Goal: Task Accomplishment & Management: Manage account settings

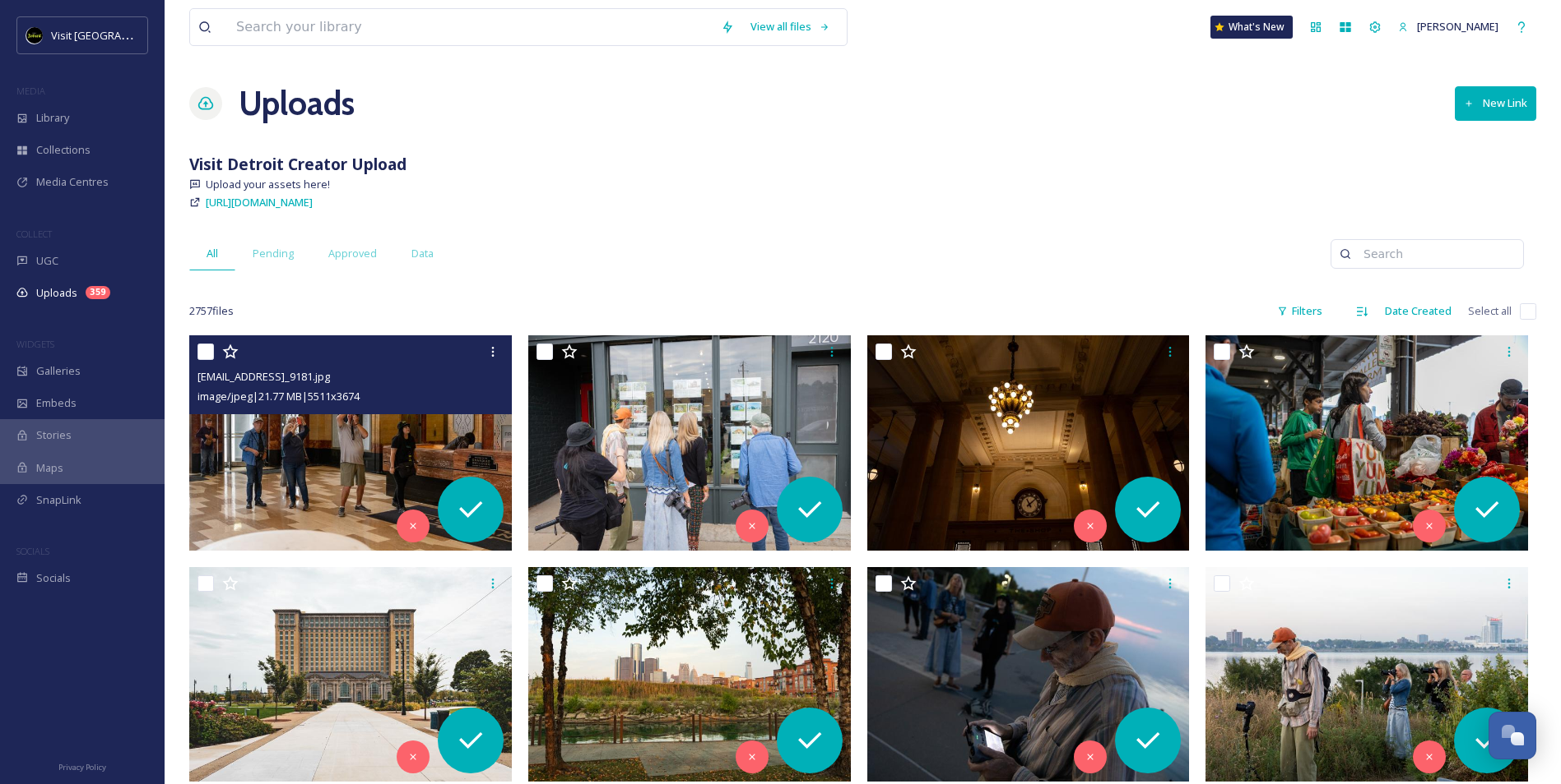
click at [370, 441] on img at bounding box center [351, 442] width 322 height 215
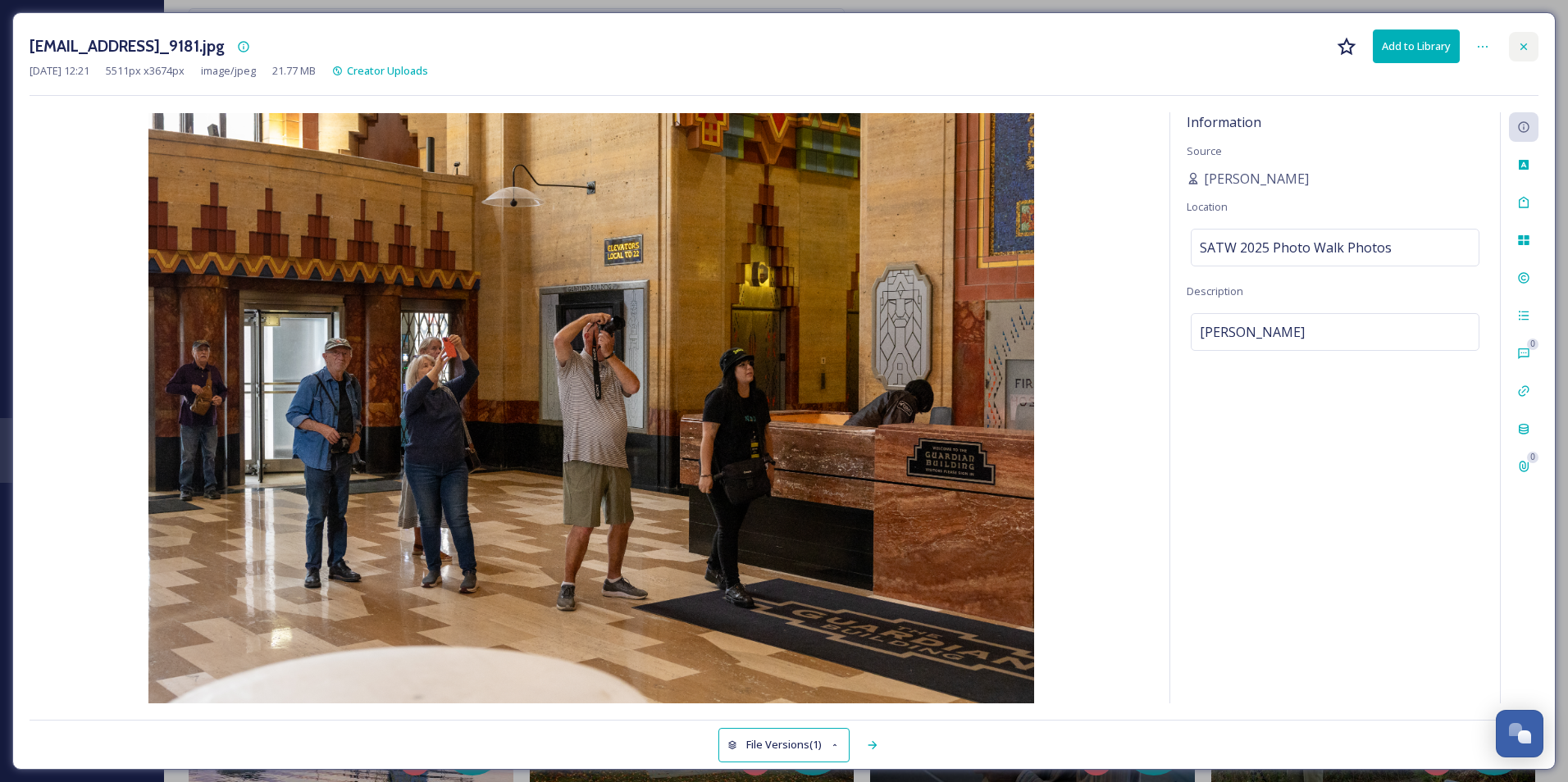
click at [1524, 45] on icon at bounding box center [1523, 46] width 13 height 13
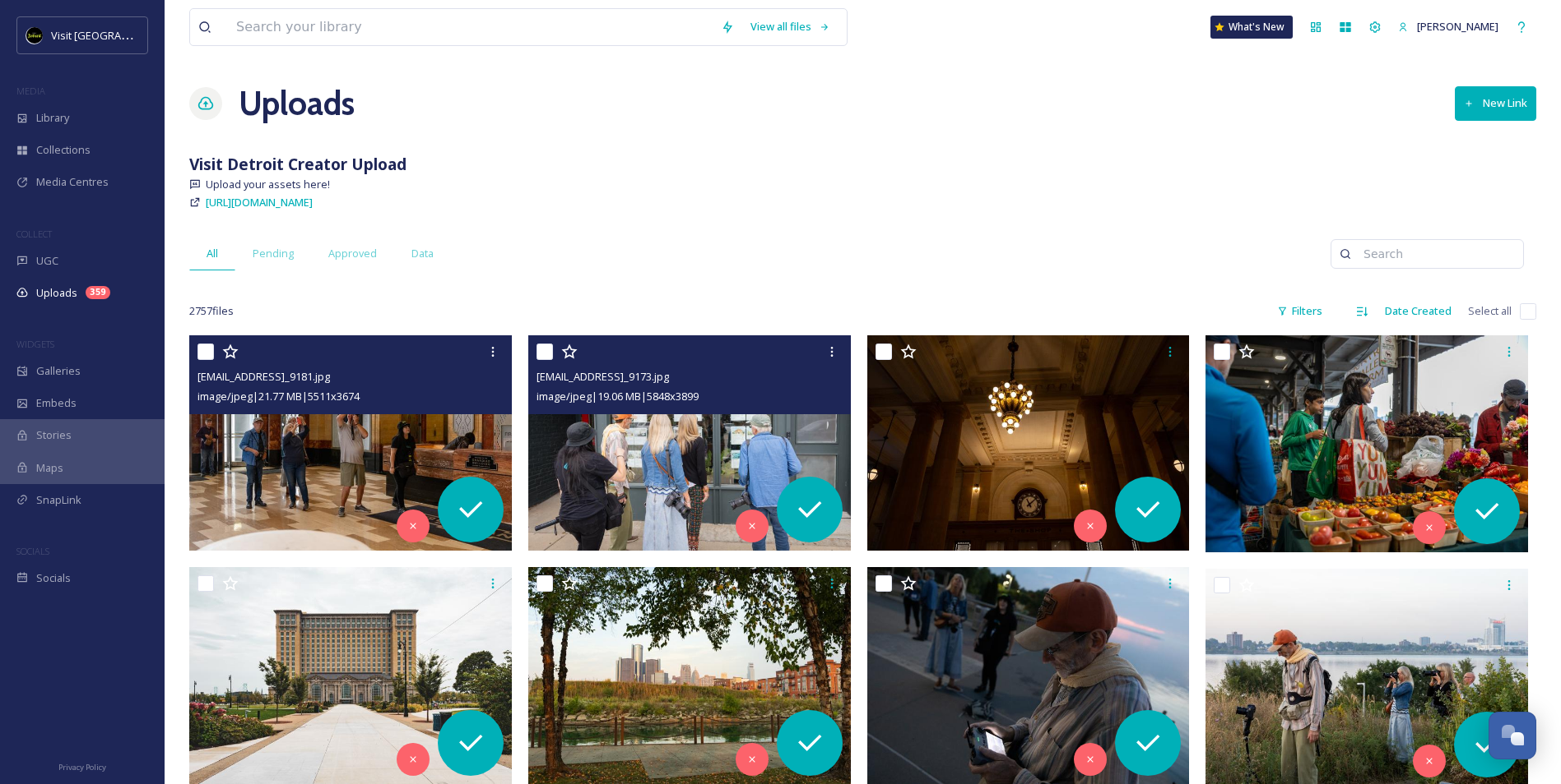
click at [656, 484] on img at bounding box center [689, 442] width 322 height 215
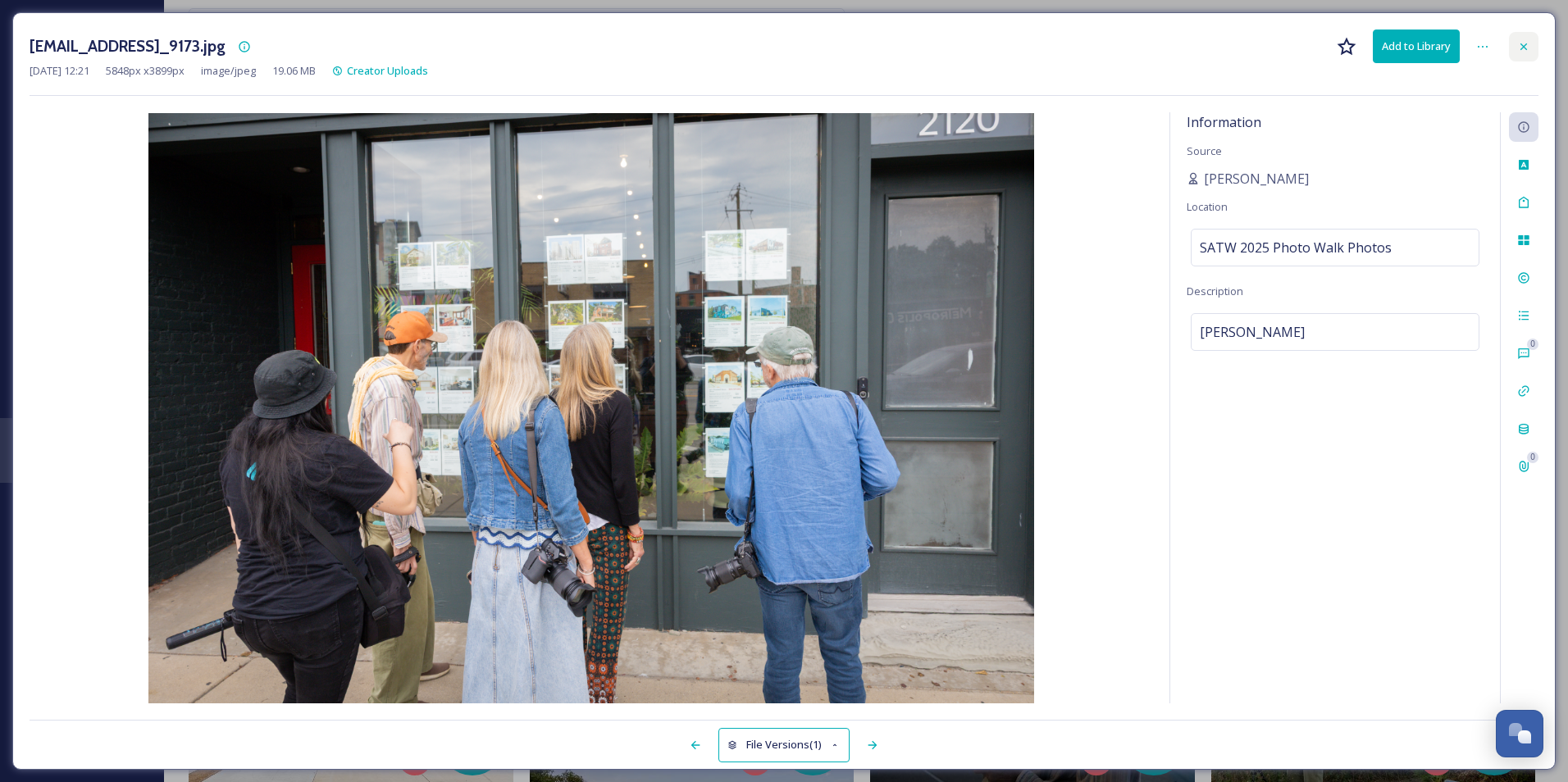
click at [1509, 54] on div at bounding box center [1524, 47] width 29 height 29
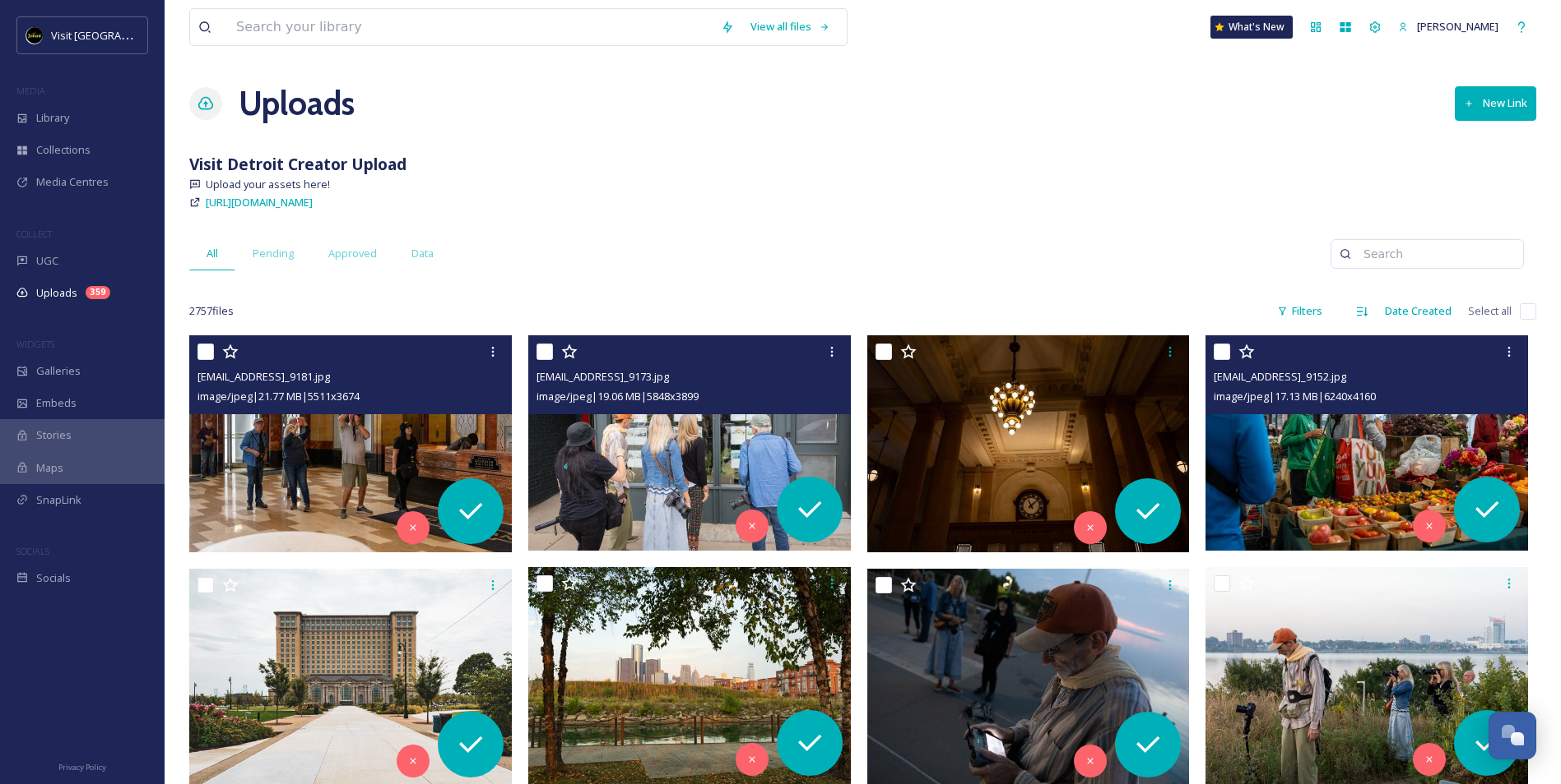
click at [1356, 485] on img at bounding box center [1366, 442] width 322 height 215
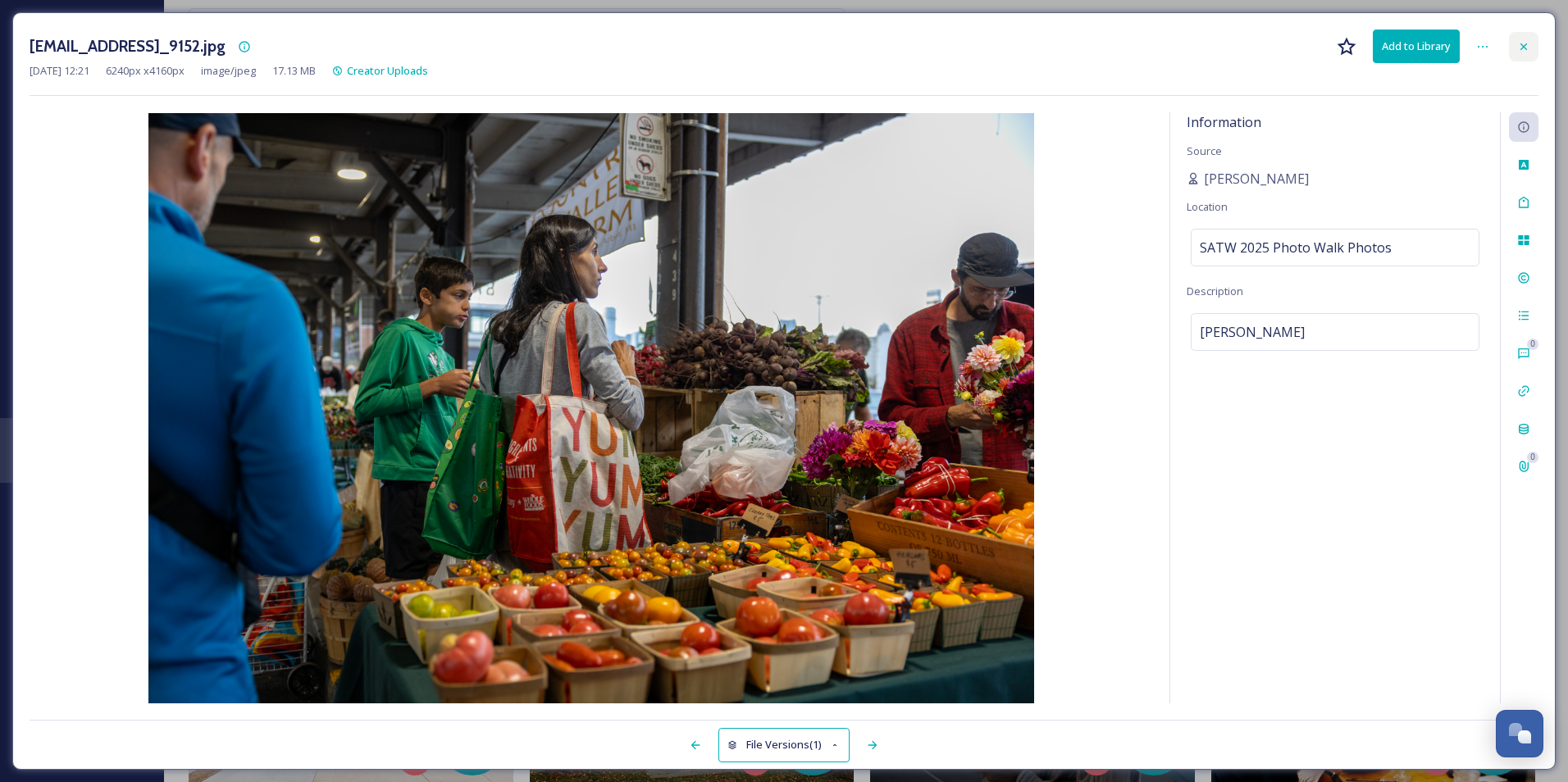
click at [1520, 49] on icon at bounding box center [1523, 46] width 13 height 13
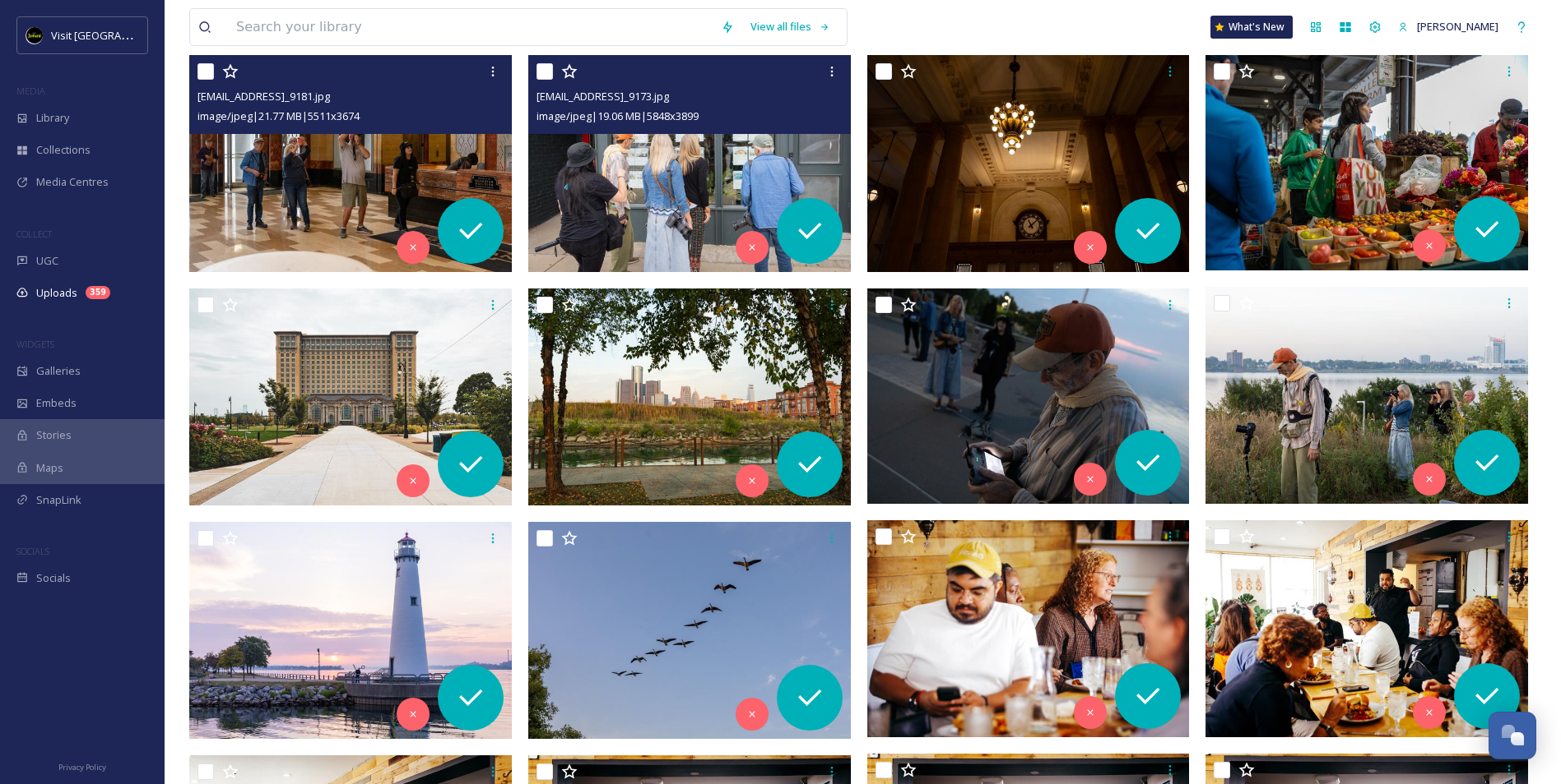
scroll to position [329, 0]
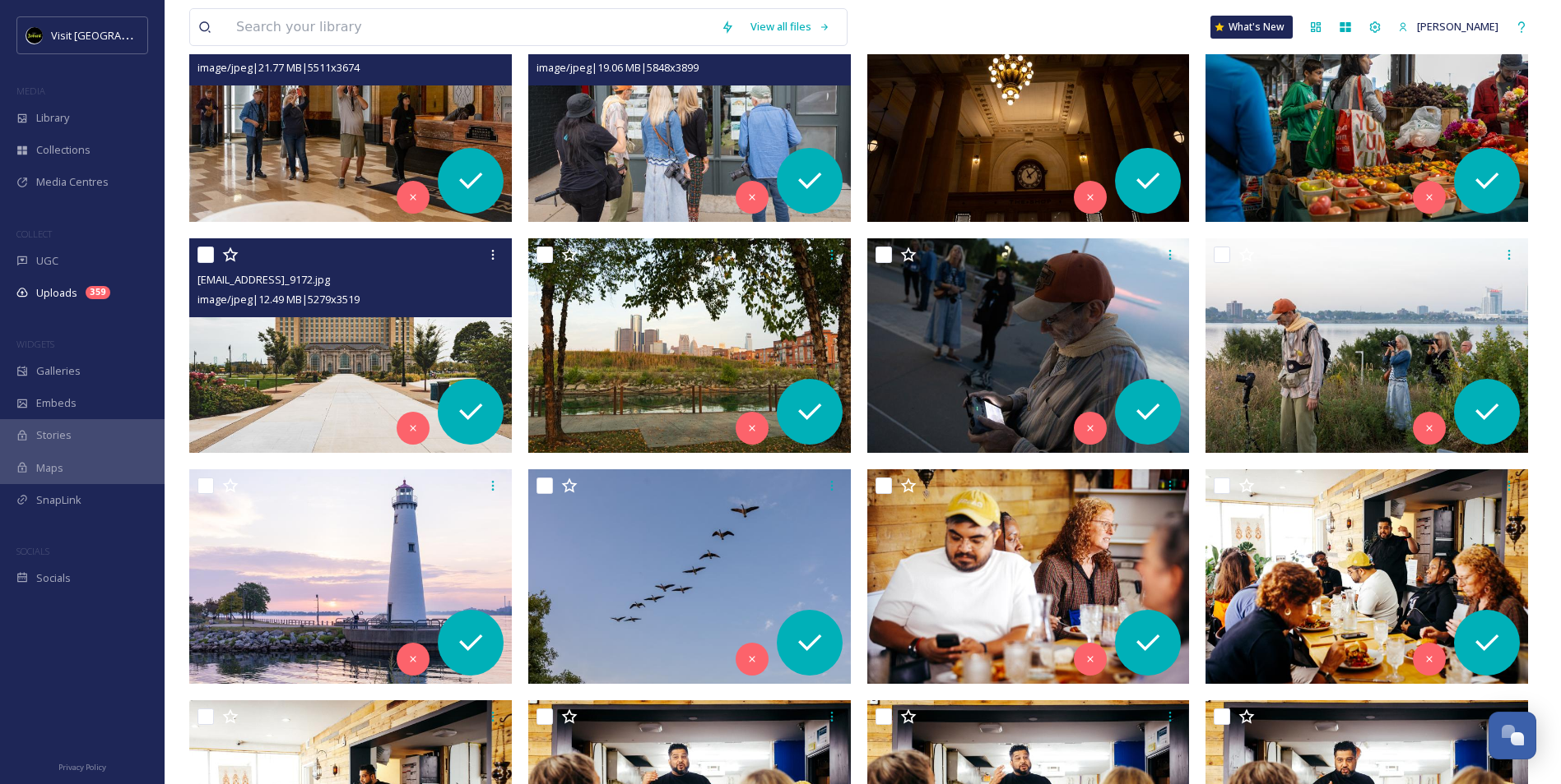
click at [349, 327] on img at bounding box center [351, 346] width 322 height 215
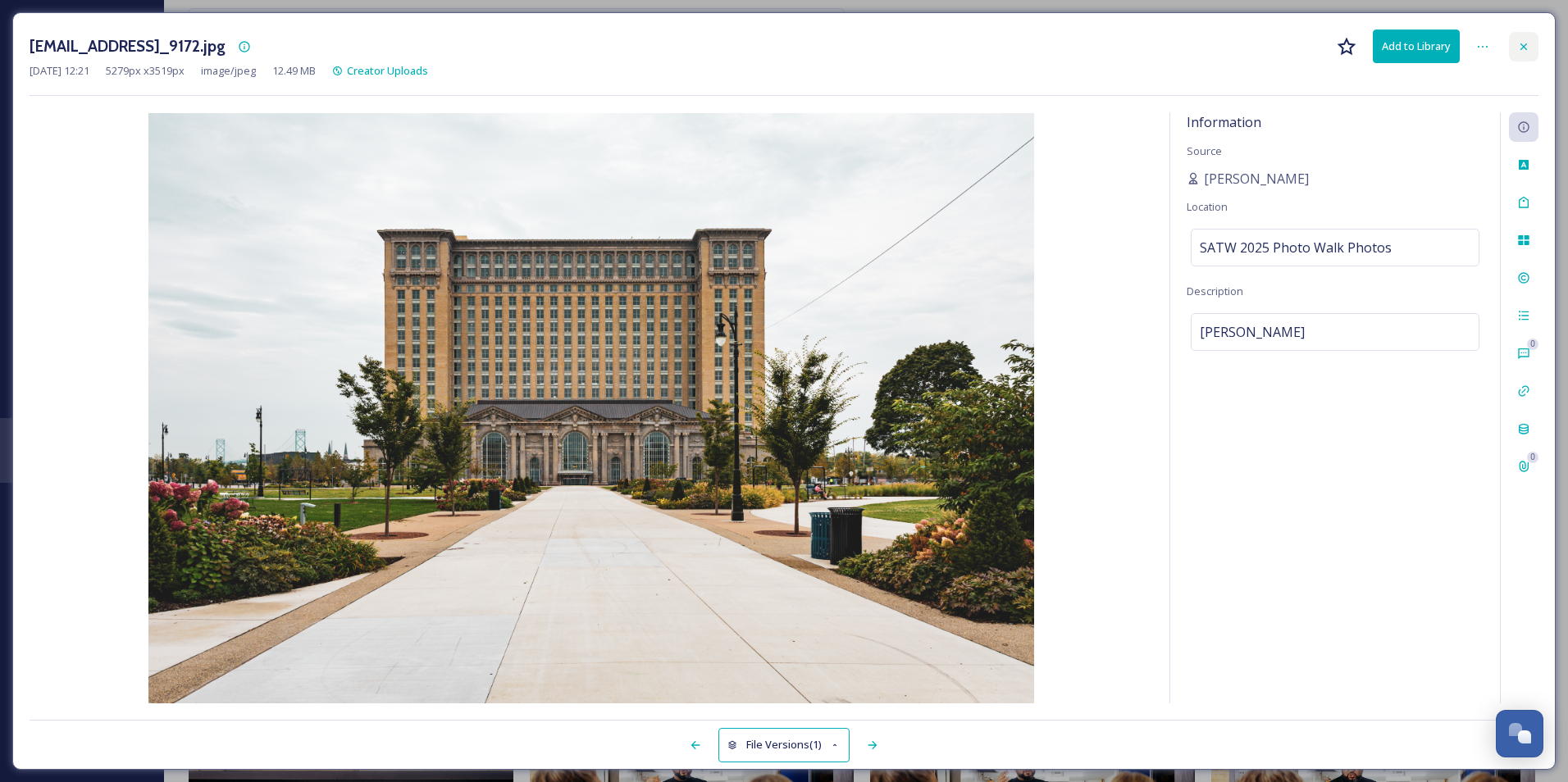
click at [1525, 48] on icon at bounding box center [1524, 46] width 7 height 7
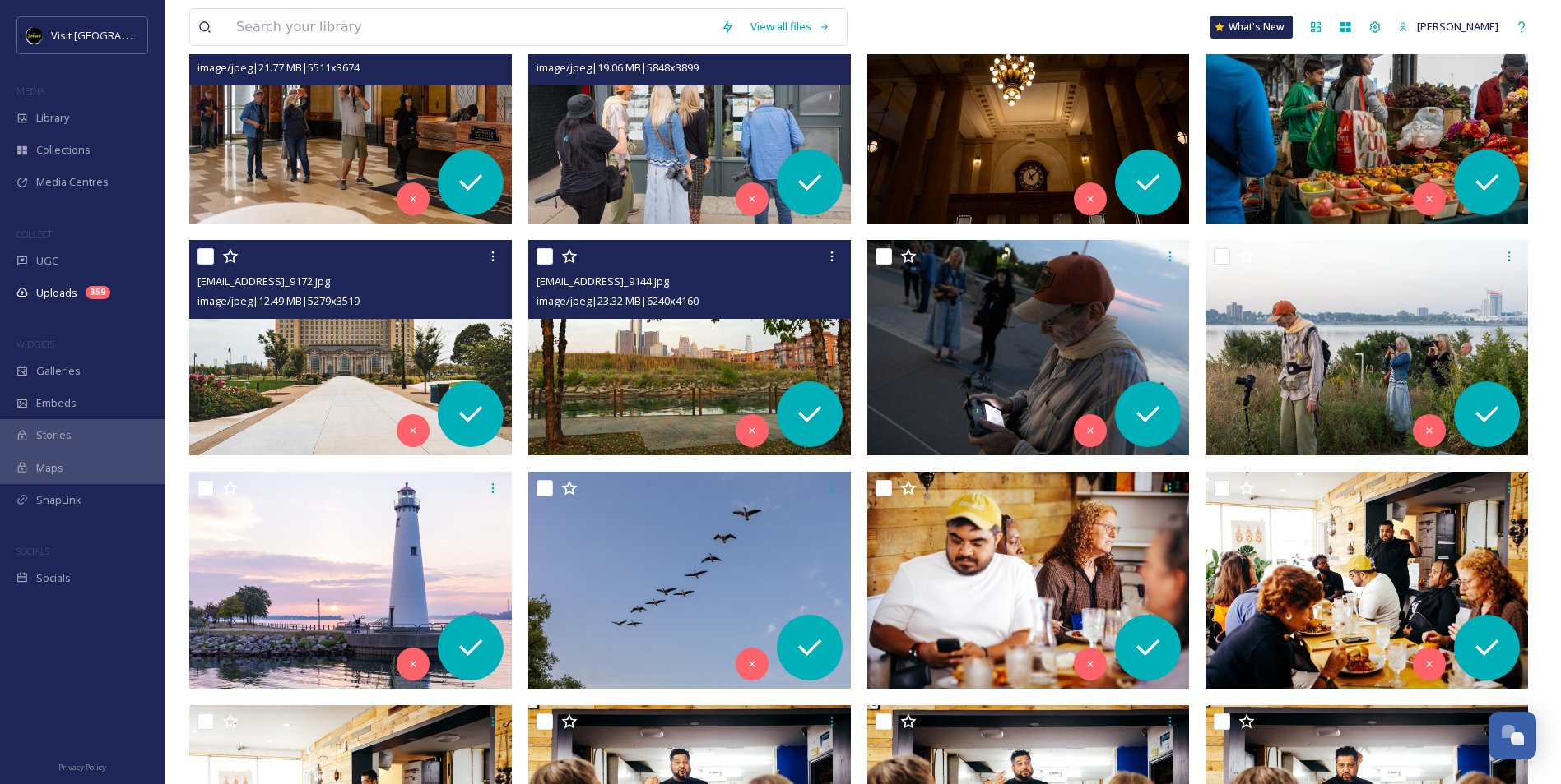
click at [632, 392] on img at bounding box center [689, 347] width 322 height 215
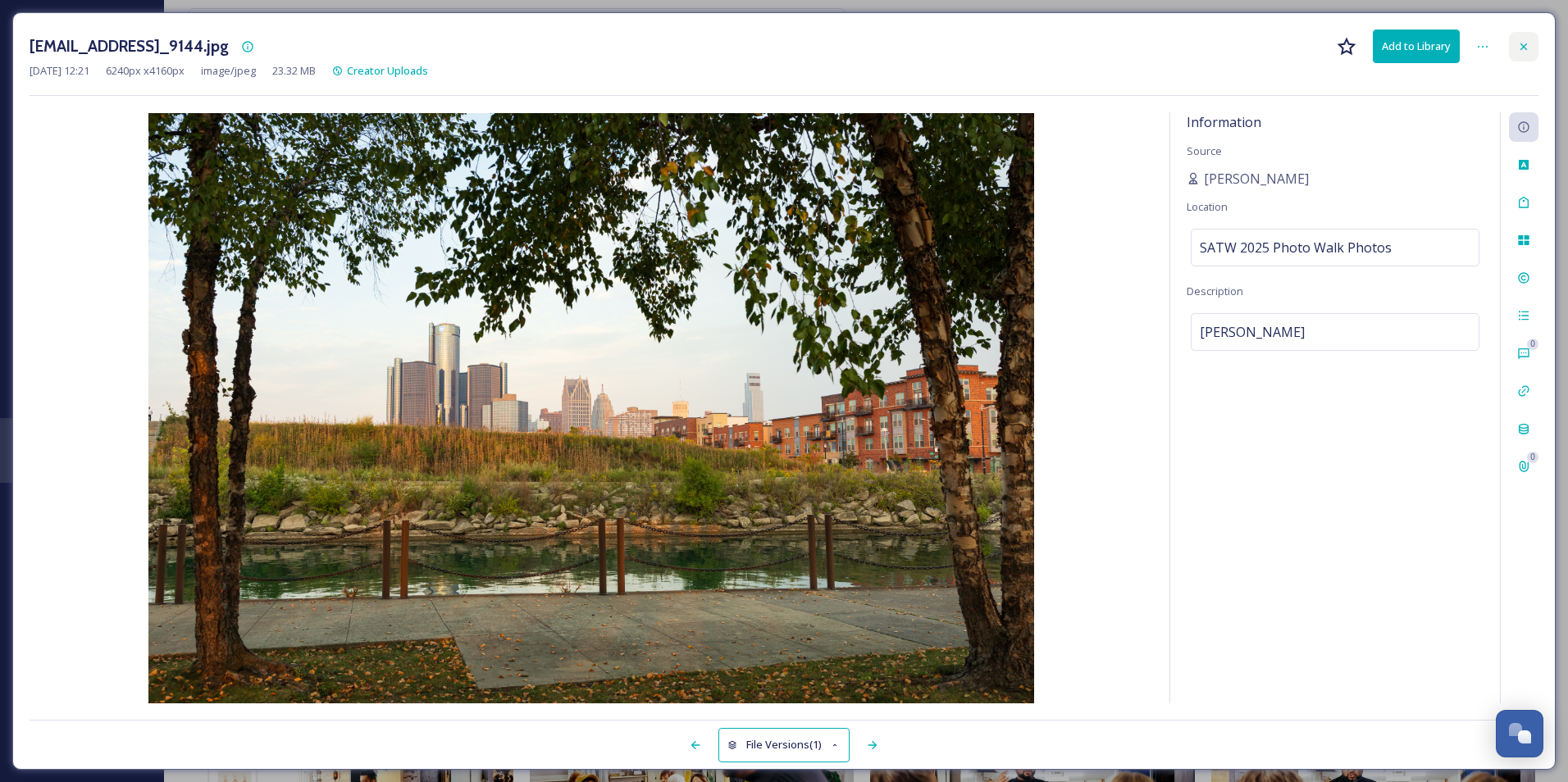
click at [1520, 54] on div at bounding box center [1524, 47] width 29 height 29
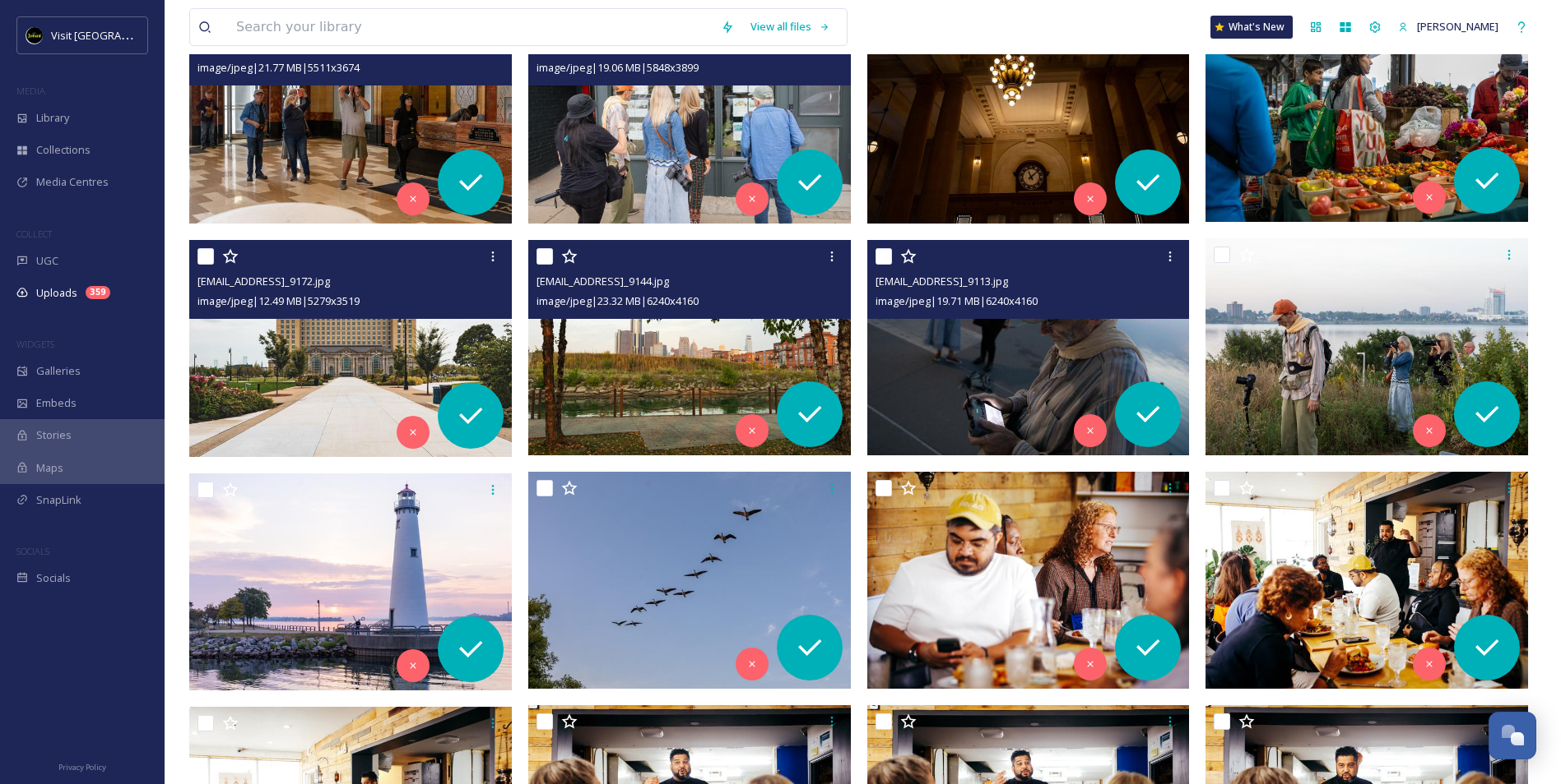
click at [1058, 352] on img at bounding box center [1028, 347] width 322 height 215
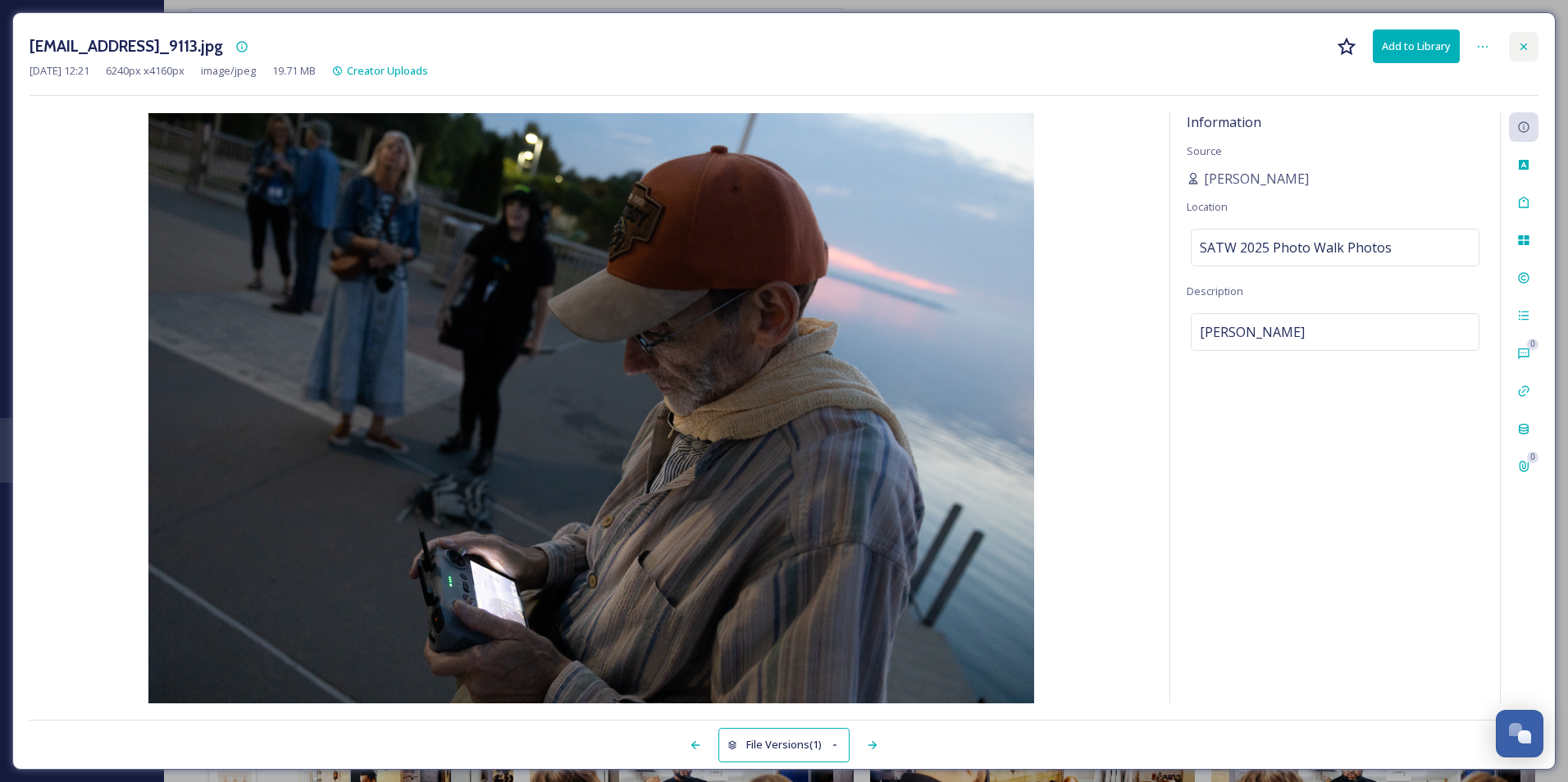
click at [1524, 46] on icon at bounding box center [1524, 46] width 7 height 7
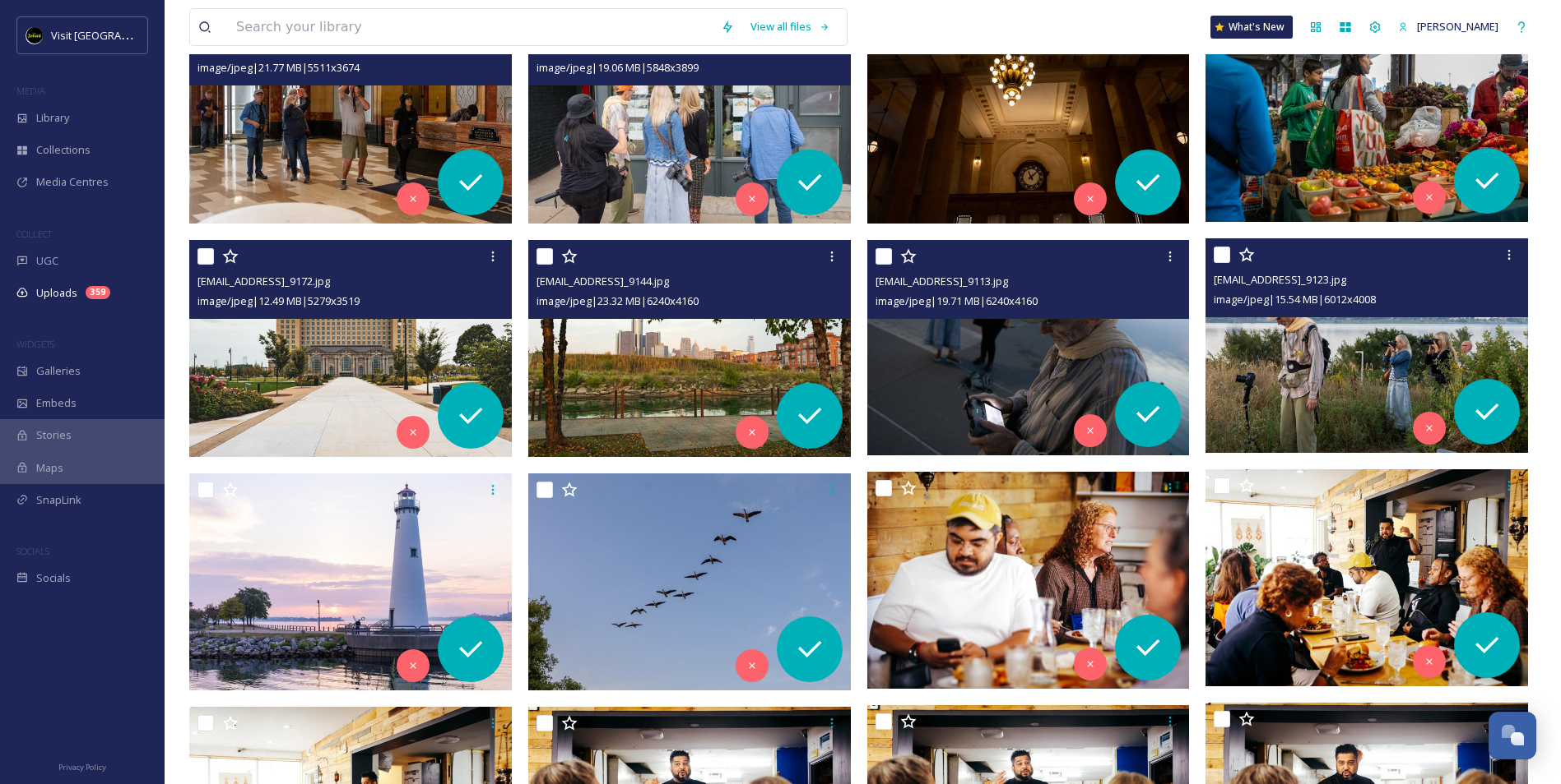
click at [1370, 366] on img at bounding box center [1366, 346] width 322 height 215
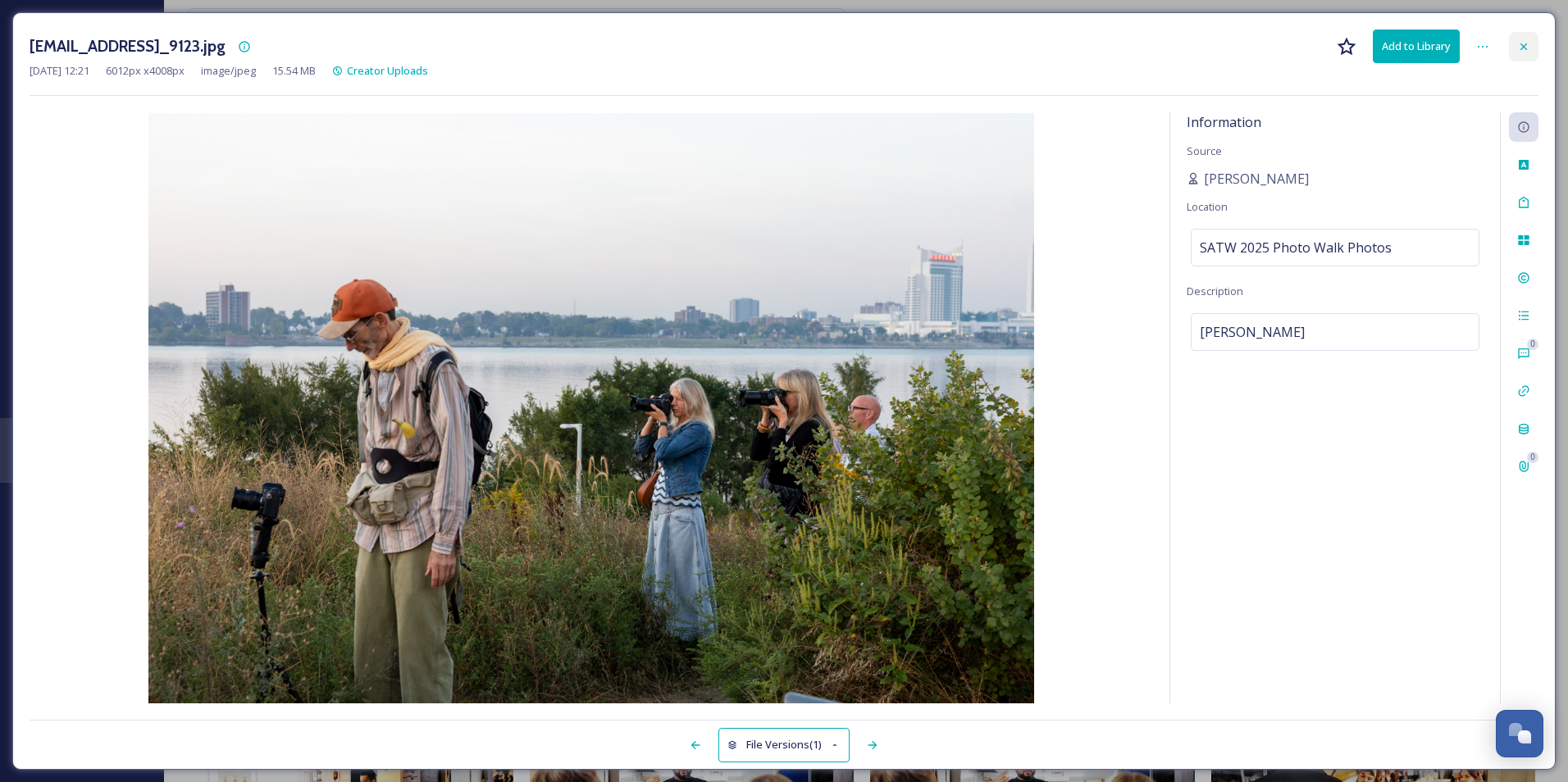
click at [1519, 56] on div at bounding box center [1524, 47] width 29 height 29
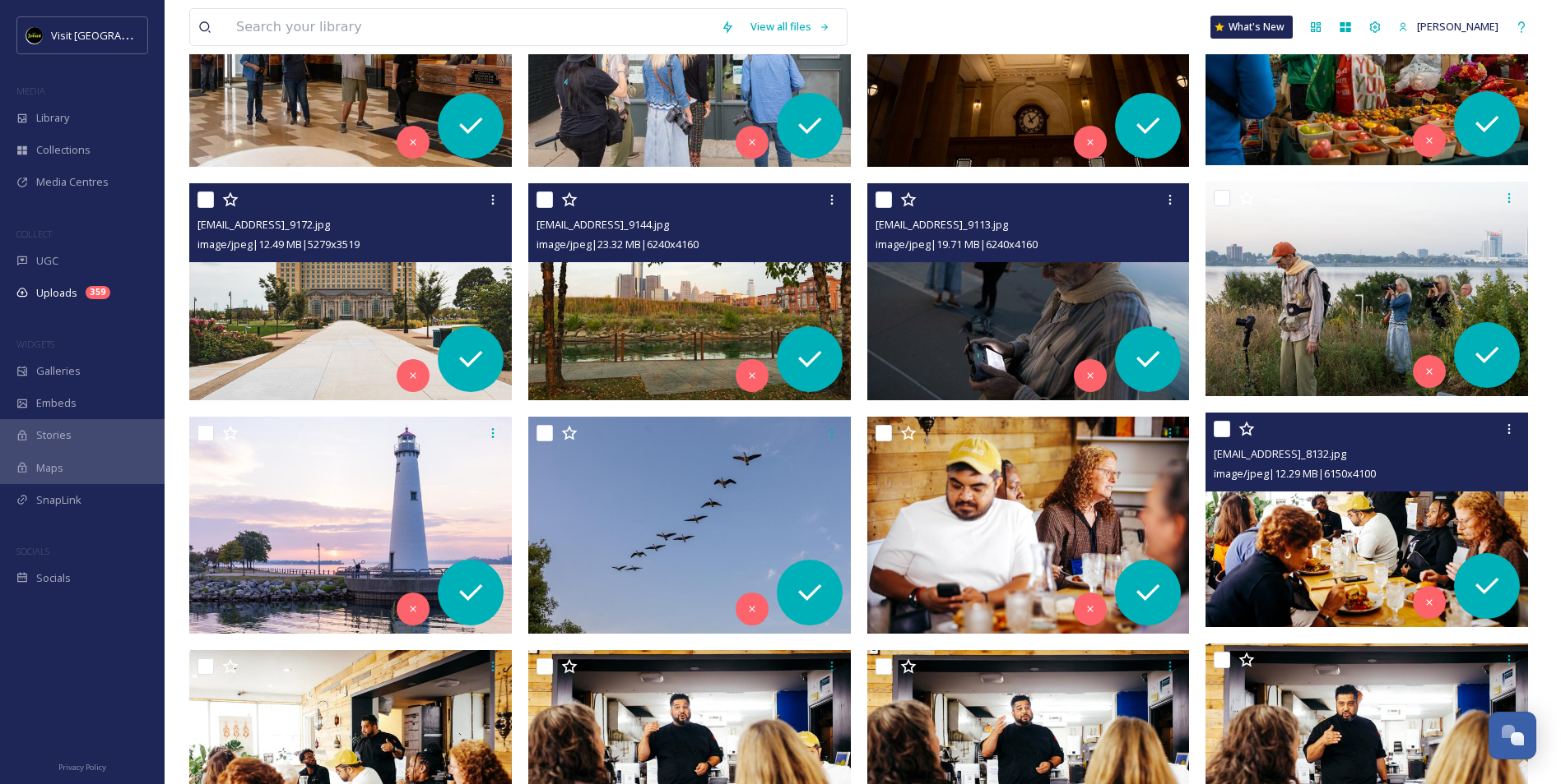
scroll to position [493, 0]
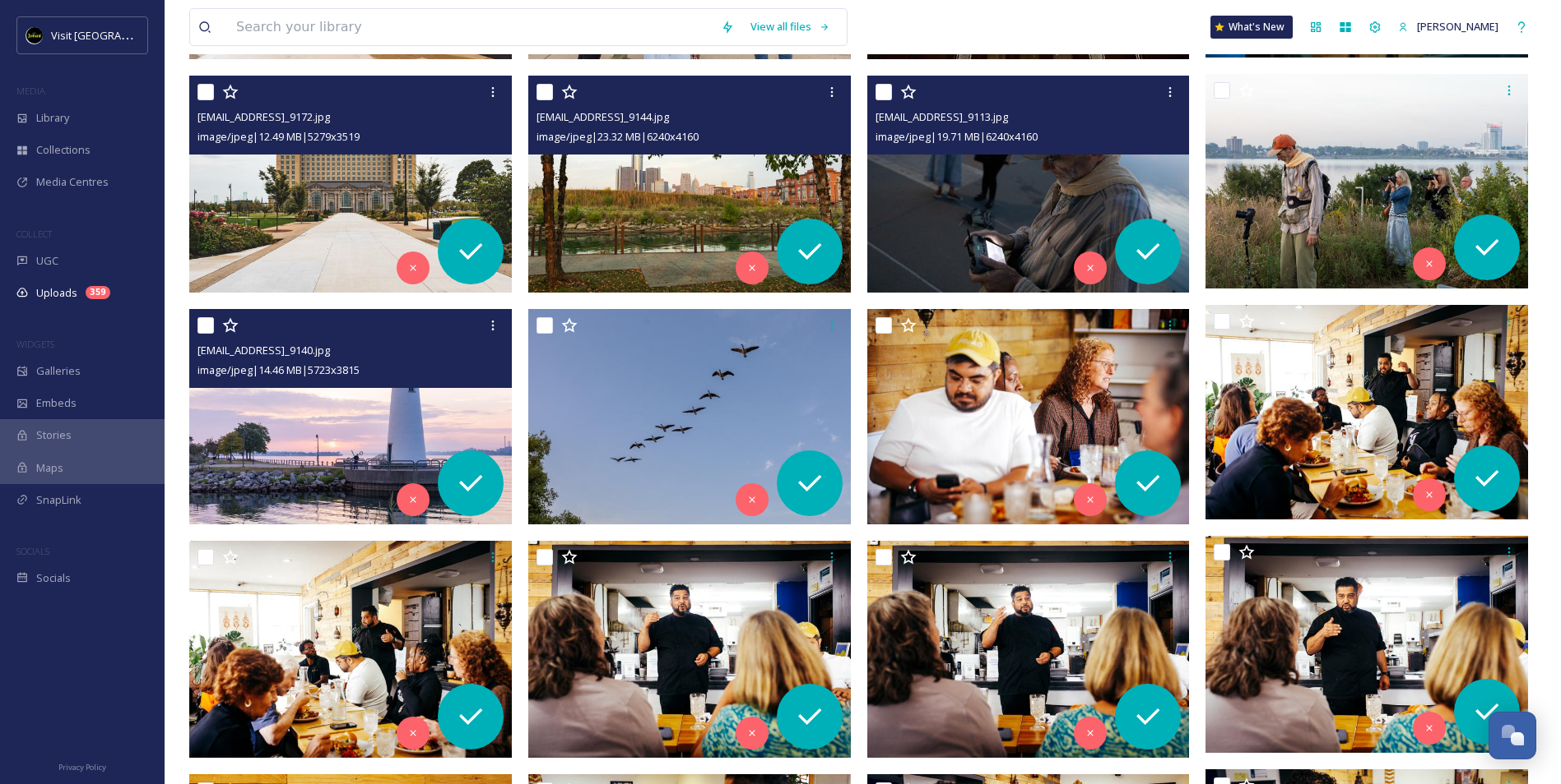
click at [408, 416] on img at bounding box center [351, 417] width 322 height 215
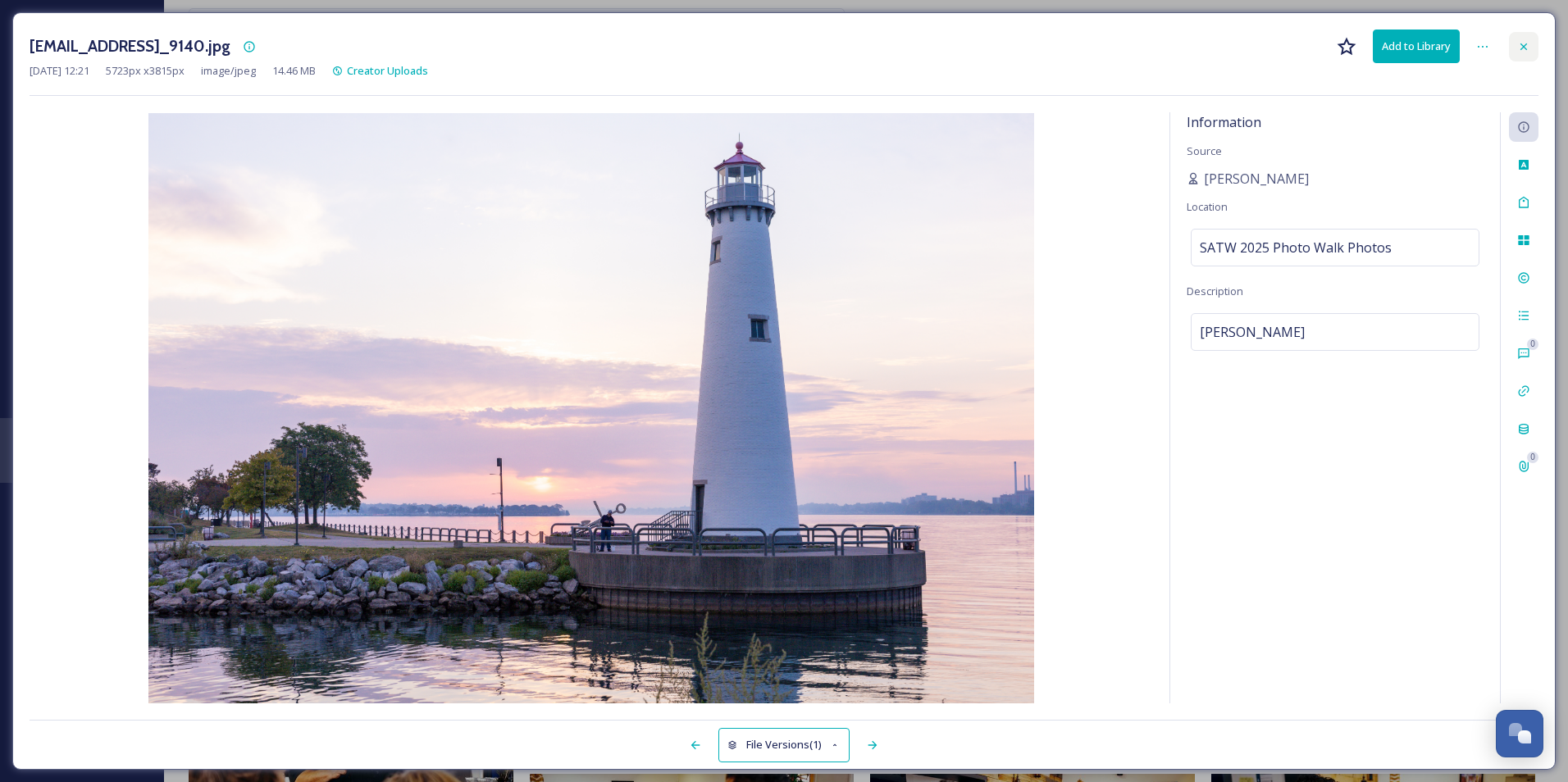
click at [1520, 46] on icon at bounding box center [1523, 46] width 13 height 13
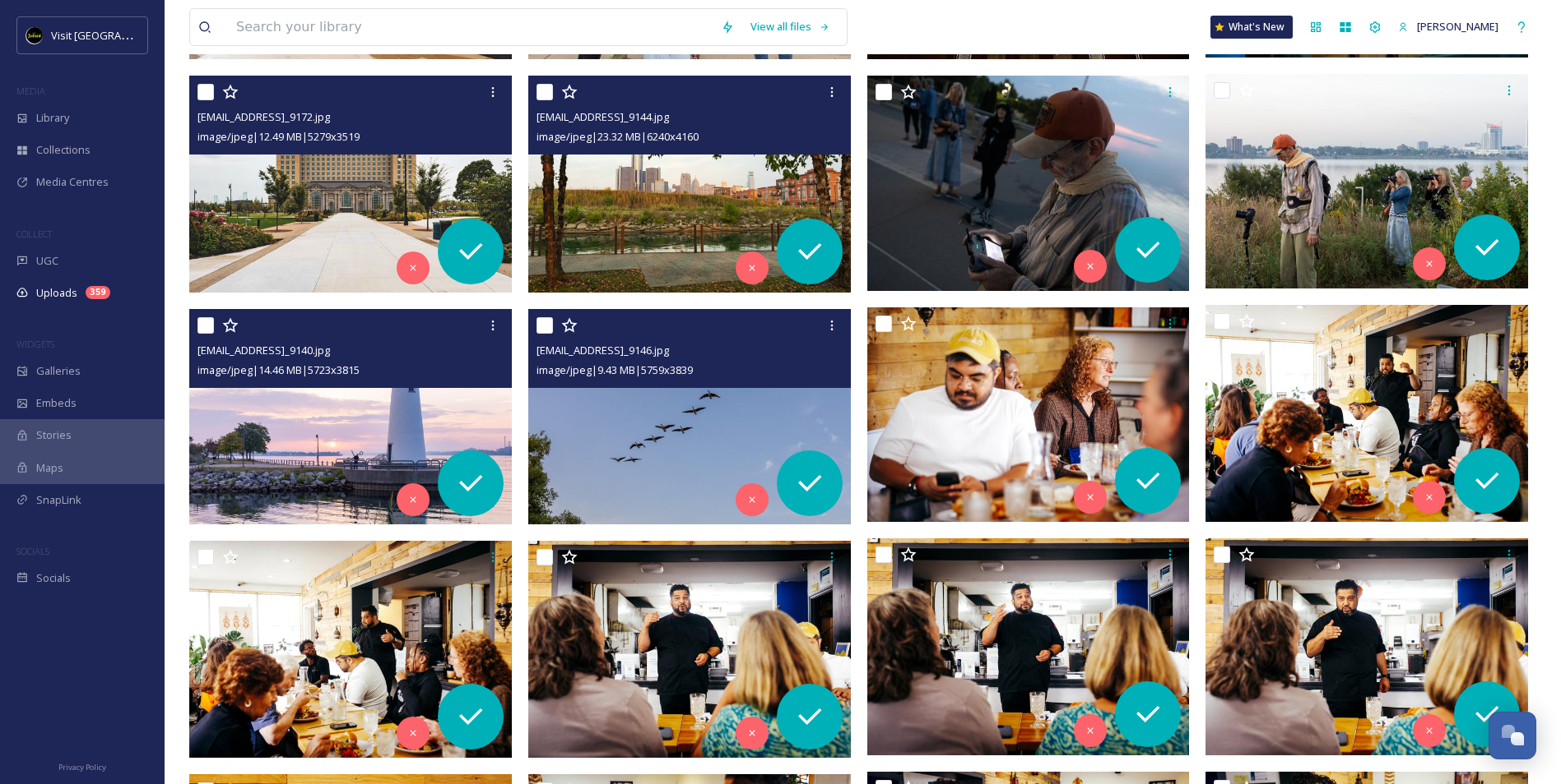
click at [735, 383] on div "ext_1758471670.767343_cfalsettiphoto@gmail.com-IMG_9146.jpg image/jpeg | 9.43 M…" at bounding box center [689, 349] width 322 height 79
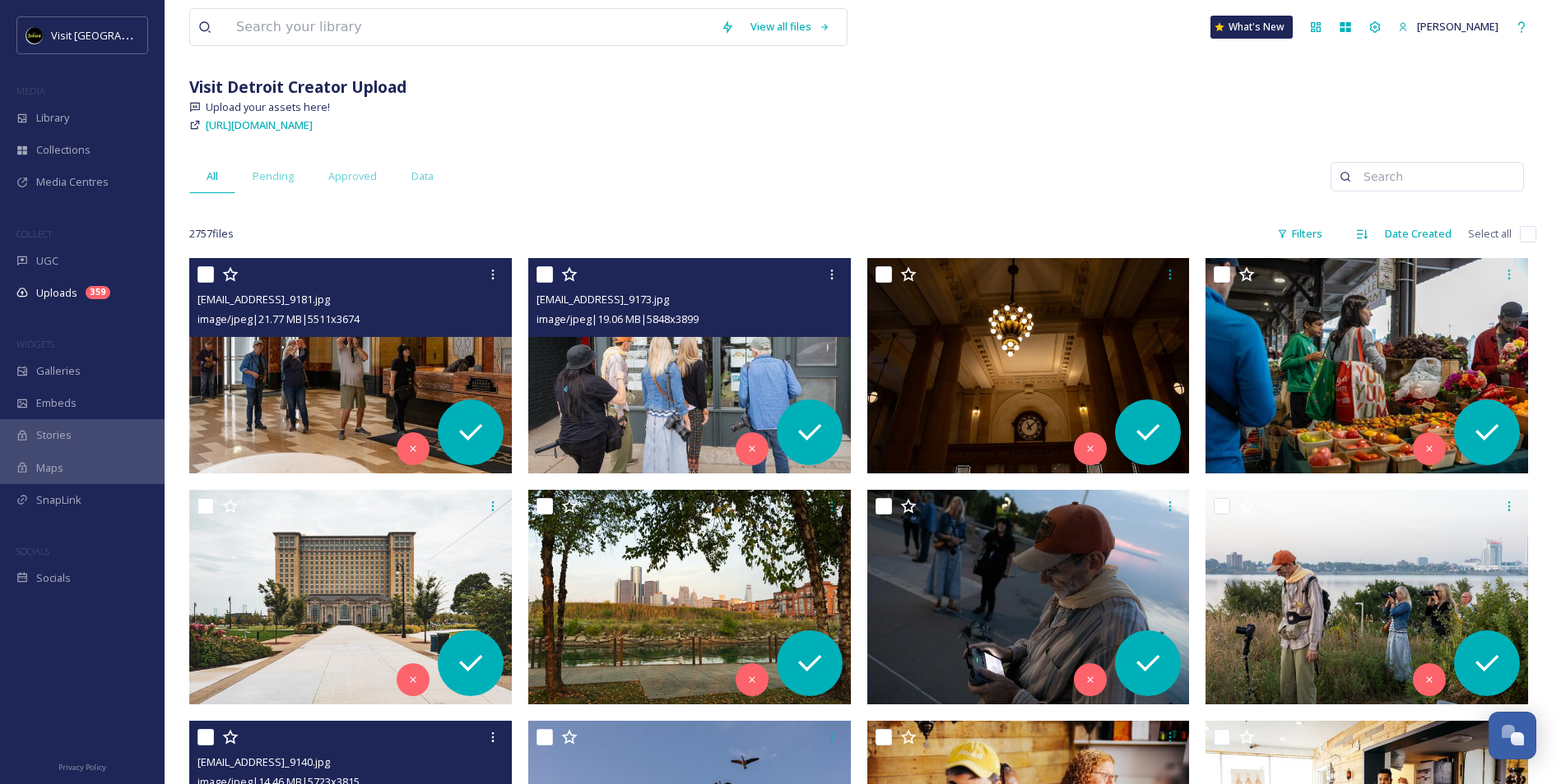
scroll to position [164, 0]
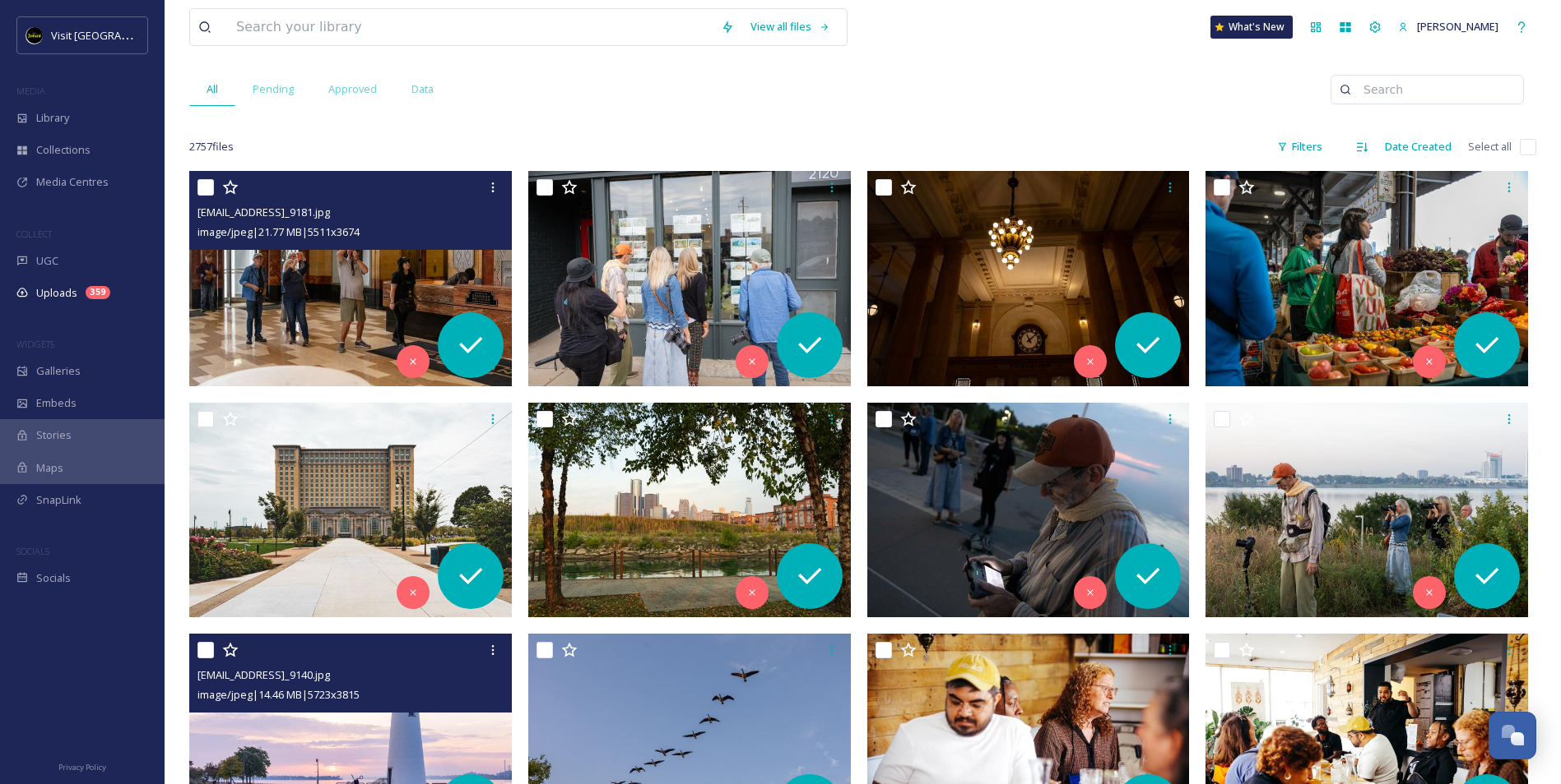
click at [203, 185] on input "checkbox" at bounding box center [205, 187] width 17 height 17
checkbox input "true"
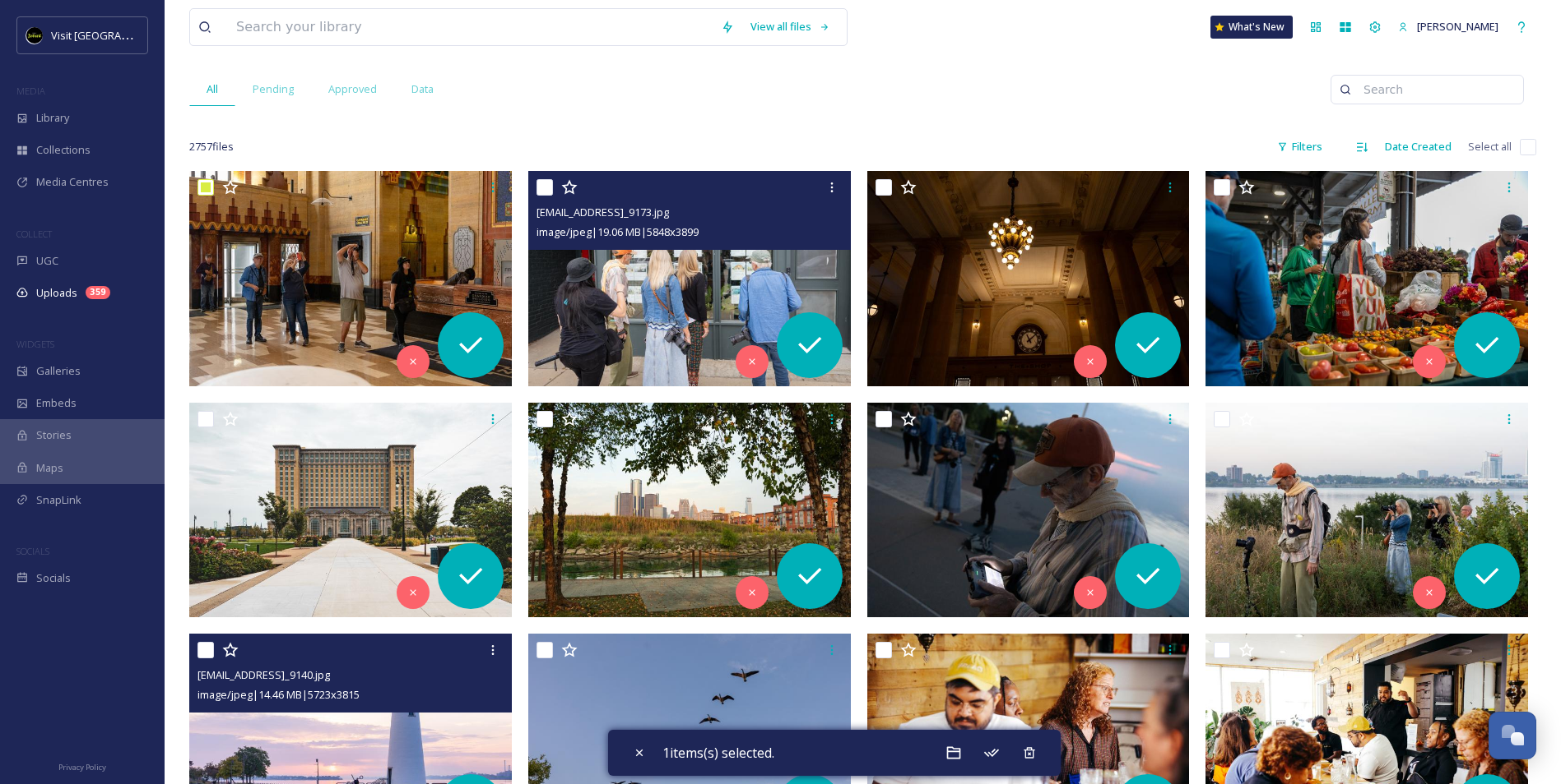
click at [547, 189] on input "checkbox" at bounding box center [545, 187] width 17 height 17
checkbox input "true"
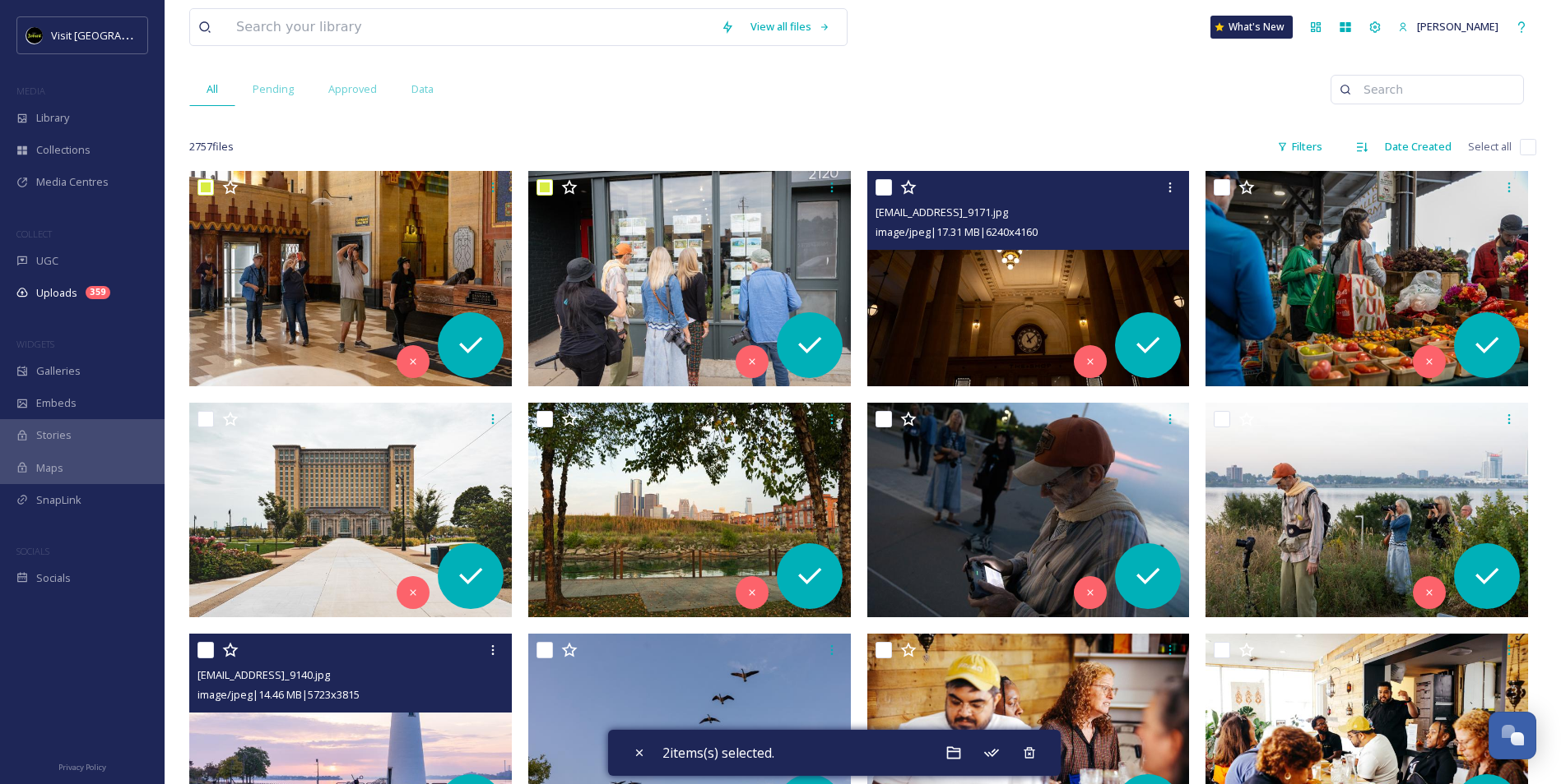
click at [884, 188] on input "checkbox" at bounding box center [884, 187] width 17 height 17
checkbox input "true"
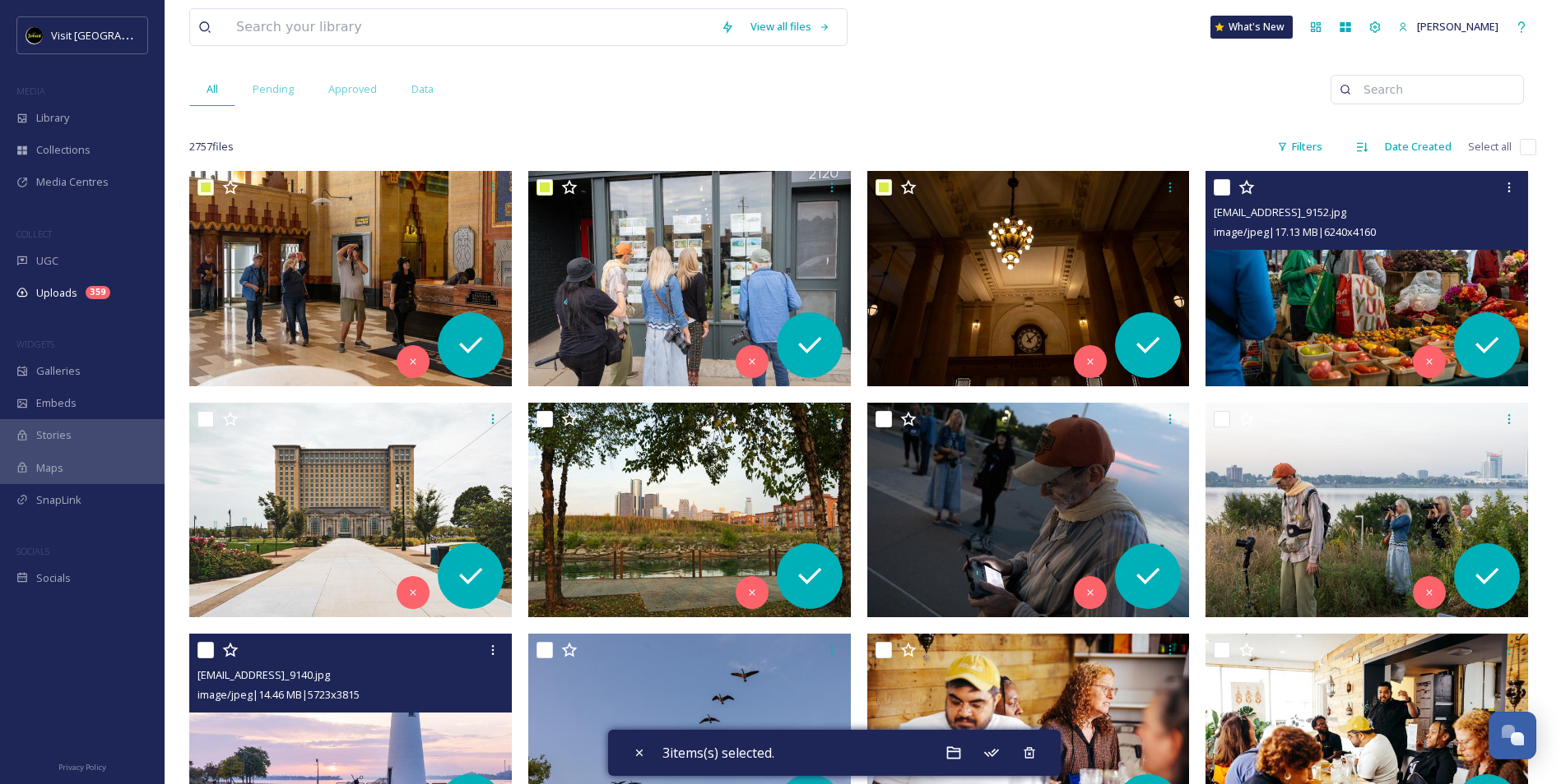
click at [1225, 186] on input "checkbox" at bounding box center [1222, 187] width 17 height 17
checkbox input "true"
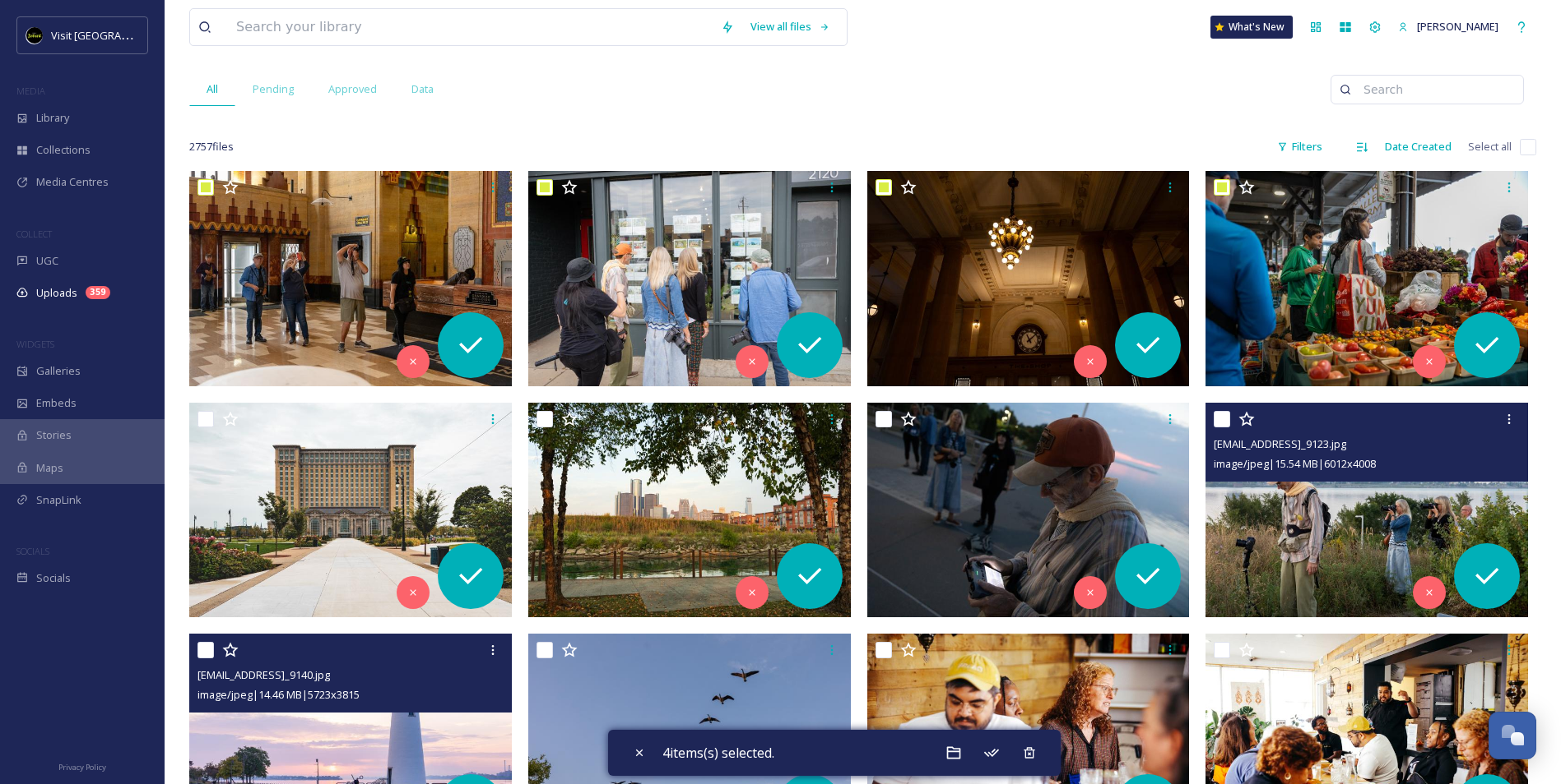
click at [1224, 421] on input "checkbox" at bounding box center [1222, 419] width 17 height 17
checkbox input "true"
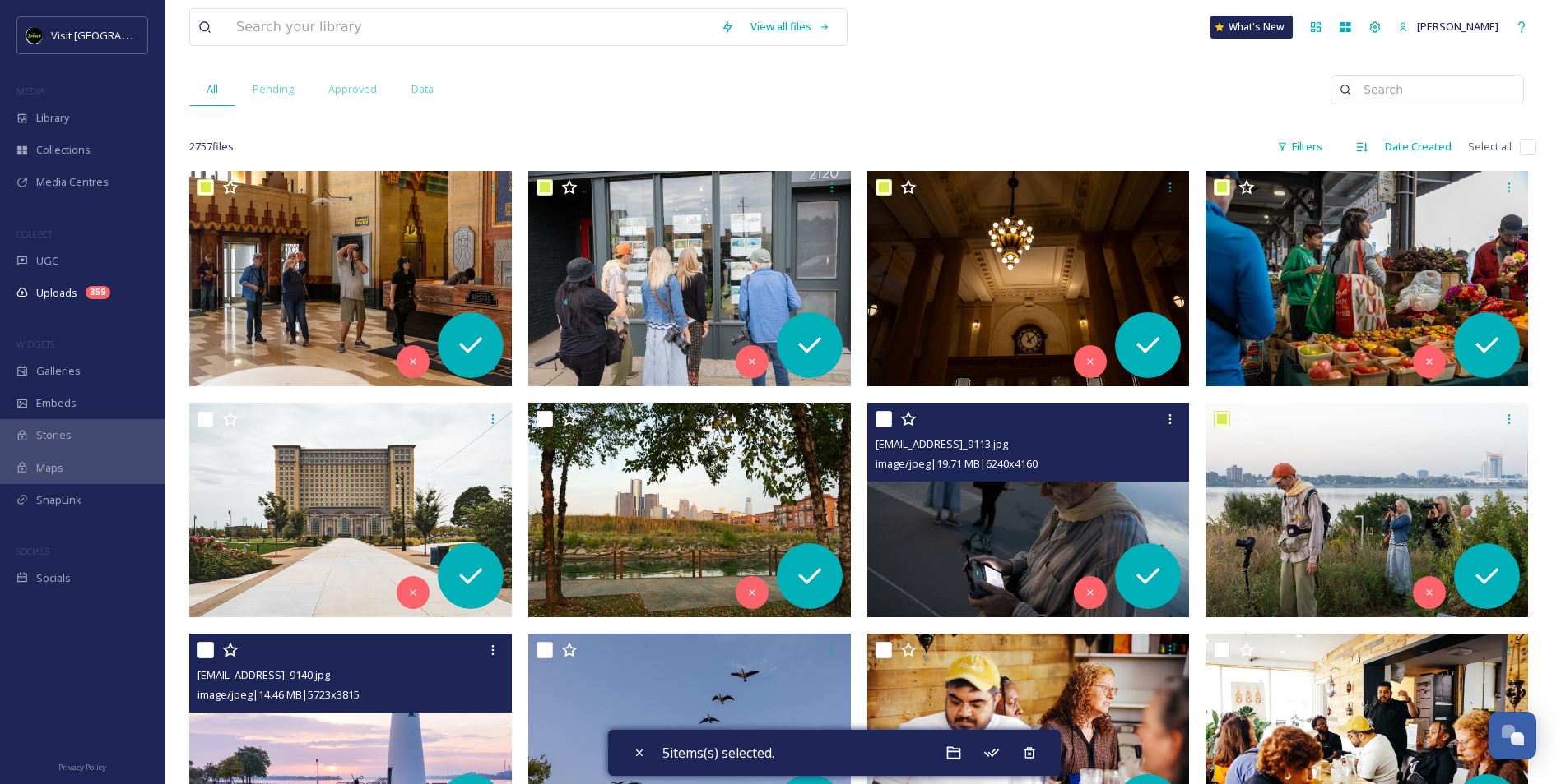
click at [884, 417] on input "checkbox" at bounding box center [884, 419] width 17 height 17
checkbox input "true"
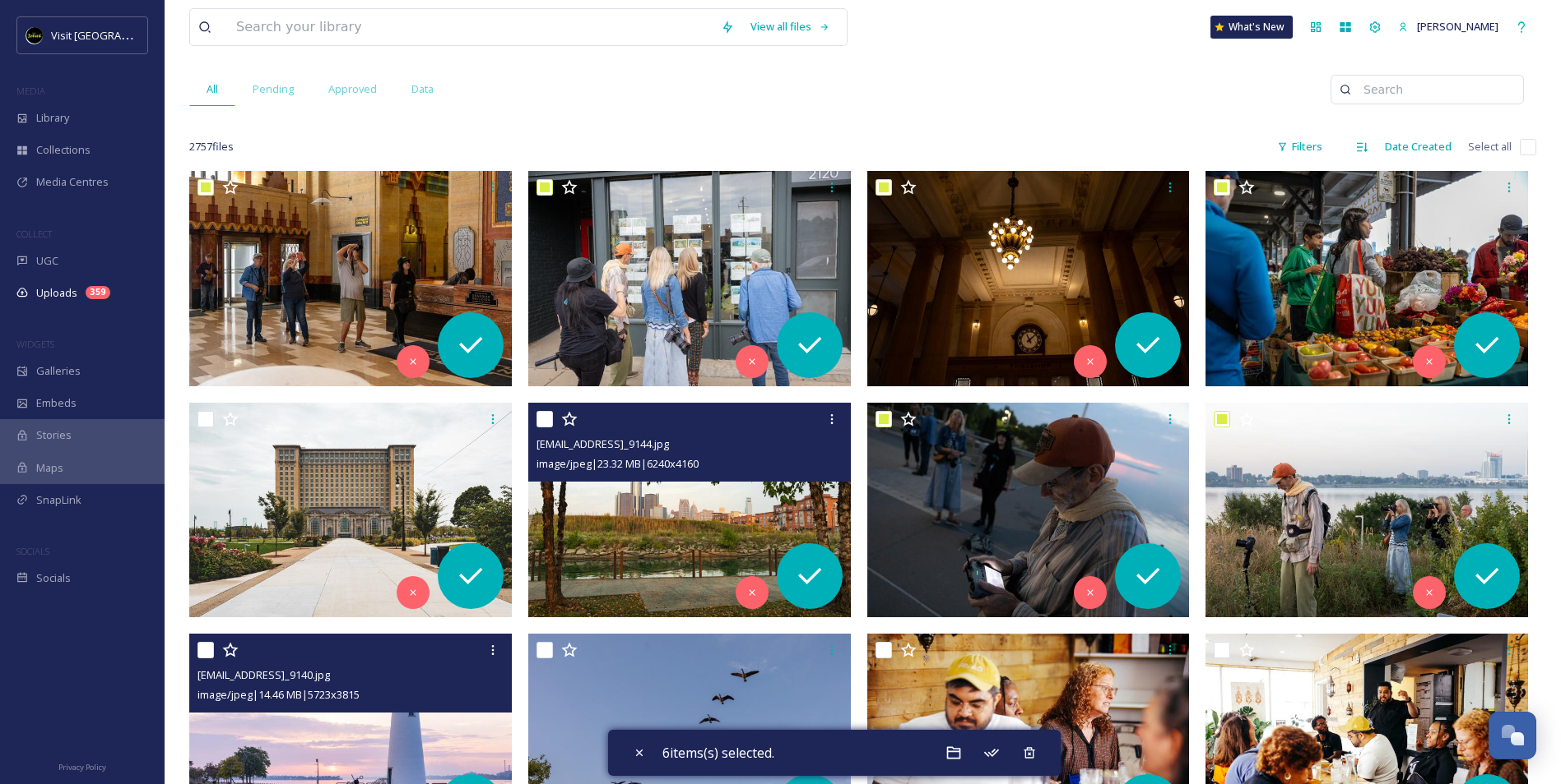
click at [545, 427] on div at bounding box center [692, 420] width 311 height 29
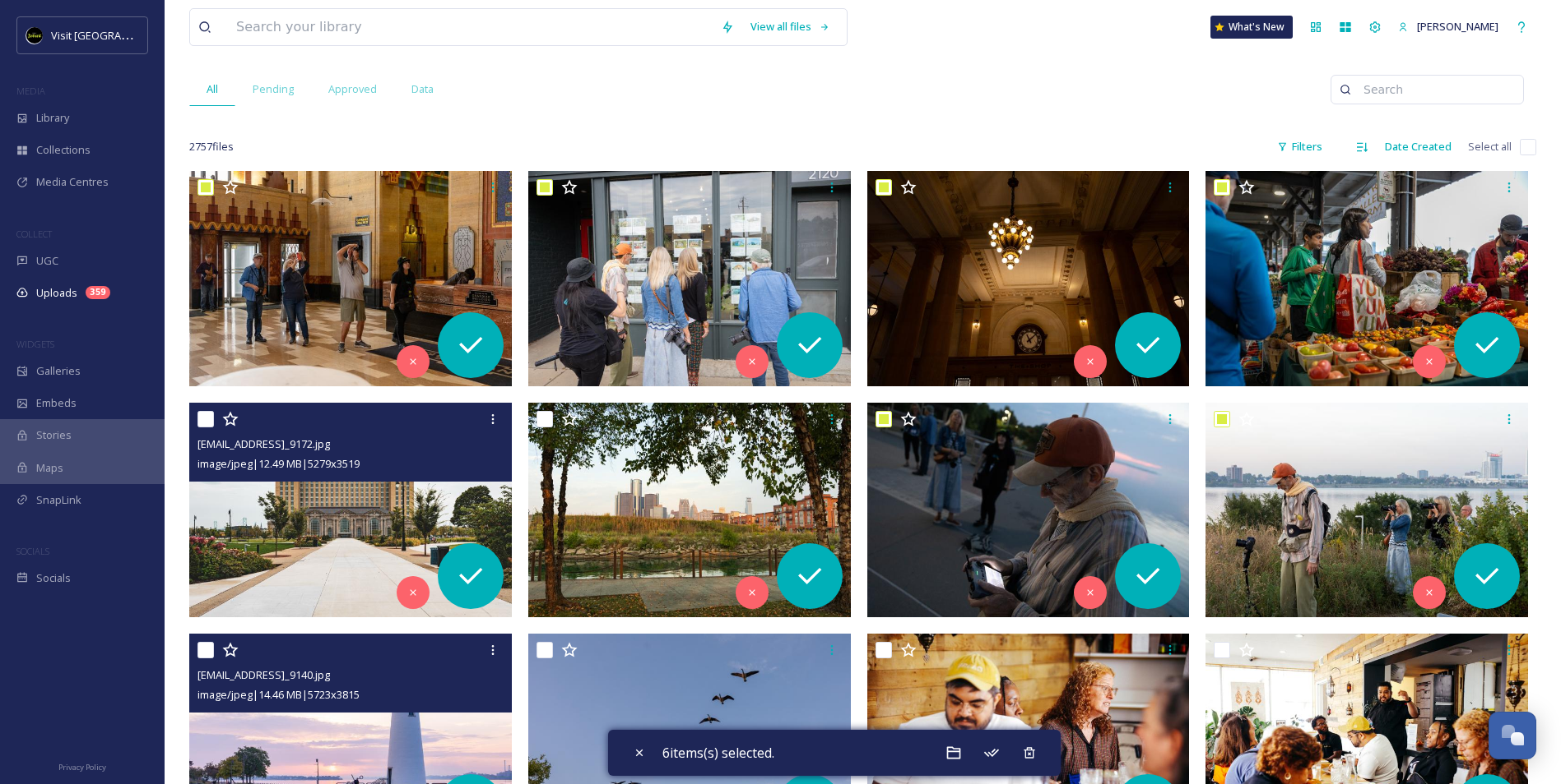
drag, startPoint x: 199, startPoint y: 419, endPoint x: 255, endPoint y: 429, distance: 56.9
click at [200, 420] on input "checkbox" at bounding box center [205, 419] width 17 height 17
checkbox input "true"
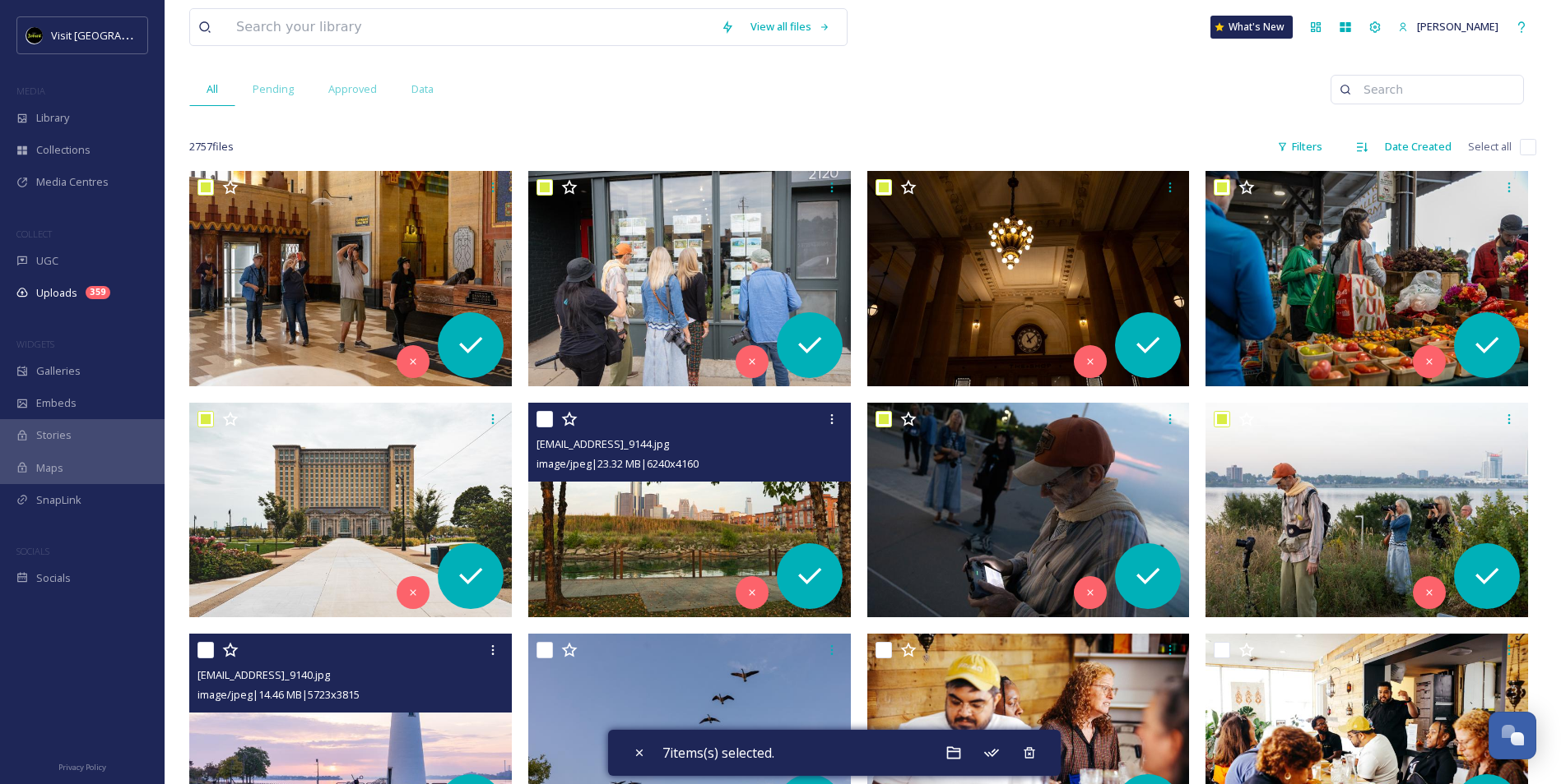
click at [545, 419] on input "checkbox" at bounding box center [545, 419] width 17 height 17
checkbox input "true"
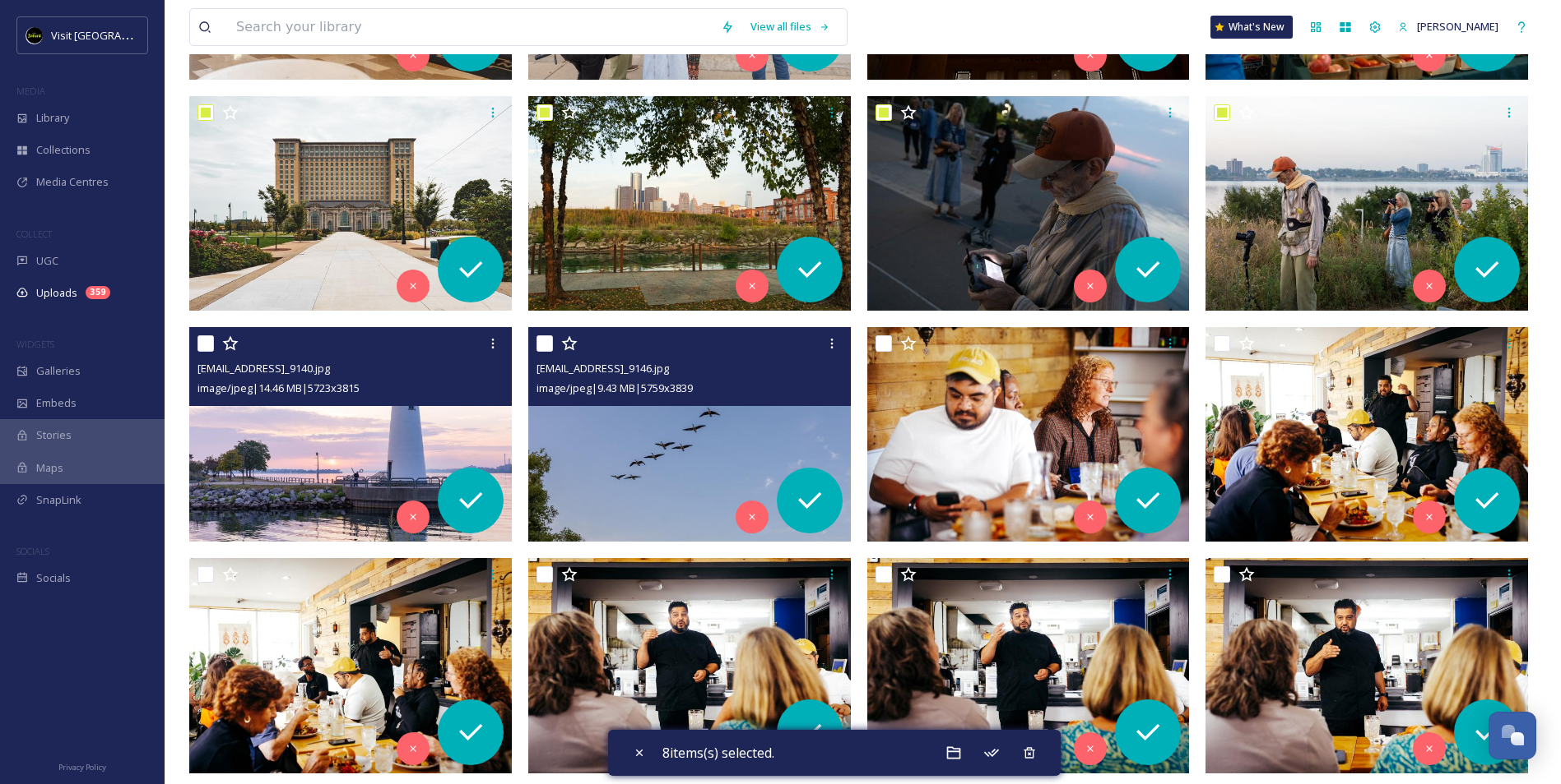
scroll to position [493, 0]
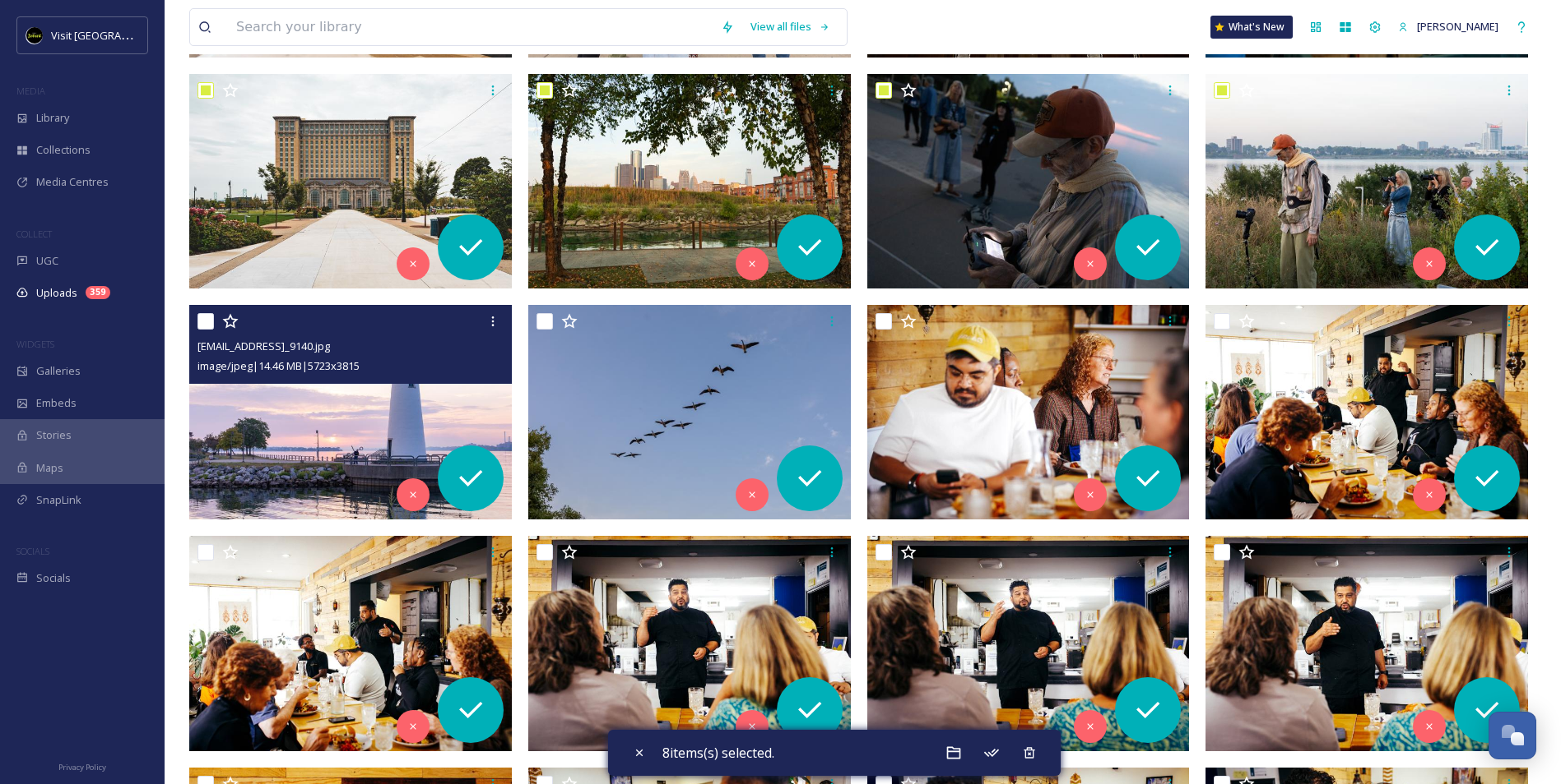
click at [202, 325] on input "checkbox" at bounding box center [205, 321] width 17 height 17
checkbox input "true"
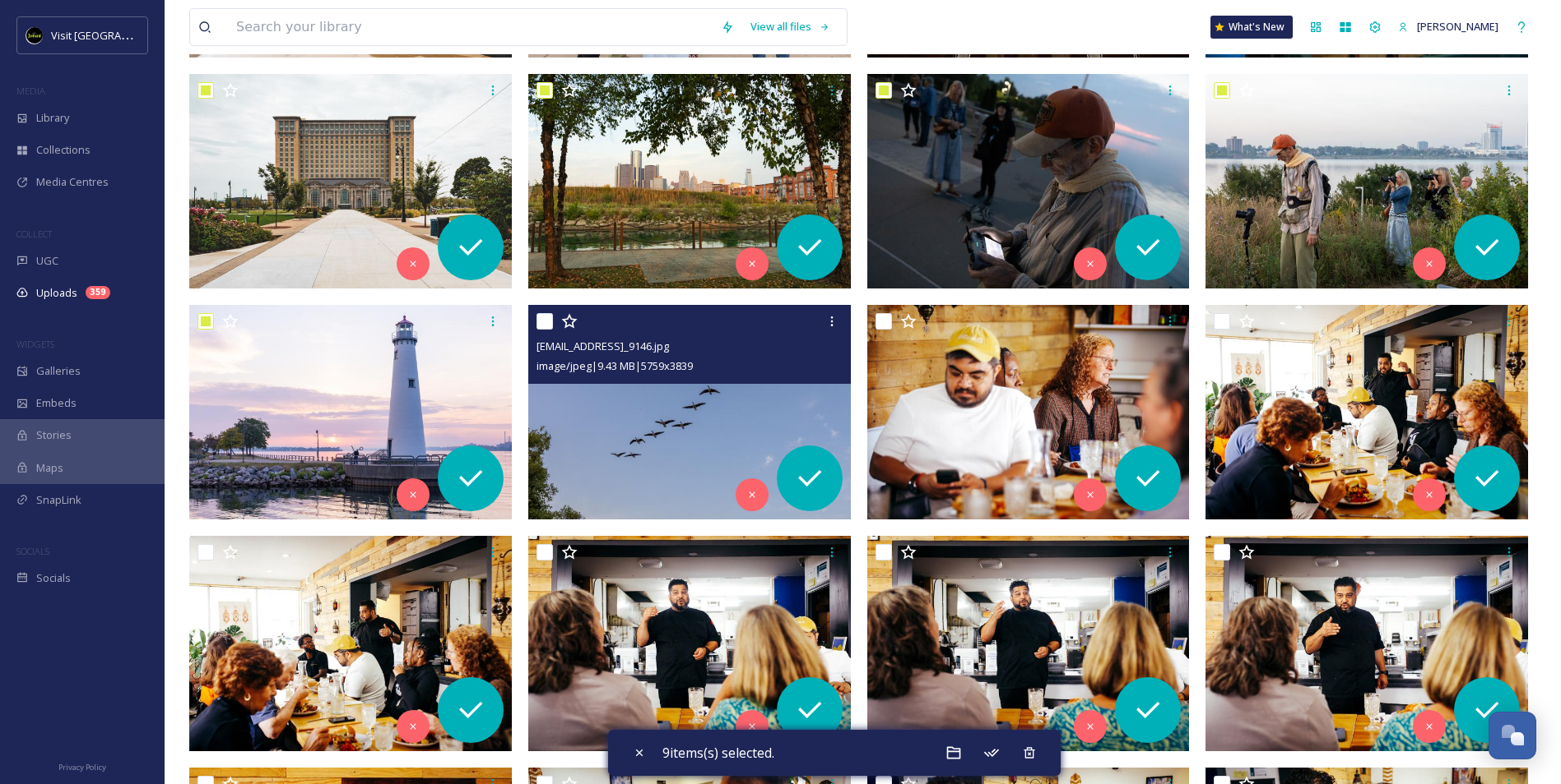
click at [545, 323] on input "checkbox" at bounding box center [545, 321] width 17 height 17
checkbox input "true"
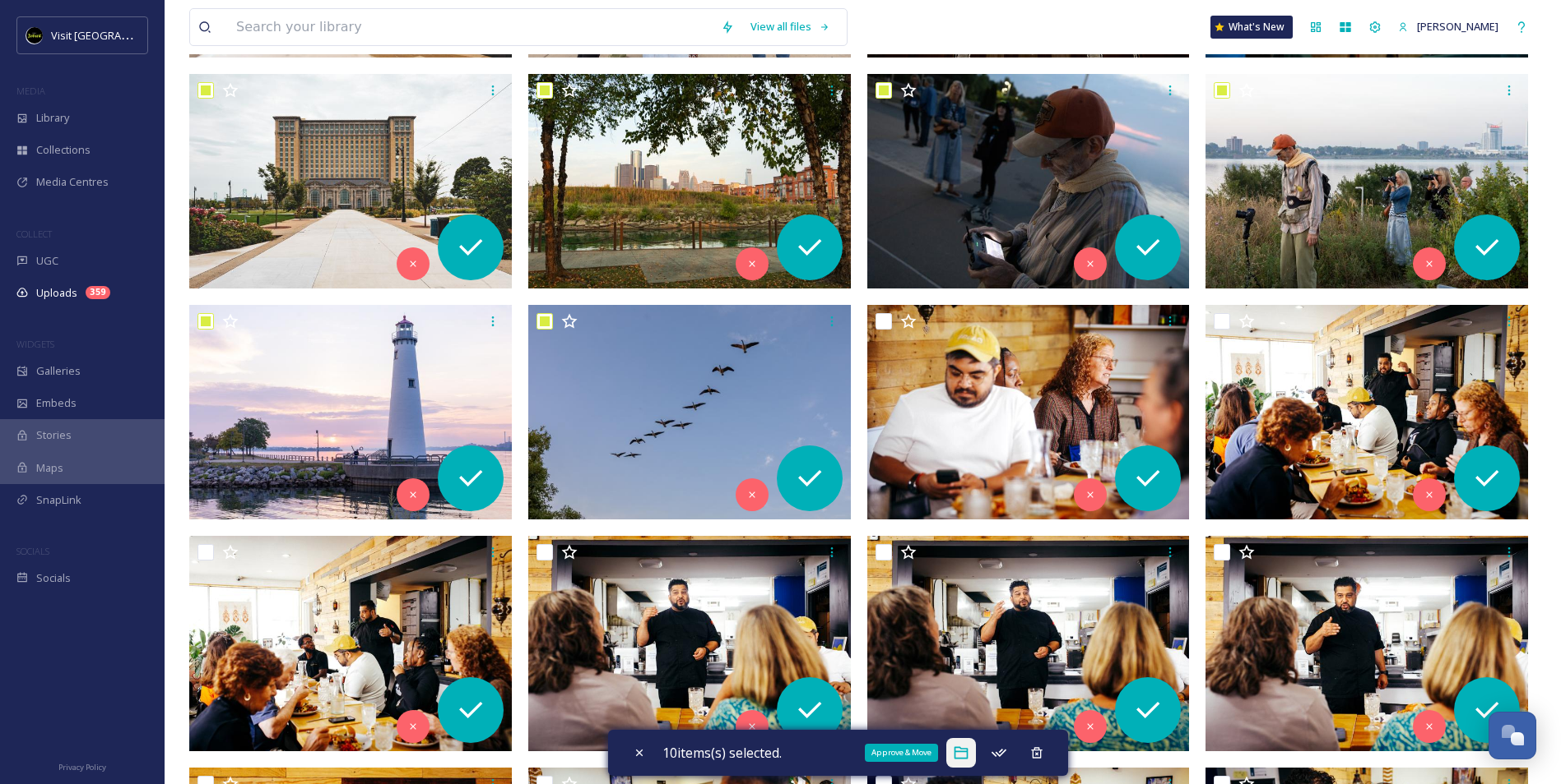
click at [961, 758] on icon at bounding box center [960, 754] width 14 height 13
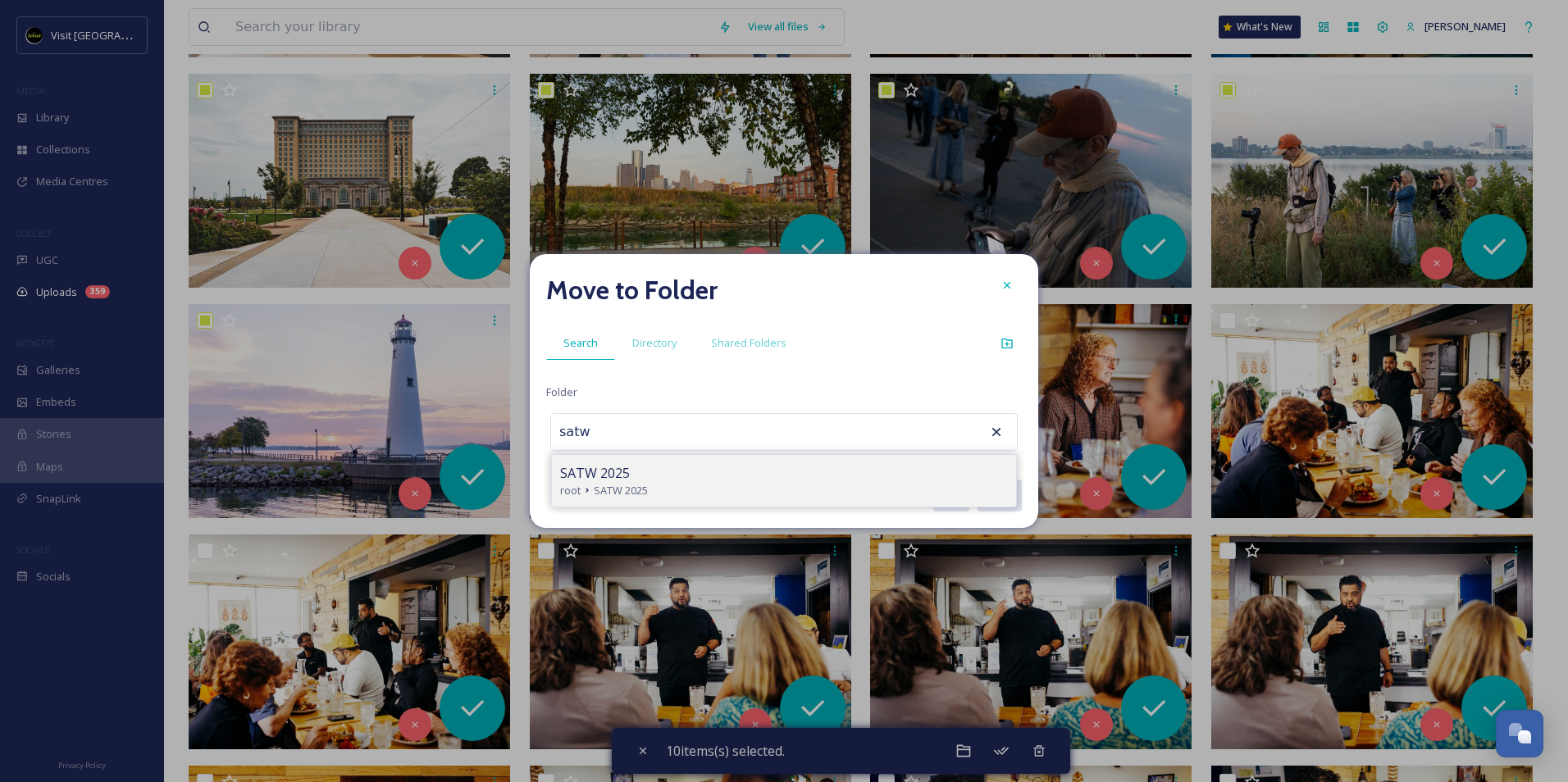
click at [678, 472] on div "SATW 2025" at bounding box center [784, 473] width 448 height 20
type input "SATW 2025"
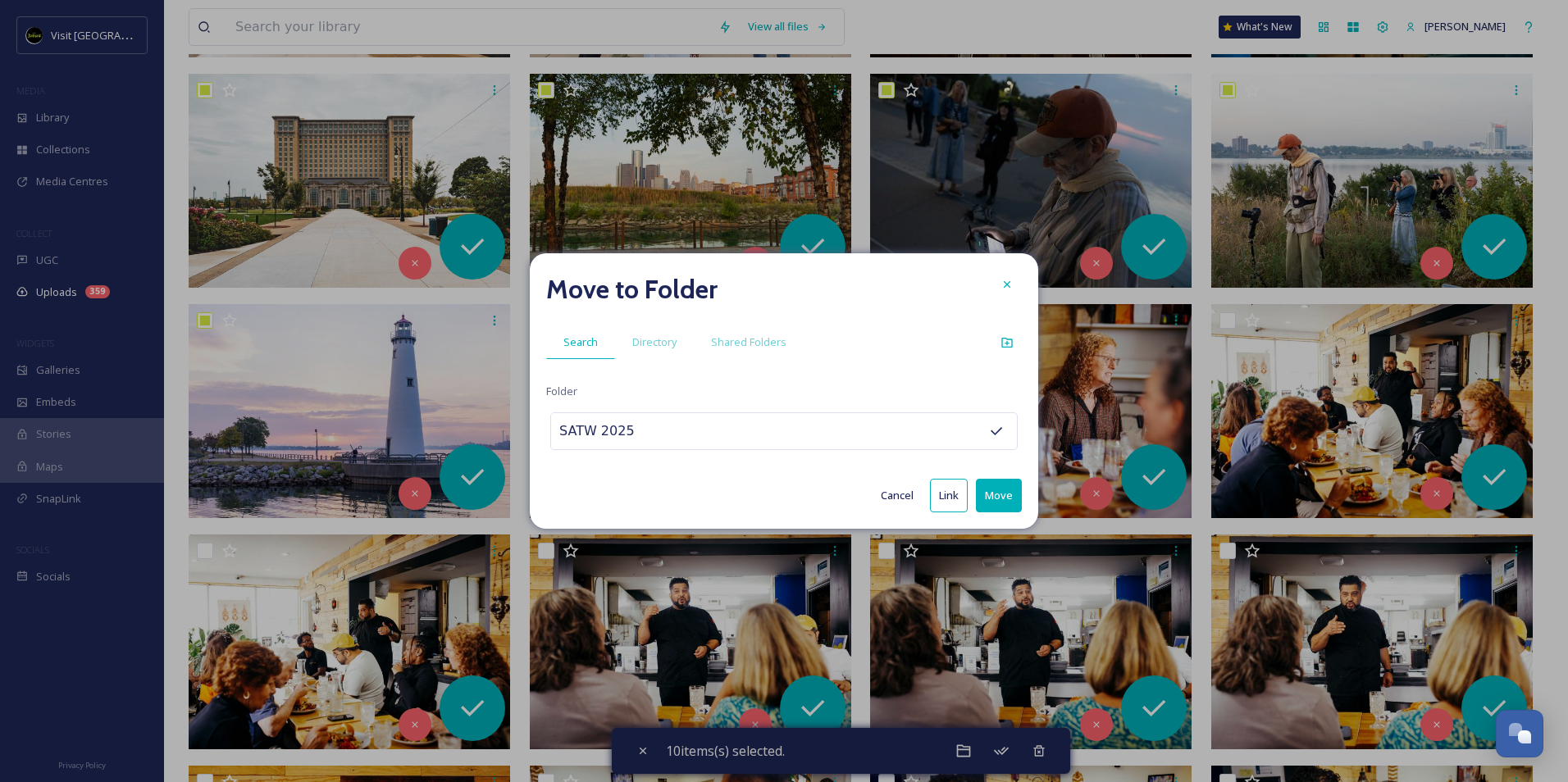
click at [996, 497] on button "Move" at bounding box center [999, 496] width 46 height 33
checkbox input "false"
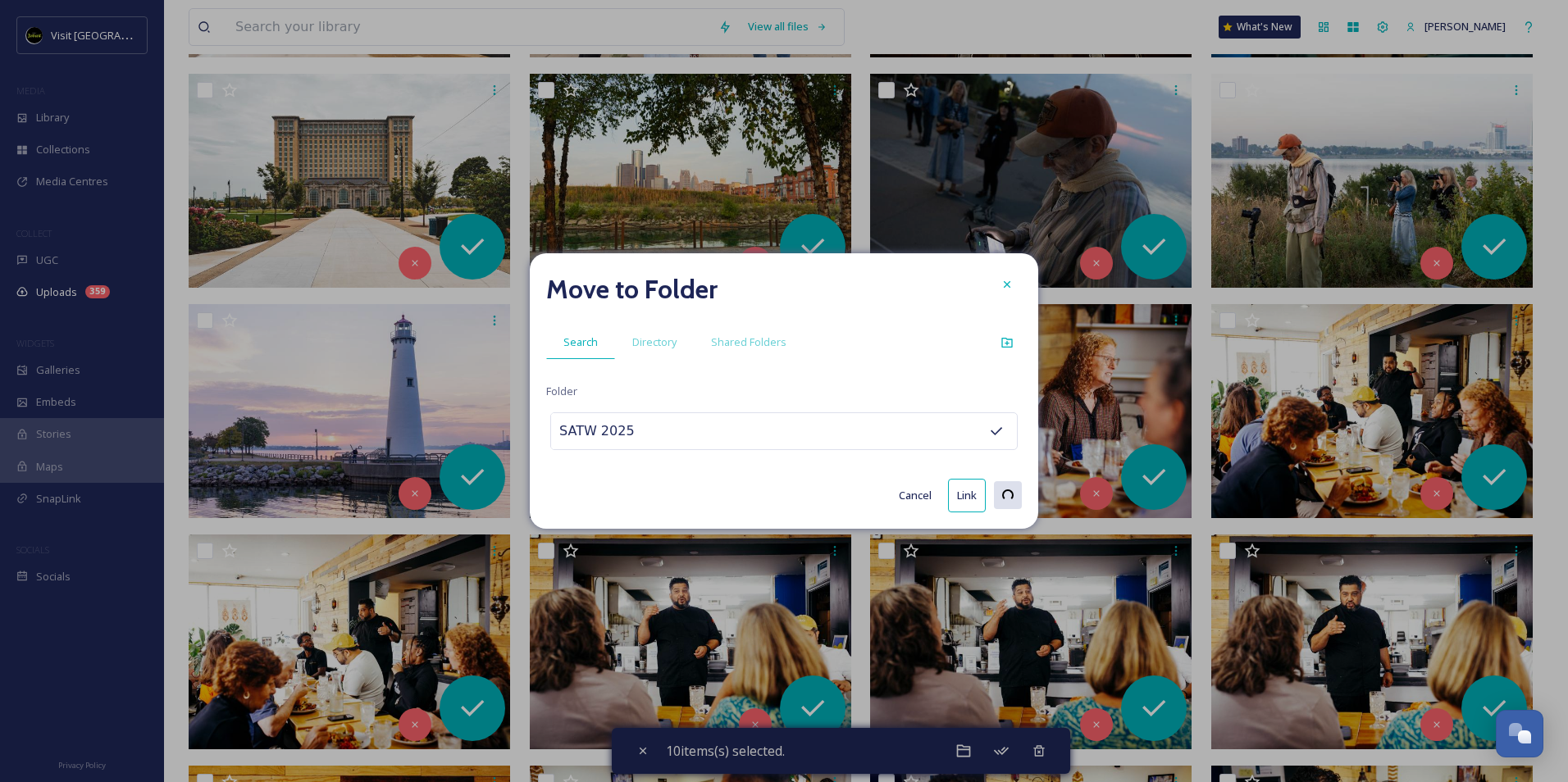
checkbox input "false"
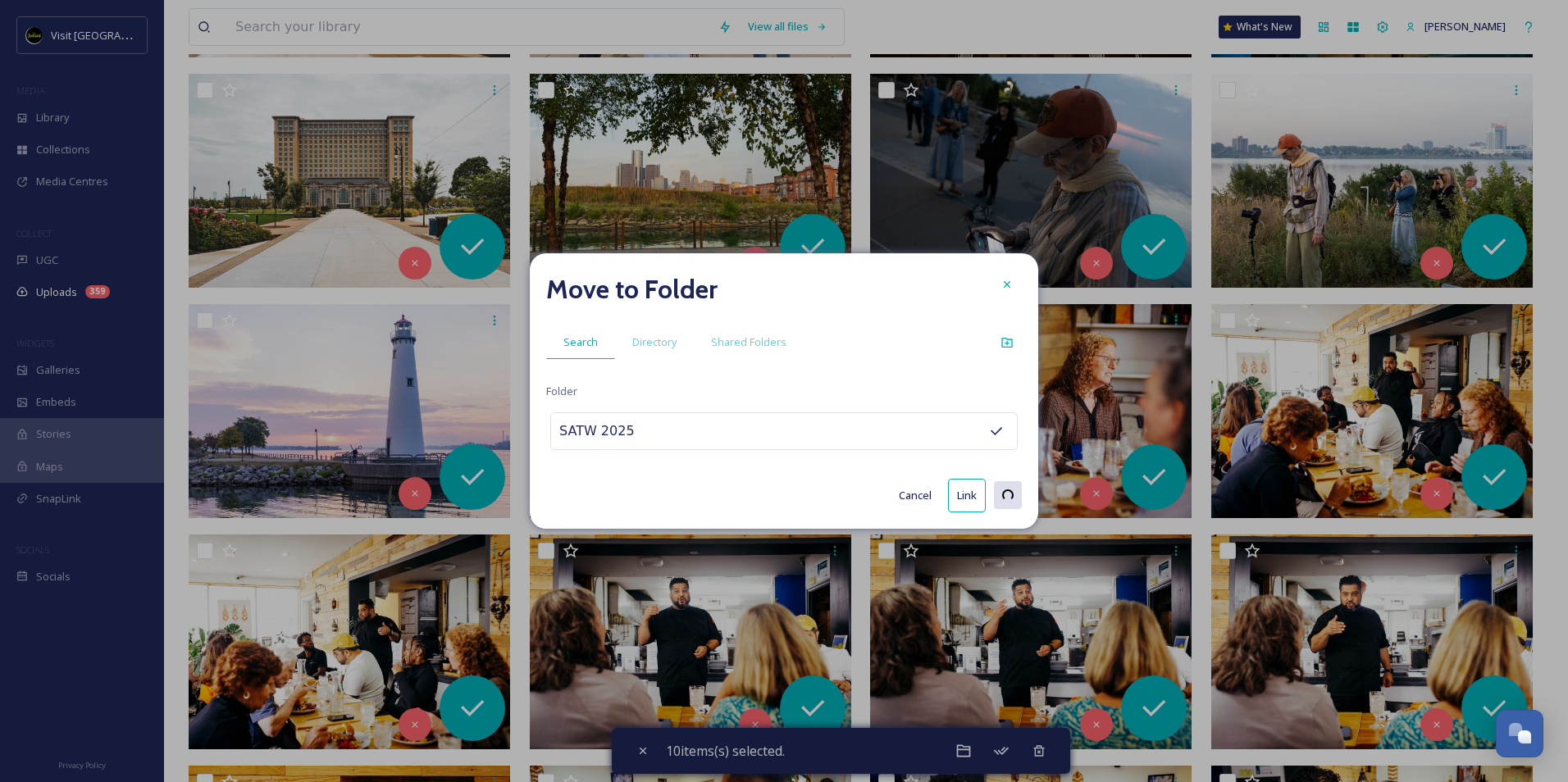
checkbox input "false"
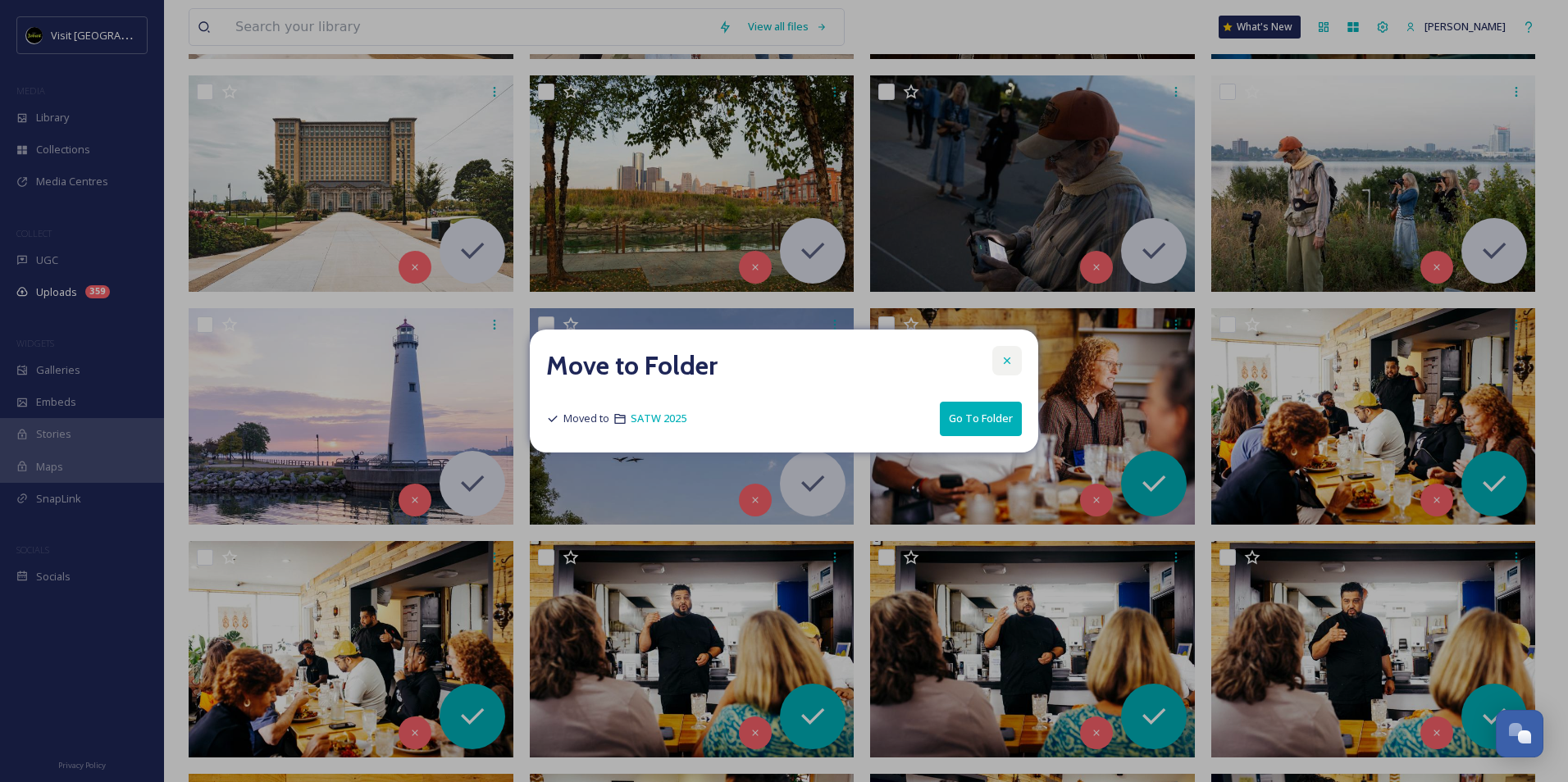
click at [1006, 368] on div at bounding box center [1007, 361] width 29 height 29
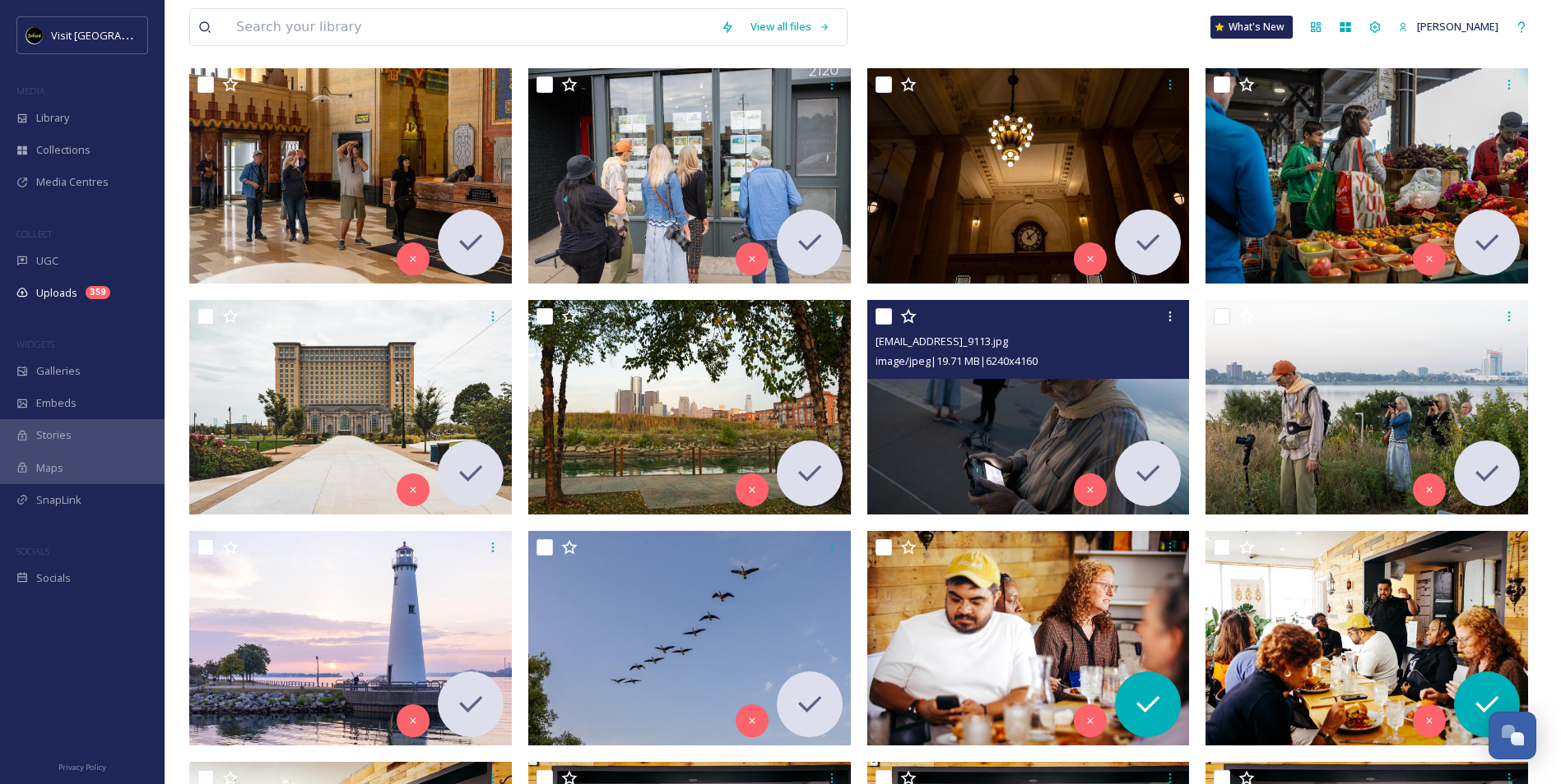
scroll to position [0, 0]
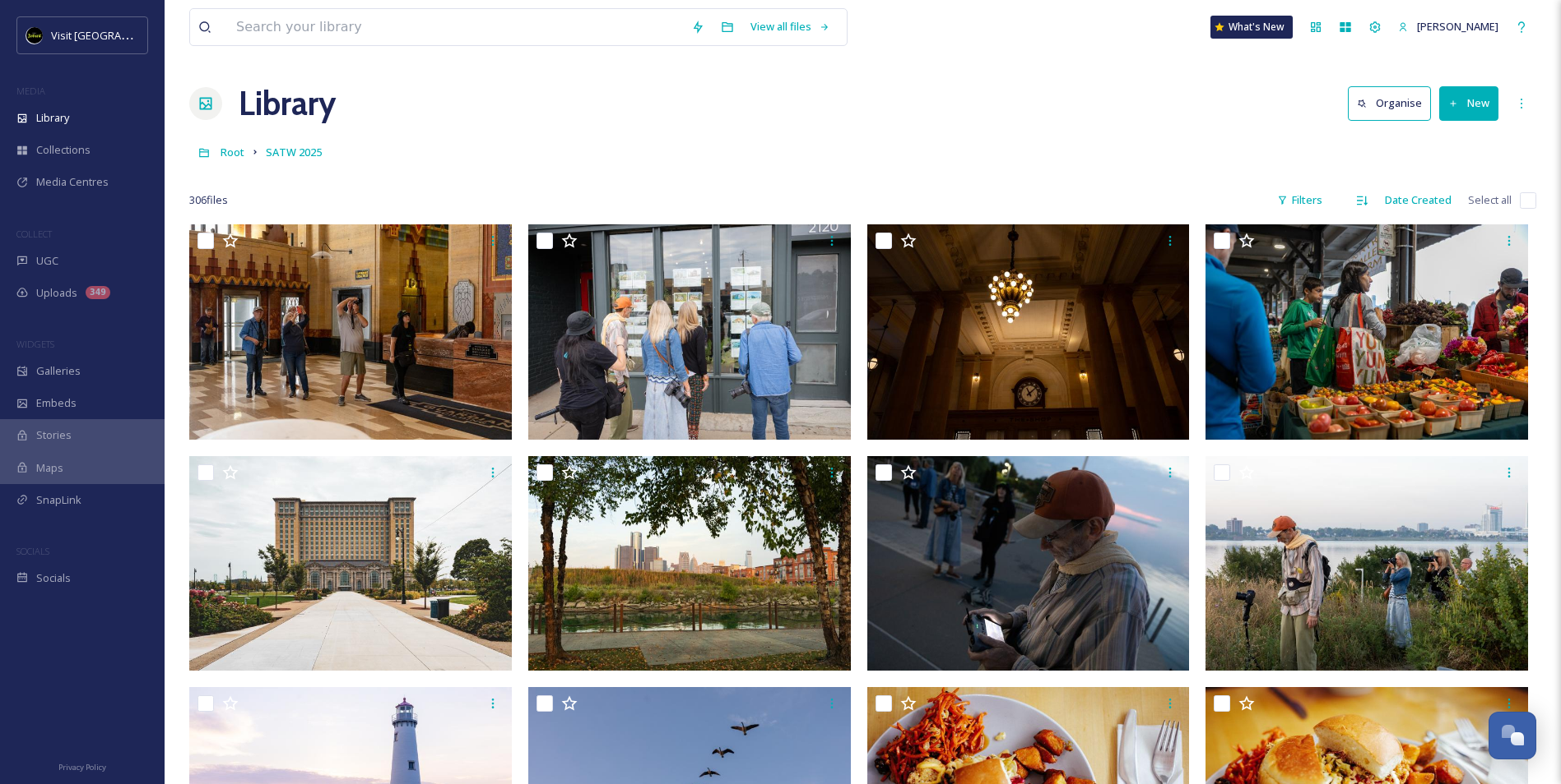
click at [1457, 112] on button "New" at bounding box center [1469, 103] width 59 height 33
click at [1457, 212] on span "Folder" at bounding box center [1450, 206] width 31 height 16
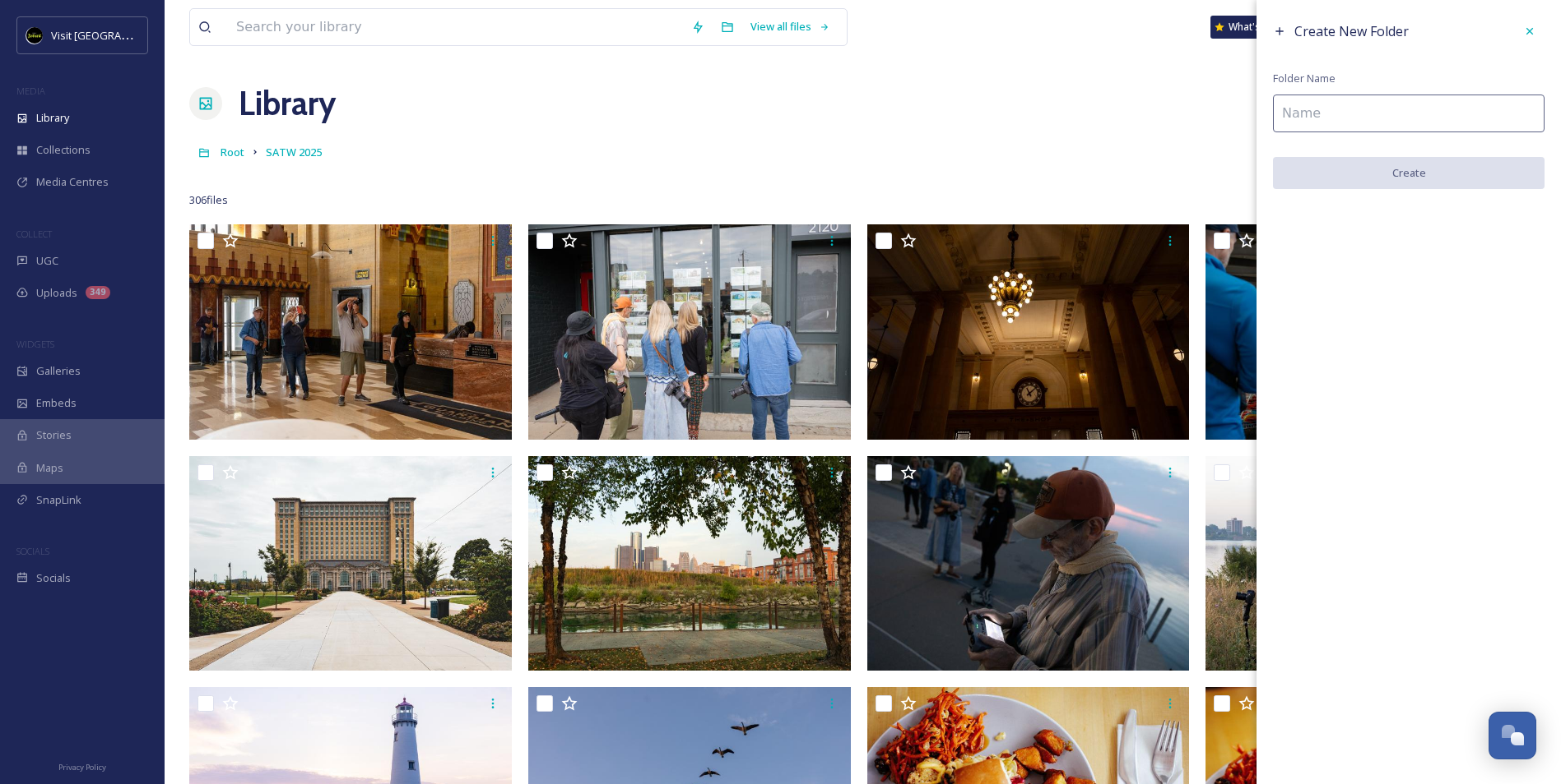
click at [1406, 119] on input at bounding box center [1409, 113] width 271 height 38
drag, startPoint x: 1376, startPoint y: 112, endPoint x: 1234, endPoint y: 120, distance: 142.2
click at [1234, 120] on div "View all files What's New Sonya Reyna Library Organise New Root SATW 2025 Your …" at bounding box center [862, 707] width 1396 height 1415
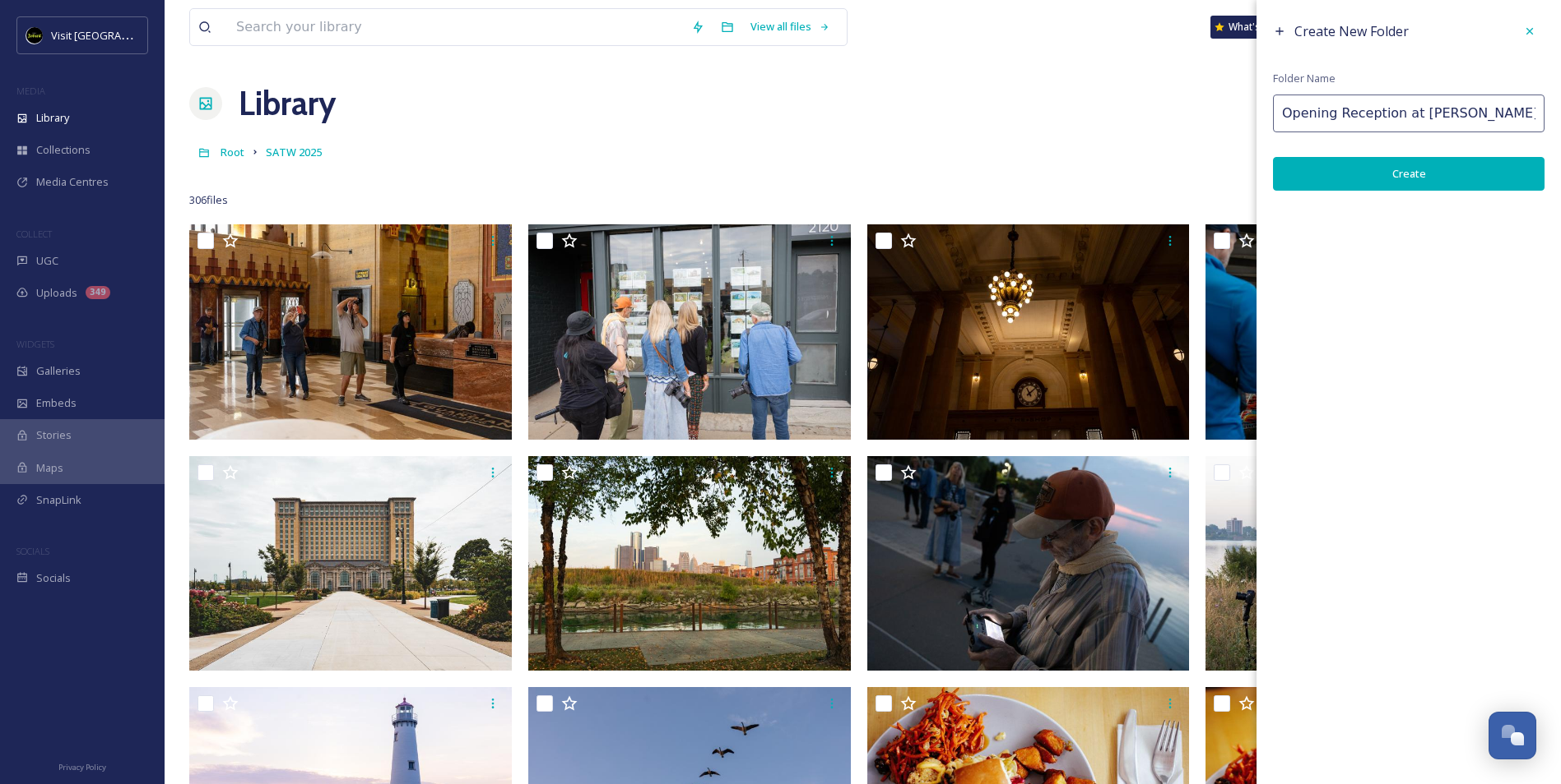
click at [1389, 111] on input "Opening Reception at Henry Ford" at bounding box center [1409, 113] width 271 height 38
click at [1363, 112] on input "Opening Recep. at Henry Ford" at bounding box center [1409, 113] width 271 height 38
type input "Opening REC at [PERSON_NAME]"
click at [1380, 167] on button "Create" at bounding box center [1409, 174] width 271 height 33
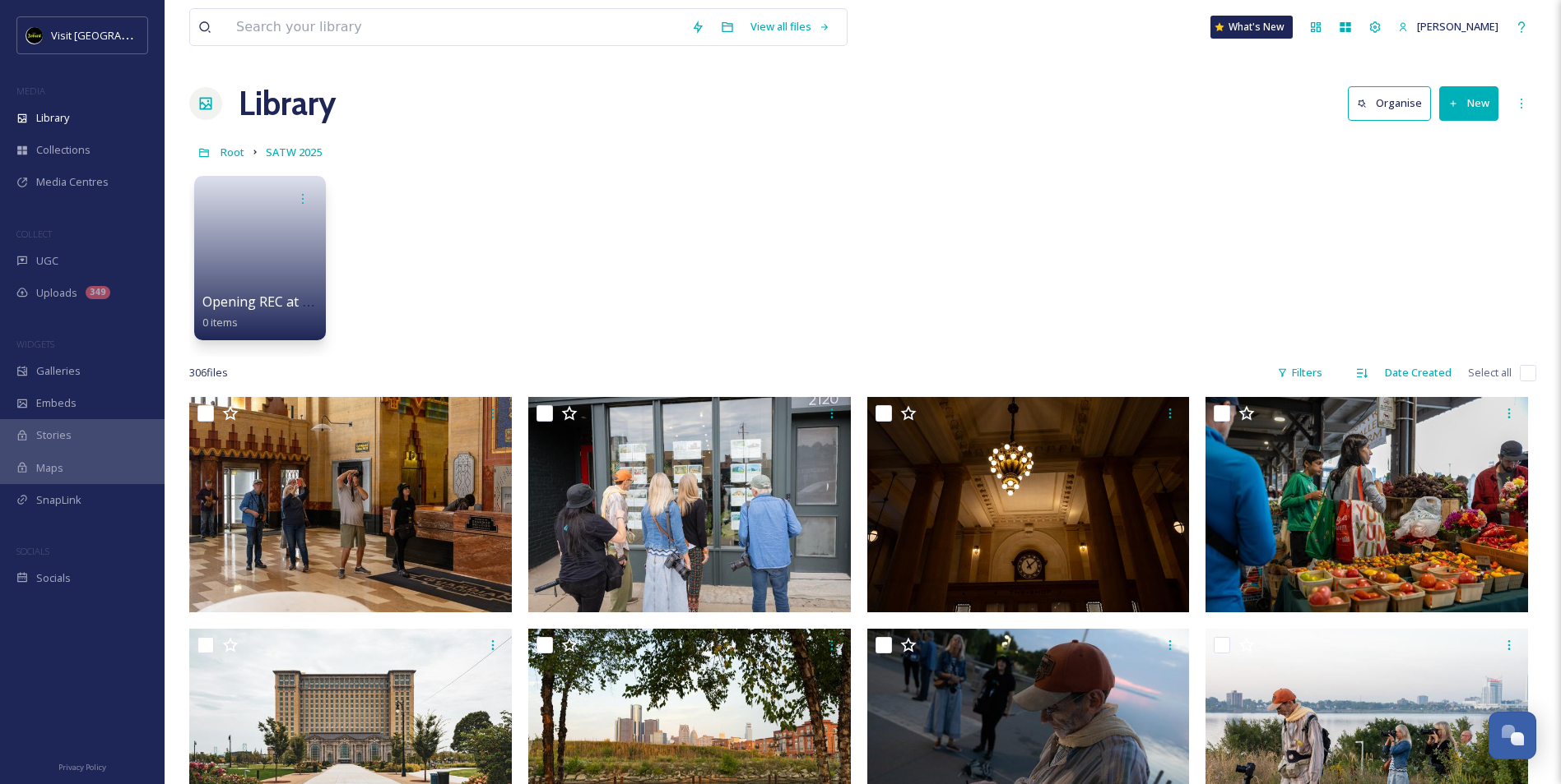
click at [1463, 113] on button "New" at bounding box center [1469, 103] width 59 height 33
click at [1460, 198] on span "Folder" at bounding box center [1450, 206] width 31 height 16
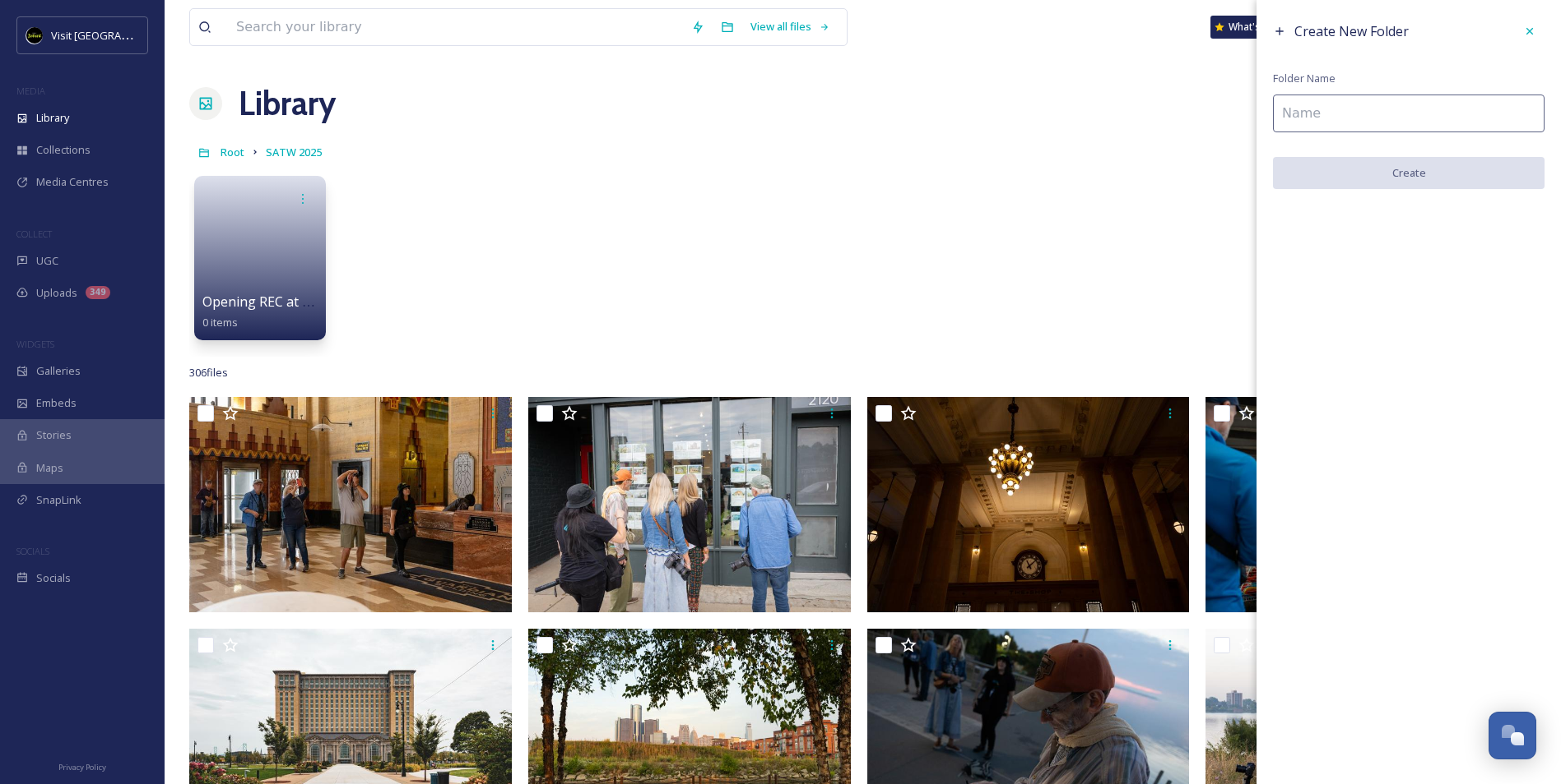
click at [1401, 115] on input at bounding box center [1409, 113] width 271 height 38
type input "Closing REC at DIA"
click at [1370, 169] on button "Create" at bounding box center [1409, 174] width 271 height 33
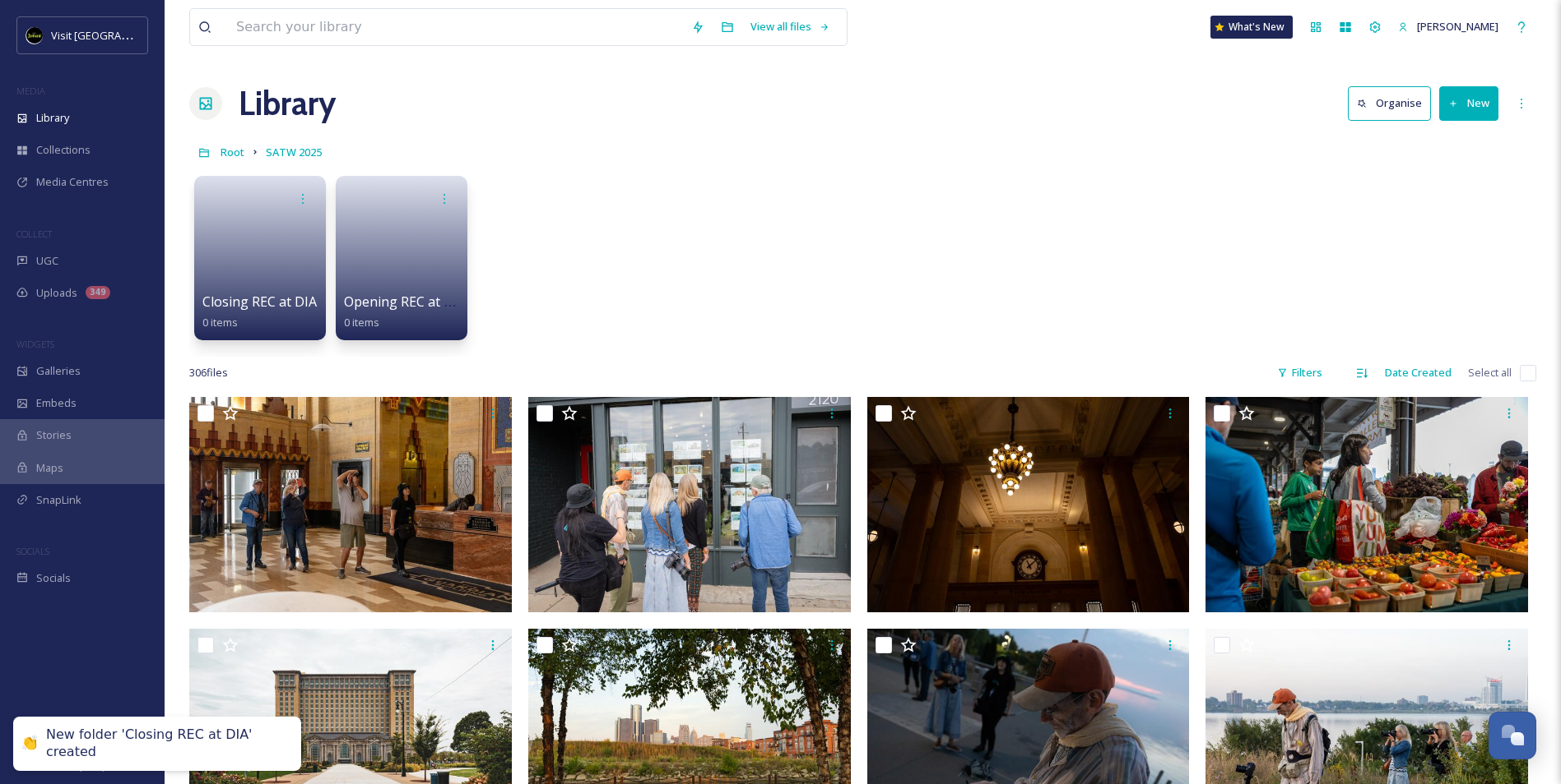
click at [1486, 111] on button "New" at bounding box center [1469, 103] width 59 height 33
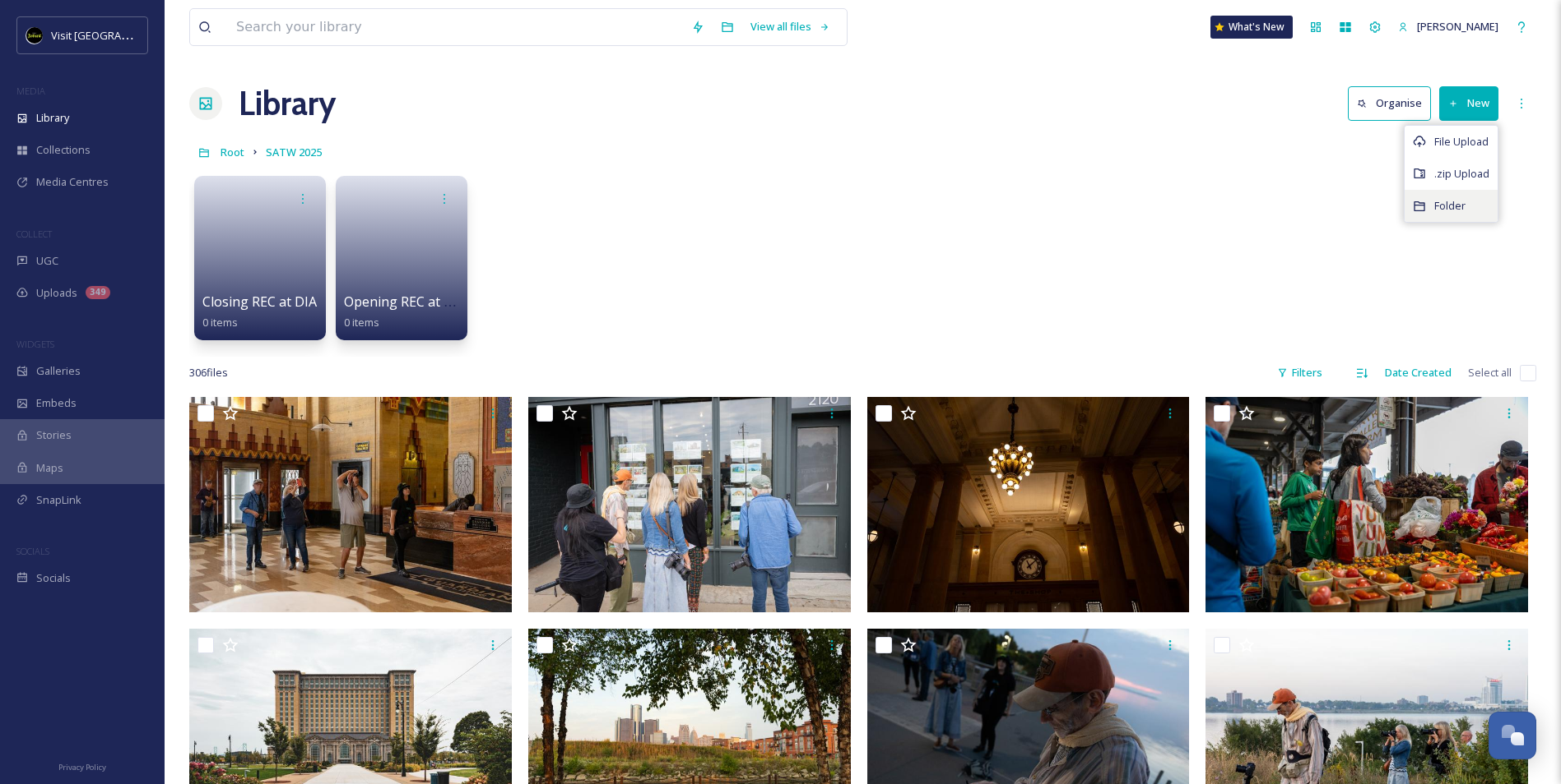
click at [1426, 204] on div "Folder" at bounding box center [1451, 205] width 93 height 32
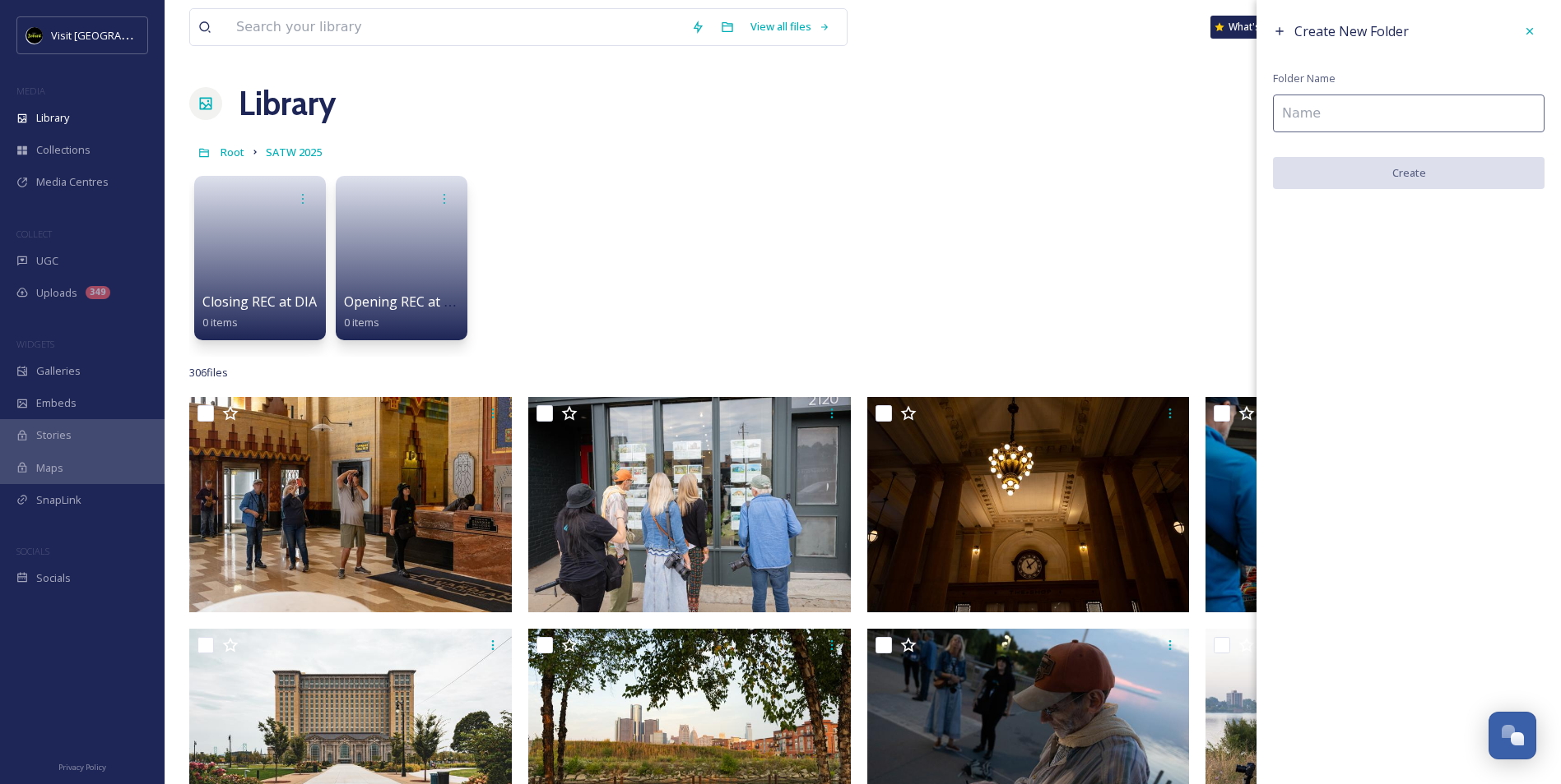
click at [1304, 123] on input at bounding box center [1409, 113] width 271 height 38
type input "S"
type input "Eastern Market"
click at [1340, 166] on button "Create" at bounding box center [1409, 174] width 271 height 33
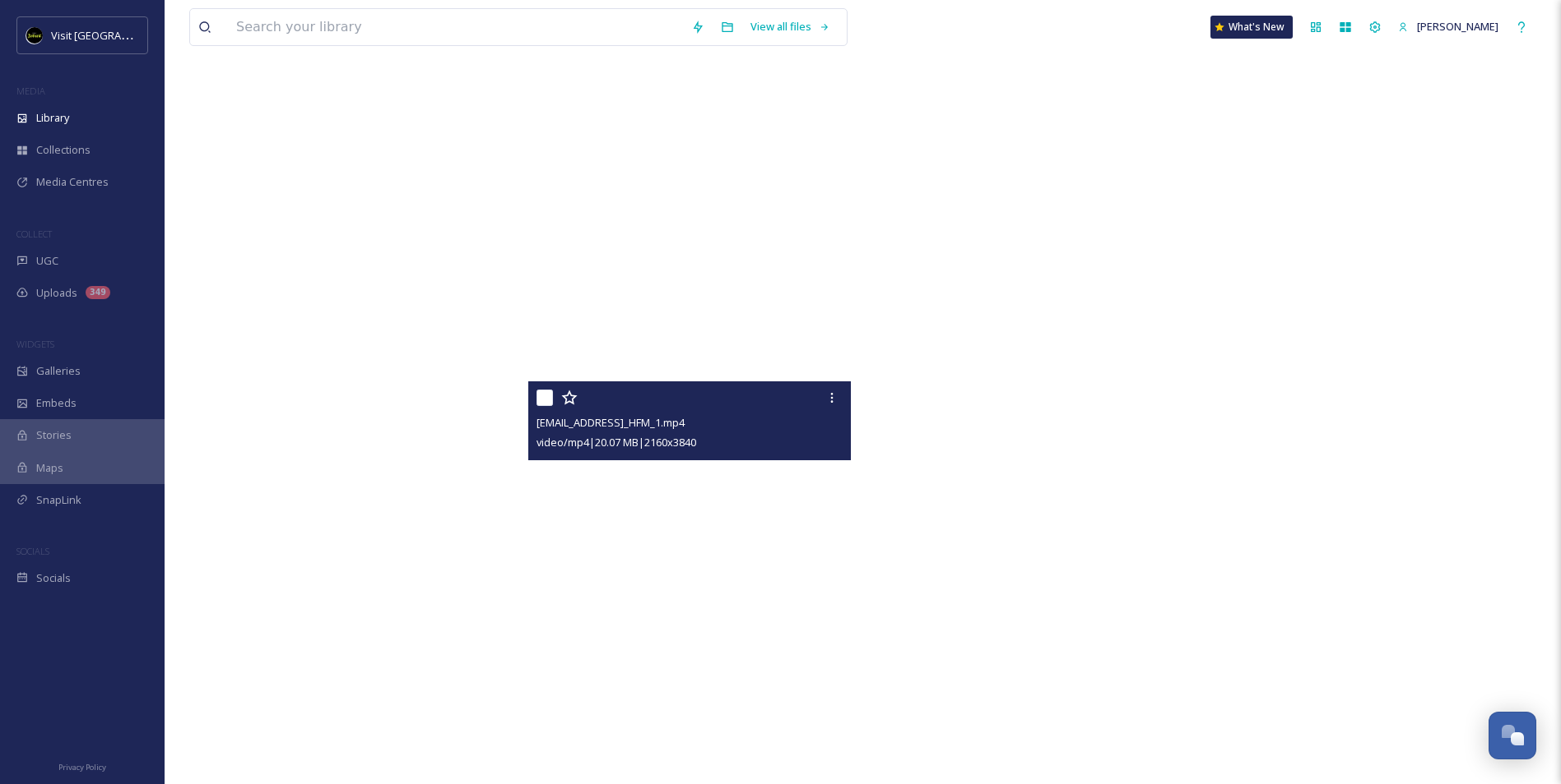
scroll to position [23184, 0]
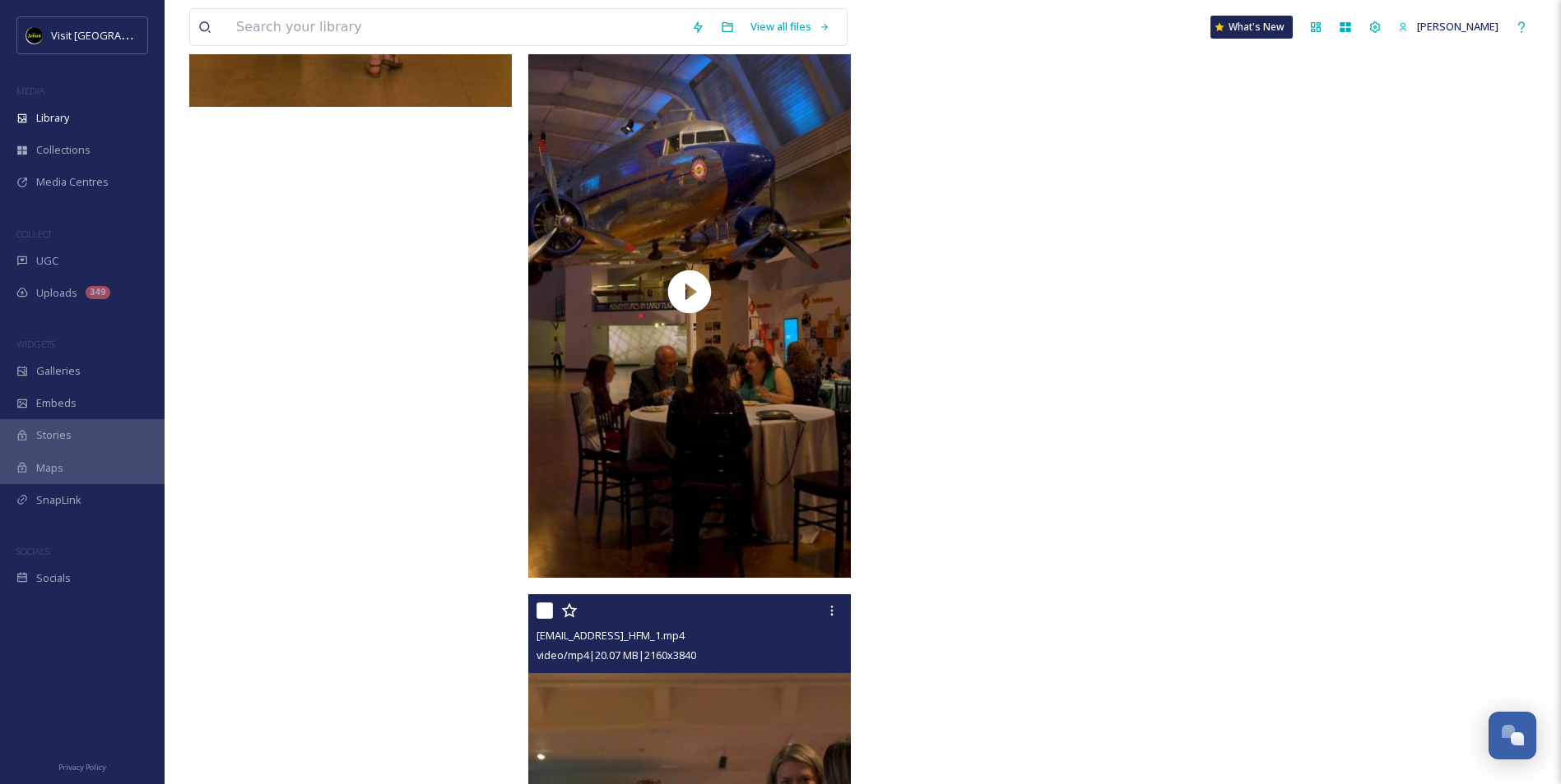
click at [543, 610] on input "checkbox" at bounding box center [545, 611] width 17 height 17
checkbox input "true"
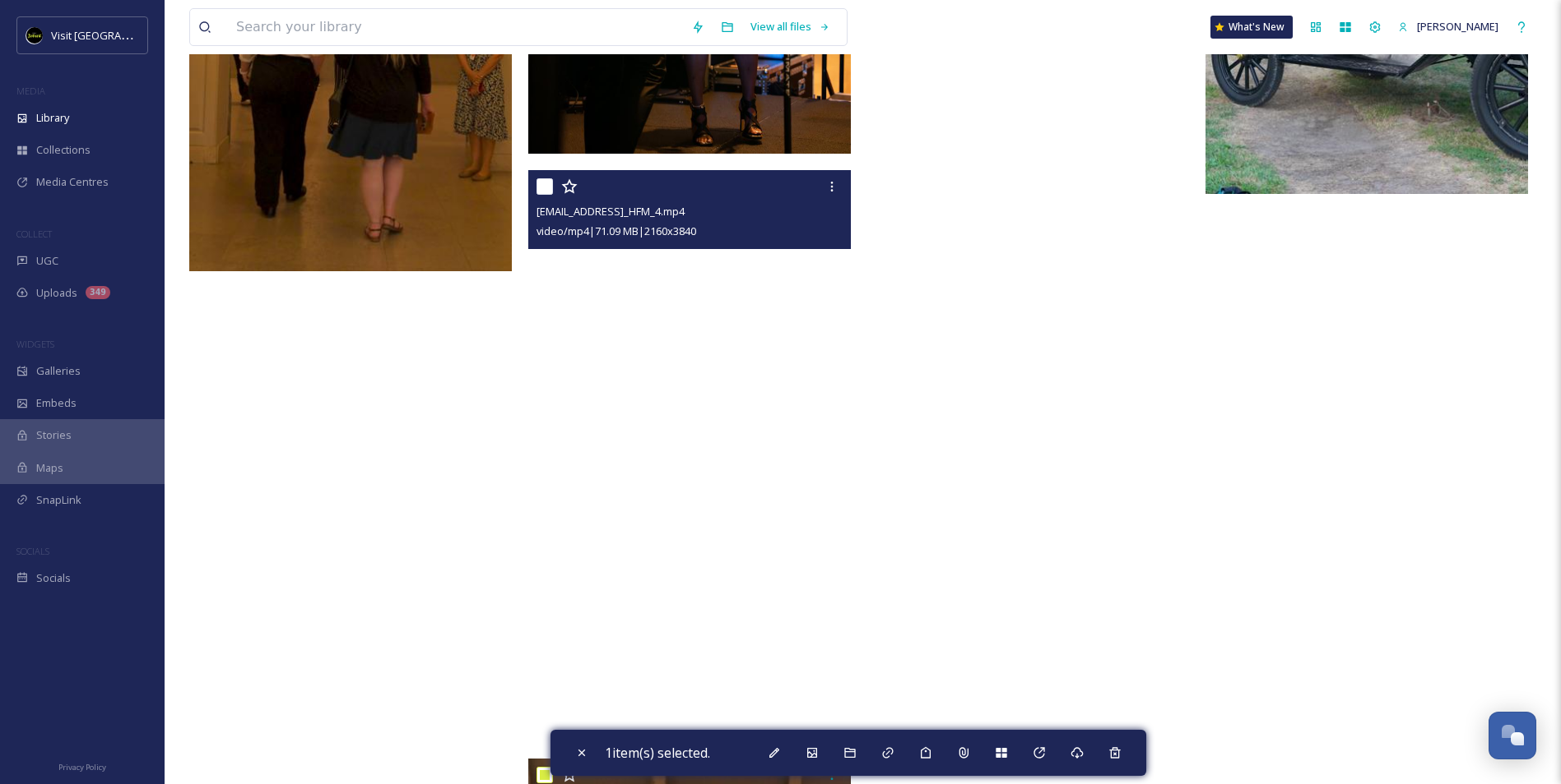
scroll to position [22856, 0]
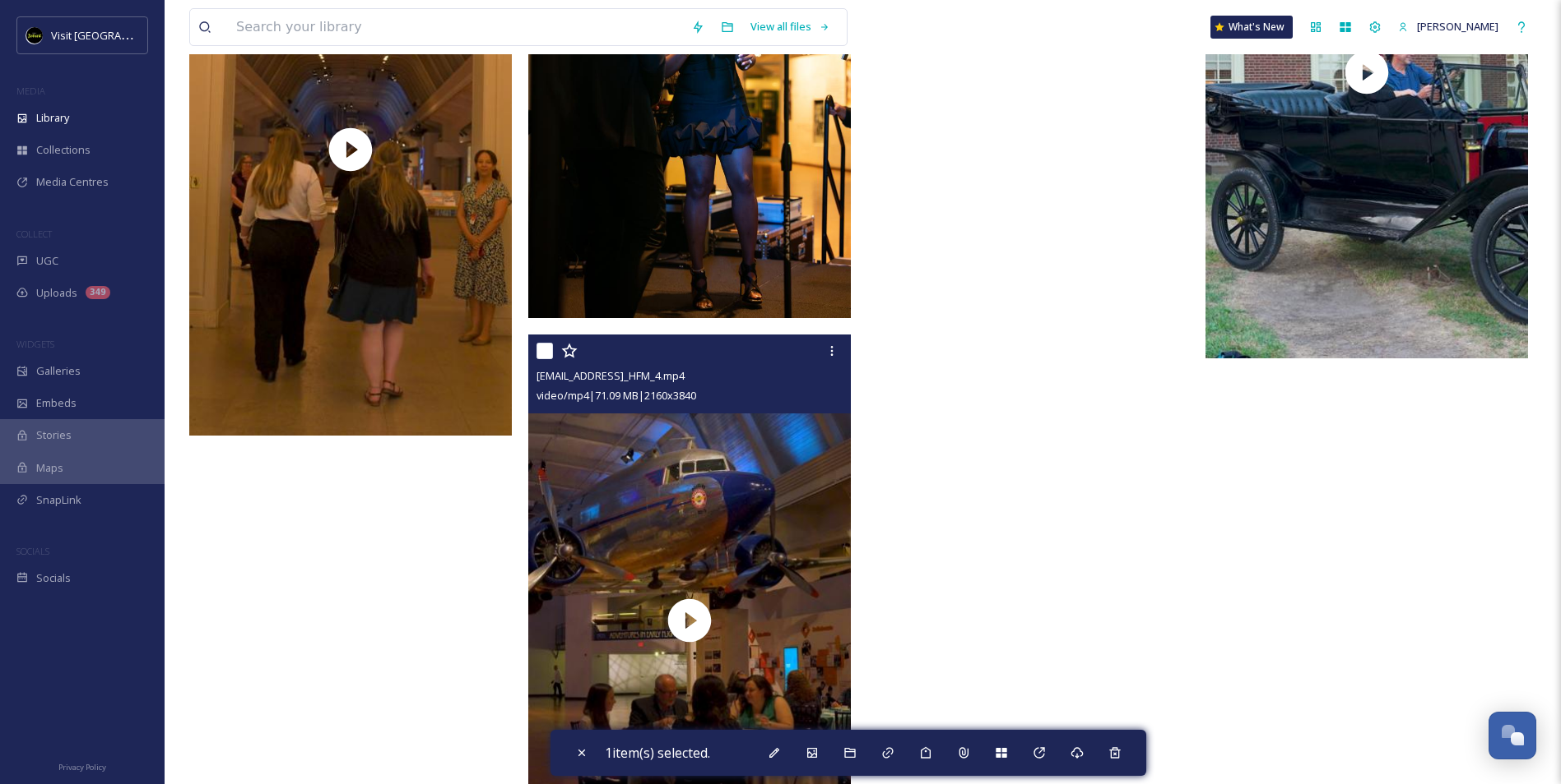
click at [544, 351] on input "checkbox" at bounding box center [545, 351] width 17 height 17
checkbox input "true"
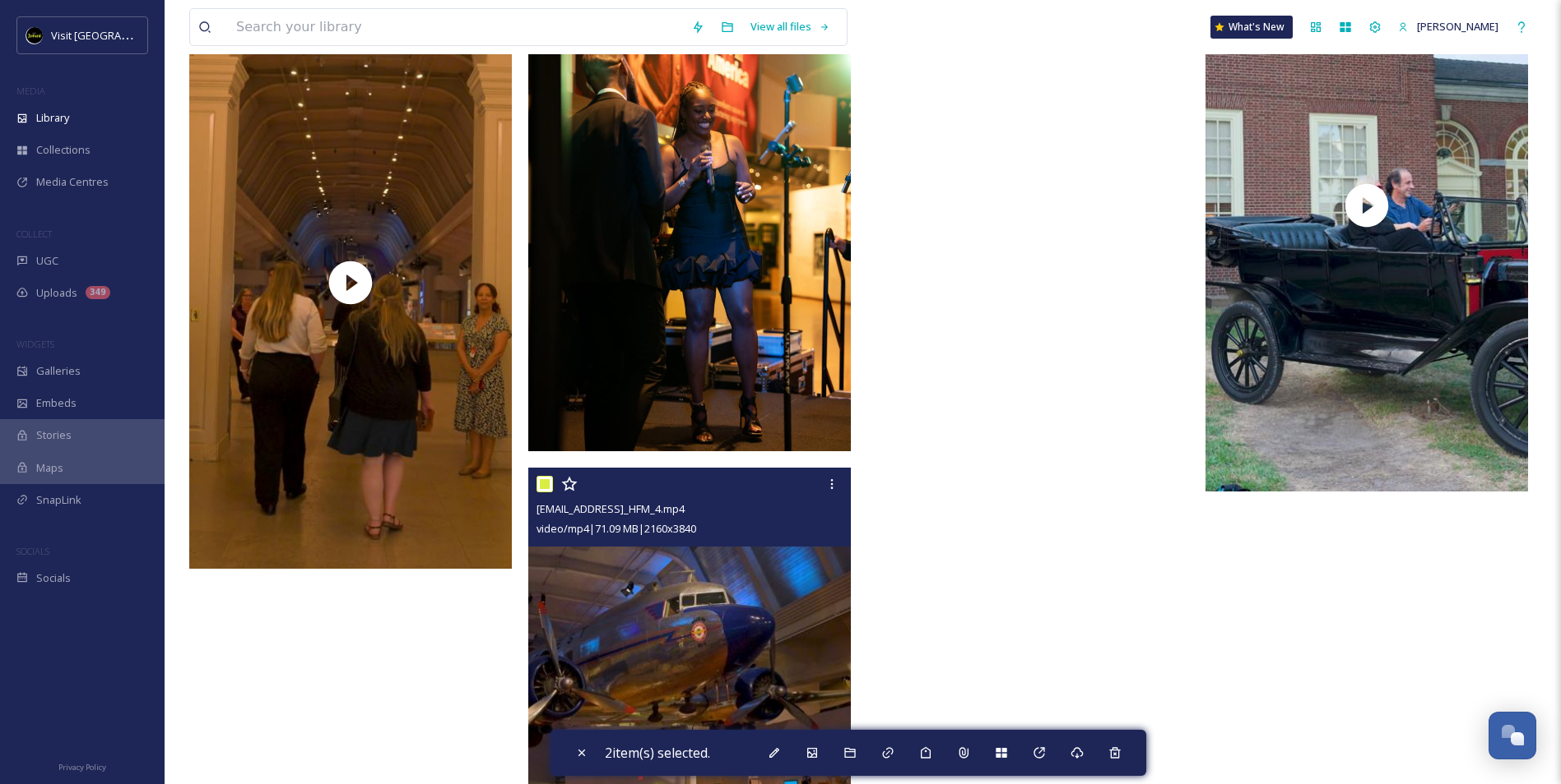
scroll to position [22527, 0]
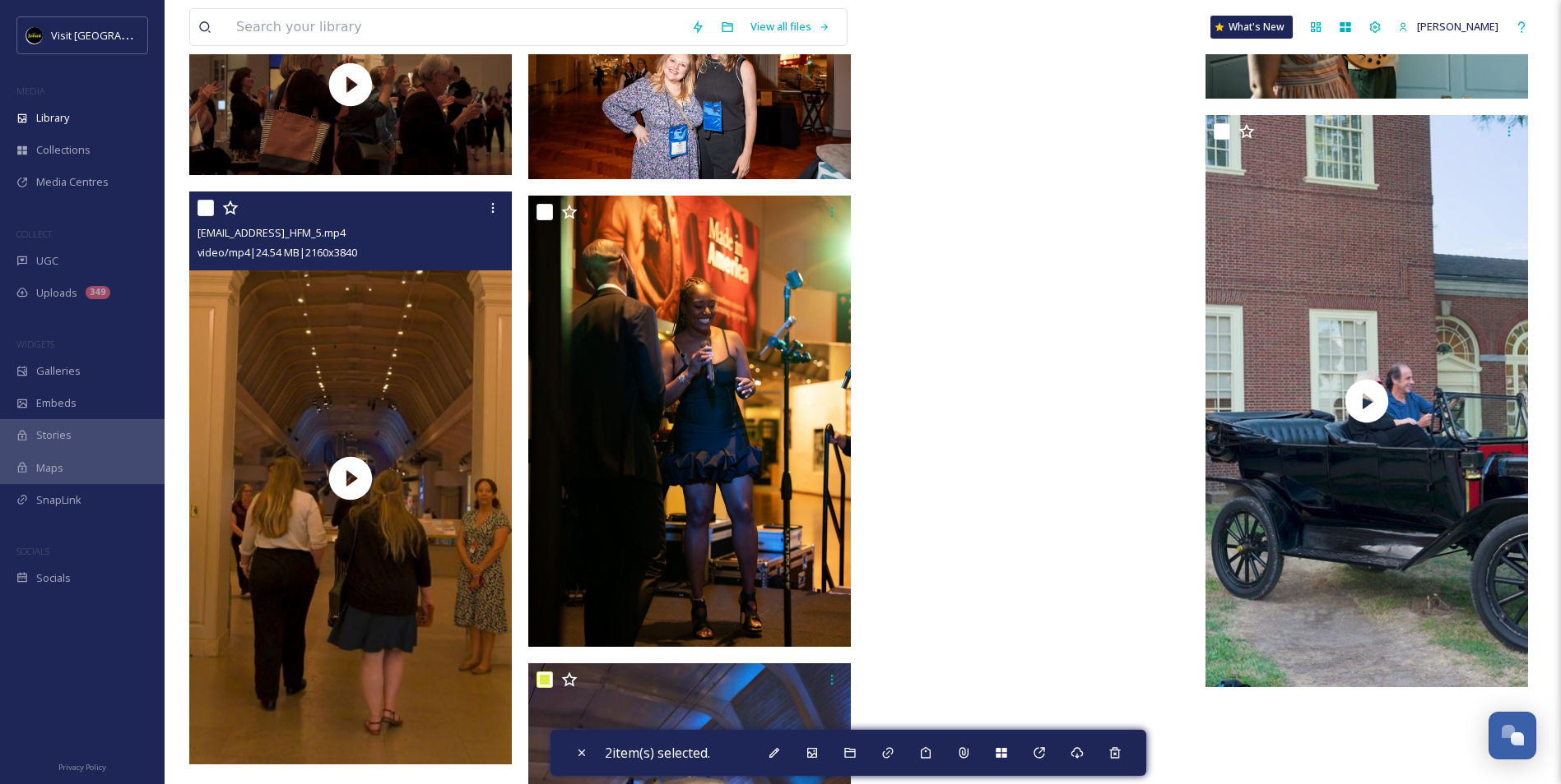
click at [204, 204] on input "checkbox" at bounding box center [205, 207] width 17 height 17
checkbox input "true"
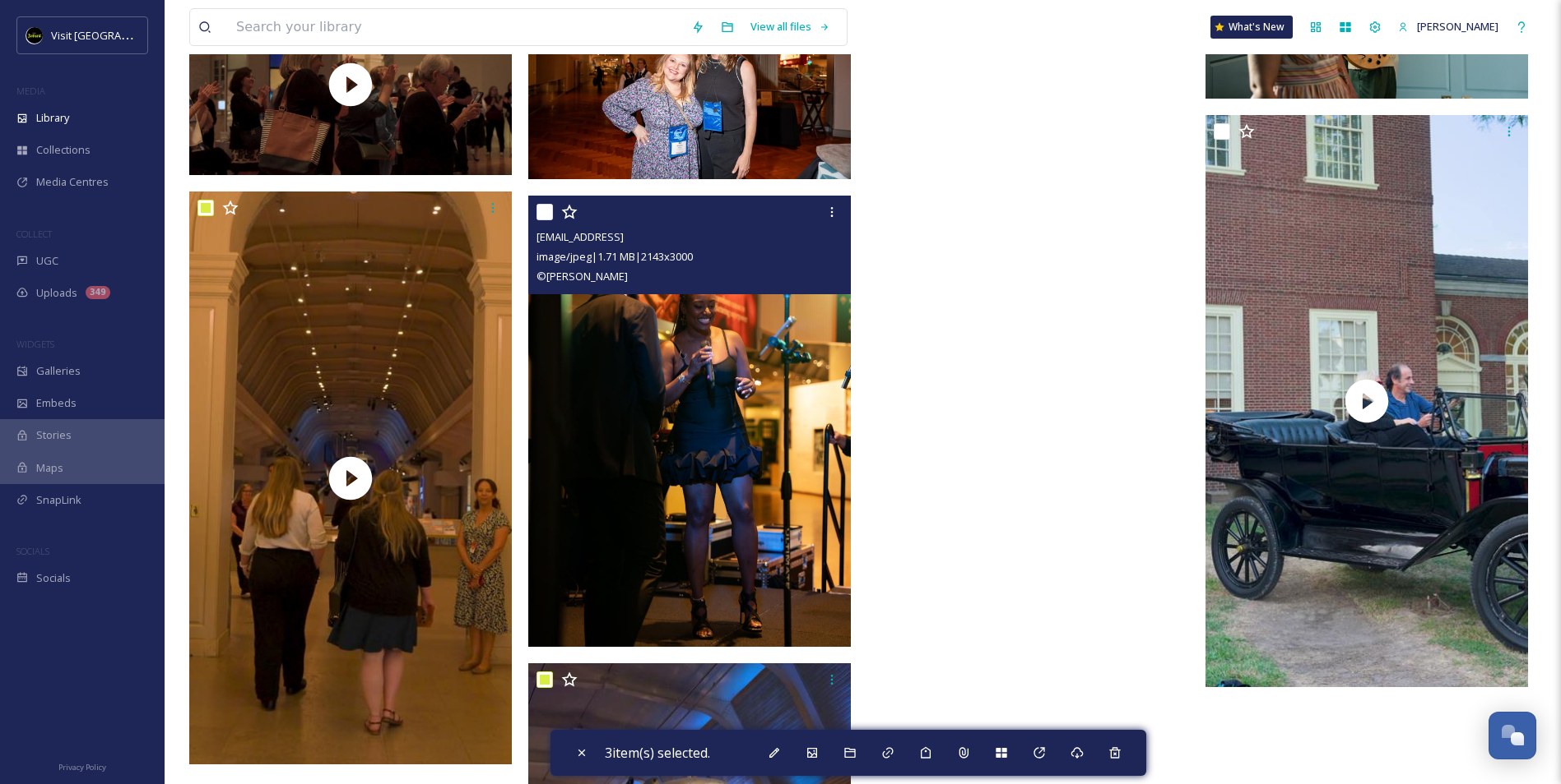
click at [541, 215] on input "checkbox" at bounding box center [545, 212] width 17 height 17
checkbox input "true"
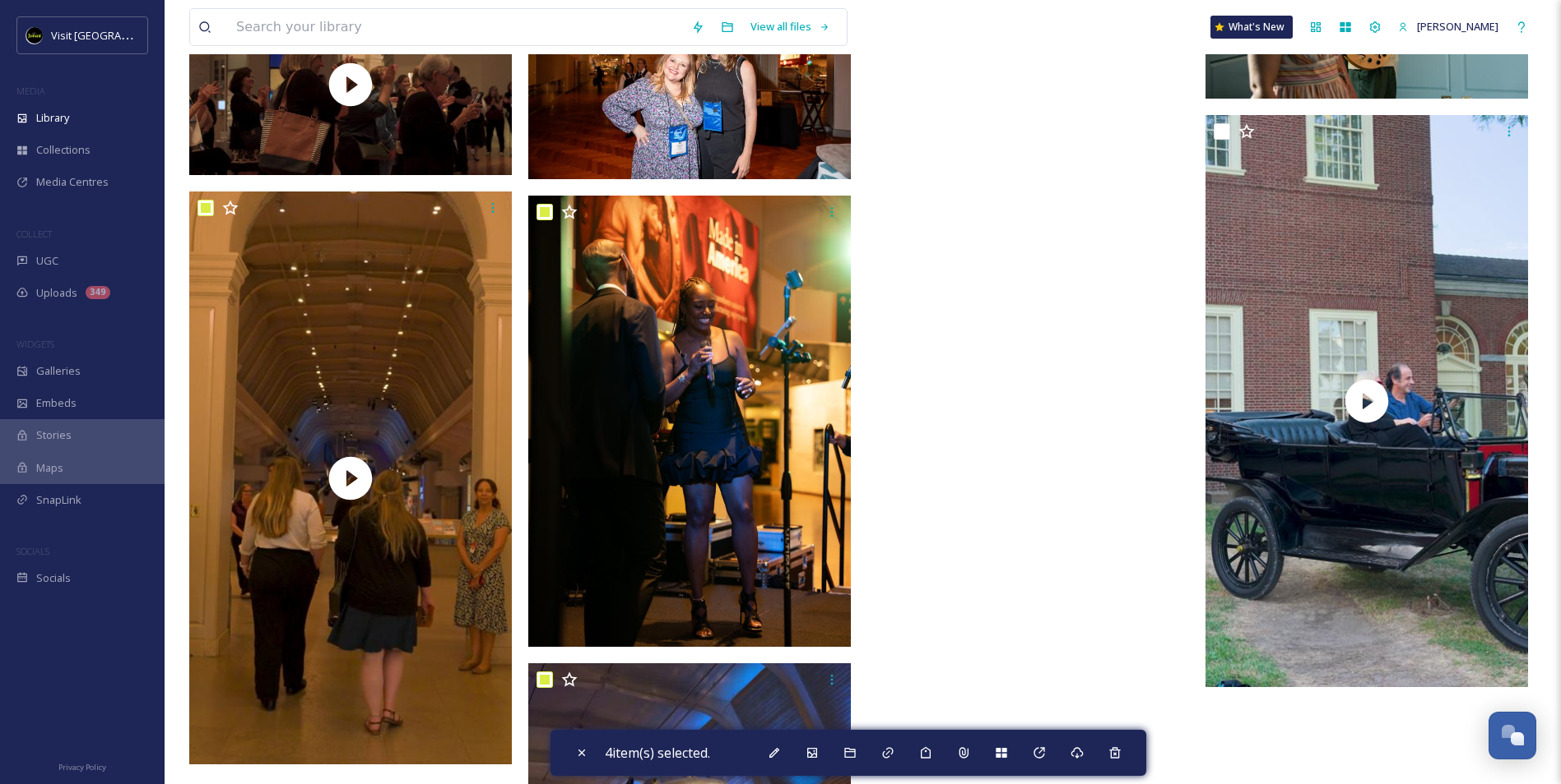
scroll to position [22280, 0]
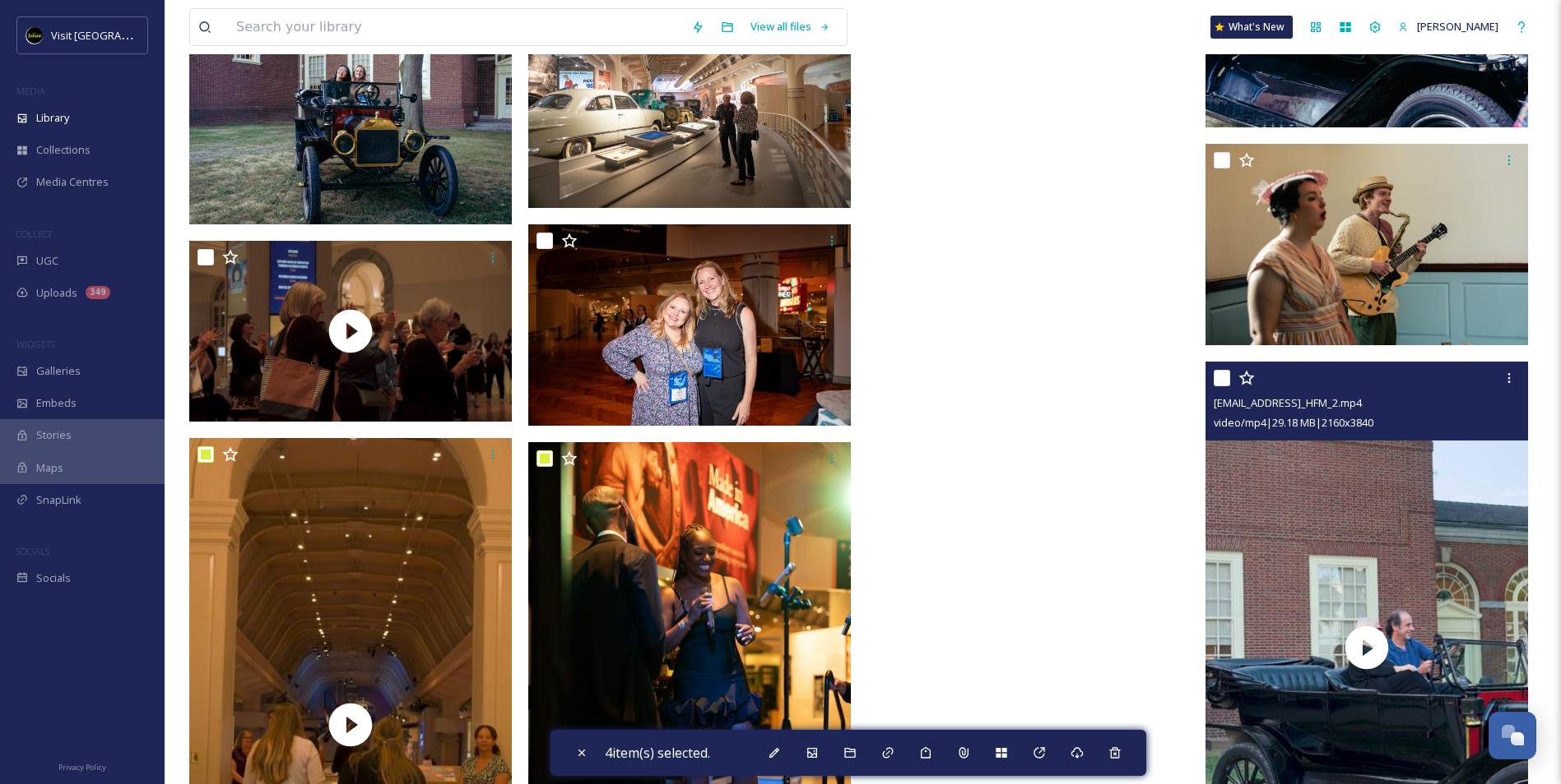
click at [1221, 378] on input "checkbox" at bounding box center [1222, 378] width 17 height 17
checkbox input "true"
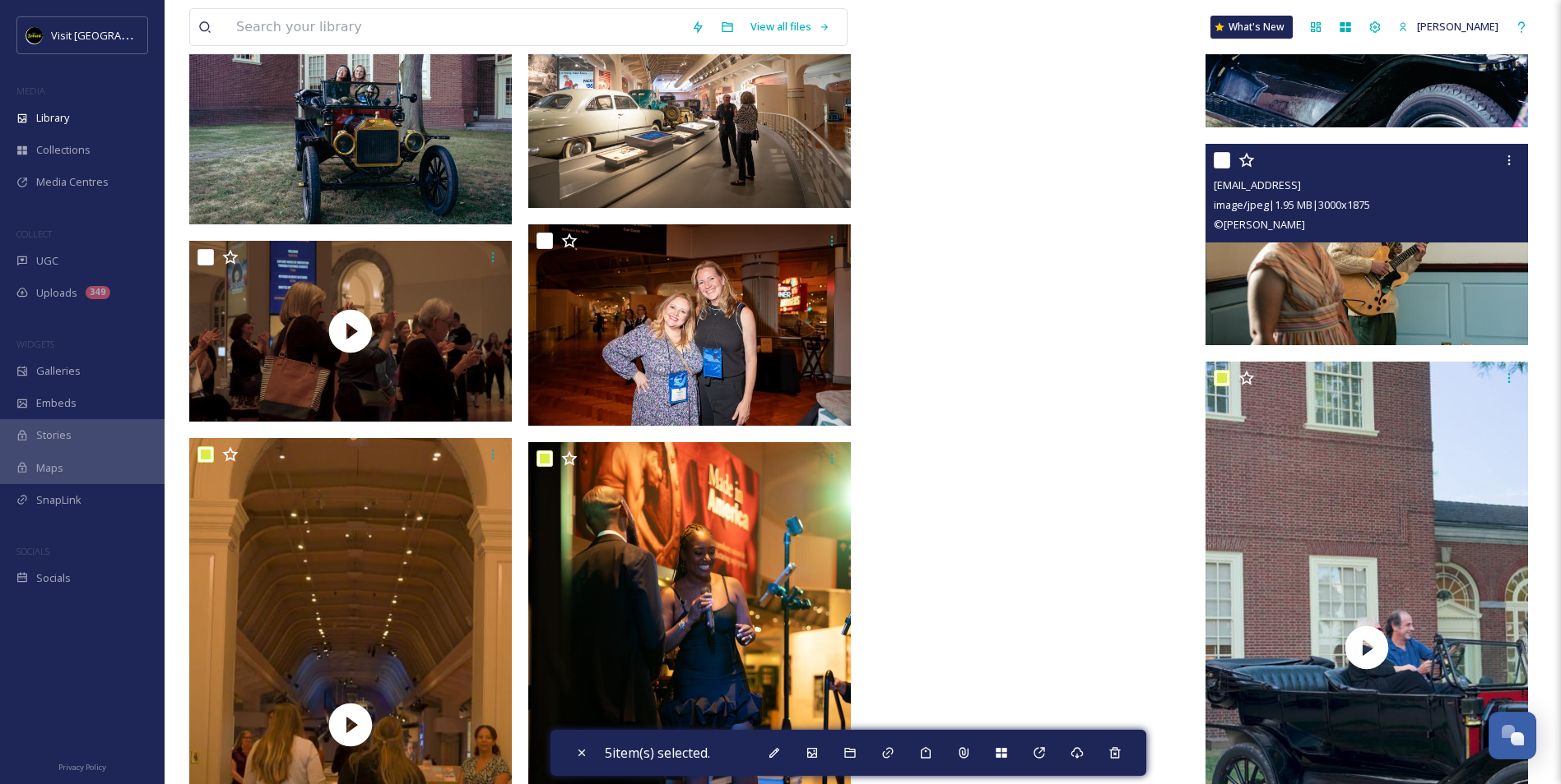
click at [1219, 159] on input "checkbox" at bounding box center [1222, 160] width 17 height 17
checkbox input "true"
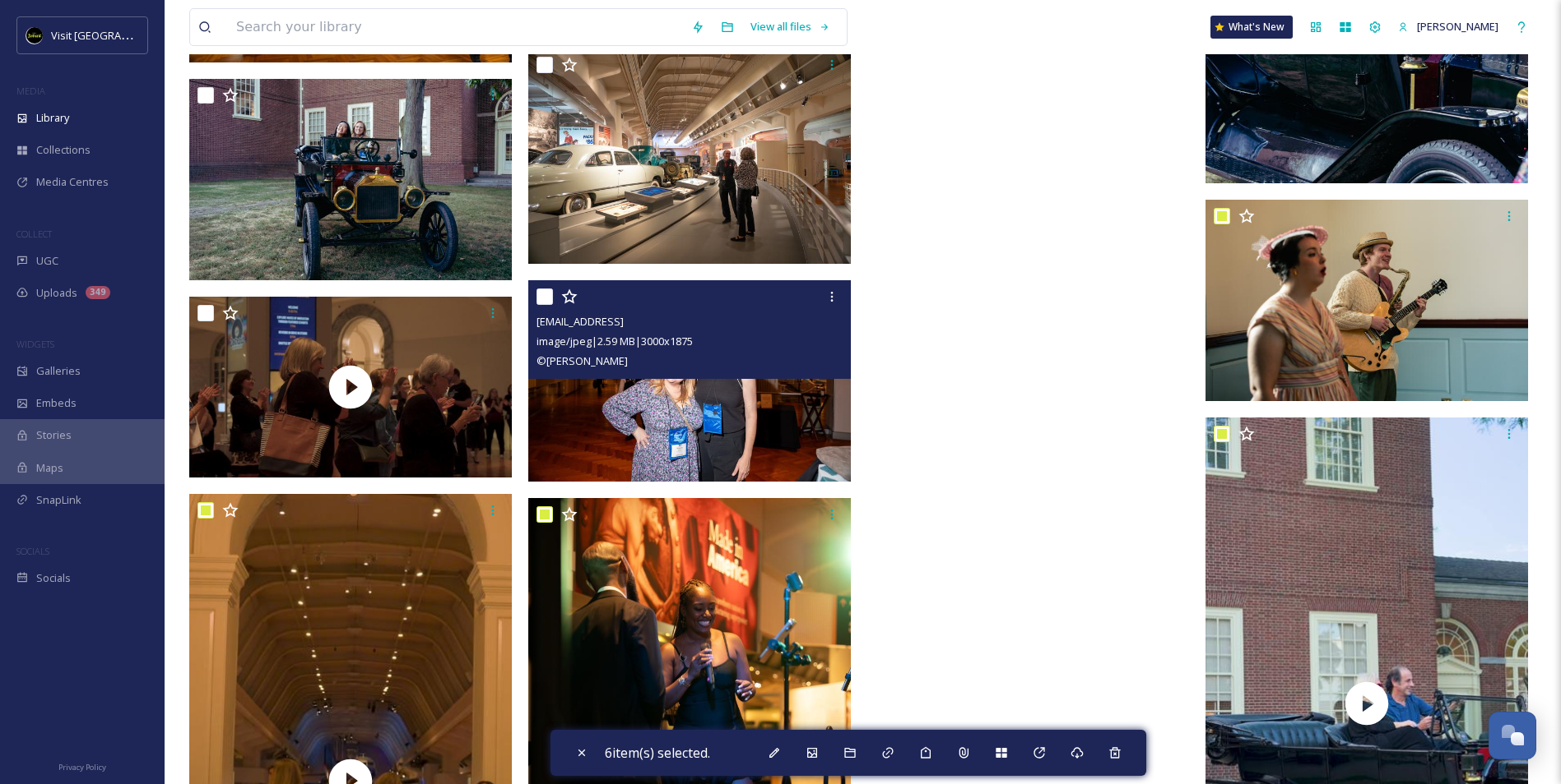
scroll to position [22115, 0]
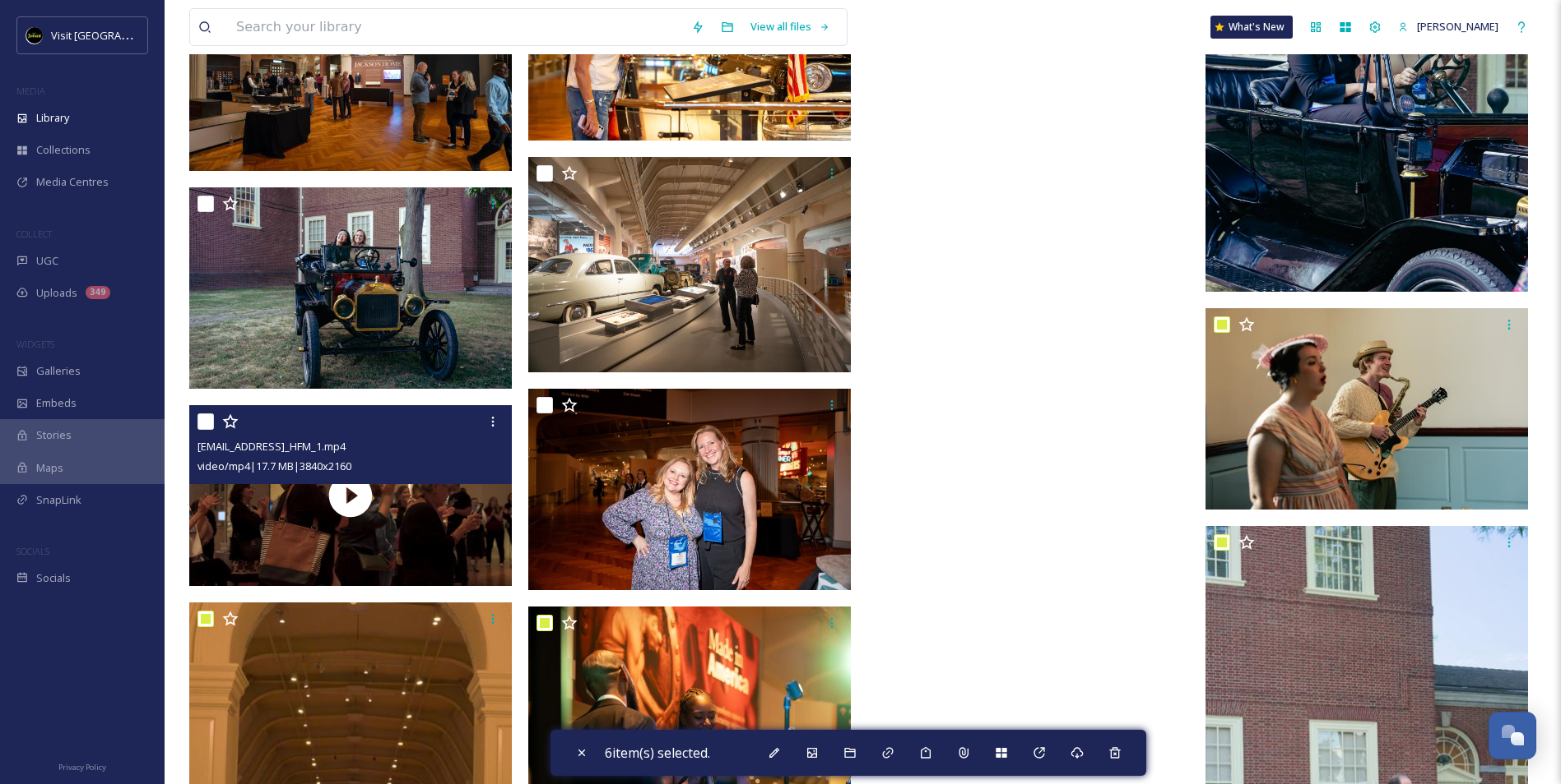
drag, startPoint x: 203, startPoint y: 418, endPoint x: 230, endPoint y: 422, distance: 27.3
click at [203, 418] on input "checkbox" at bounding box center [205, 421] width 17 height 17
checkbox input "true"
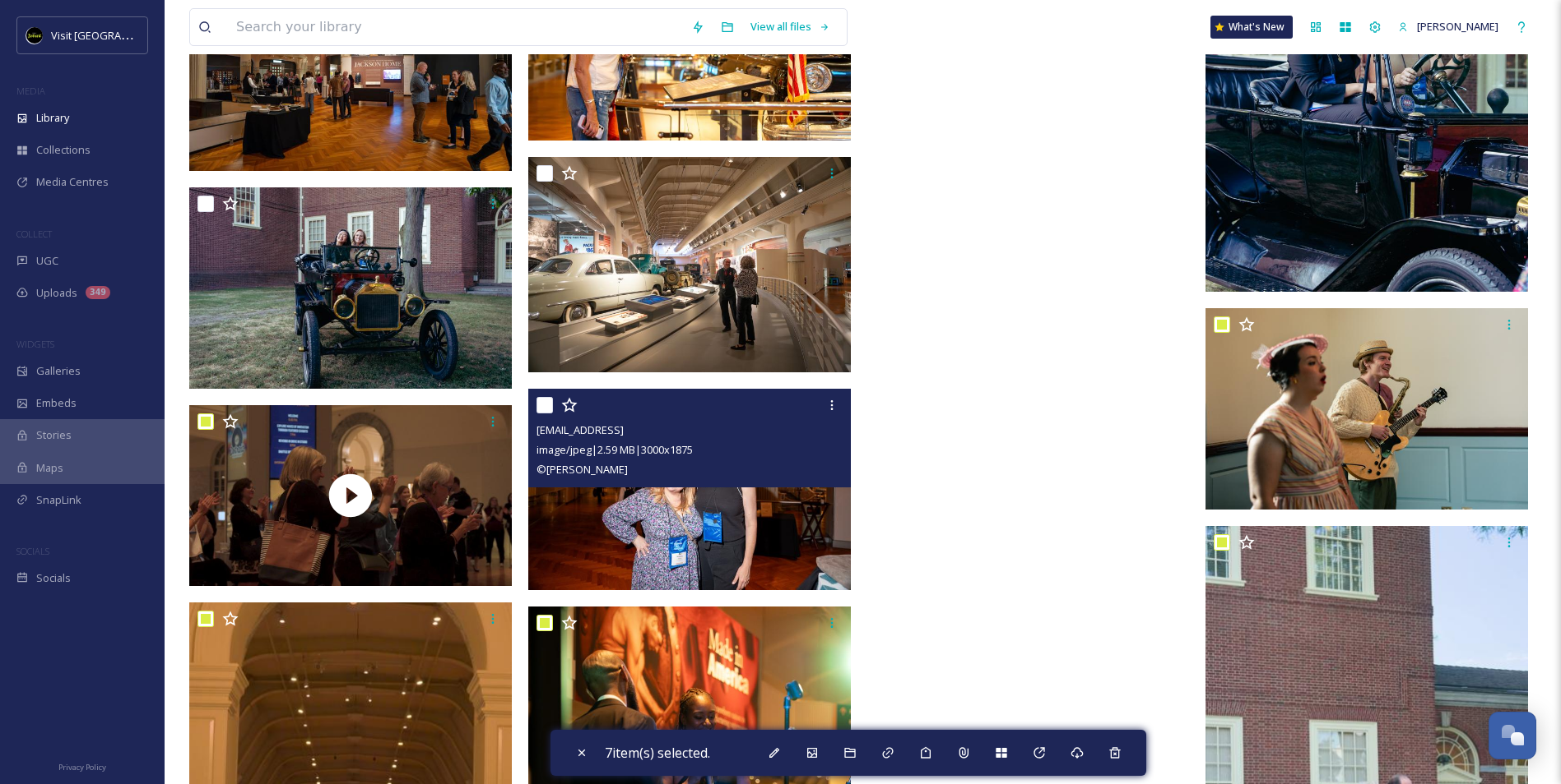
click at [541, 403] on input "checkbox" at bounding box center [545, 405] width 17 height 17
checkbox input "true"
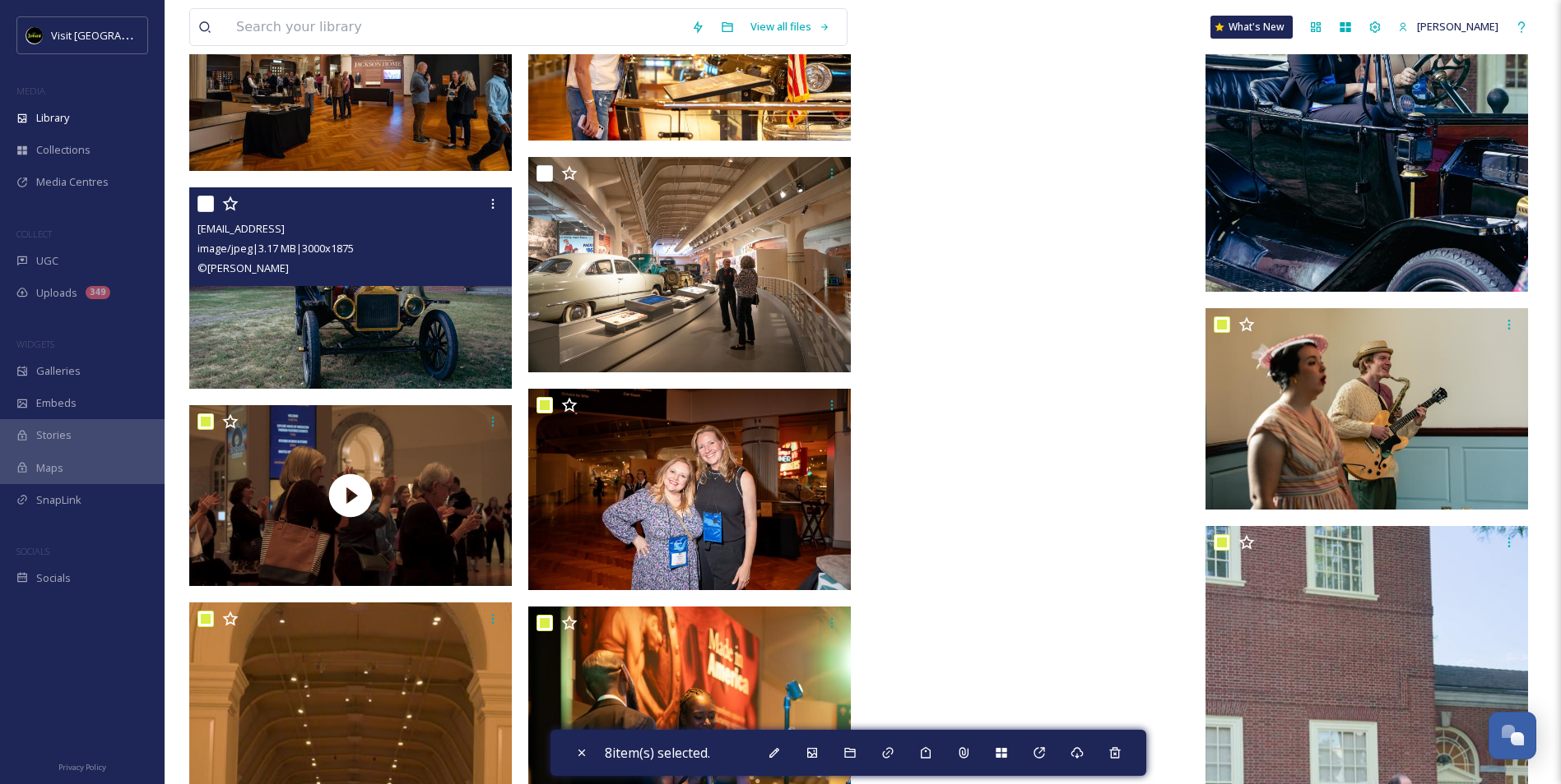
click at [206, 201] on input "checkbox" at bounding box center [205, 203] width 17 height 17
checkbox input "true"
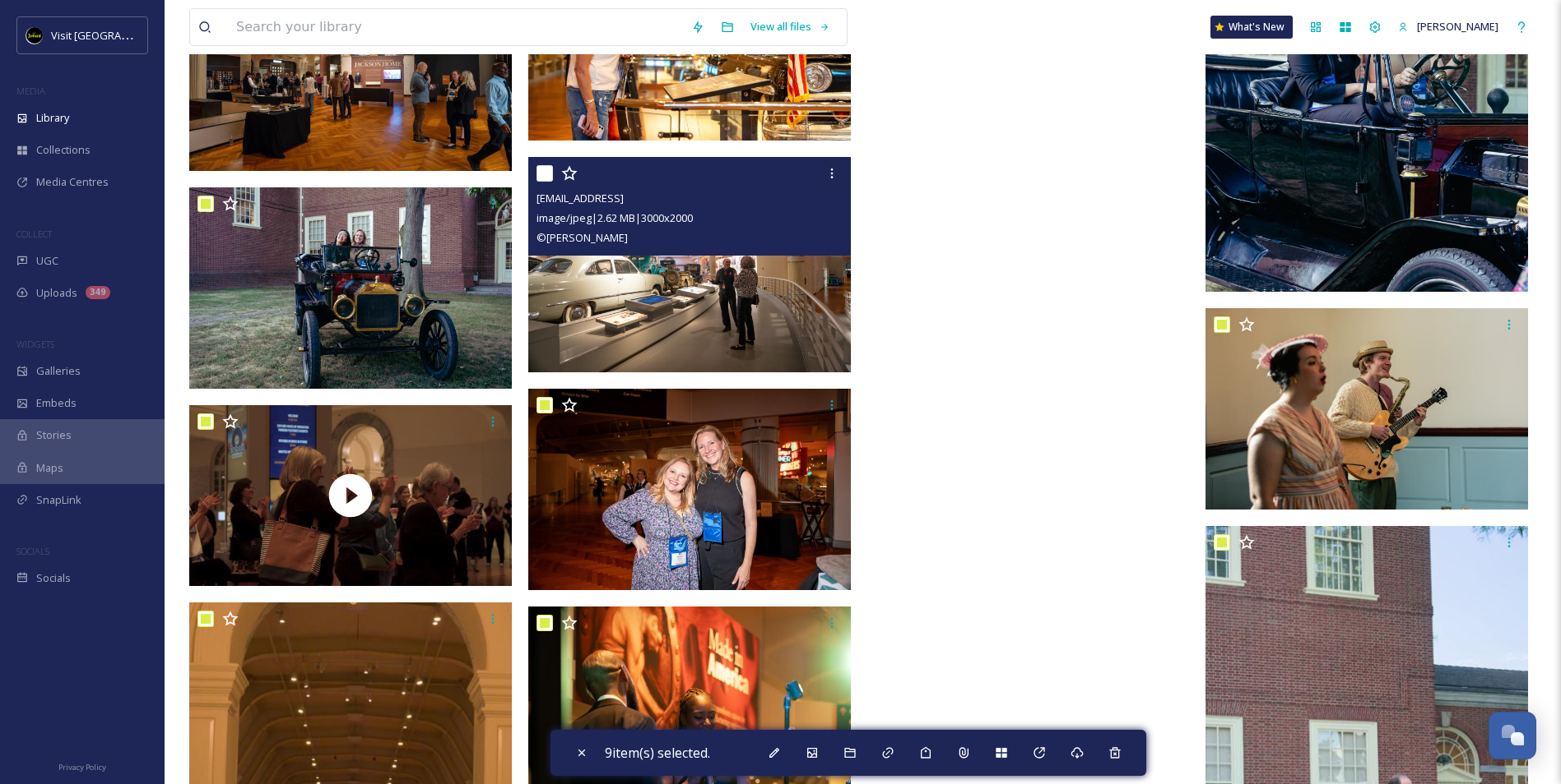
click at [547, 176] on input "checkbox" at bounding box center [545, 173] width 17 height 17
checkbox input "true"
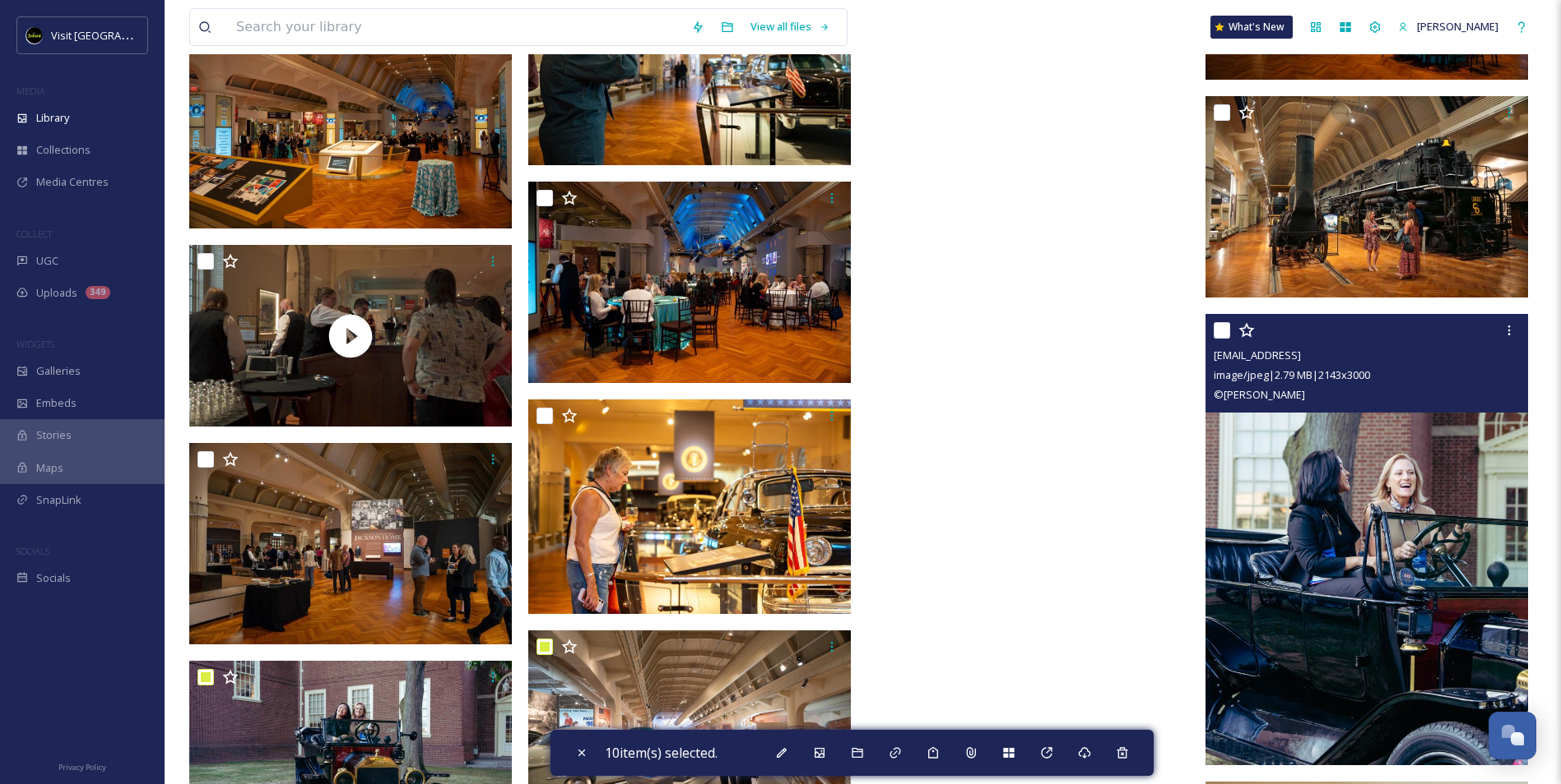
scroll to position [21622, 0]
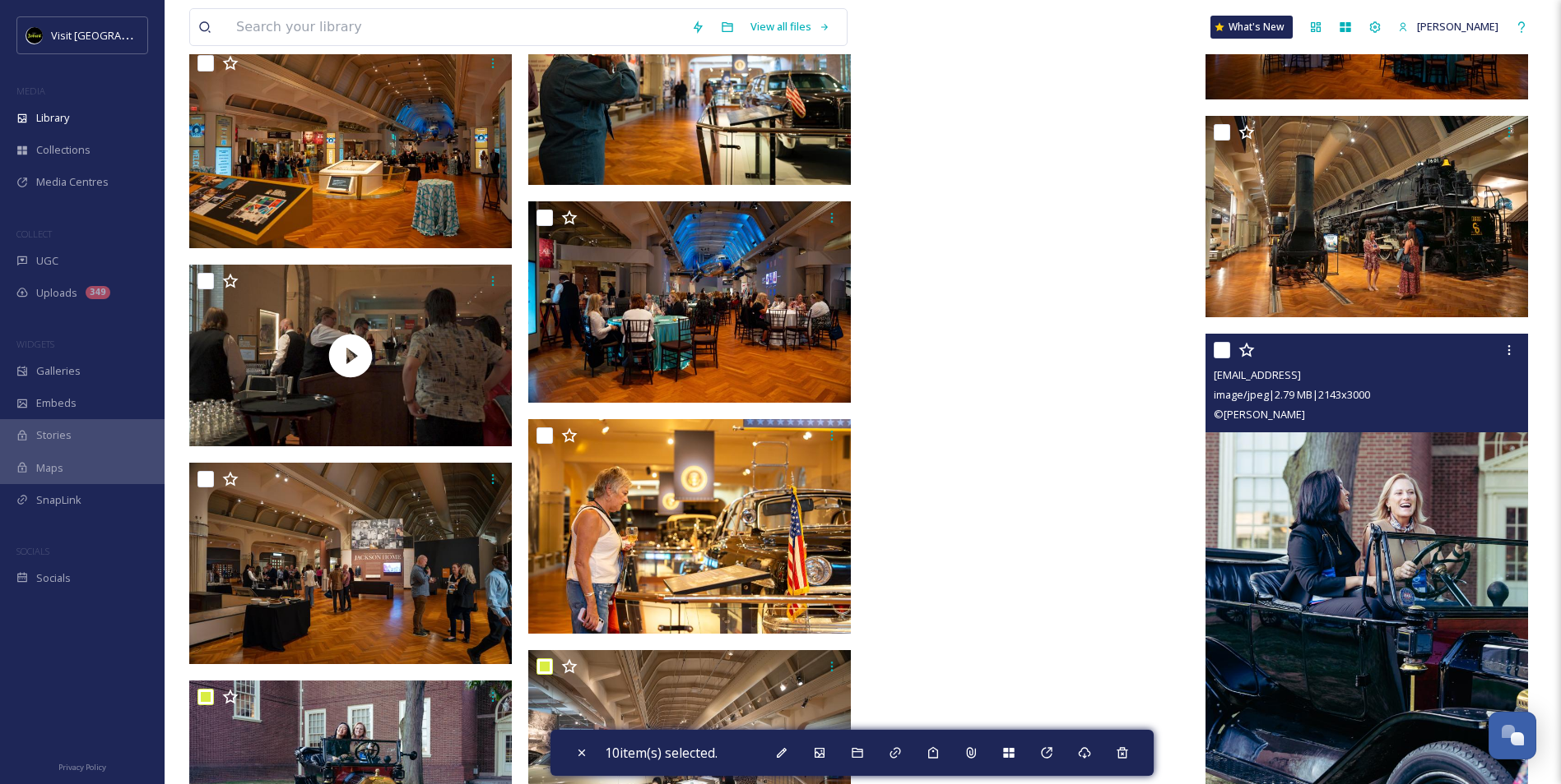
click at [1219, 347] on input "checkbox" at bounding box center [1222, 350] width 17 height 17
checkbox input "true"
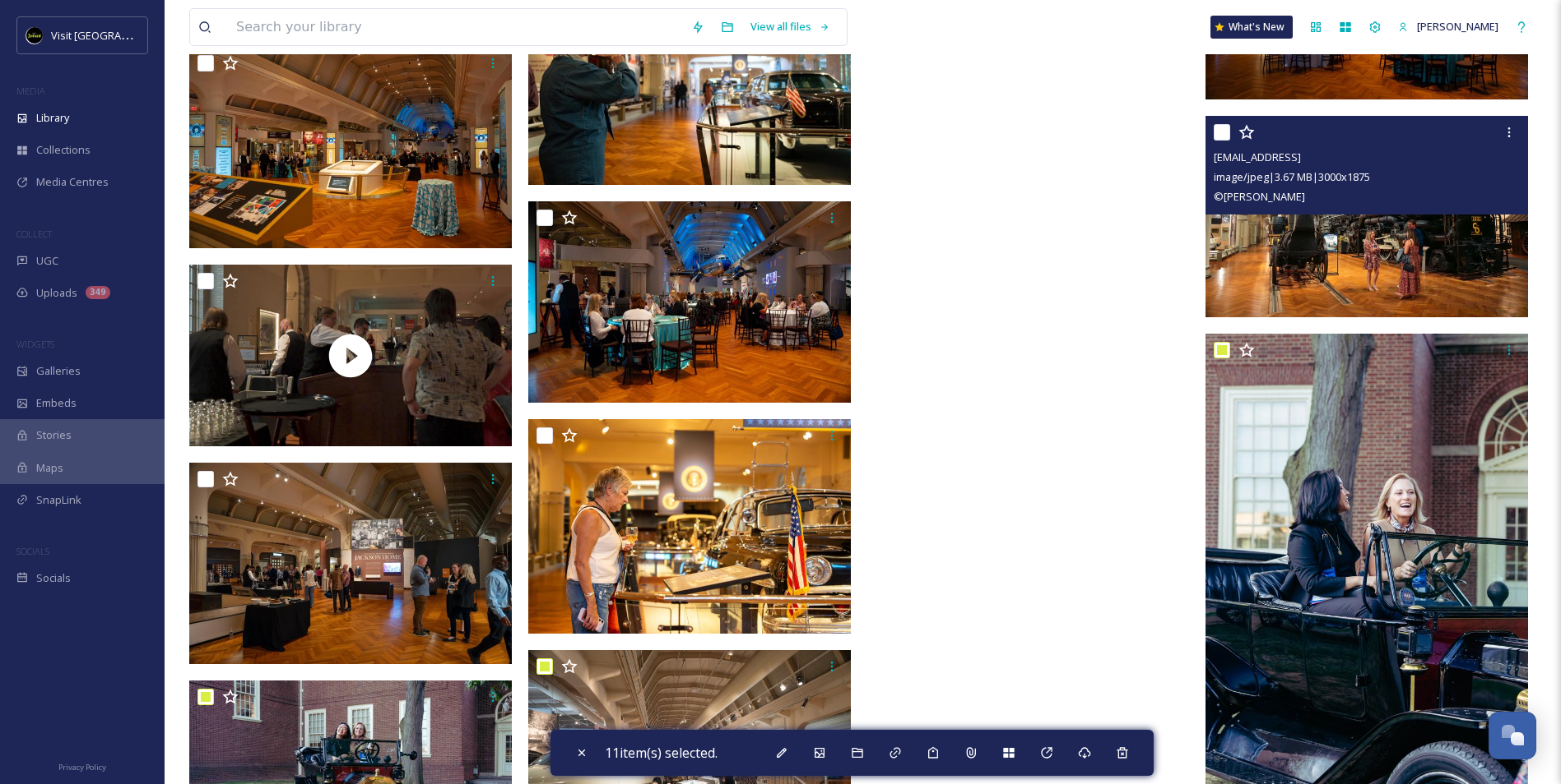
click at [1220, 129] on input "checkbox" at bounding box center [1222, 132] width 17 height 17
checkbox input "true"
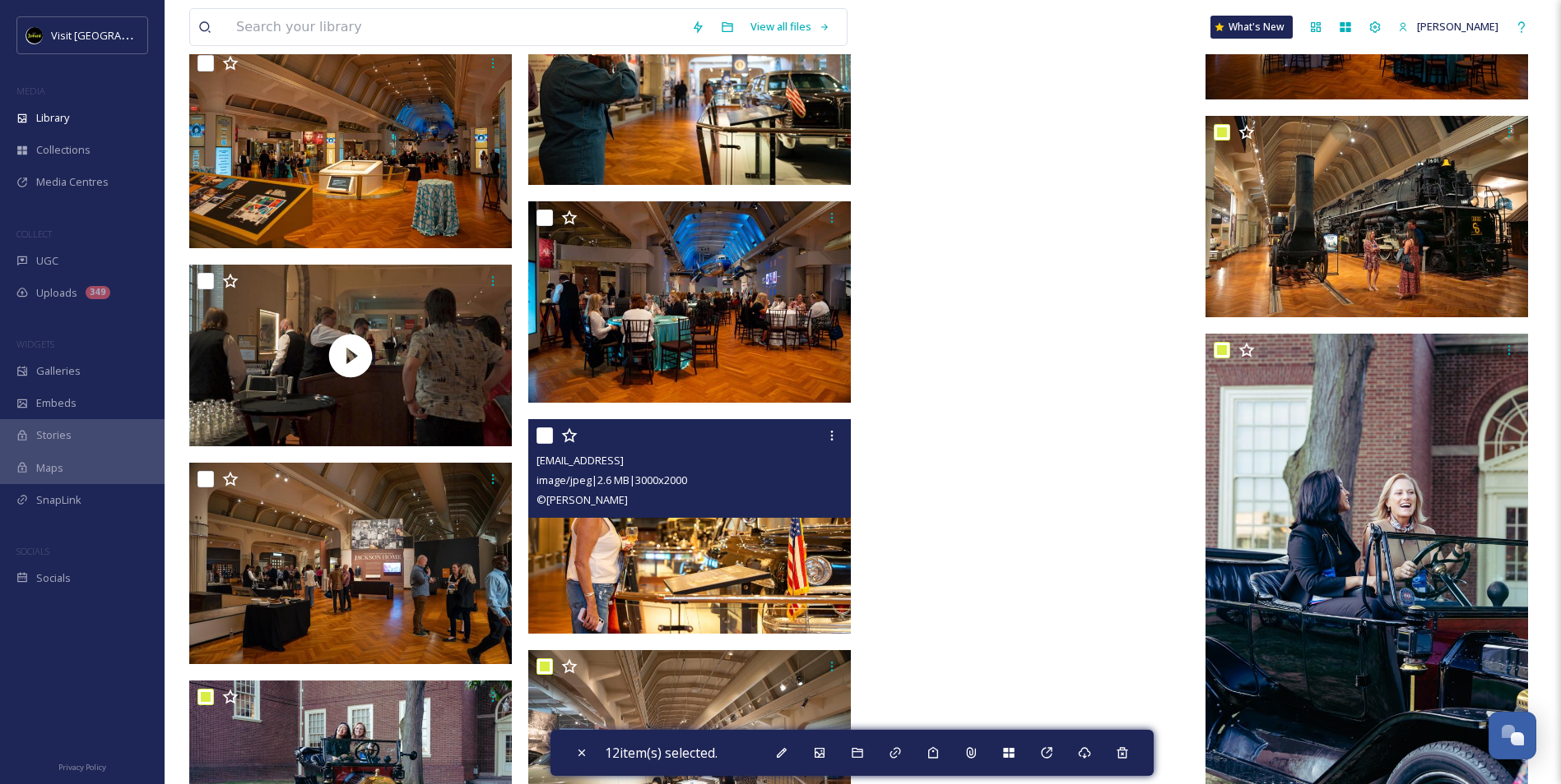
click at [545, 437] on input "checkbox" at bounding box center [545, 435] width 17 height 17
checkbox input "true"
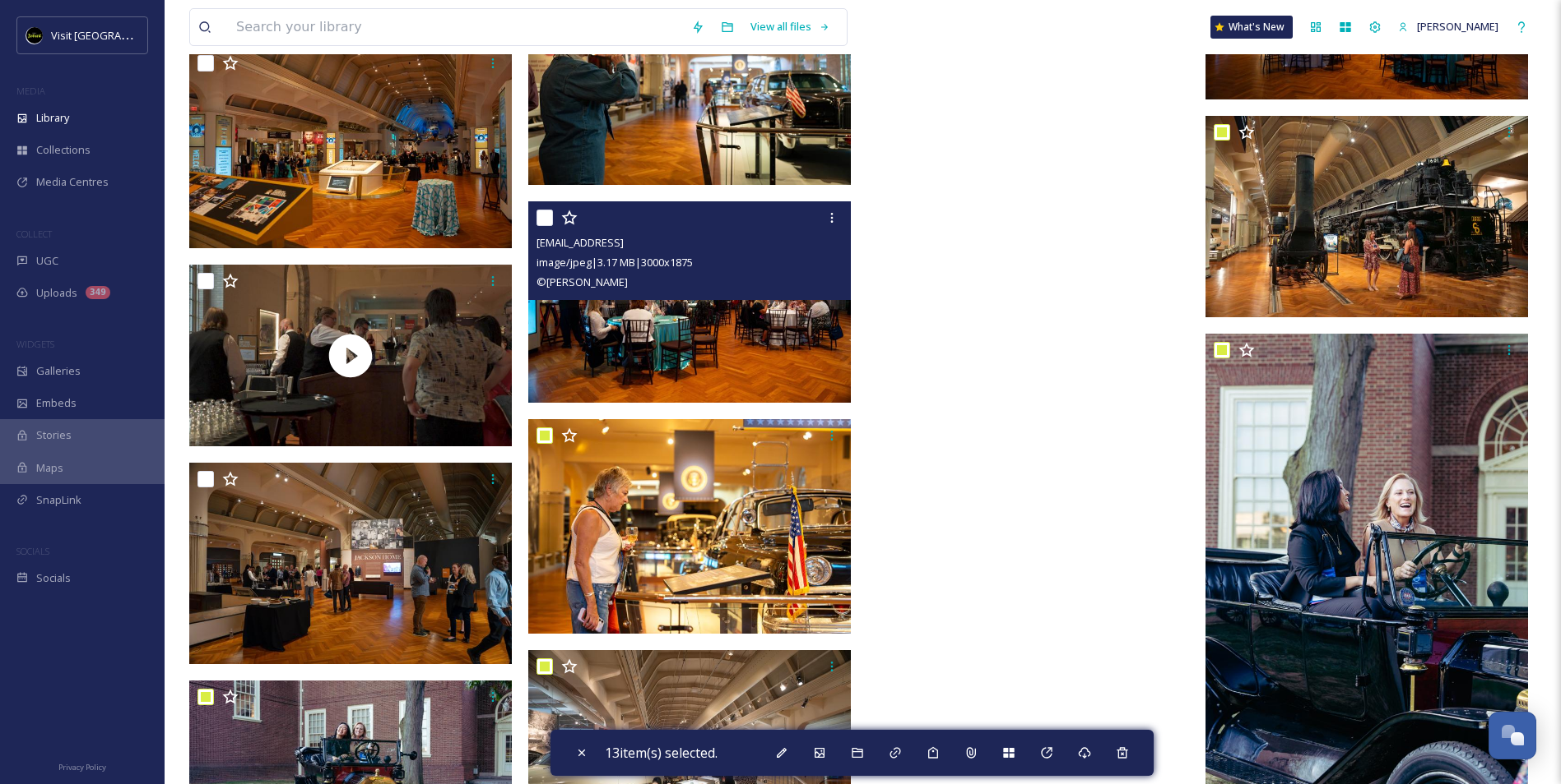
click at [544, 214] on input "checkbox" at bounding box center [545, 217] width 17 height 17
checkbox input "true"
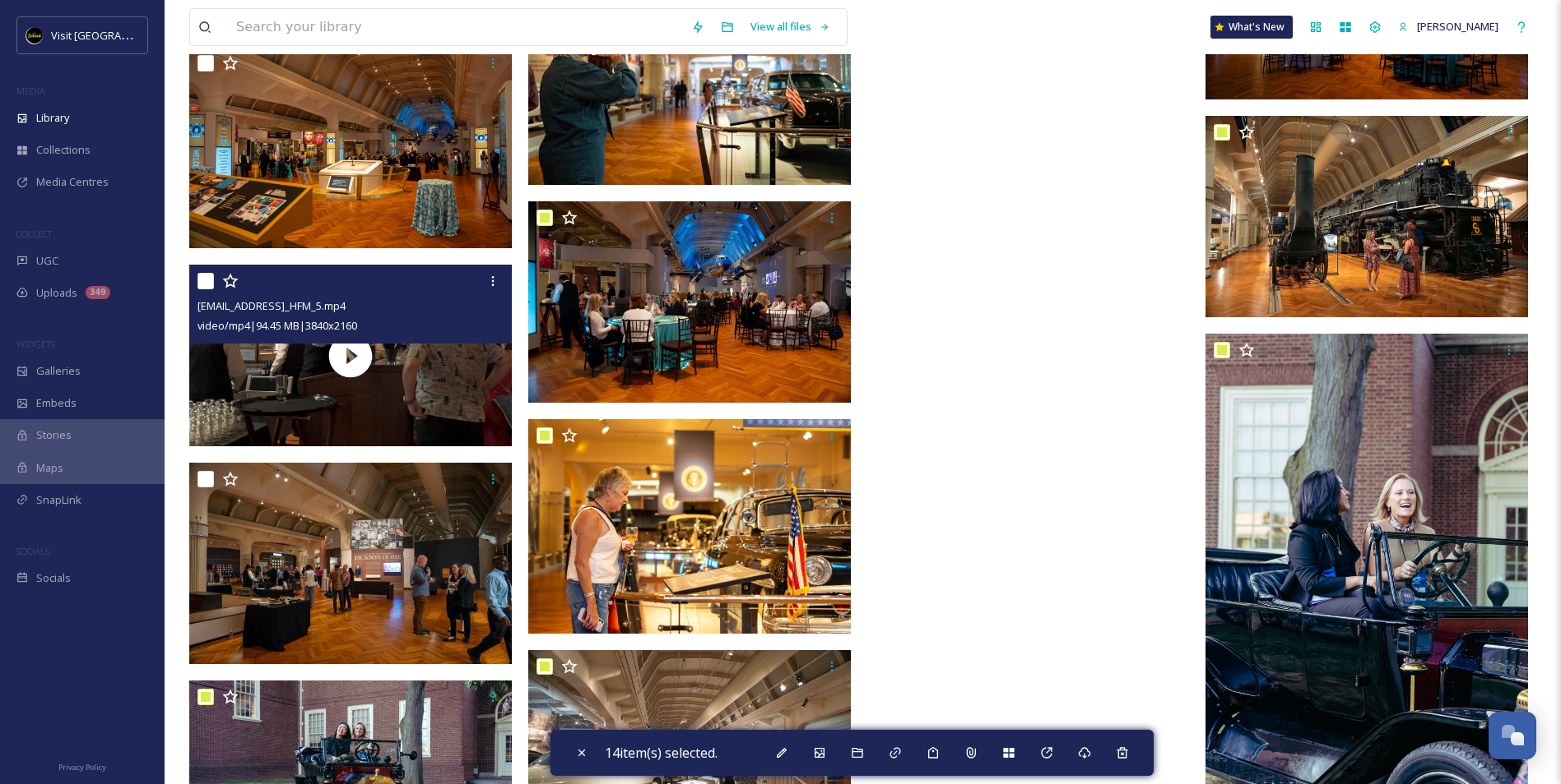
click at [202, 275] on input "checkbox" at bounding box center [205, 281] width 17 height 17
checkbox input "true"
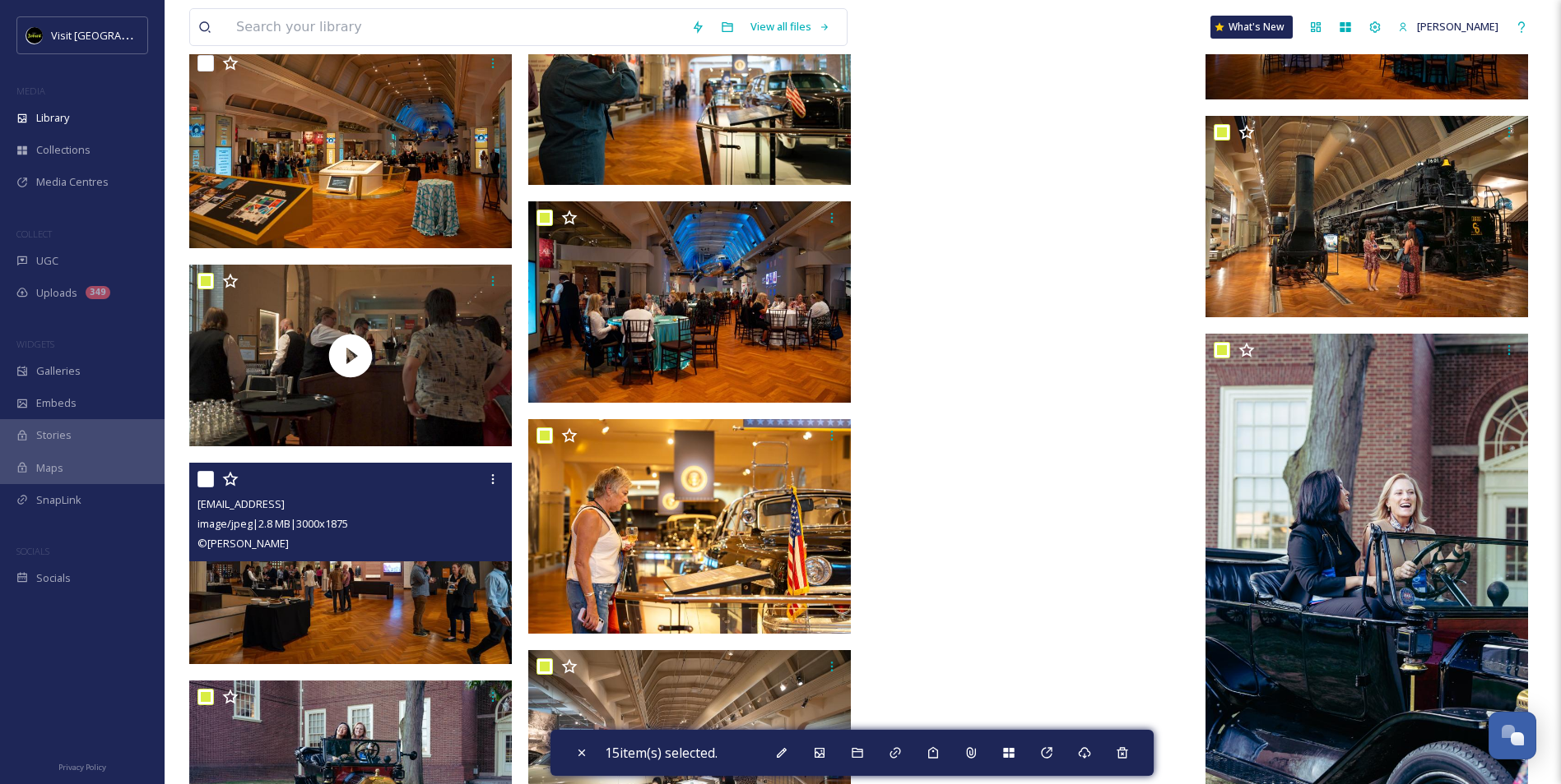
click at [202, 481] on input "checkbox" at bounding box center [205, 479] width 17 height 17
checkbox input "true"
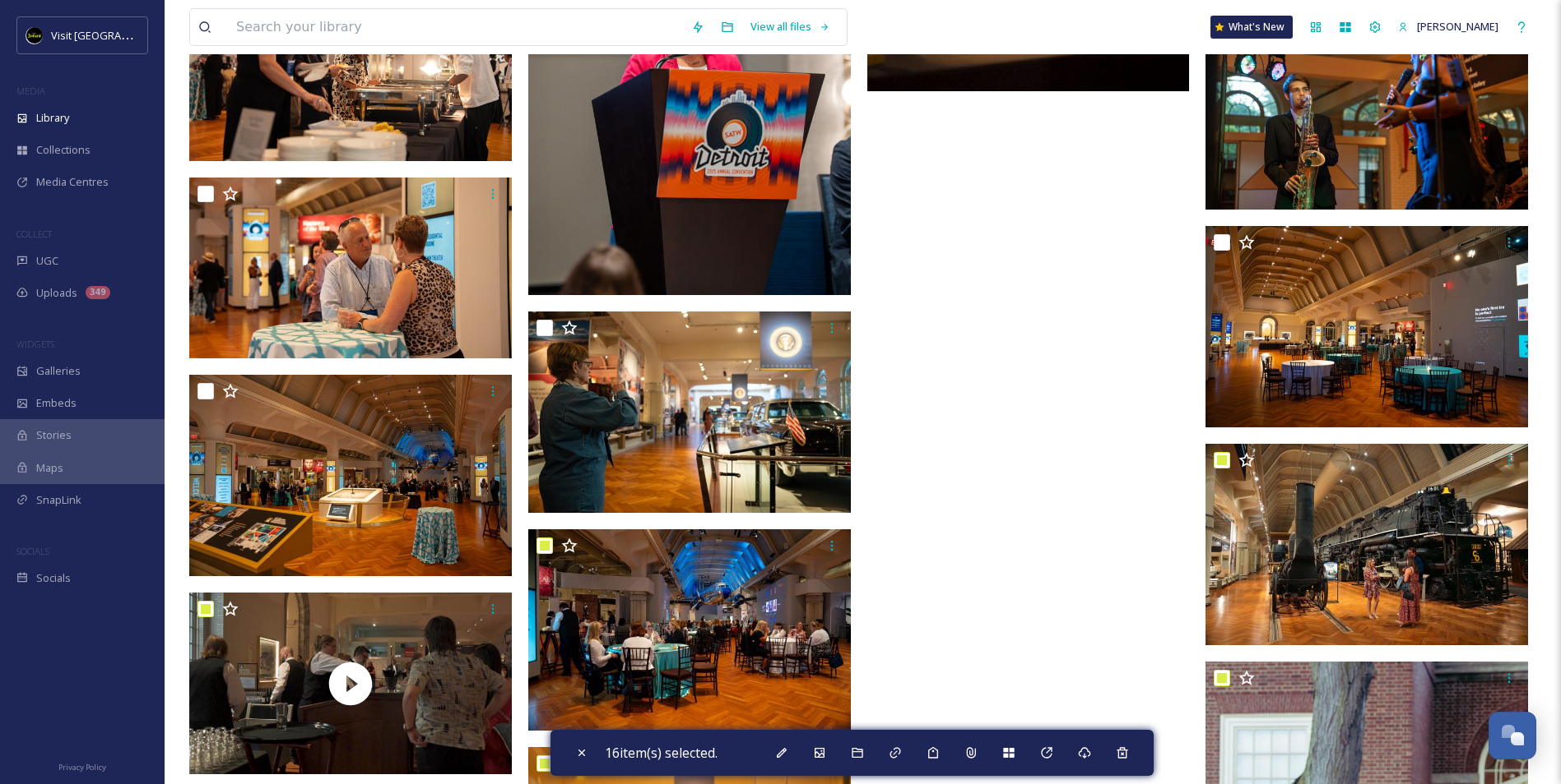
scroll to position [21293, 0]
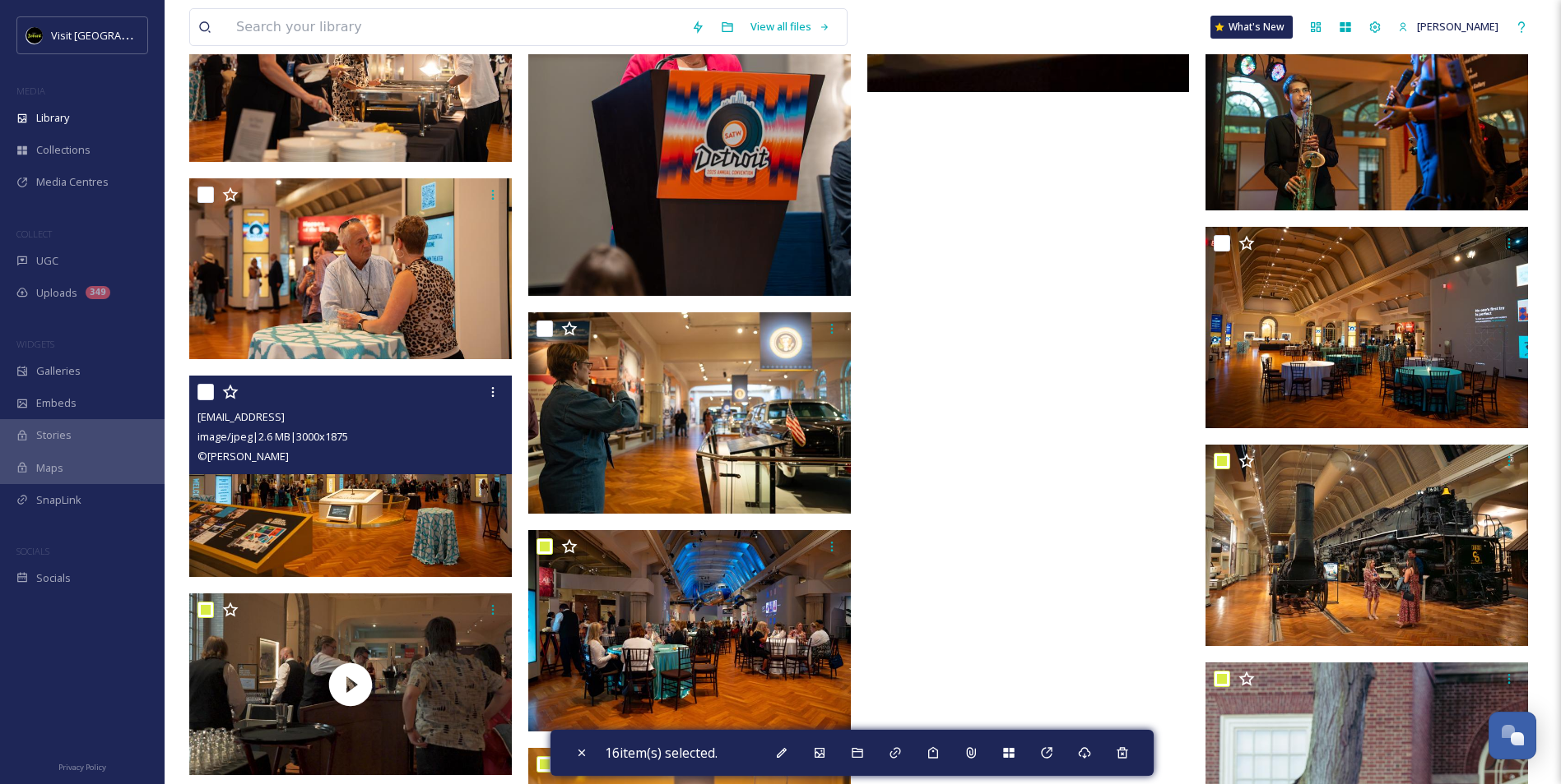
click at [209, 393] on input "checkbox" at bounding box center [205, 392] width 17 height 17
checkbox input "true"
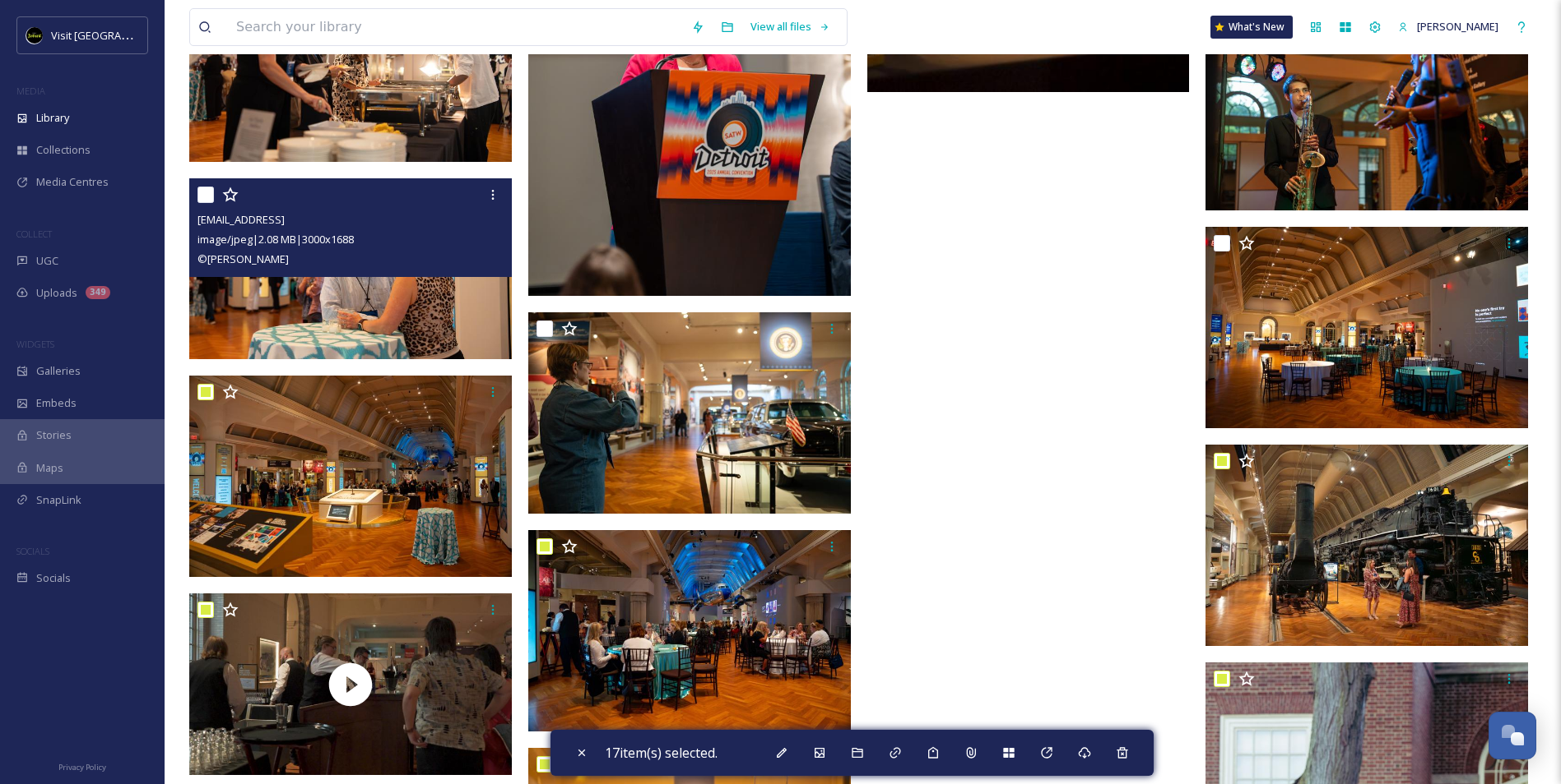
click at [204, 189] on input "checkbox" at bounding box center [205, 195] width 17 height 17
checkbox input "true"
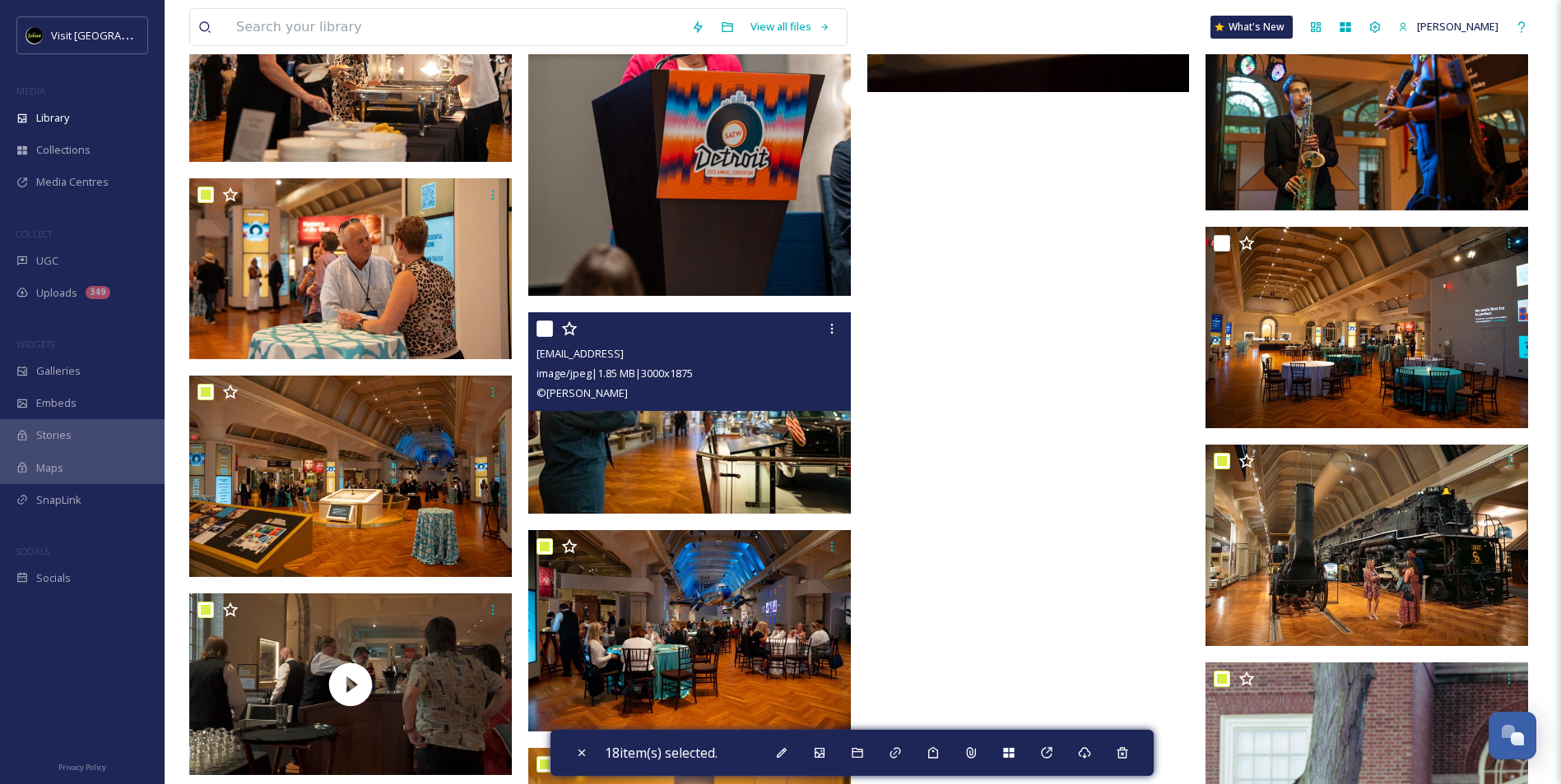
click at [546, 324] on input "checkbox" at bounding box center [545, 328] width 17 height 17
checkbox input "true"
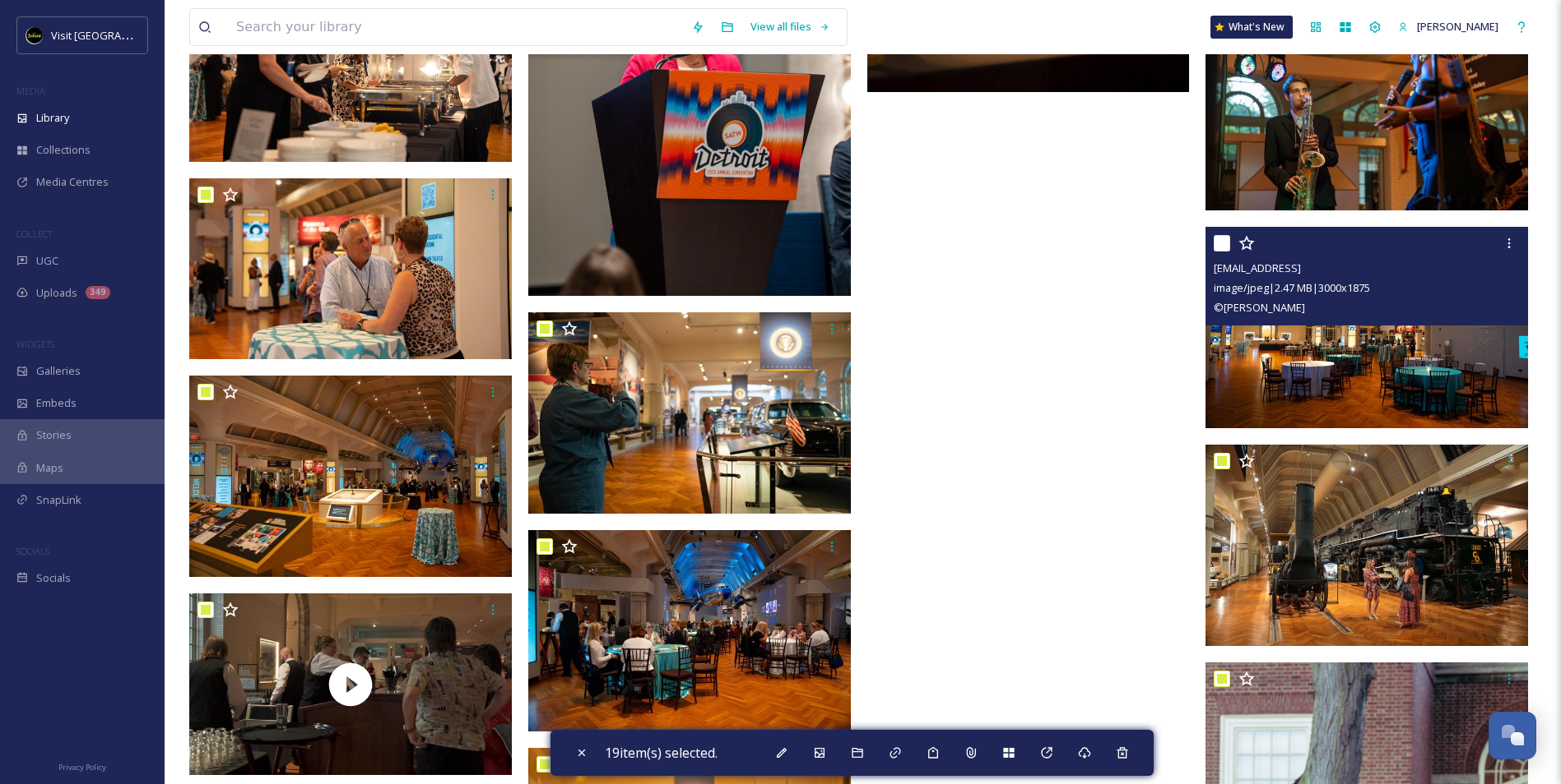
click at [1225, 246] on input "checkbox" at bounding box center [1222, 243] width 17 height 17
checkbox input "true"
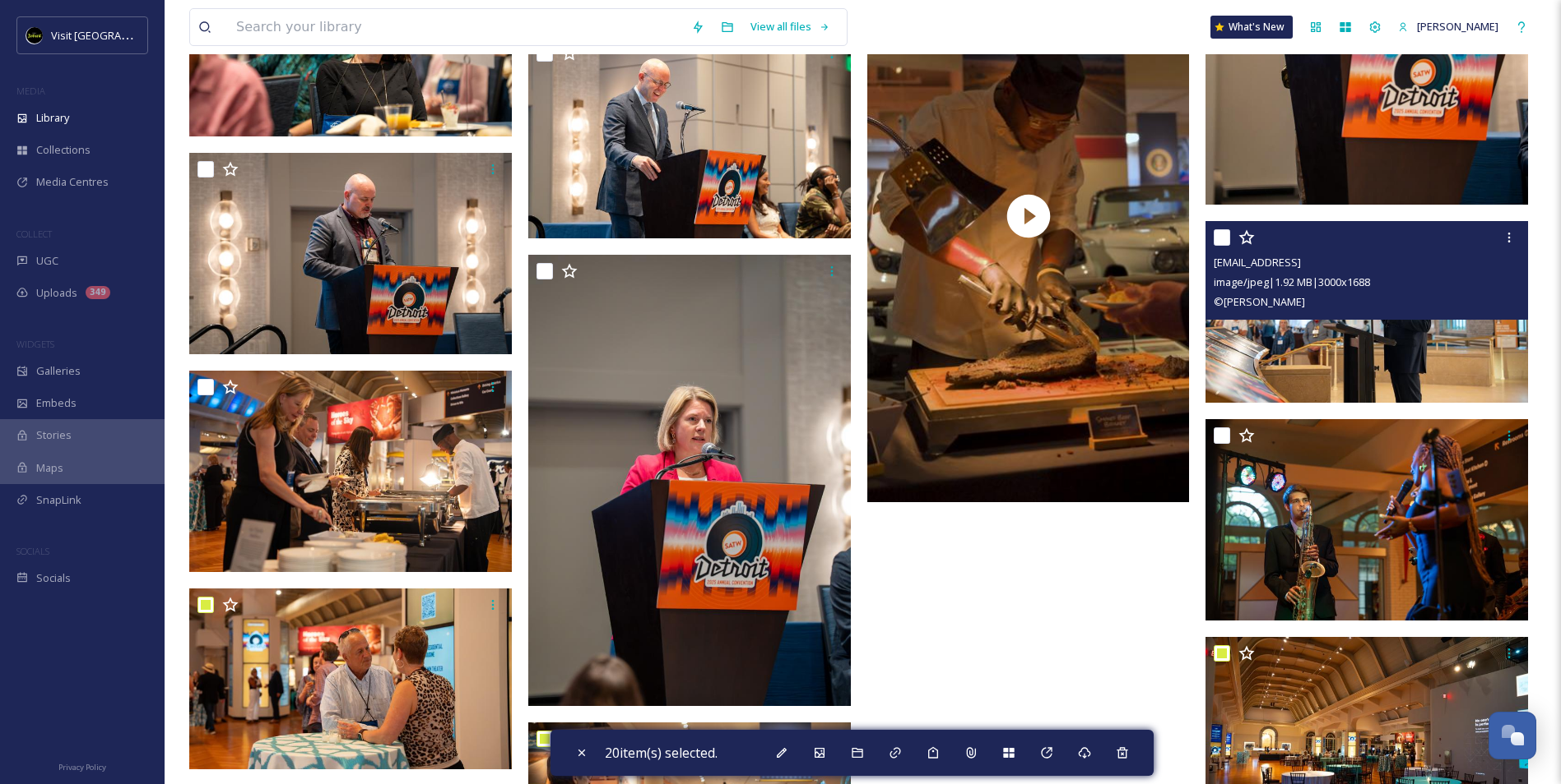
scroll to position [20882, 0]
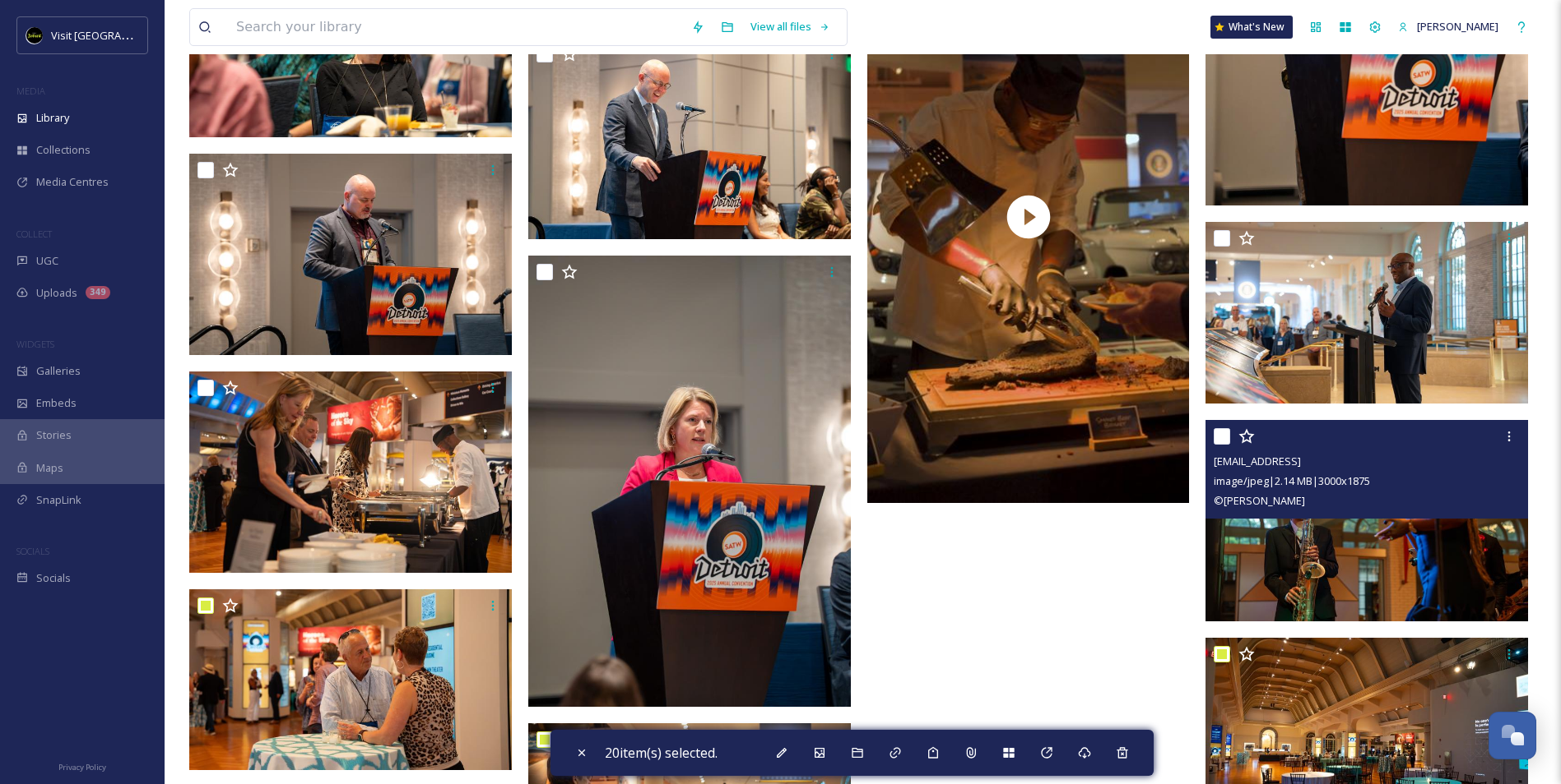
click at [1219, 433] on input "checkbox" at bounding box center [1222, 436] width 17 height 17
checkbox input "true"
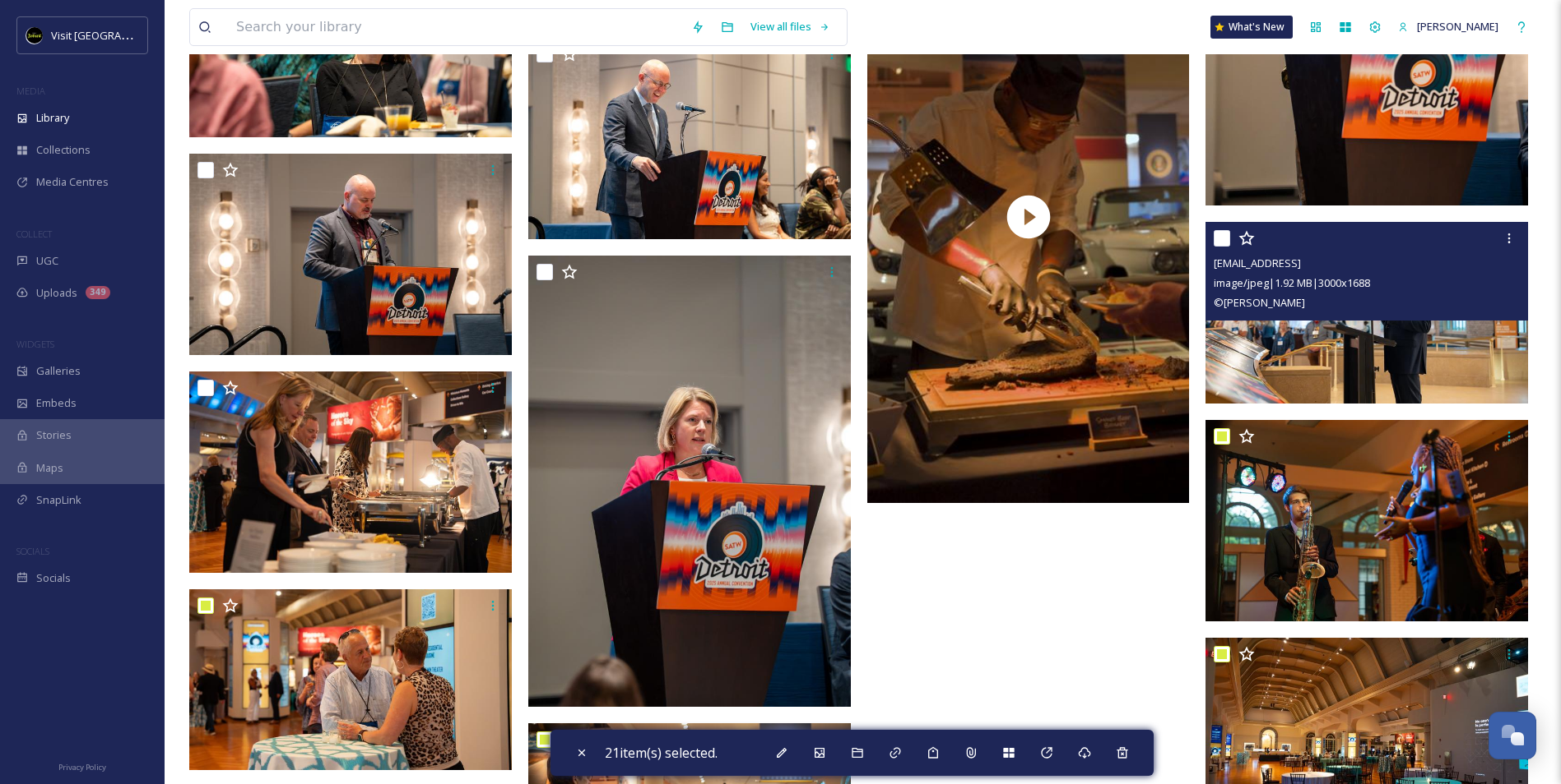
click at [1218, 239] on input "checkbox" at bounding box center [1222, 238] width 17 height 17
checkbox input "true"
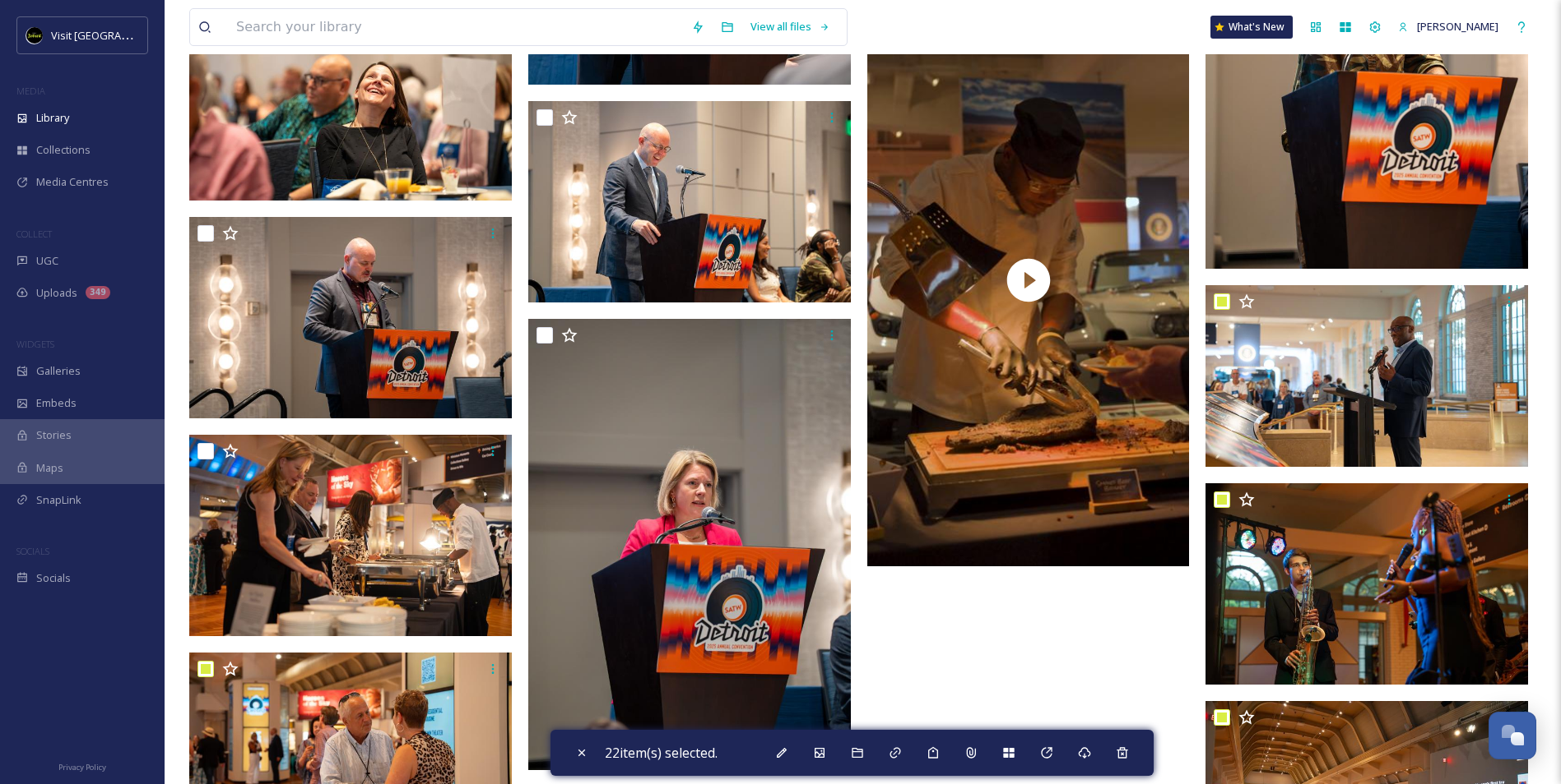
scroll to position [20800, 0]
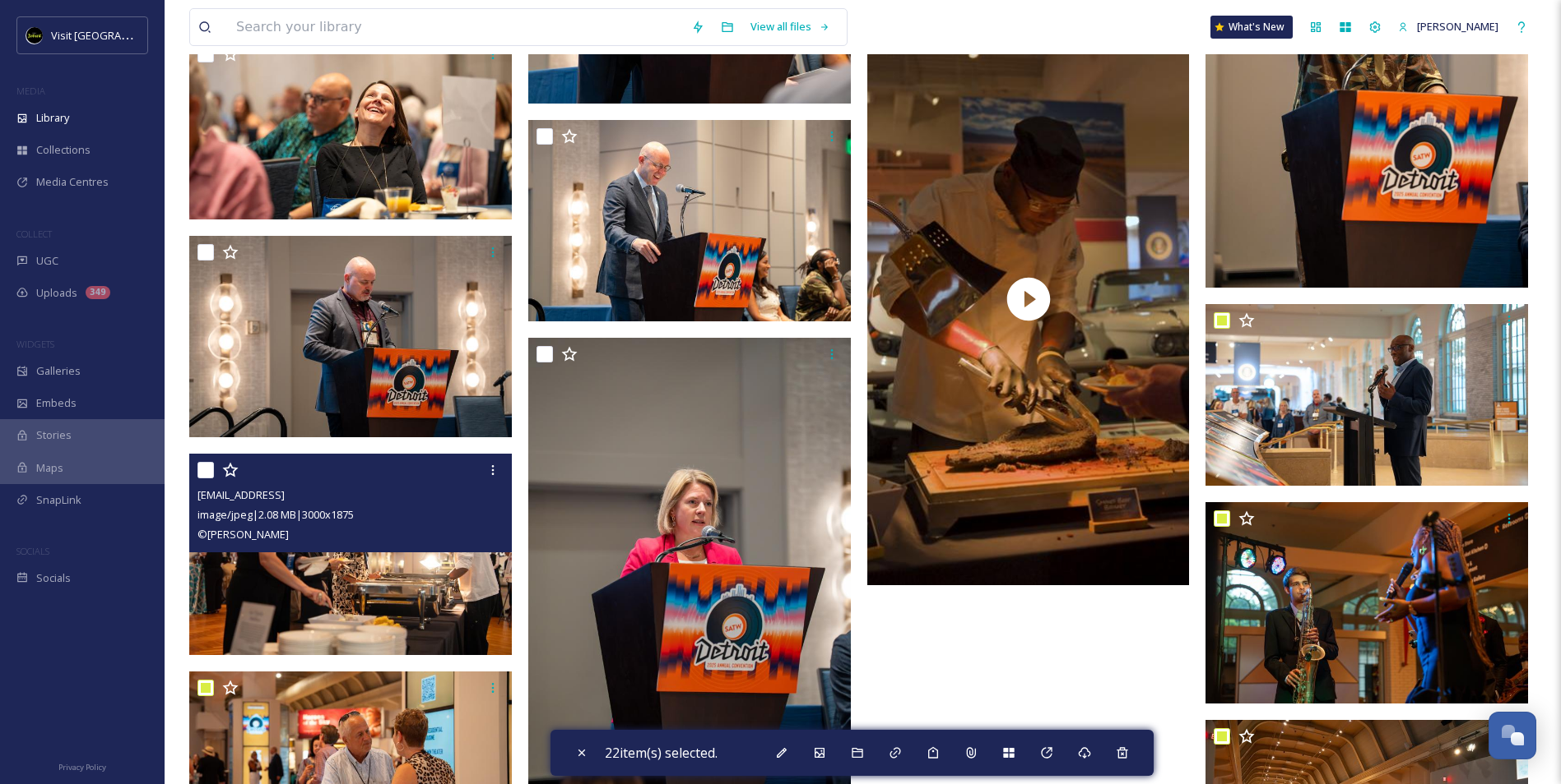
click at [201, 468] on input "checkbox" at bounding box center [205, 470] width 17 height 17
checkbox input "true"
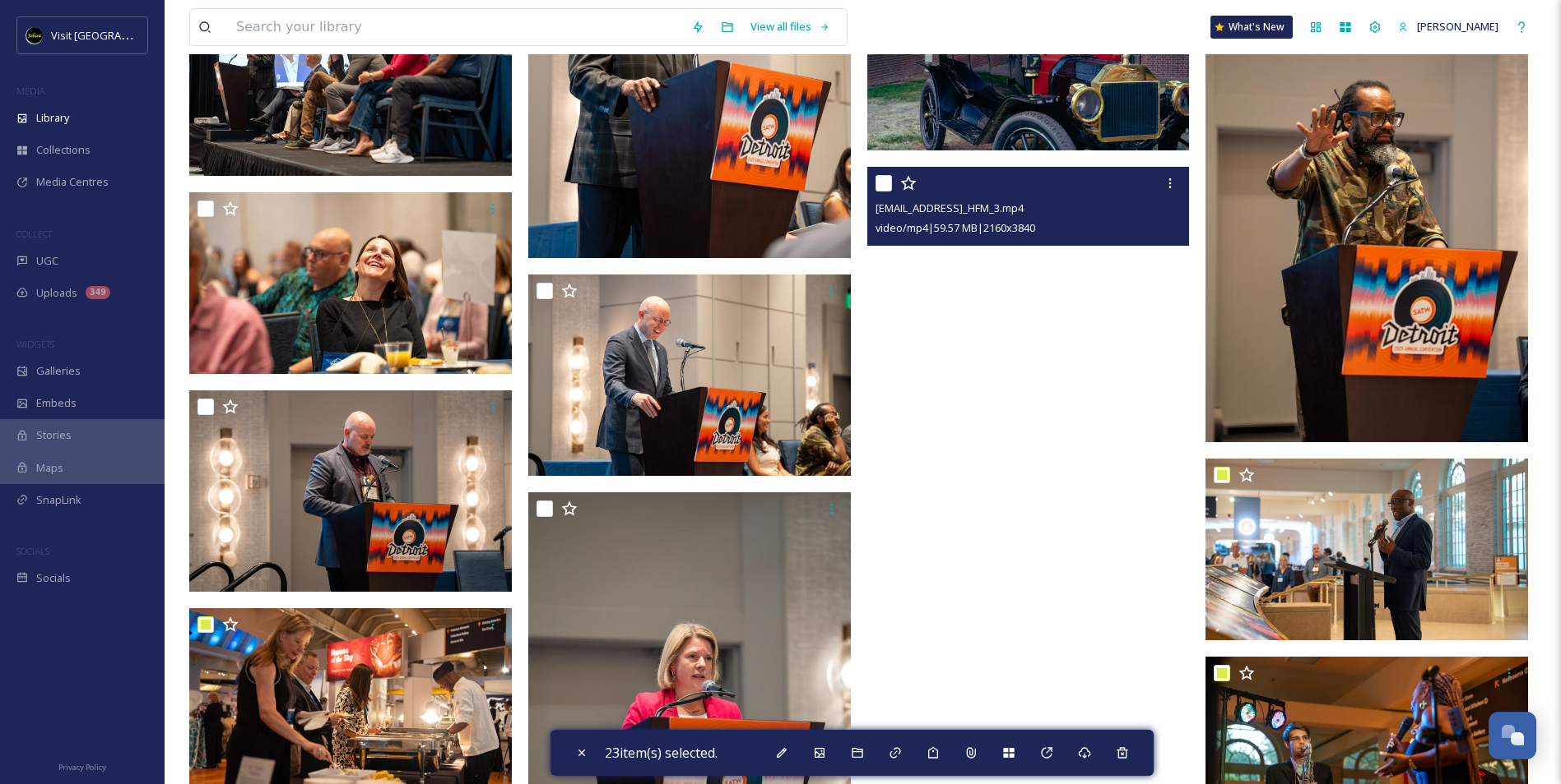
scroll to position [20636, 0]
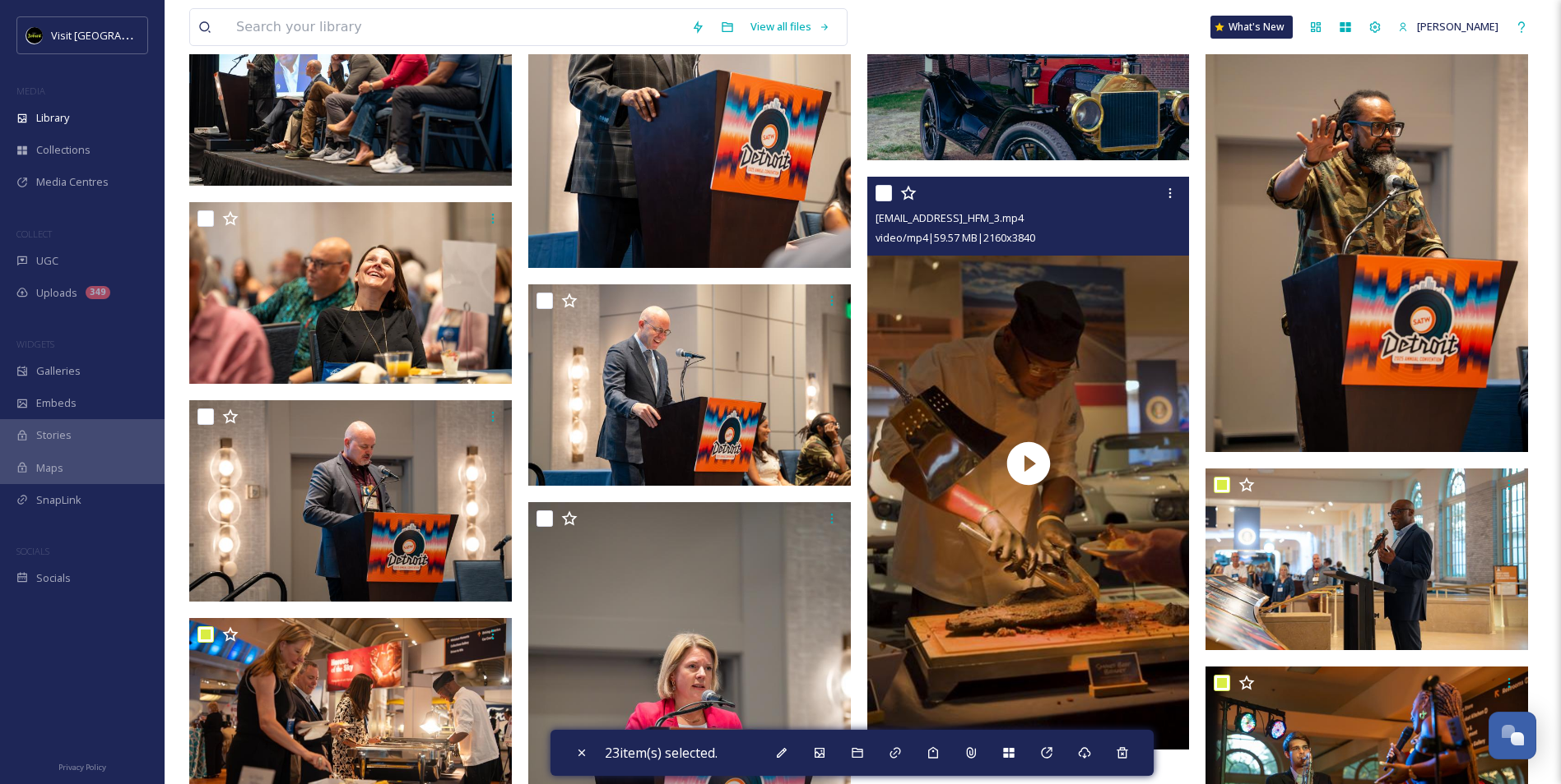
click at [878, 196] on input "checkbox" at bounding box center [884, 193] width 17 height 17
checkbox input "true"
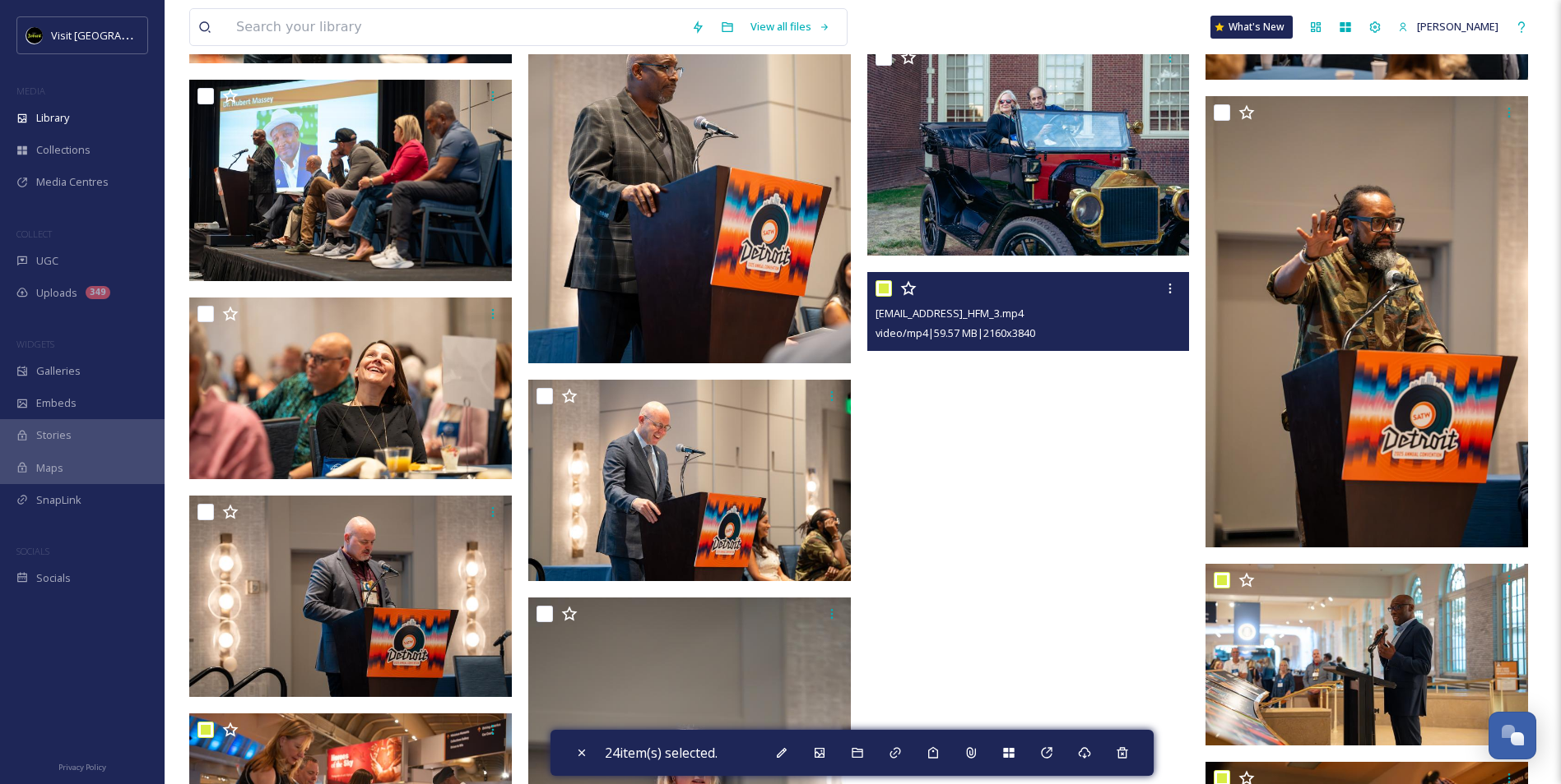
scroll to position [20389, 0]
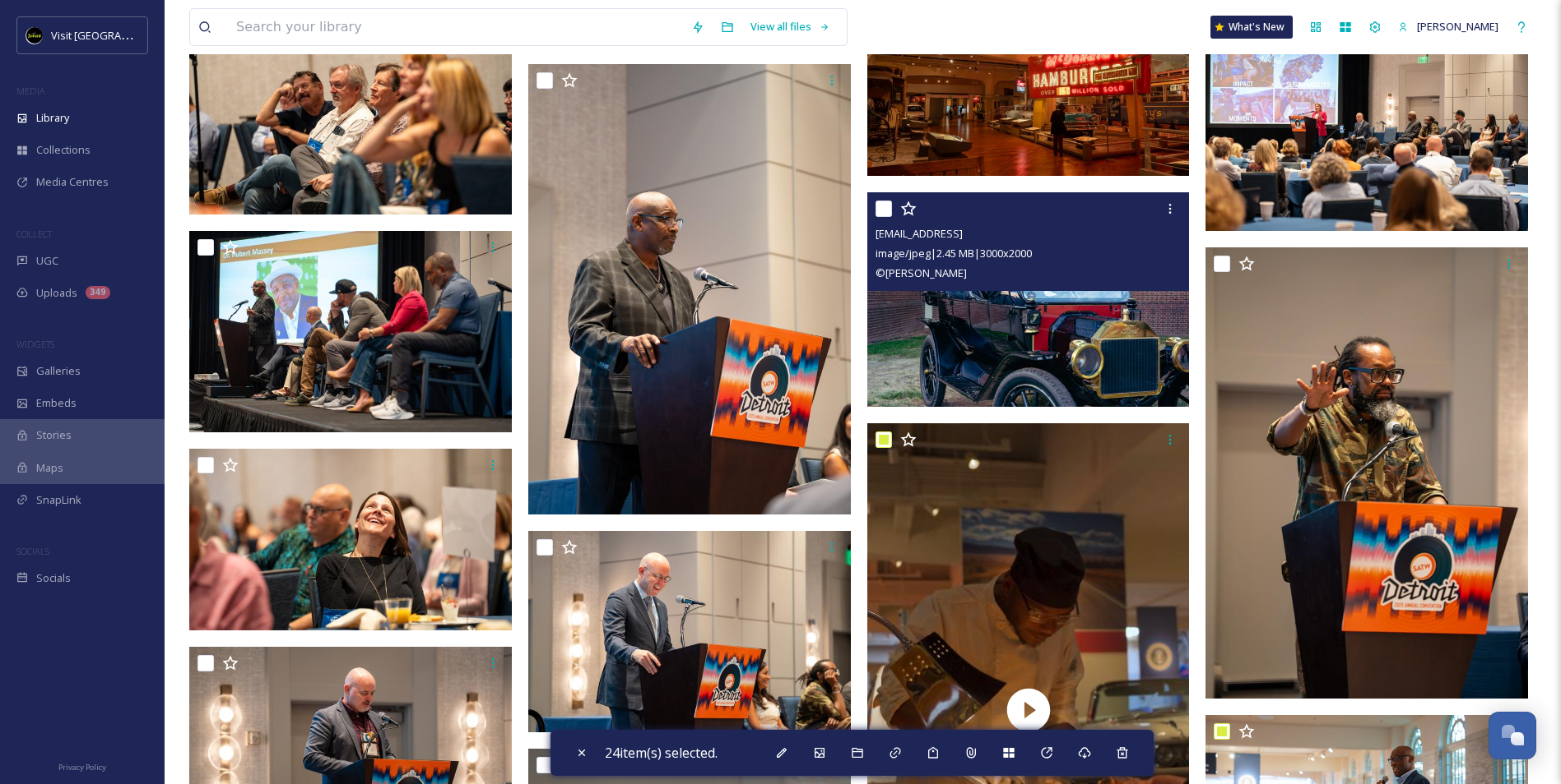
click at [871, 207] on div "ext_1758120787.501425_contactbrgtz@gmail.com-SATWHenryFordMuseum-4.jpg image/jp…" at bounding box center [1028, 242] width 322 height 98
click at [888, 215] on input "checkbox" at bounding box center [884, 208] width 17 height 17
checkbox input "true"
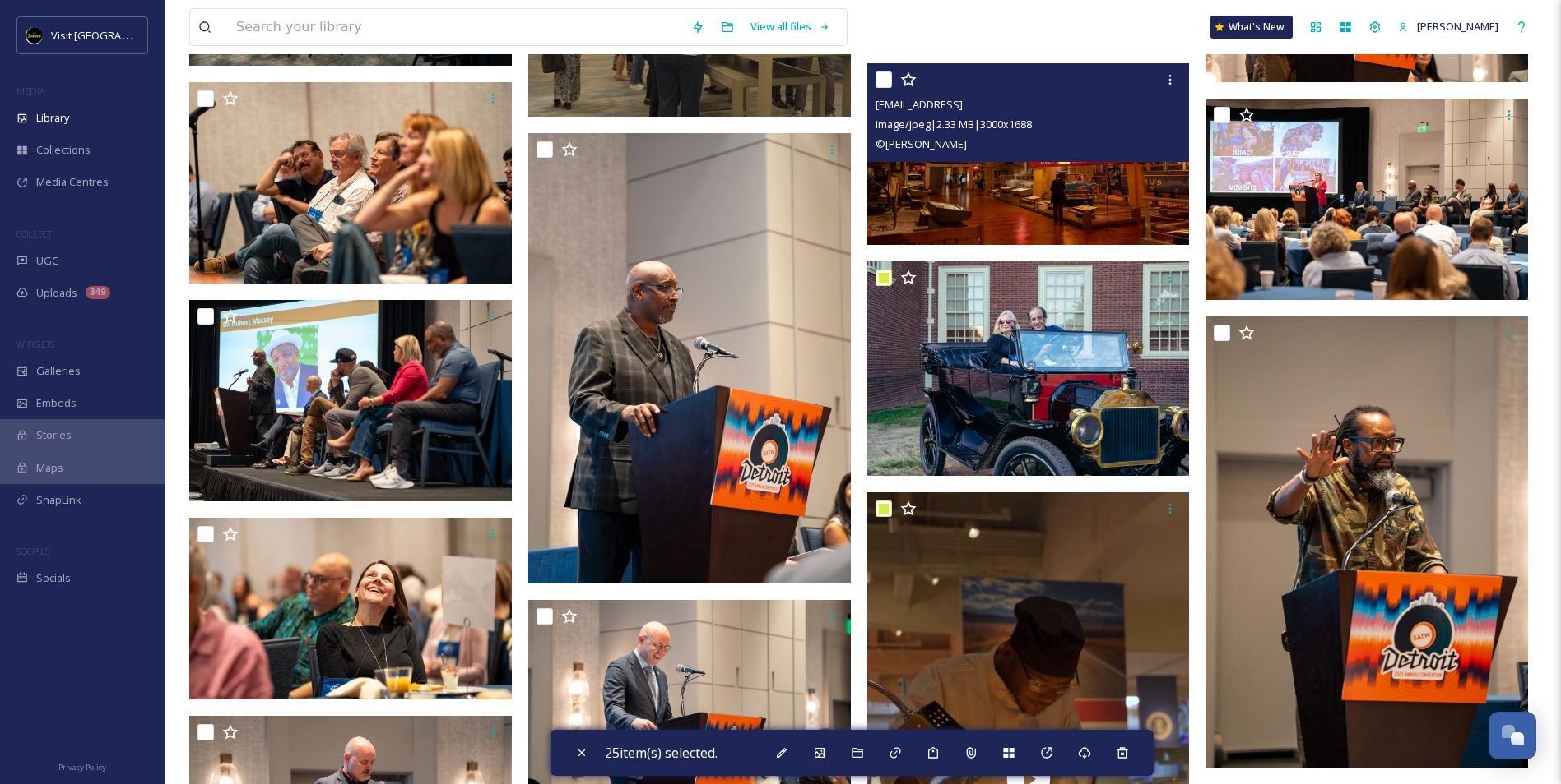
scroll to position [20224, 0]
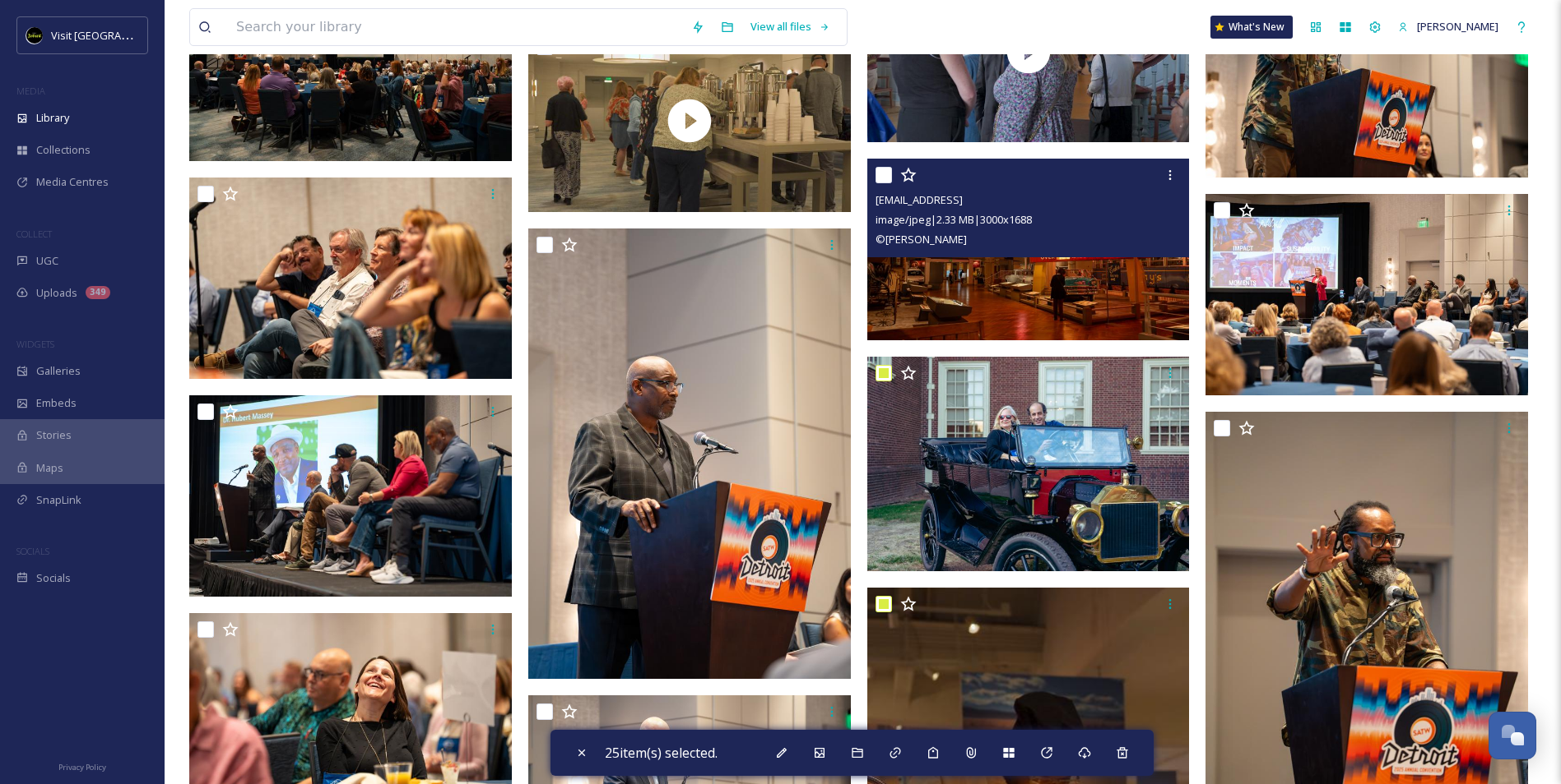
click at [883, 173] on input "checkbox" at bounding box center [884, 175] width 17 height 17
checkbox input "true"
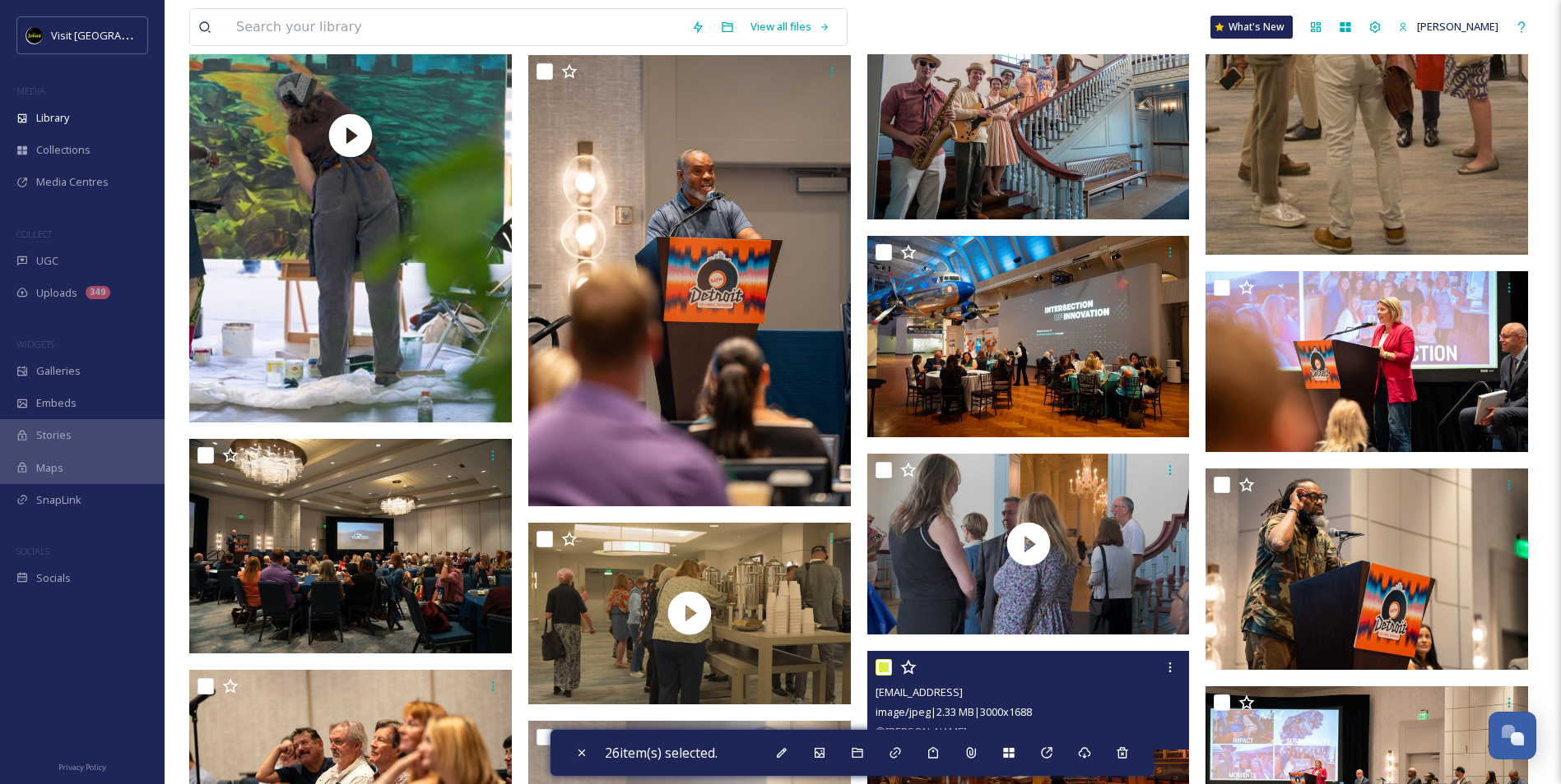
scroll to position [19731, 0]
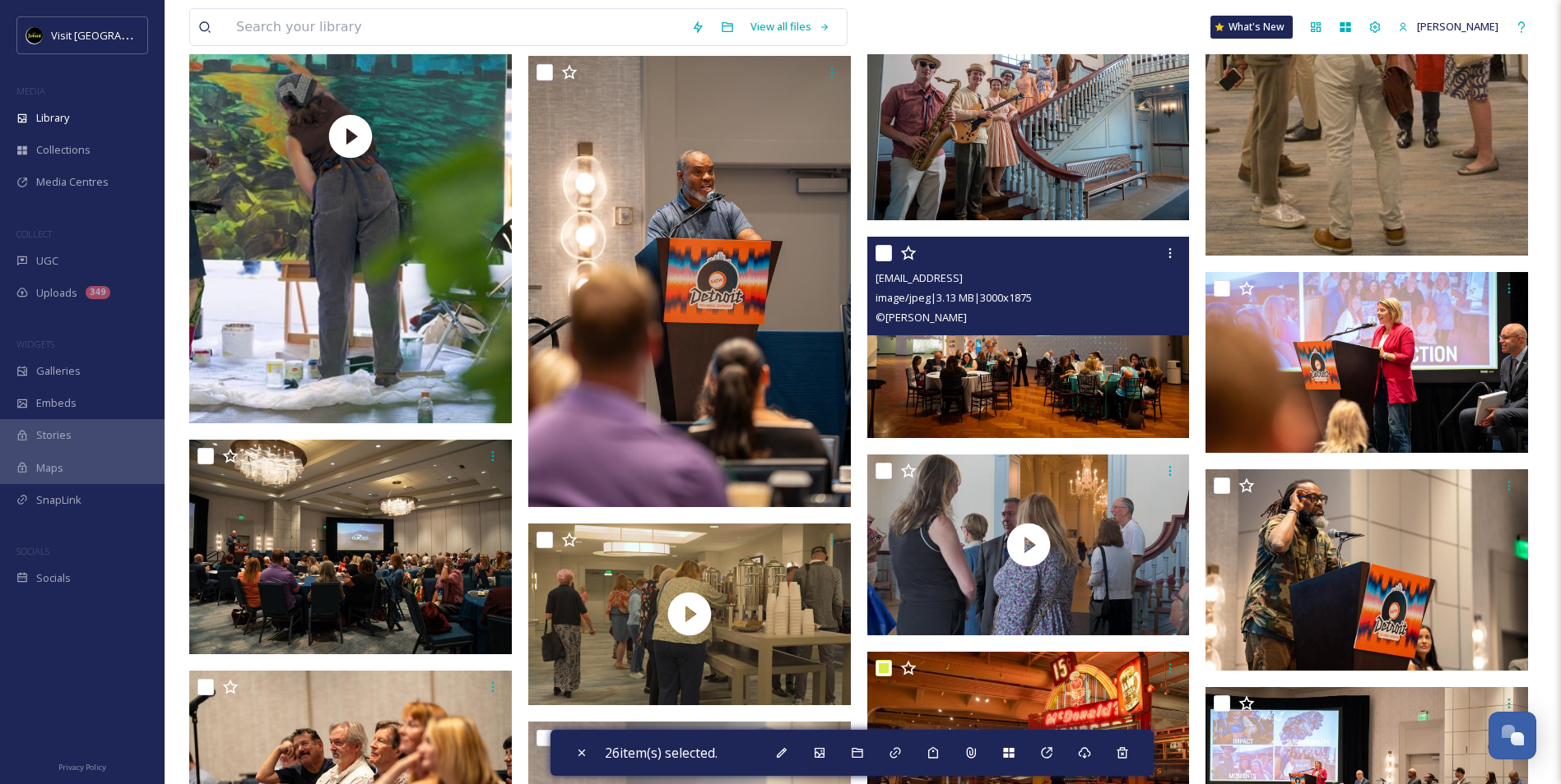
click at [884, 253] on input "checkbox" at bounding box center [884, 252] width 17 height 17
checkbox input "true"
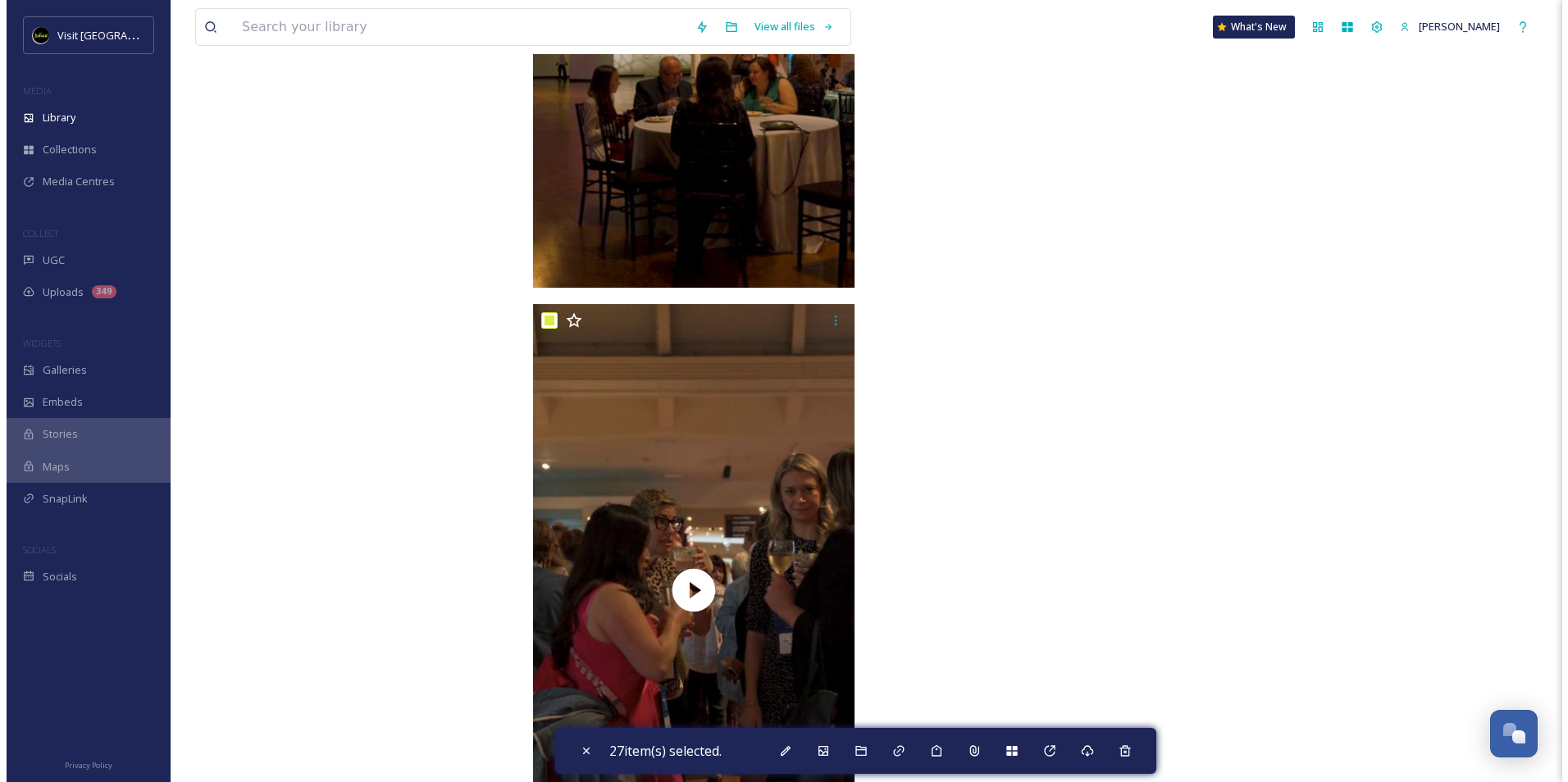
scroll to position [23535, 0]
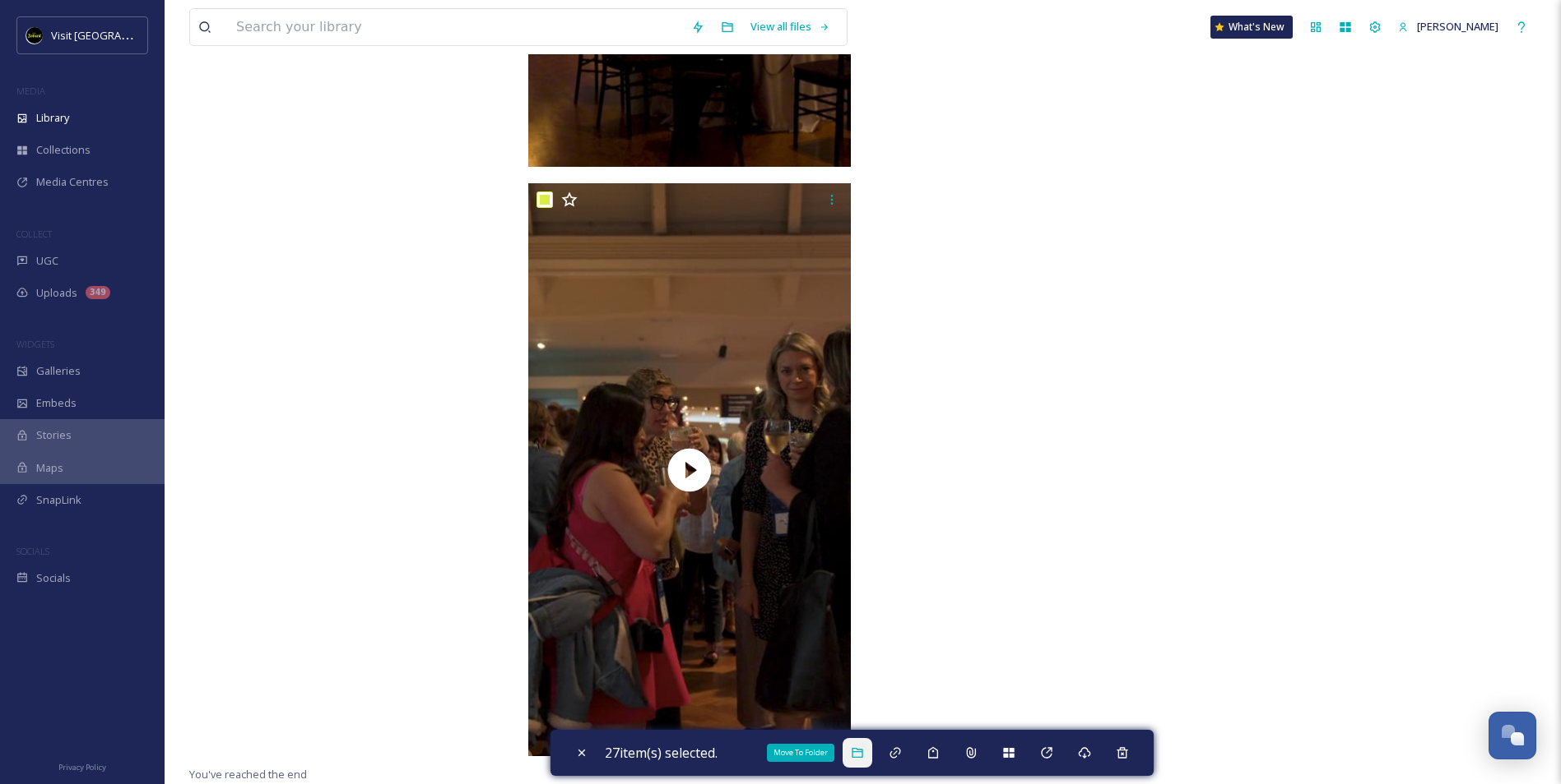
click at [861, 759] on icon at bounding box center [856, 753] width 13 height 13
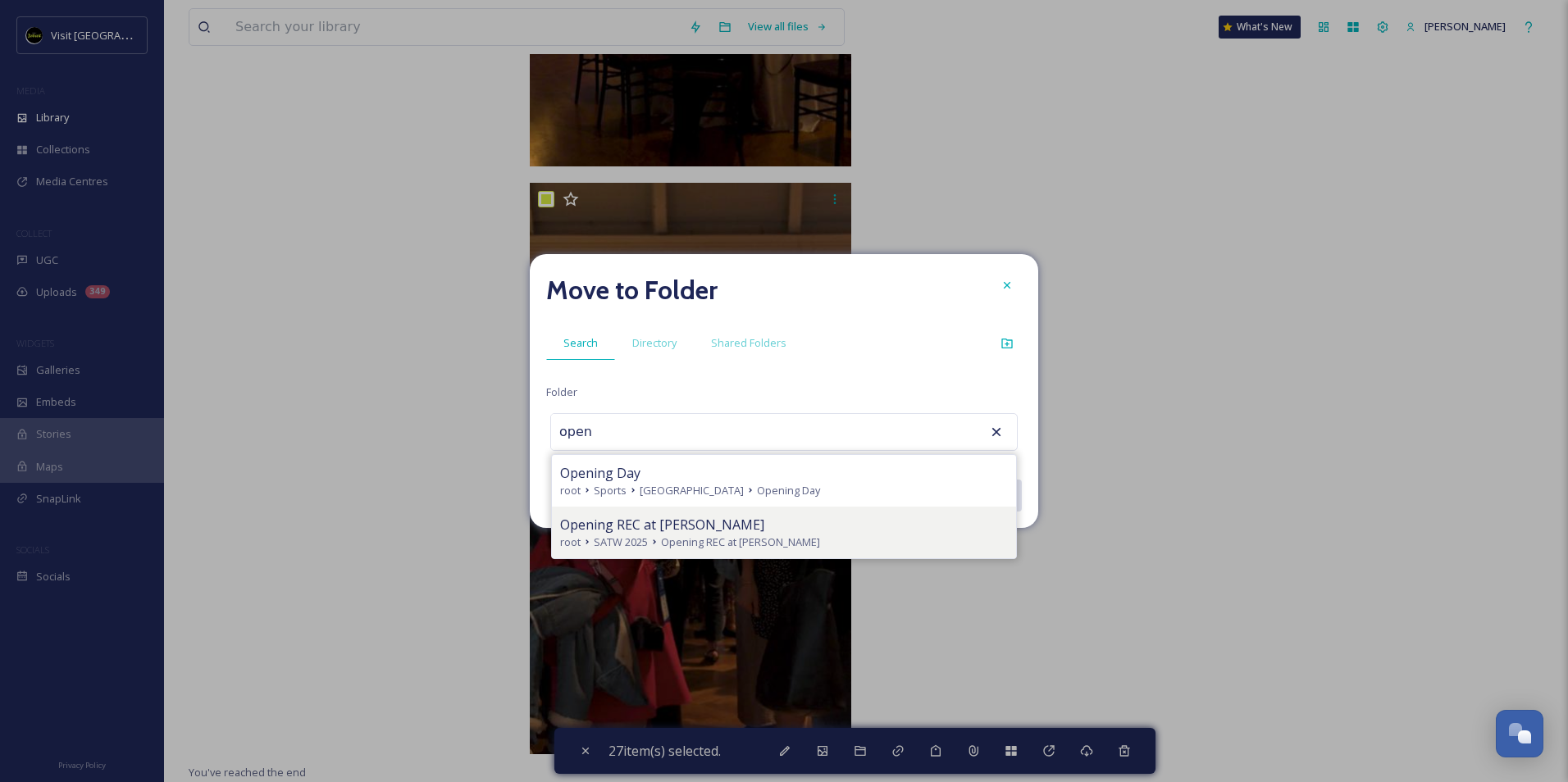
click at [758, 530] on div "Opening REC at [PERSON_NAME]" at bounding box center [784, 525] width 448 height 20
type input "Opening REC at [PERSON_NAME]"
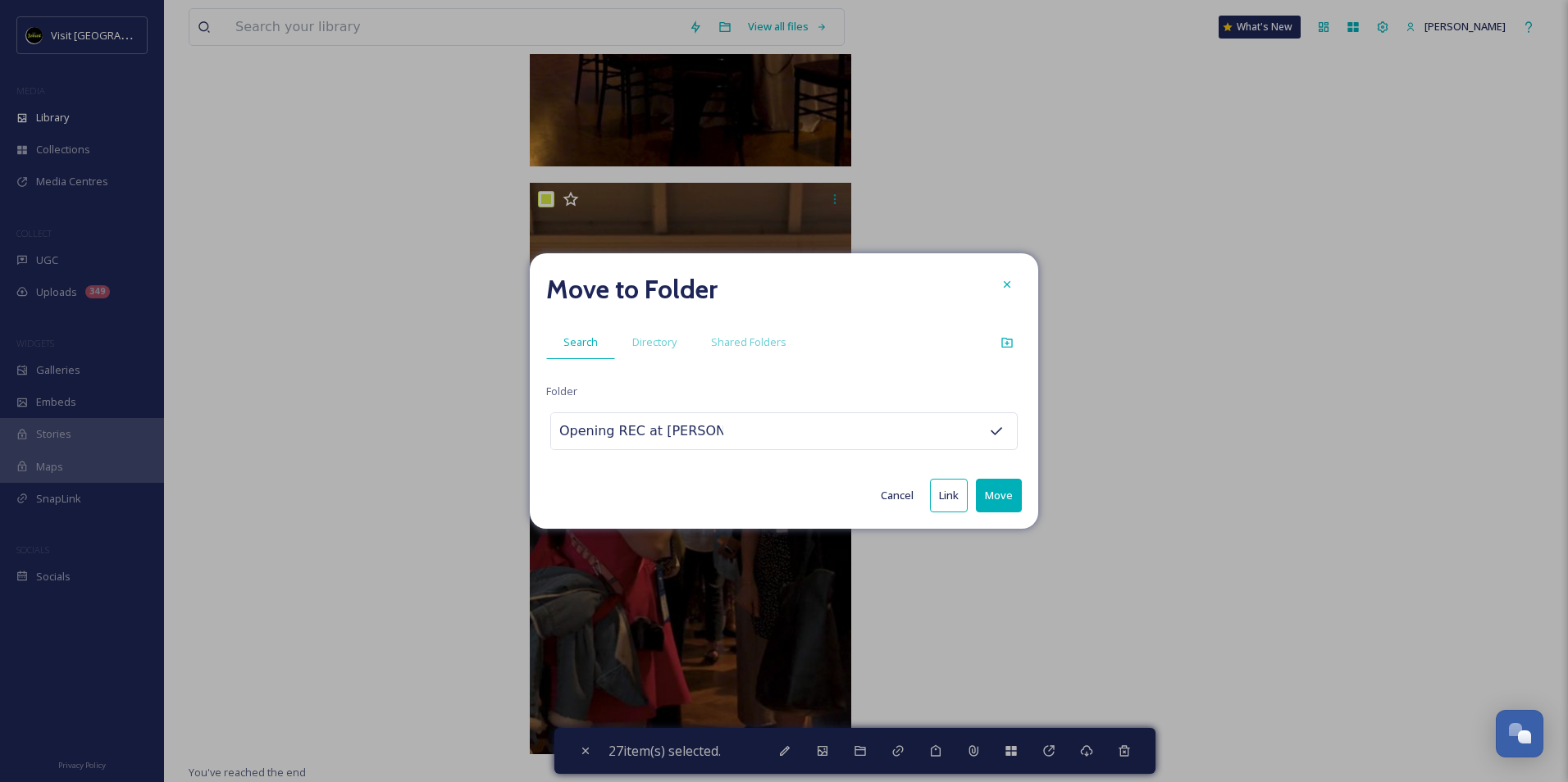
click at [1009, 494] on button "Move" at bounding box center [999, 496] width 46 height 33
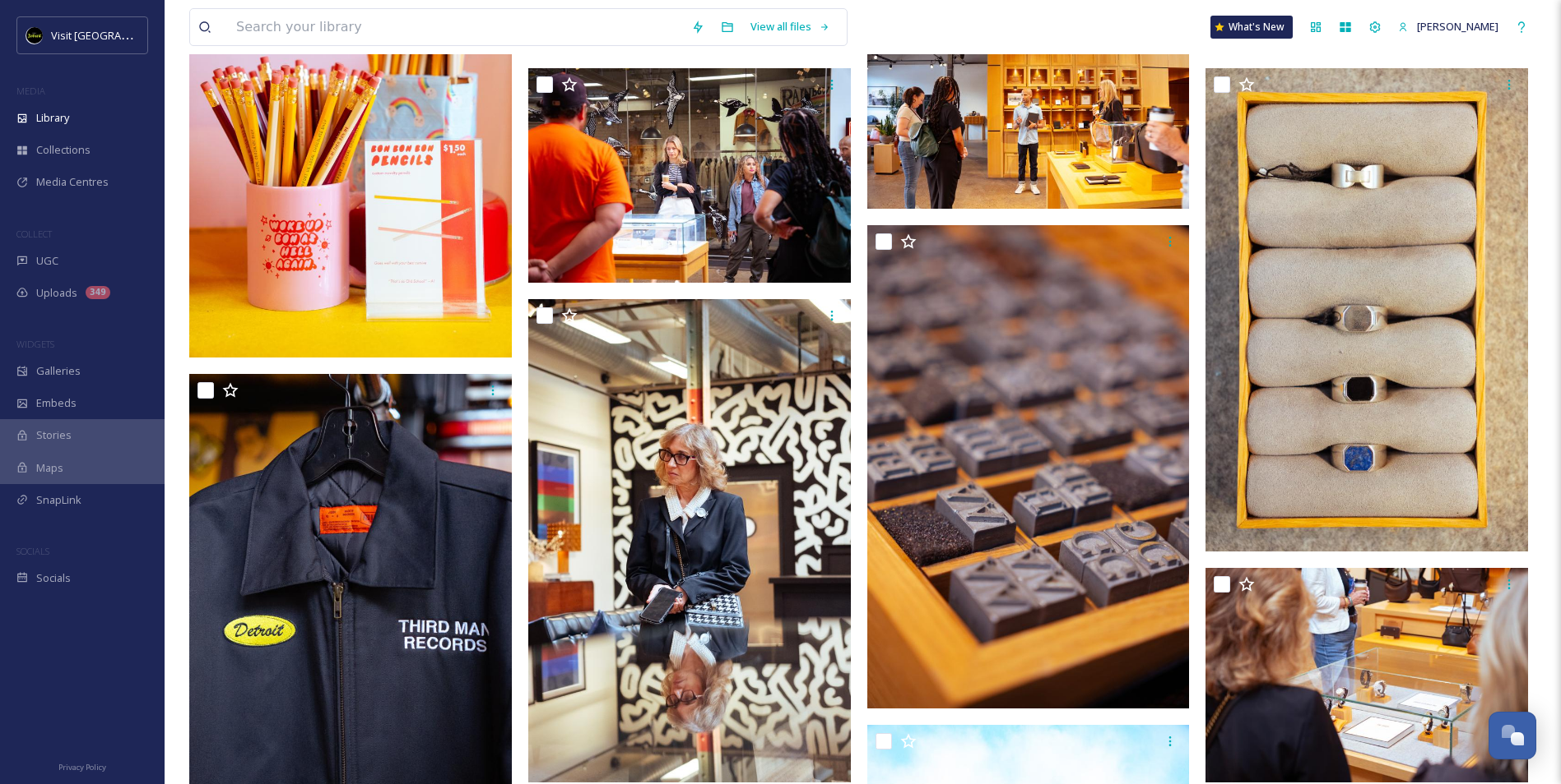
scroll to position [0, 0]
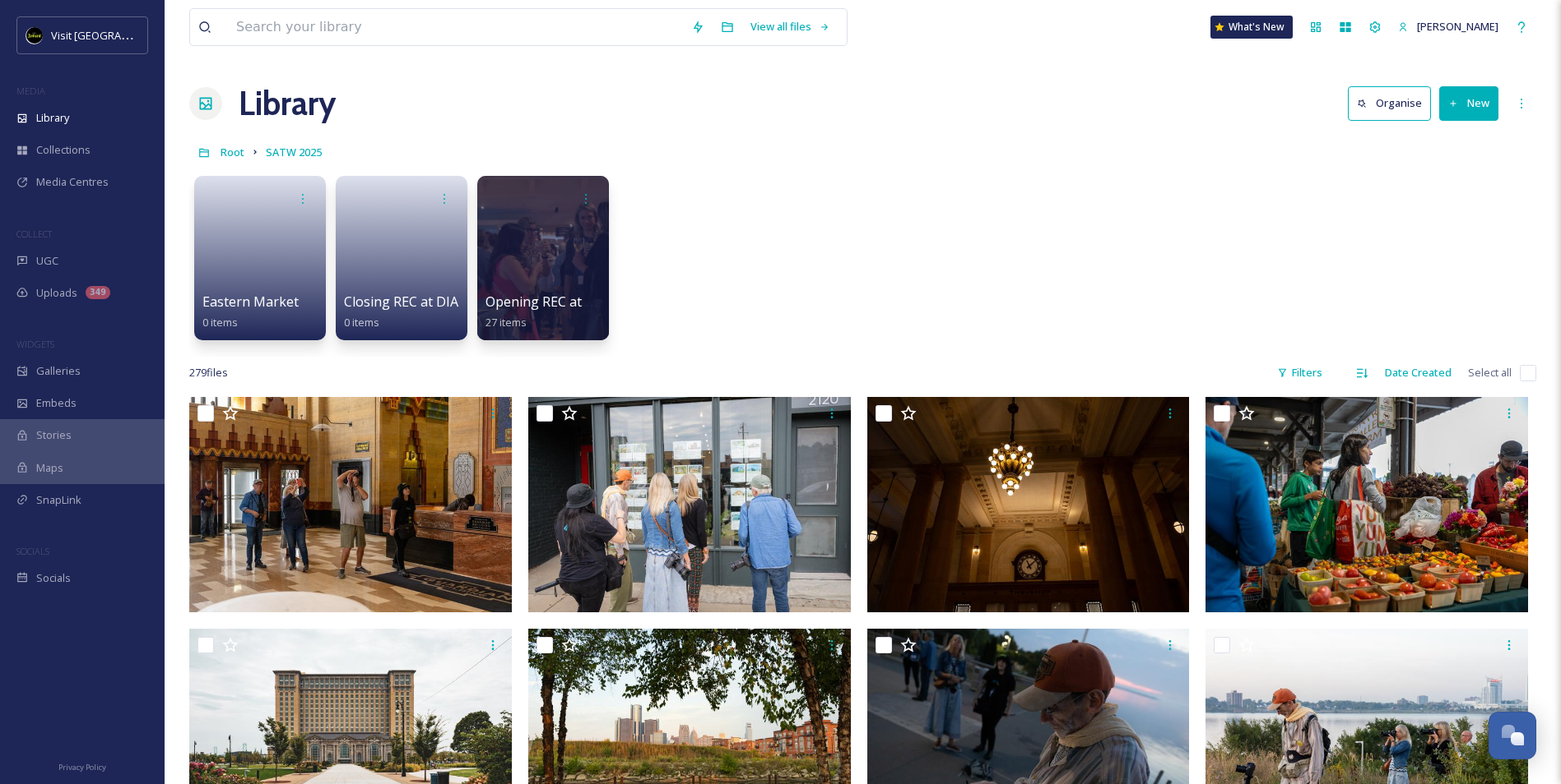
click at [1475, 99] on button "New" at bounding box center [1469, 103] width 59 height 33
click at [1454, 198] on span "Folder" at bounding box center [1450, 206] width 31 height 16
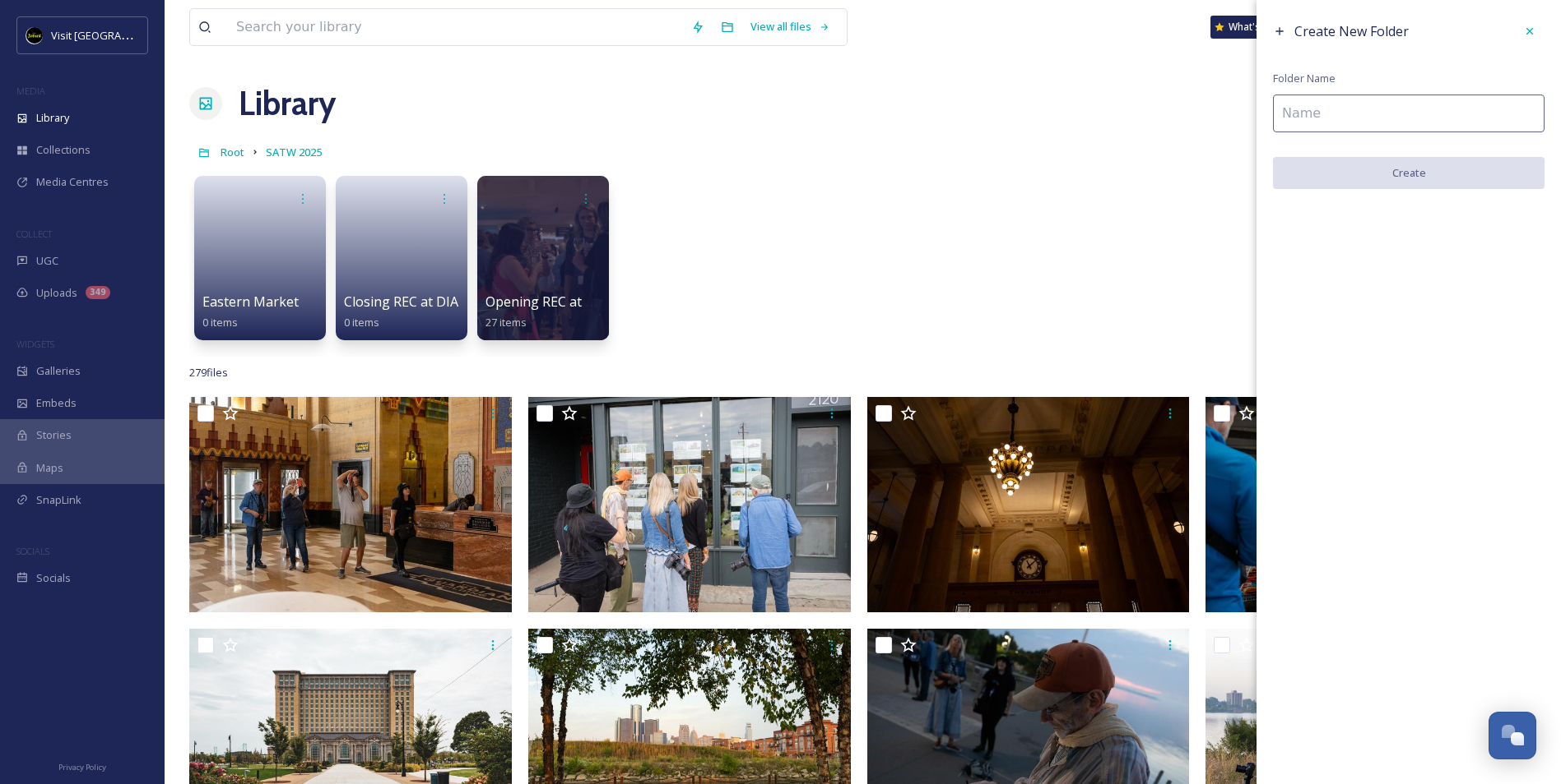
click at [1433, 114] on input at bounding box center [1409, 113] width 271 height 38
type input "SATW Panel"
click at [1436, 164] on button "Create" at bounding box center [1409, 174] width 271 height 33
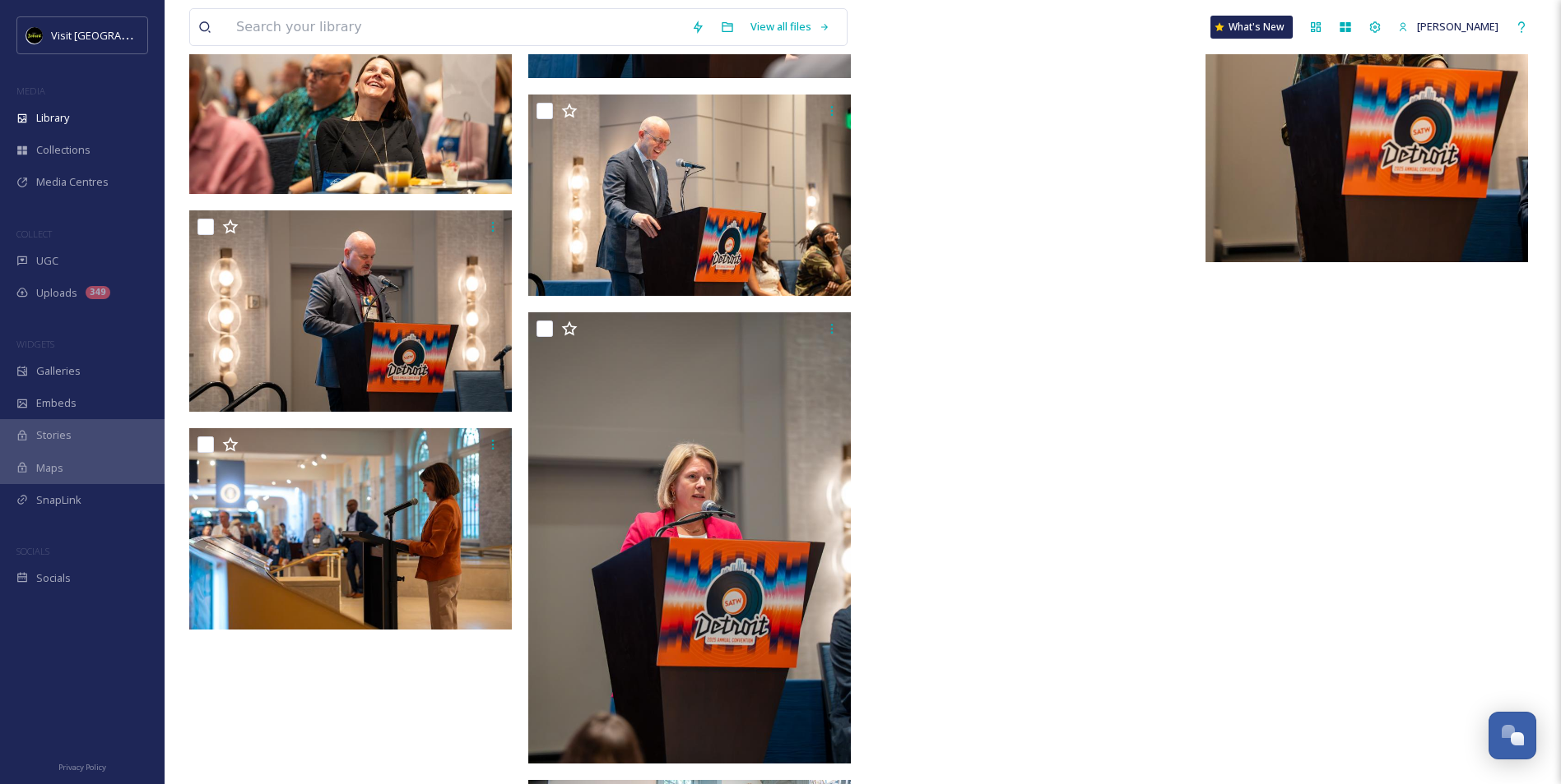
scroll to position [20817, 0]
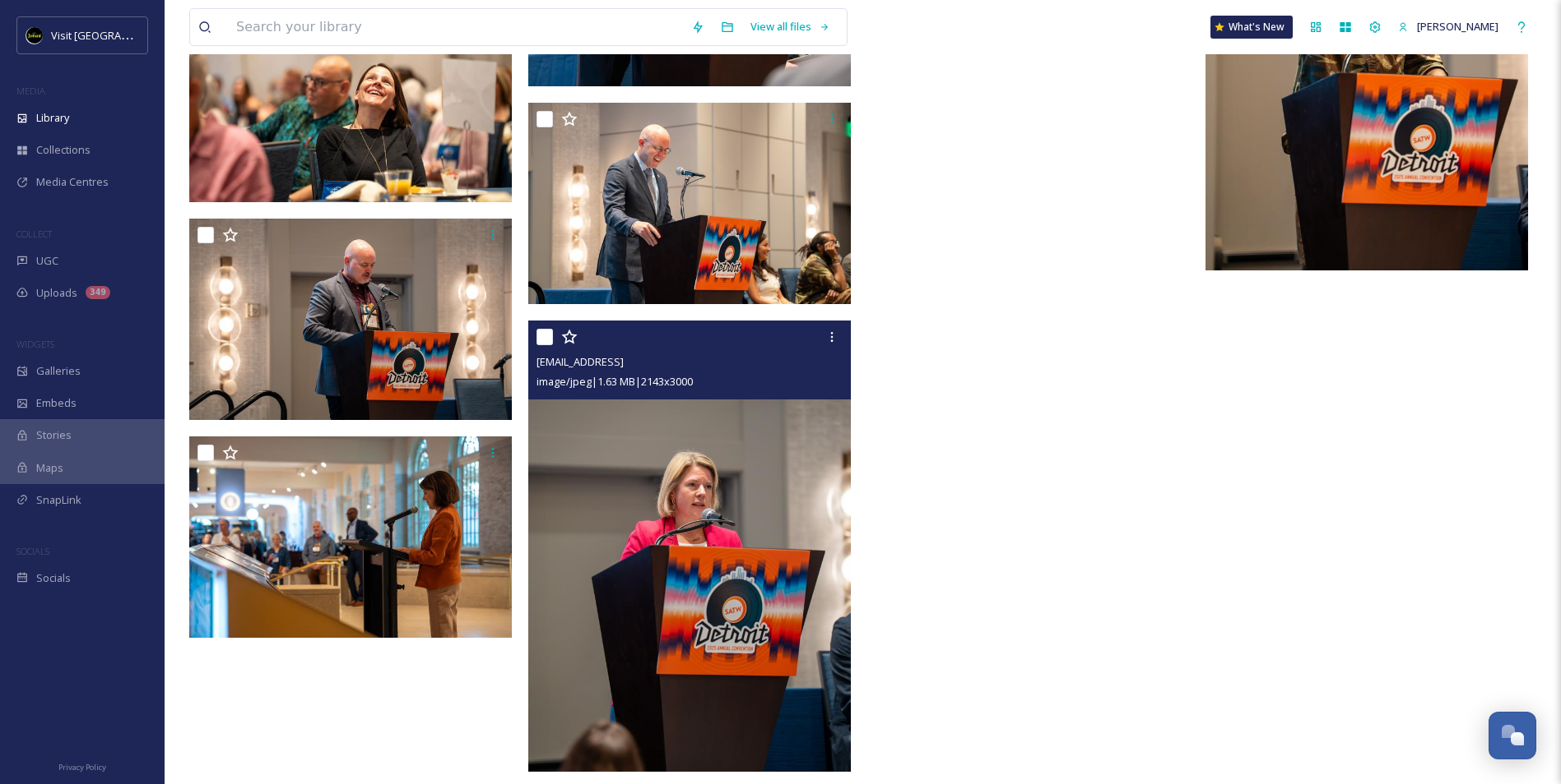
click at [542, 333] on input "checkbox" at bounding box center [545, 337] width 17 height 17
checkbox input "true"
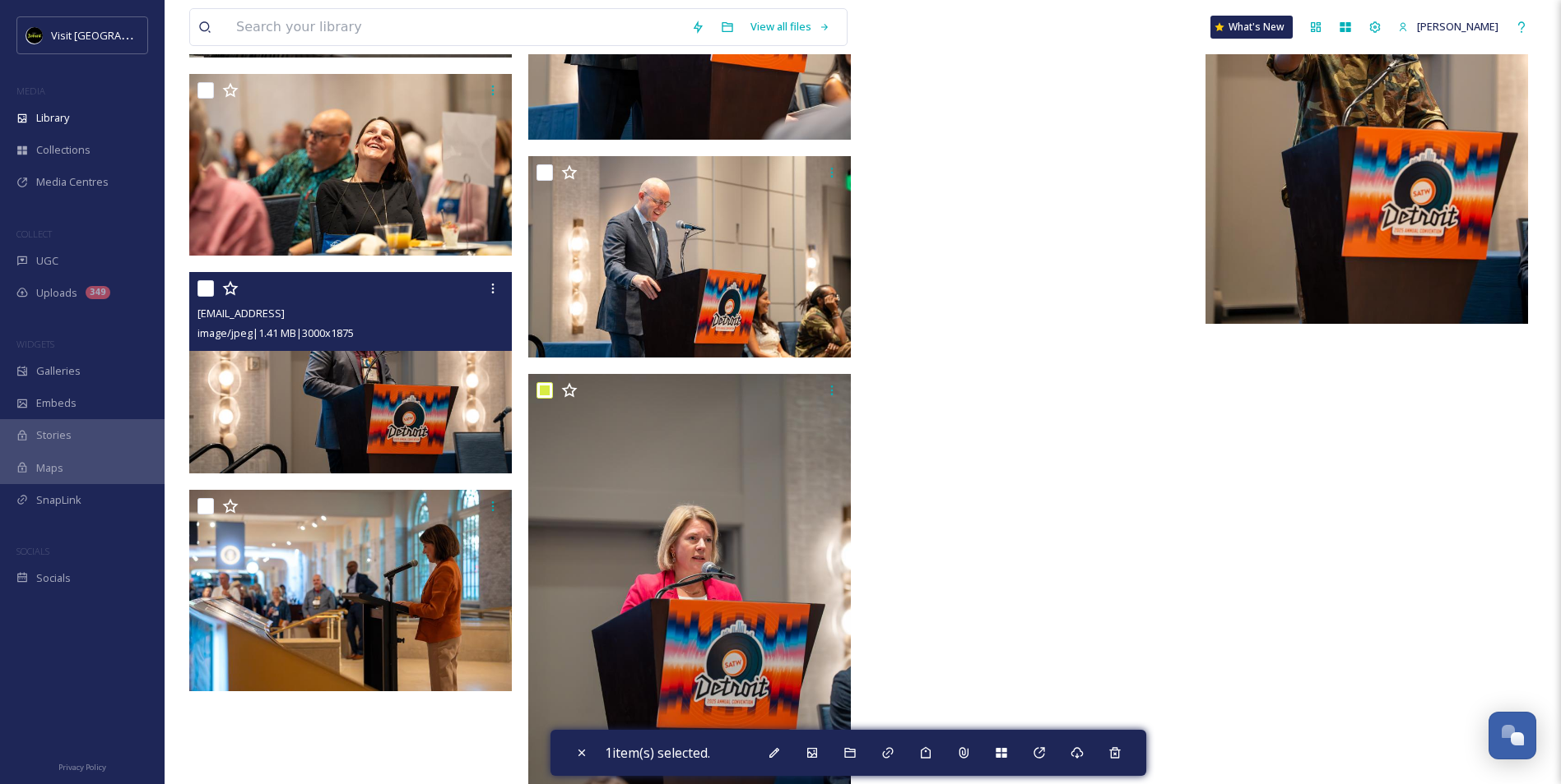
scroll to position [20735, 0]
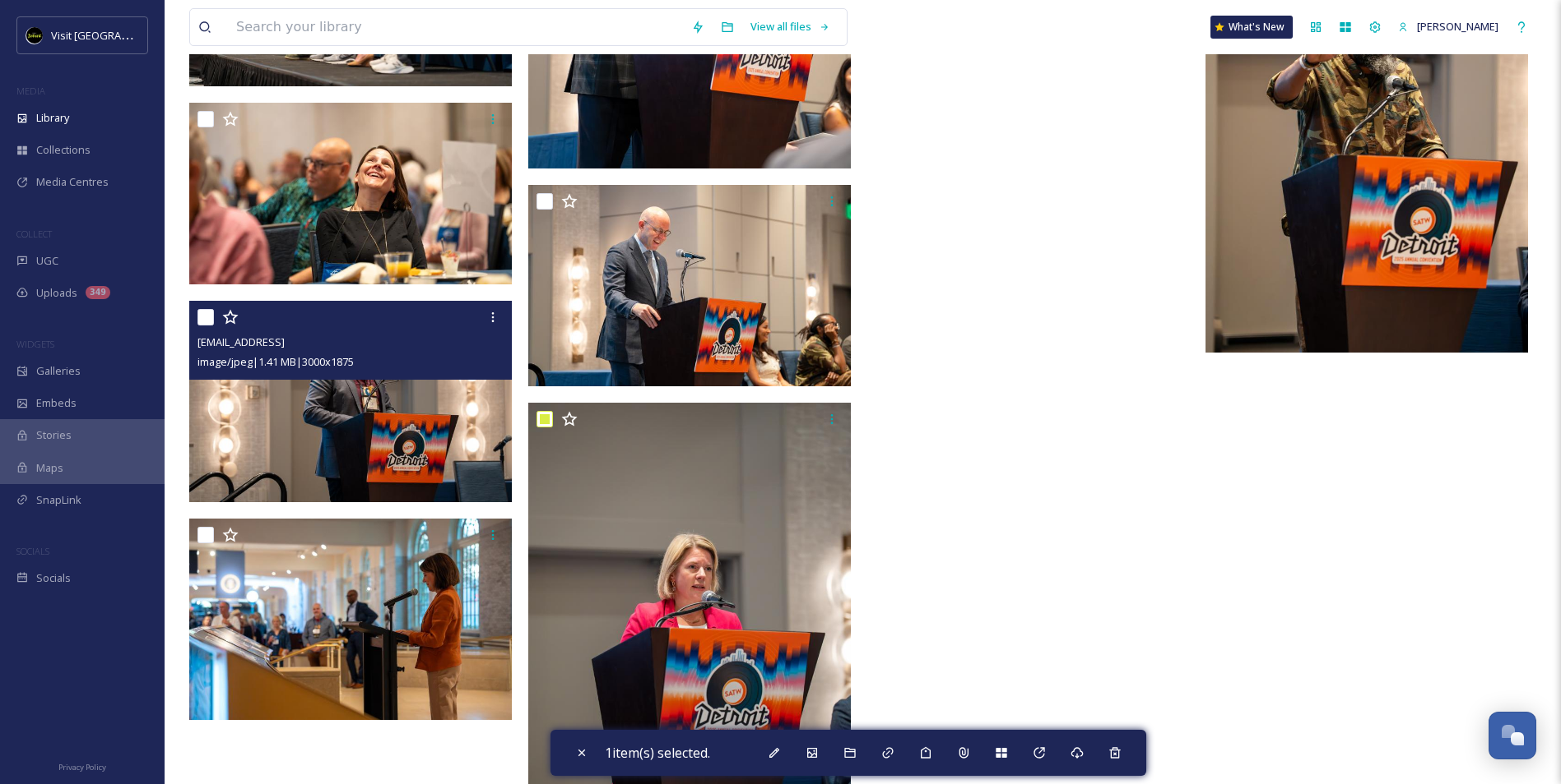
click at [200, 315] on input "checkbox" at bounding box center [205, 317] width 17 height 17
checkbox input "true"
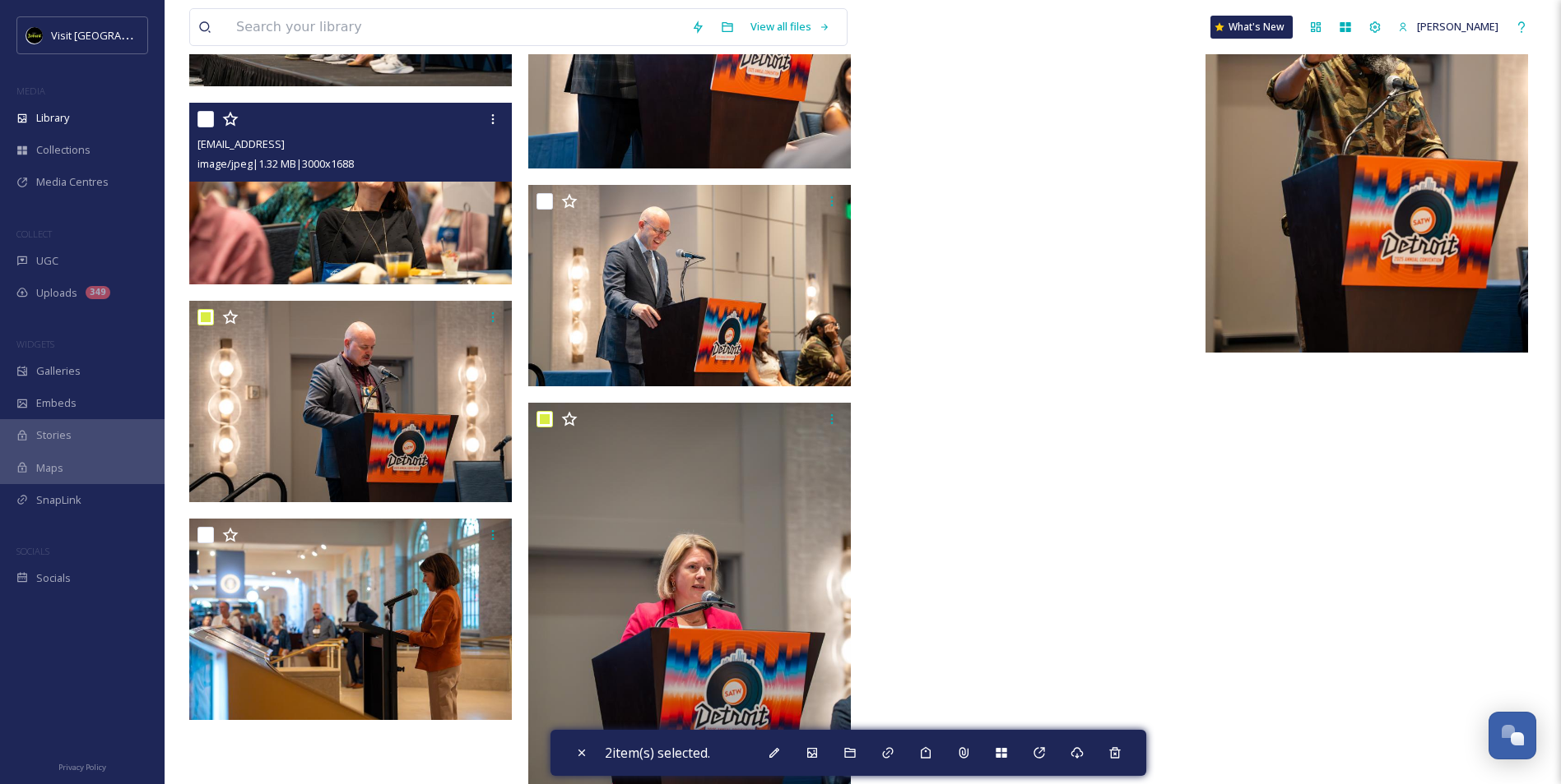
click at [195, 124] on div "ext_1758120849.536838_contactbrgtz@gmail.com-SATWWestinHotel-10.jpg image/jpeg …" at bounding box center [351, 142] width 322 height 79
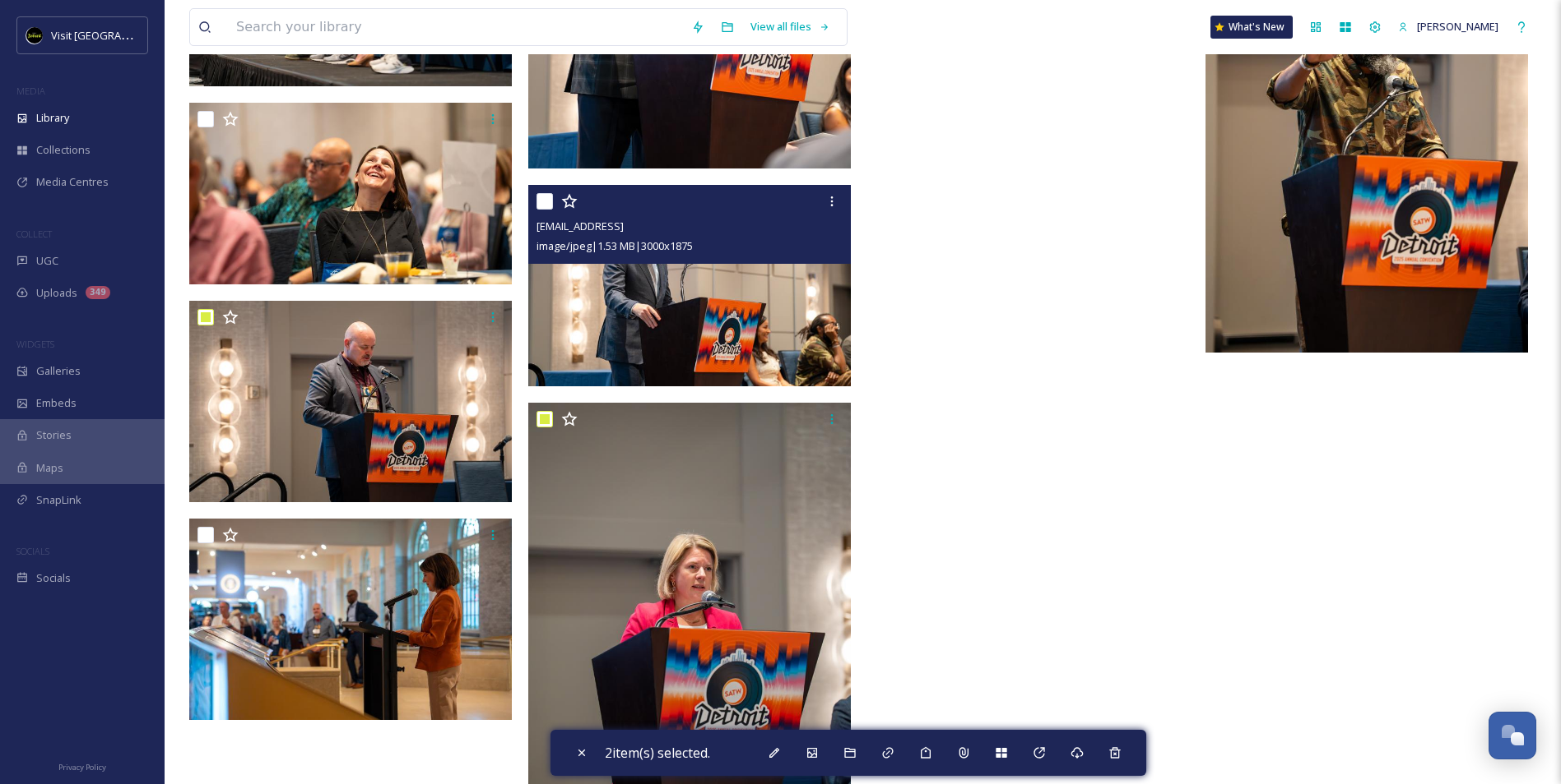
click at [549, 203] on input "checkbox" at bounding box center [545, 201] width 17 height 17
checkbox input "true"
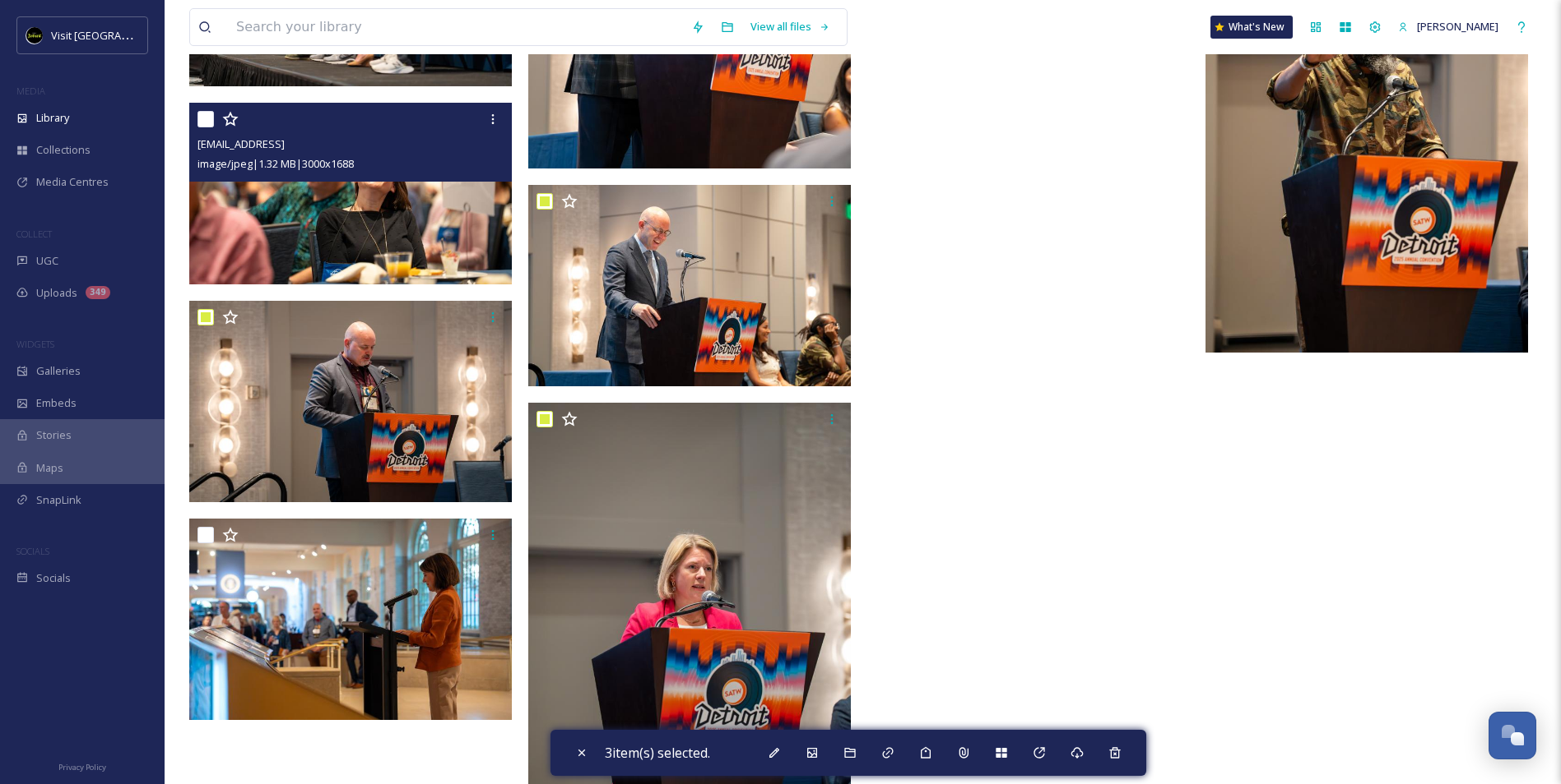
click at [202, 118] on input "checkbox" at bounding box center [205, 119] width 17 height 17
checkbox input "true"
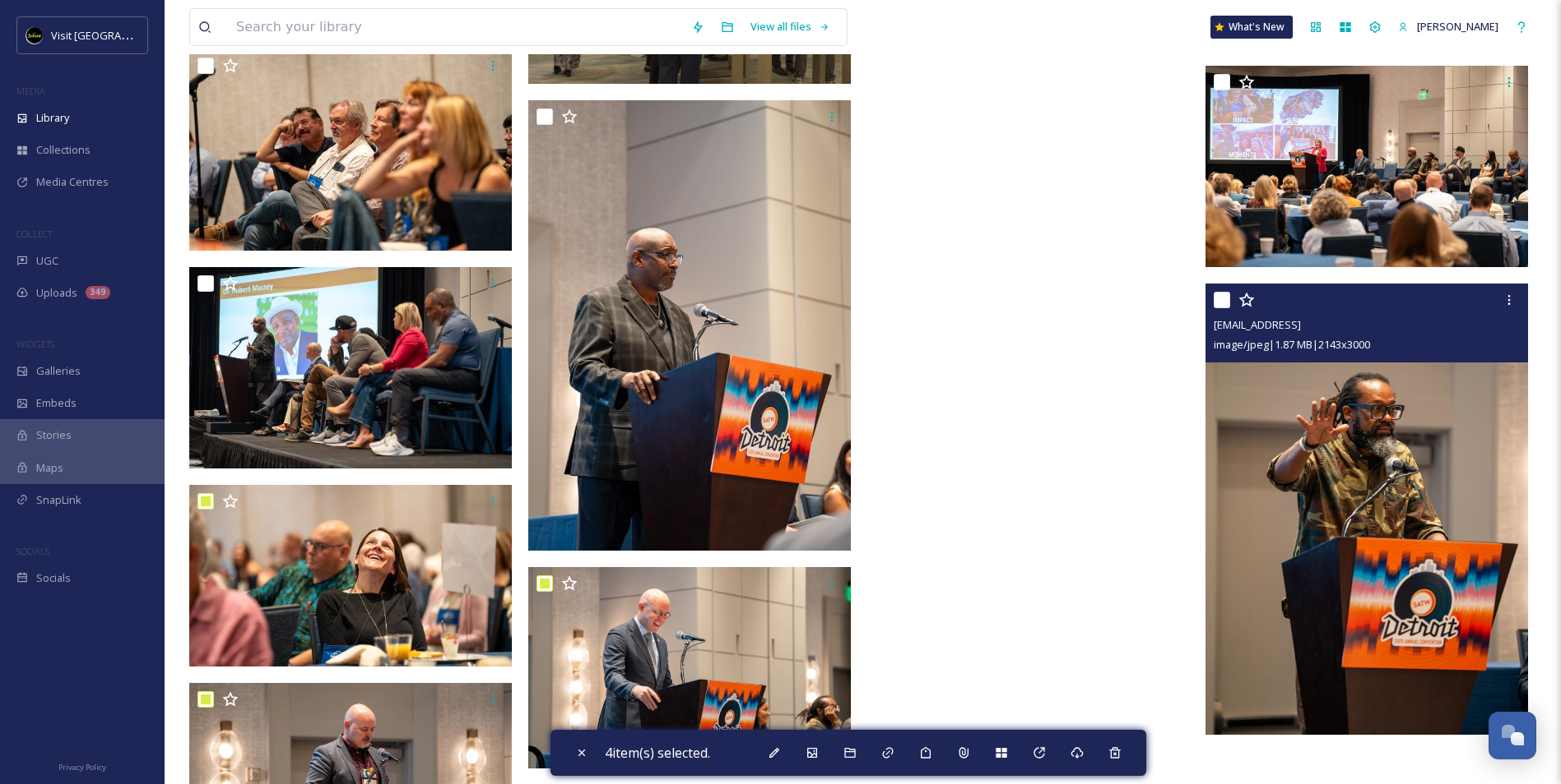
scroll to position [20324, 0]
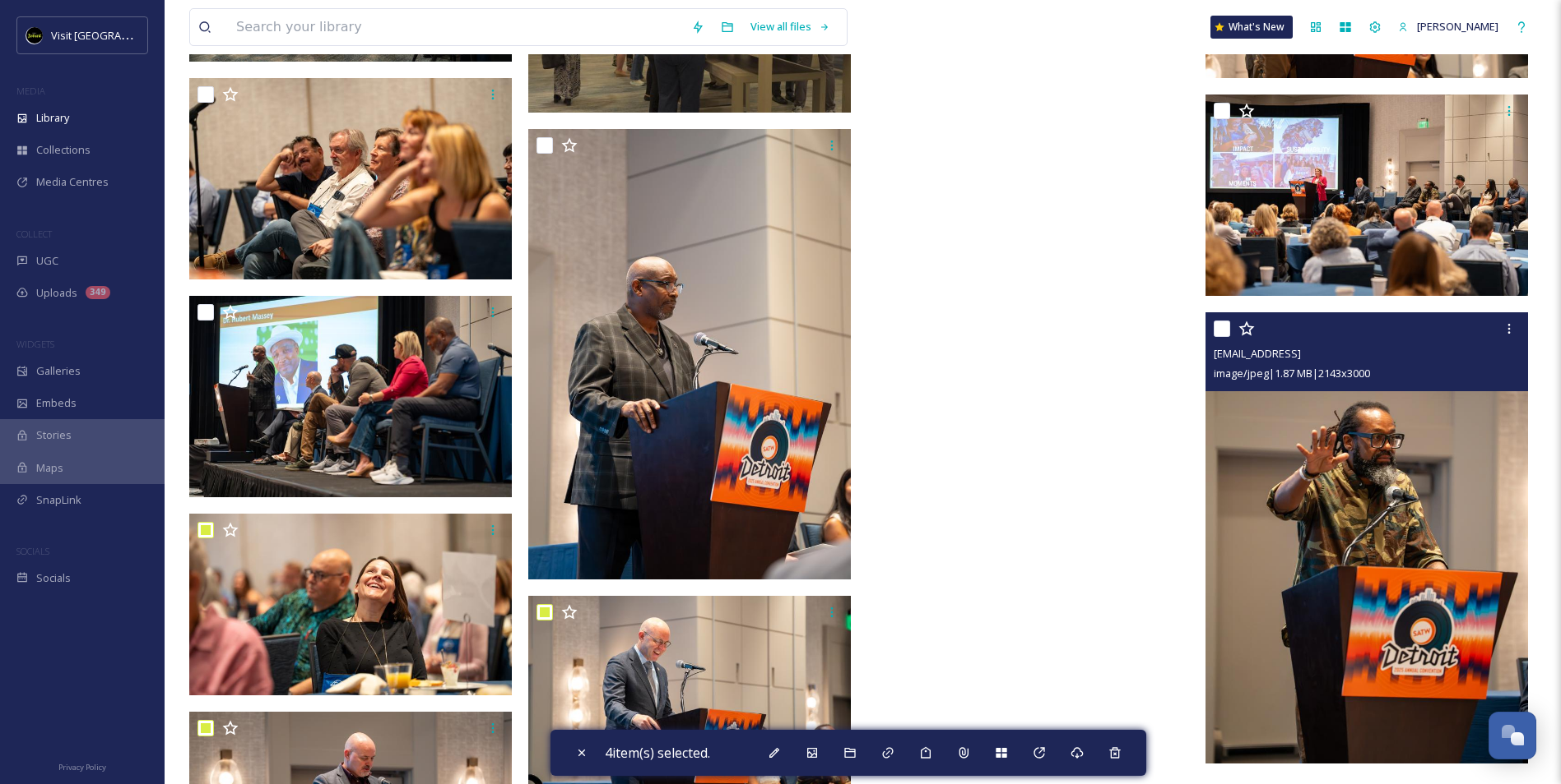
click at [1222, 330] on input "checkbox" at bounding box center [1222, 328] width 17 height 17
checkbox input "true"
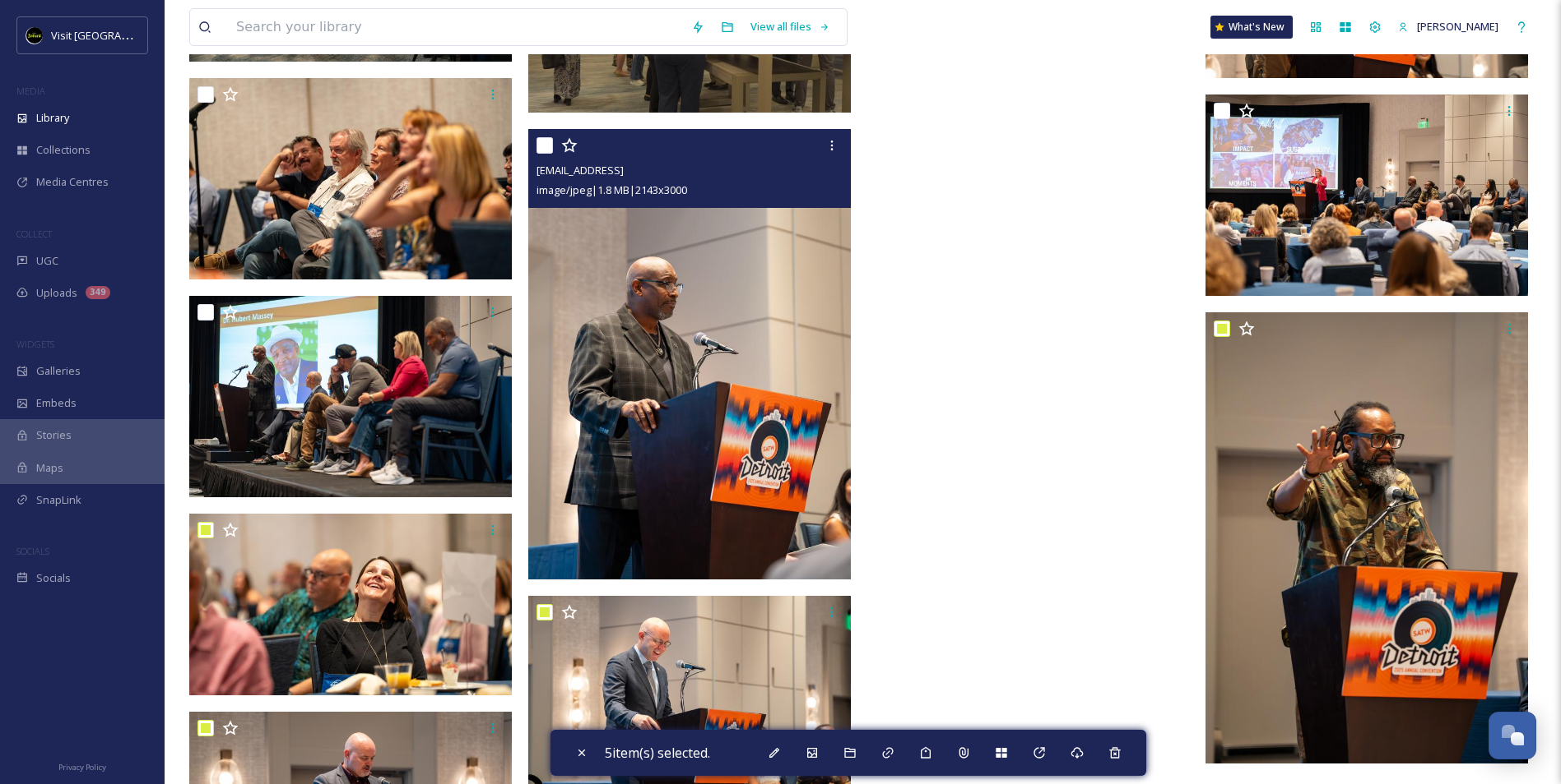
click at [544, 147] on input "checkbox" at bounding box center [545, 145] width 17 height 17
checkbox input "true"
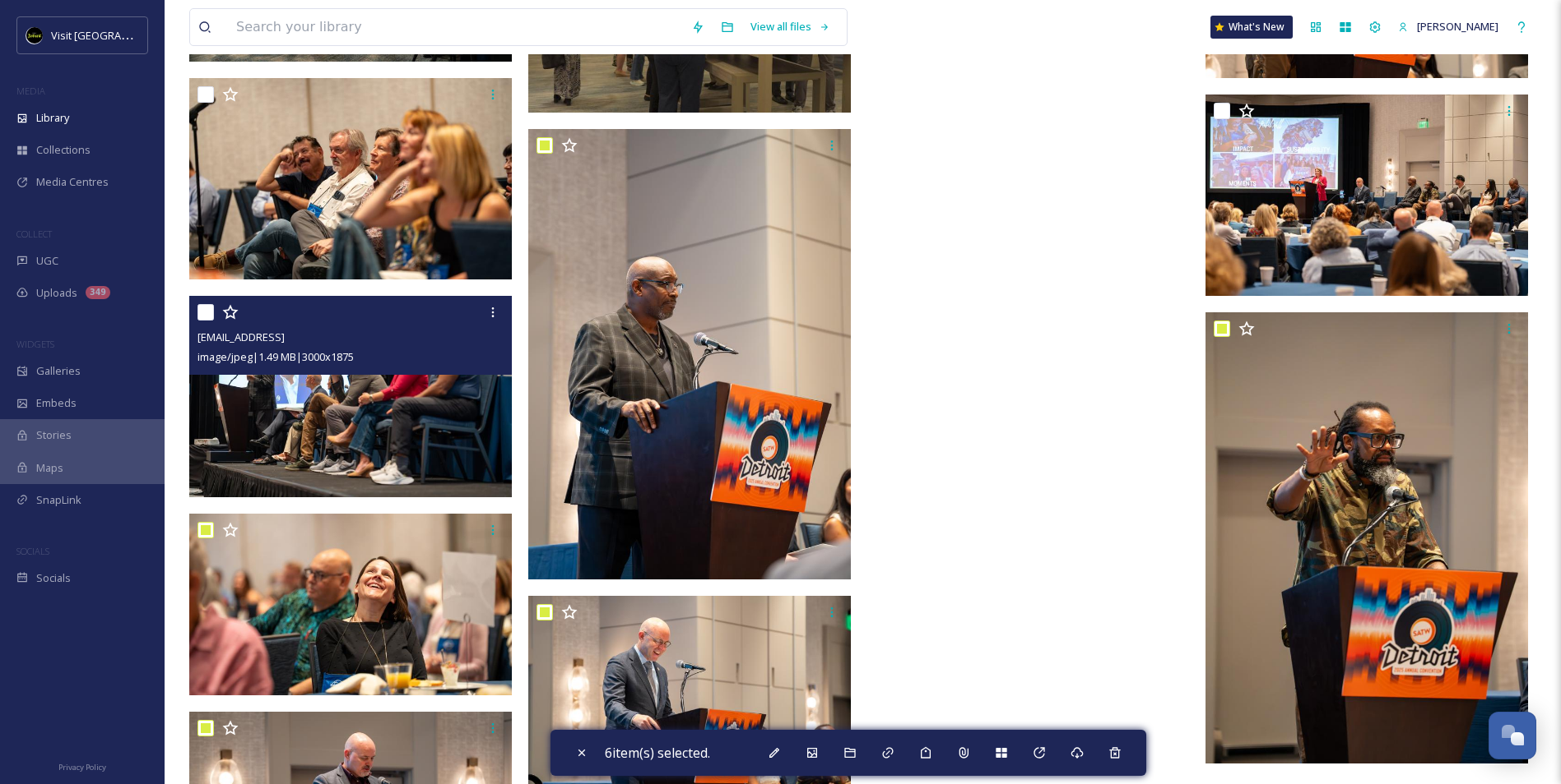
click at [207, 308] on input "checkbox" at bounding box center [205, 312] width 17 height 17
checkbox input "true"
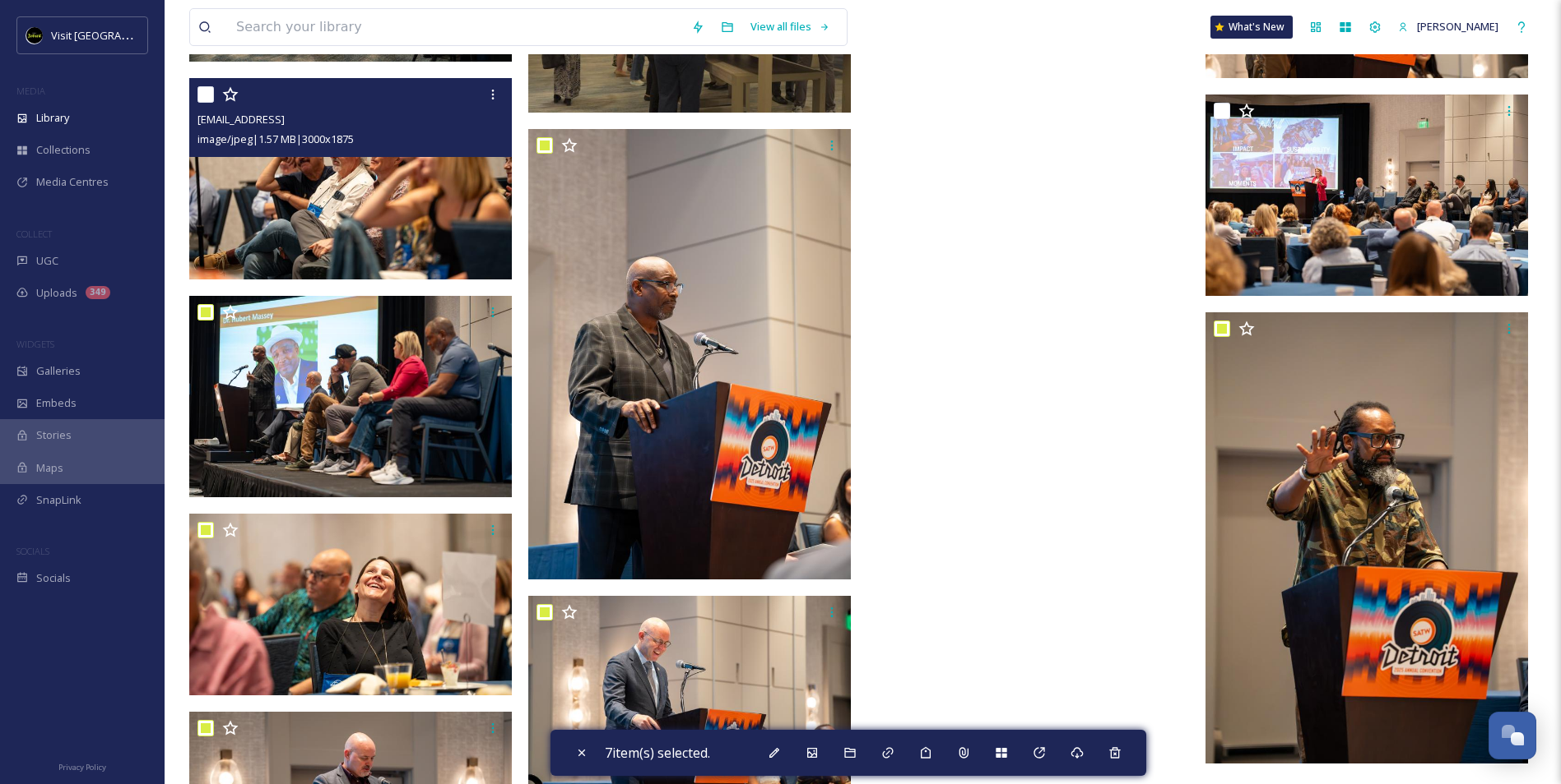
click at [203, 93] on input "checkbox" at bounding box center [205, 94] width 17 height 17
checkbox input "true"
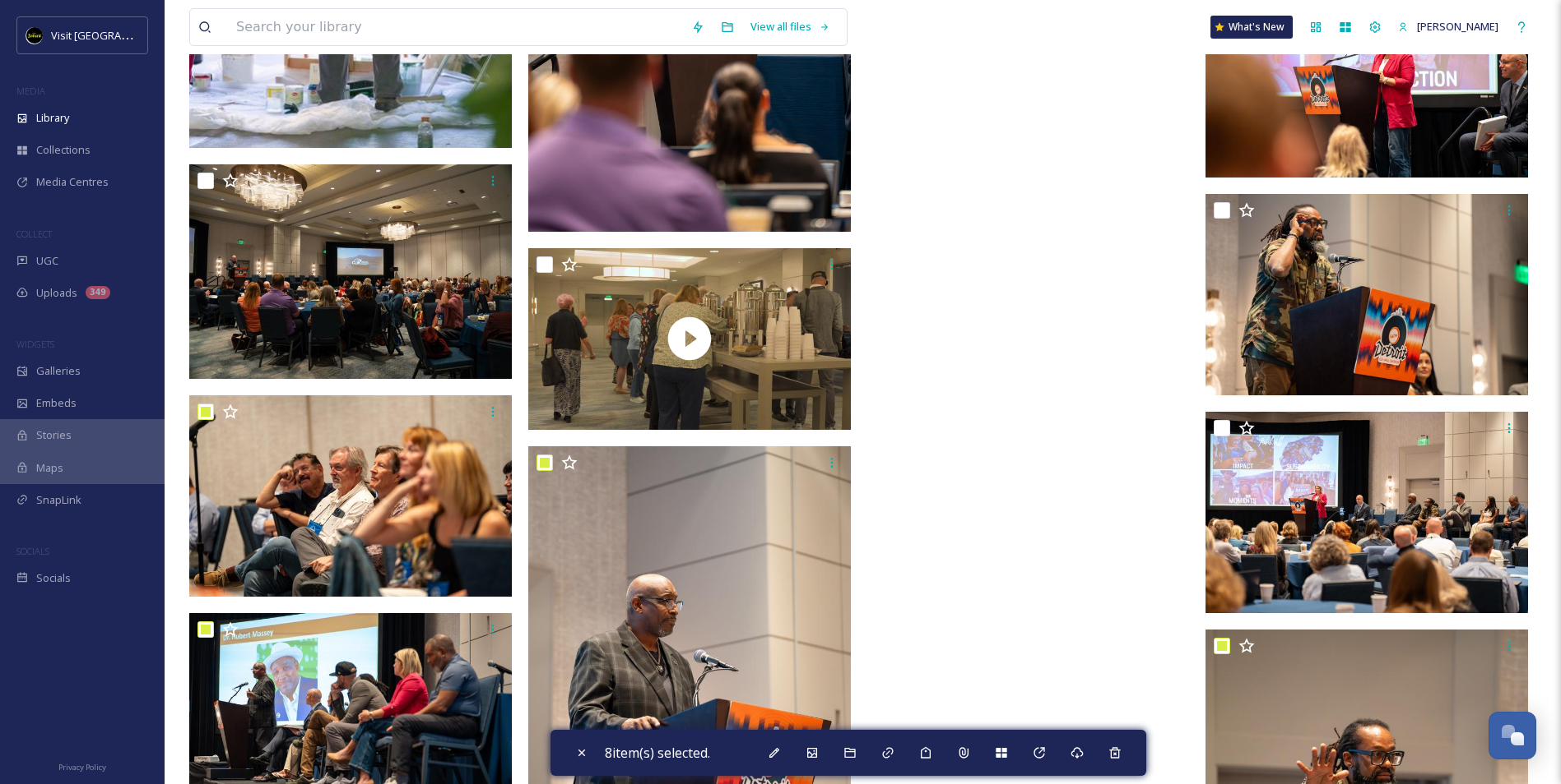
scroll to position [19995, 0]
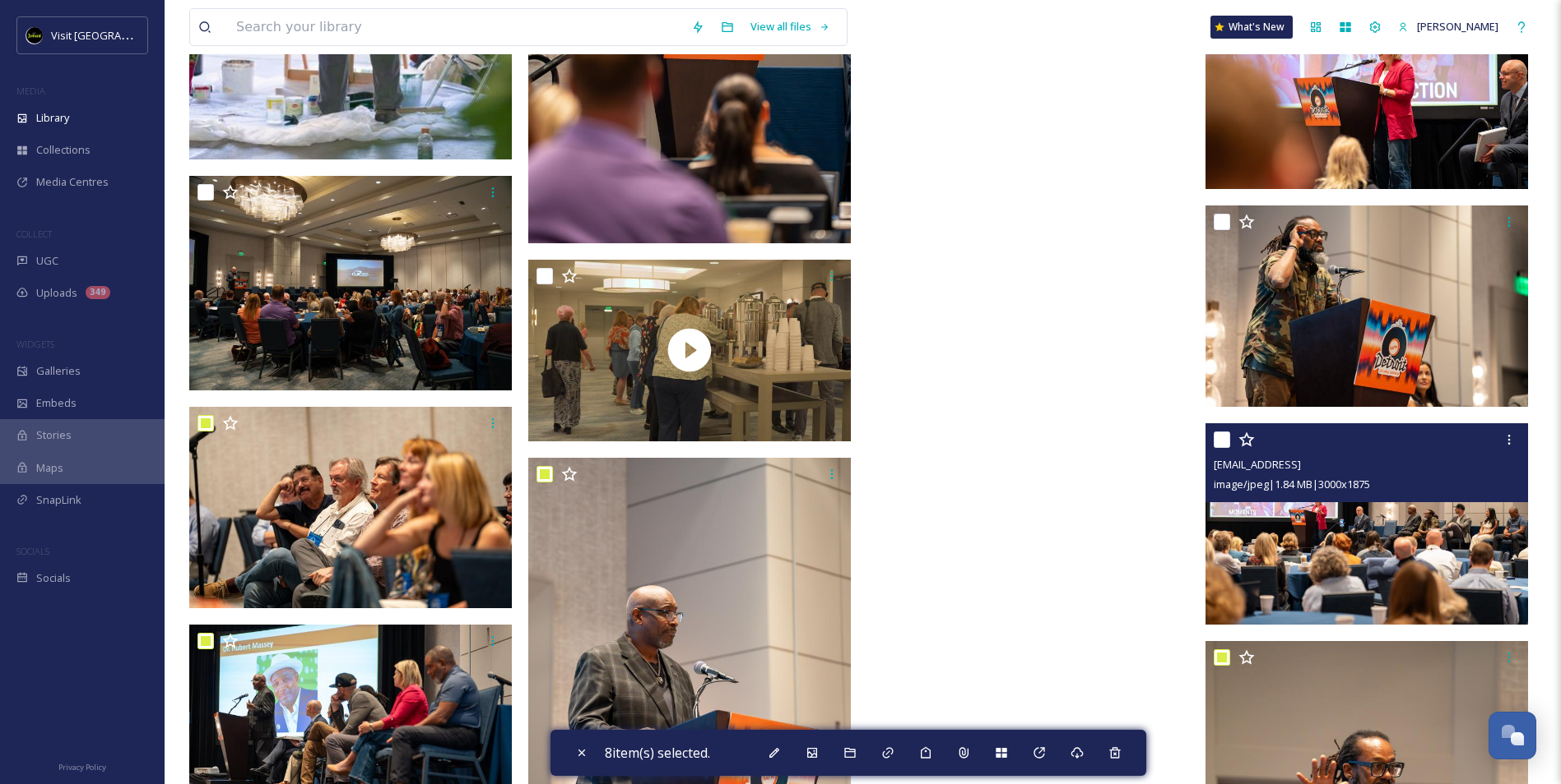
click at [1224, 433] on input "checkbox" at bounding box center [1222, 439] width 17 height 17
checkbox input "true"
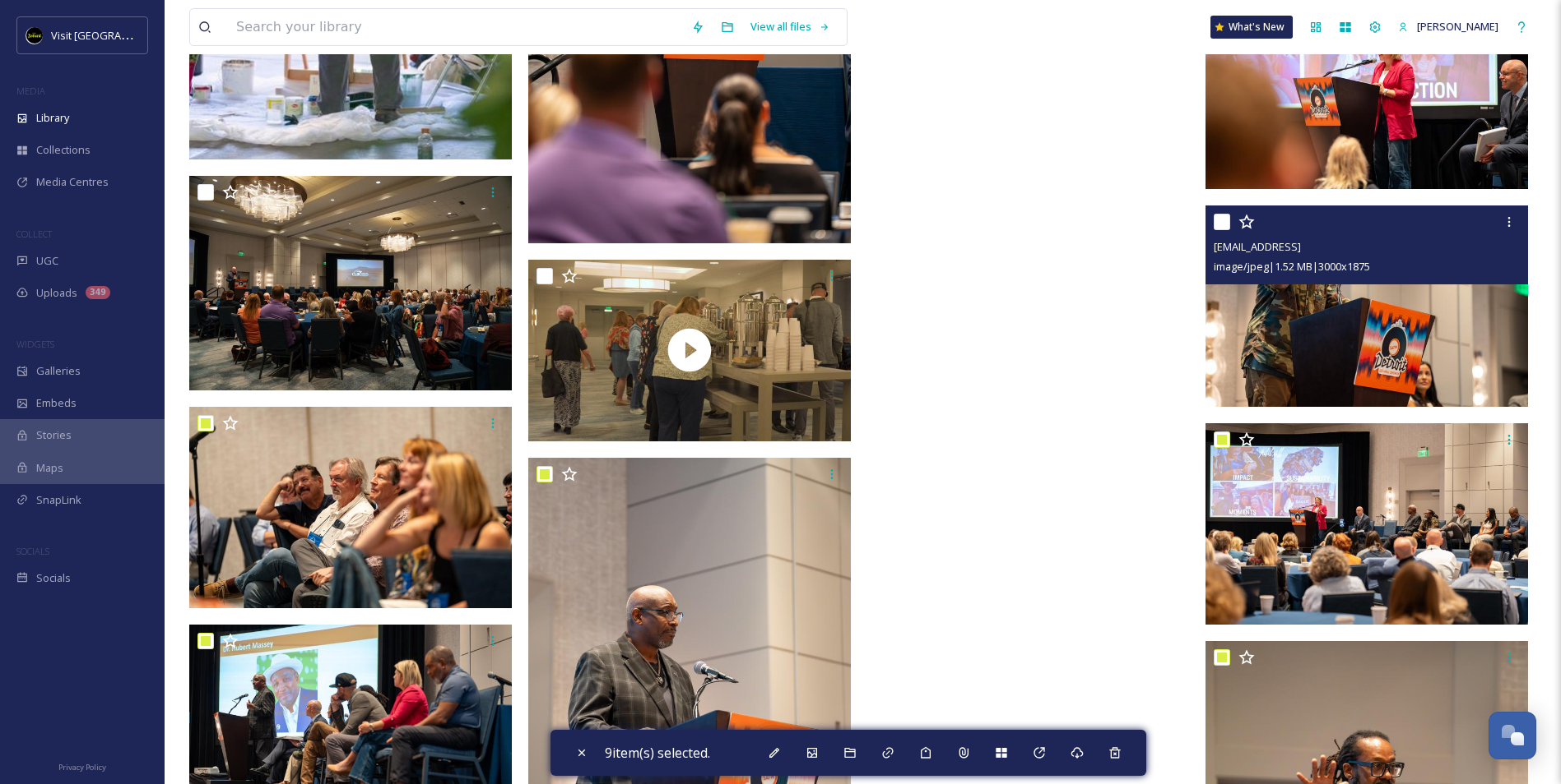
click at [1218, 225] on input "checkbox" at bounding box center [1222, 222] width 17 height 17
checkbox input "true"
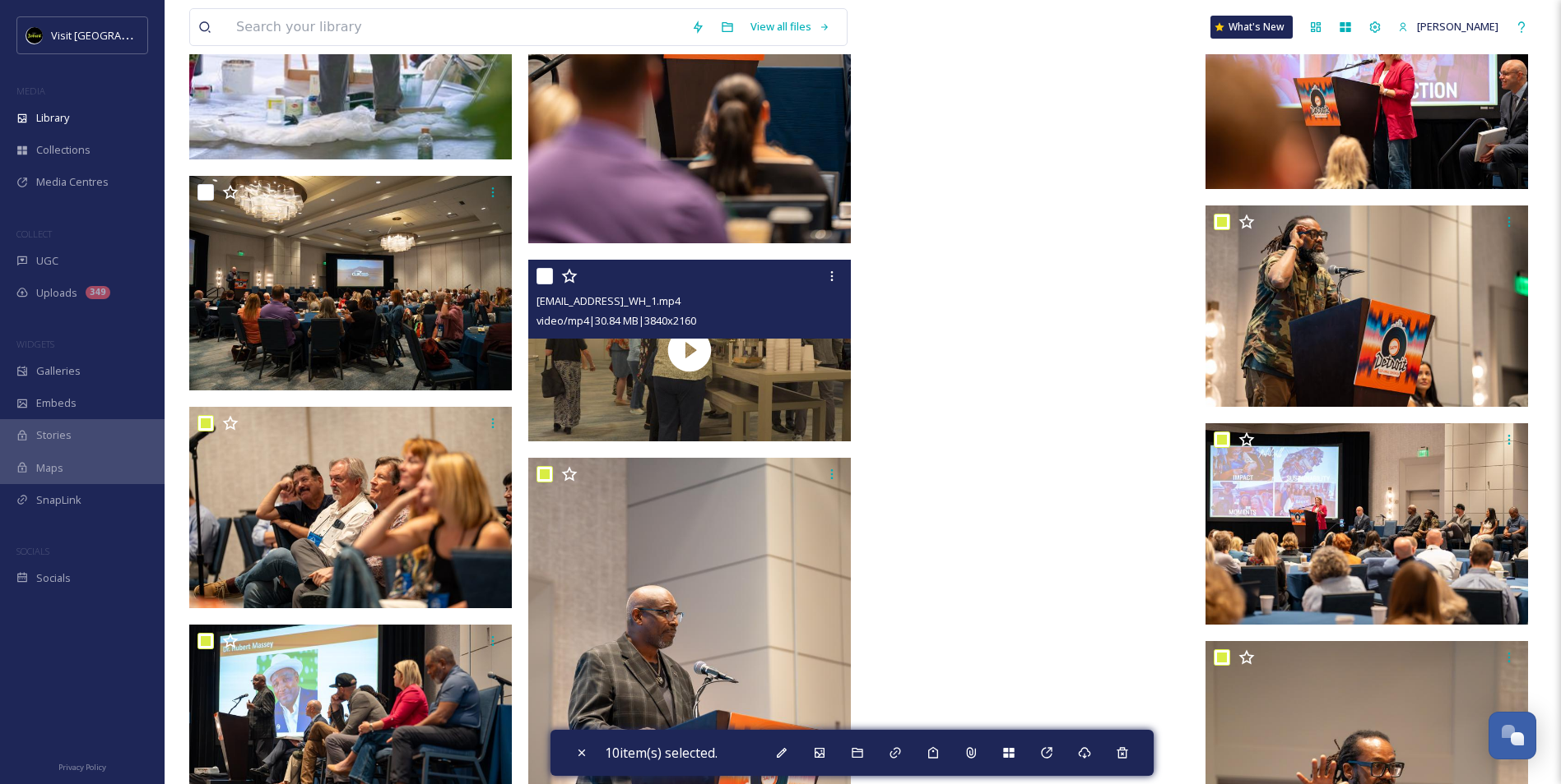
click at [540, 275] on input "checkbox" at bounding box center [545, 276] width 17 height 17
checkbox input "true"
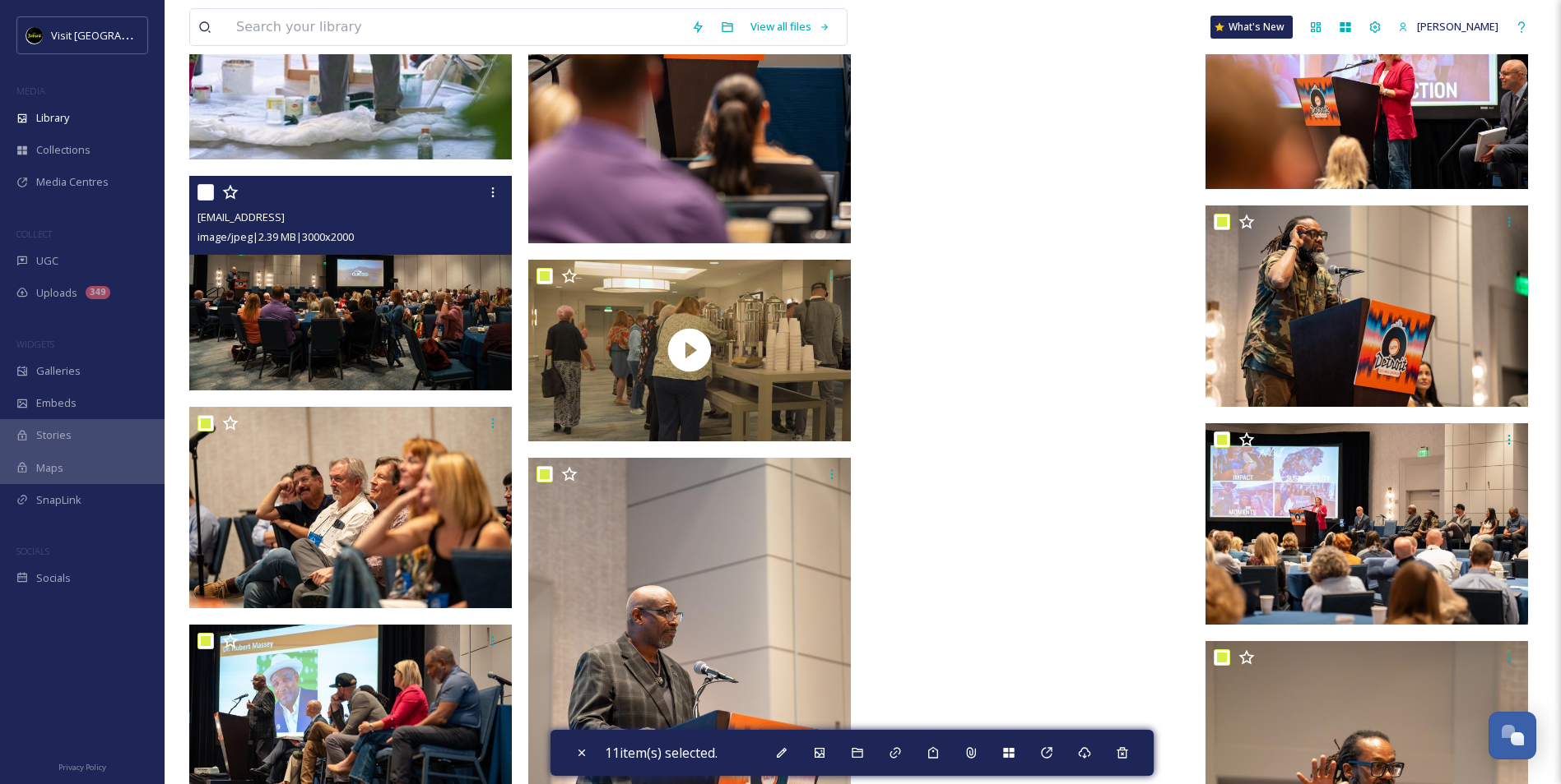
click at [202, 189] on input "checkbox" at bounding box center [205, 192] width 17 height 17
checkbox input "true"
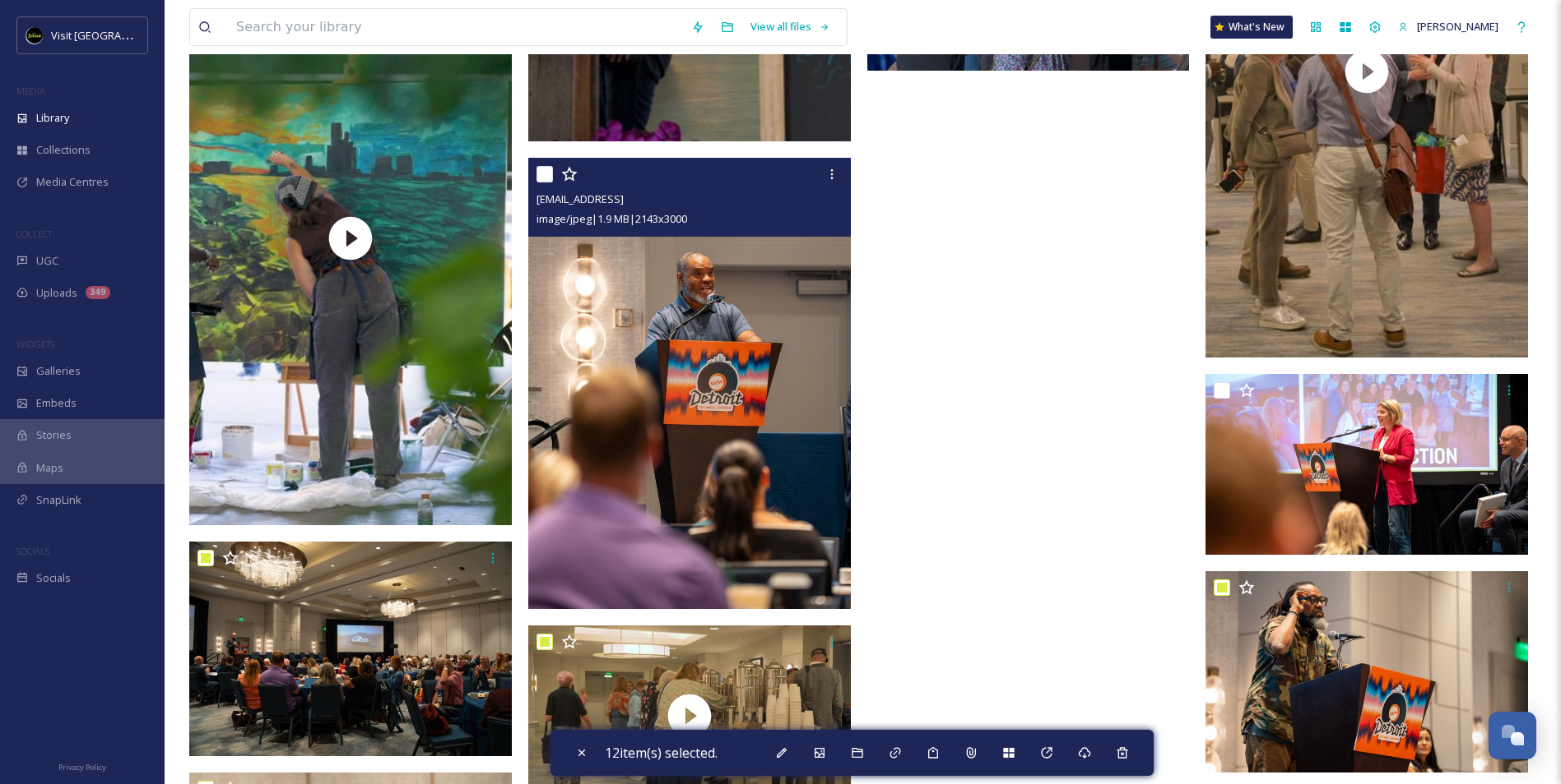
scroll to position [19502, 0]
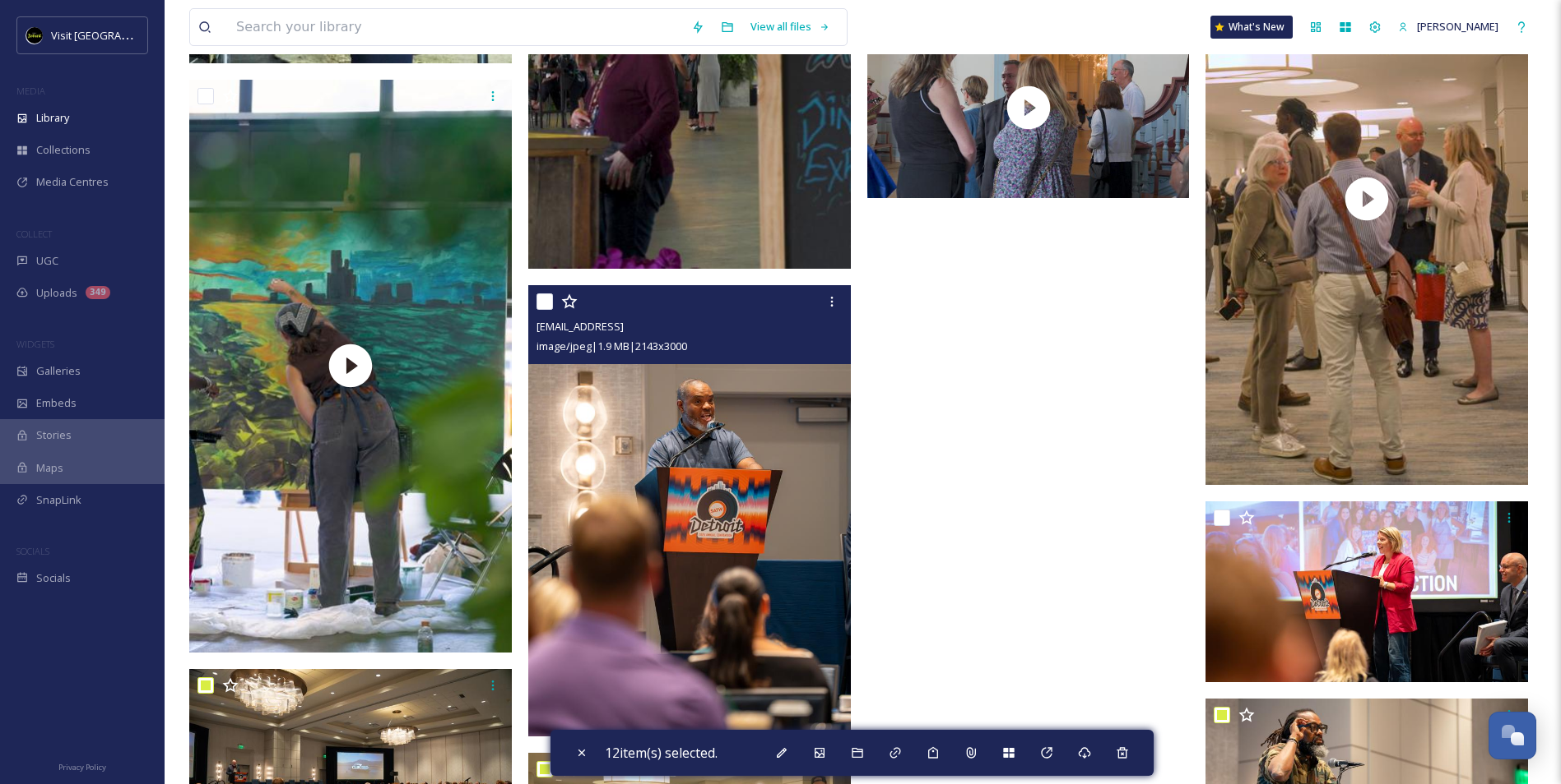
click at [547, 298] on input "checkbox" at bounding box center [545, 302] width 17 height 17
checkbox input "true"
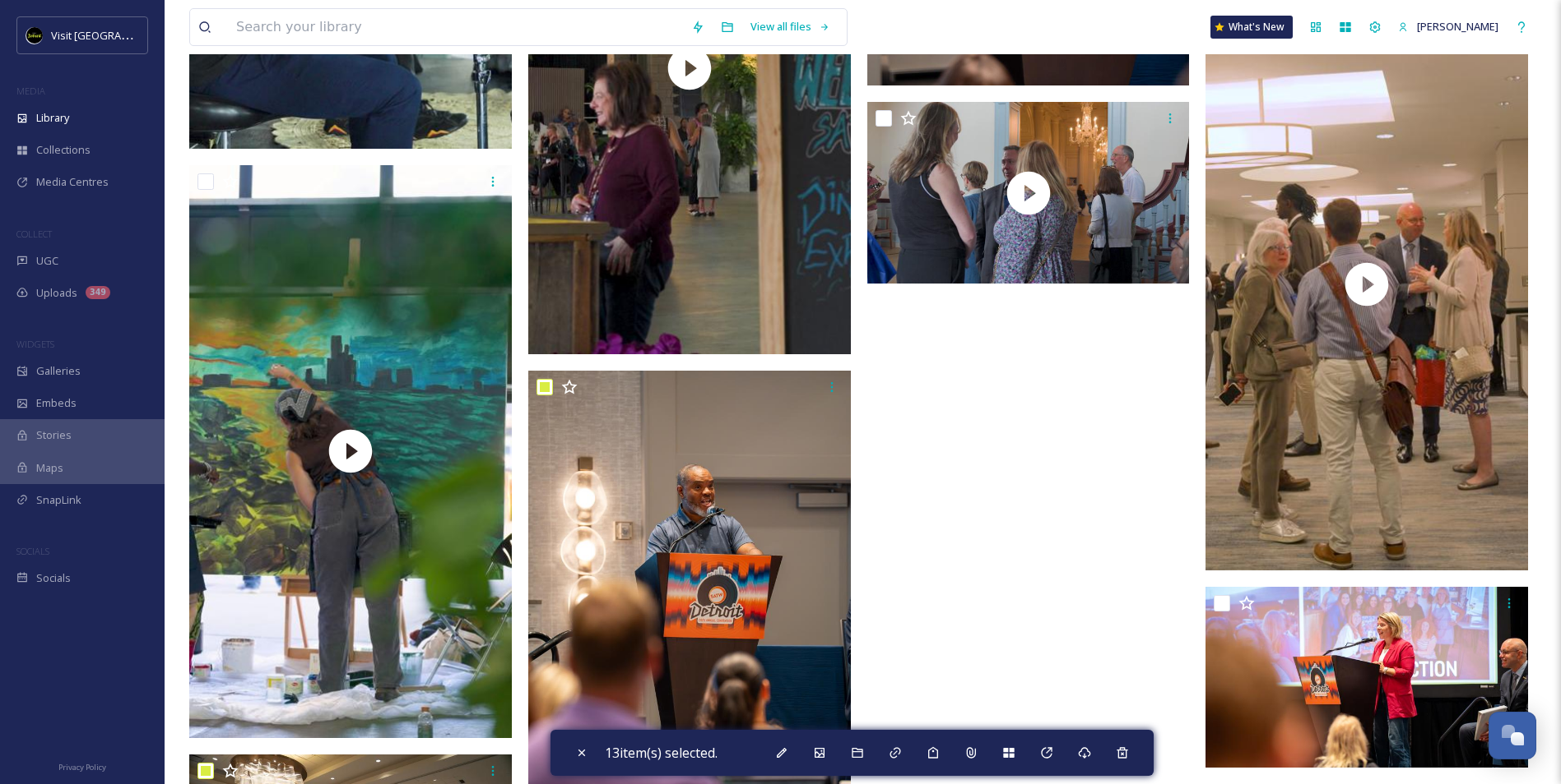
scroll to position [19255, 0]
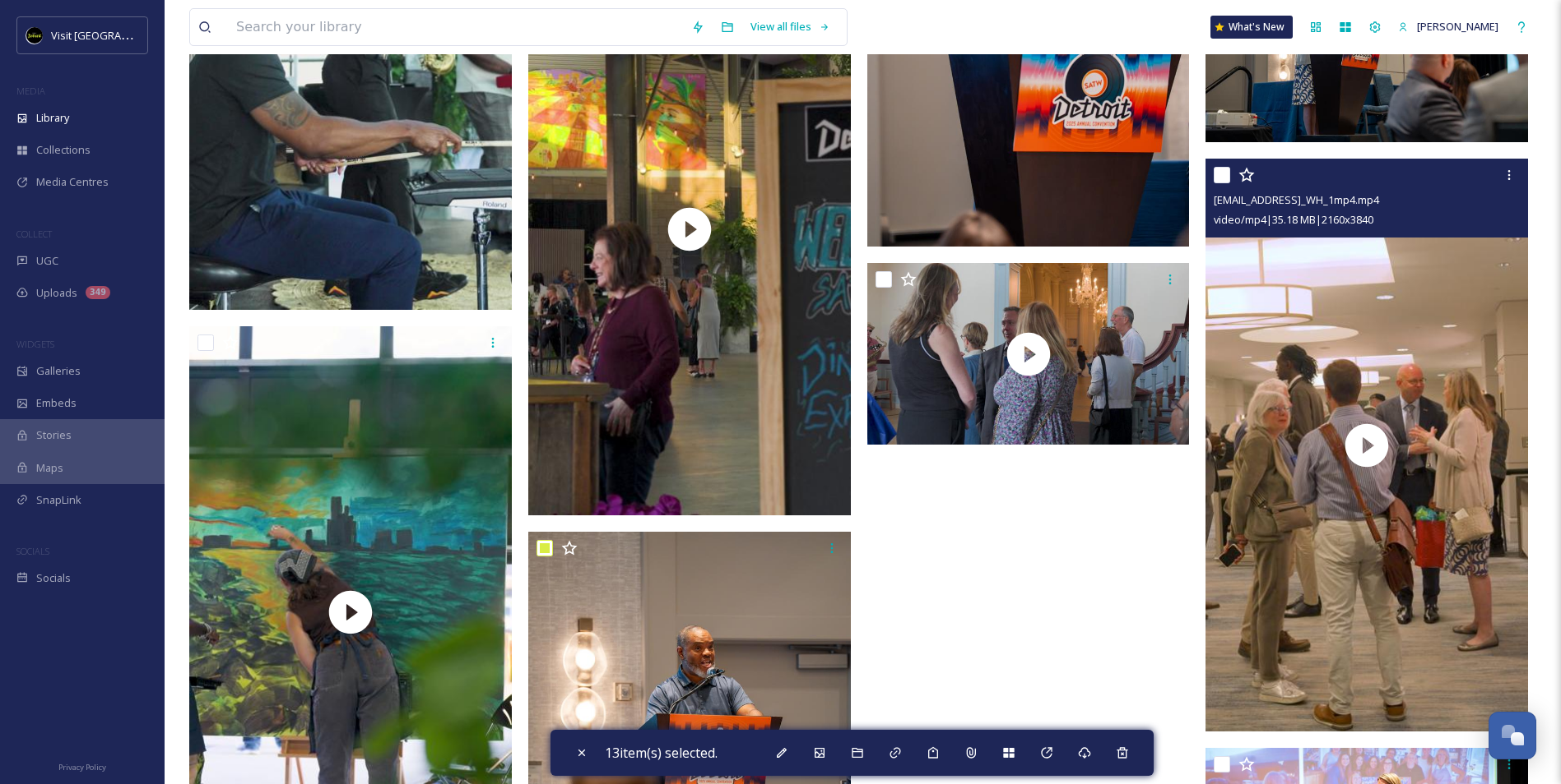
click at [1224, 174] on input "checkbox" at bounding box center [1222, 175] width 17 height 17
checkbox input "true"
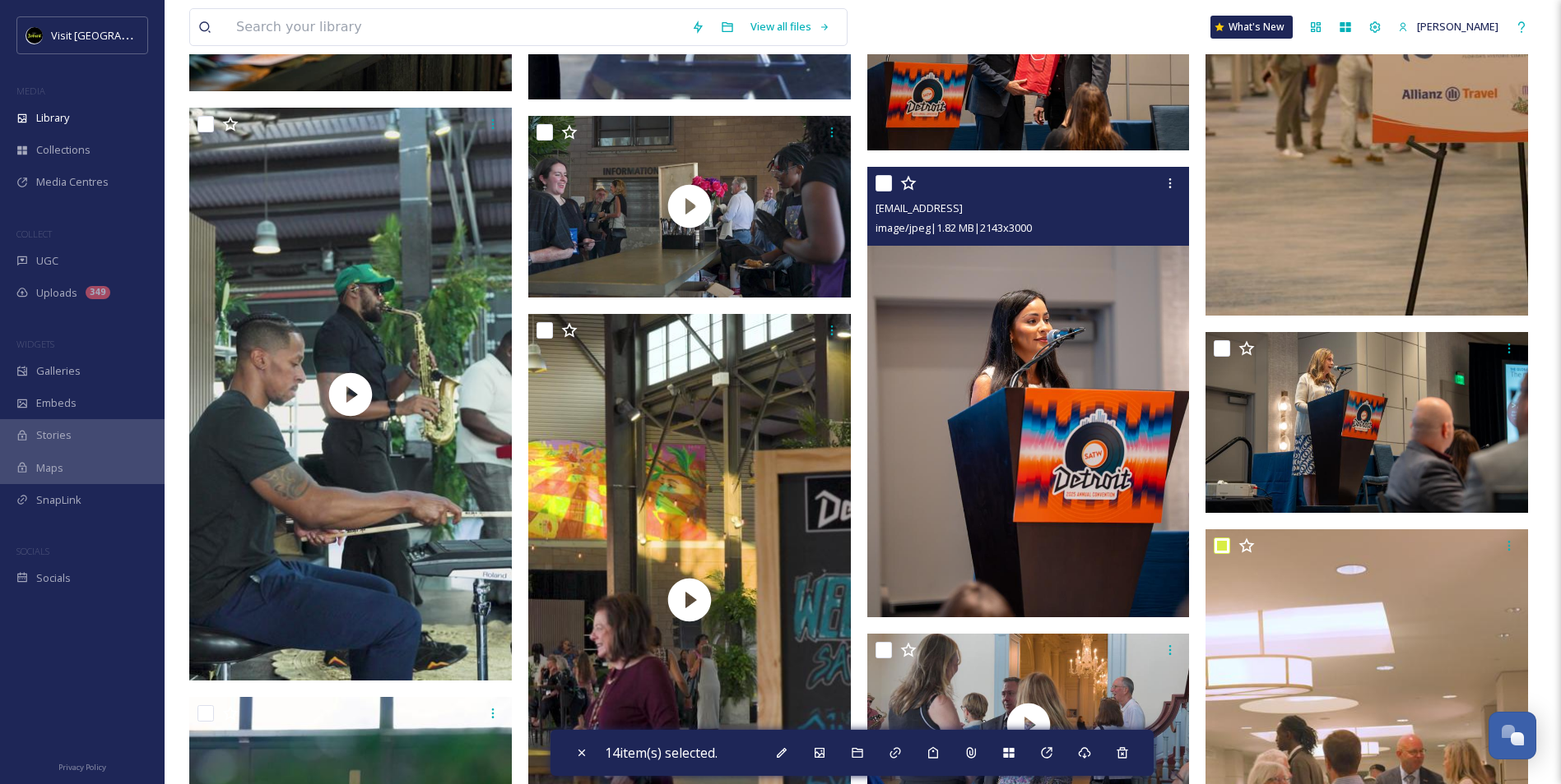
scroll to position [18761, 0]
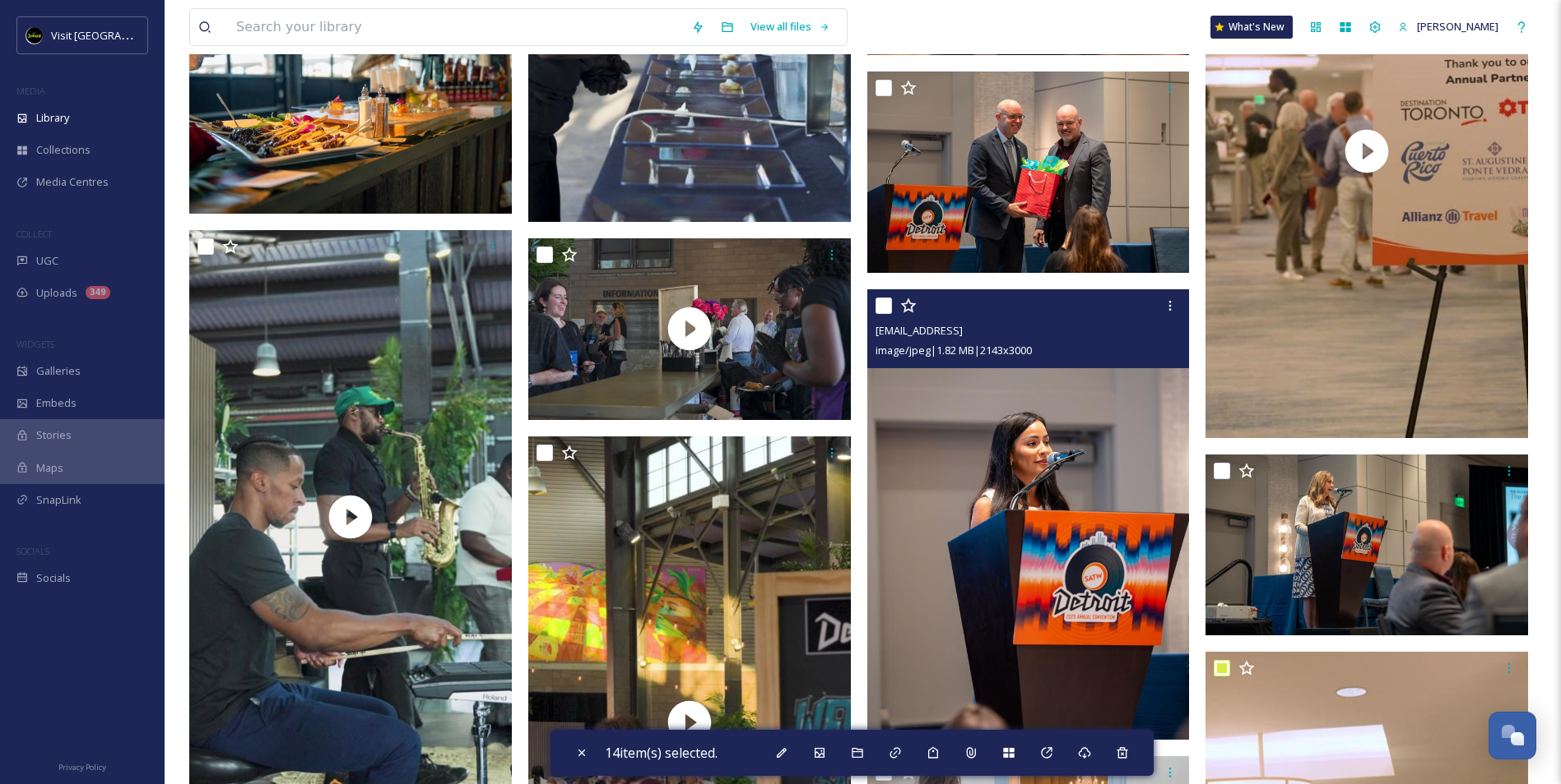
click at [887, 307] on input "checkbox" at bounding box center [884, 306] width 17 height 17
checkbox input "true"
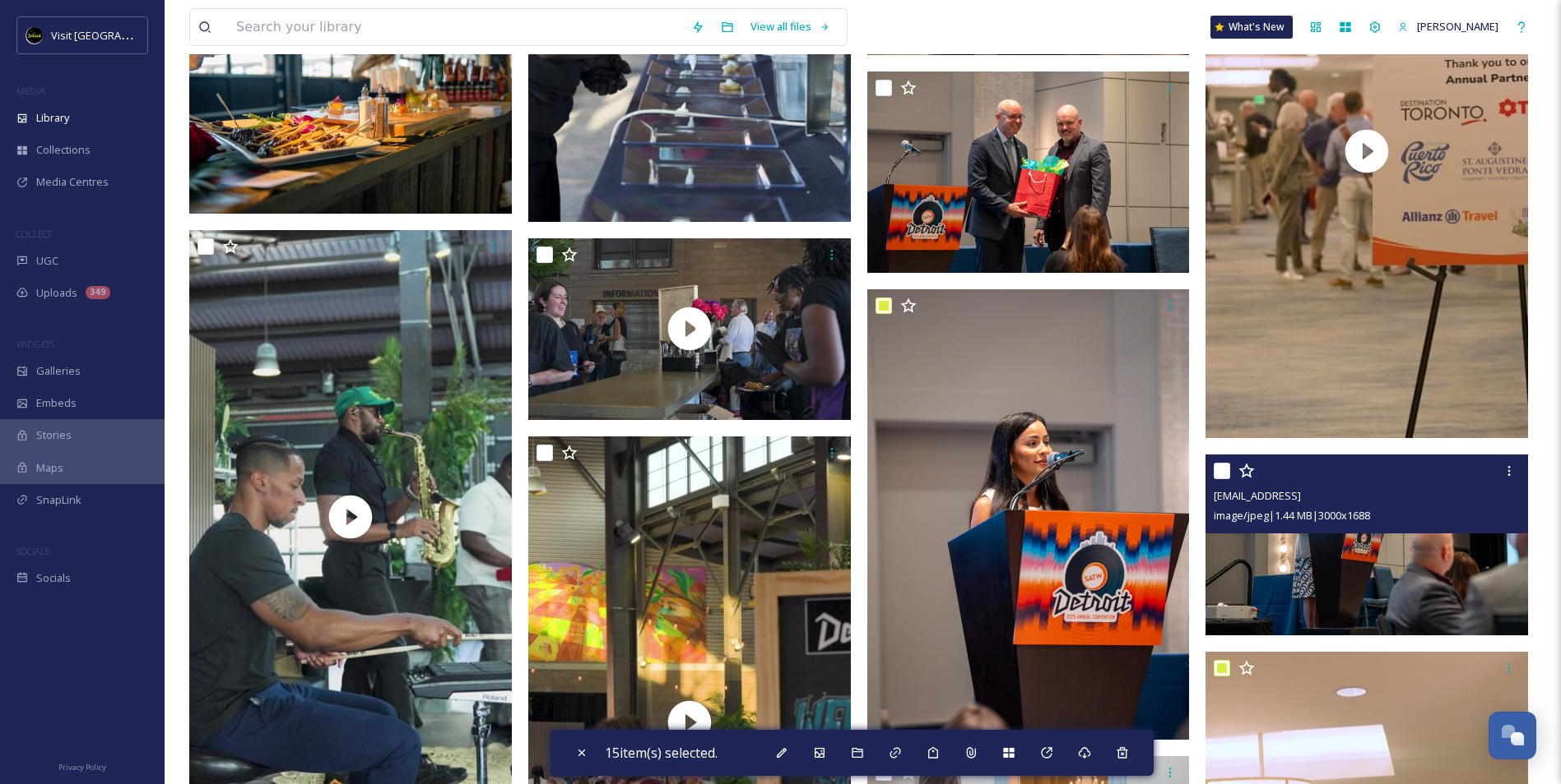
click at [1226, 472] on input "checkbox" at bounding box center [1222, 471] width 17 height 17
checkbox input "true"
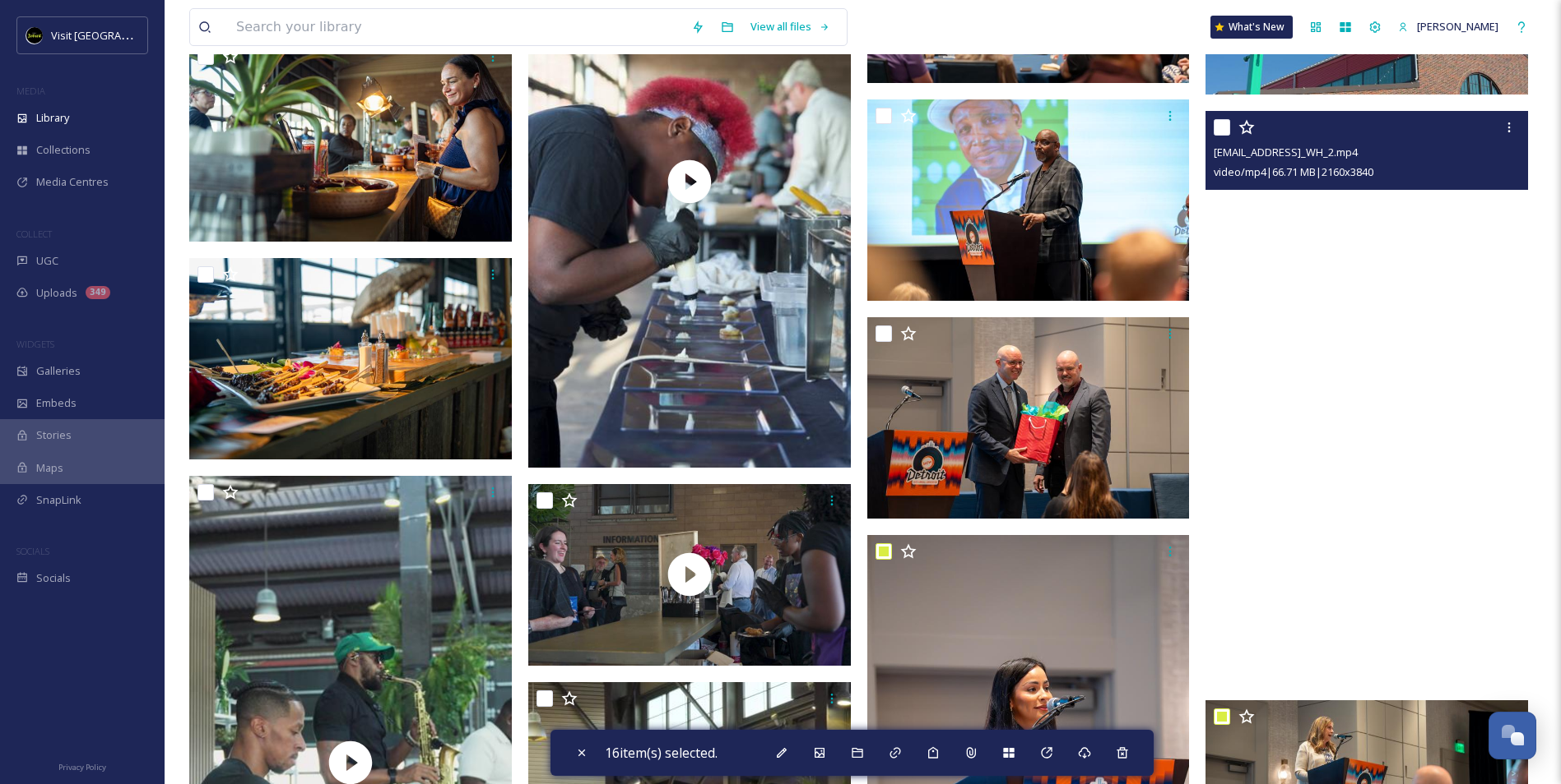
scroll to position [18514, 0]
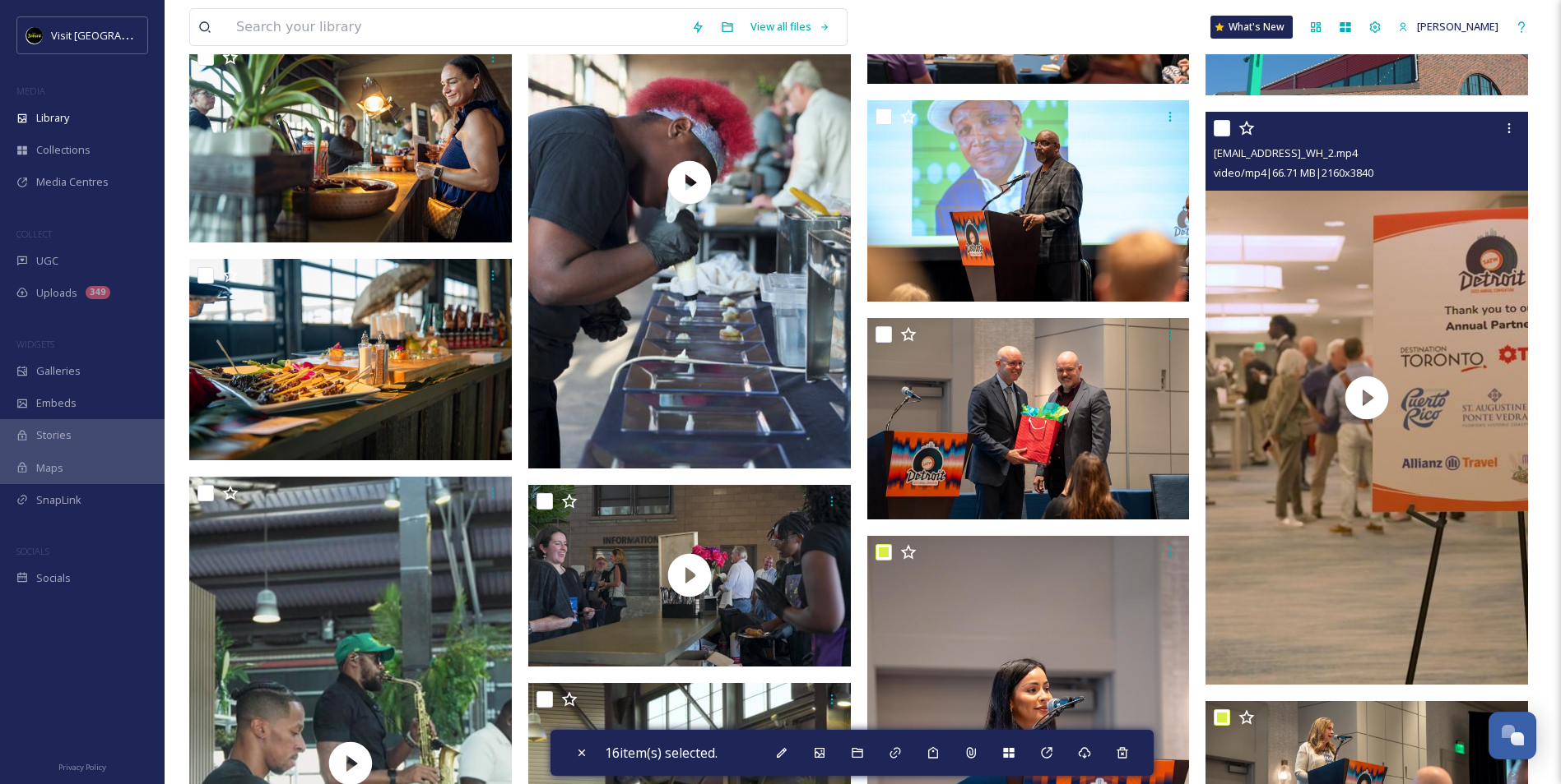
click at [1219, 126] on input "checkbox" at bounding box center [1222, 128] width 17 height 17
checkbox input "true"
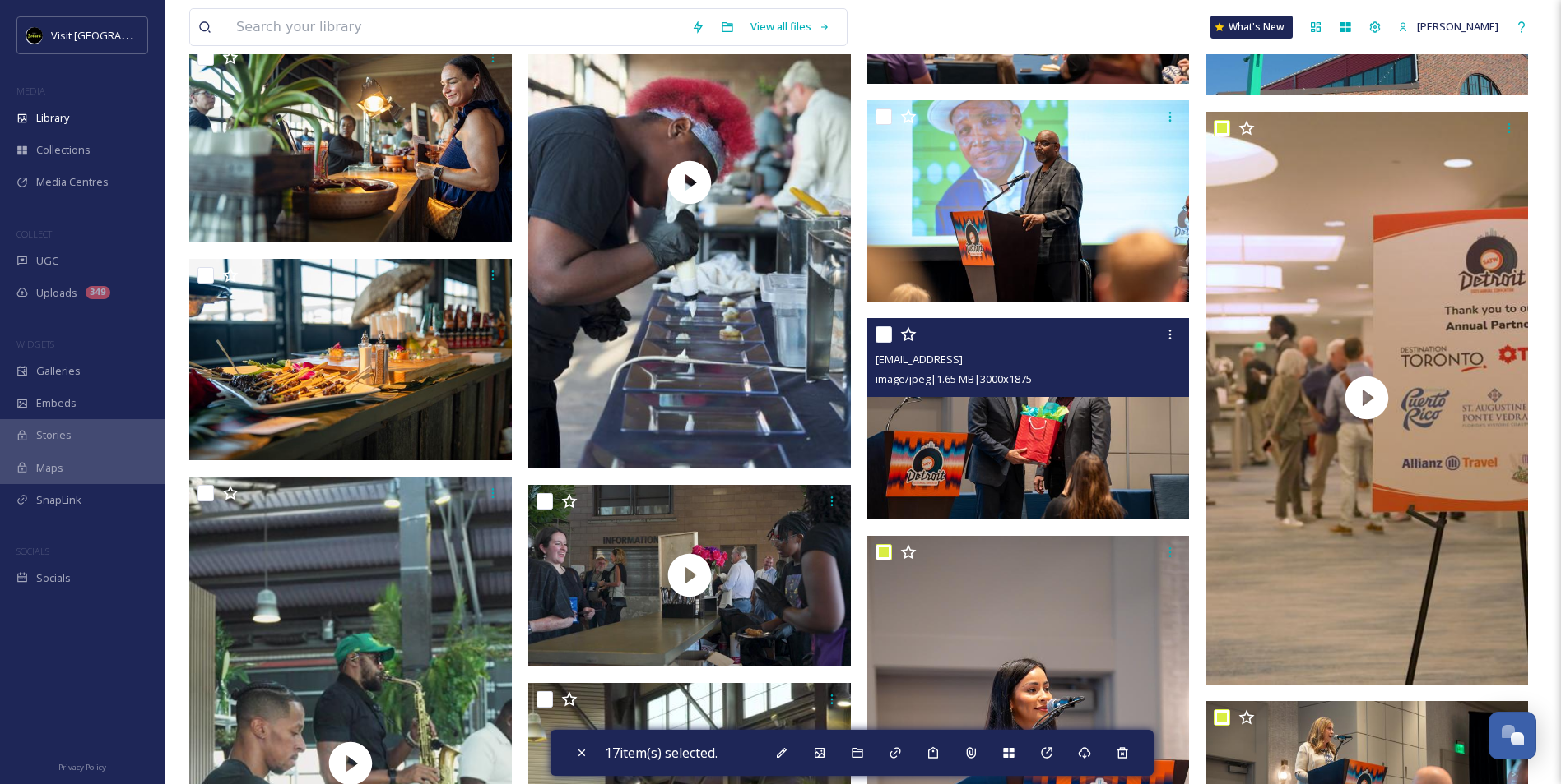
click at [879, 334] on input "checkbox" at bounding box center [884, 334] width 17 height 17
checkbox input "true"
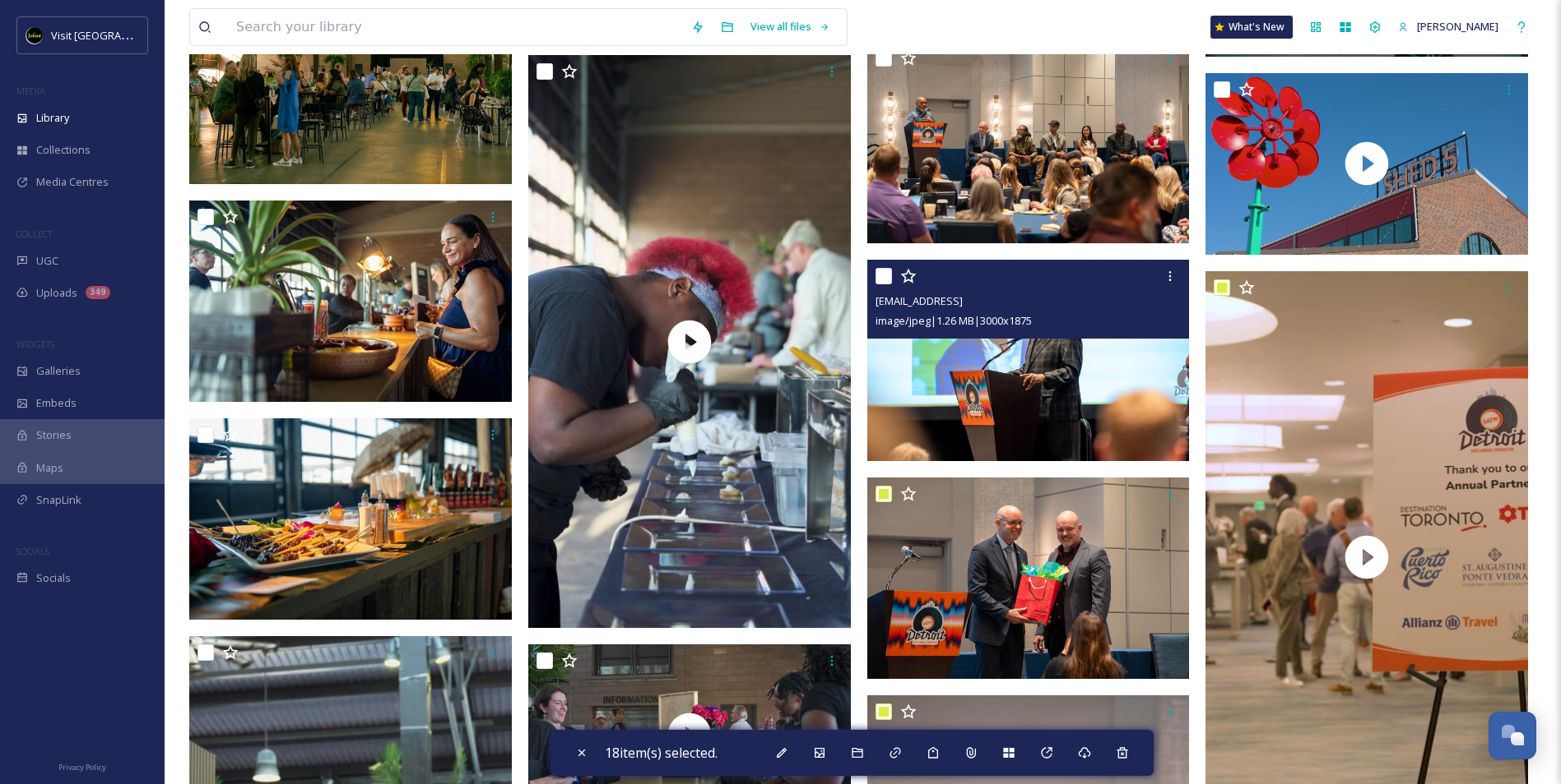
scroll to position [18350, 0]
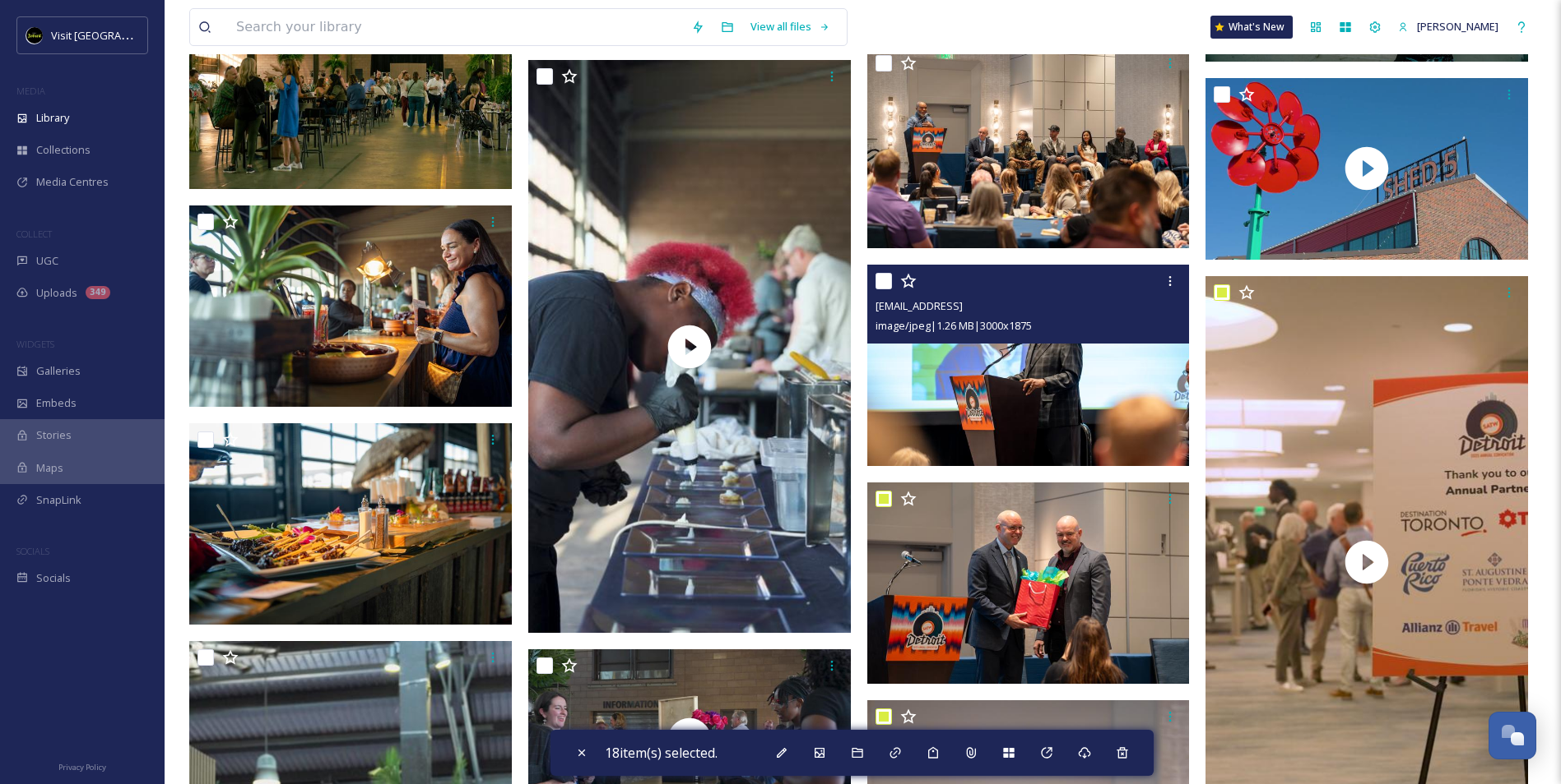
click at [876, 280] on input "checkbox" at bounding box center [884, 281] width 17 height 17
checkbox input "true"
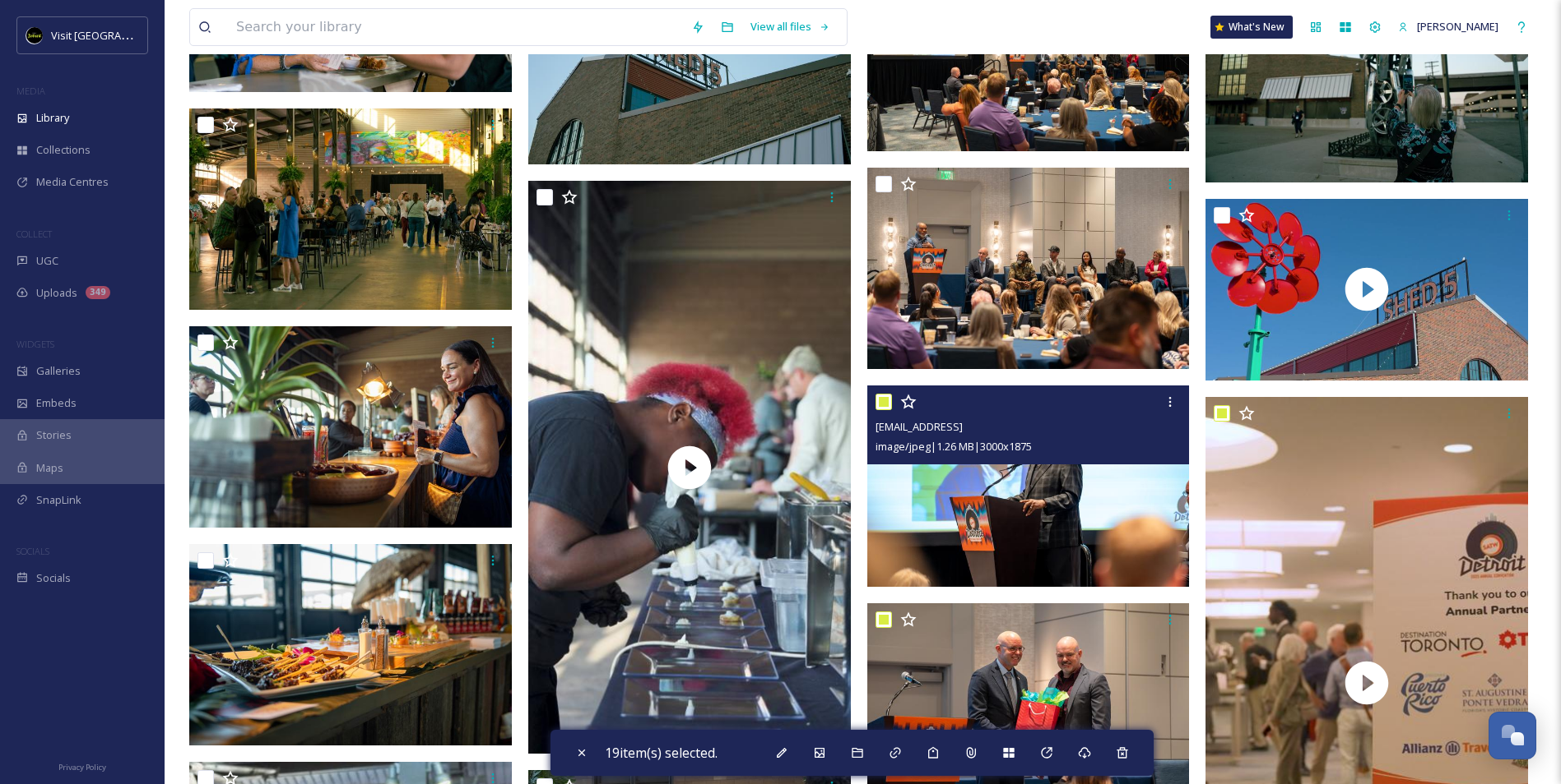
scroll to position [18104, 0]
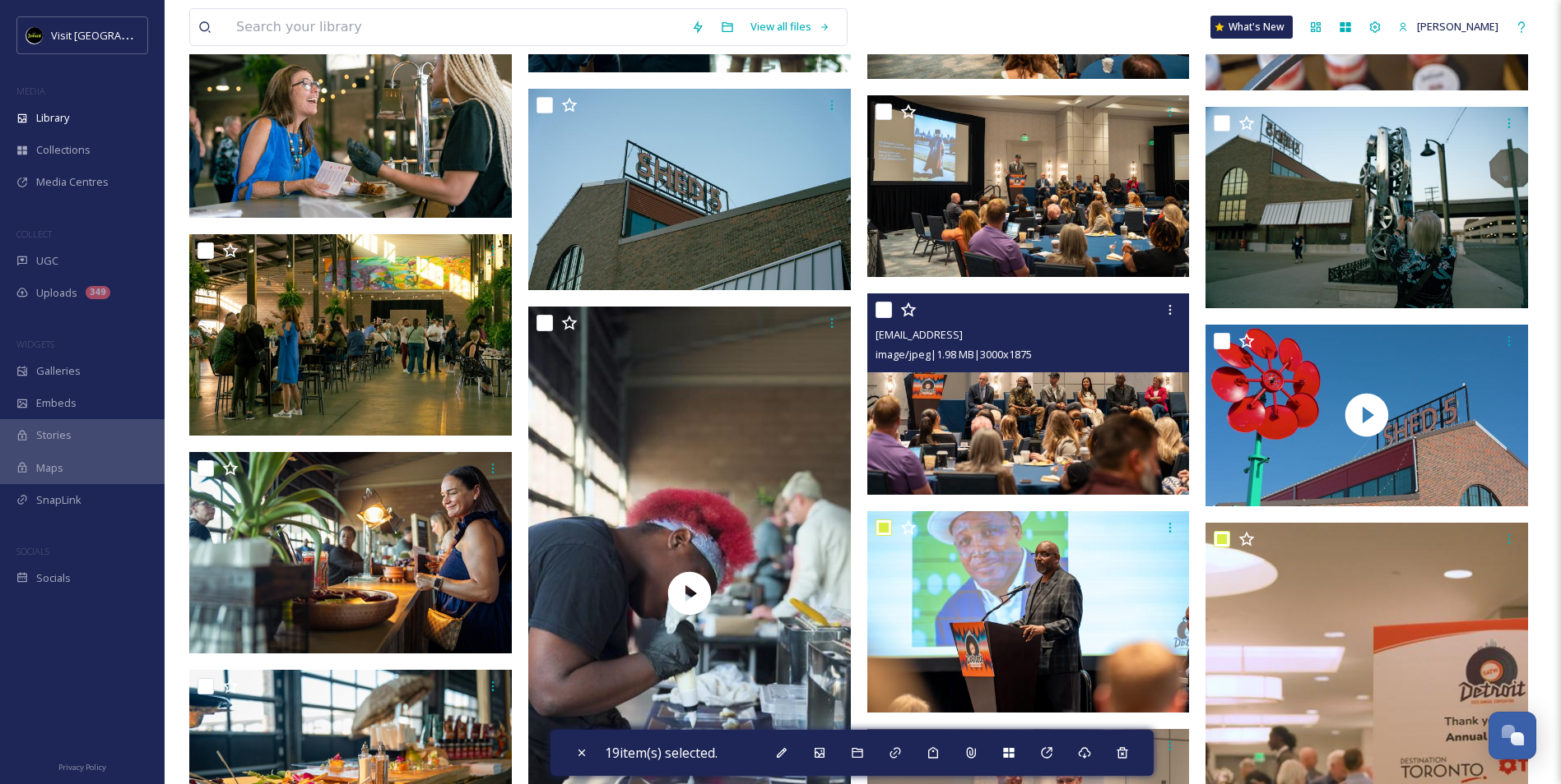
click at [889, 304] on input "checkbox" at bounding box center [884, 309] width 17 height 17
checkbox input "true"
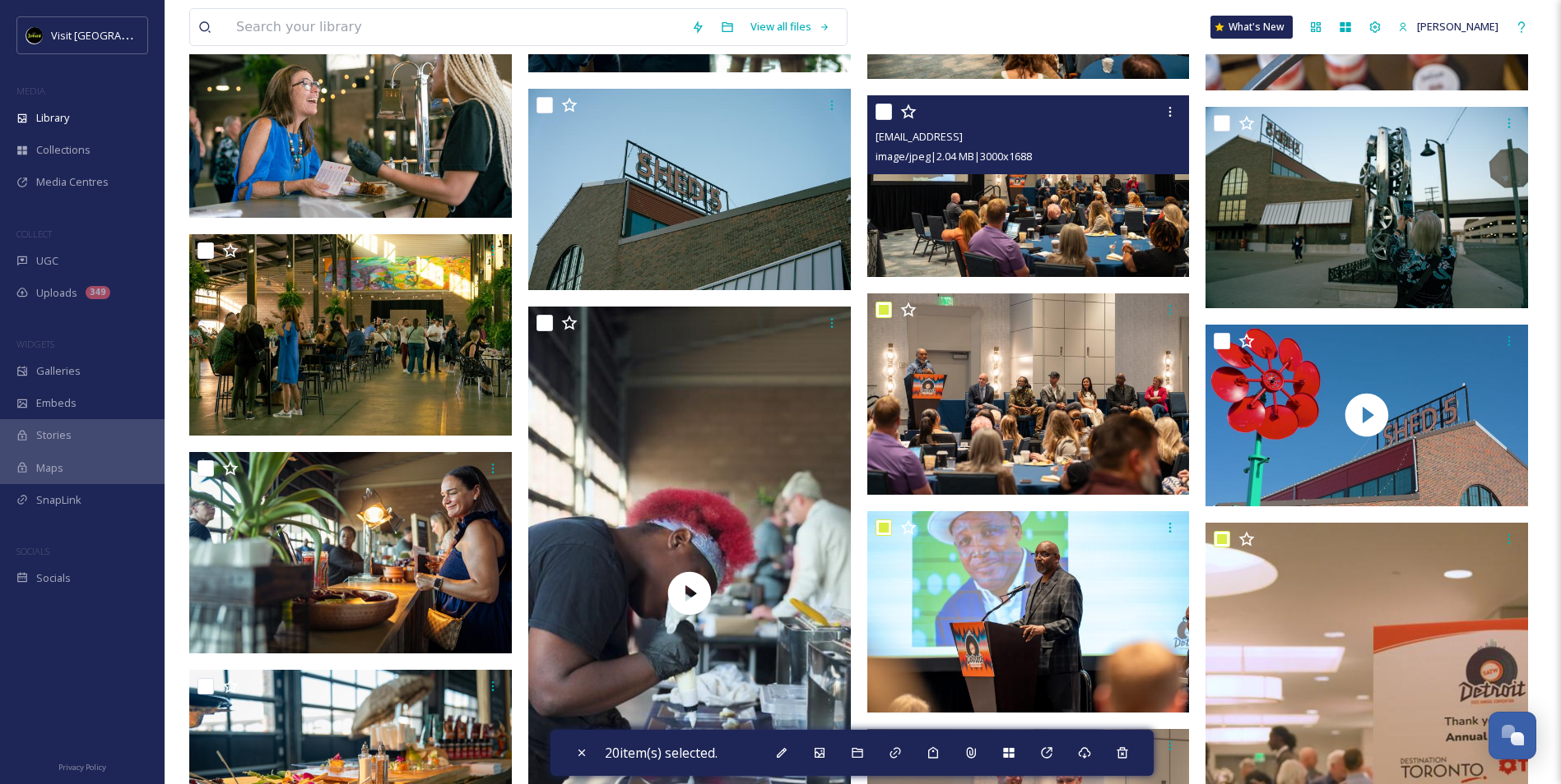
click at [889, 110] on input "checkbox" at bounding box center [884, 111] width 17 height 17
checkbox input "true"
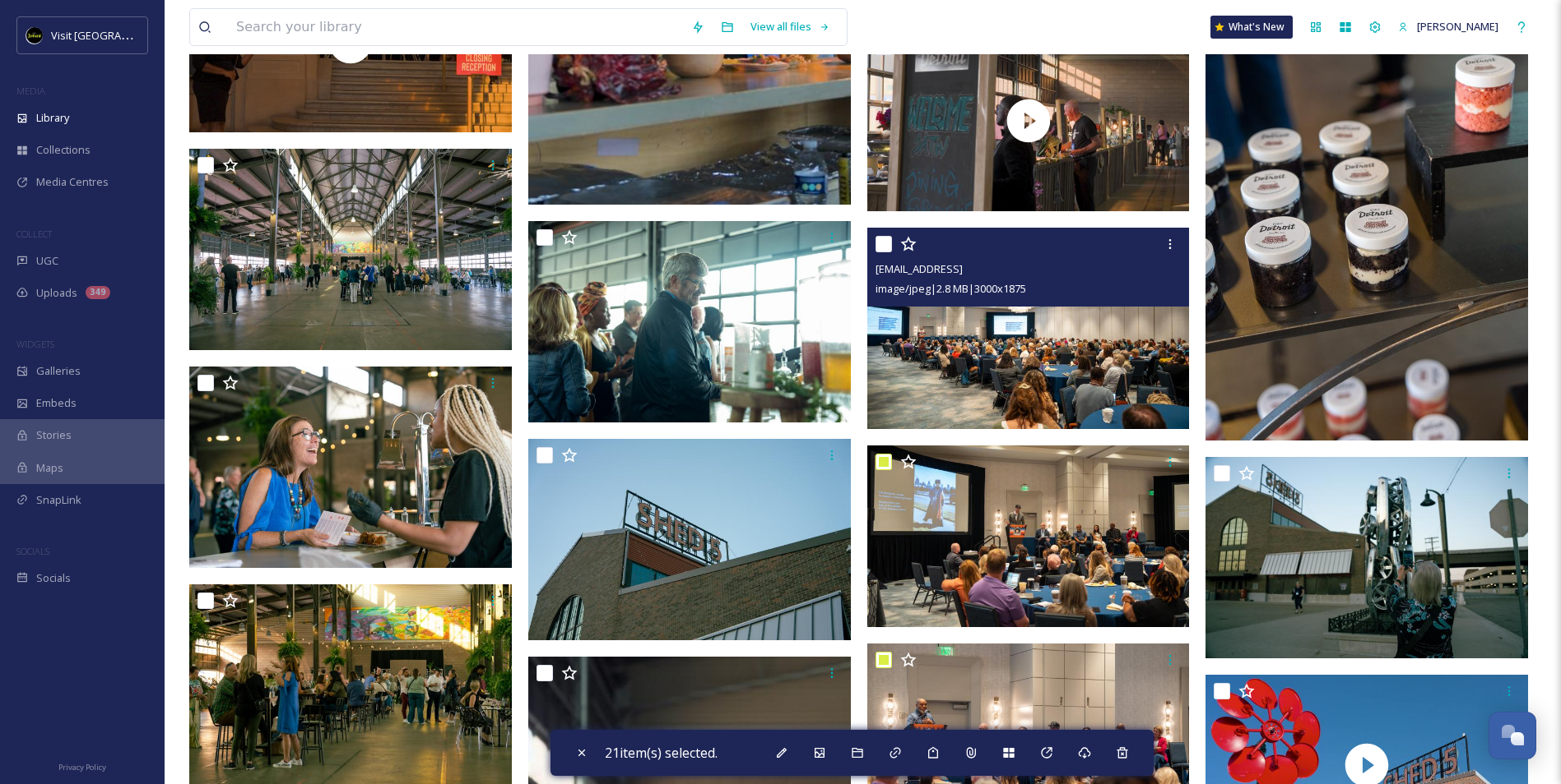
scroll to position [17692, 0]
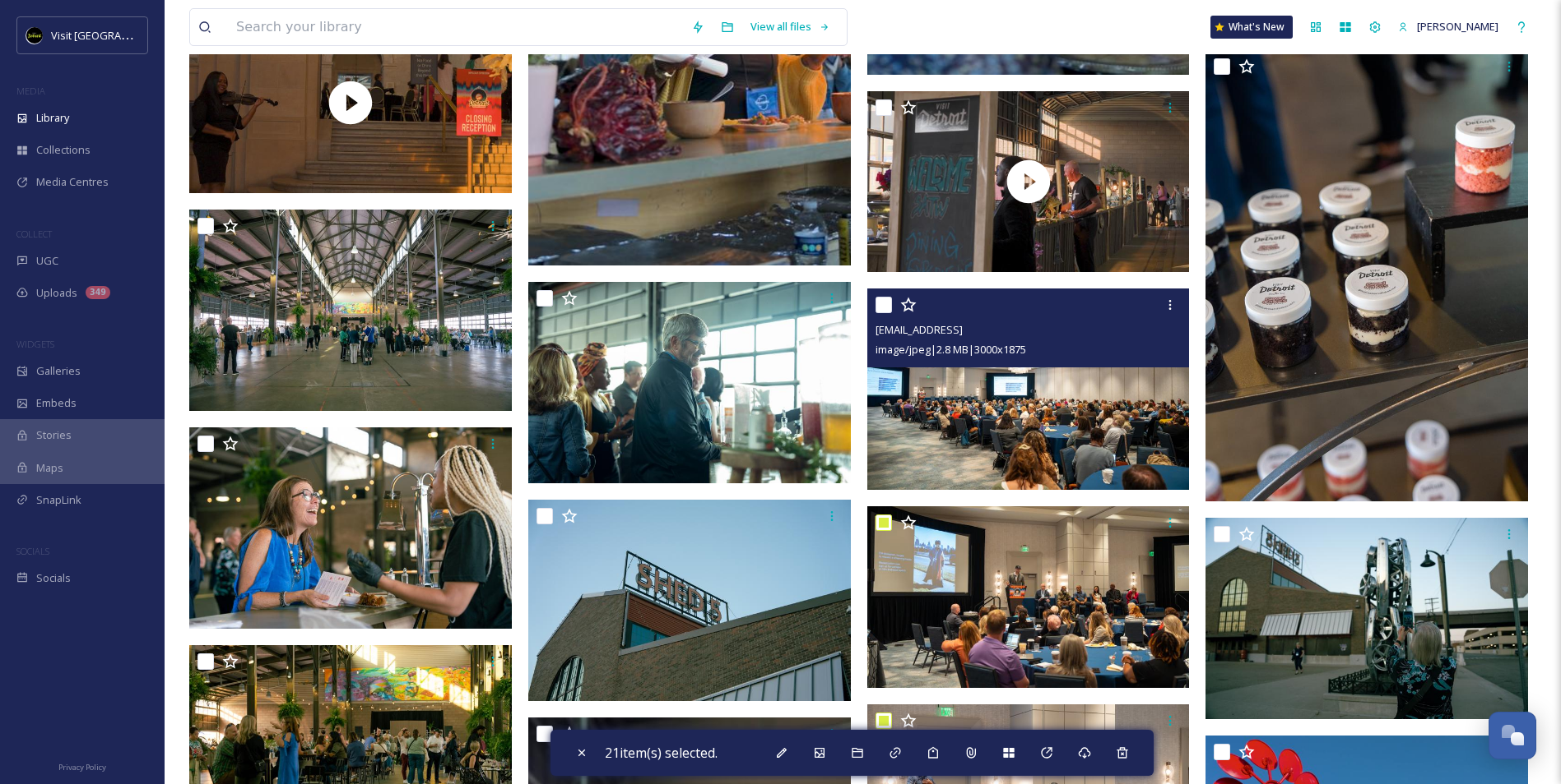
click at [881, 306] on input "checkbox" at bounding box center [884, 305] width 17 height 17
checkbox input "true"
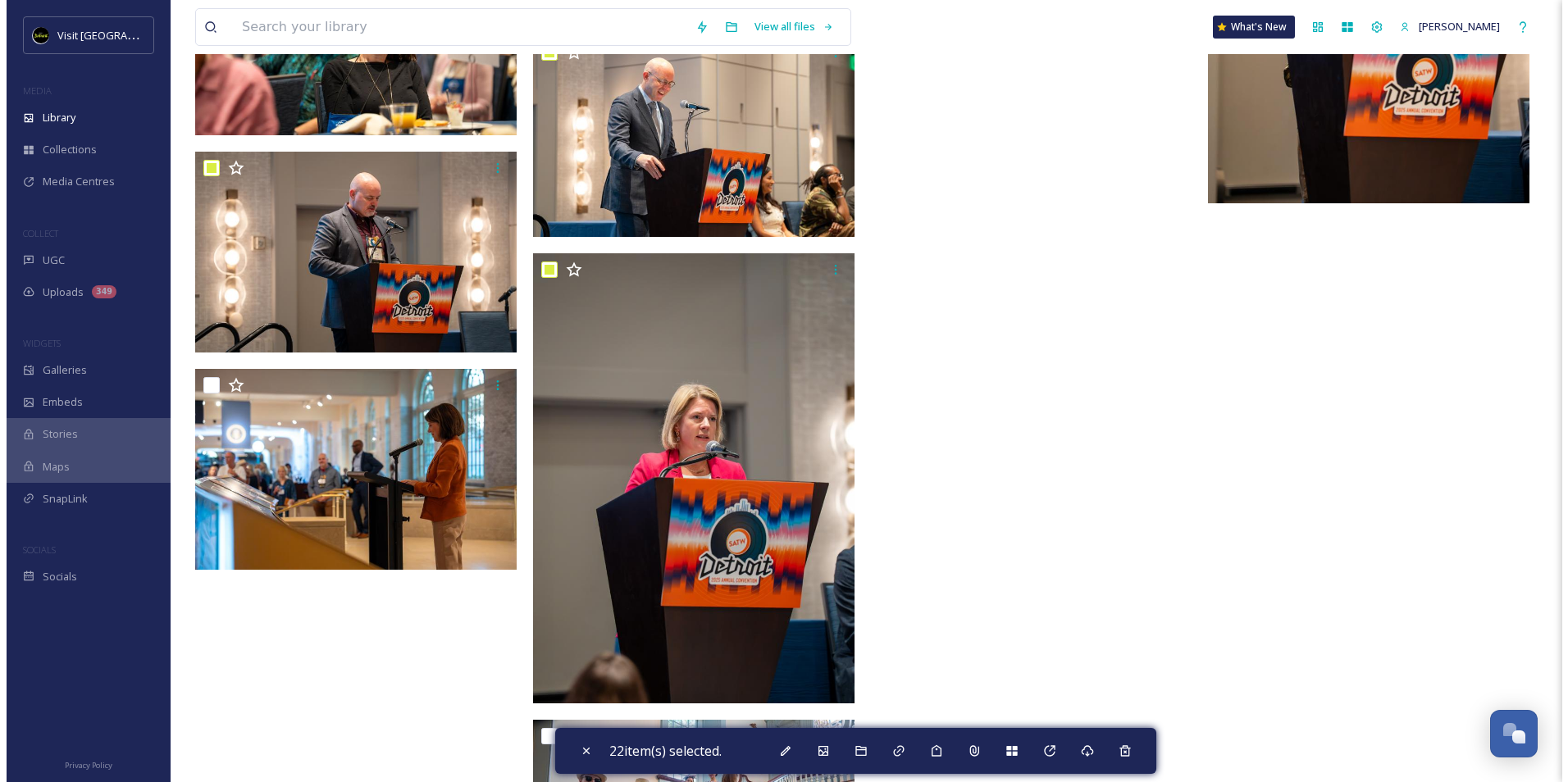
scroll to position [20764, 0]
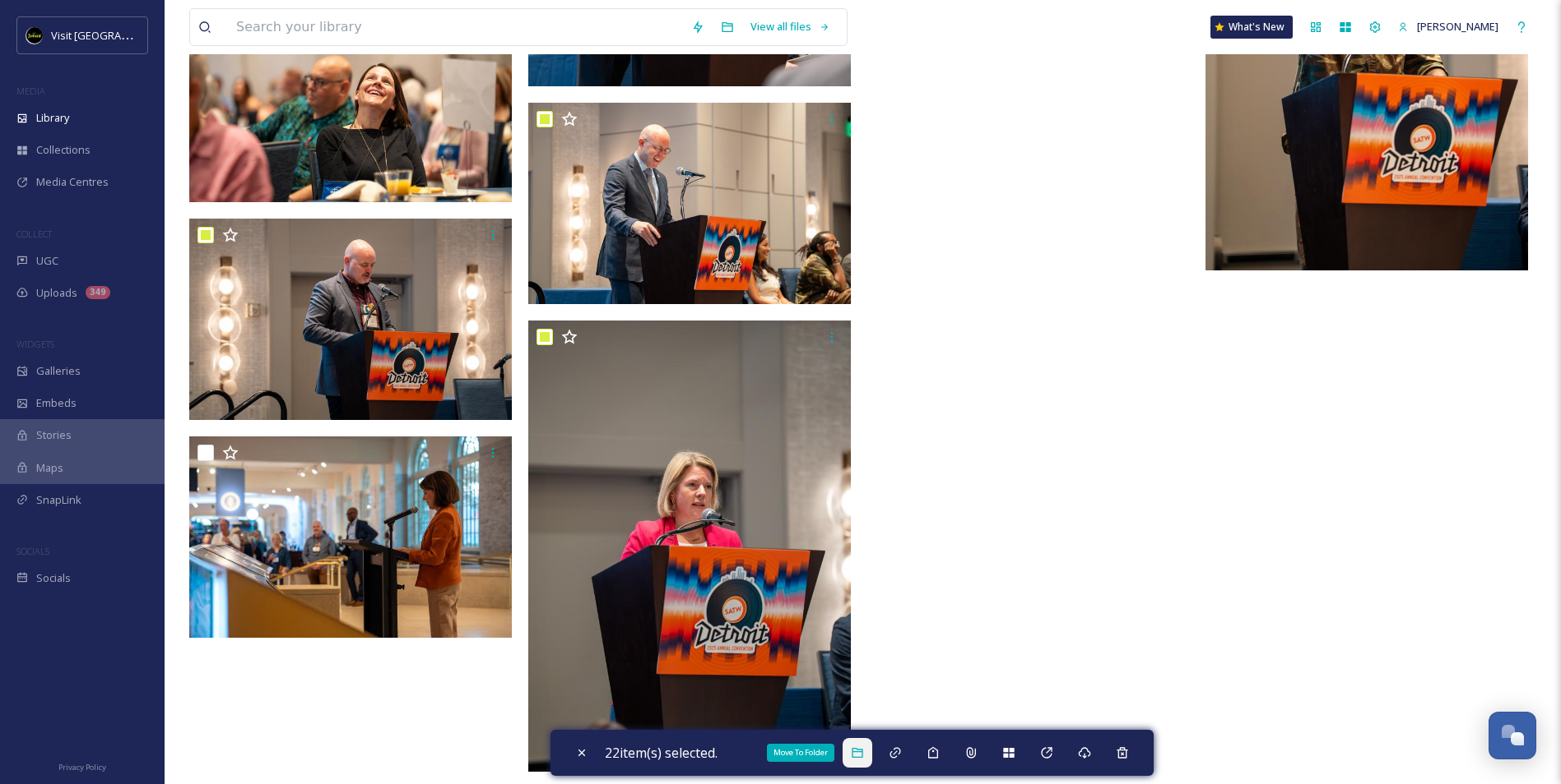
click at [861, 755] on icon at bounding box center [856, 753] width 13 height 13
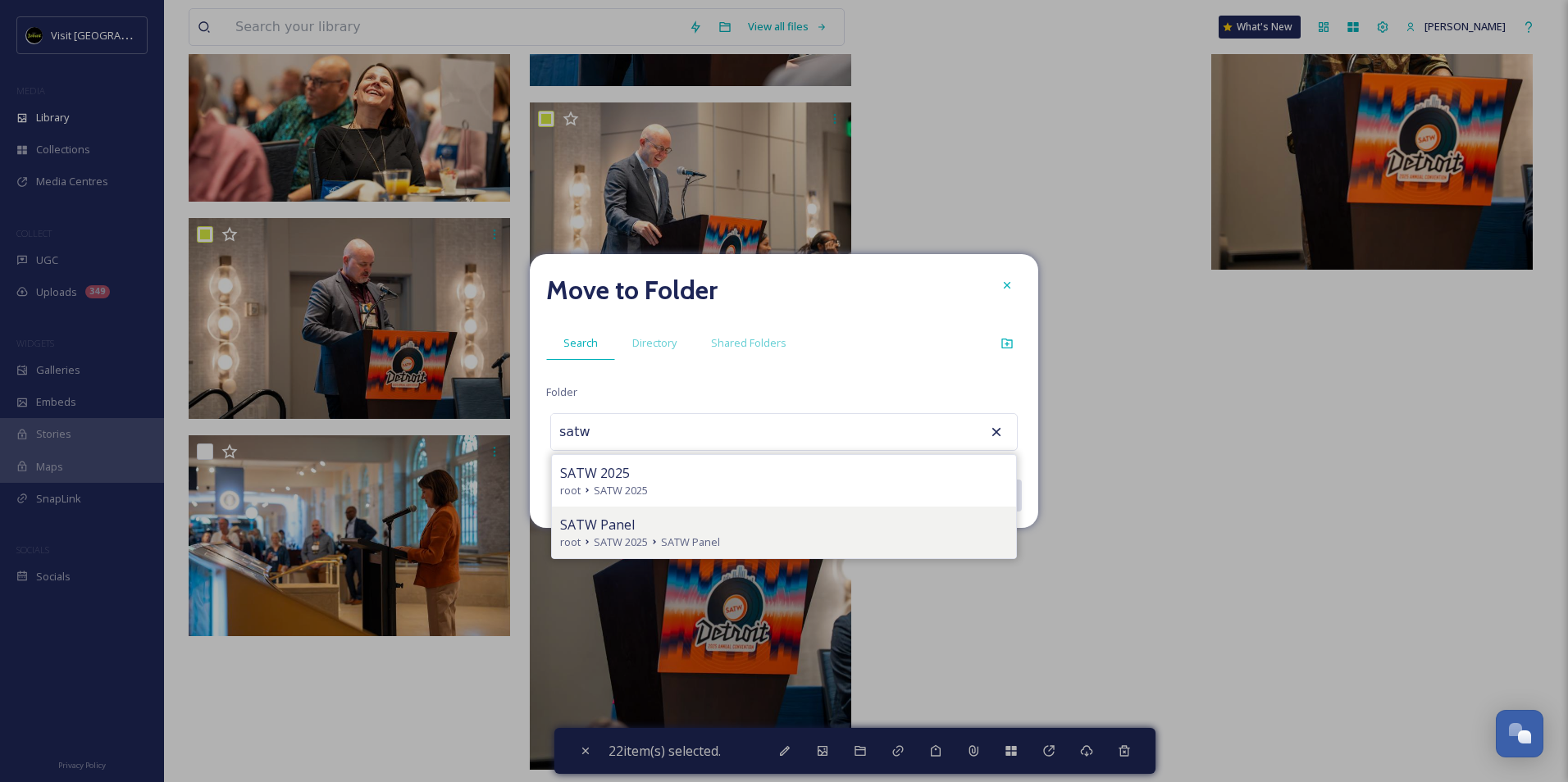
click at [669, 536] on span "SATW Panel" at bounding box center [691, 543] width 59 height 16
type input "SATW Panel"
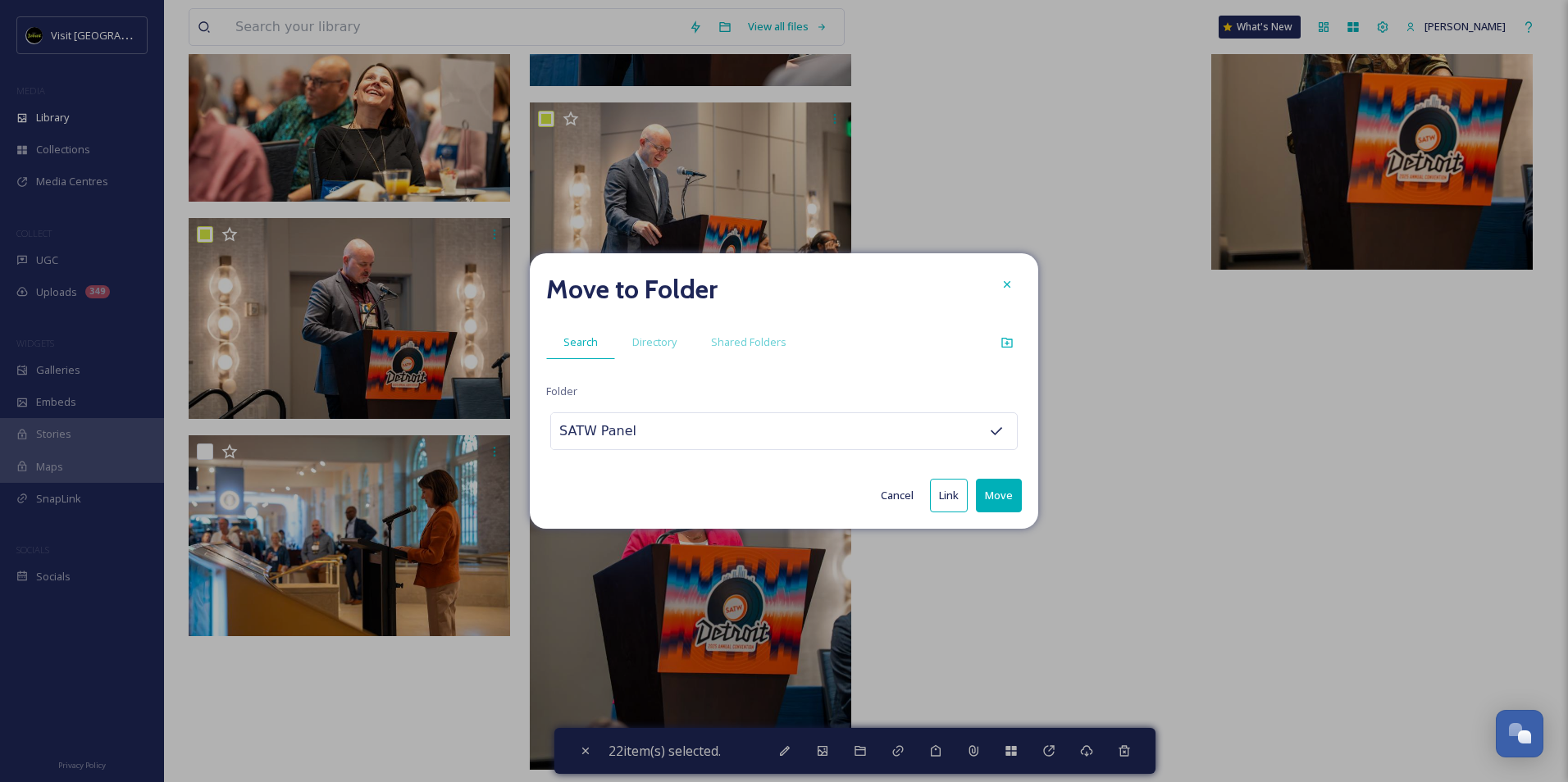
click at [1000, 494] on button "Move" at bounding box center [999, 496] width 46 height 33
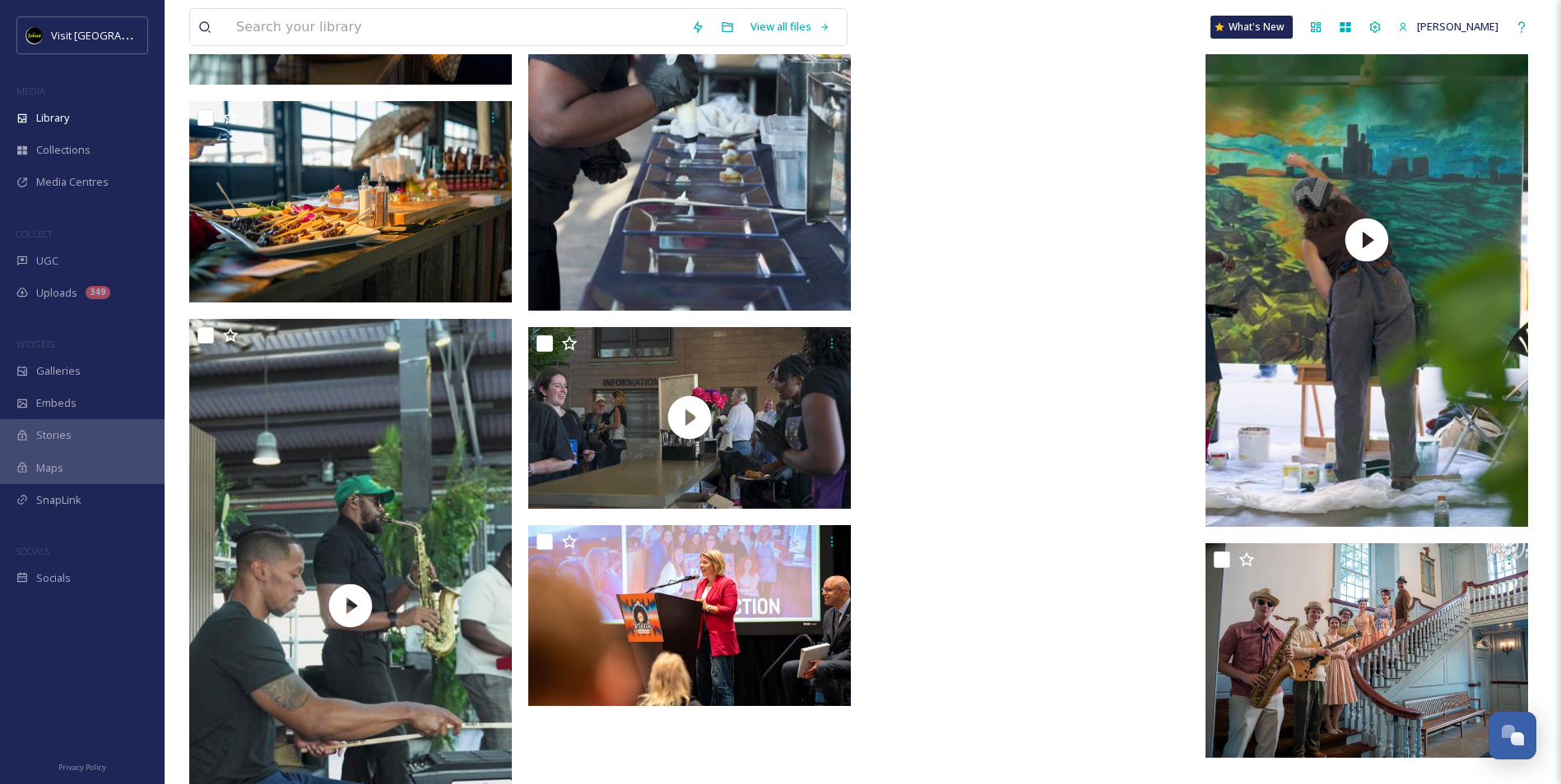
scroll to position [18937, 0]
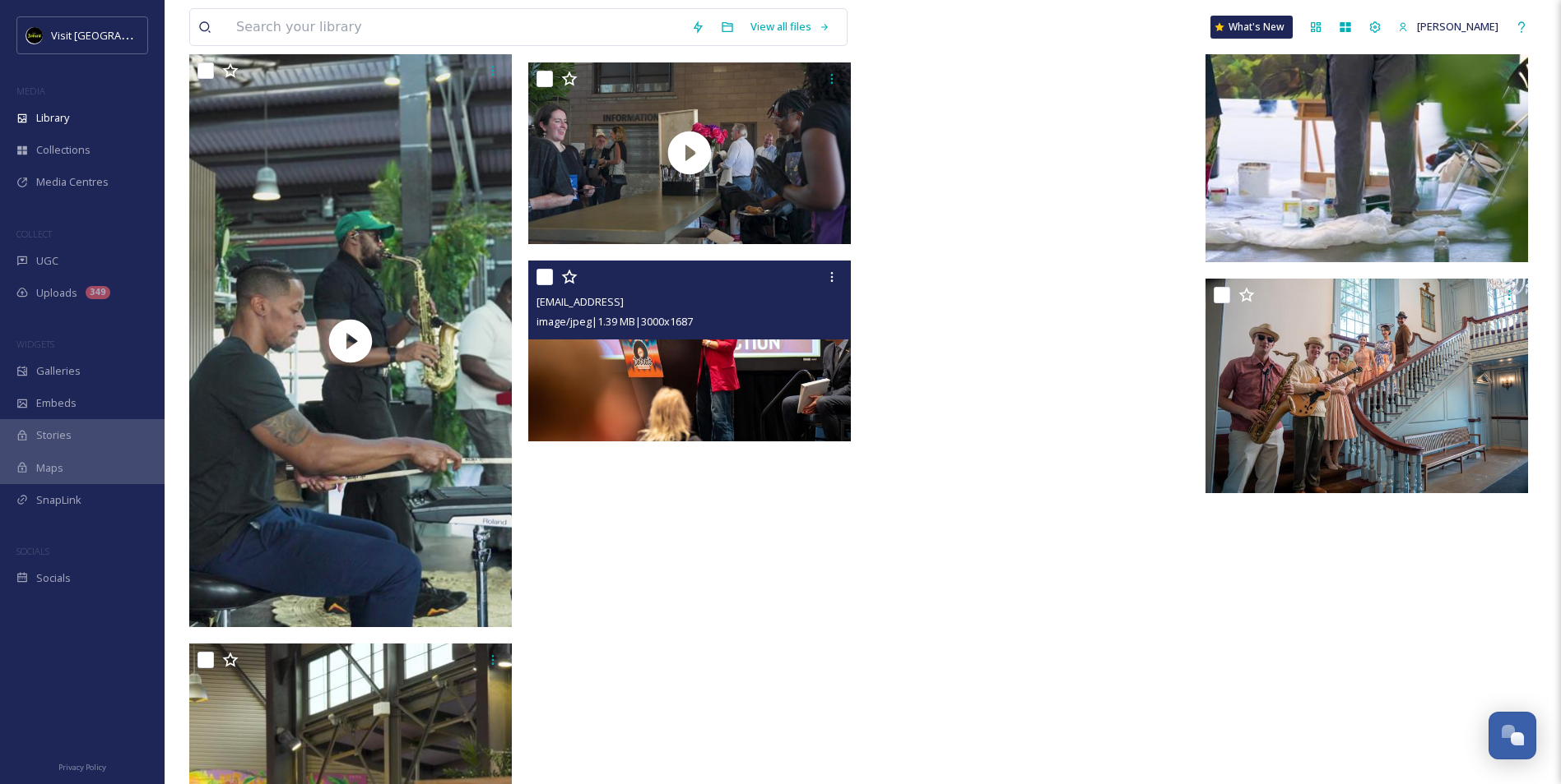
click at [542, 275] on input "checkbox" at bounding box center [545, 277] width 17 height 17
checkbox input "true"
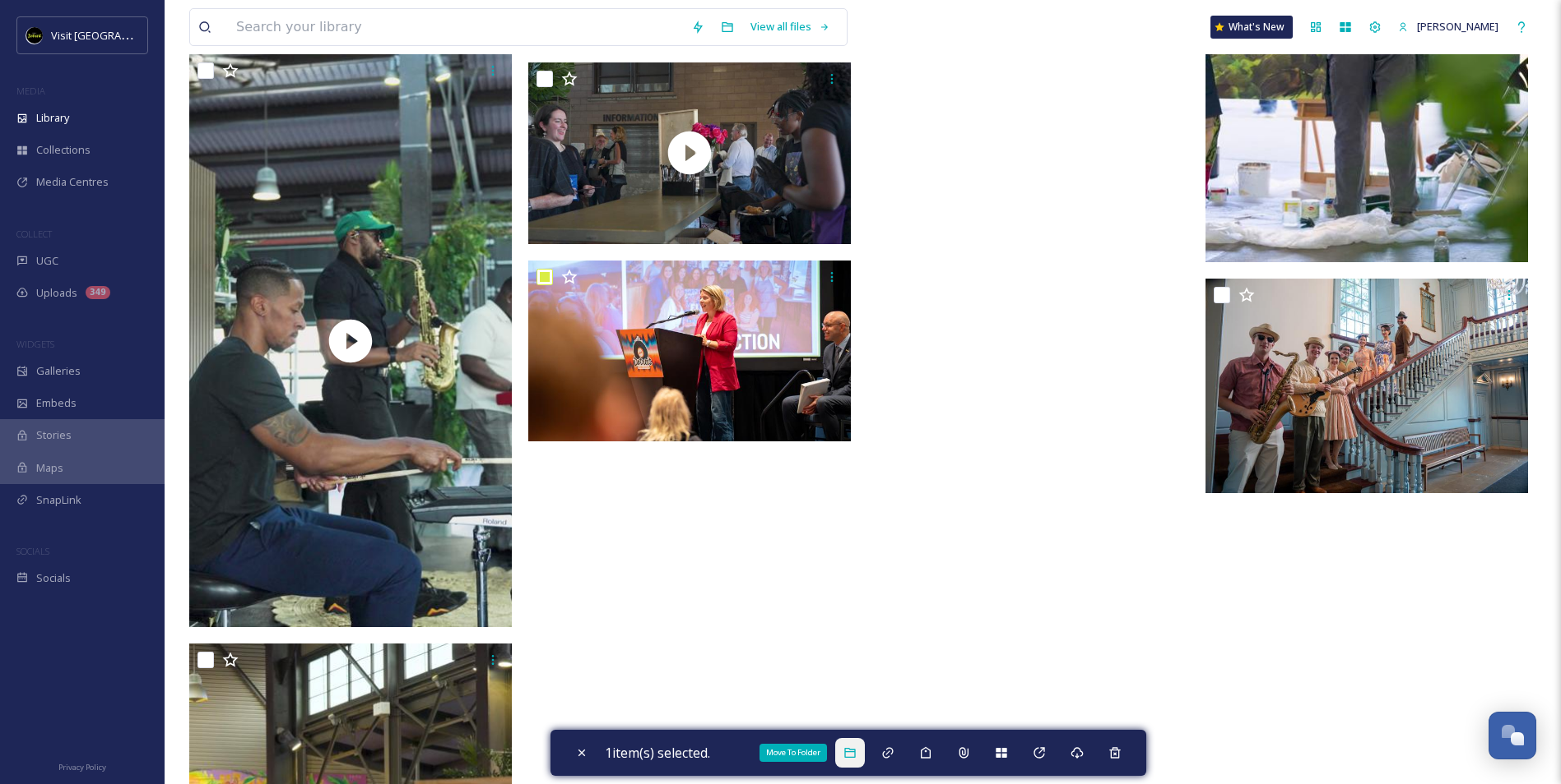
click at [854, 758] on icon at bounding box center [849, 754] width 11 height 10
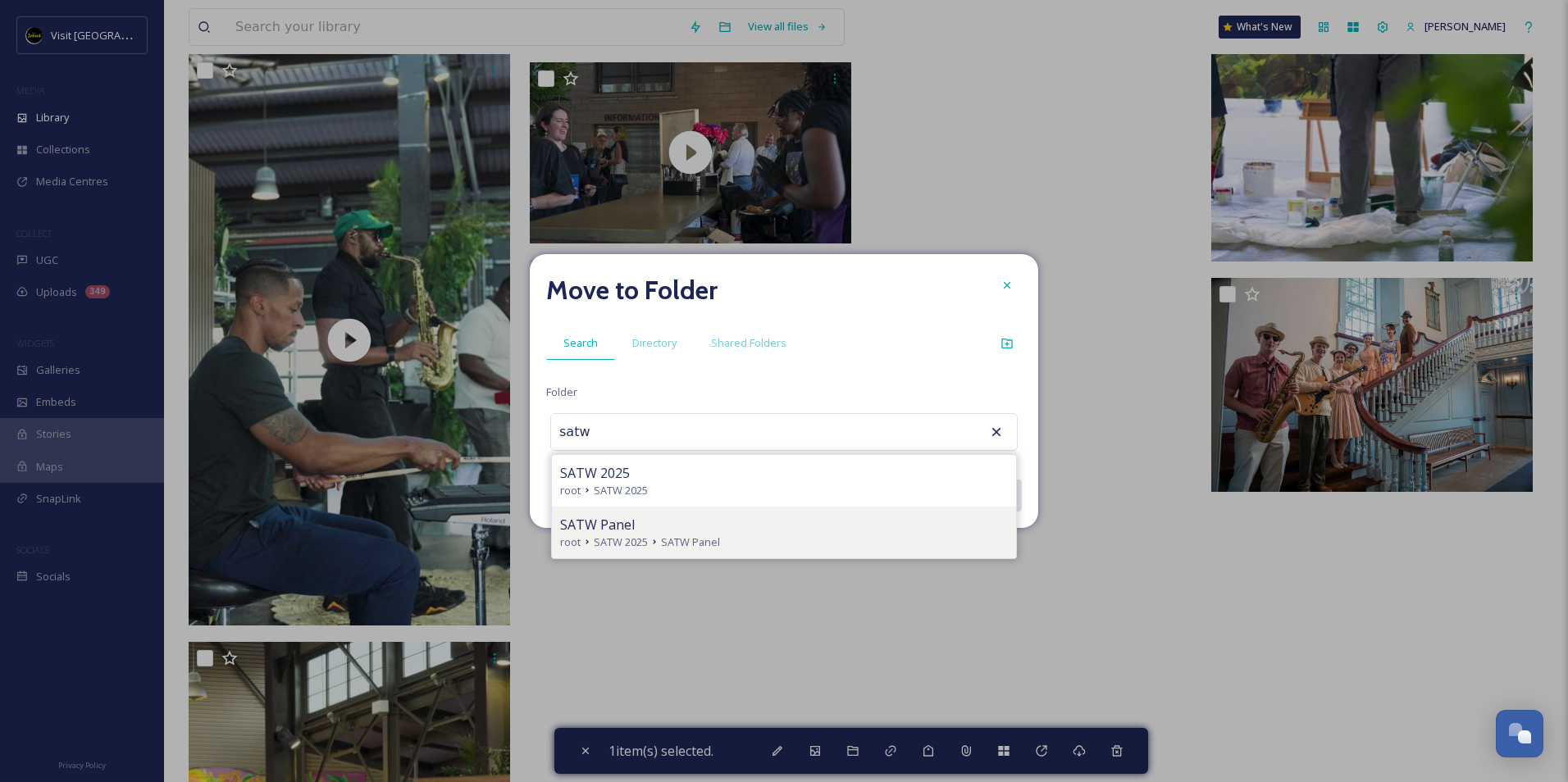
click at [763, 538] on div "root SATW 2025 SATW Panel" at bounding box center [784, 543] width 448 height 16
type input "SATW Panel"
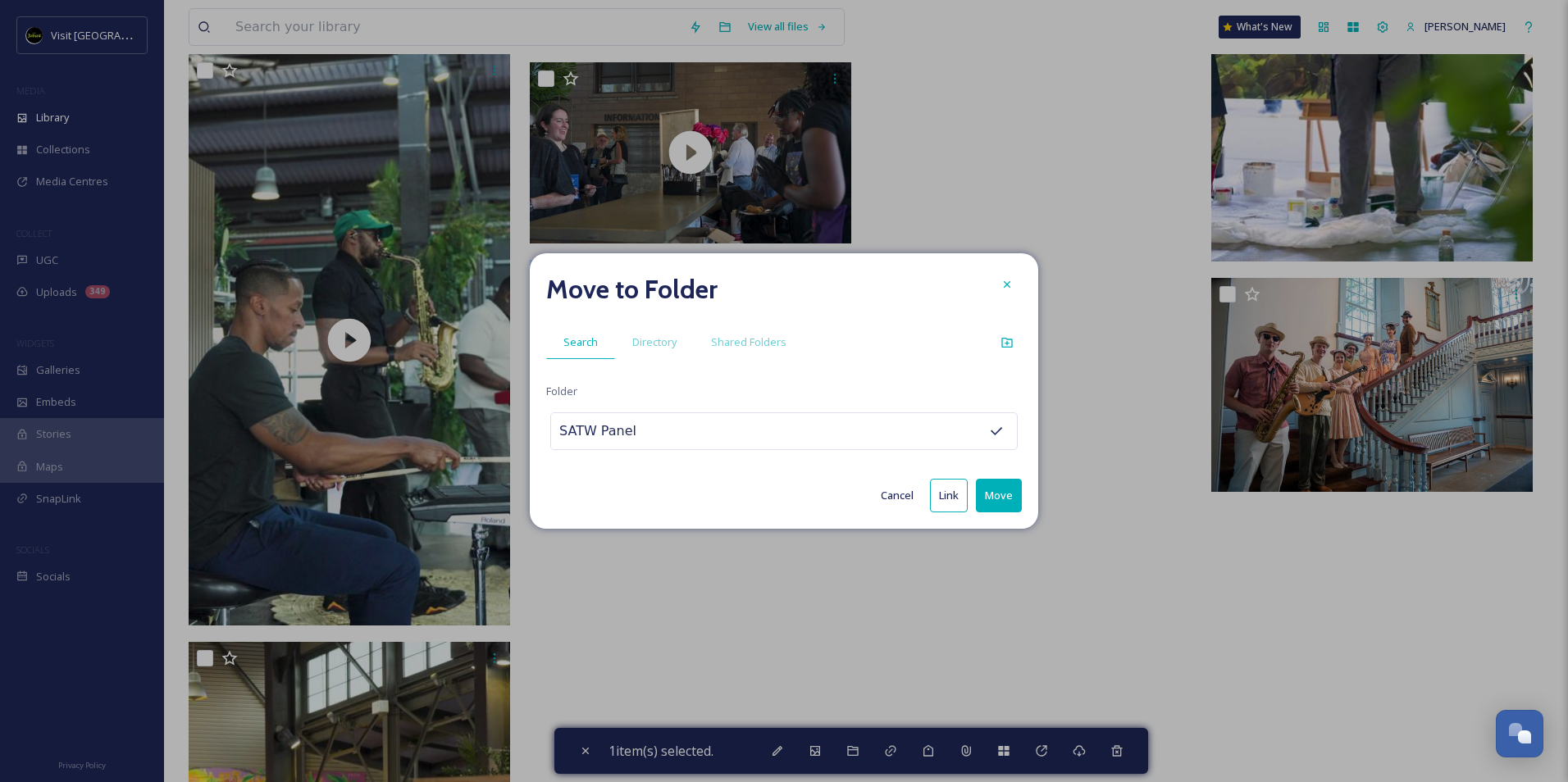
click at [1004, 493] on button "Move" at bounding box center [999, 496] width 46 height 33
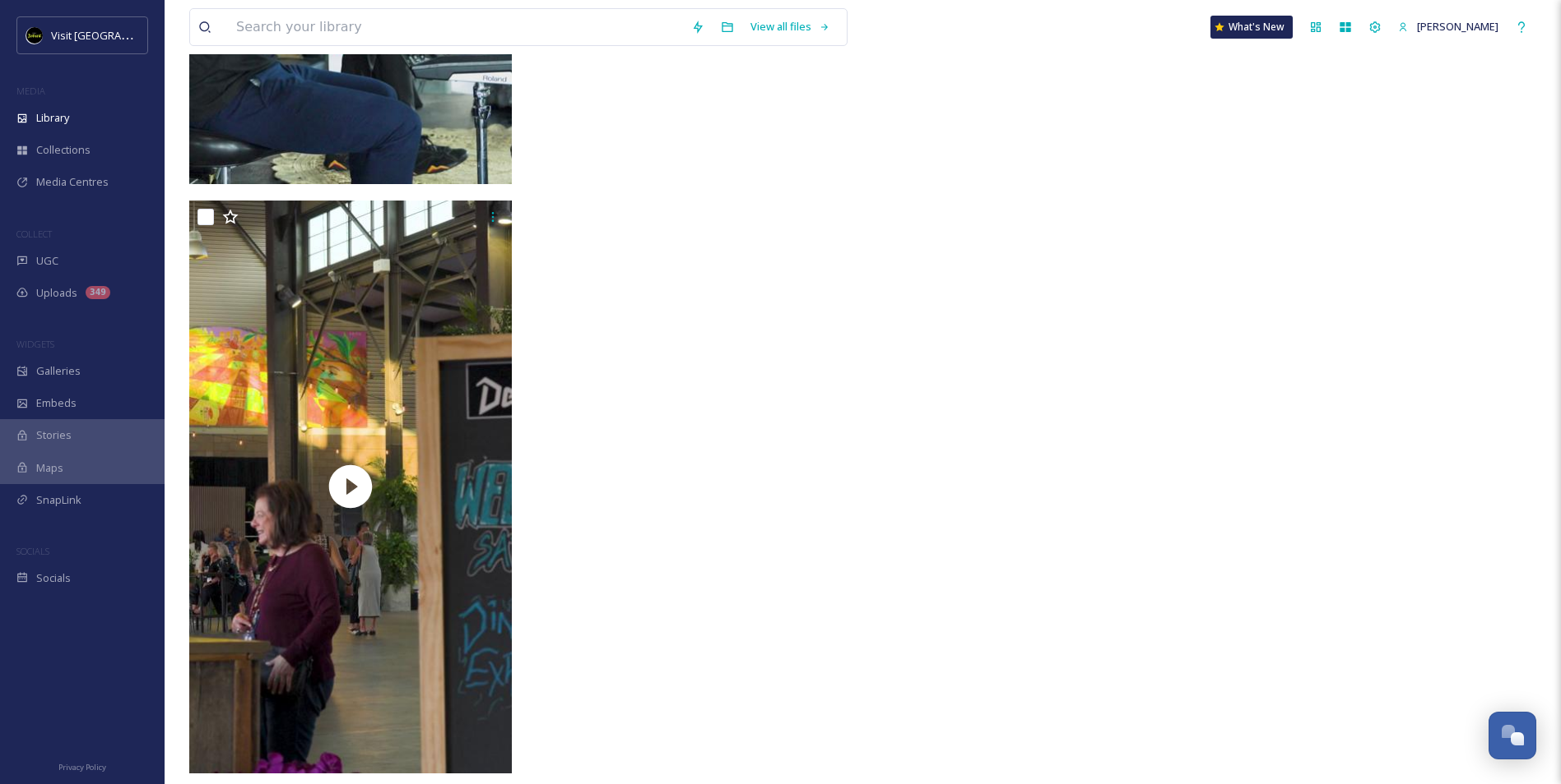
scroll to position [19398, 0]
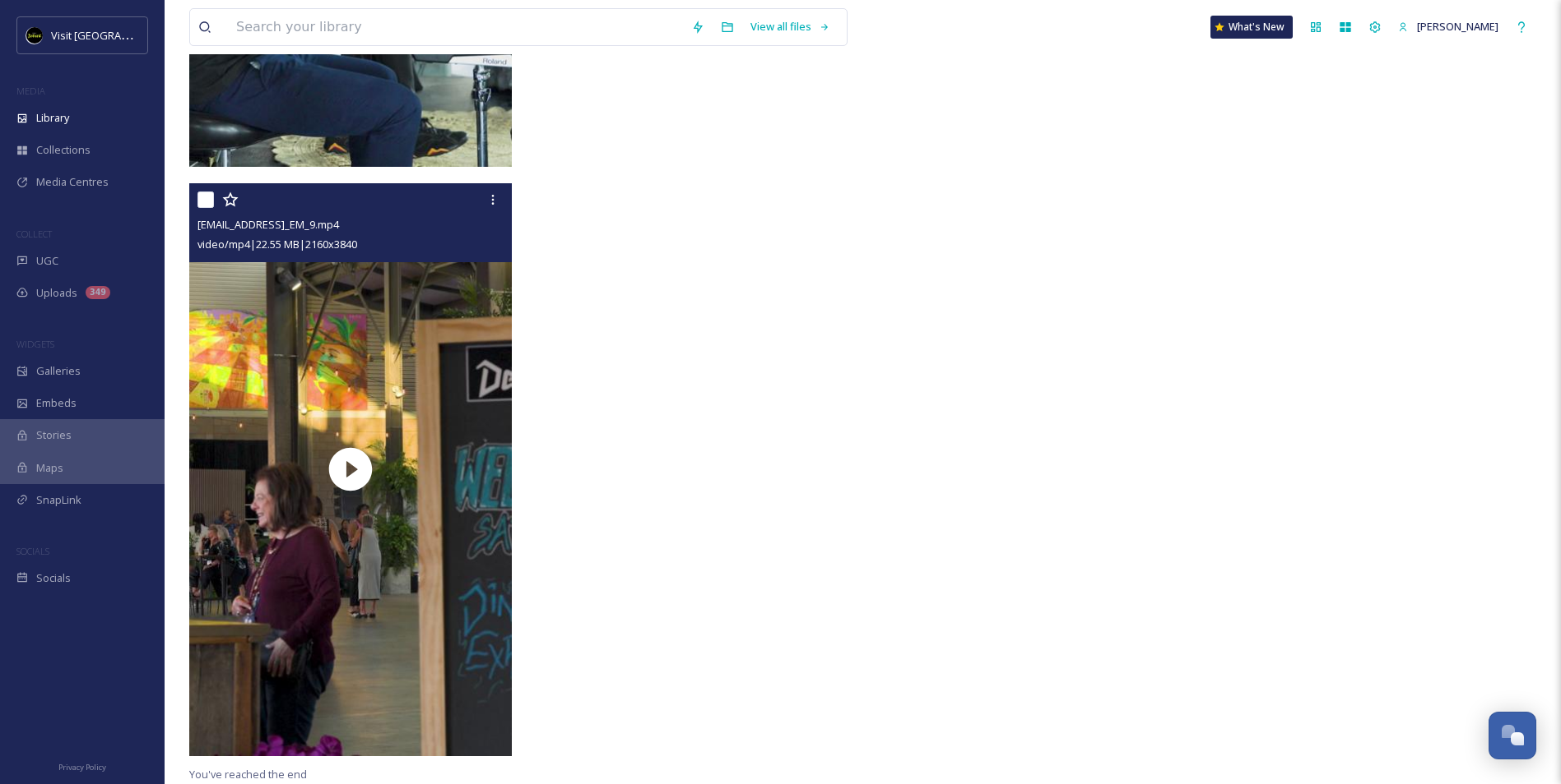
drag, startPoint x: 207, startPoint y: 200, endPoint x: 214, endPoint y: 210, distance: 12.2
click at [207, 200] on input "checkbox" at bounding box center [205, 199] width 17 height 17
checkbox input "true"
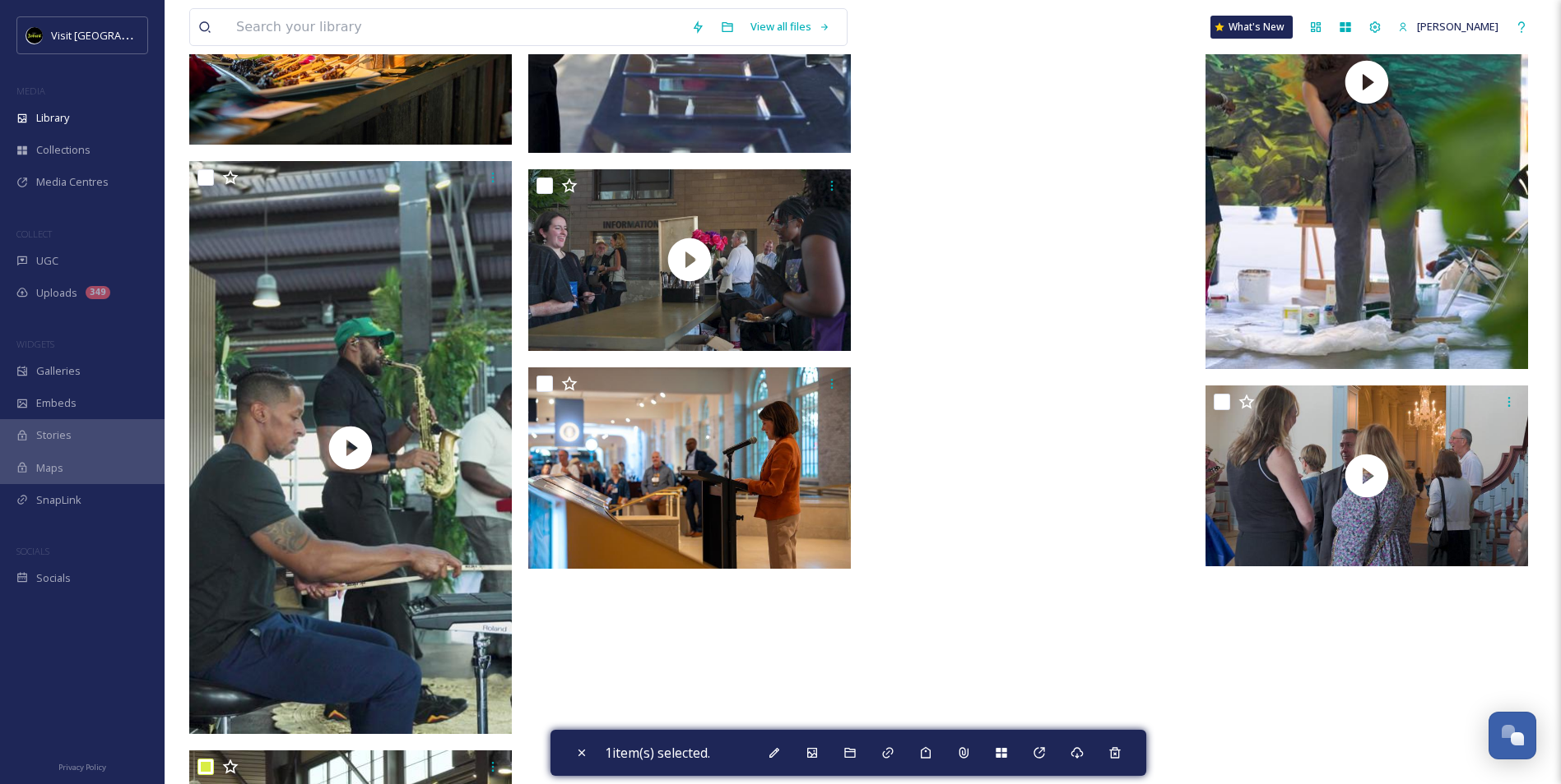
scroll to position [18822, 0]
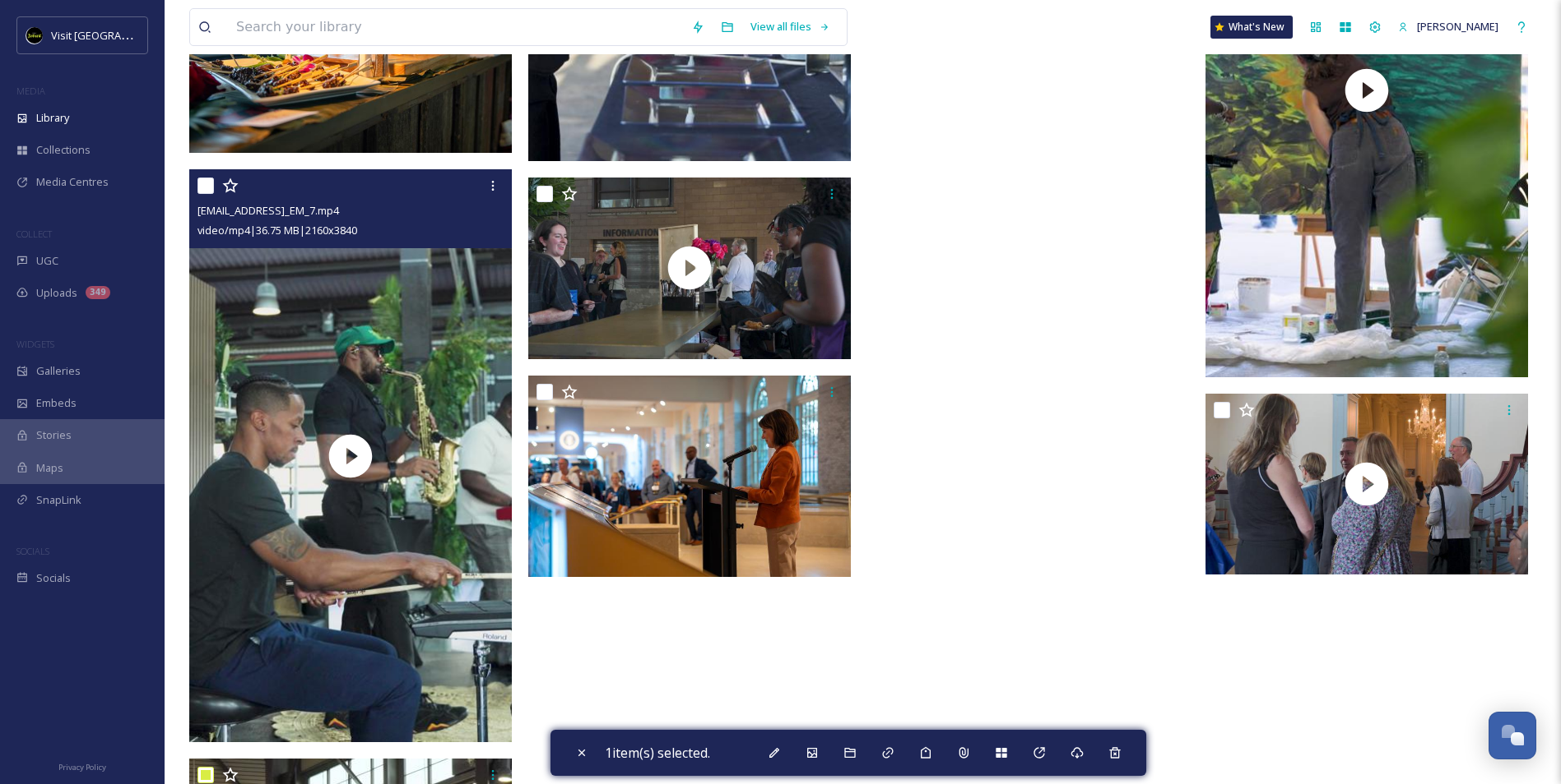
click at [204, 183] on input "checkbox" at bounding box center [205, 186] width 17 height 17
checkbox input "true"
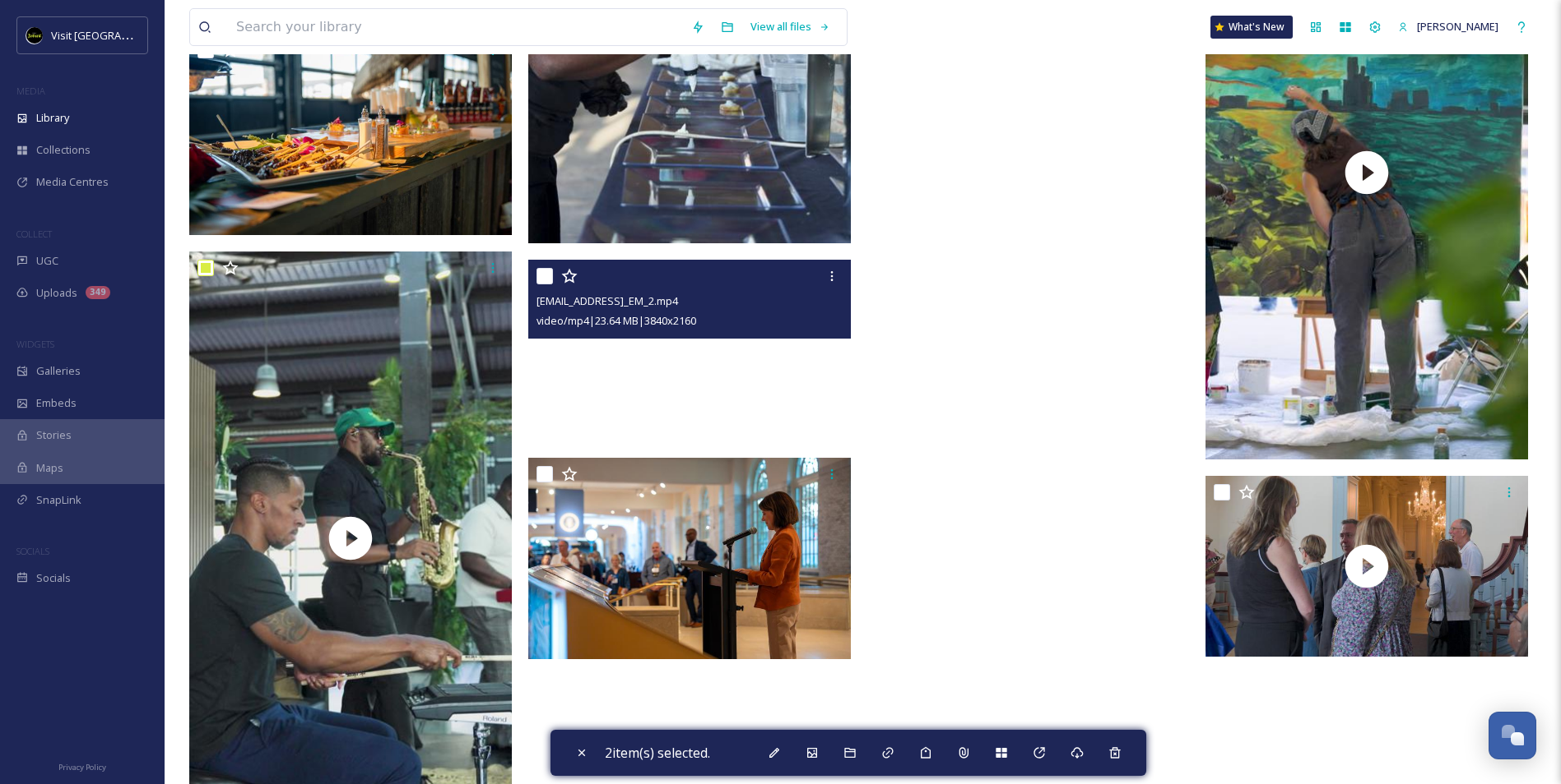
scroll to position [18658, 0]
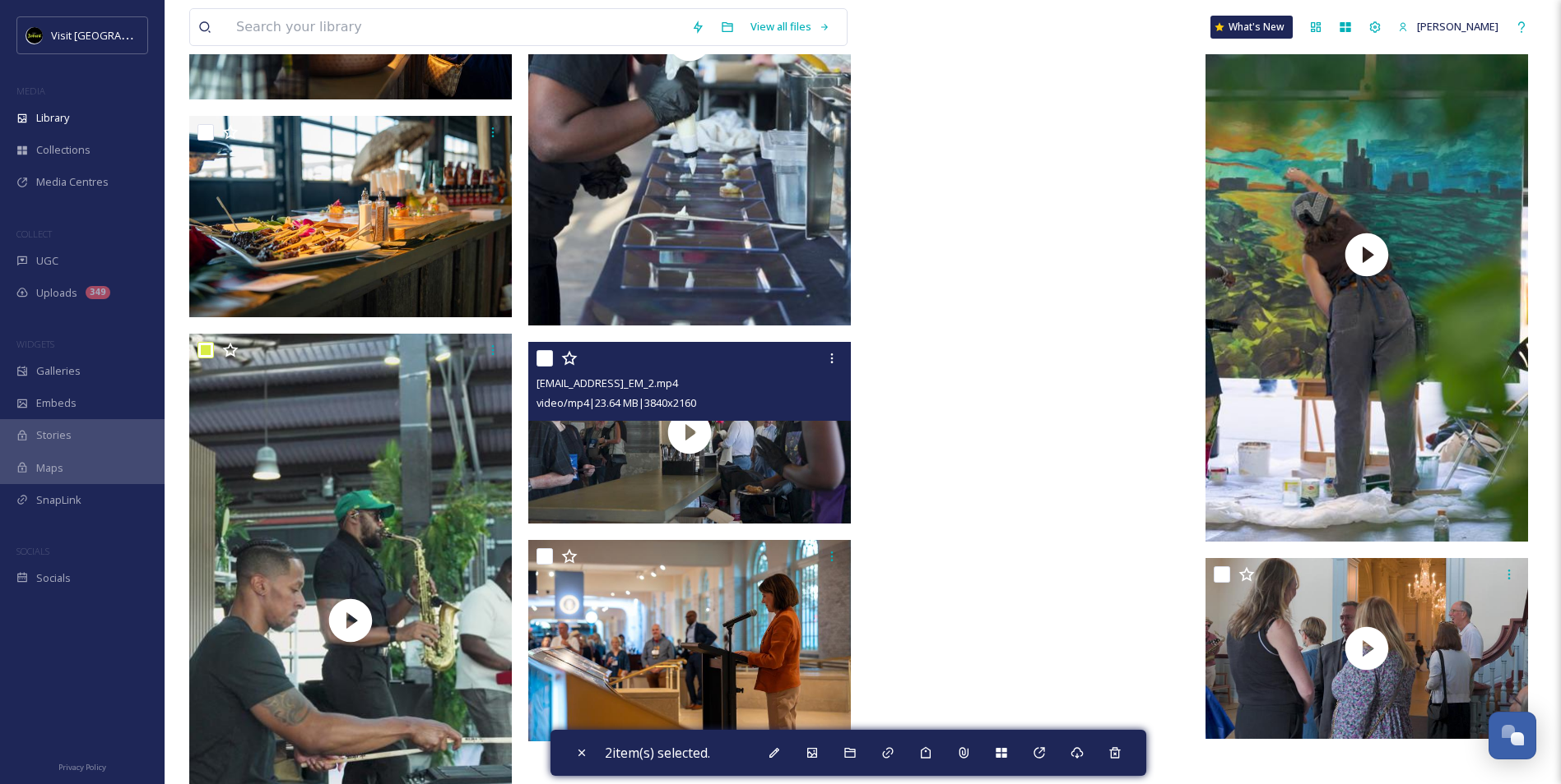
click at [542, 358] on input "checkbox" at bounding box center [545, 359] width 17 height 17
checkbox input "true"
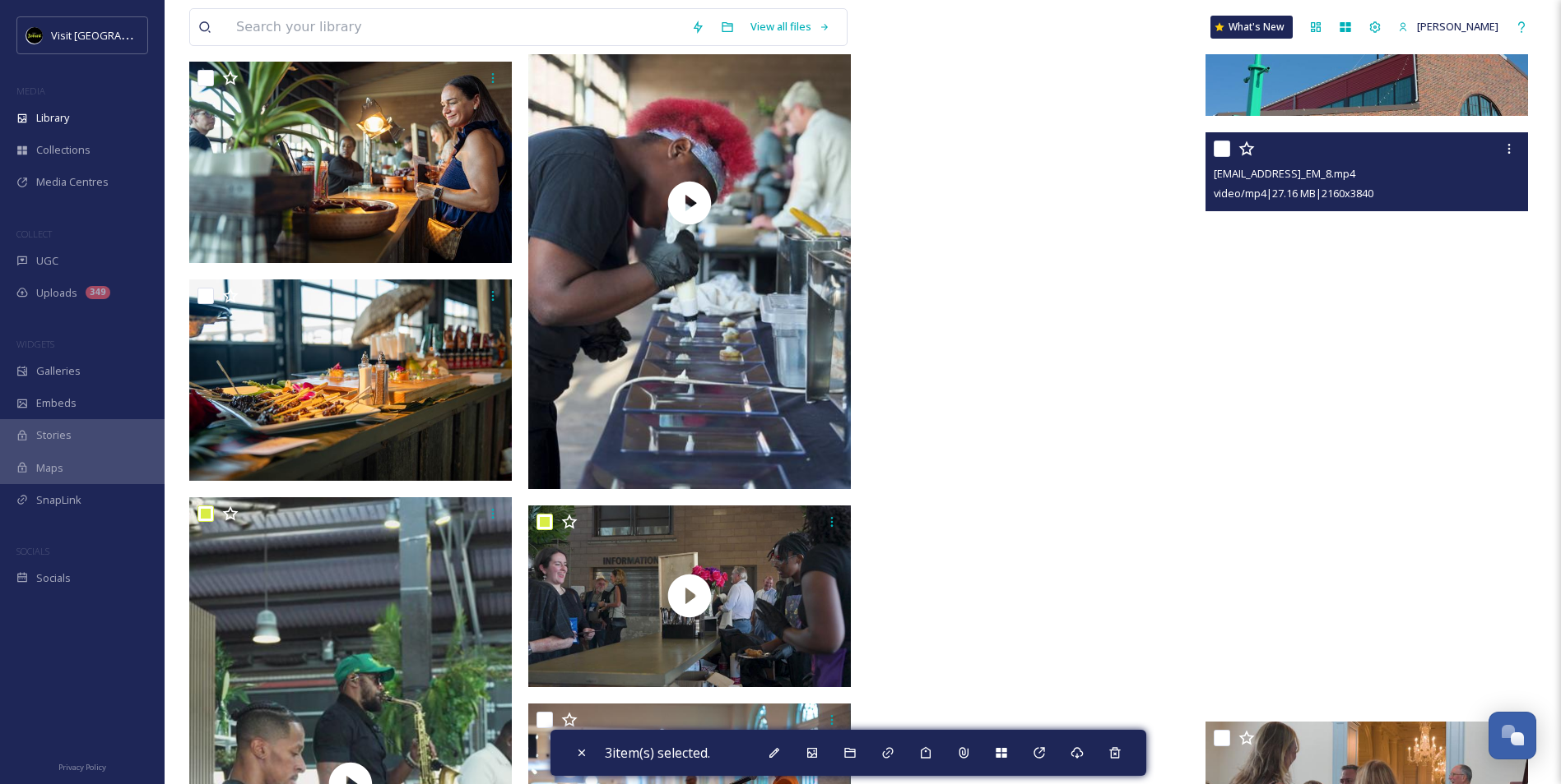
scroll to position [18493, 0]
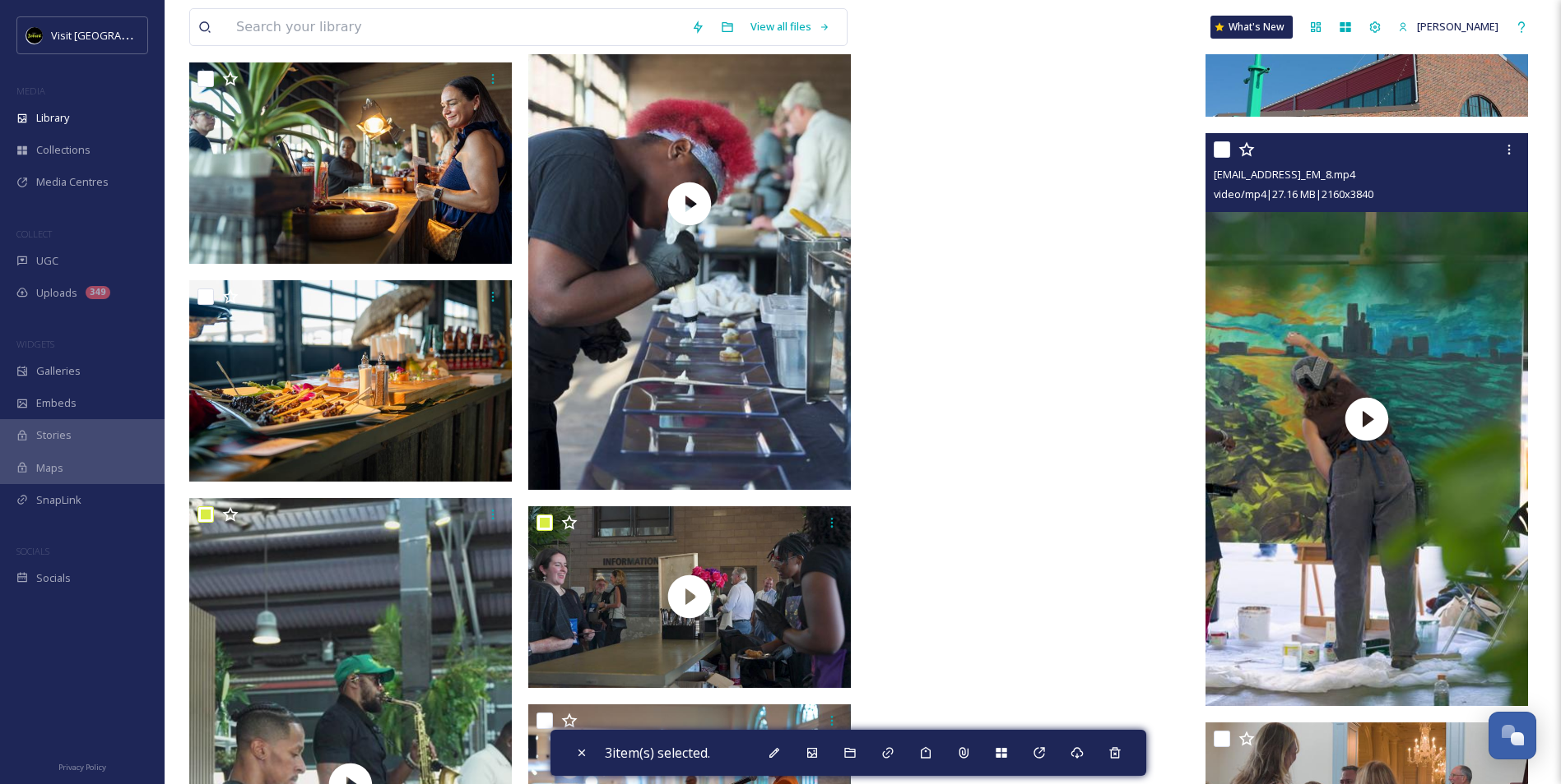
click at [1223, 147] on input "checkbox" at bounding box center [1222, 149] width 17 height 17
checkbox input "true"
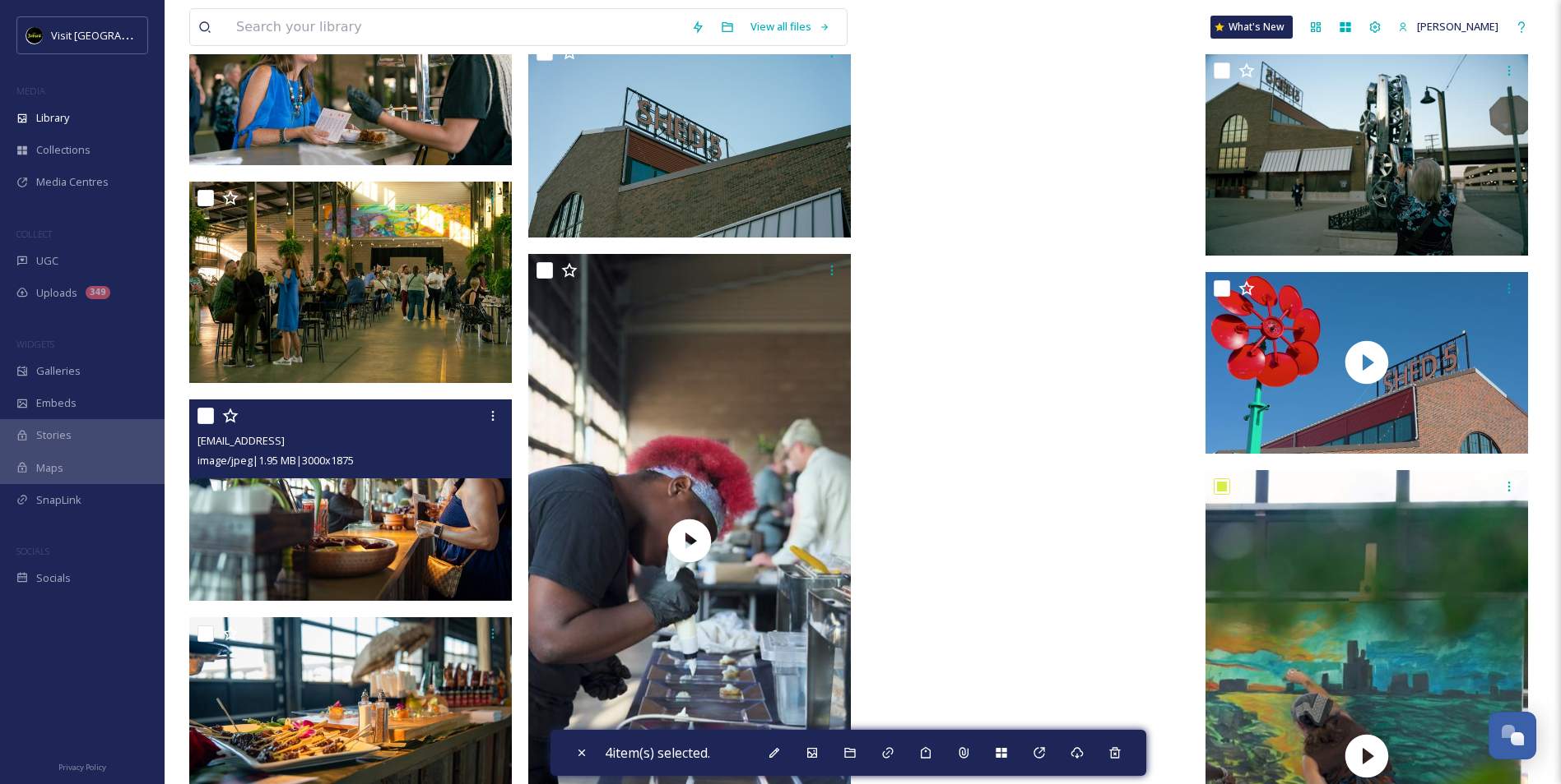
scroll to position [18246, 0]
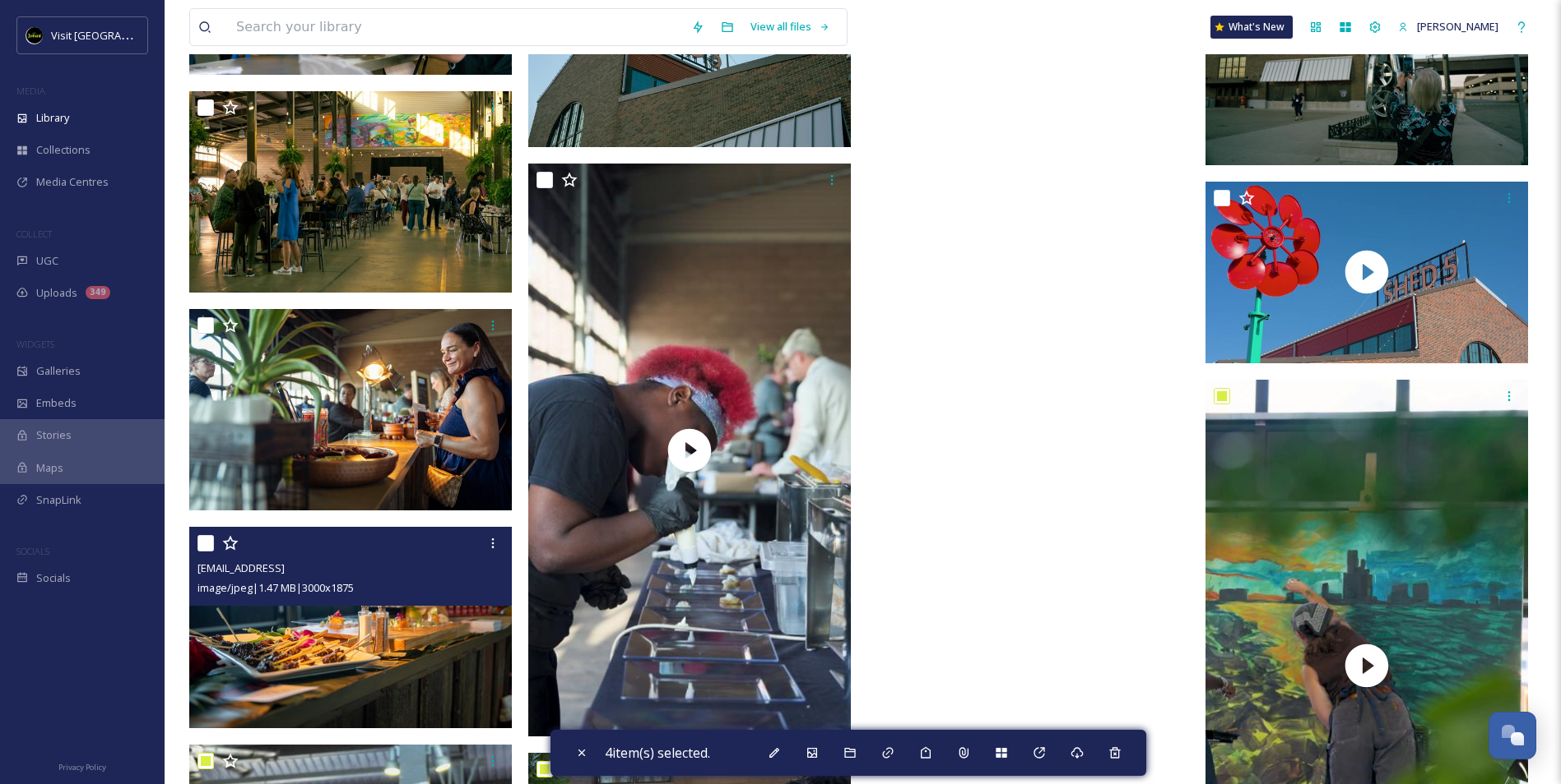
click at [209, 540] on input "checkbox" at bounding box center [205, 543] width 17 height 17
checkbox input "true"
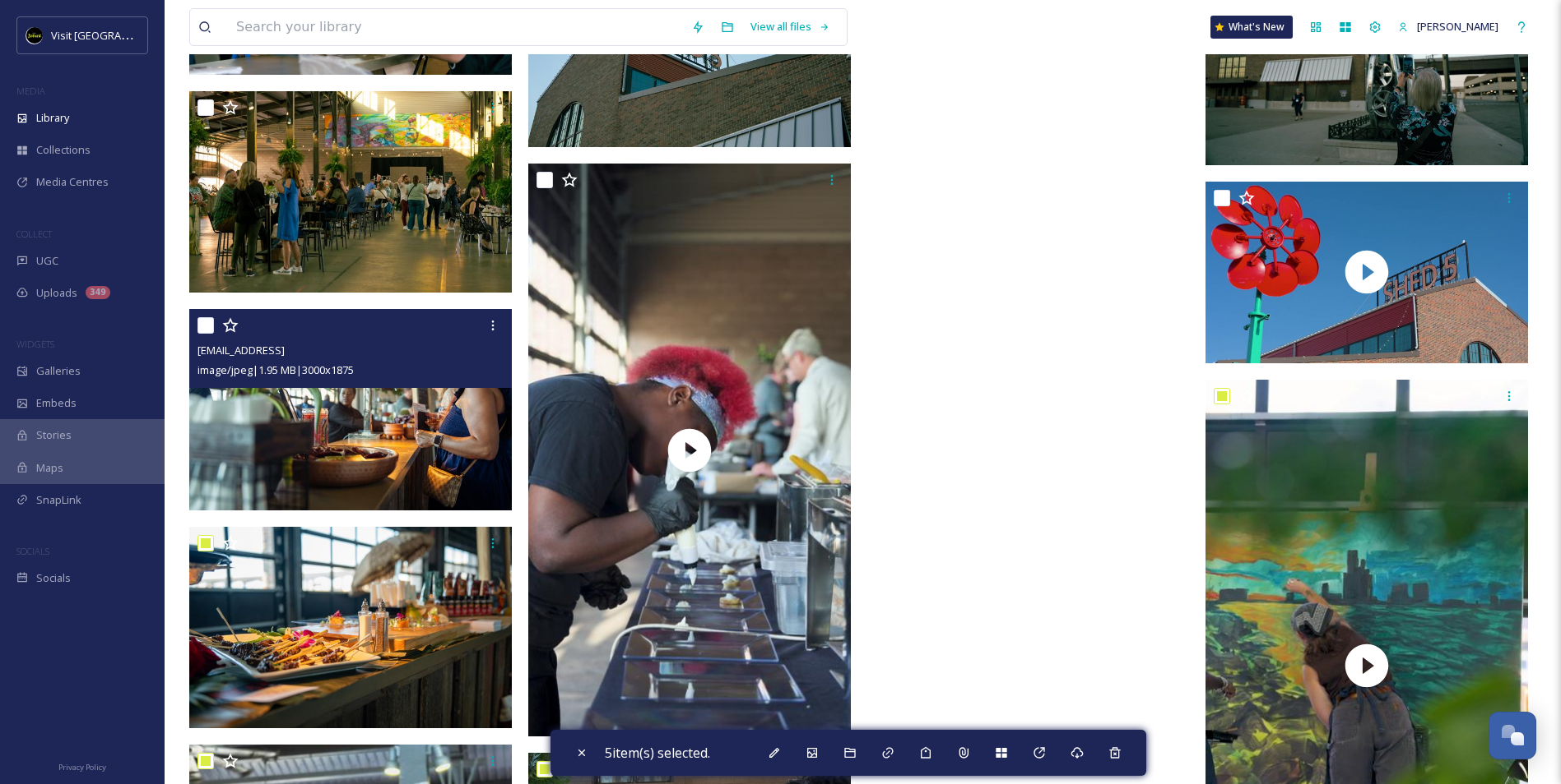
click at [202, 319] on input "checkbox" at bounding box center [205, 325] width 17 height 17
checkbox input "true"
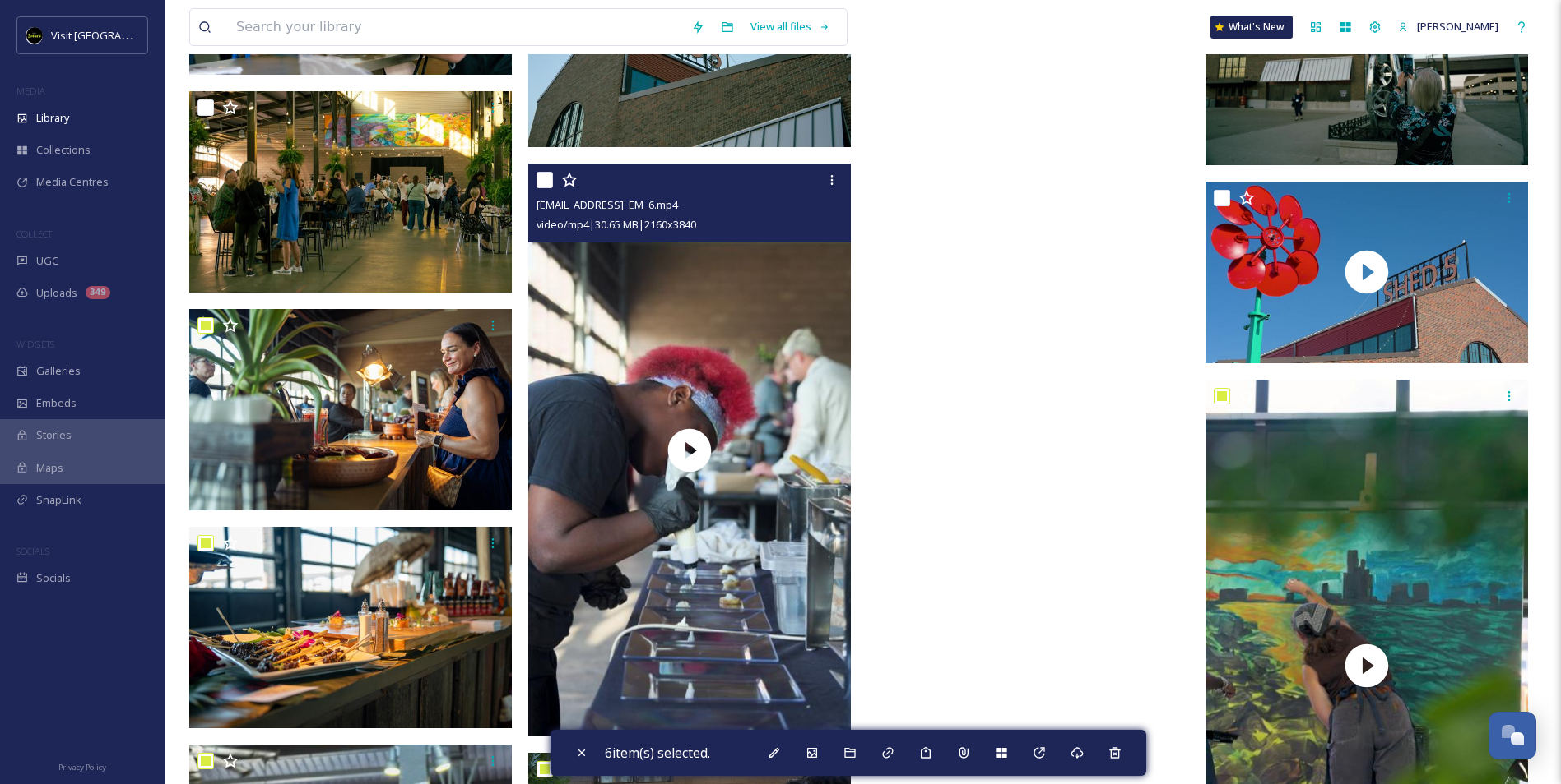
click at [543, 176] on input "checkbox" at bounding box center [545, 180] width 17 height 17
checkbox input "true"
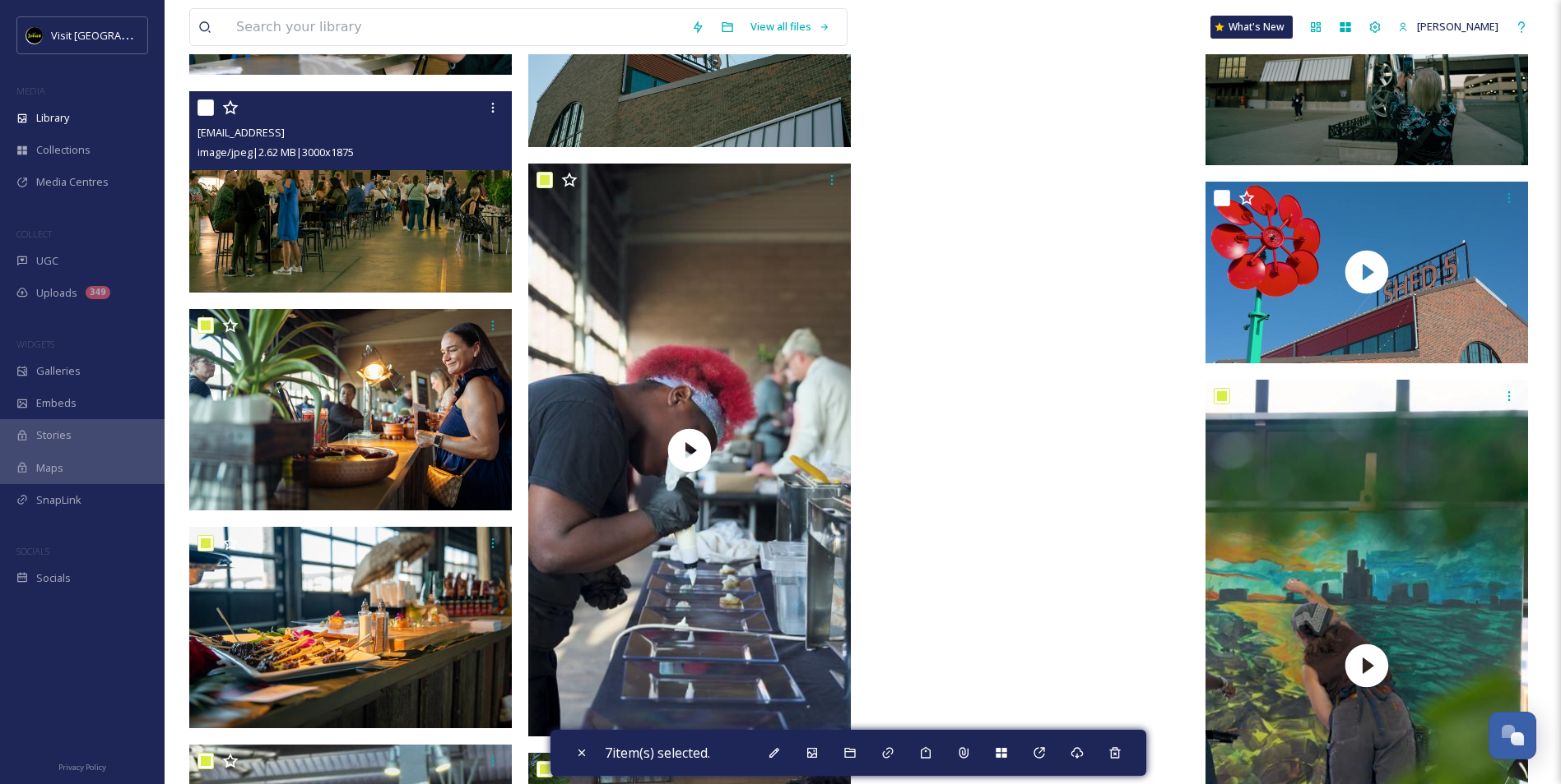
click at [204, 104] on input "checkbox" at bounding box center [205, 107] width 17 height 17
checkbox input "true"
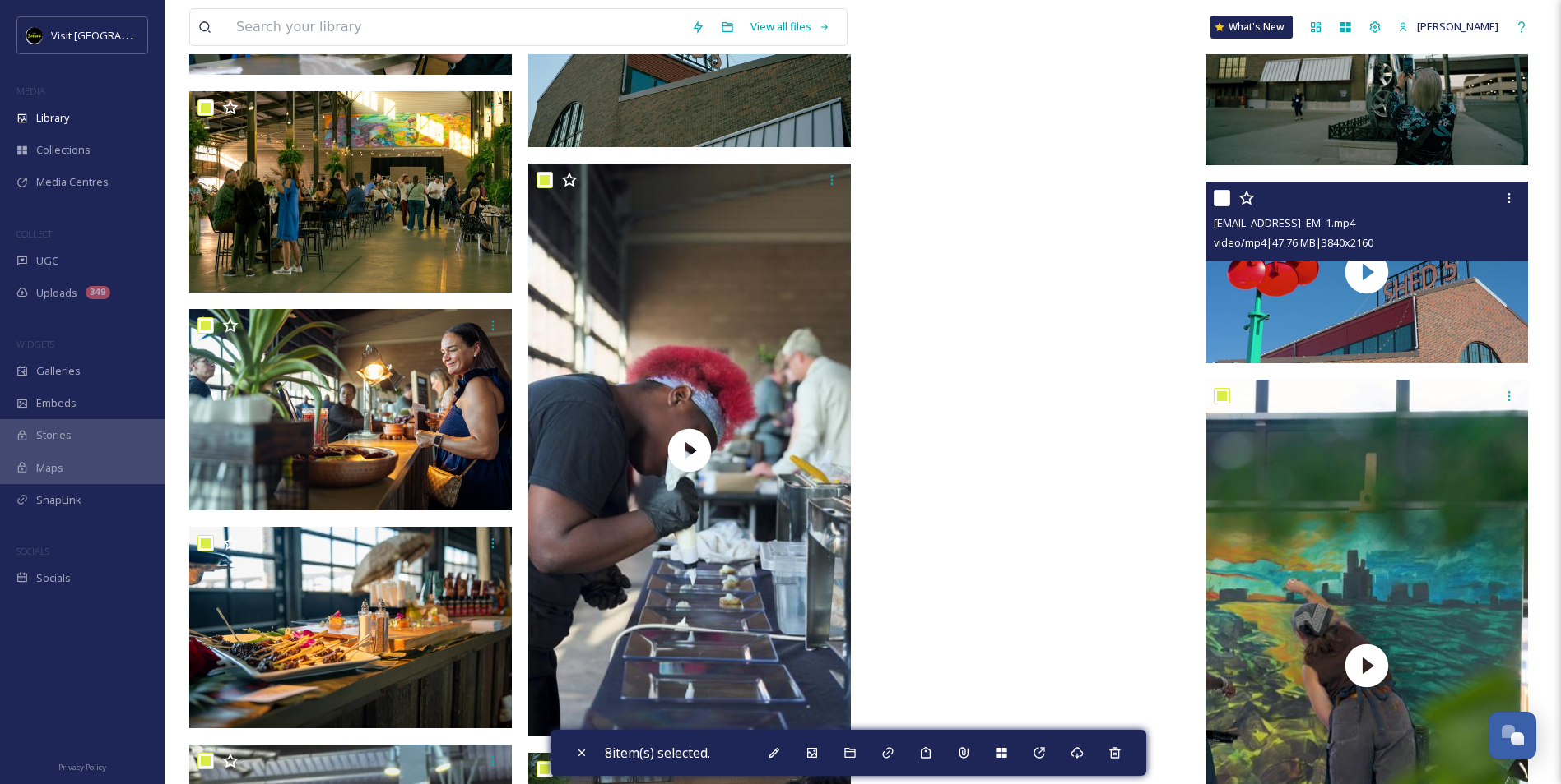
click at [1220, 202] on input "checkbox" at bounding box center [1222, 197] width 17 height 17
checkbox input "true"
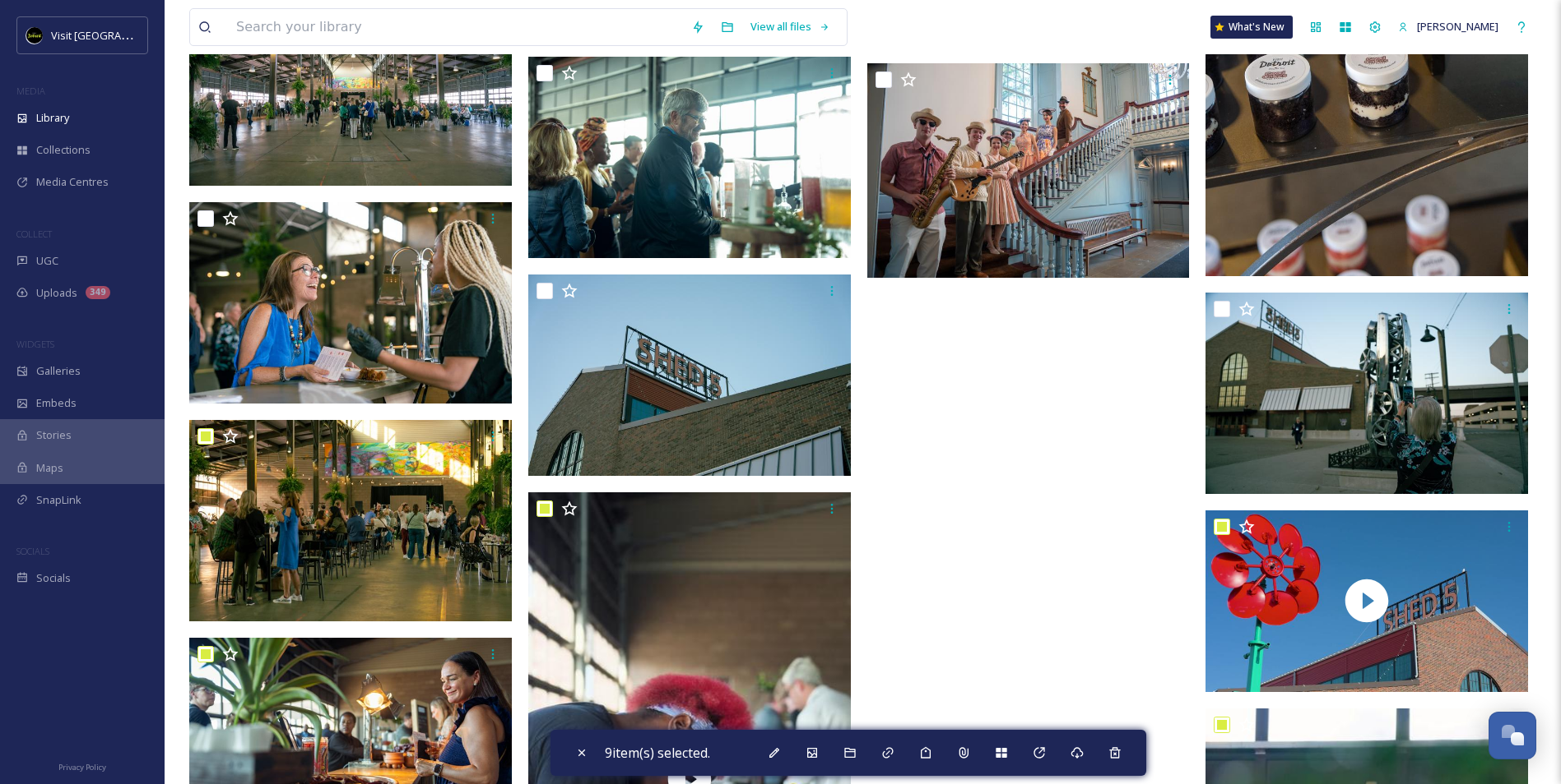
scroll to position [17753, 0]
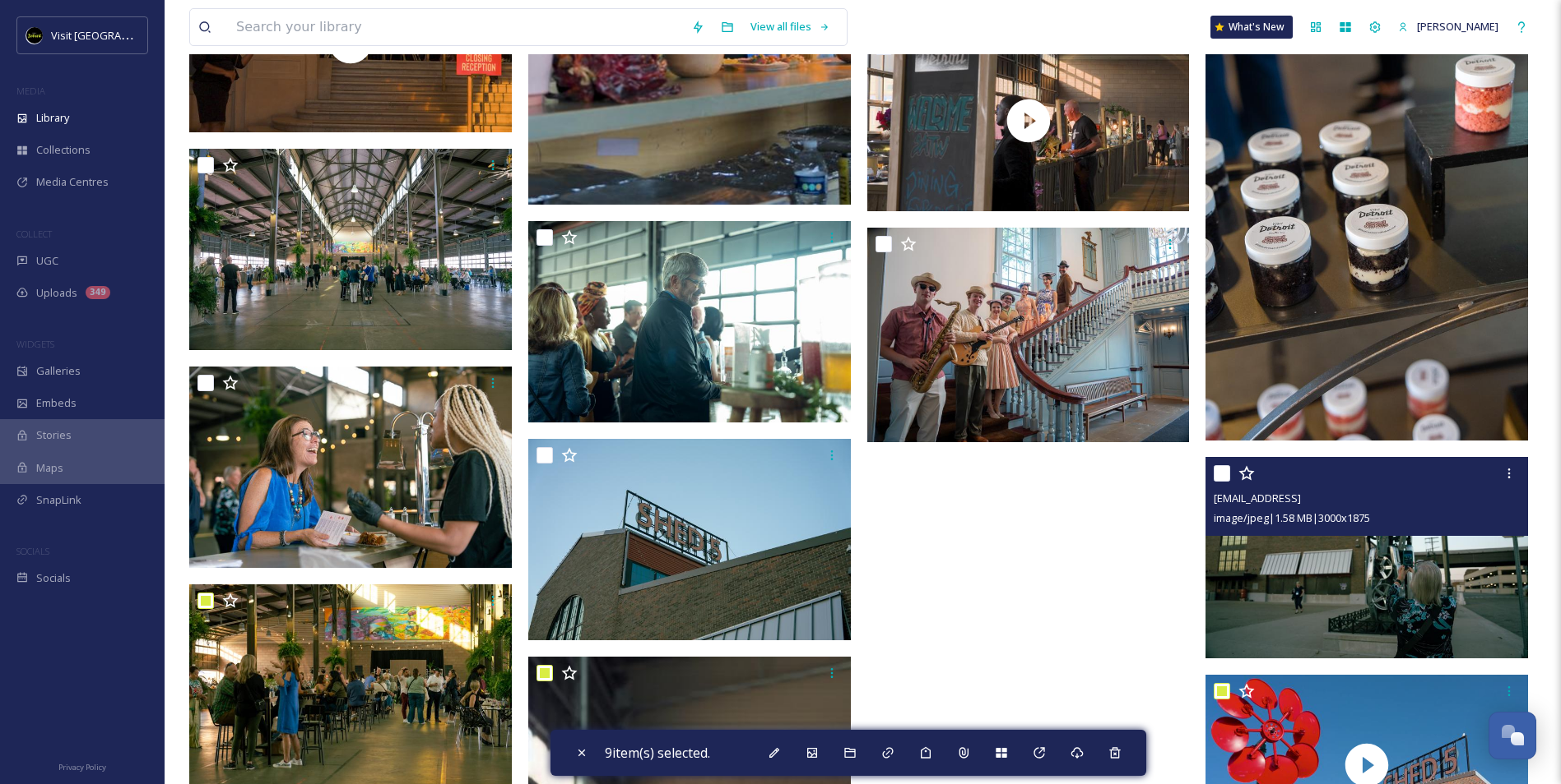
click at [1215, 476] on input "checkbox" at bounding box center [1222, 474] width 17 height 17
checkbox input "true"
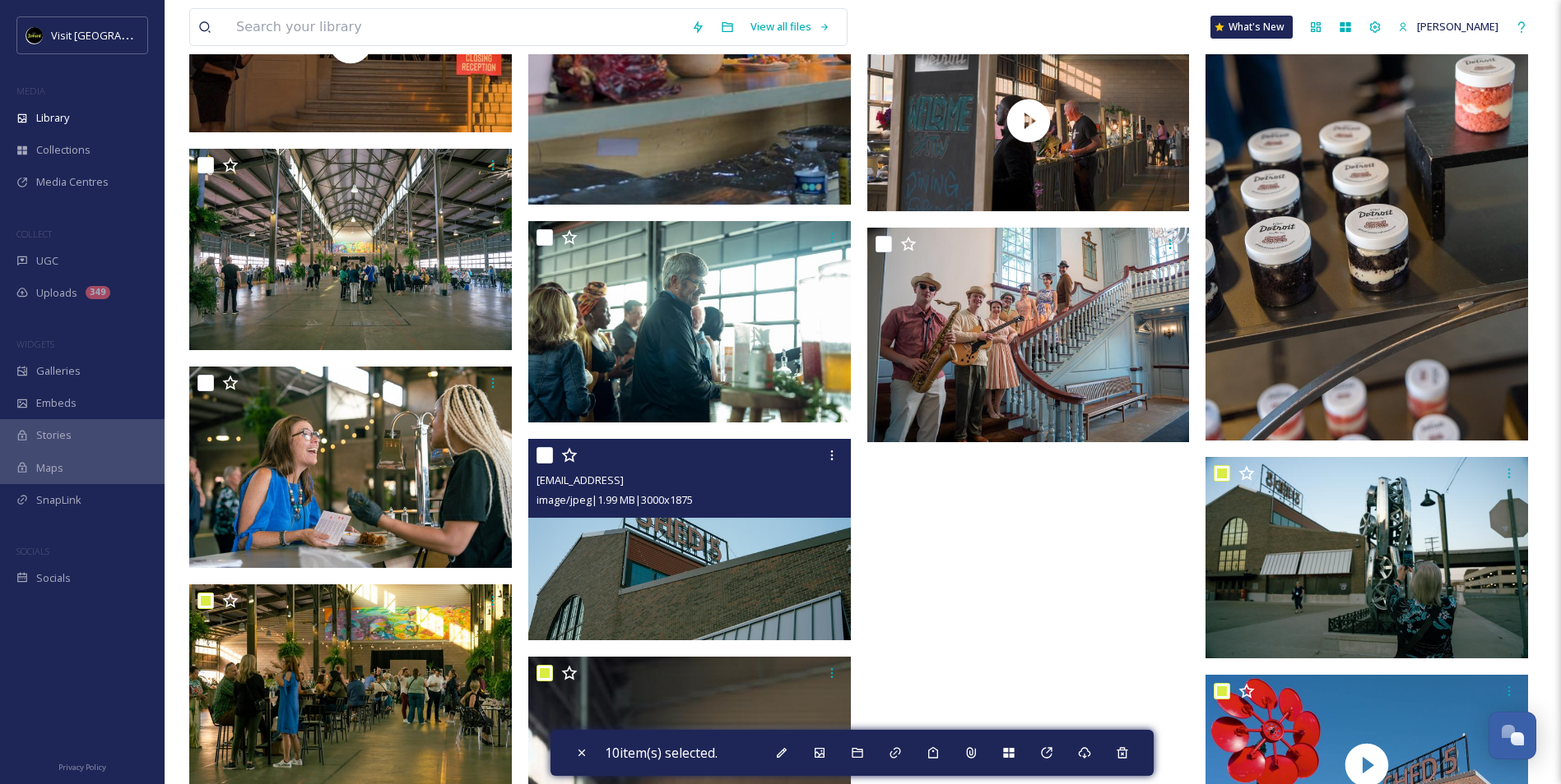
click at [545, 451] on input "checkbox" at bounding box center [545, 455] width 17 height 17
checkbox input "true"
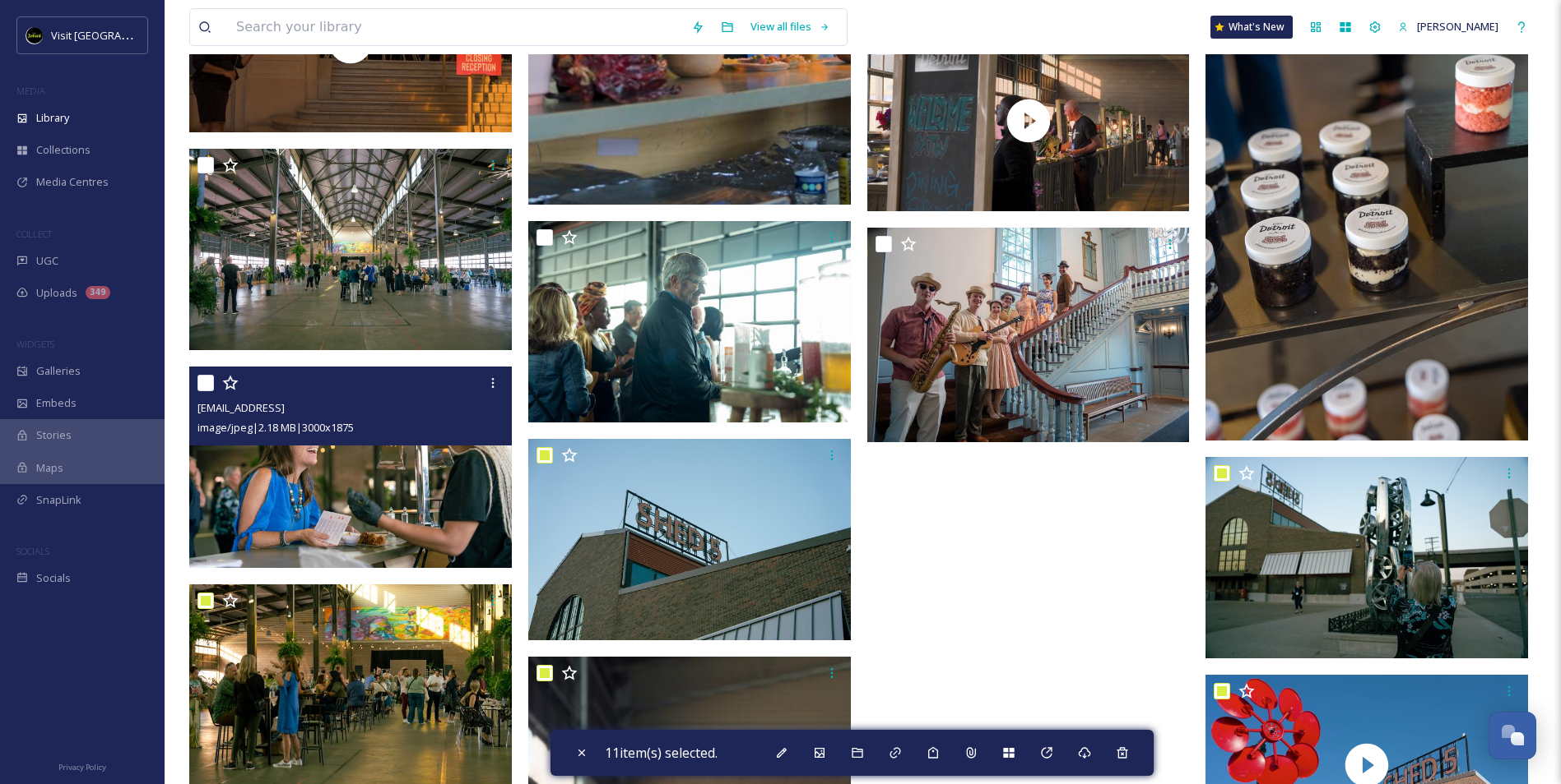
click at [202, 376] on input "checkbox" at bounding box center [205, 383] width 17 height 17
checkbox input "true"
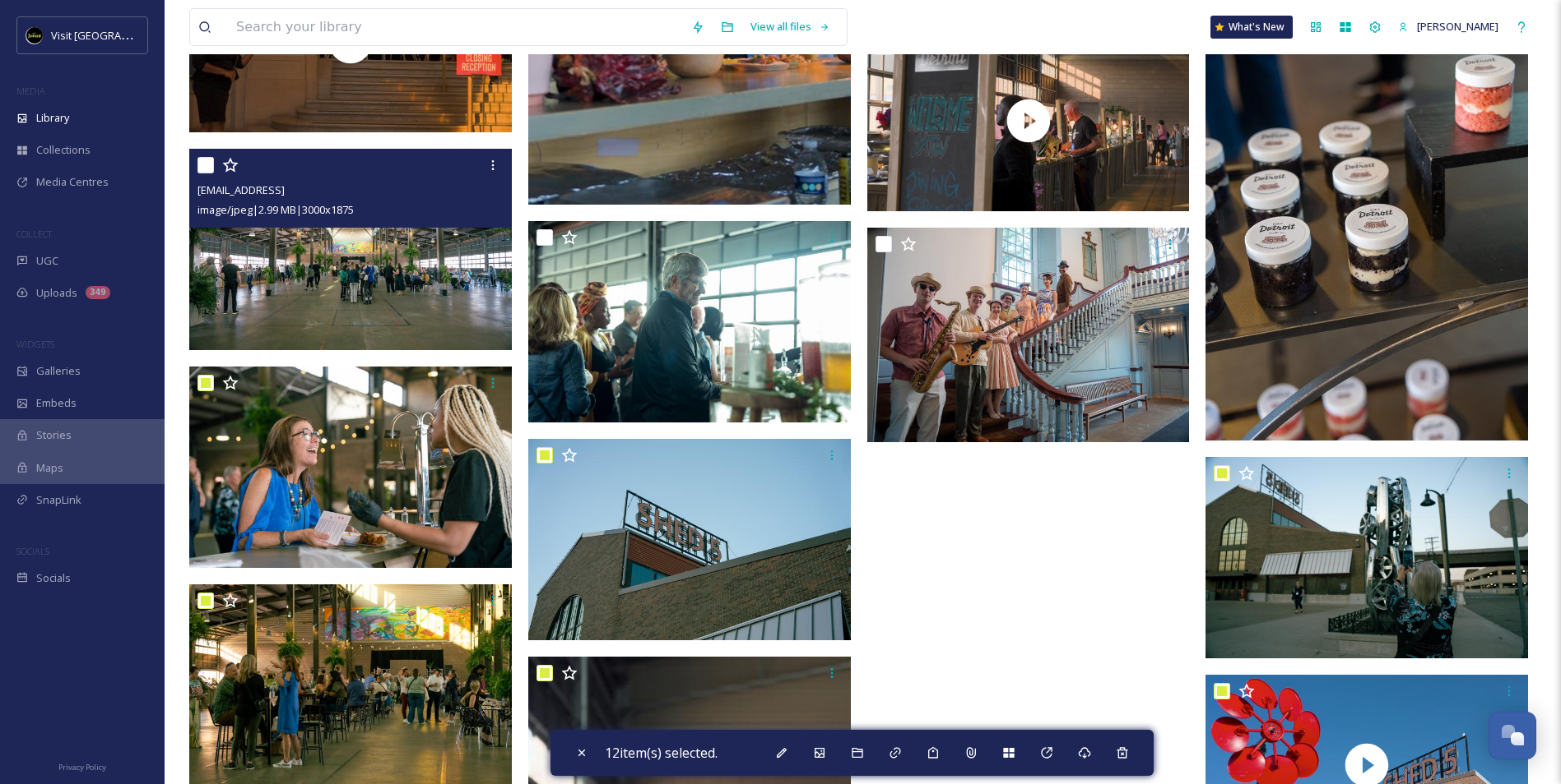
click at [205, 159] on input "checkbox" at bounding box center [205, 165] width 17 height 17
checkbox input "true"
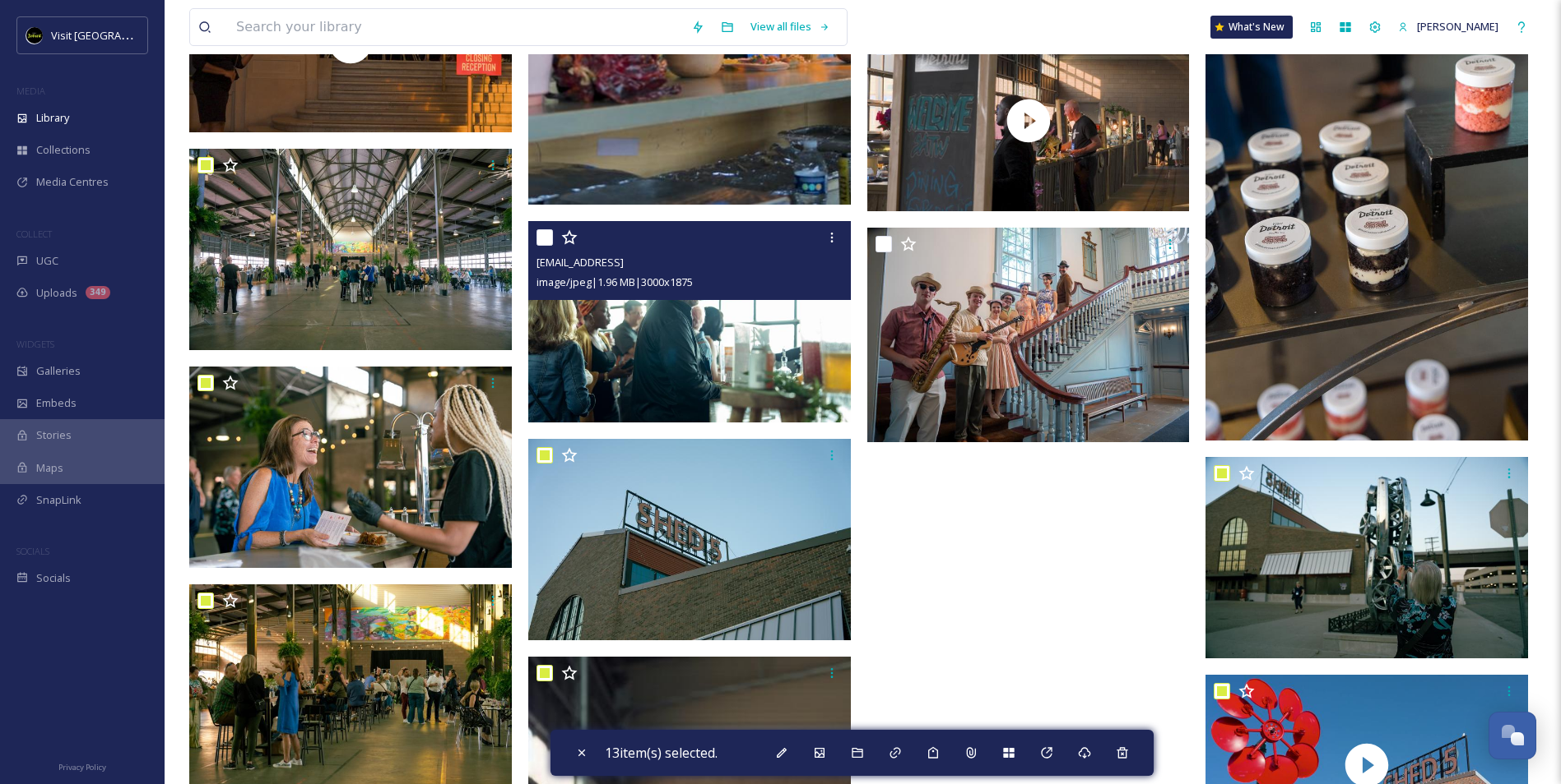
click at [546, 234] on input "checkbox" at bounding box center [545, 238] width 17 height 17
checkbox input "true"
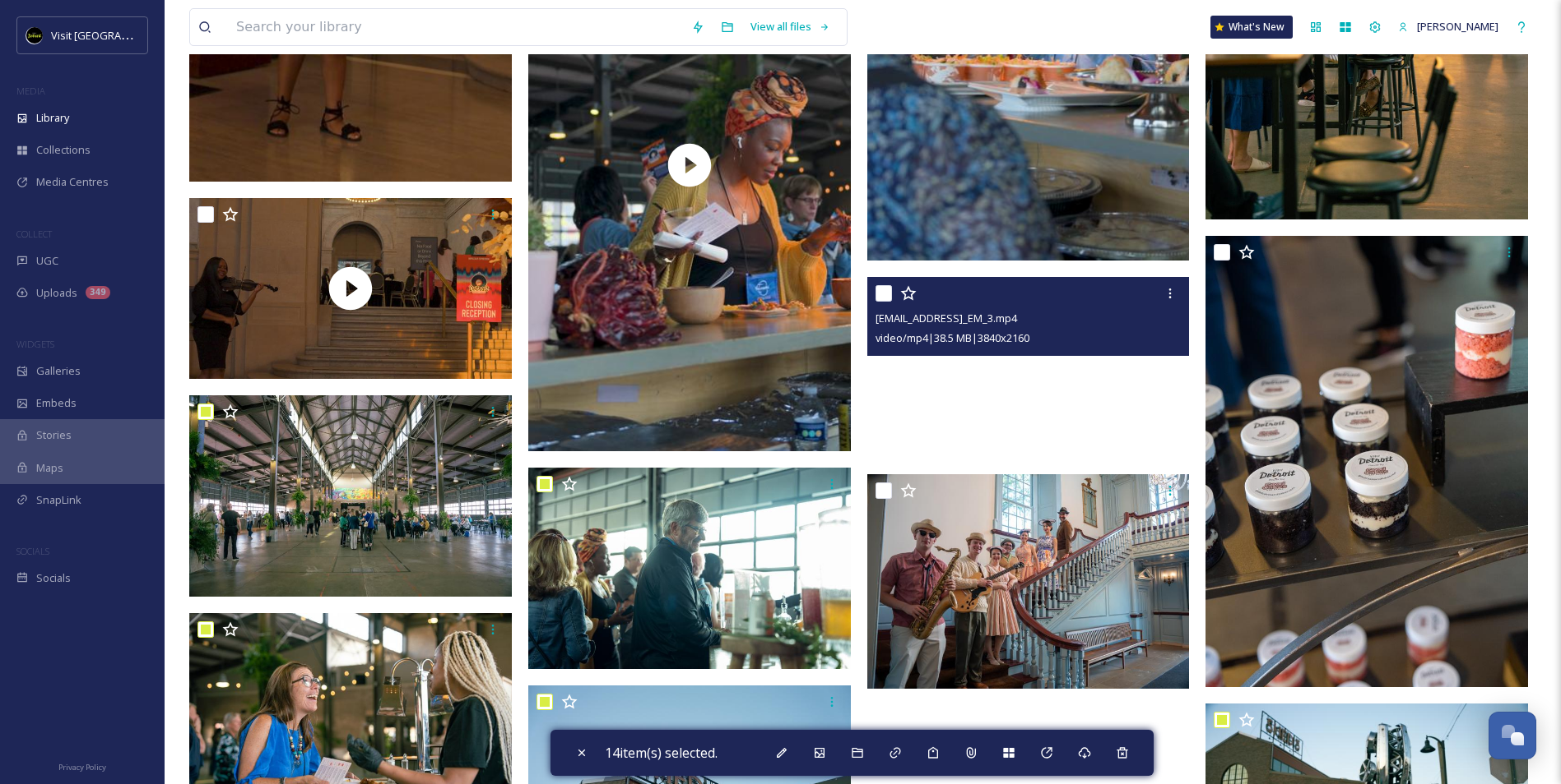
scroll to position [17424, 0]
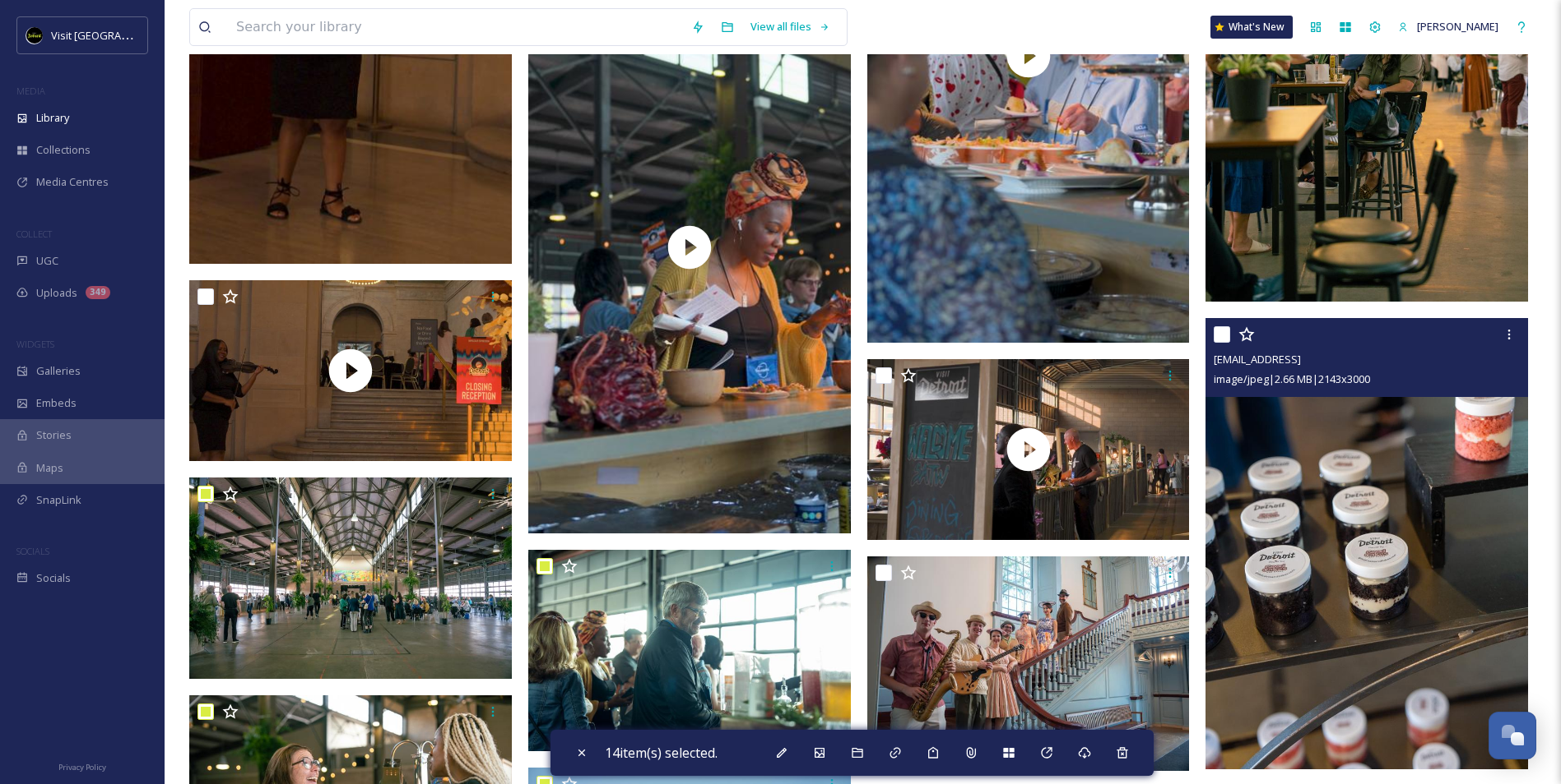
click at [1220, 330] on input "checkbox" at bounding box center [1222, 334] width 17 height 17
checkbox input "true"
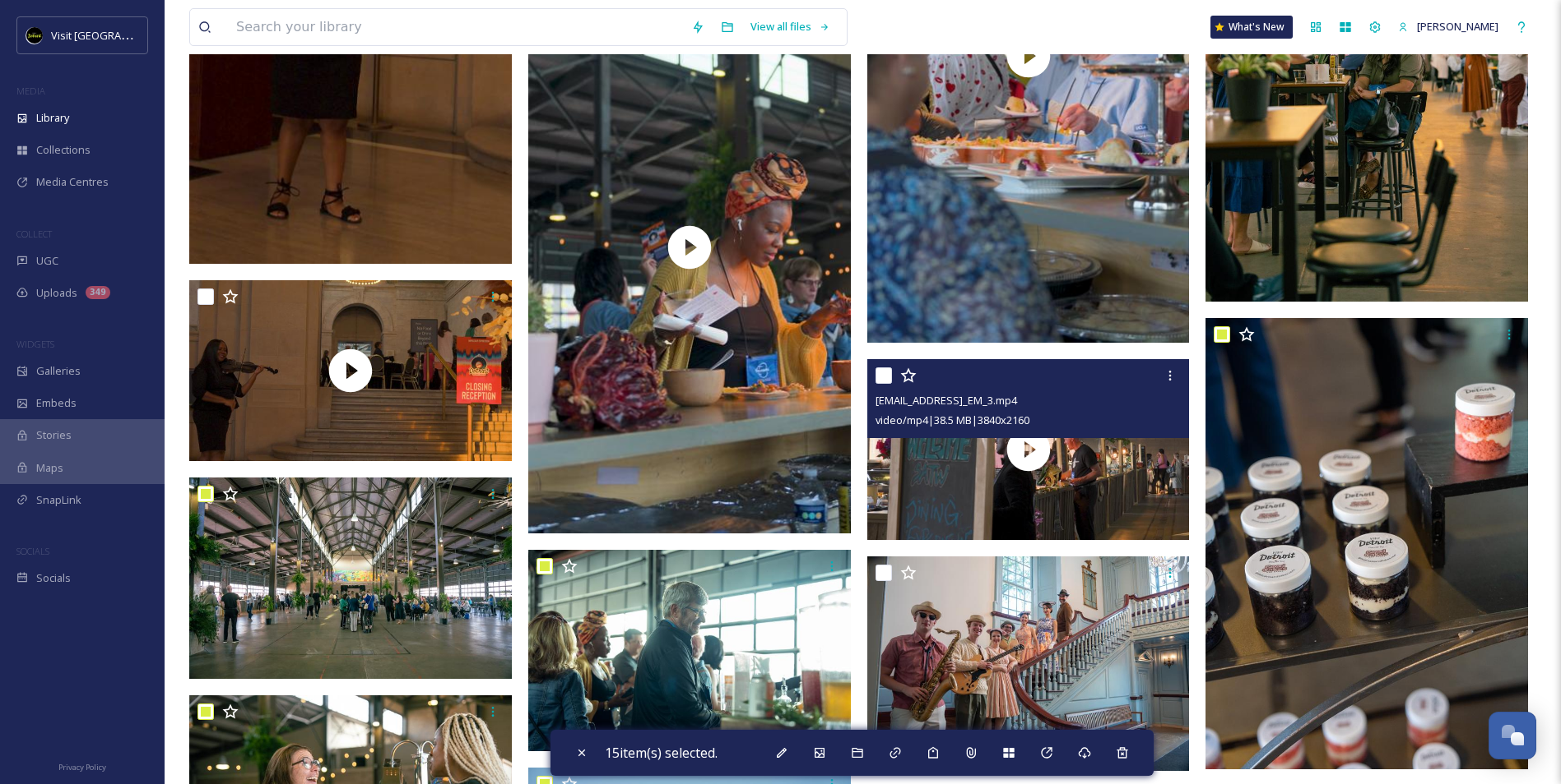
click at [881, 373] on input "checkbox" at bounding box center [884, 375] width 17 height 17
checkbox input "true"
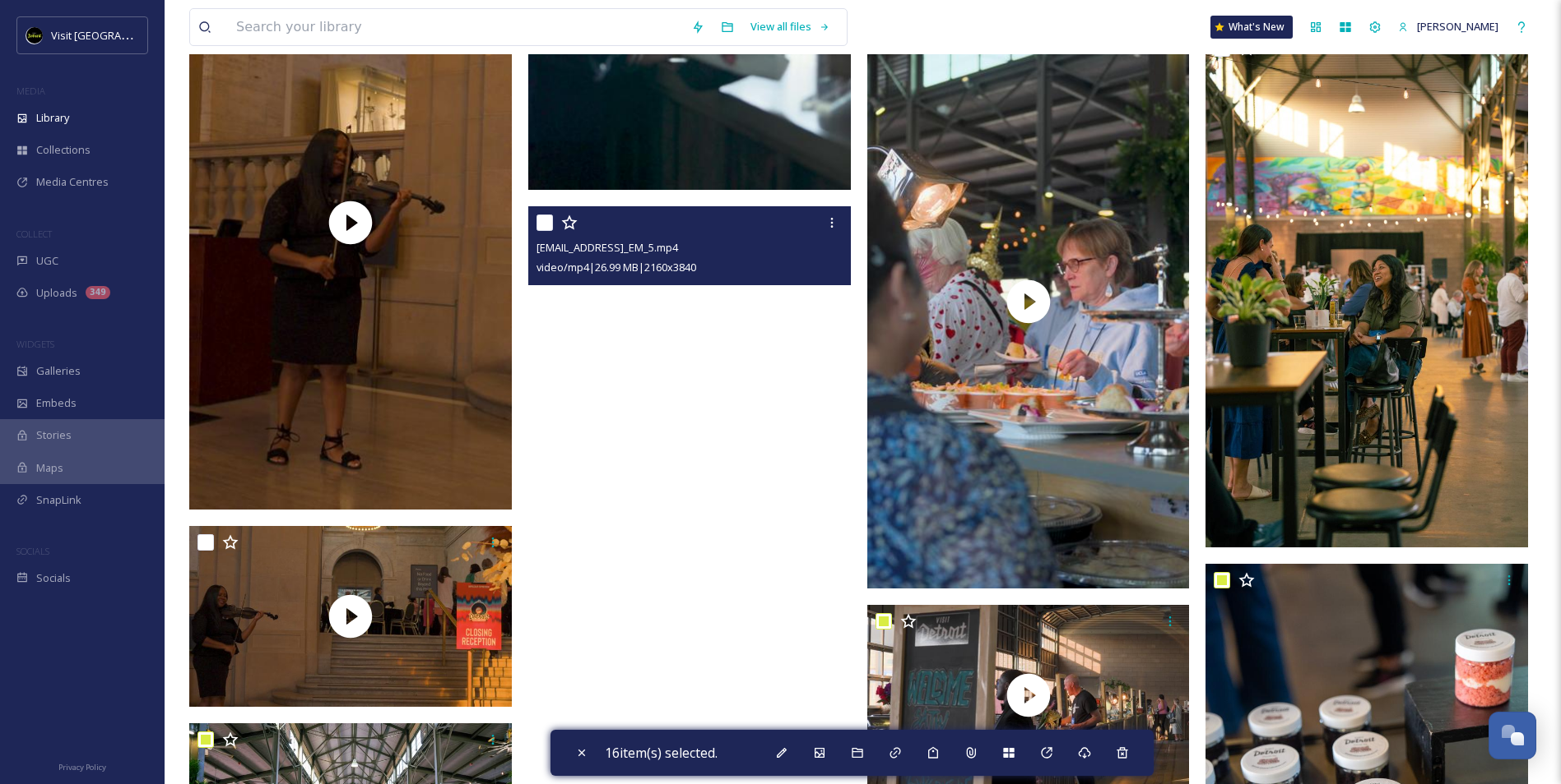
scroll to position [17177, 0]
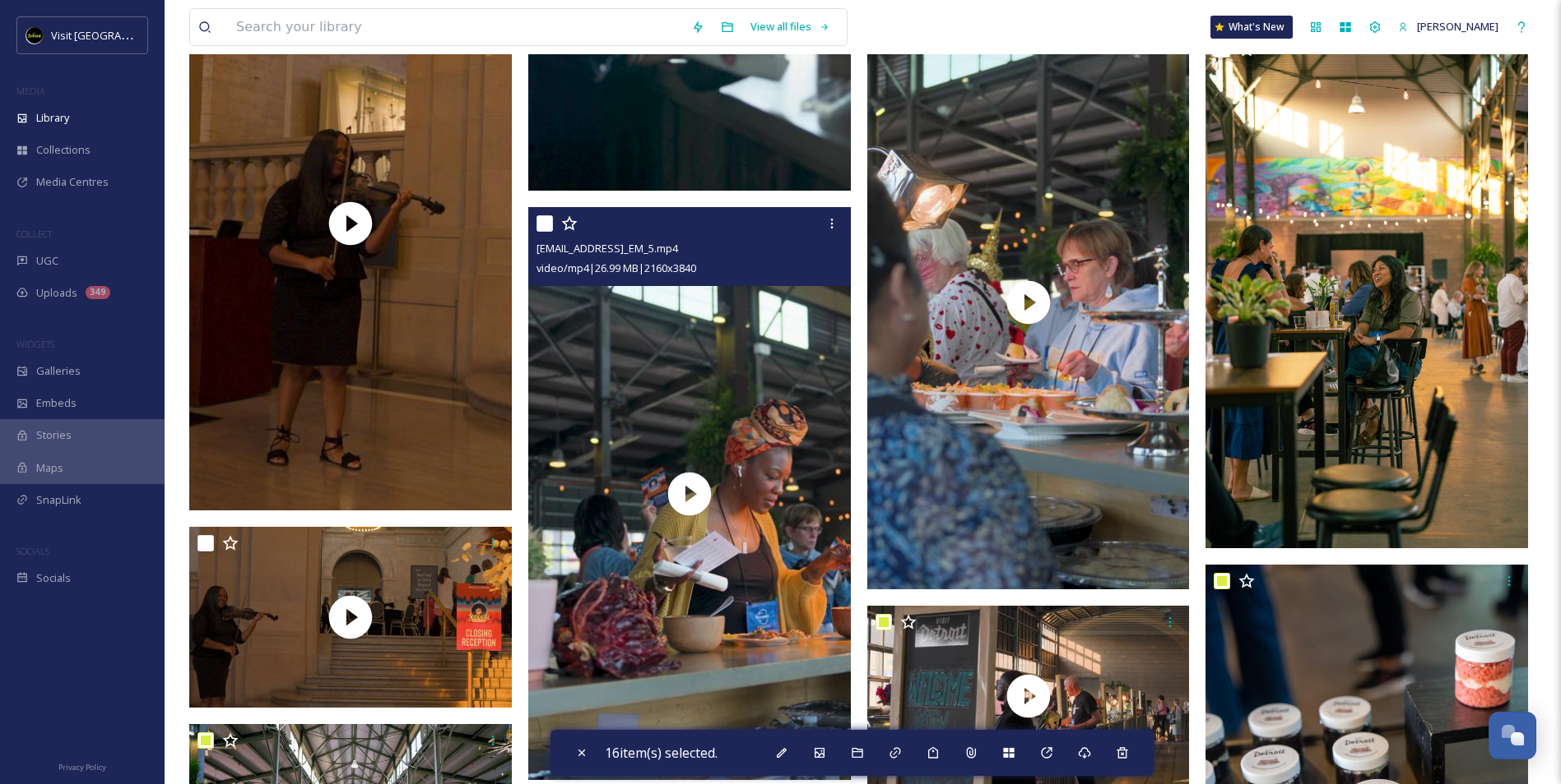
click at [542, 222] on input "checkbox" at bounding box center [545, 223] width 17 height 17
checkbox input "true"
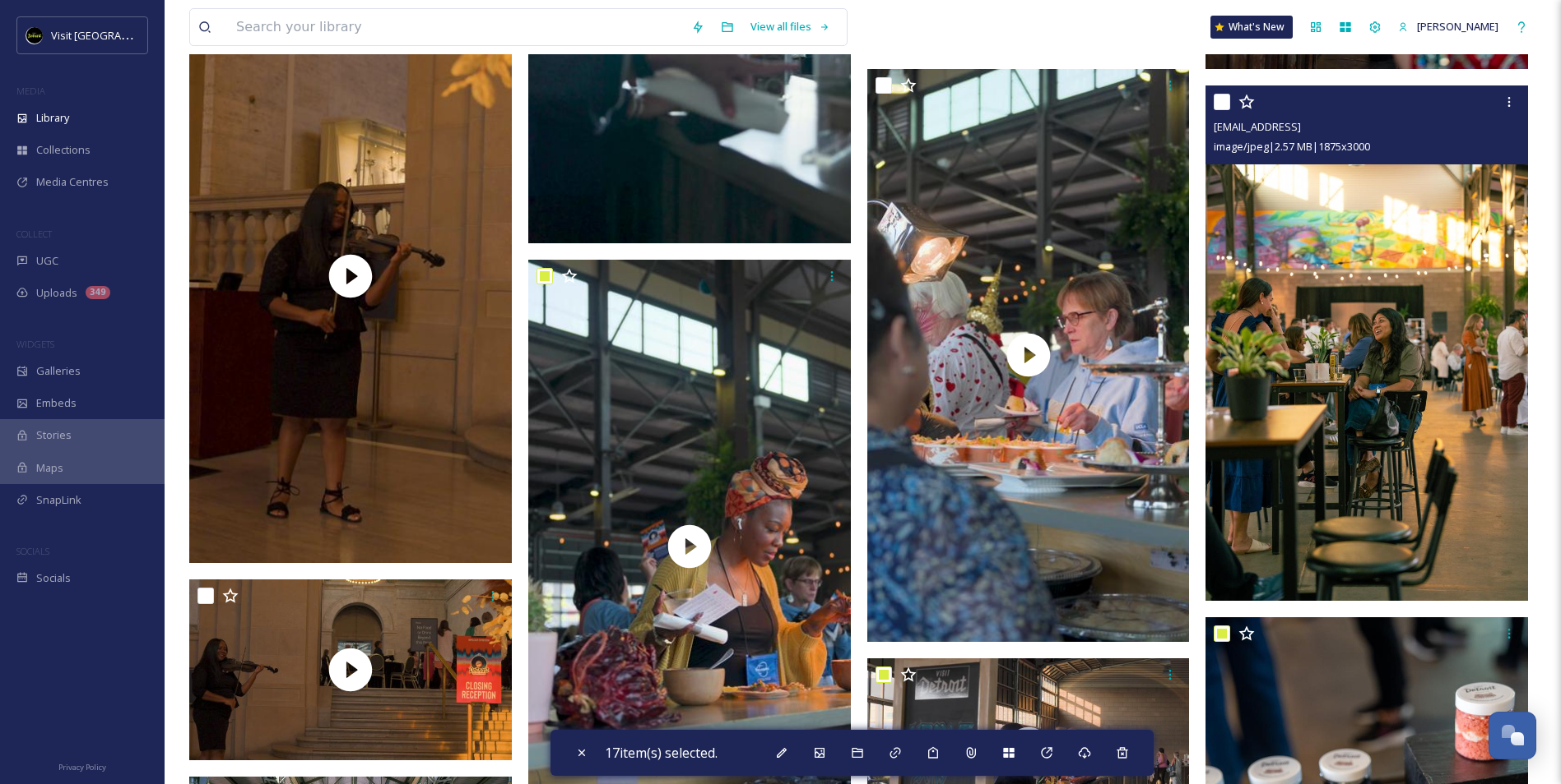
scroll to position [17013, 0]
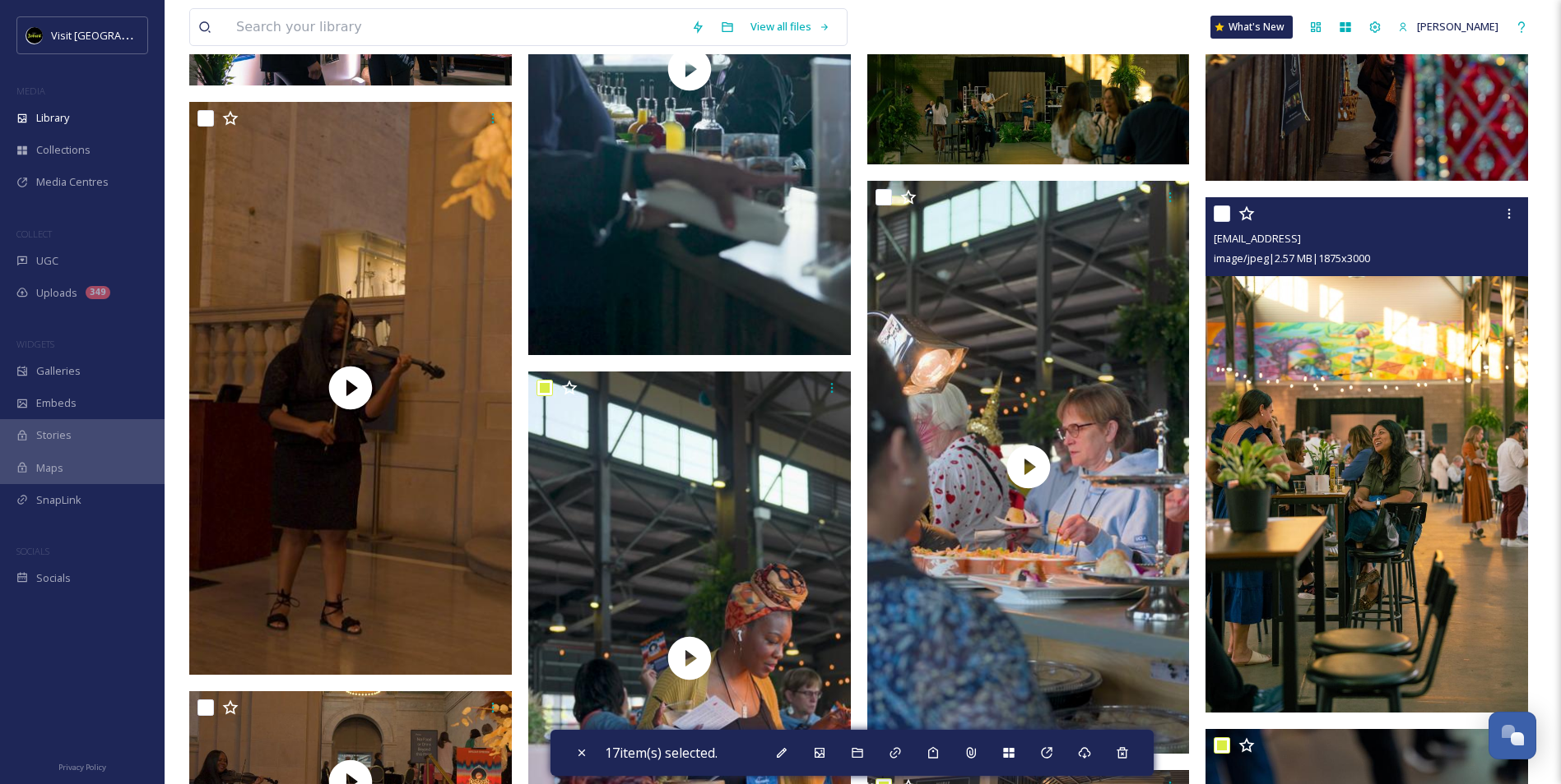
click at [1218, 214] on input "checkbox" at bounding box center [1222, 213] width 17 height 17
checkbox input "true"
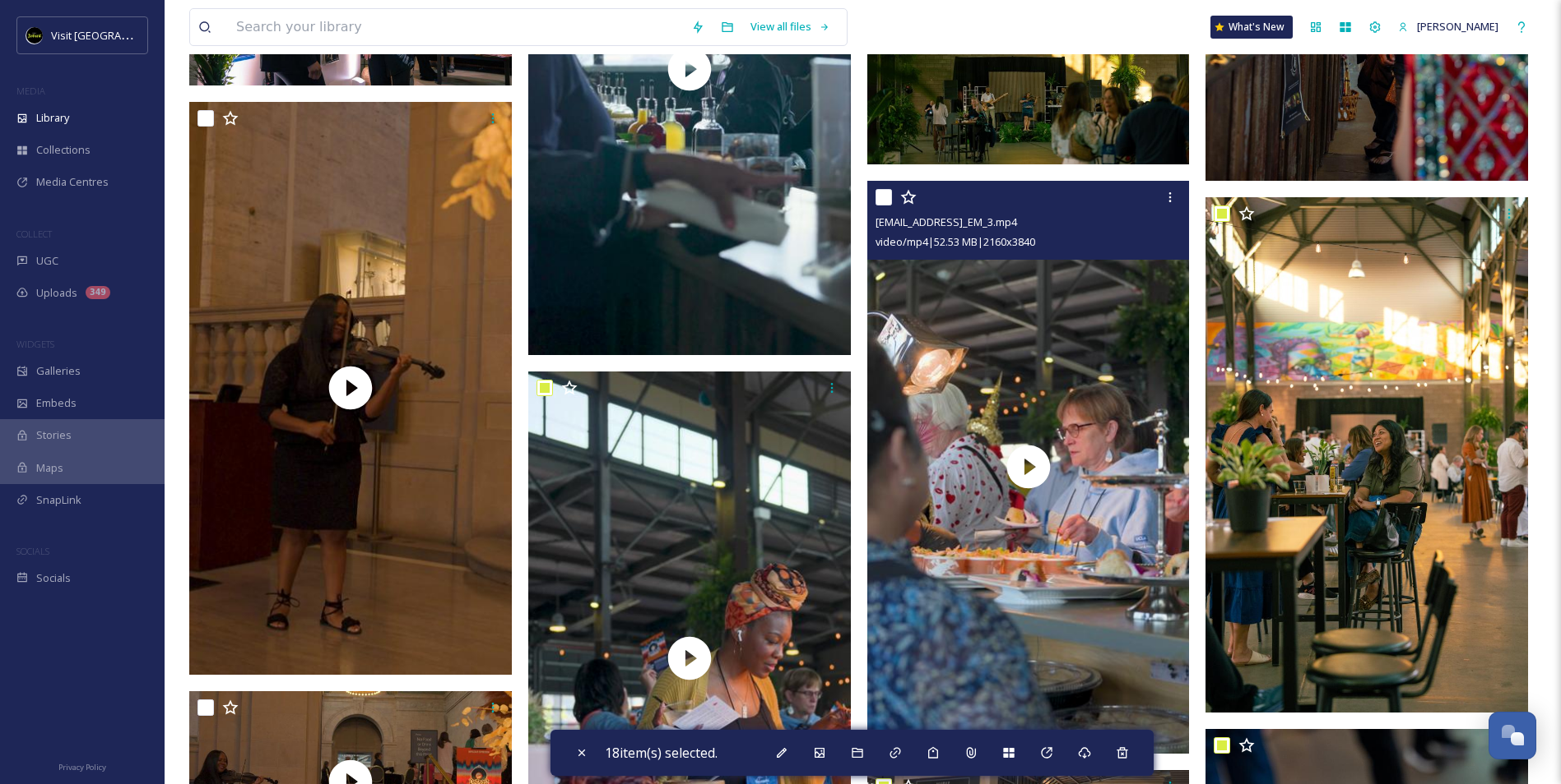
click at [885, 197] on input "checkbox" at bounding box center [884, 197] width 17 height 17
checkbox input "true"
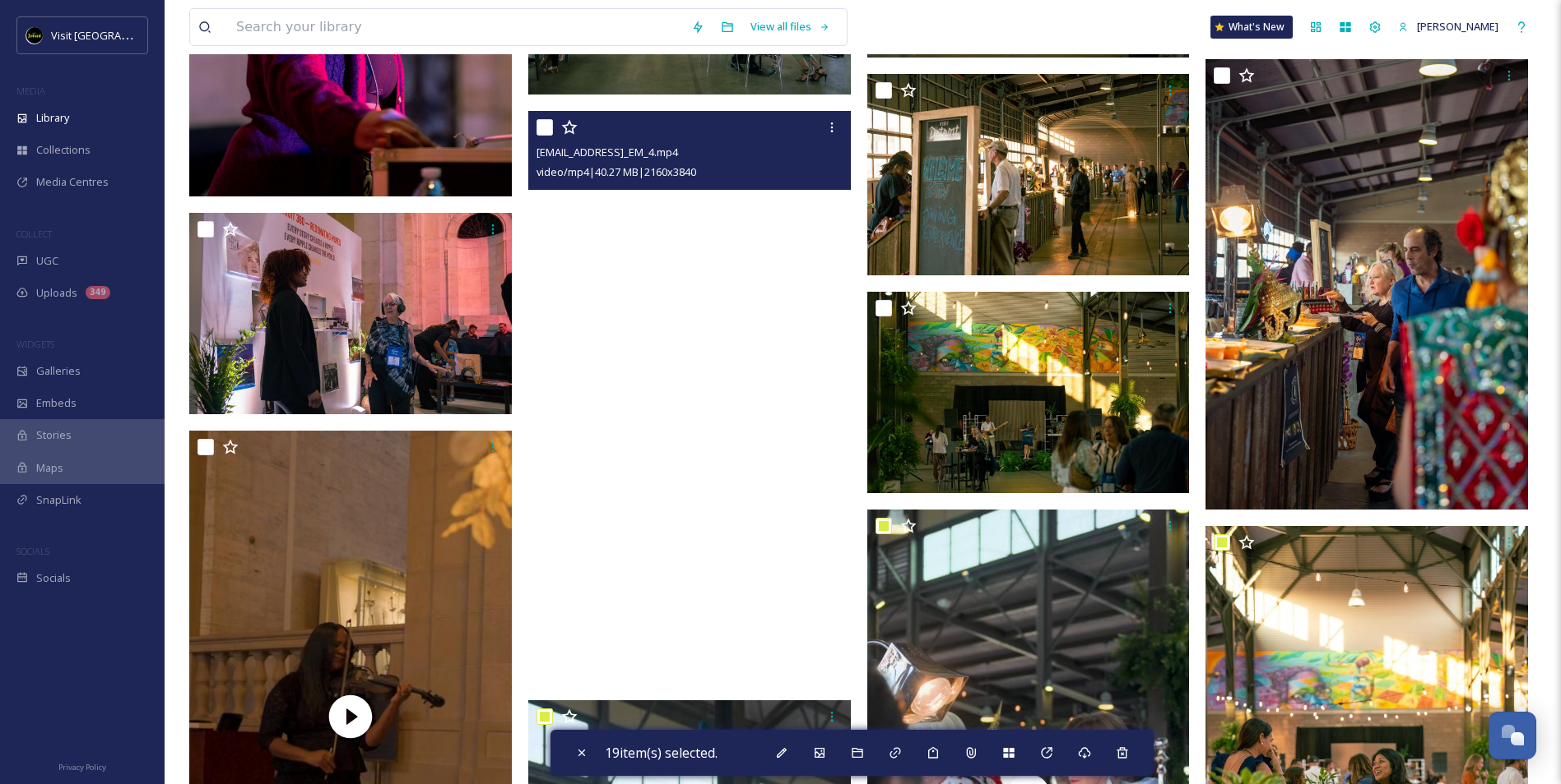
scroll to position [16520, 0]
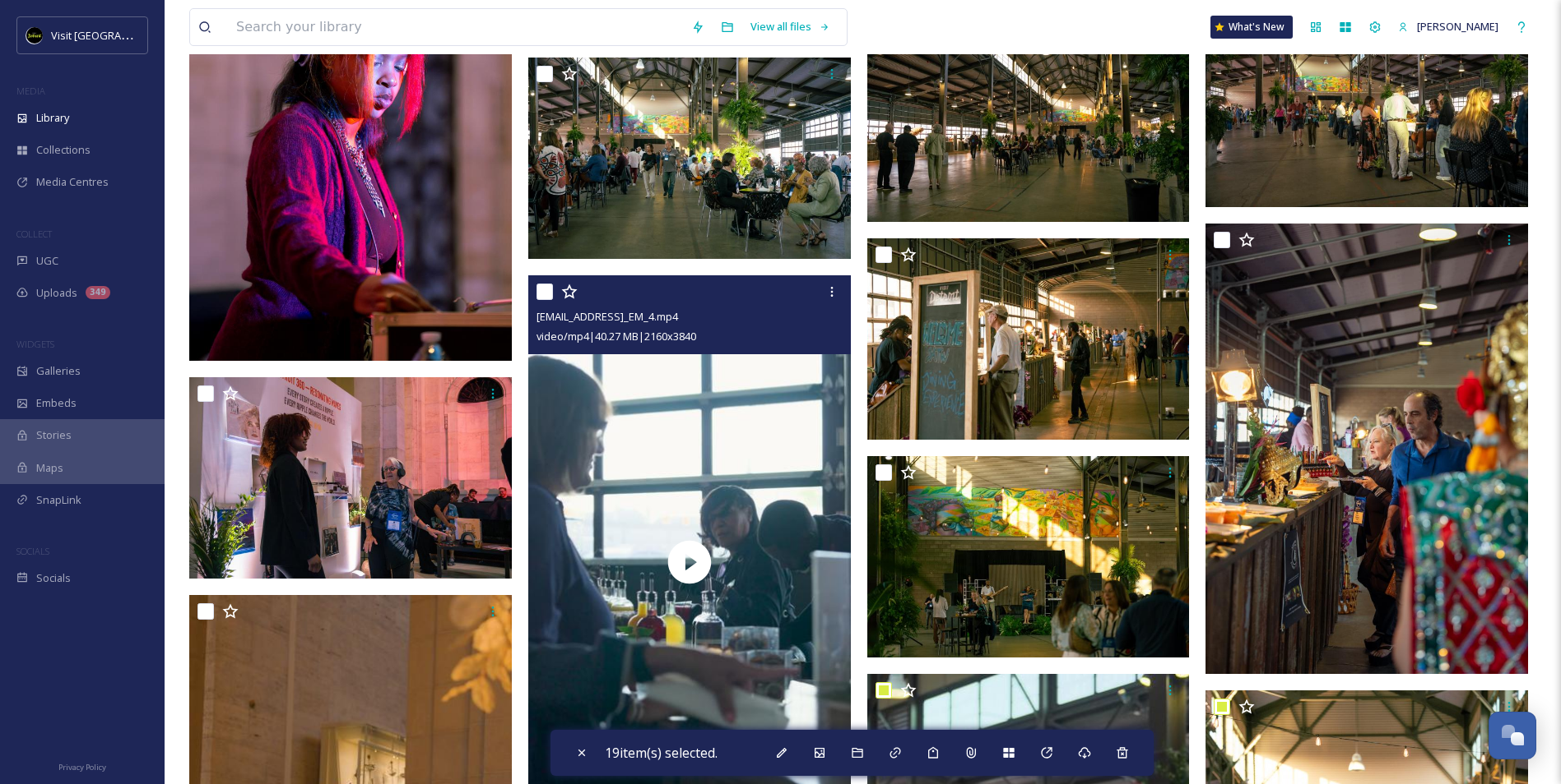
click at [548, 293] on input "checkbox" at bounding box center [545, 292] width 17 height 17
checkbox input "true"
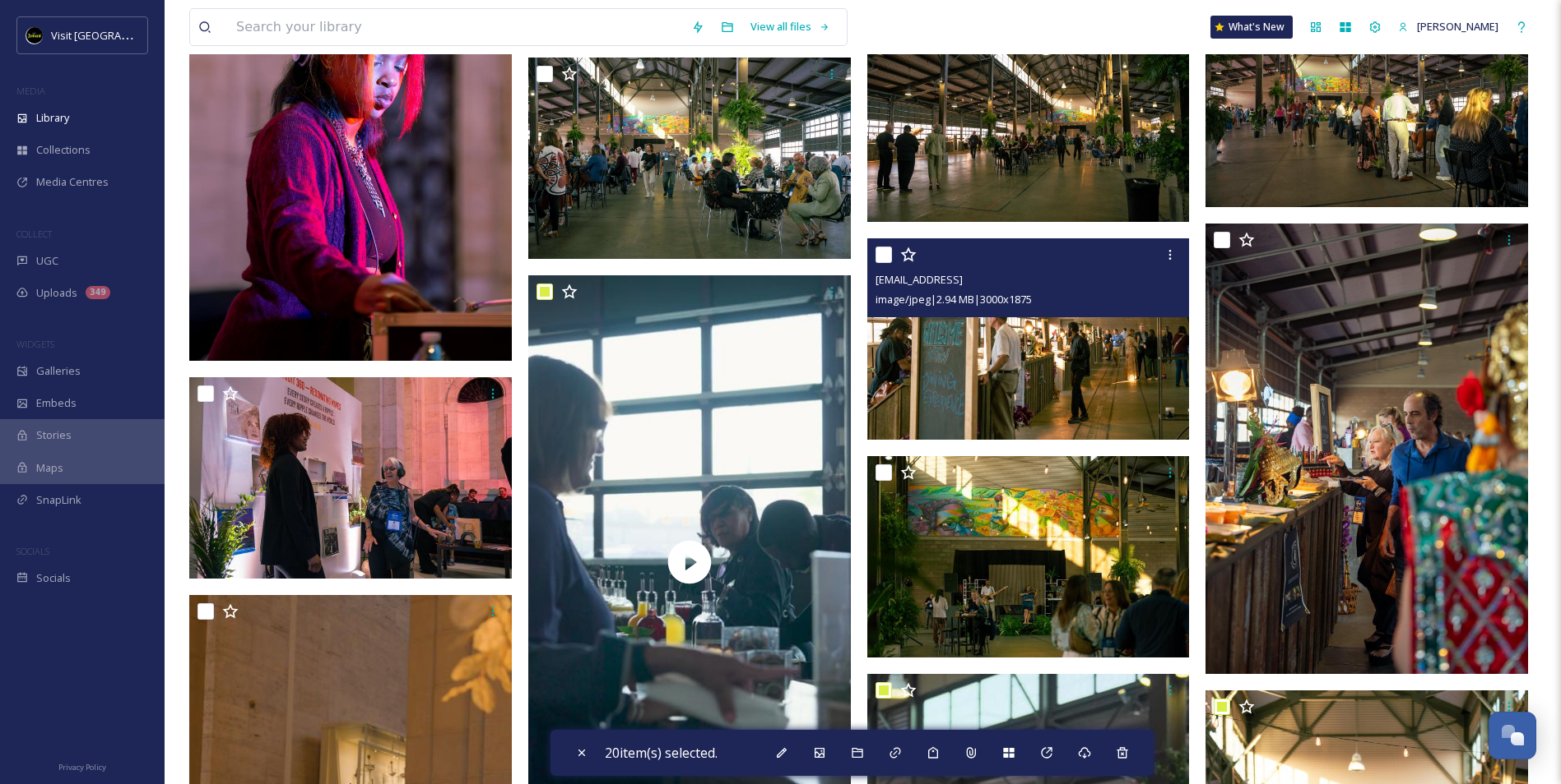
drag, startPoint x: 877, startPoint y: 252, endPoint x: 956, endPoint y: 250, distance: 79.0
click at [877, 254] on input "checkbox" at bounding box center [884, 254] width 17 height 17
checkbox input "true"
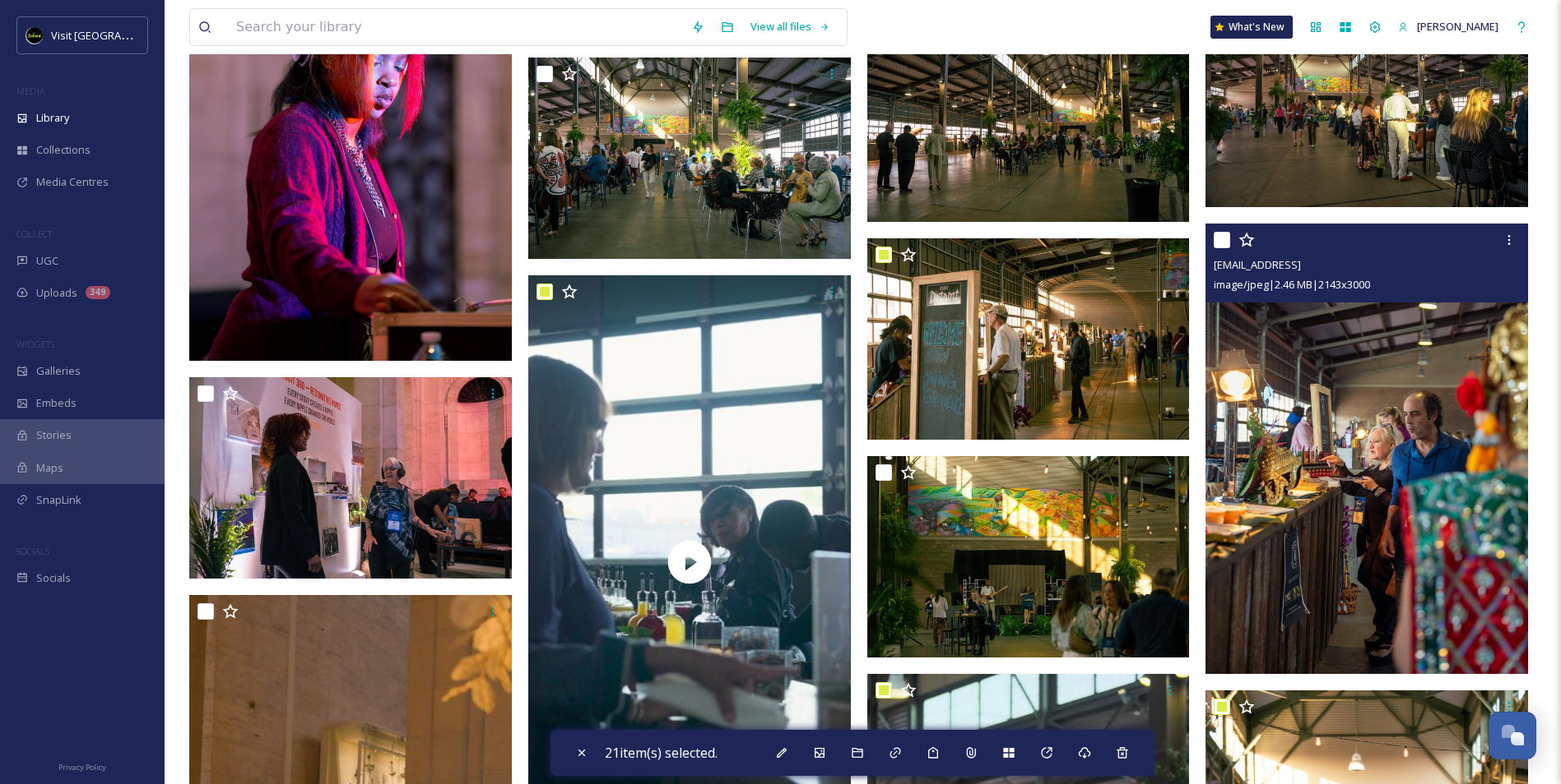
click at [1215, 240] on input "checkbox" at bounding box center [1222, 240] width 17 height 17
checkbox input "true"
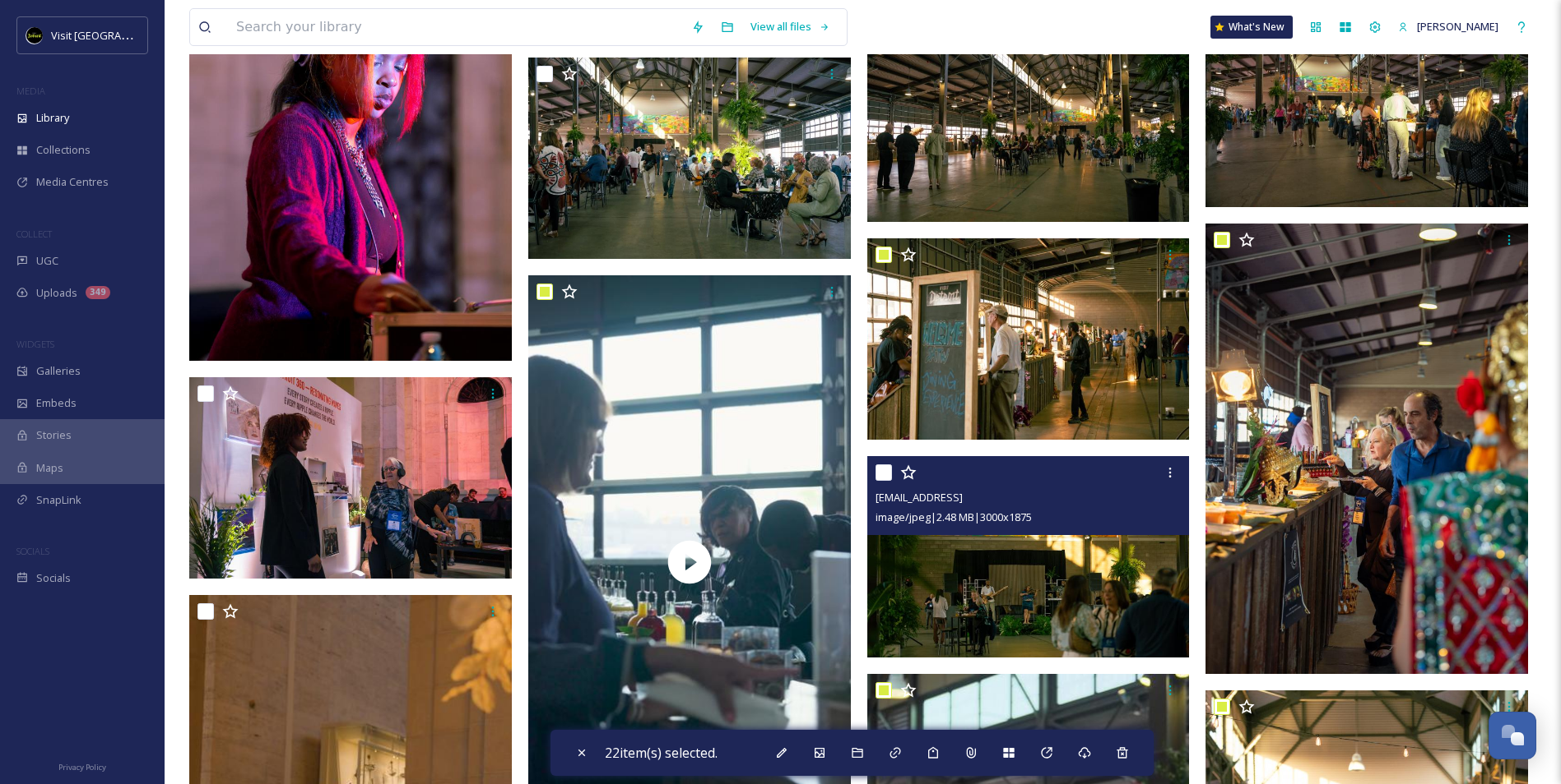
click at [889, 476] on input "checkbox" at bounding box center [884, 473] width 17 height 17
checkbox input "true"
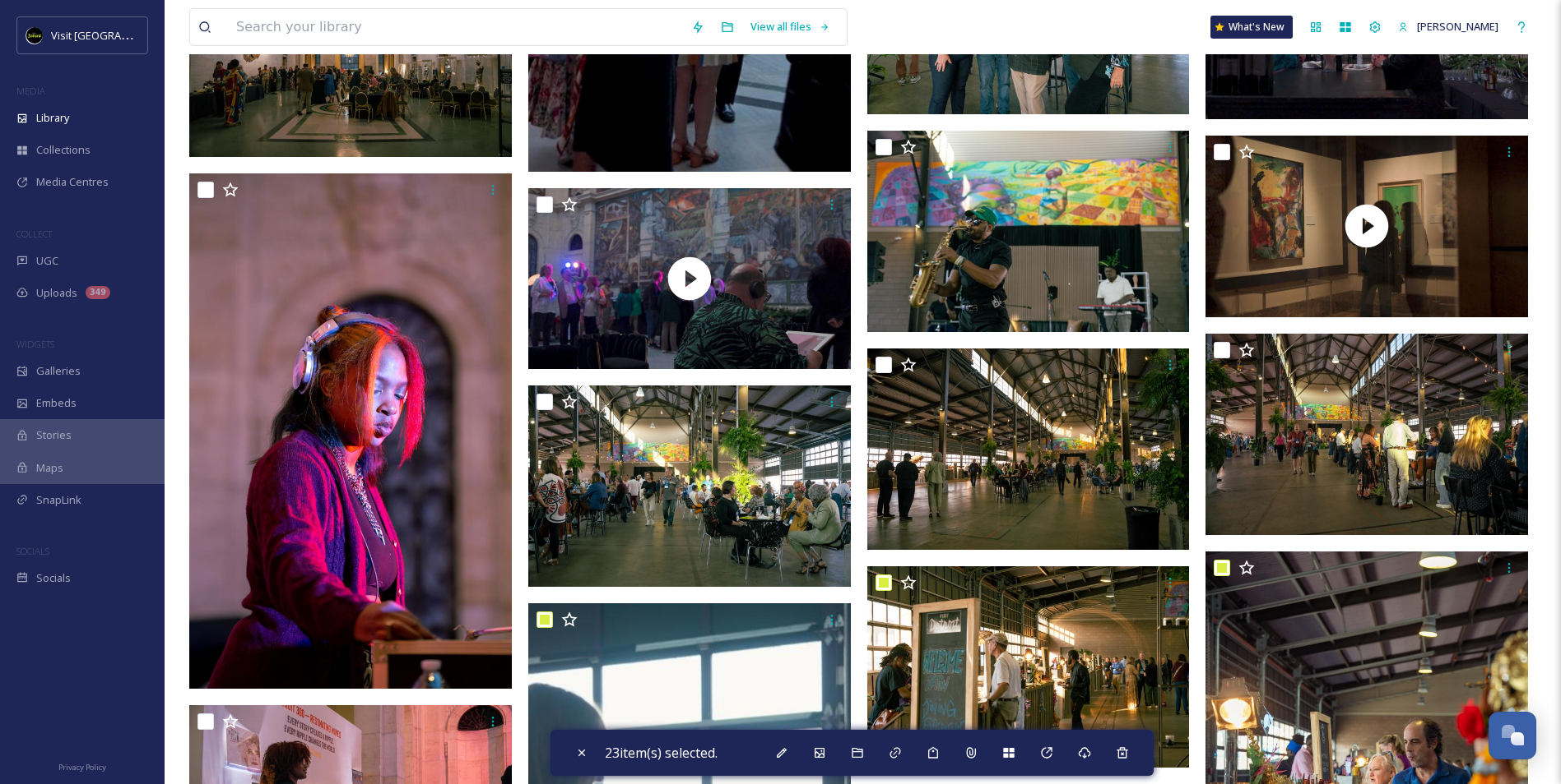
scroll to position [16191, 0]
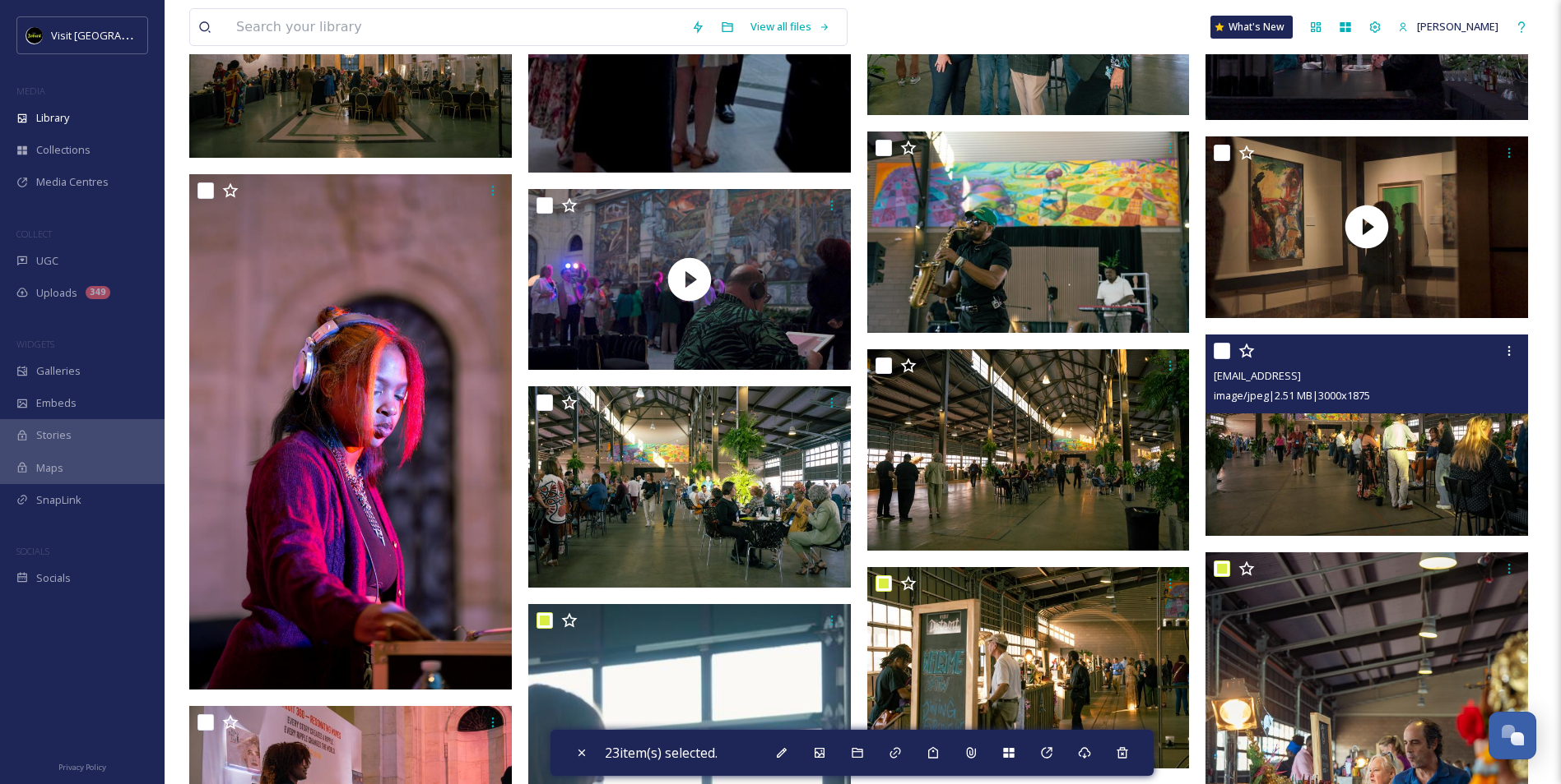
click at [1220, 350] on input "checkbox" at bounding box center [1222, 351] width 17 height 17
checkbox input "true"
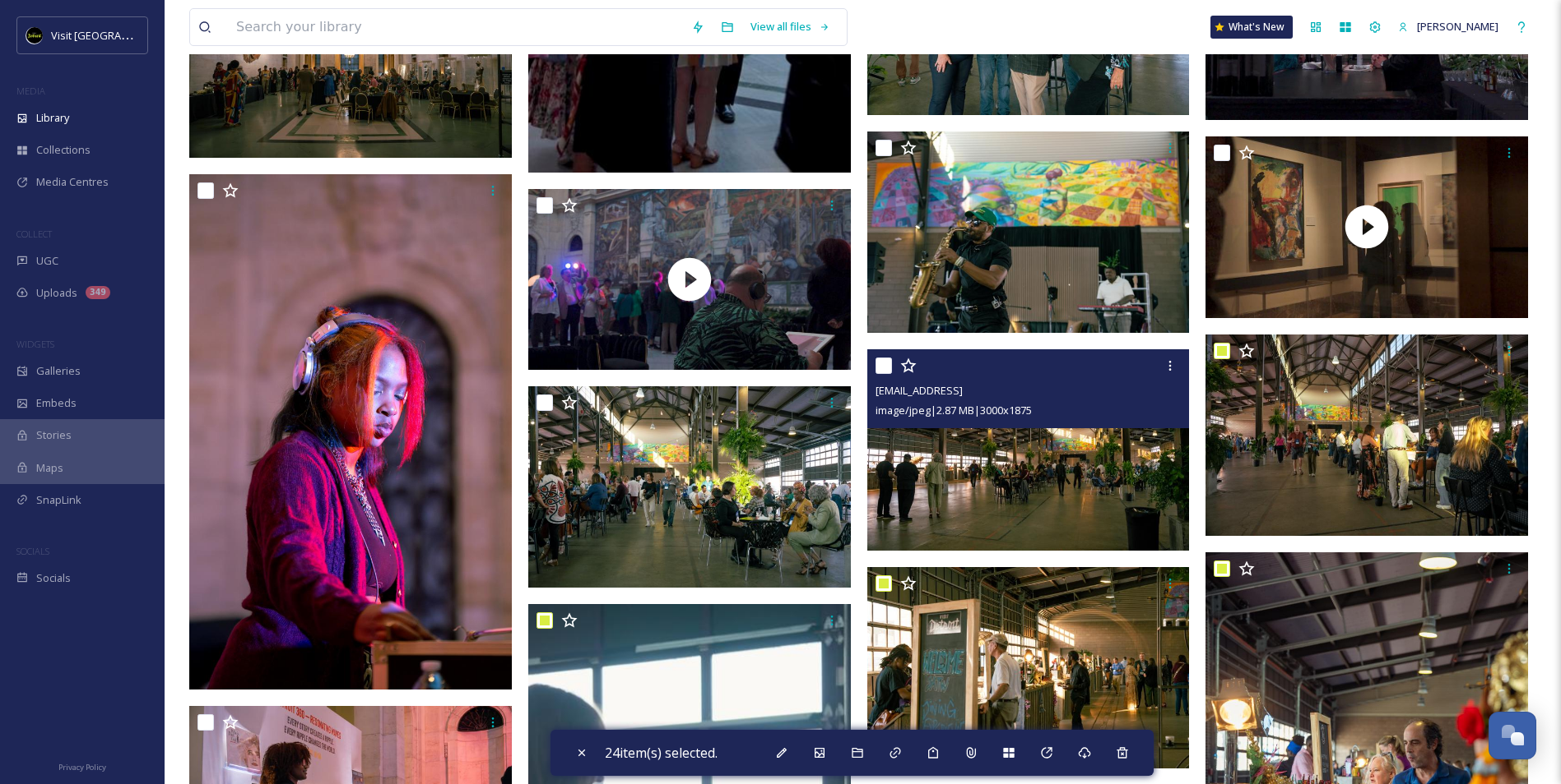
click at [887, 362] on input "checkbox" at bounding box center [884, 365] width 17 height 17
checkbox input "true"
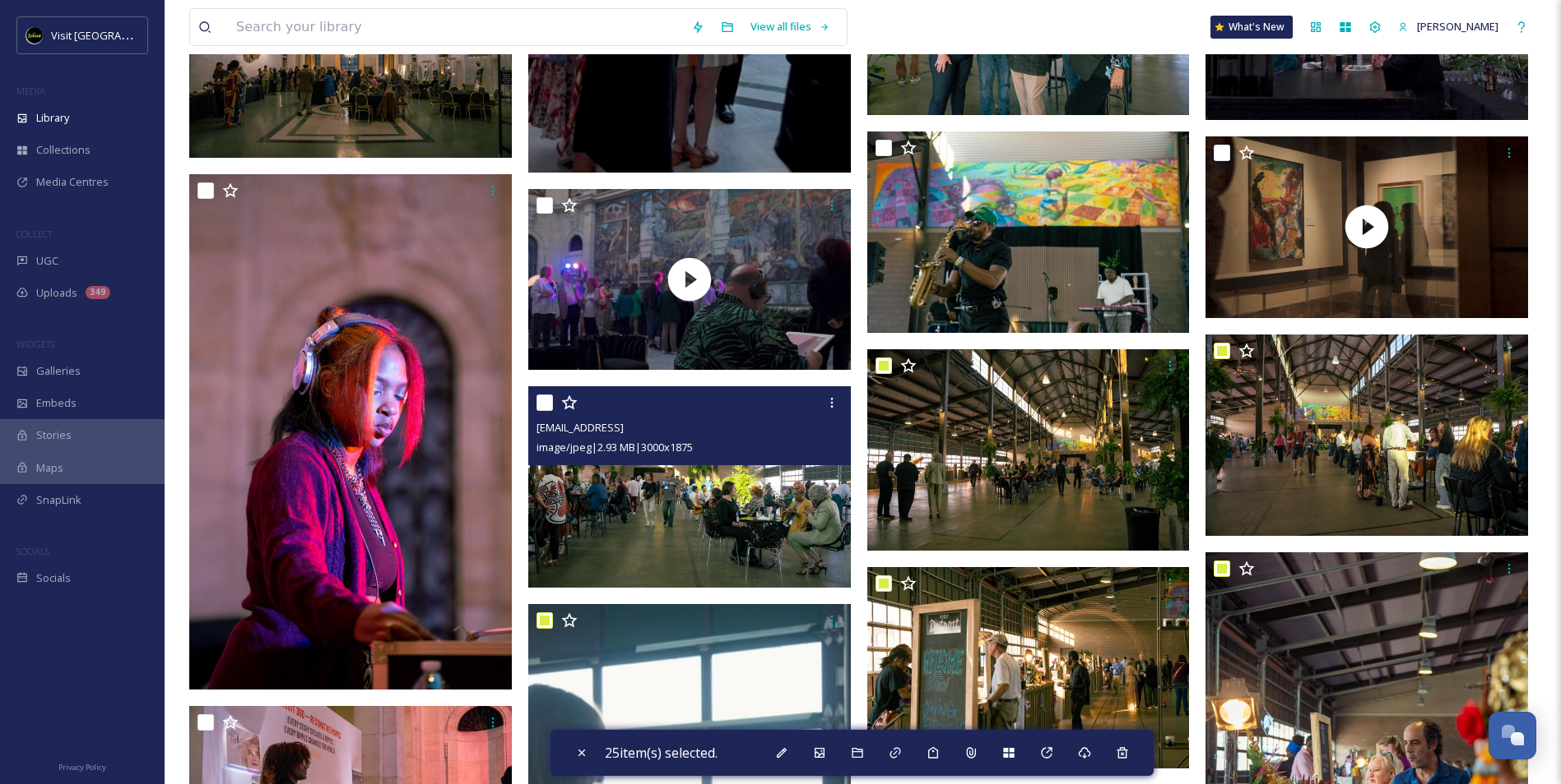
click at [545, 403] on input "checkbox" at bounding box center [545, 403] width 17 height 17
checkbox input "true"
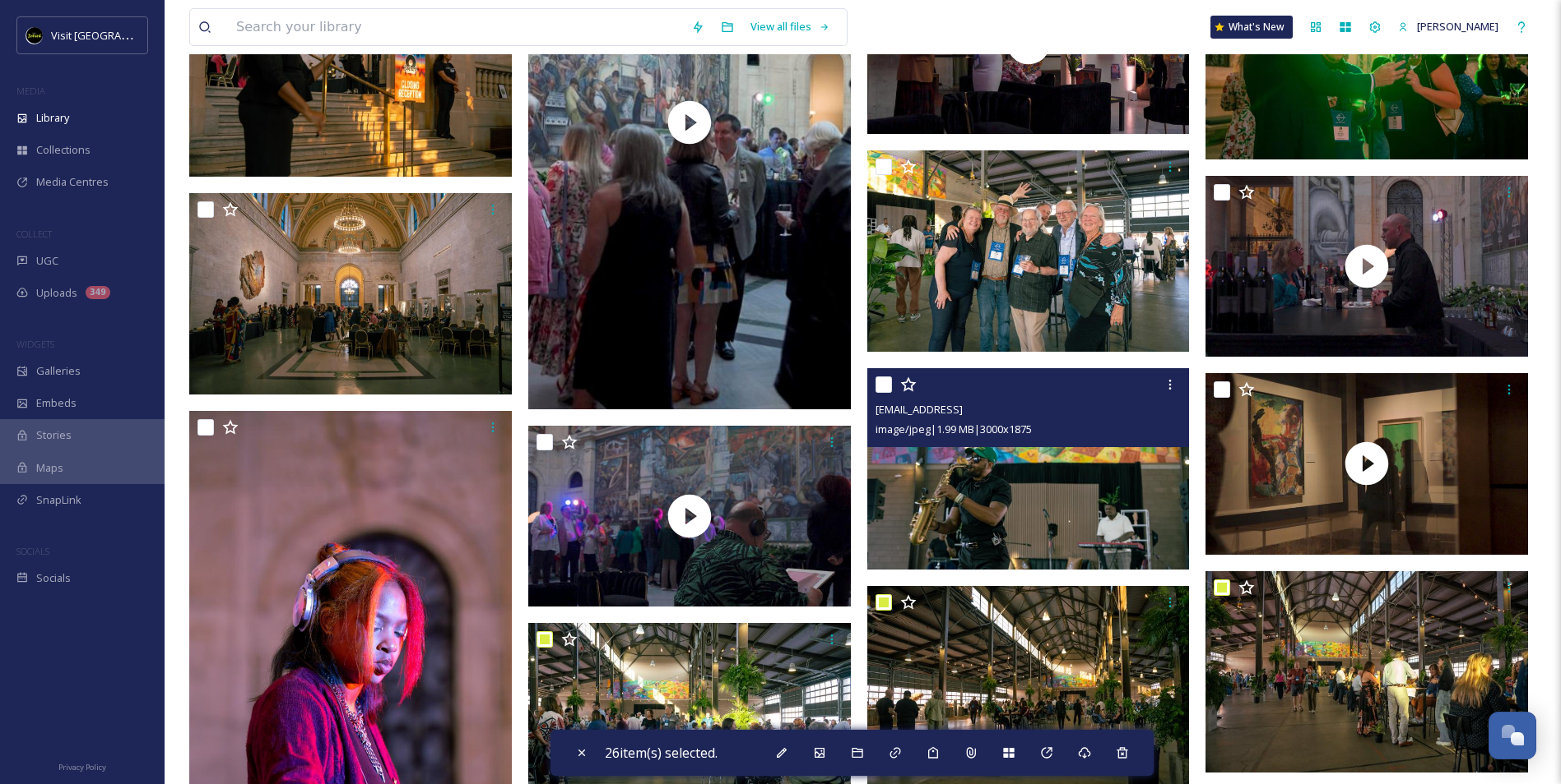
scroll to position [15944, 0]
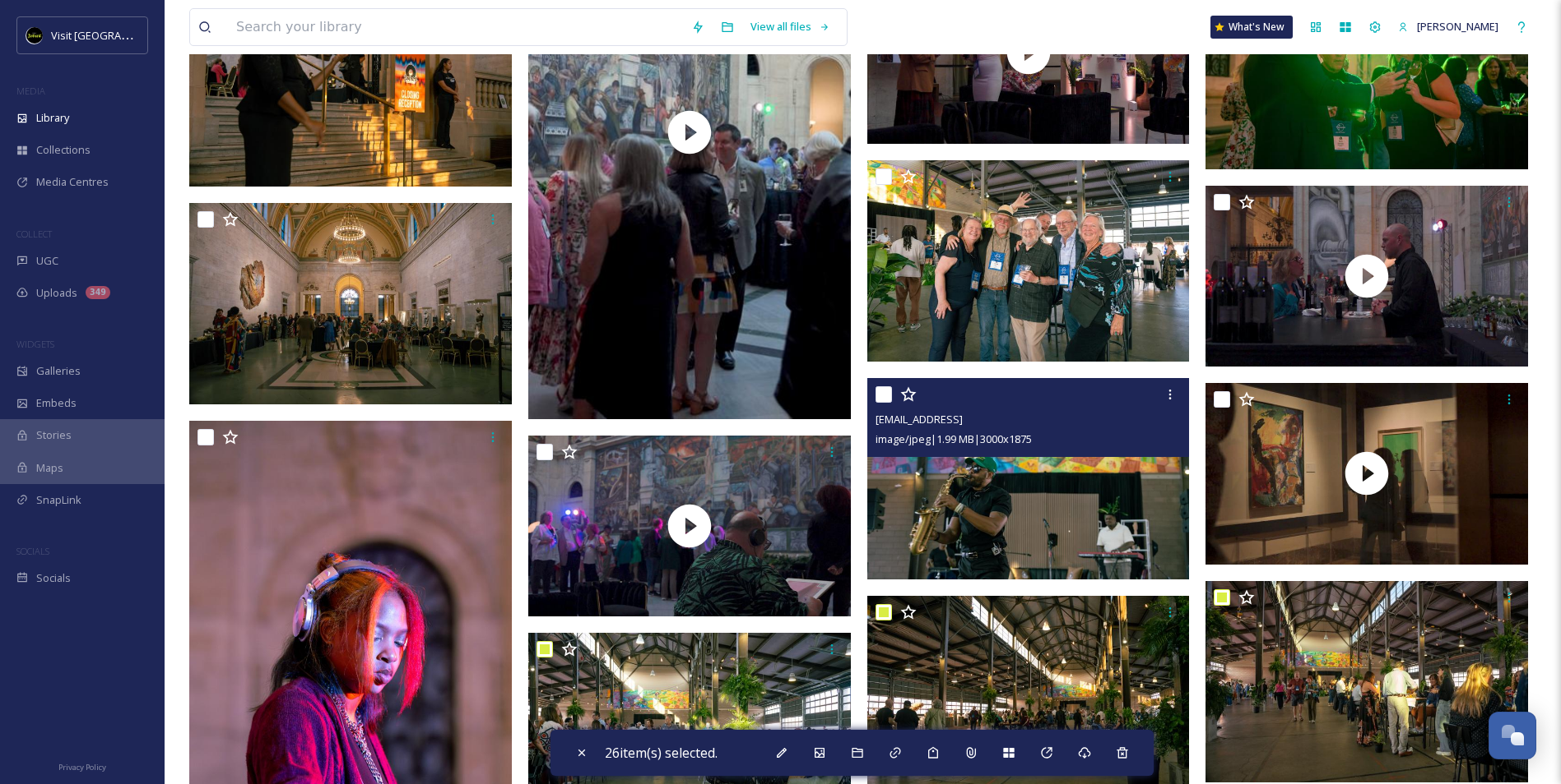
click at [879, 391] on input "checkbox" at bounding box center [884, 394] width 17 height 17
checkbox input "true"
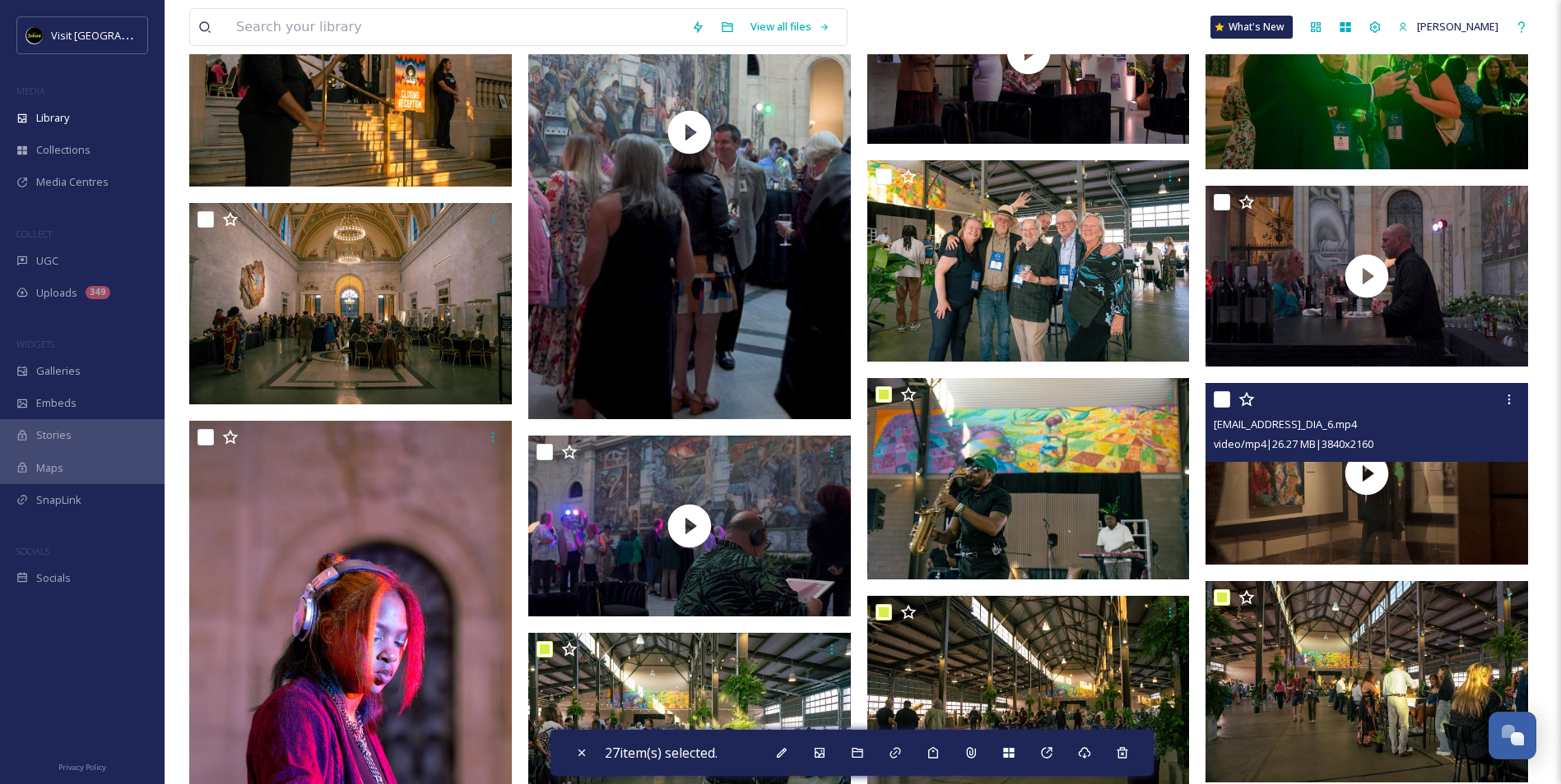
click at [1222, 398] on input "checkbox" at bounding box center [1222, 399] width 17 height 17
checkbox input "true"
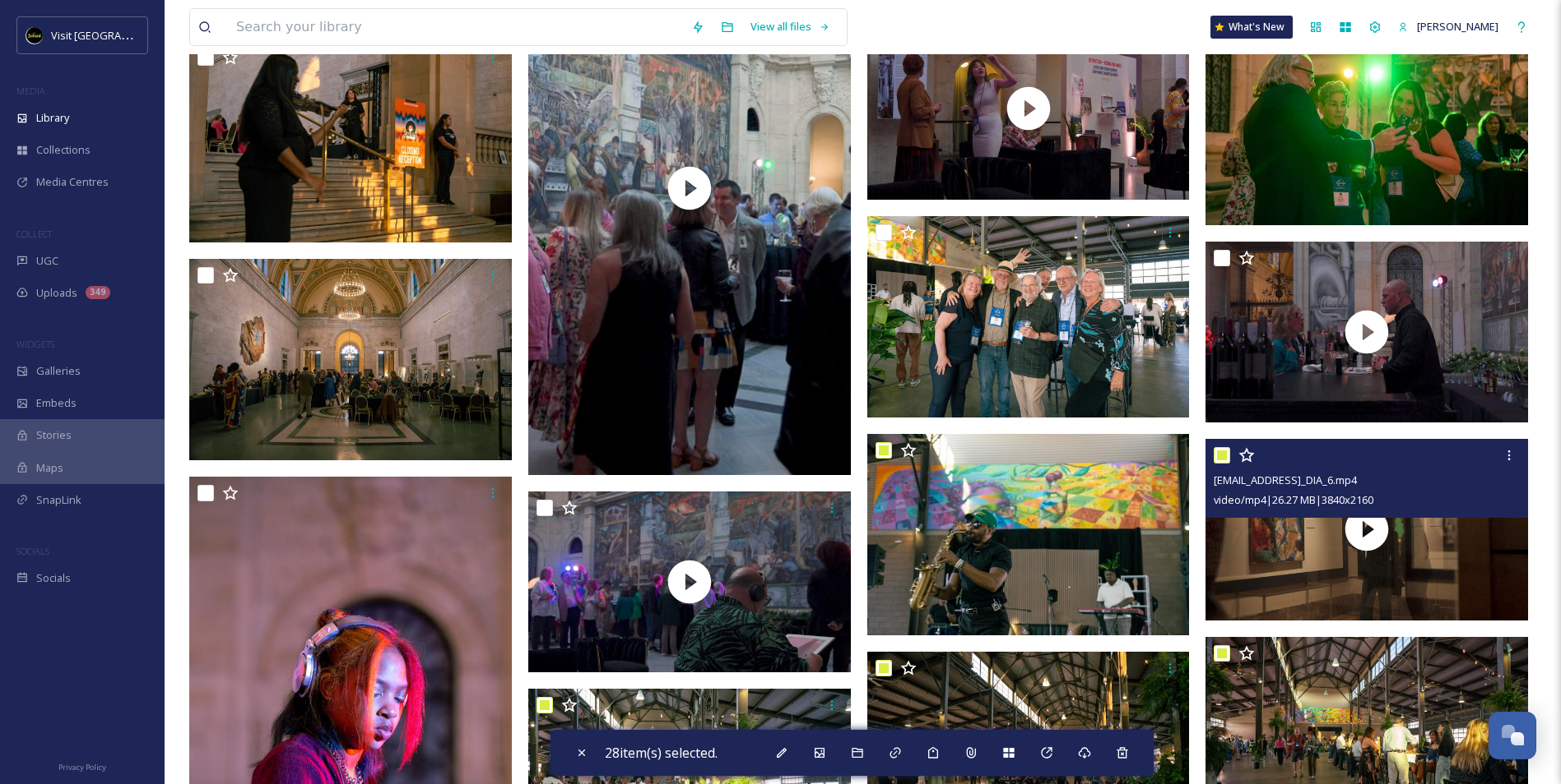
scroll to position [15779, 0]
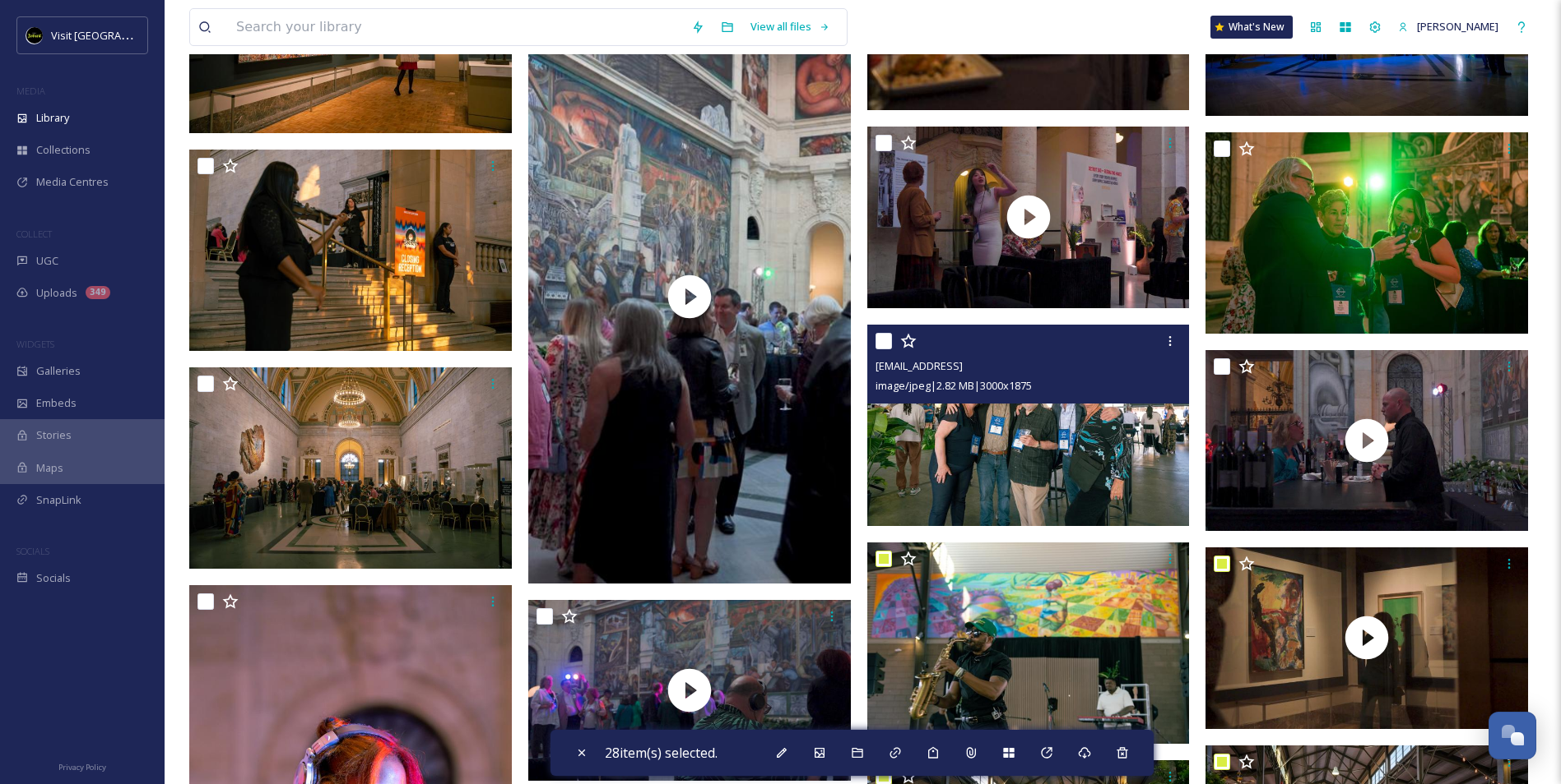
click at [886, 341] on input "checkbox" at bounding box center [884, 341] width 17 height 17
checkbox input "true"
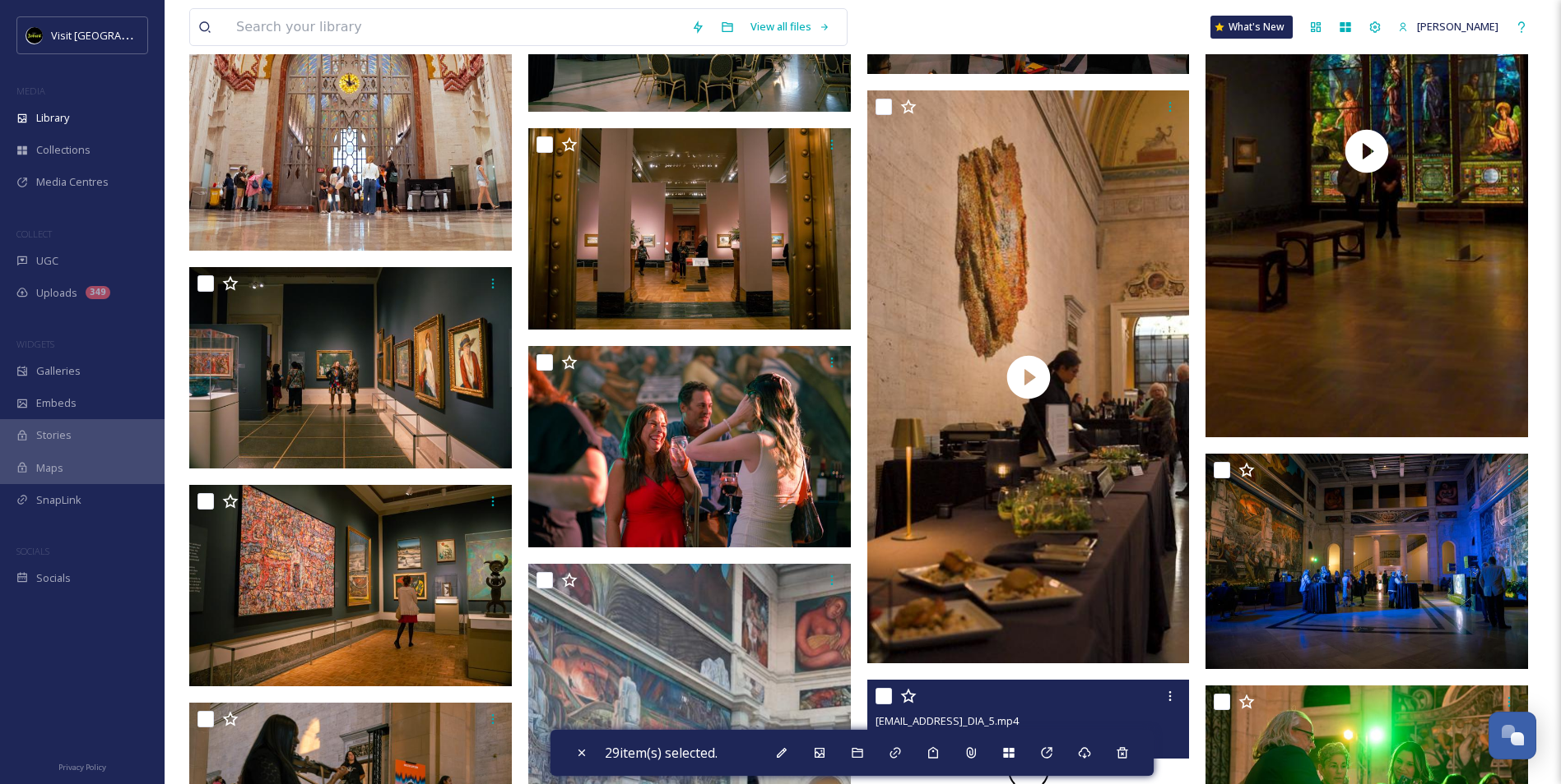
scroll to position [15286, 0]
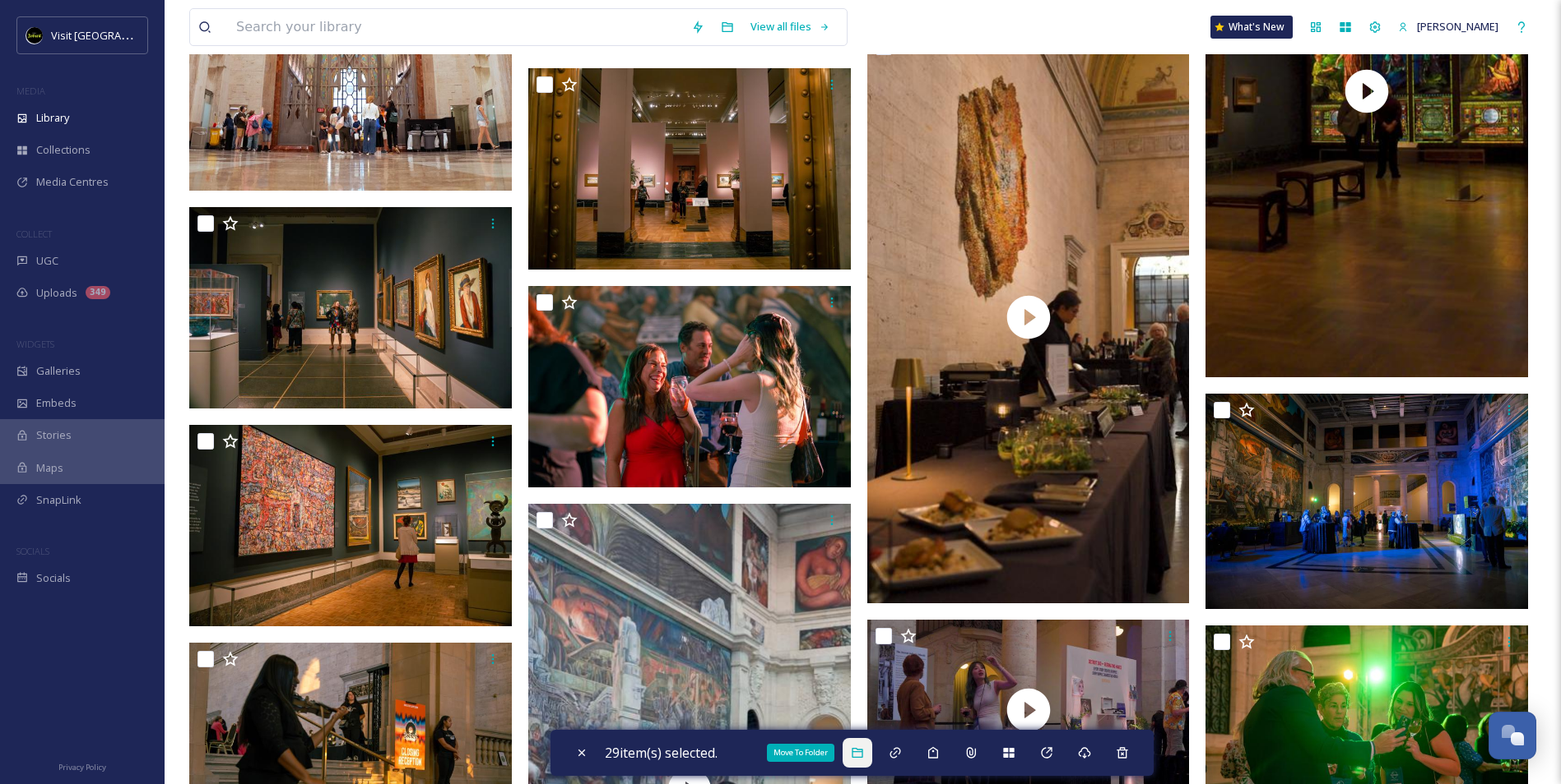
click at [862, 757] on icon at bounding box center [856, 754] width 11 height 10
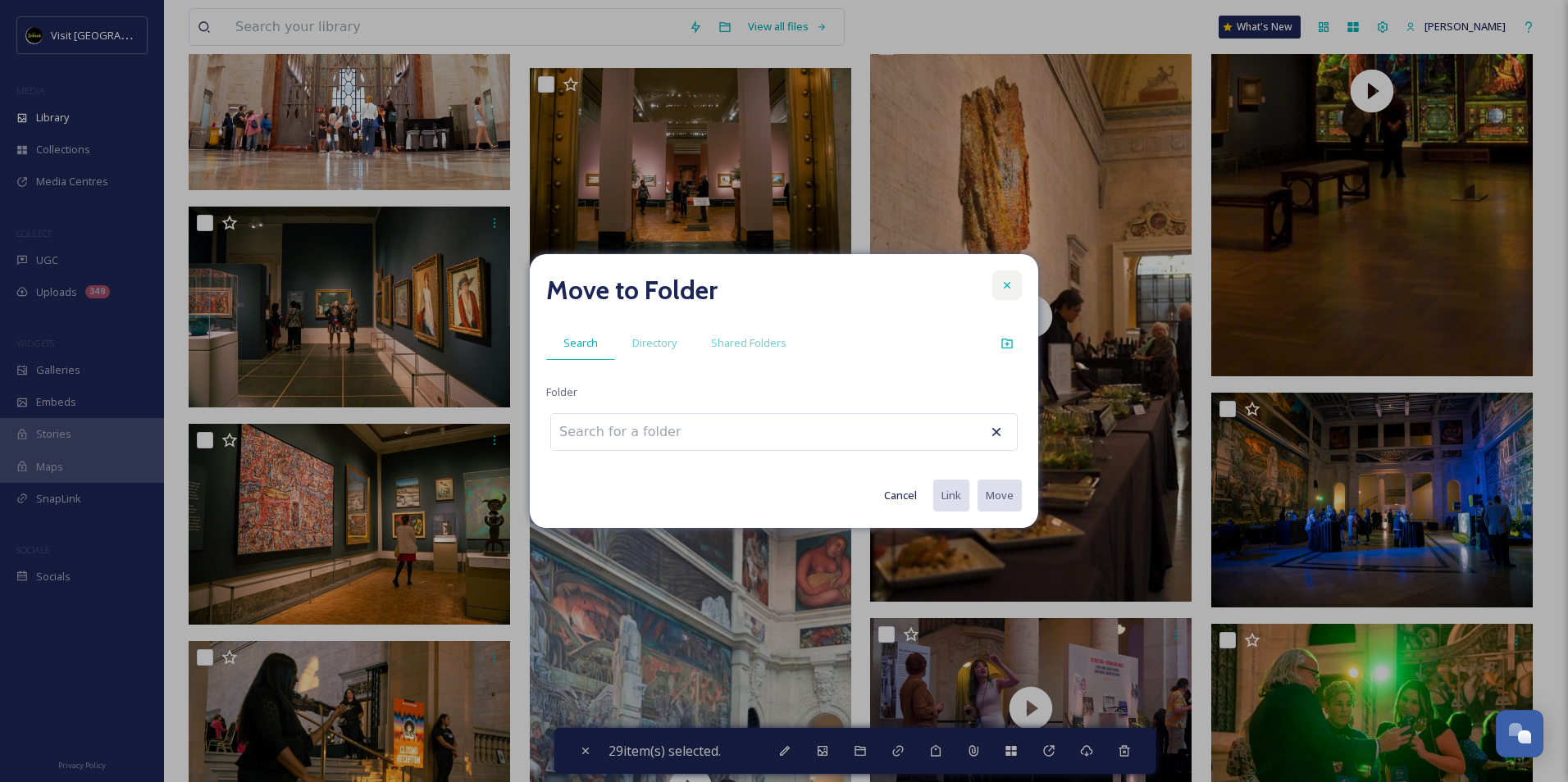
click at [1007, 288] on icon at bounding box center [1006, 285] width 13 height 13
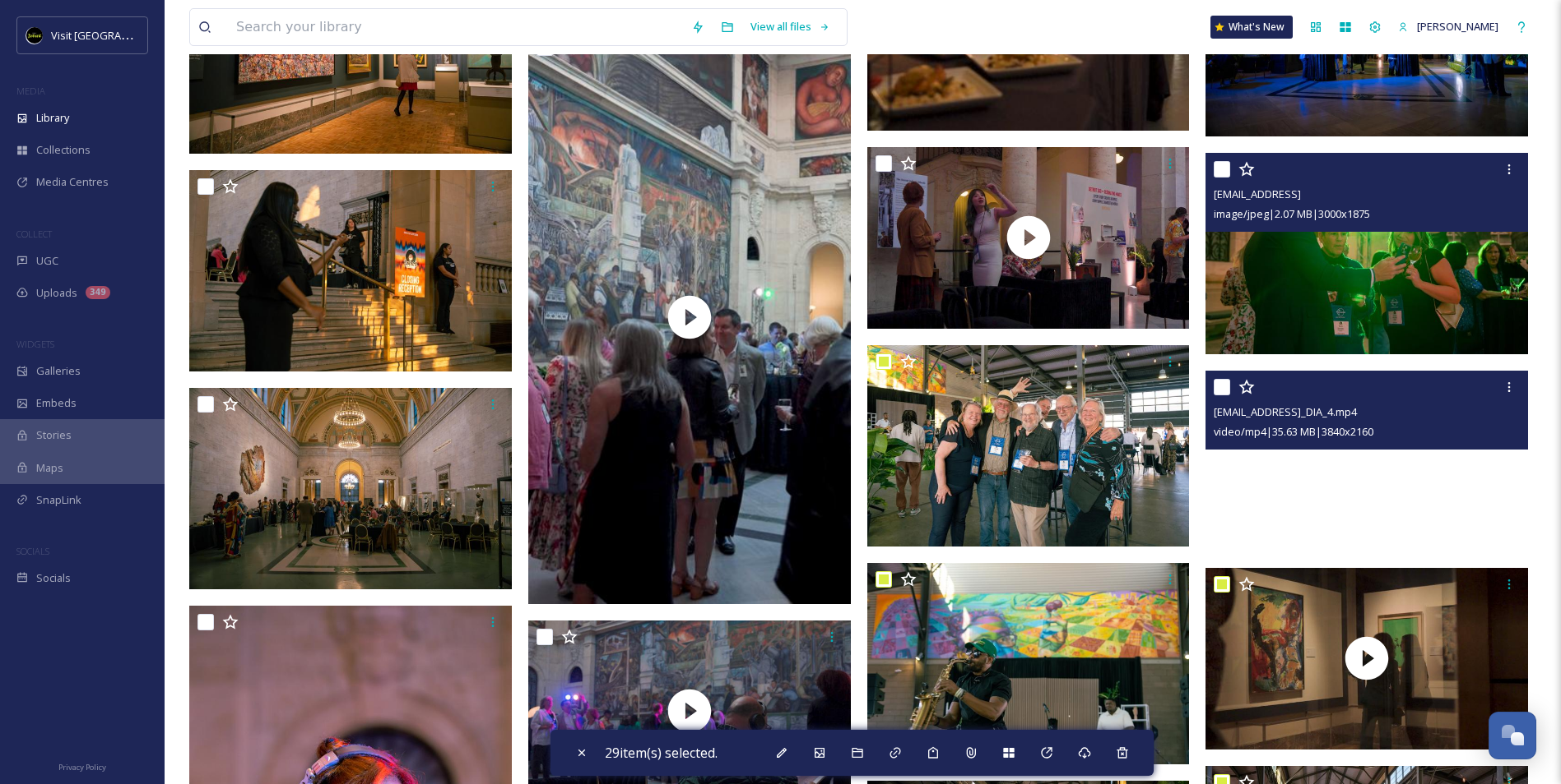
scroll to position [16027, 0]
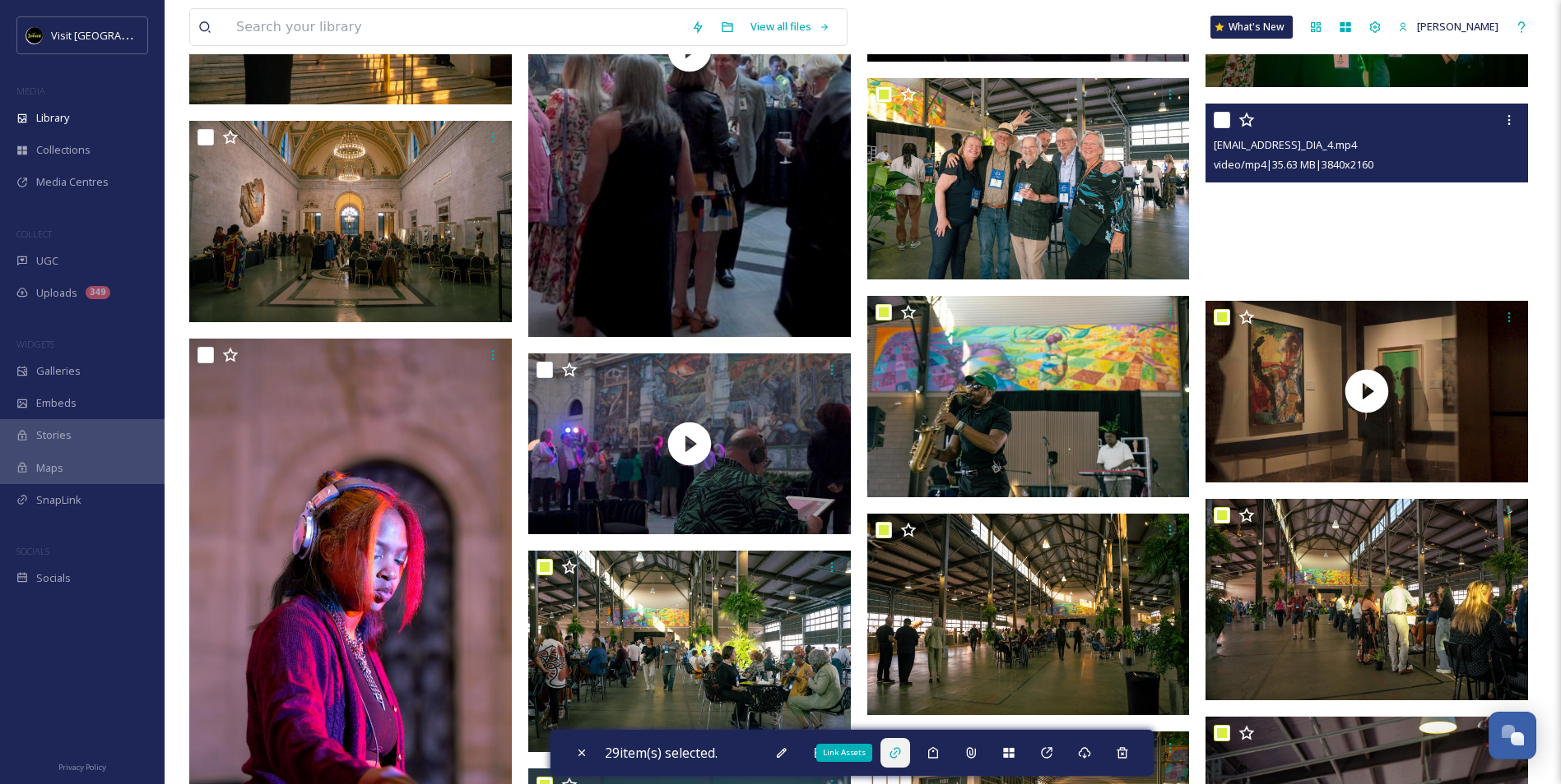
click at [906, 758] on div "Link Assets" at bounding box center [896, 754] width 29 height 29
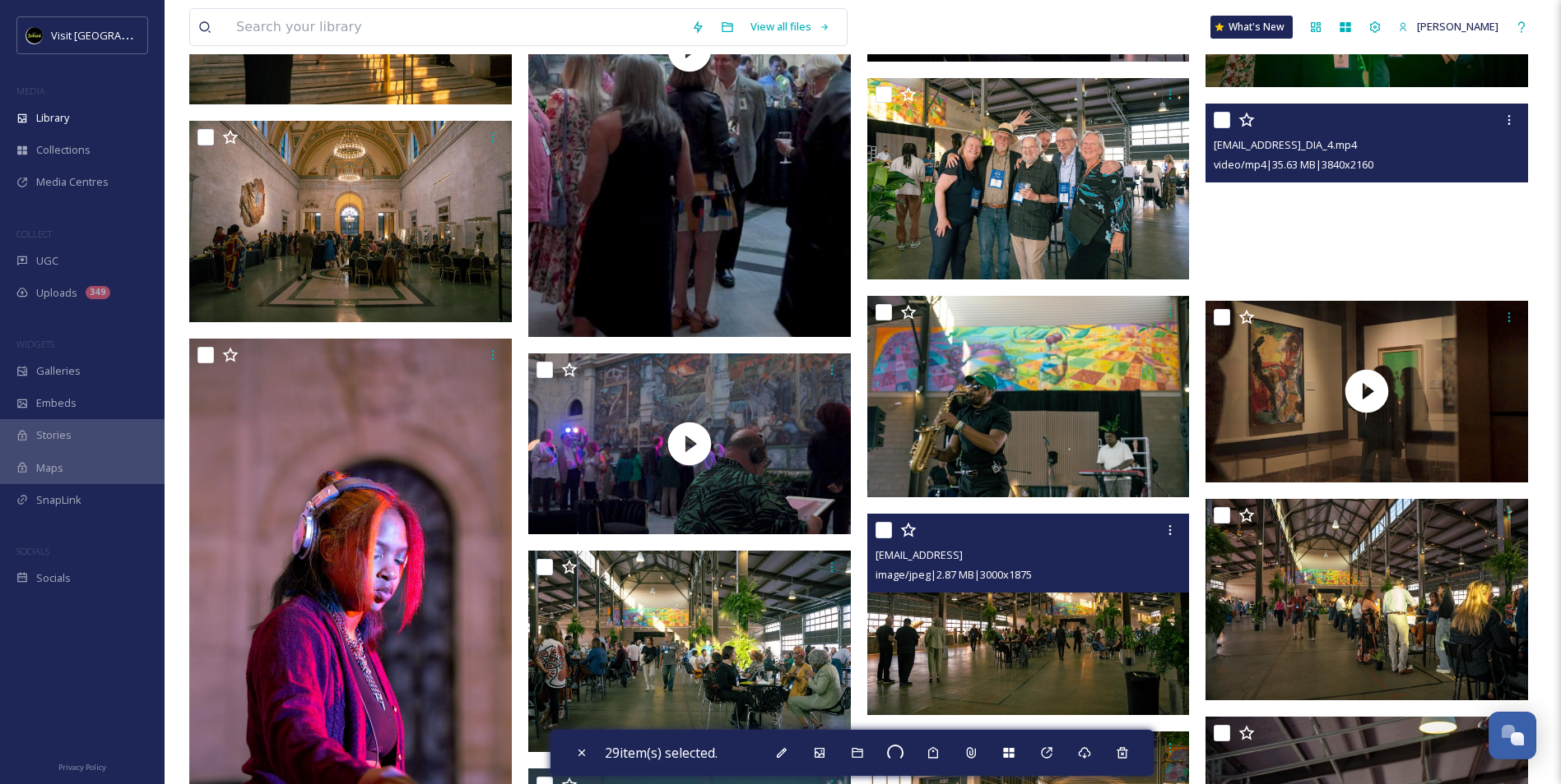
checkbox input "false"
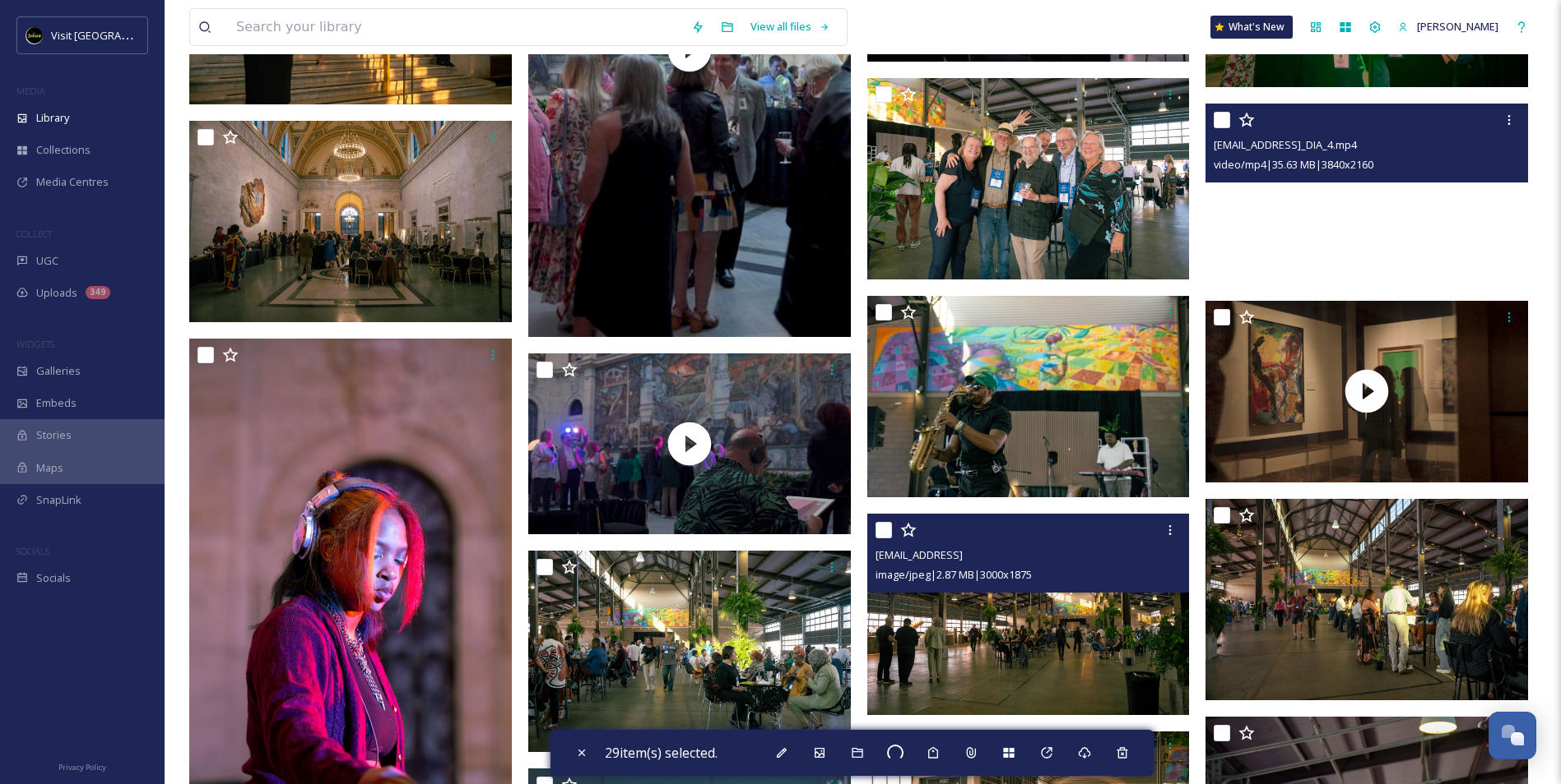
checkbox input "false"
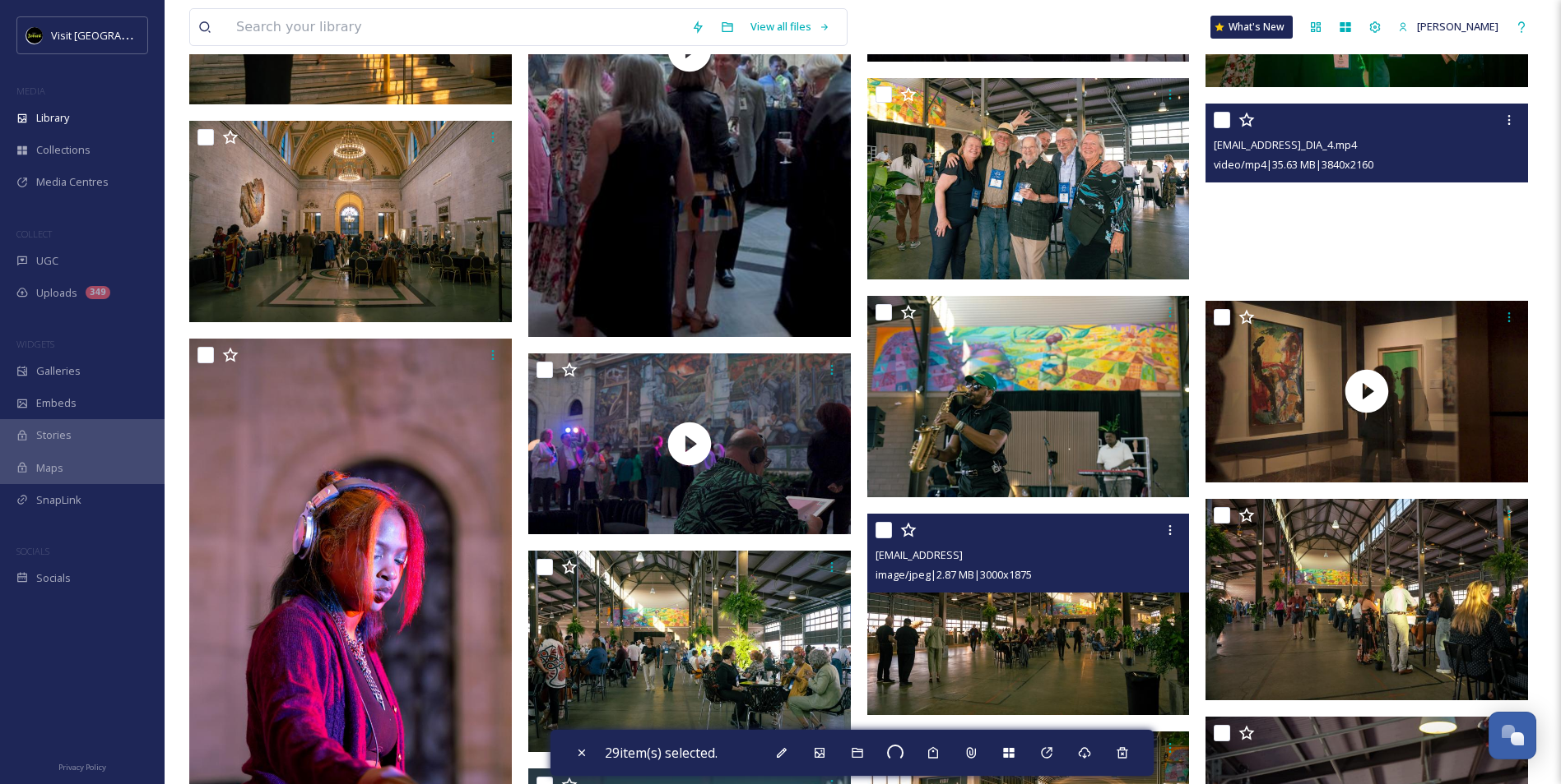
checkbox input "false"
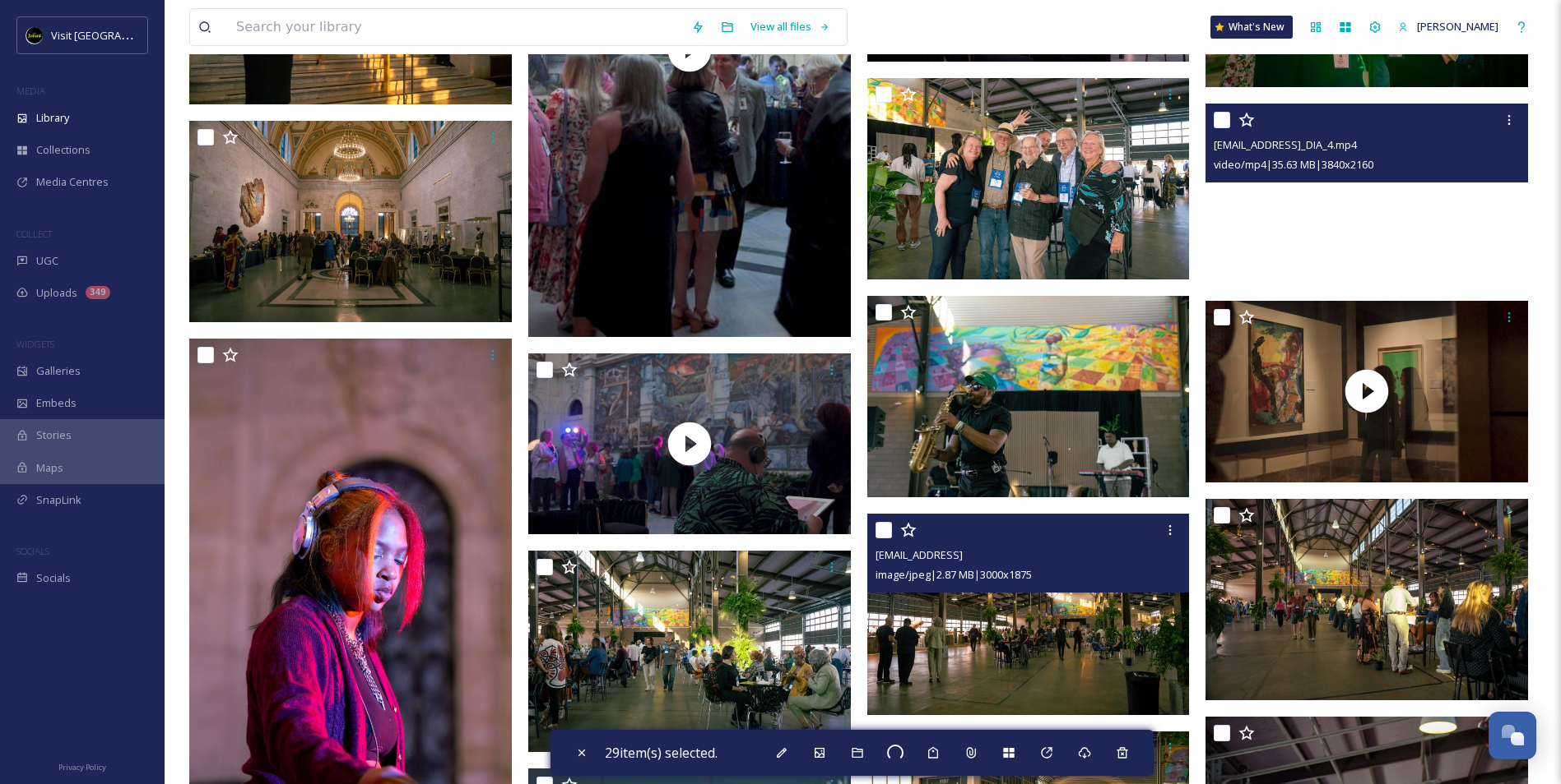
checkbox input "false"
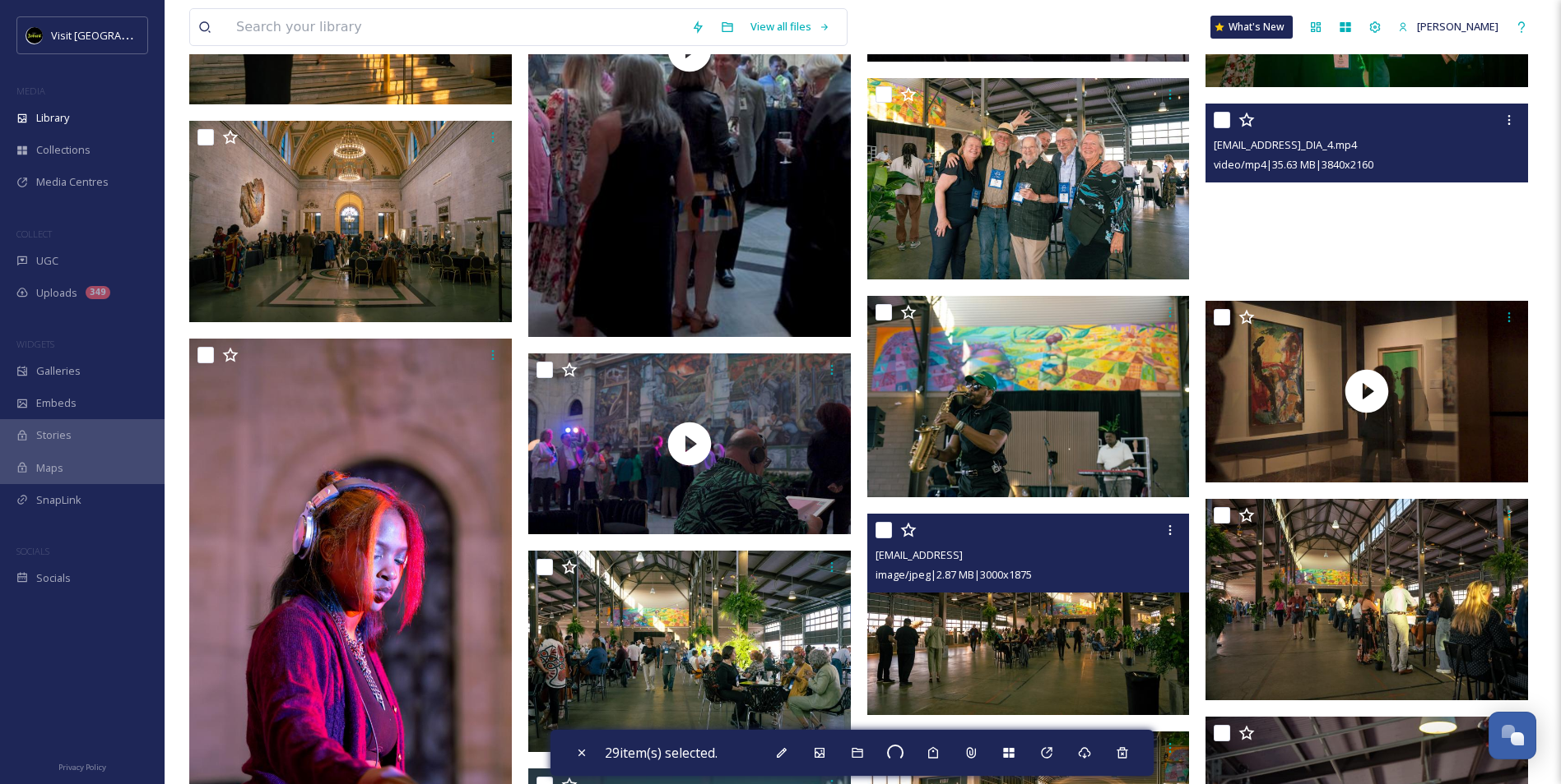
checkbox input "false"
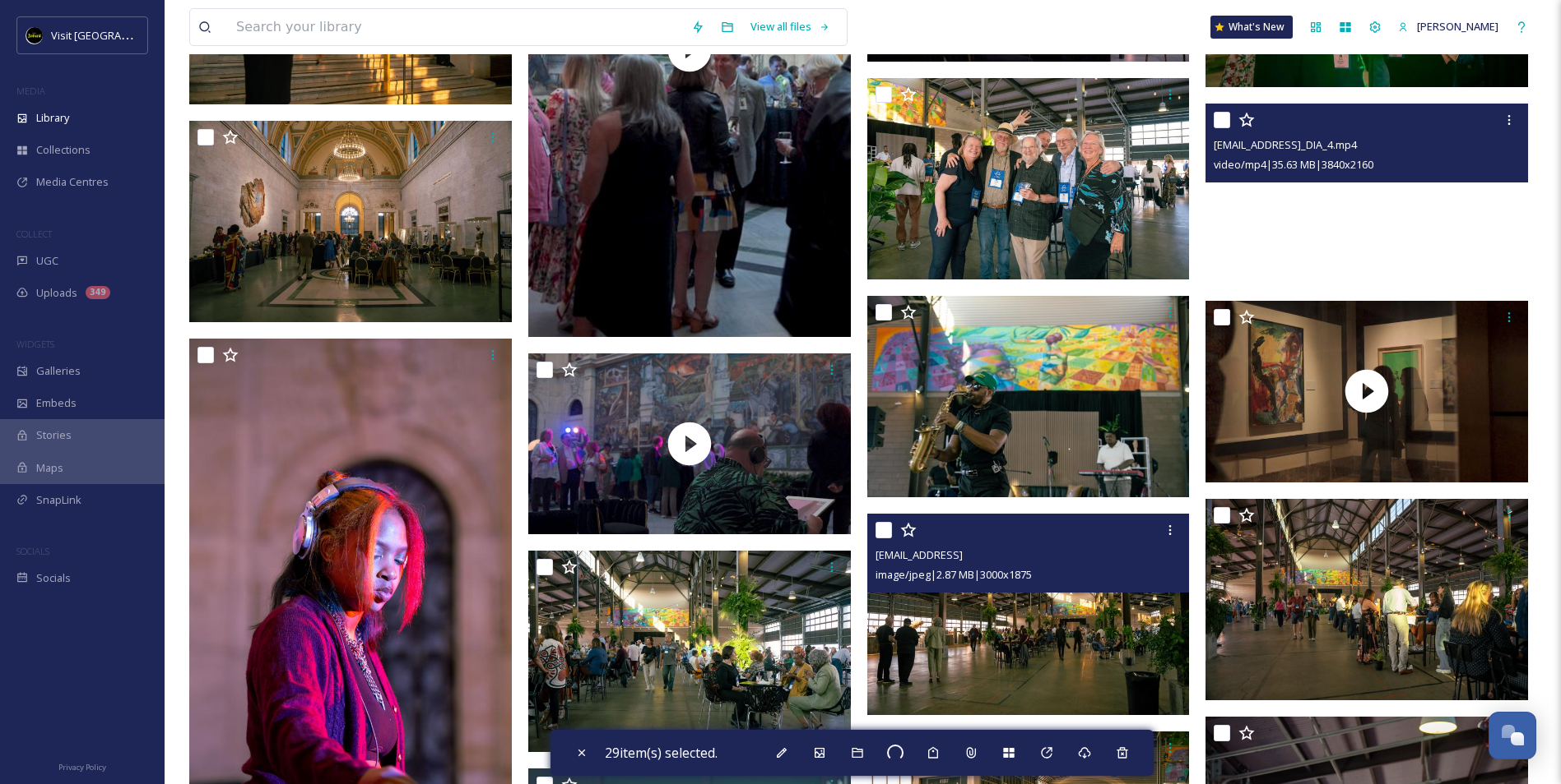
checkbox input "false"
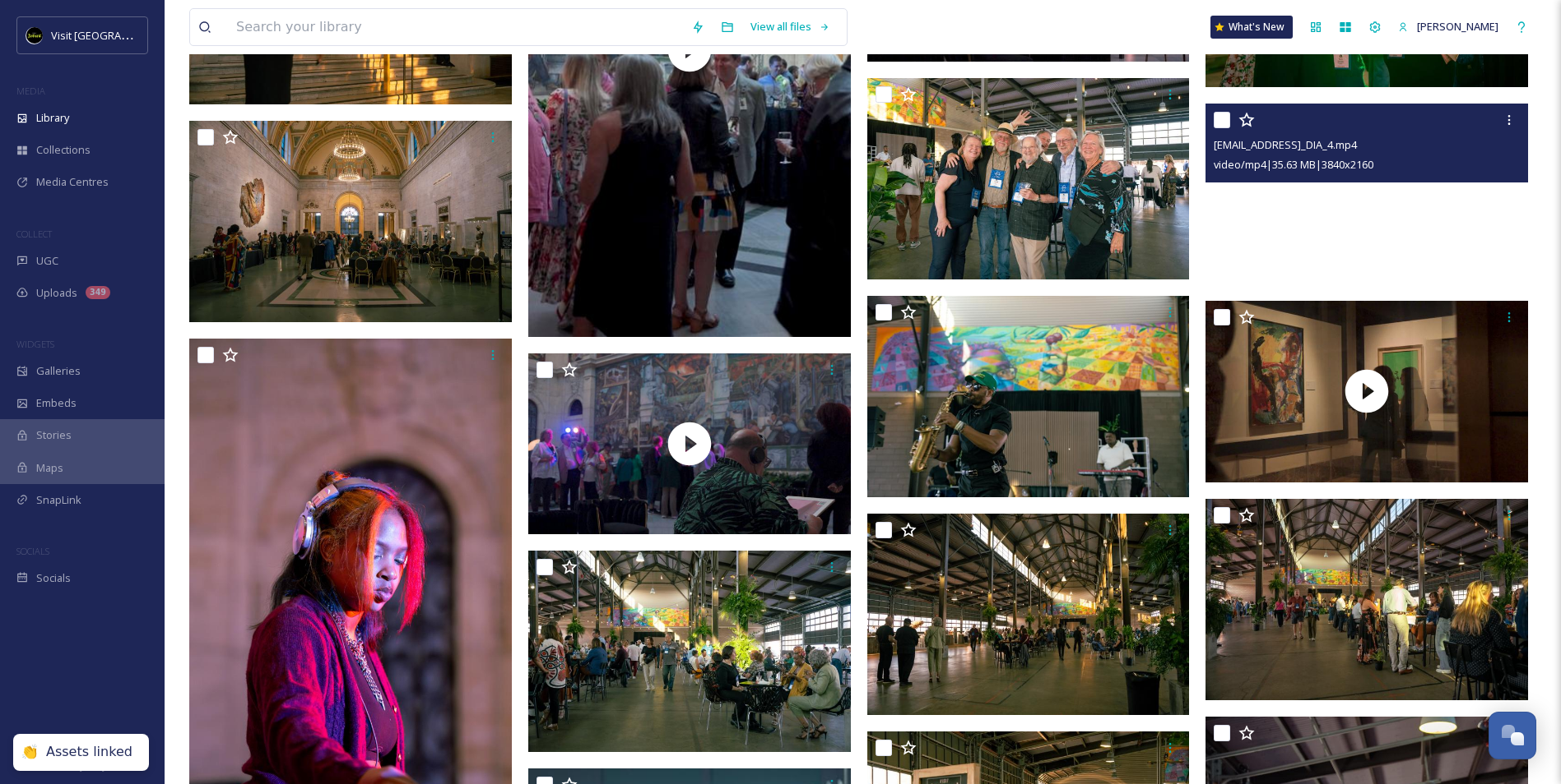
click at [79, 757] on div "Assets linked" at bounding box center [89, 753] width 87 height 18
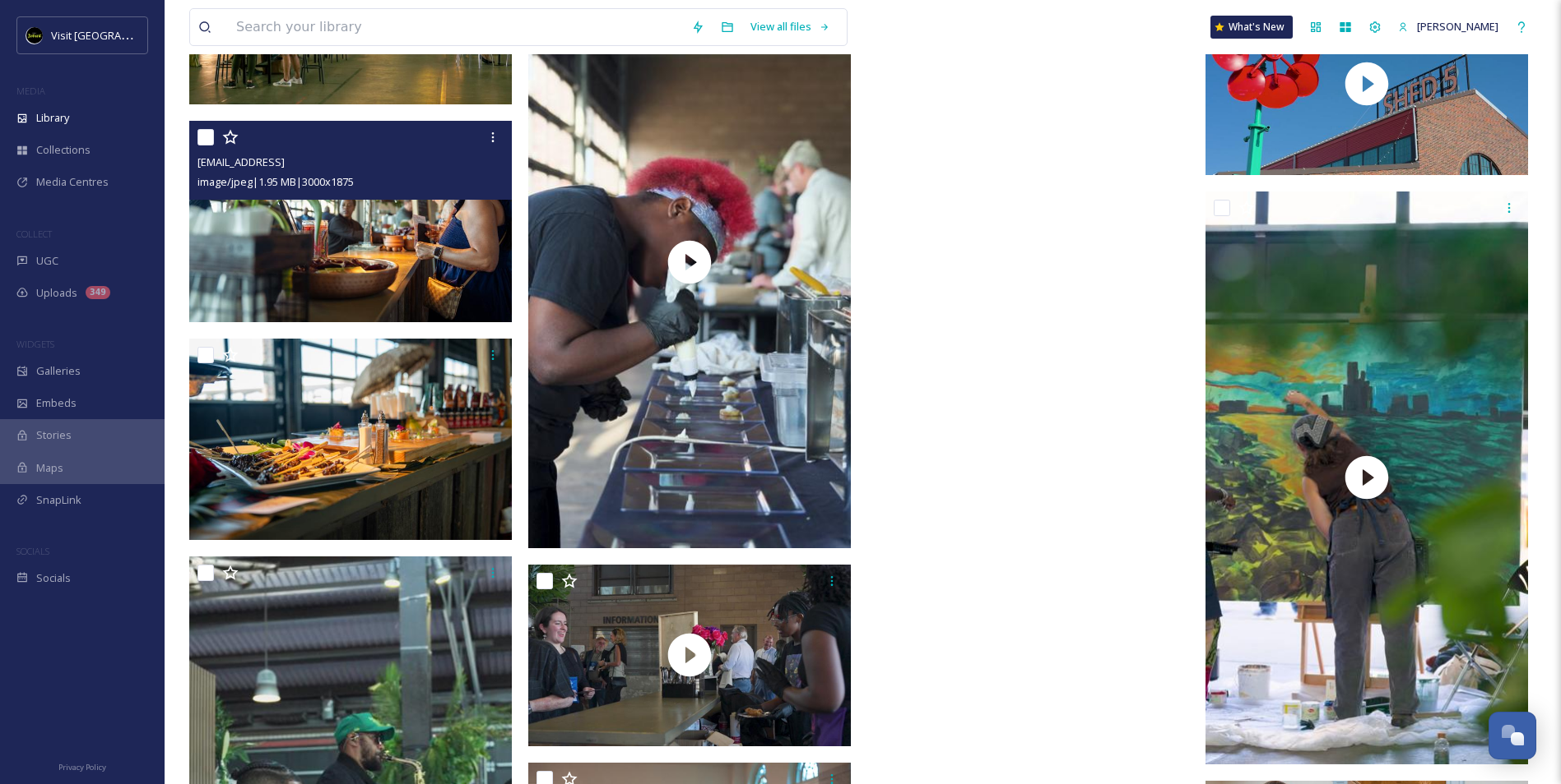
scroll to position [18493, 0]
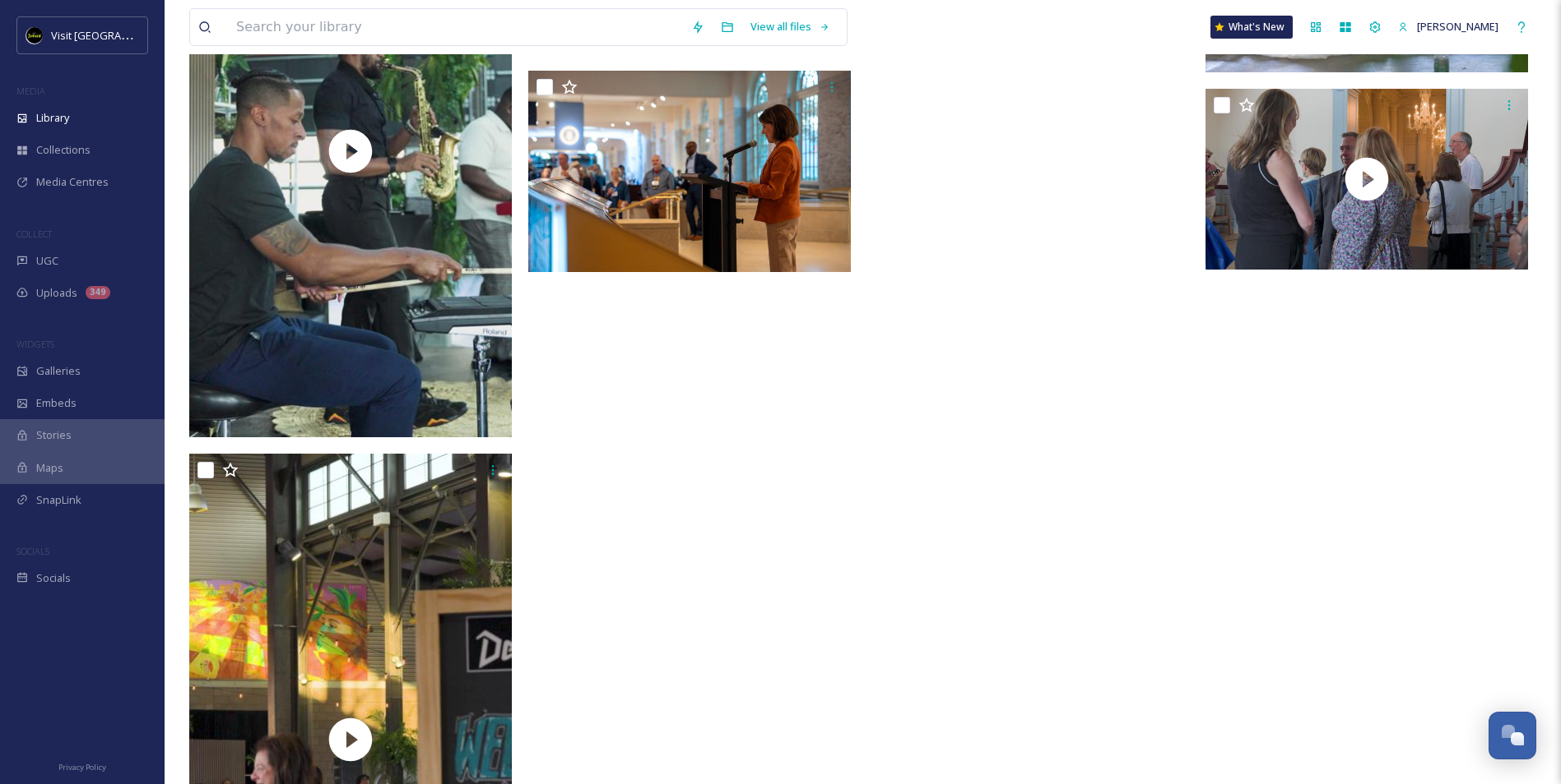
scroll to position [19398, 0]
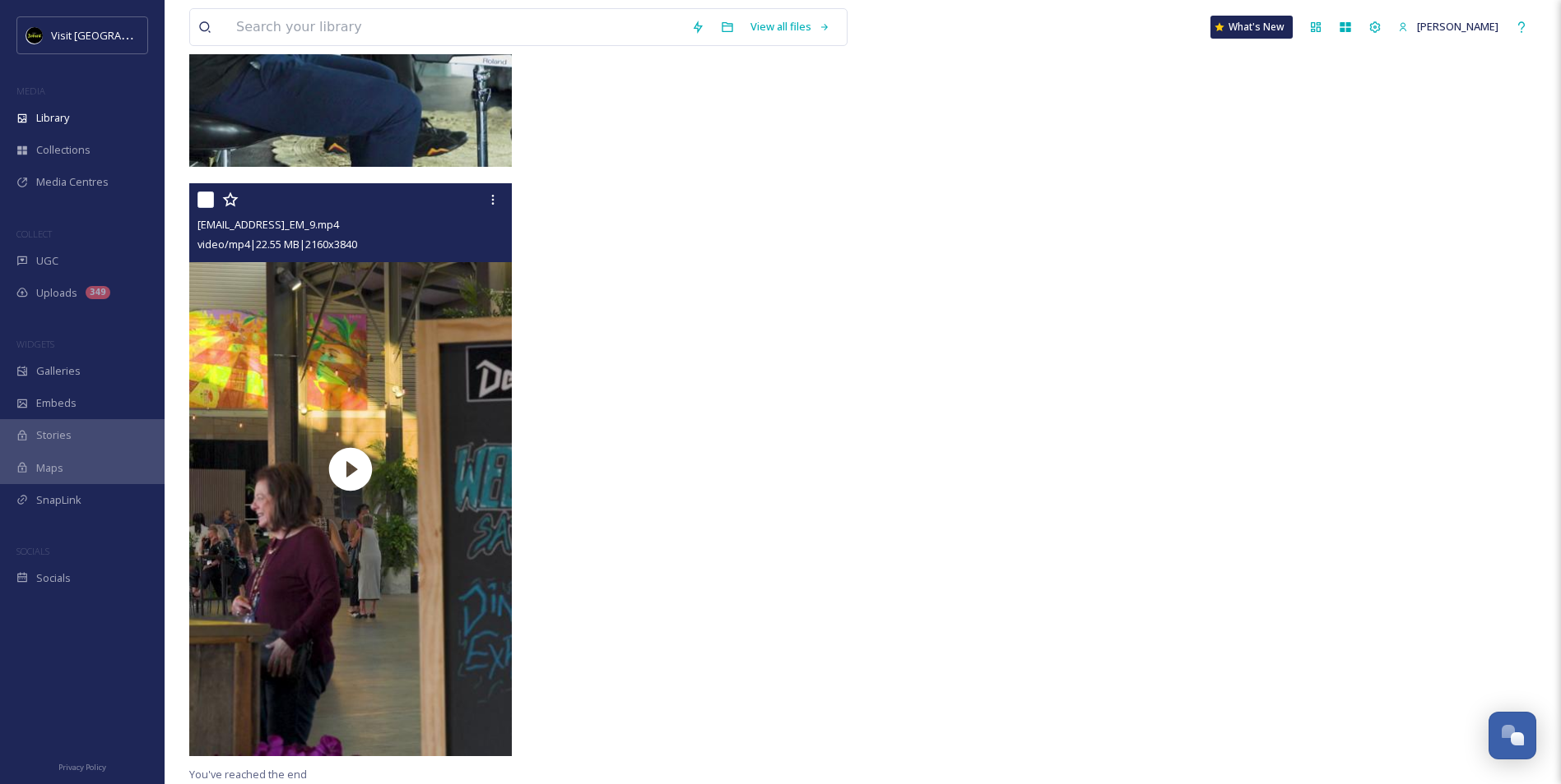
click at [206, 199] on input "checkbox" at bounding box center [205, 199] width 17 height 17
checkbox input "true"
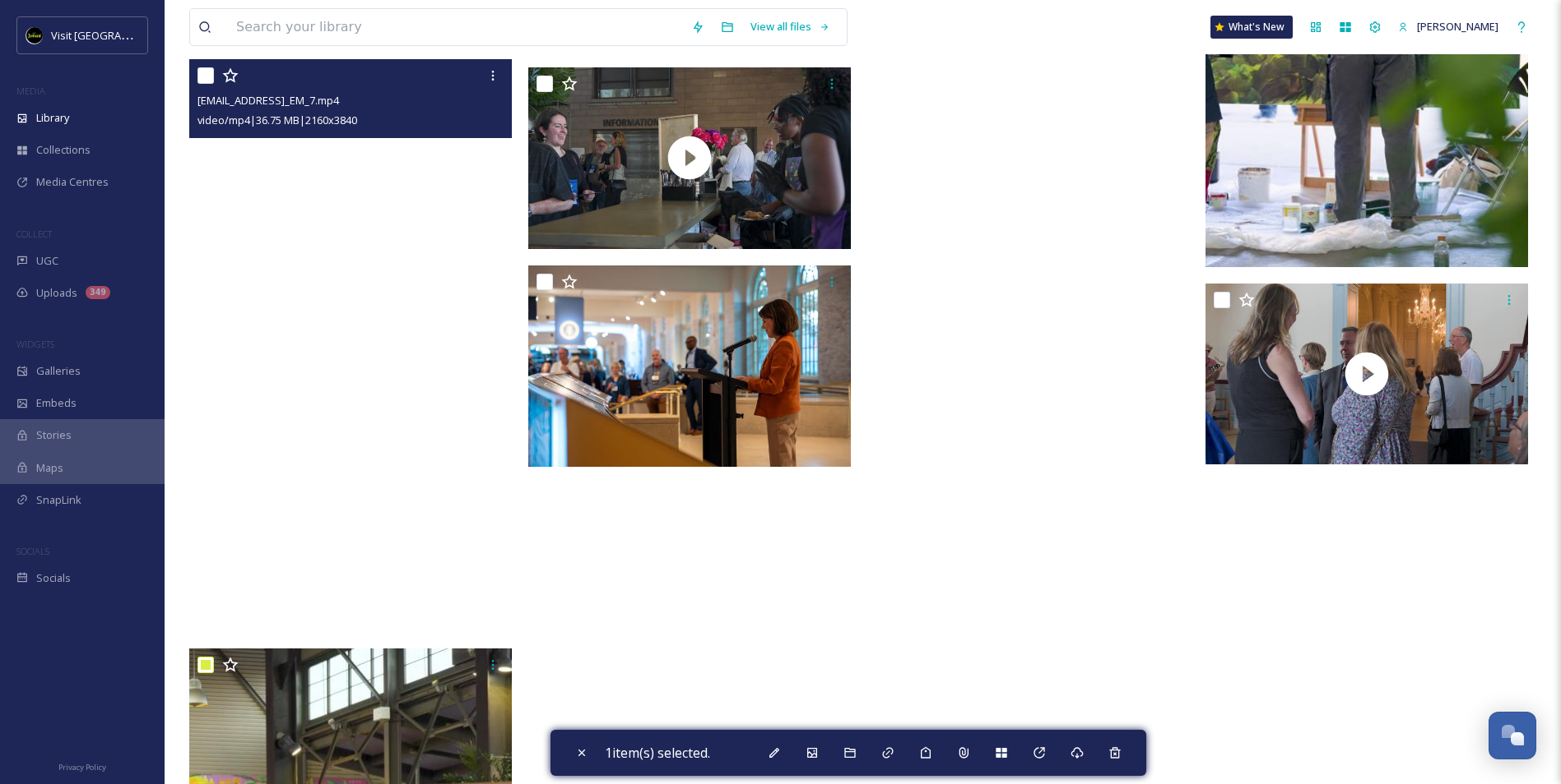
scroll to position [18822, 0]
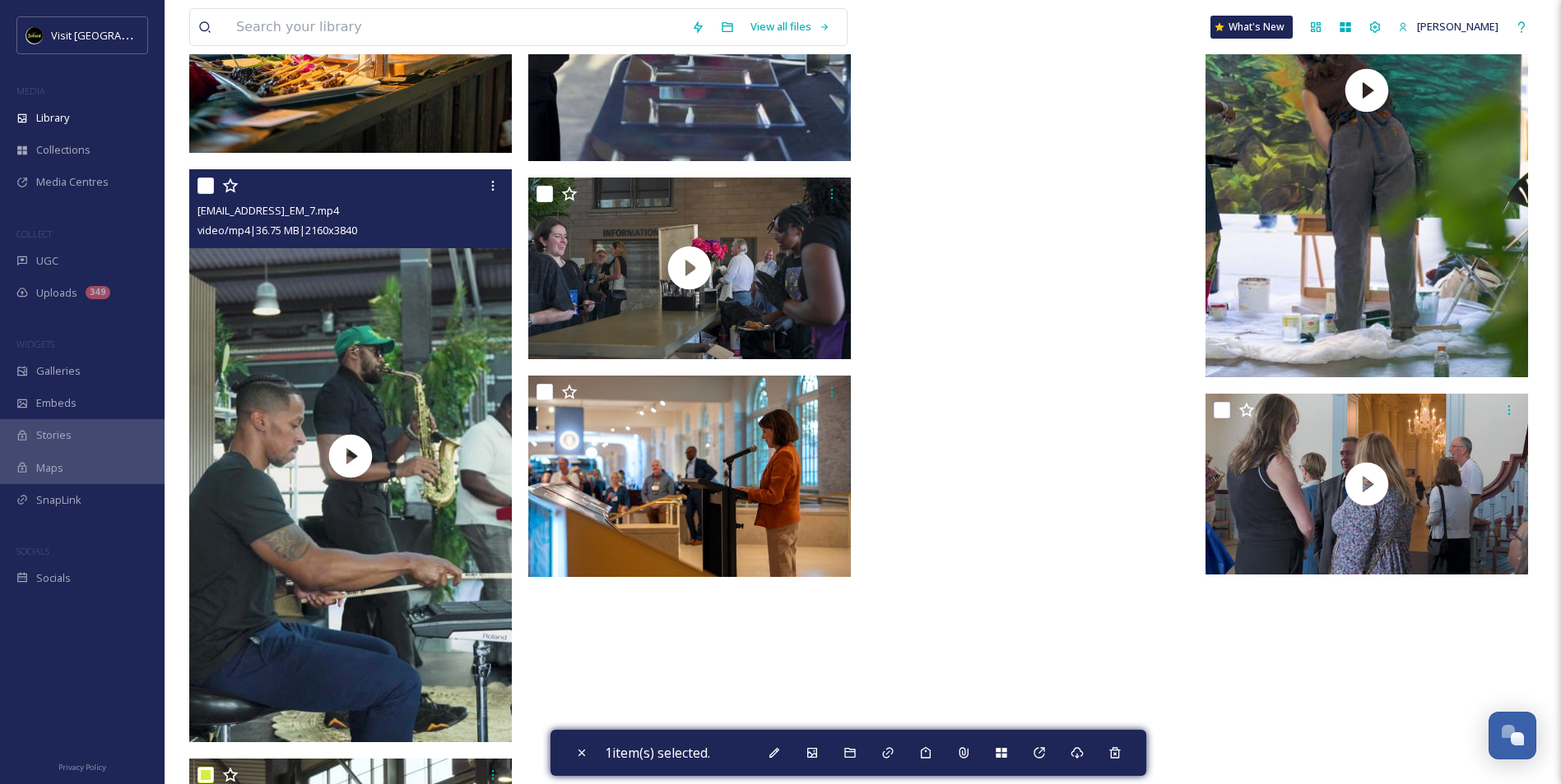
click at [204, 189] on input "checkbox" at bounding box center [205, 186] width 17 height 17
checkbox input "true"
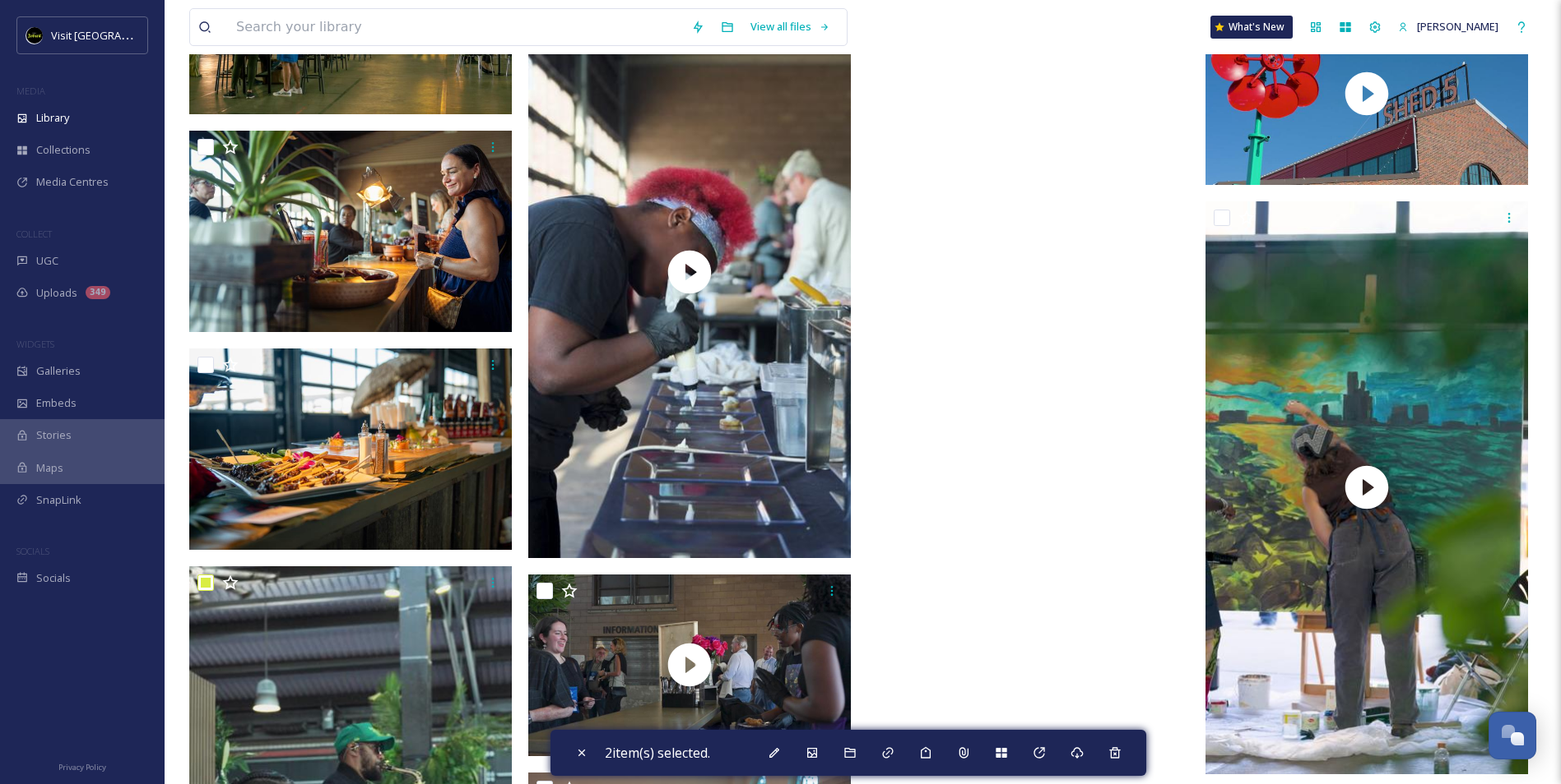
scroll to position [18411, 0]
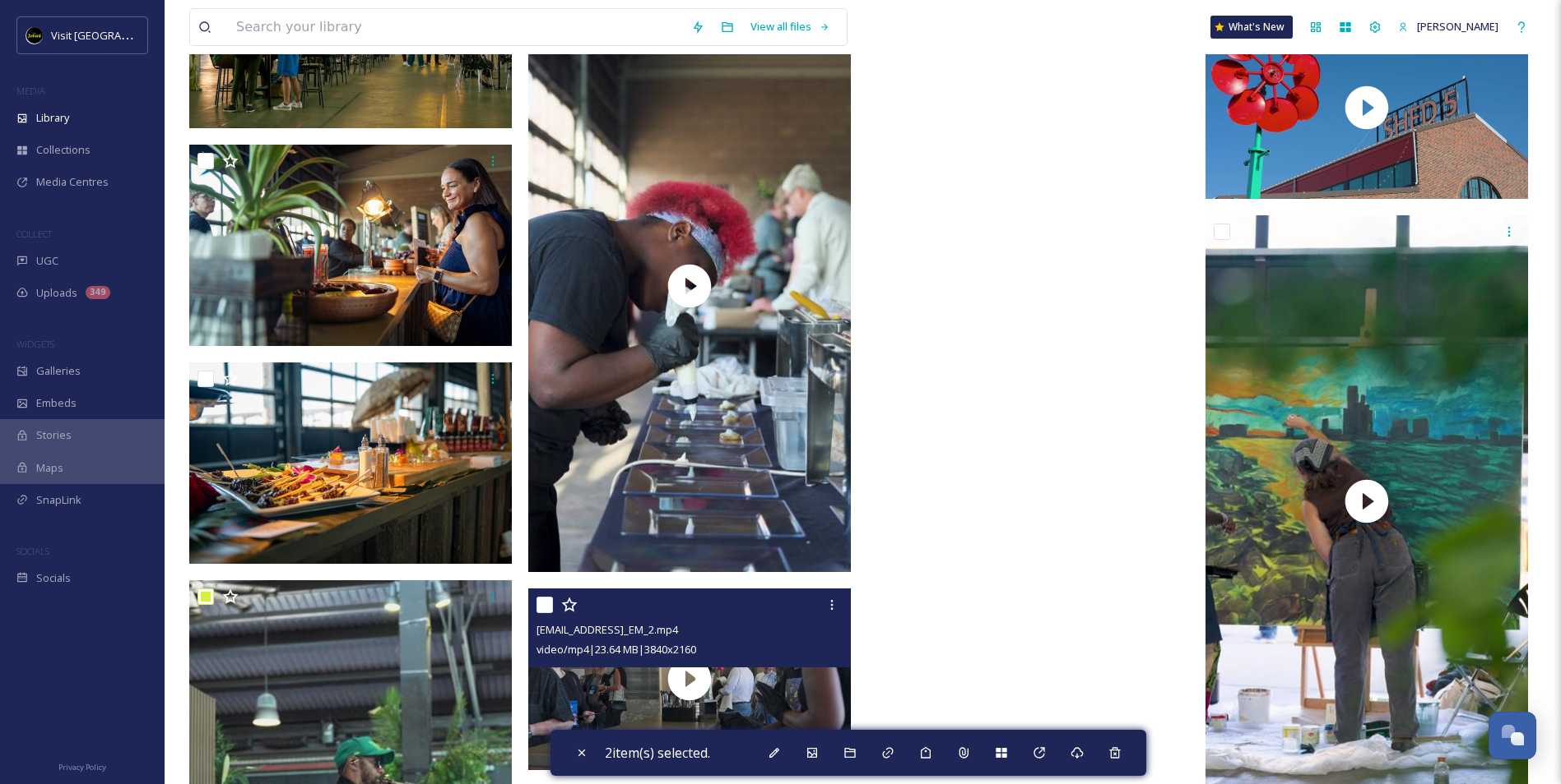
click at [542, 601] on input "checkbox" at bounding box center [545, 605] width 17 height 17
checkbox input "true"
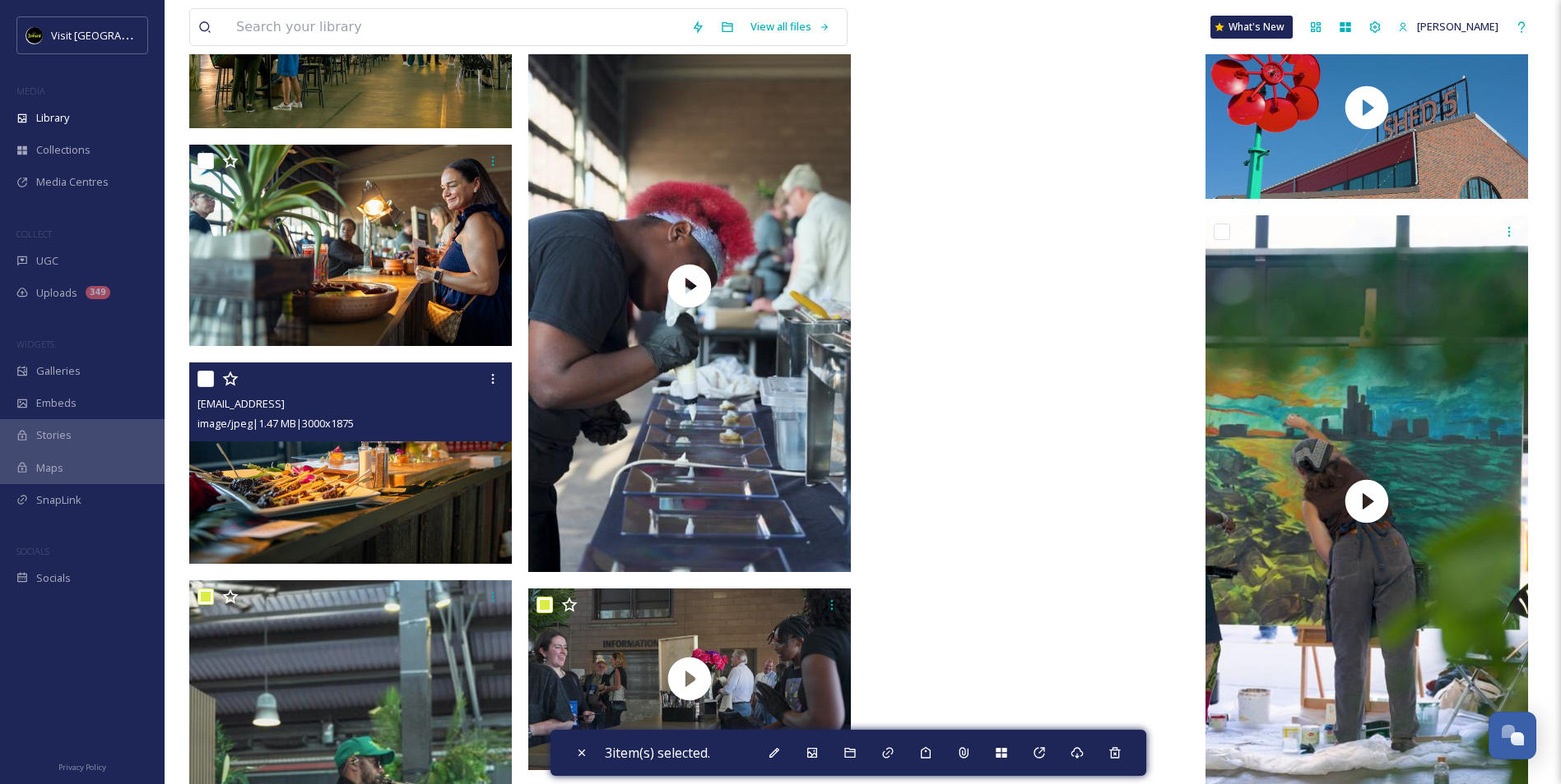
click at [204, 377] on input "checkbox" at bounding box center [205, 378] width 17 height 17
checkbox input "true"
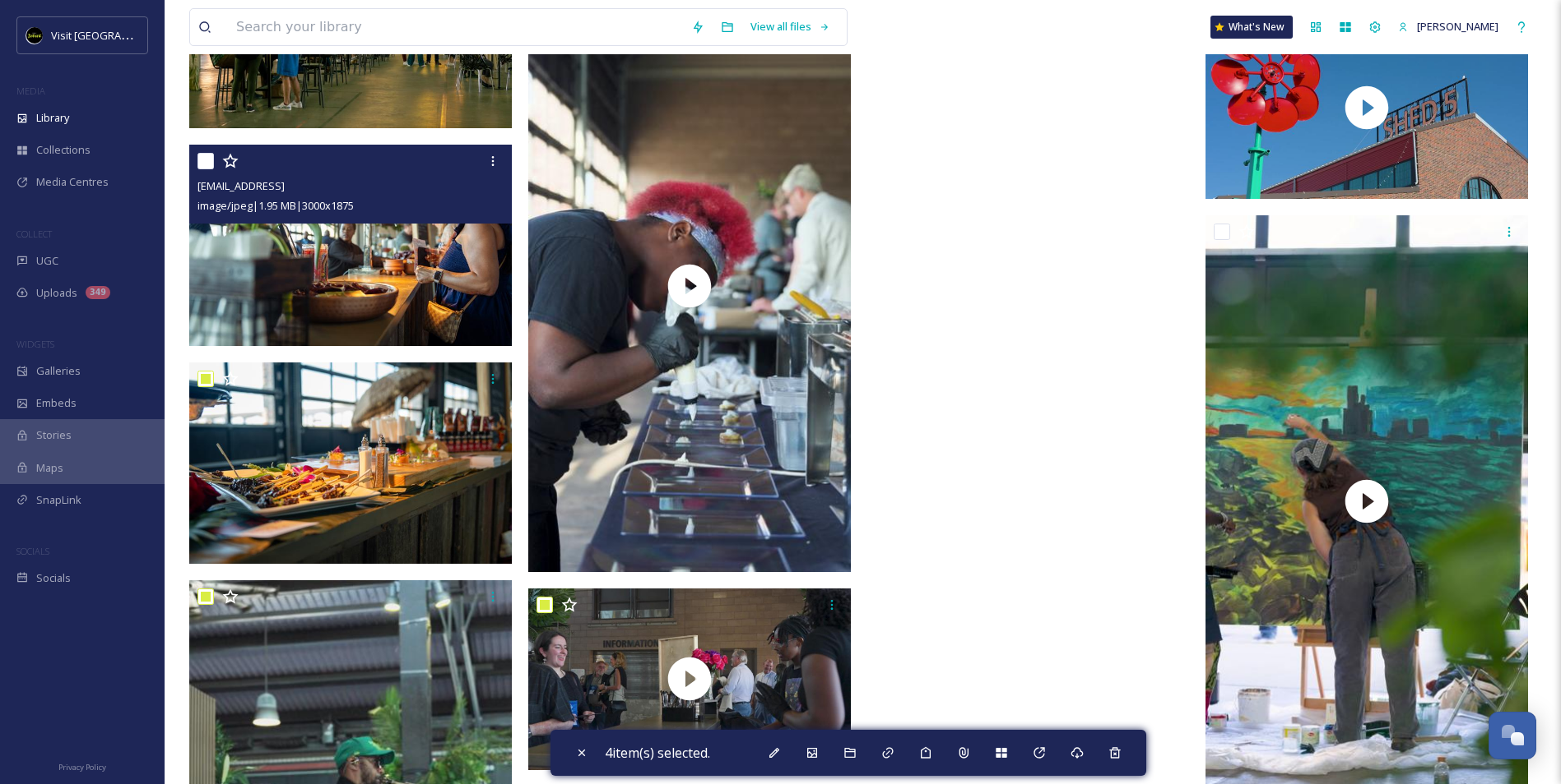
click at [207, 161] on input "checkbox" at bounding box center [205, 161] width 17 height 17
checkbox input "true"
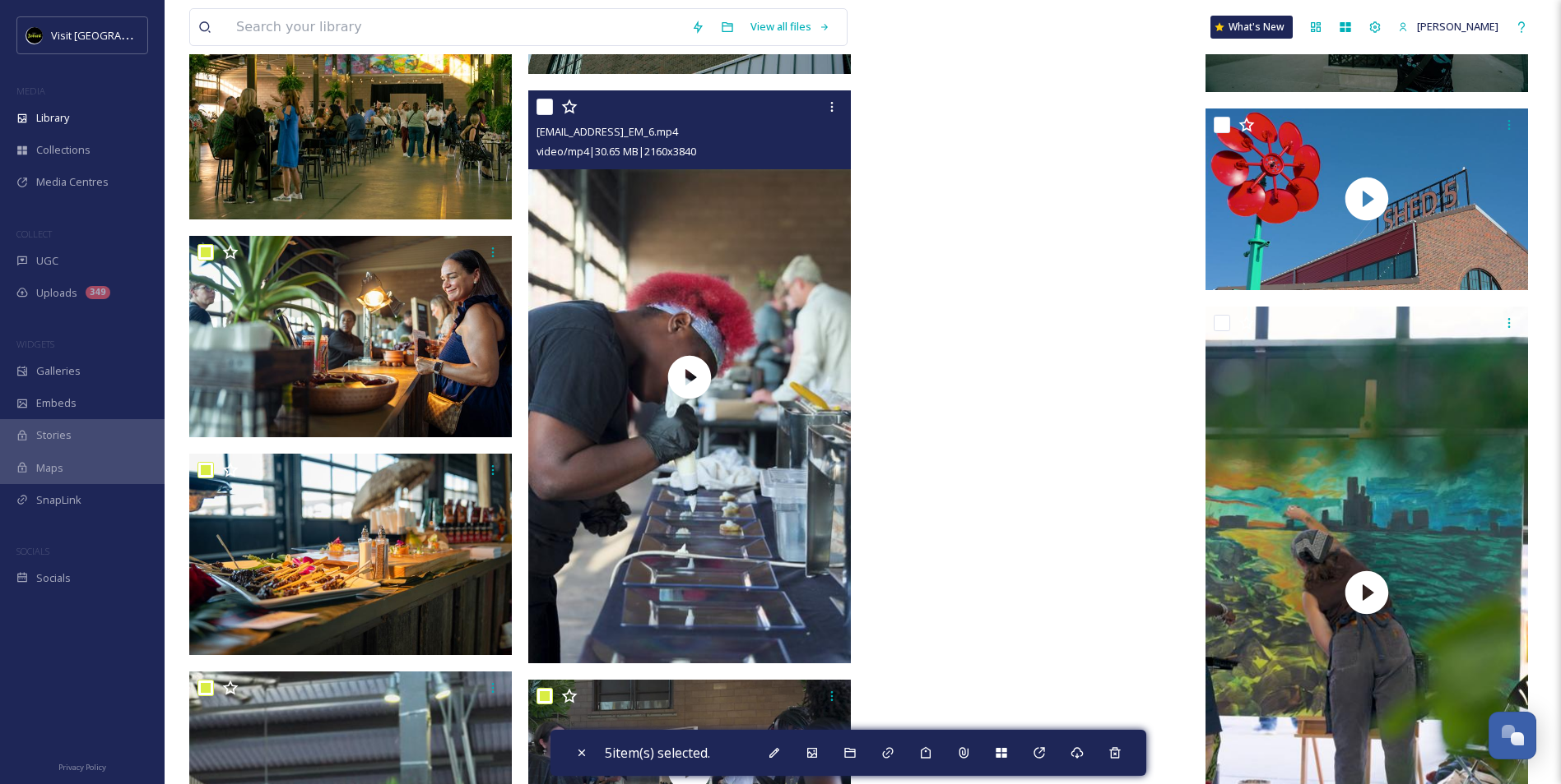
scroll to position [18246, 0]
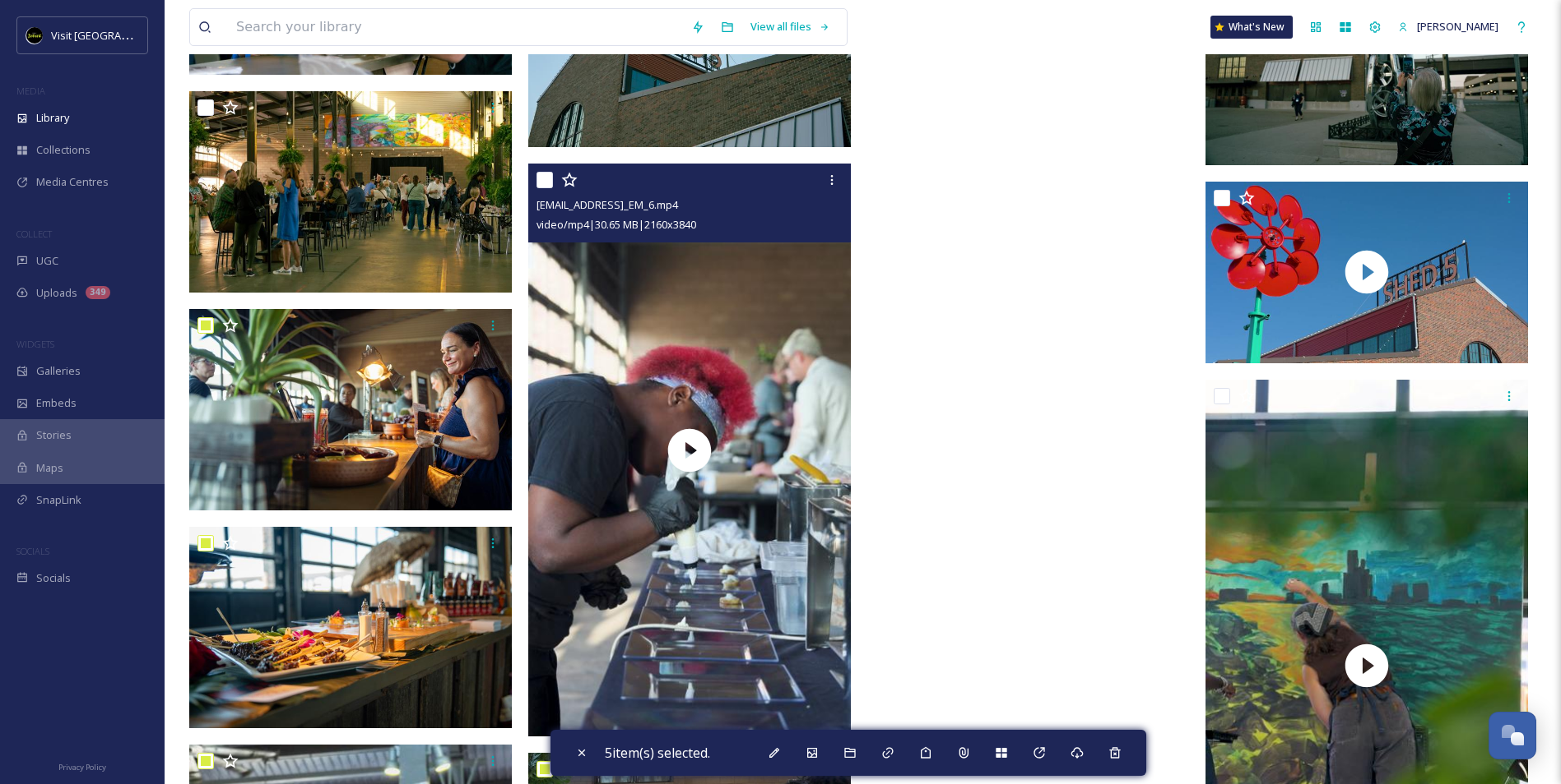
click at [545, 176] on input "checkbox" at bounding box center [545, 180] width 17 height 17
checkbox input "true"
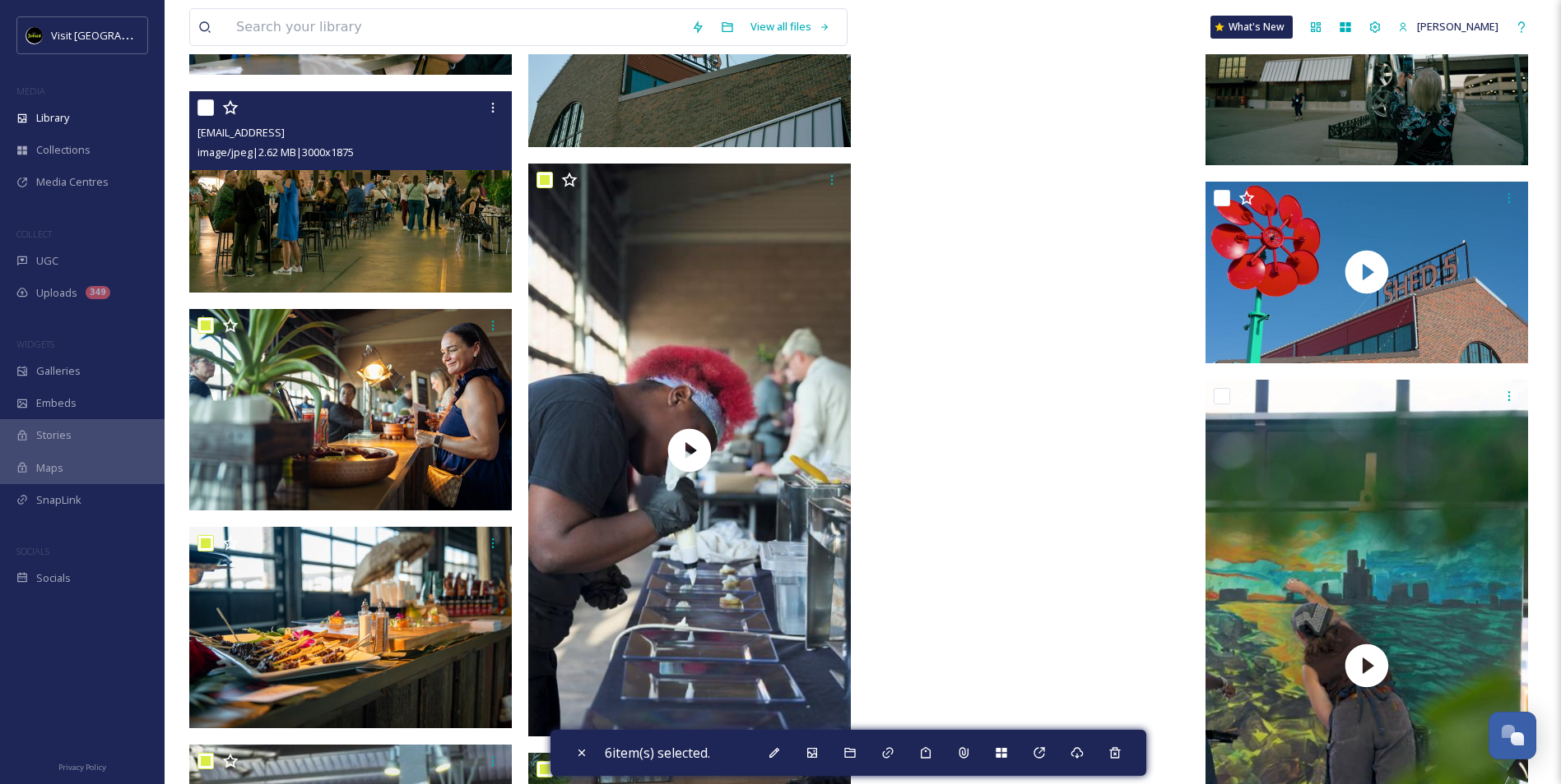
click at [207, 108] on input "checkbox" at bounding box center [205, 107] width 17 height 17
checkbox input "true"
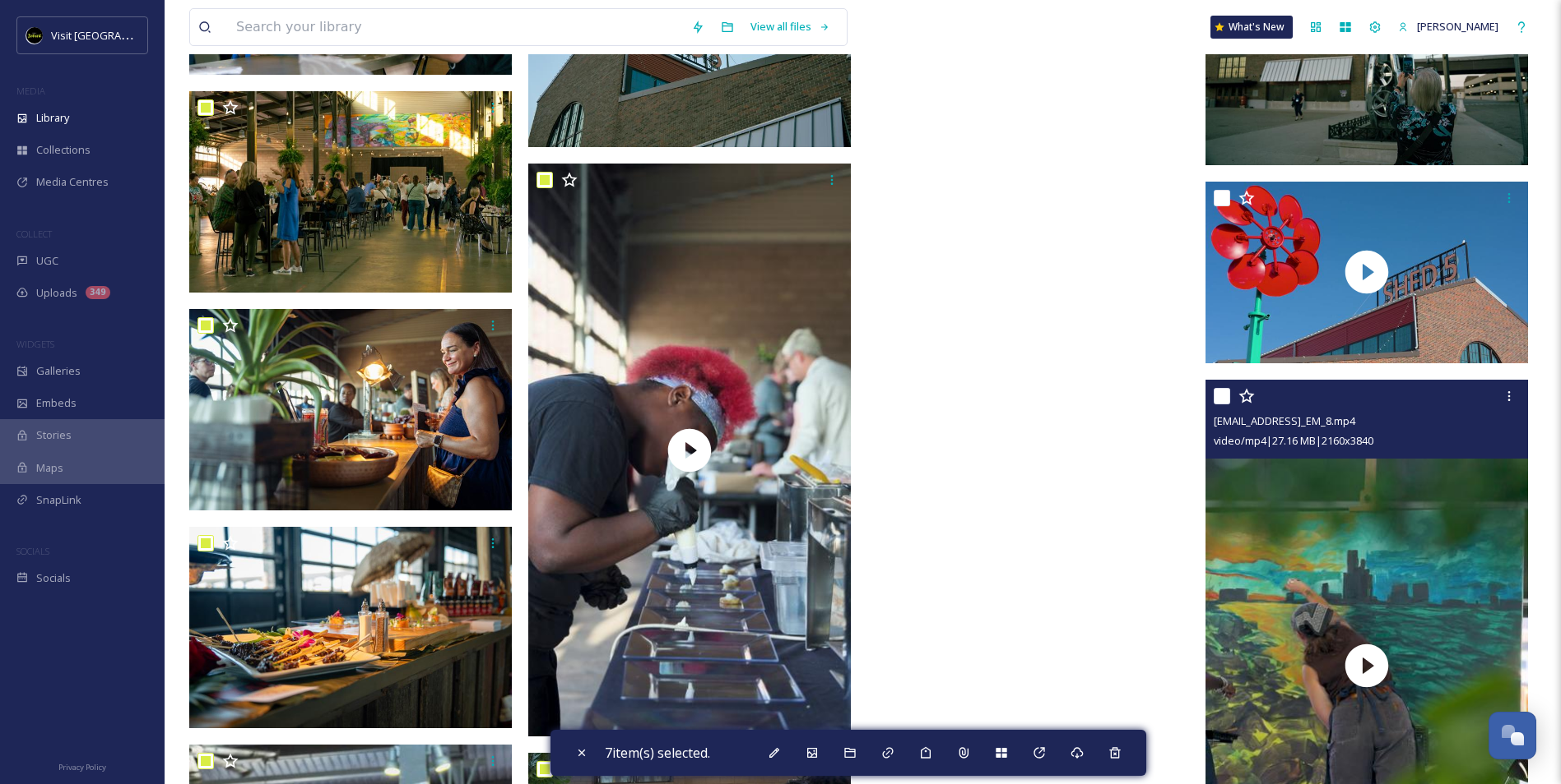
click at [1223, 395] on input "checkbox" at bounding box center [1222, 396] width 17 height 17
checkbox input "true"
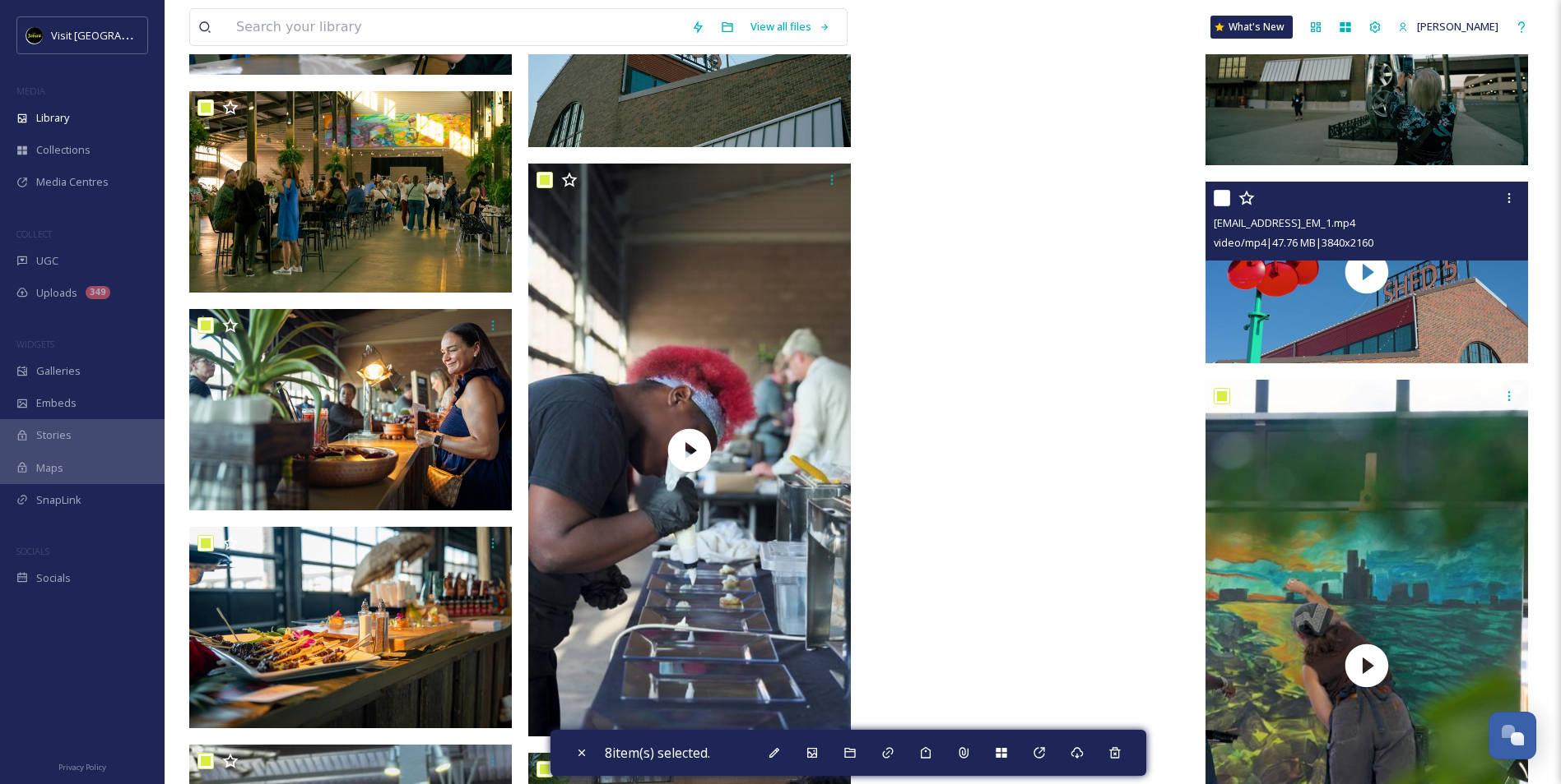
click at [1219, 197] on input "checkbox" at bounding box center [1222, 197] width 17 height 17
checkbox input "true"
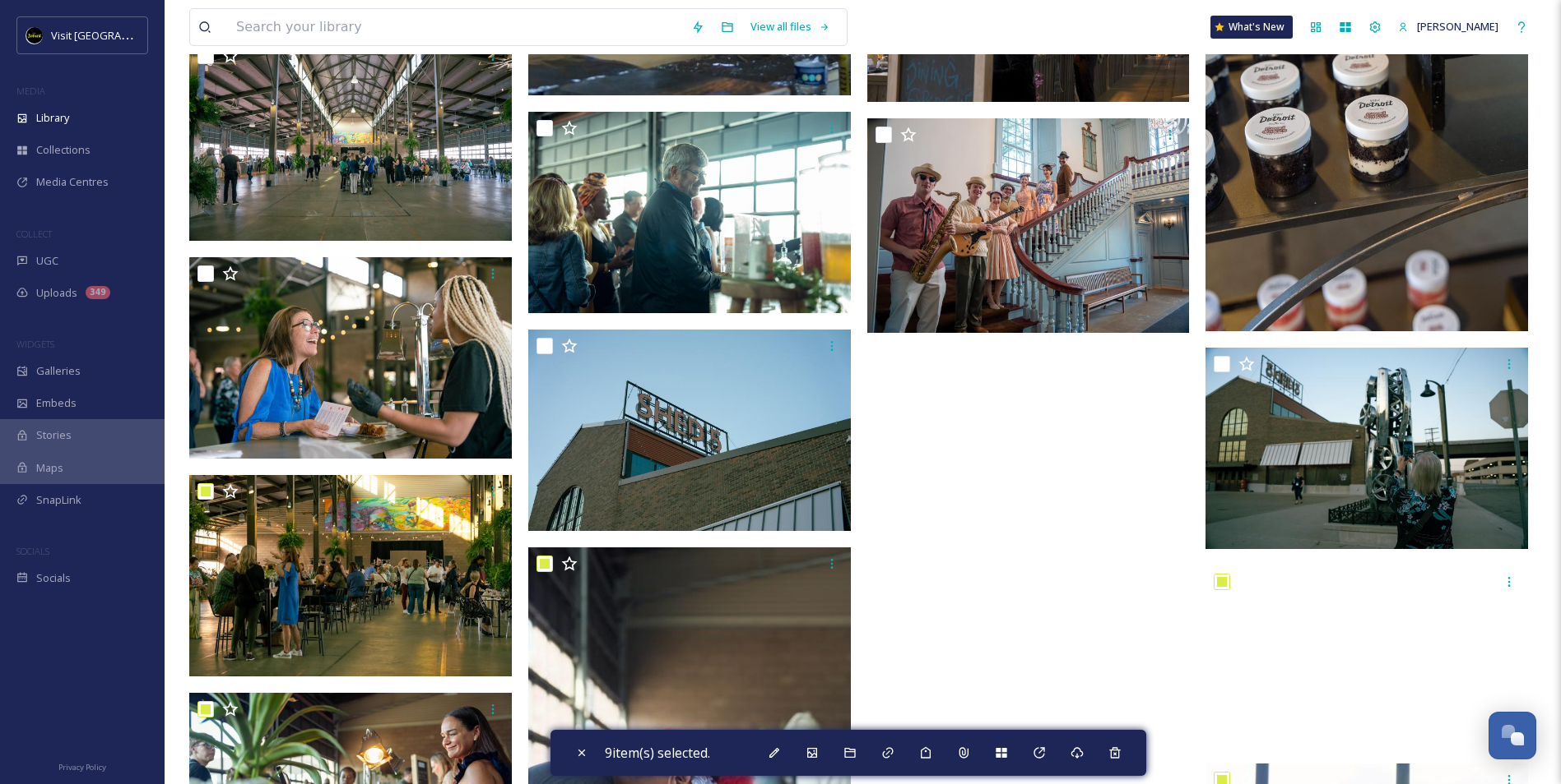
scroll to position [17836, 0]
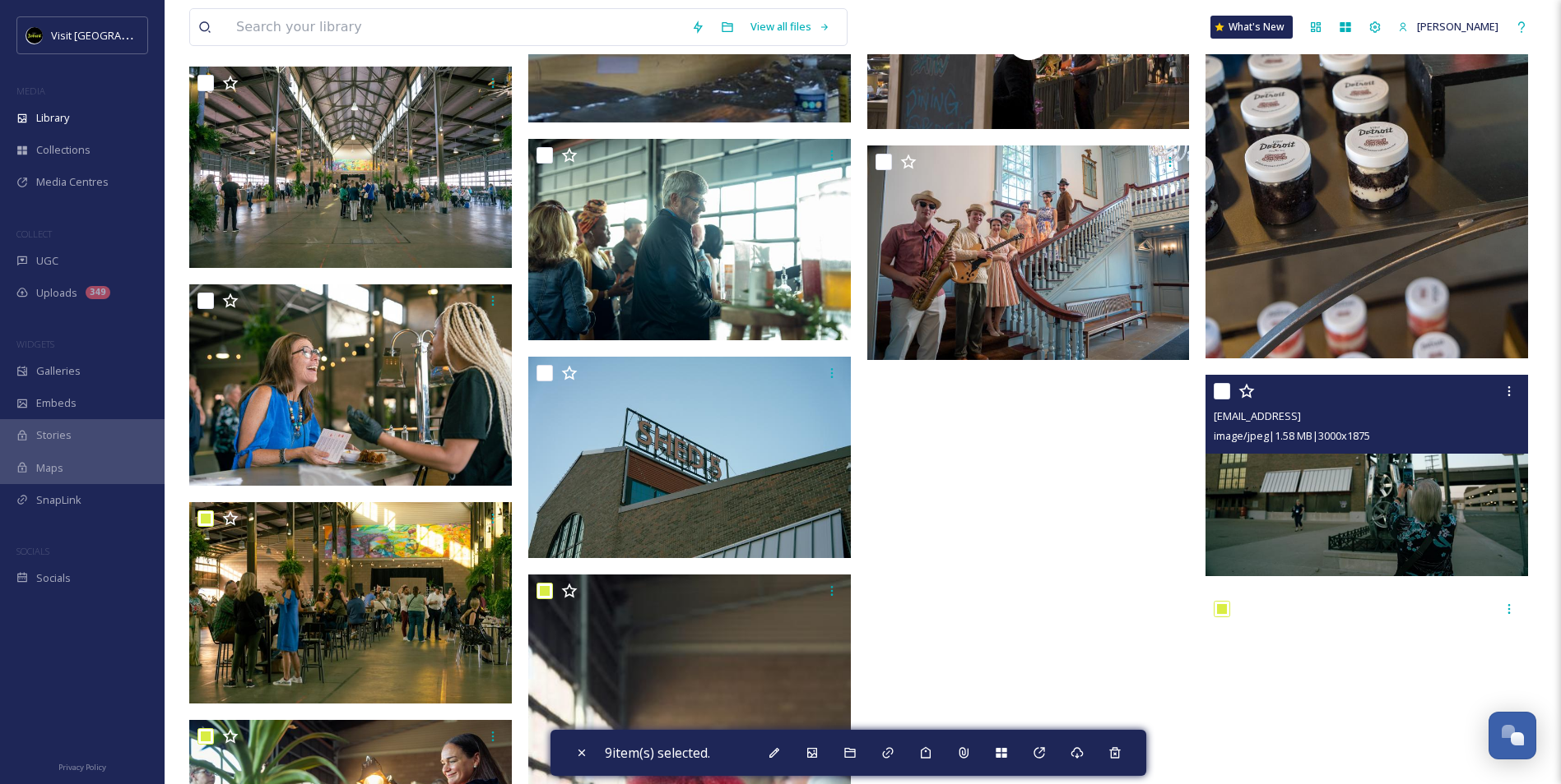
click at [1217, 387] on input "checkbox" at bounding box center [1222, 391] width 17 height 17
checkbox input "true"
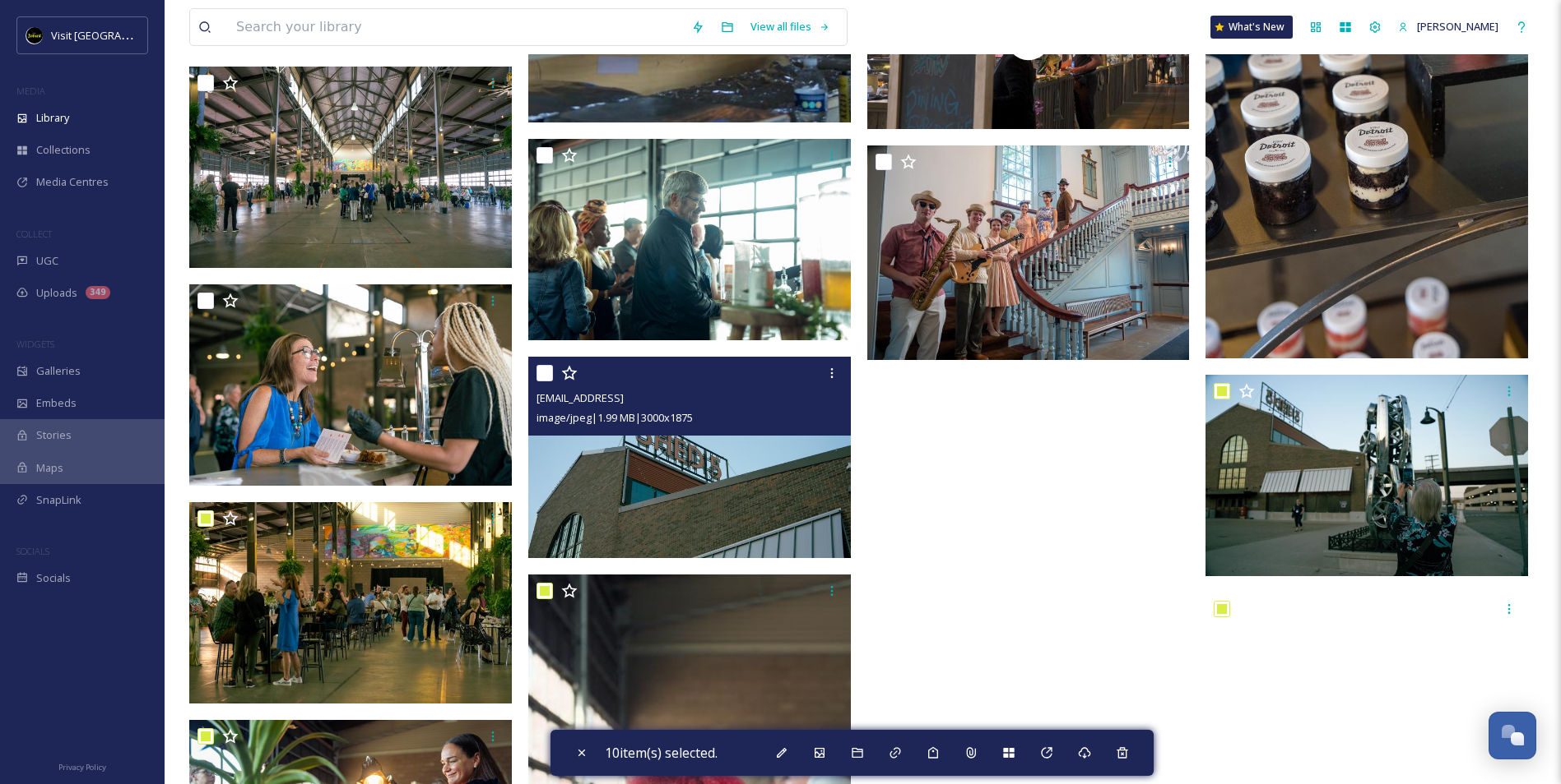
click at [541, 365] on input "checkbox" at bounding box center [545, 373] width 17 height 17
checkbox input "true"
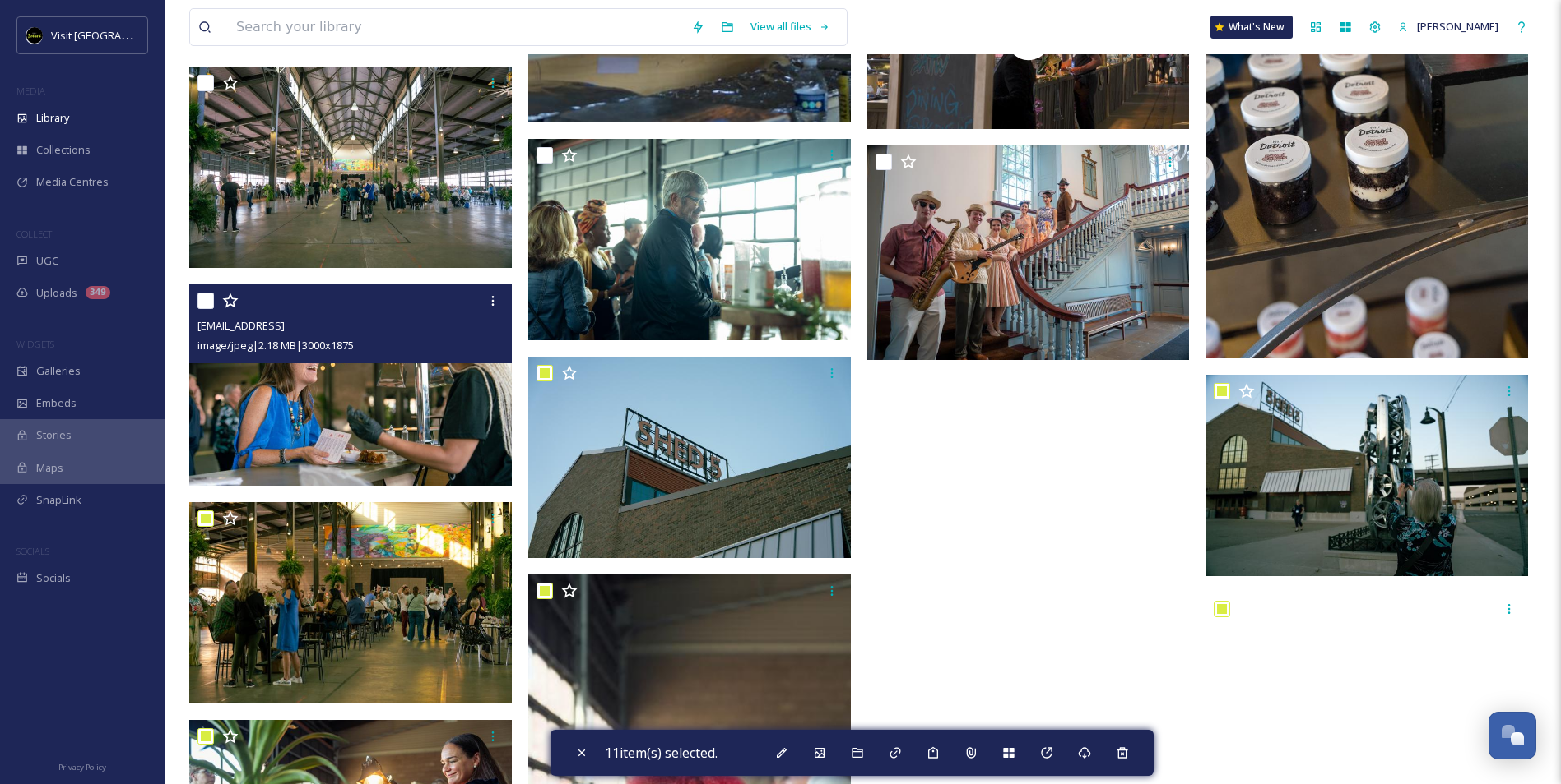
click at [204, 300] on input "checkbox" at bounding box center [205, 301] width 17 height 17
checkbox input "true"
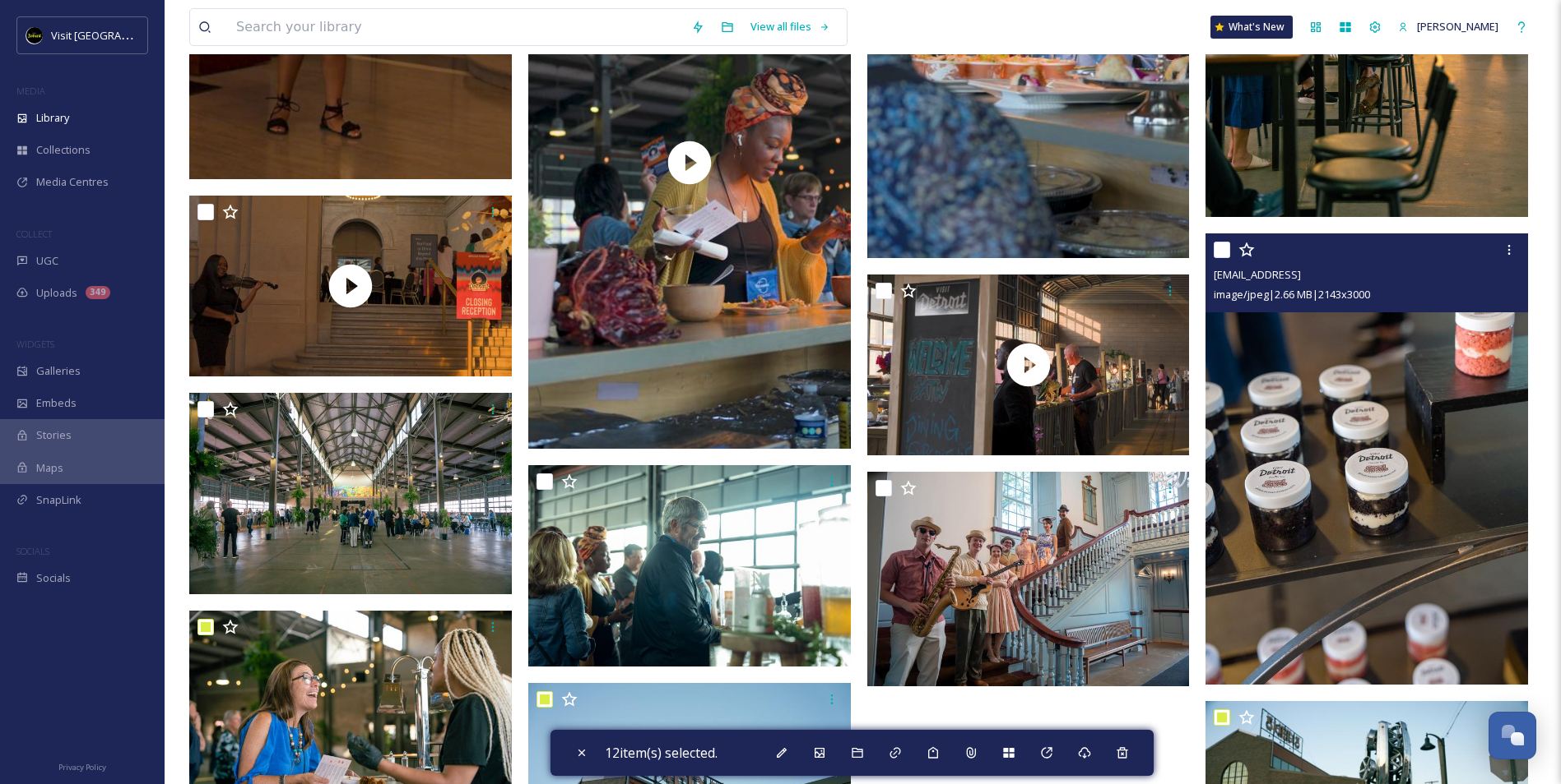
scroll to position [17506, 0]
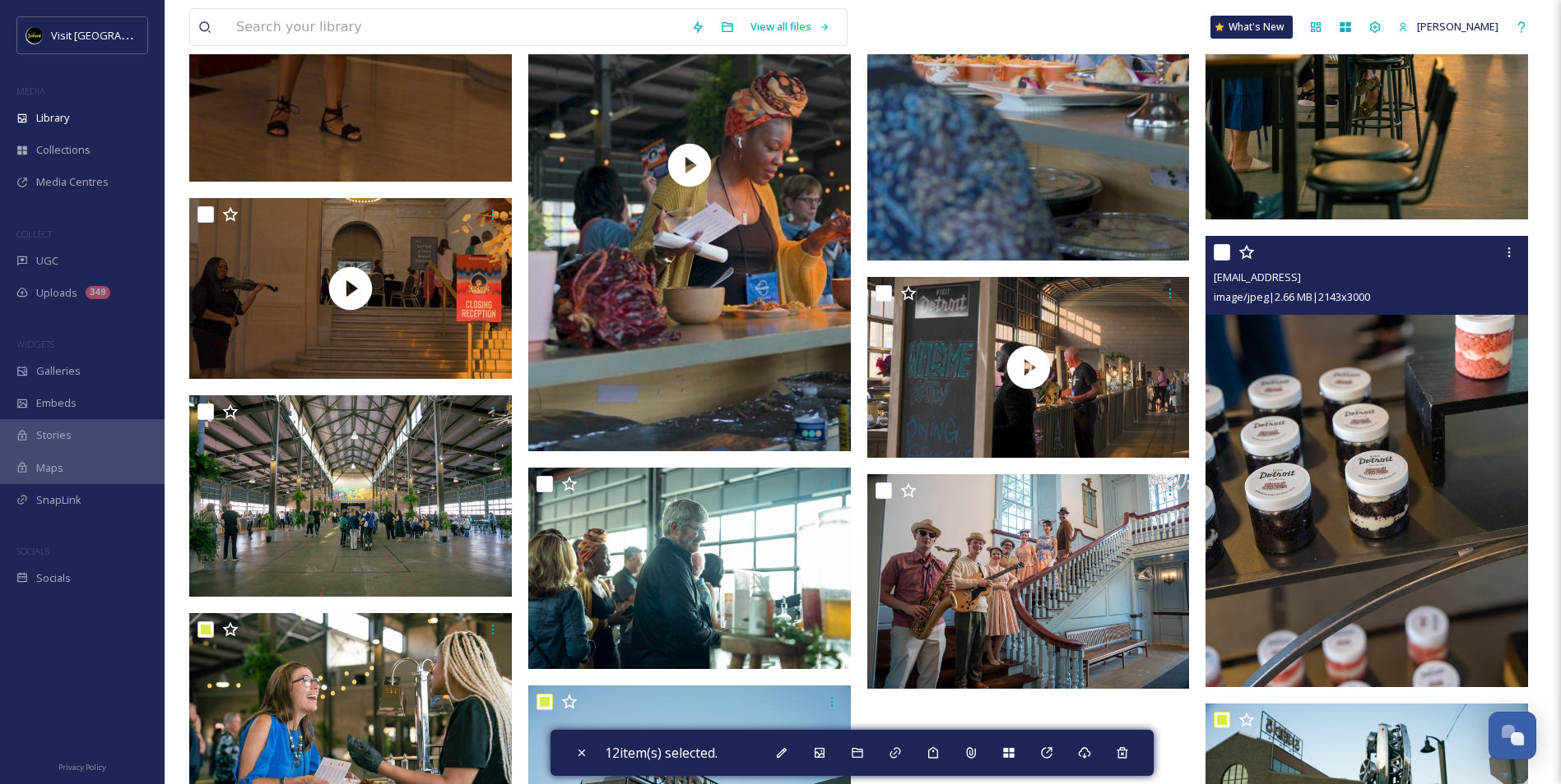
click at [1224, 250] on input "checkbox" at bounding box center [1222, 252] width 17 height 17
checkbox input "true"
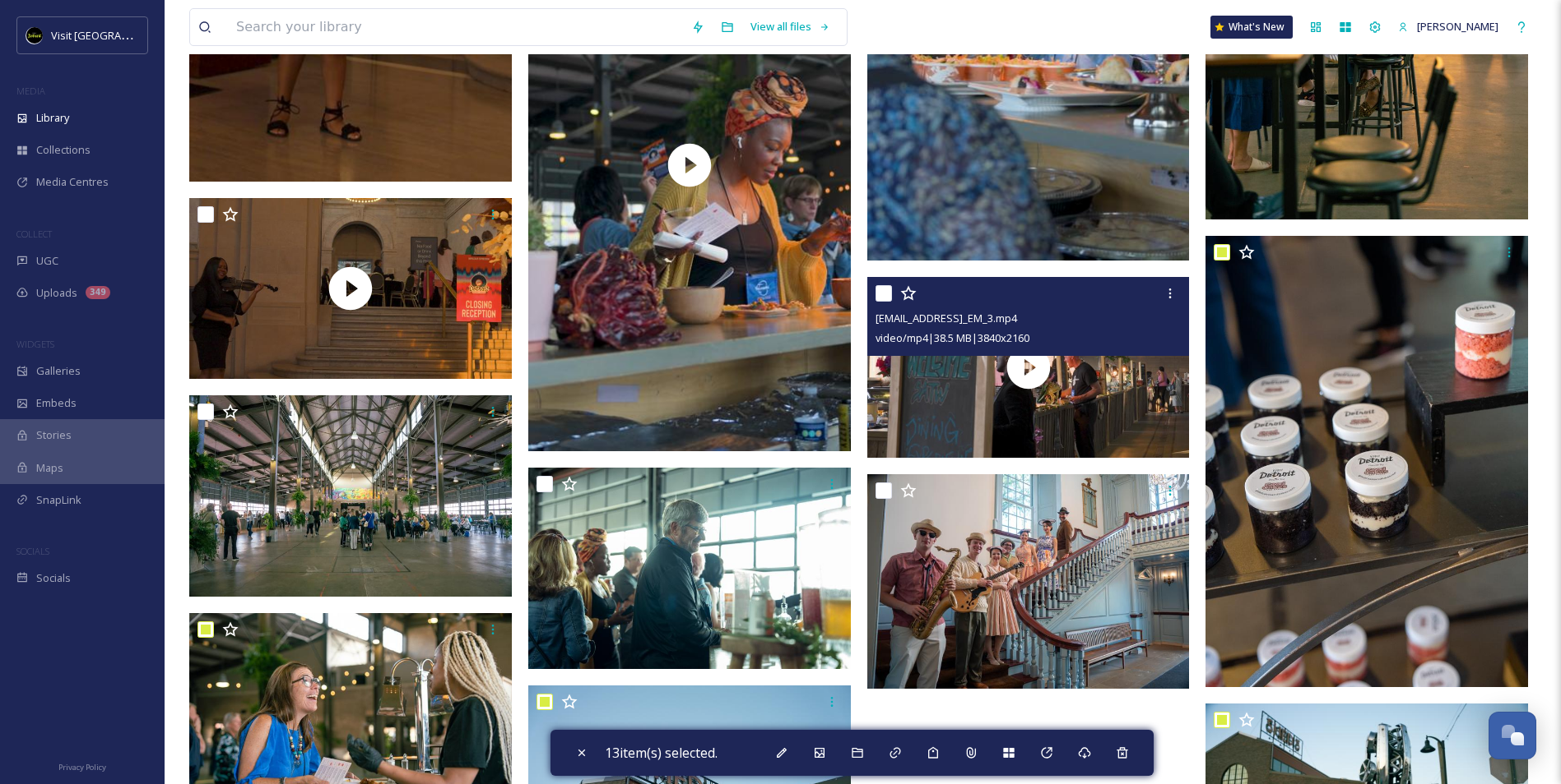
click at [884, 288] on input "checkbox" at bounding box center [884, 293] width 17 height 17
checkbox input "true"
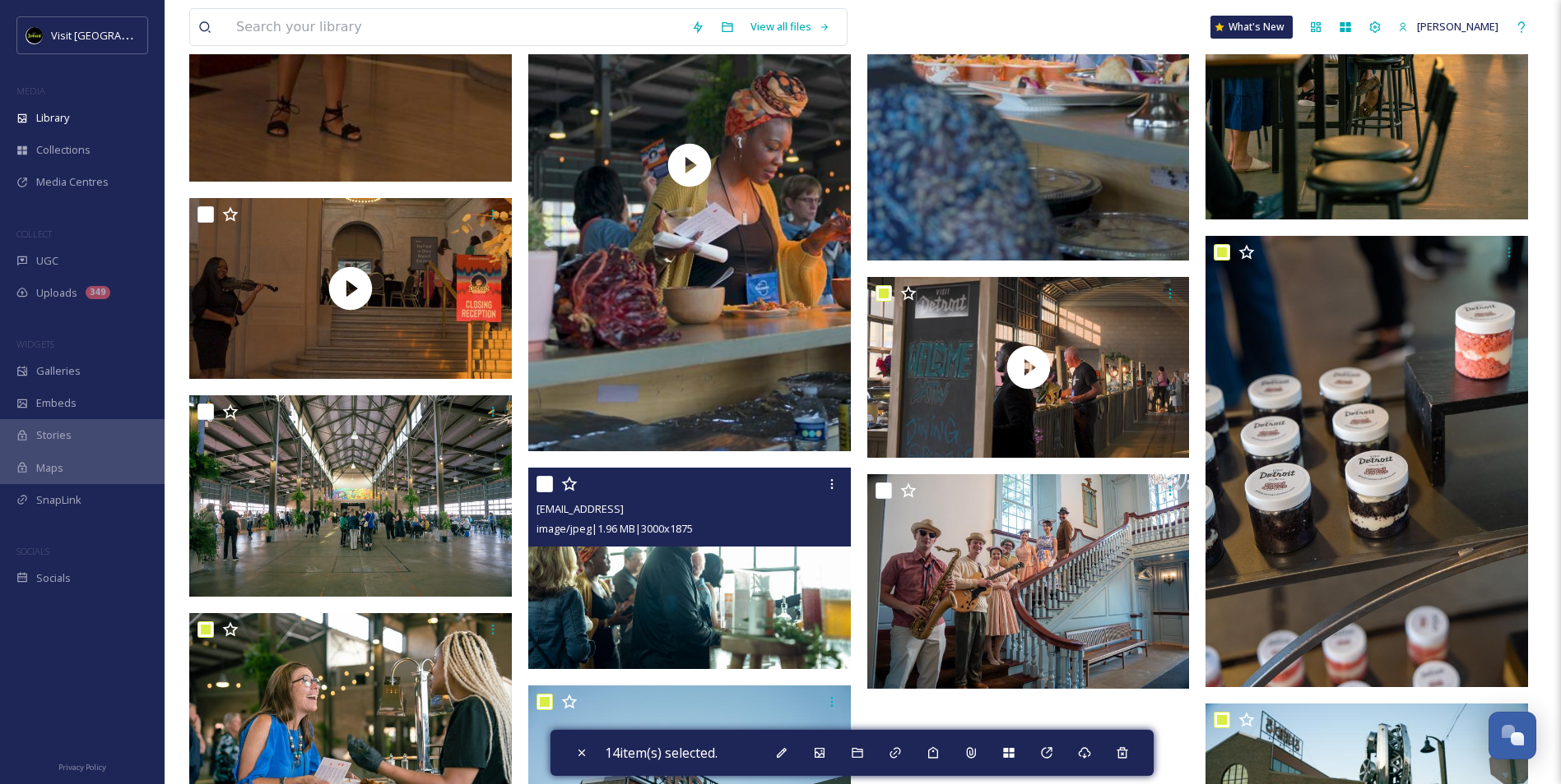
click at [548, 486] on input "checkbox" at bounding box center [545, 484] width 17 height 17
checkbox input "true"
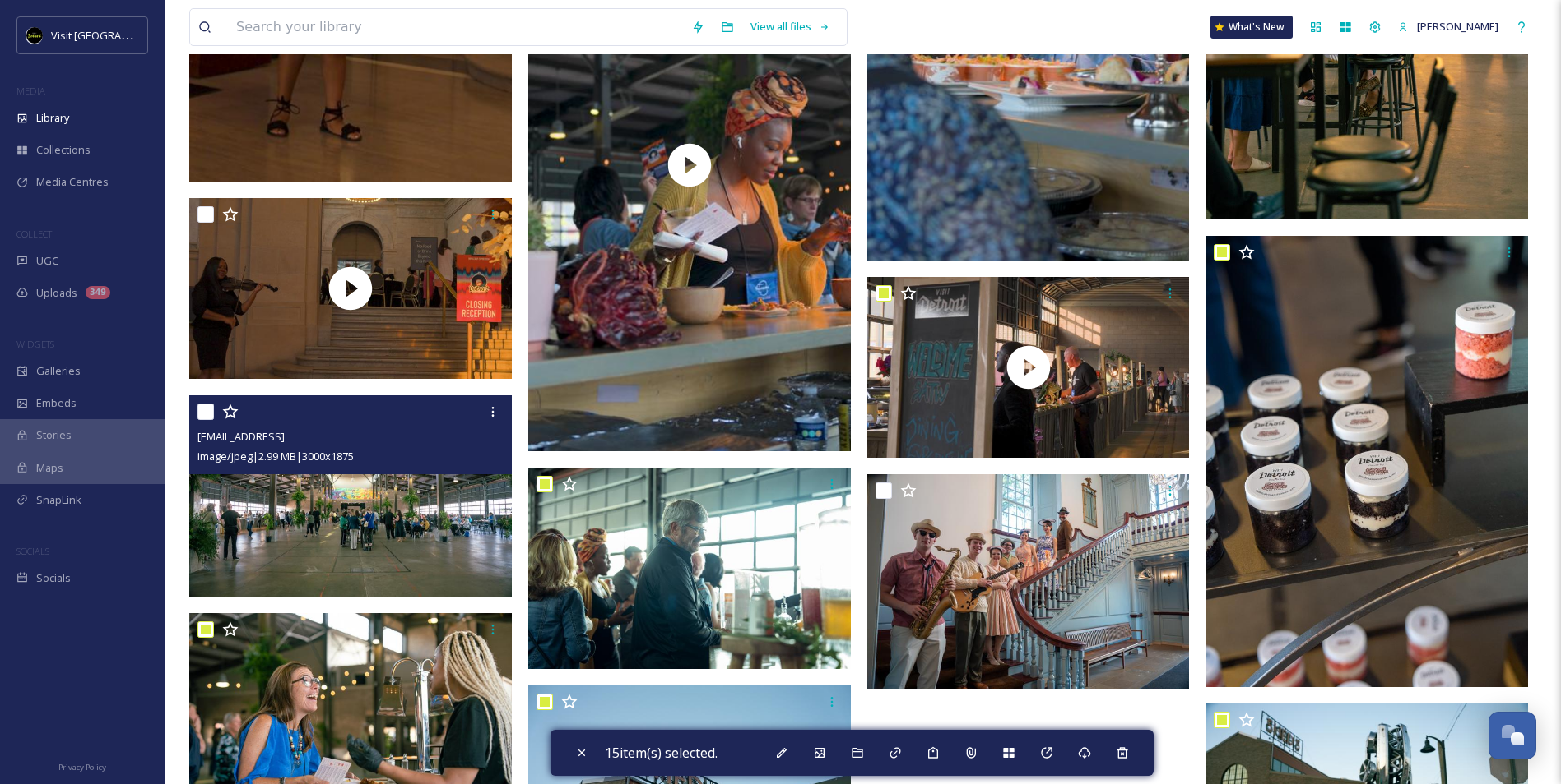
click at [208, 411] on input "checkbox" at bounding box center [205, 412] width 17 height 17
checkbox input "true"
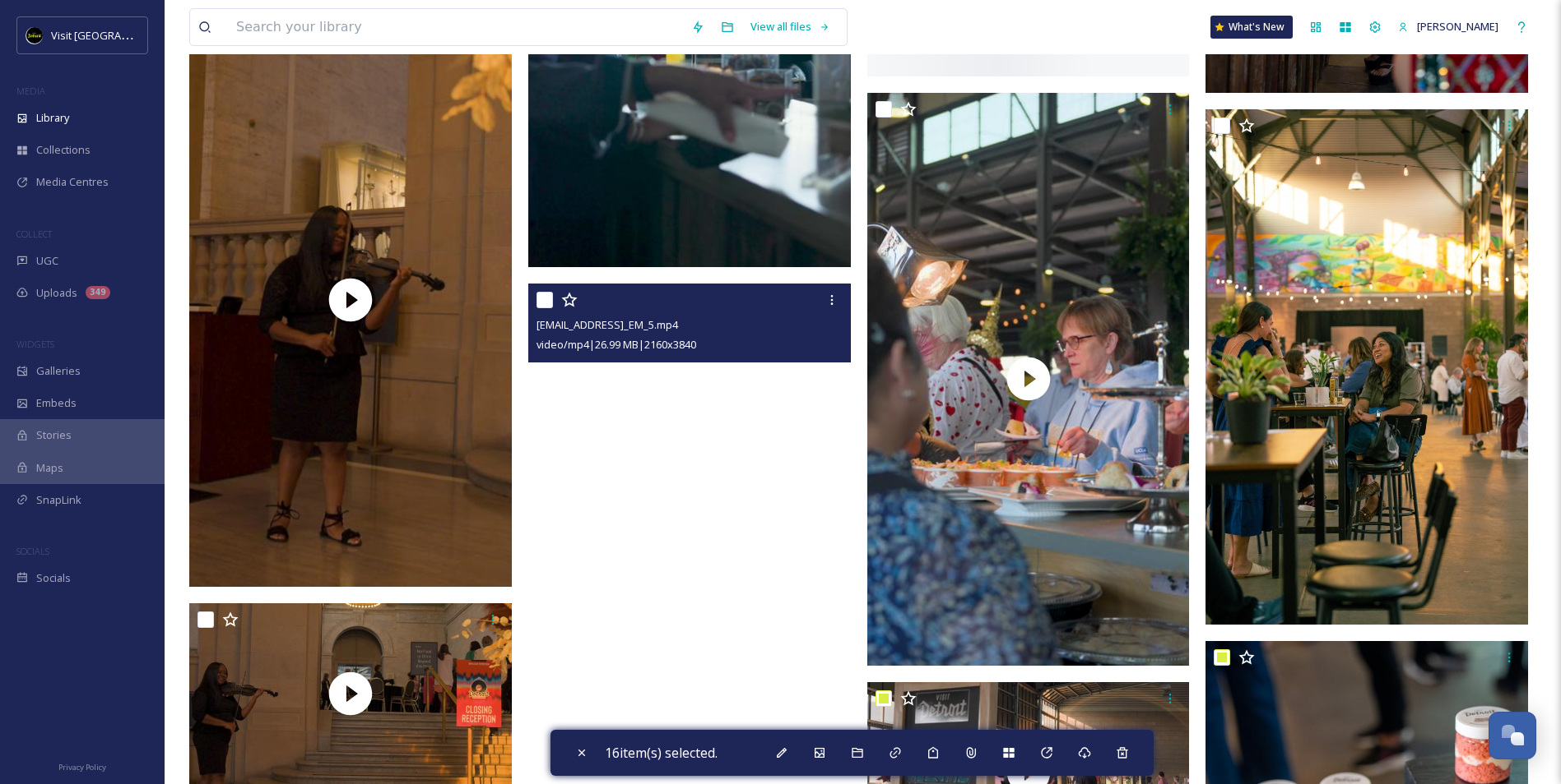
scroll to position [17096, 0]
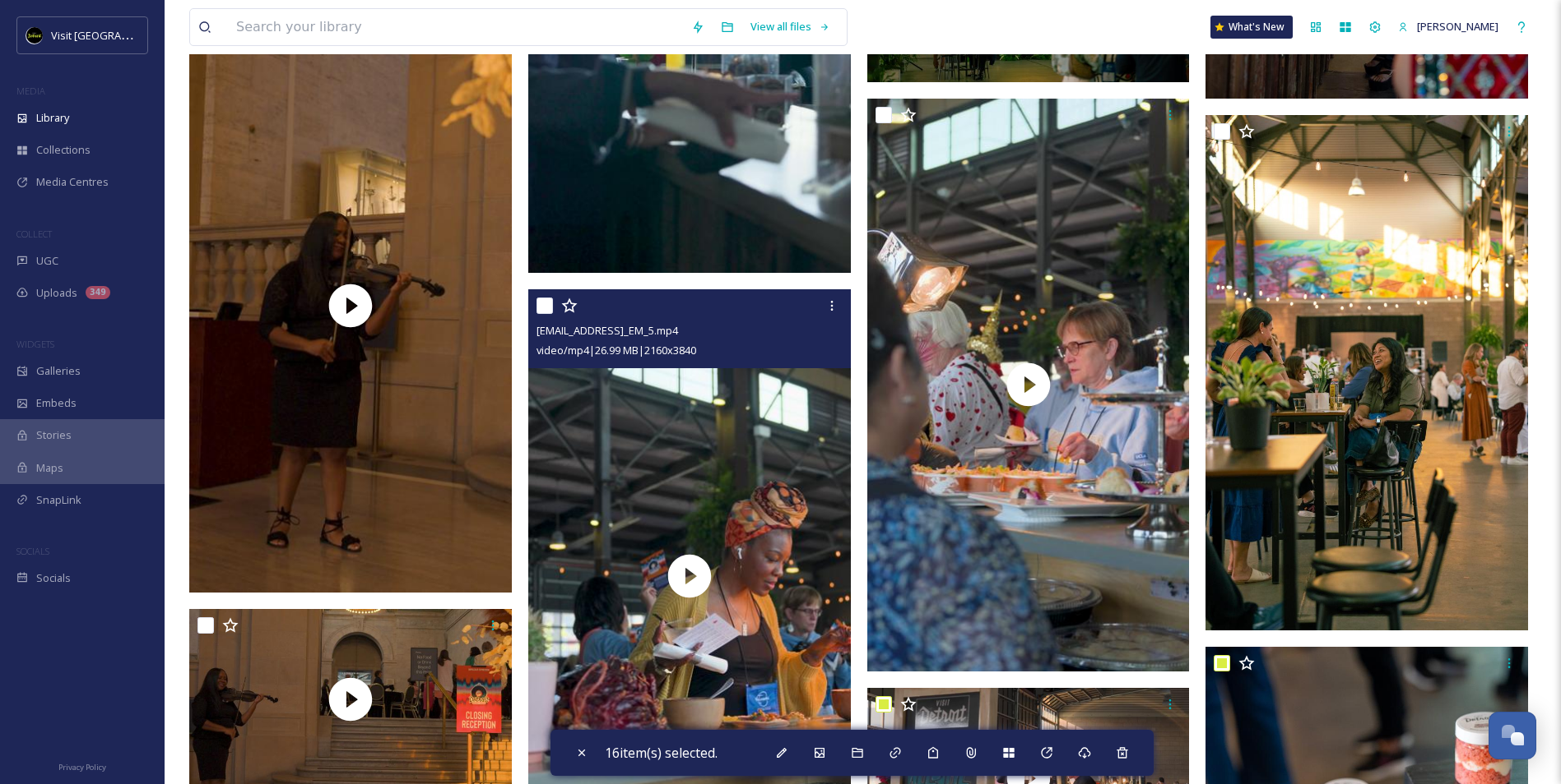
click at [546, 304] on input "checkbox" at bounding box center [545, 306] width 17 height 17
checkbox input "true"
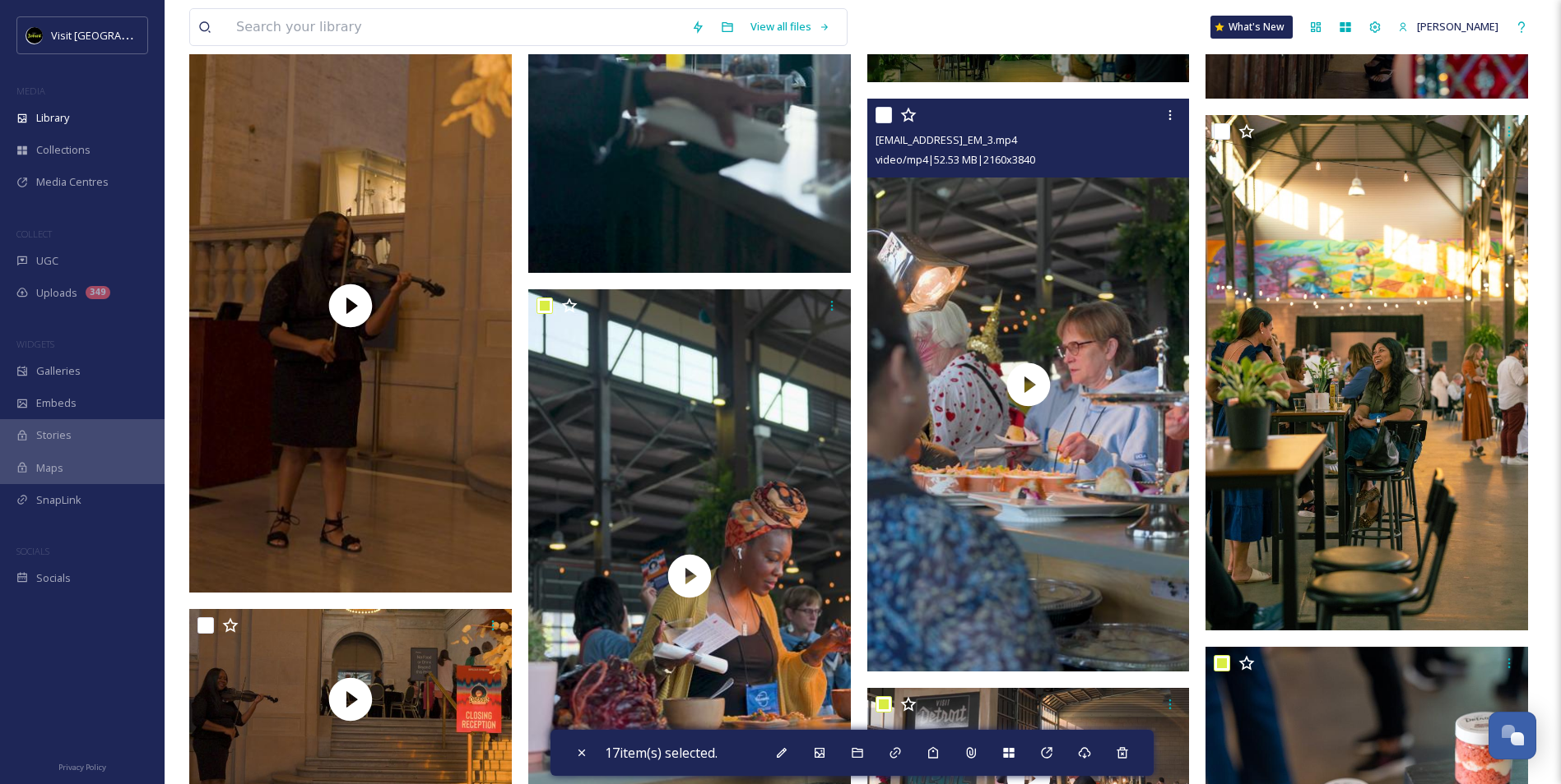
click at [890, 114] on input "checkbox" at bounding box center [884, 115] width 17 height 17
checkbox input "true"
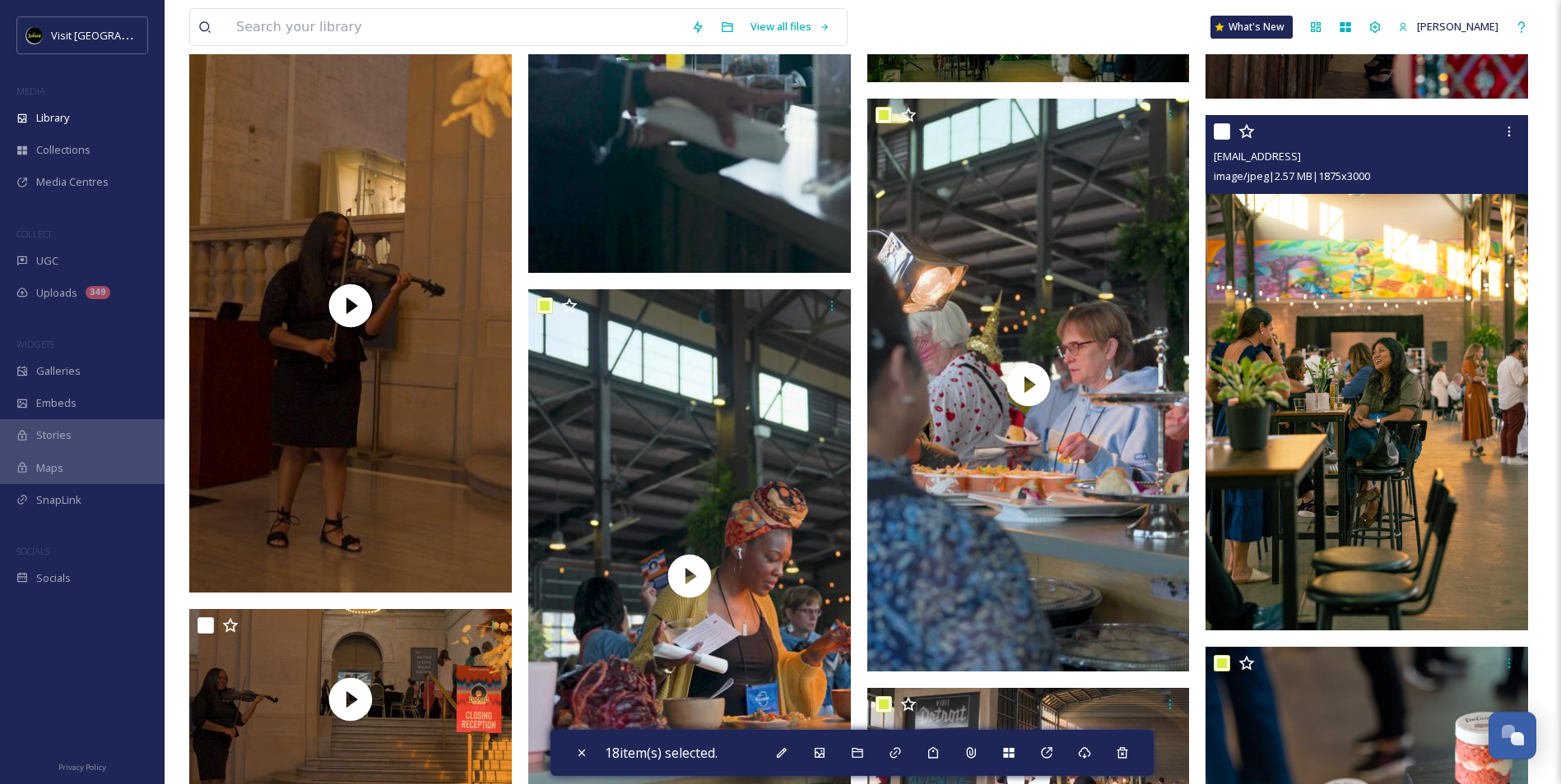
click at [1224, 131] on input "checkbox" at bounding box center [1222, 132] width 17 height 17
checkbox input "true"
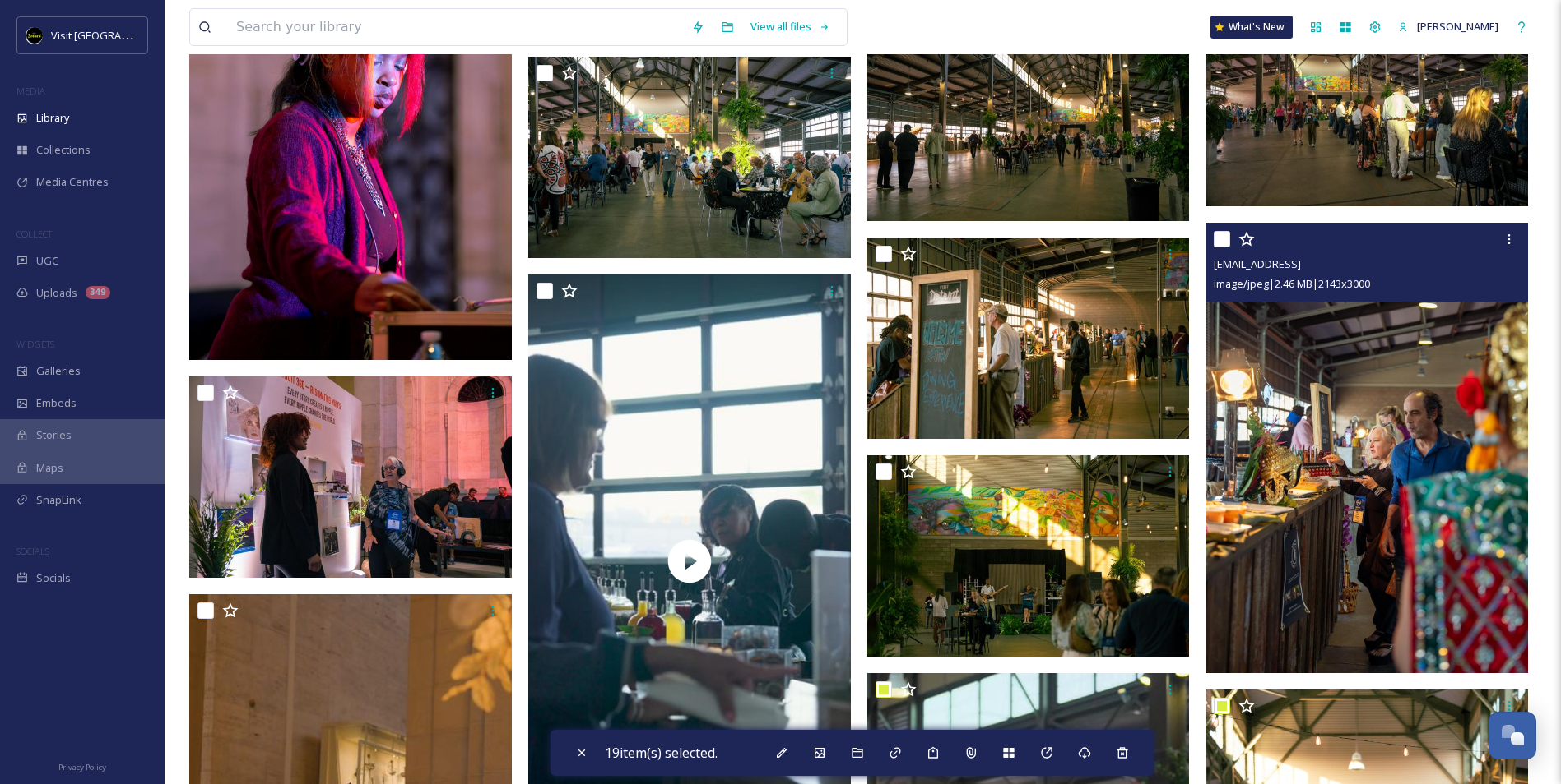
scroll to position [16520, 0]
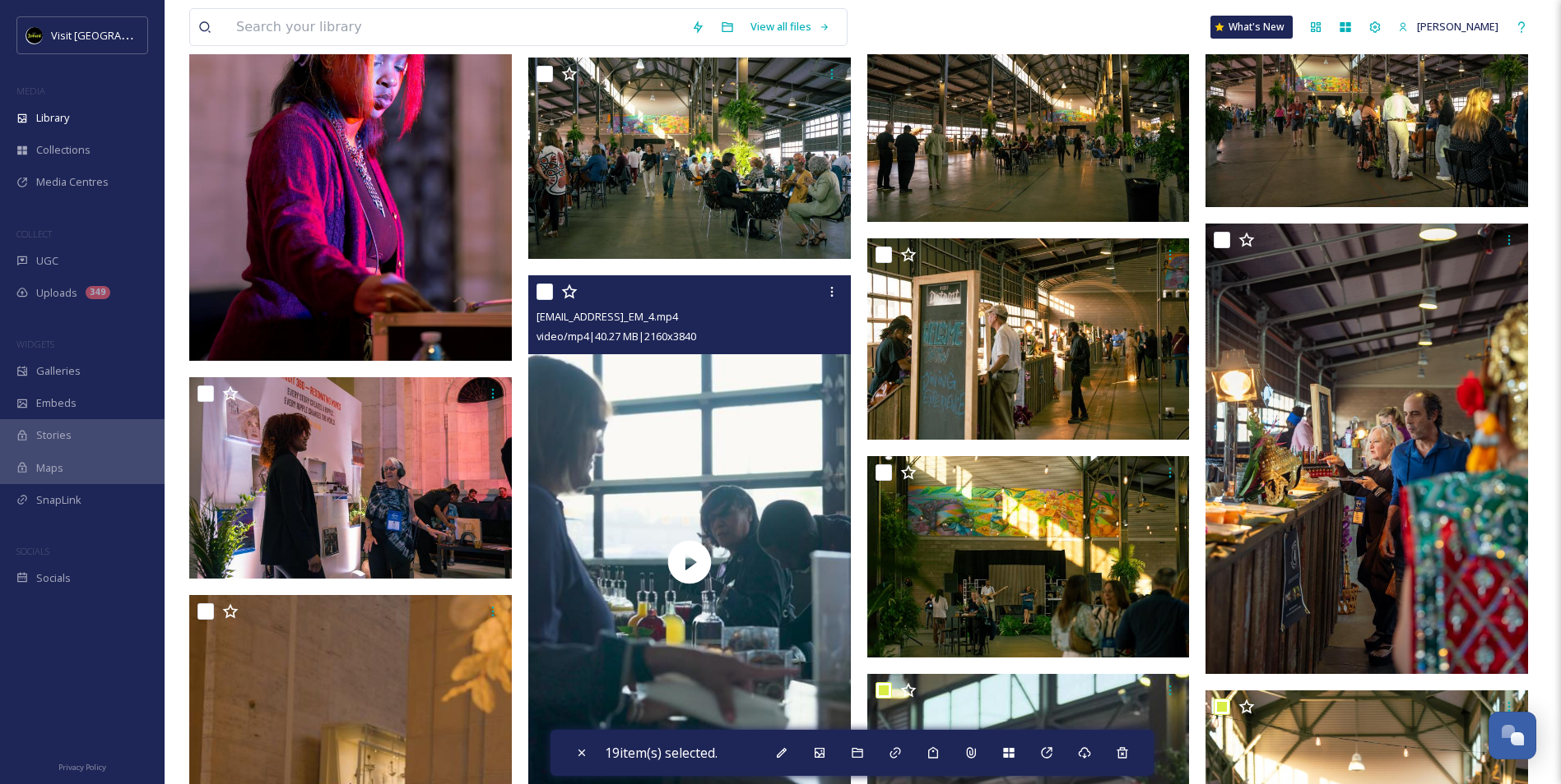
click at [541, 288] on input "checkbox" at bounding box center [545, 292] width 17 height 17
checkbox input "true"
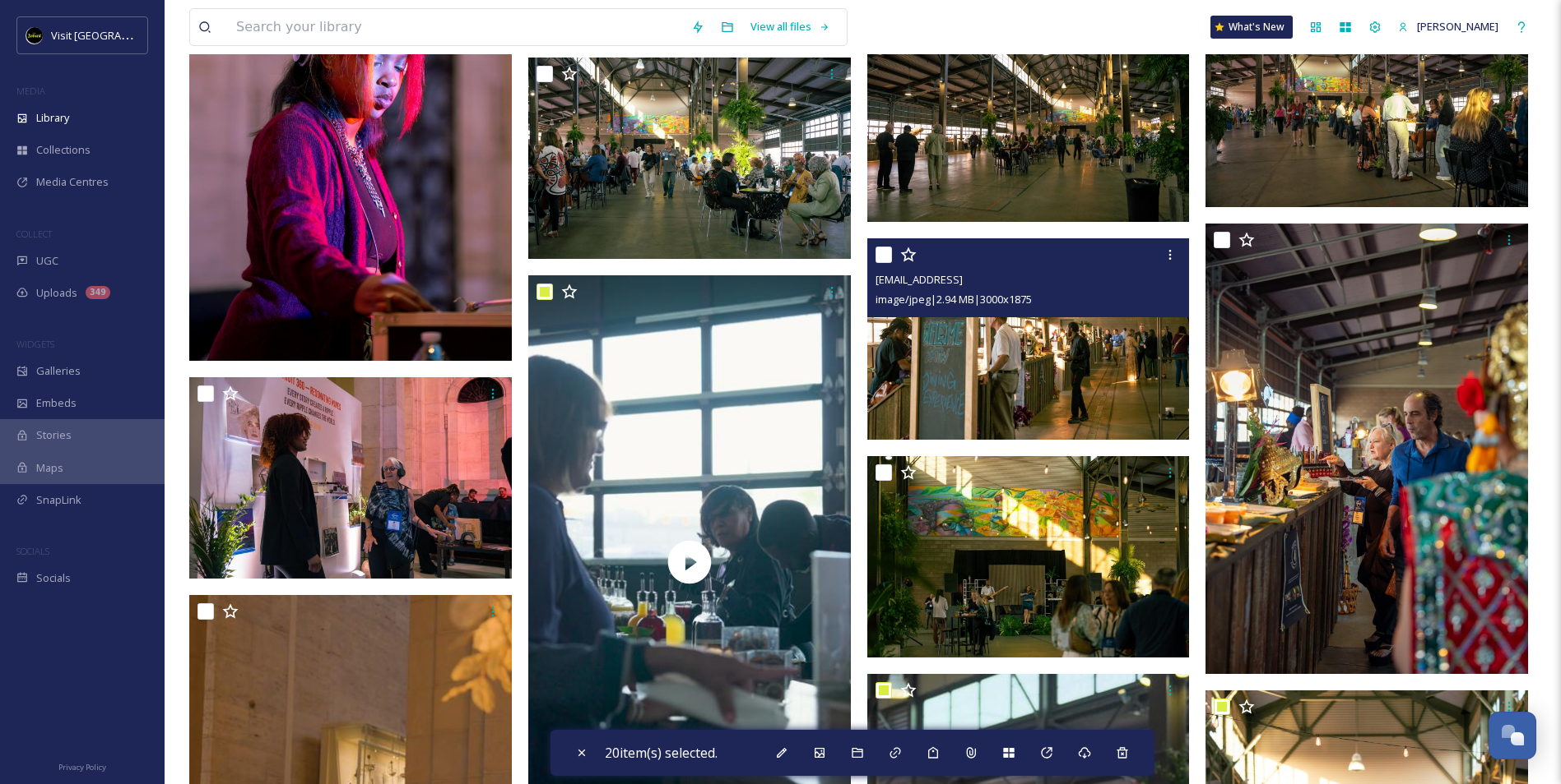
click at [881, 252] on input "checkbox" at bounding box center [884, 254] width 17 height 17
checkbox input "true"
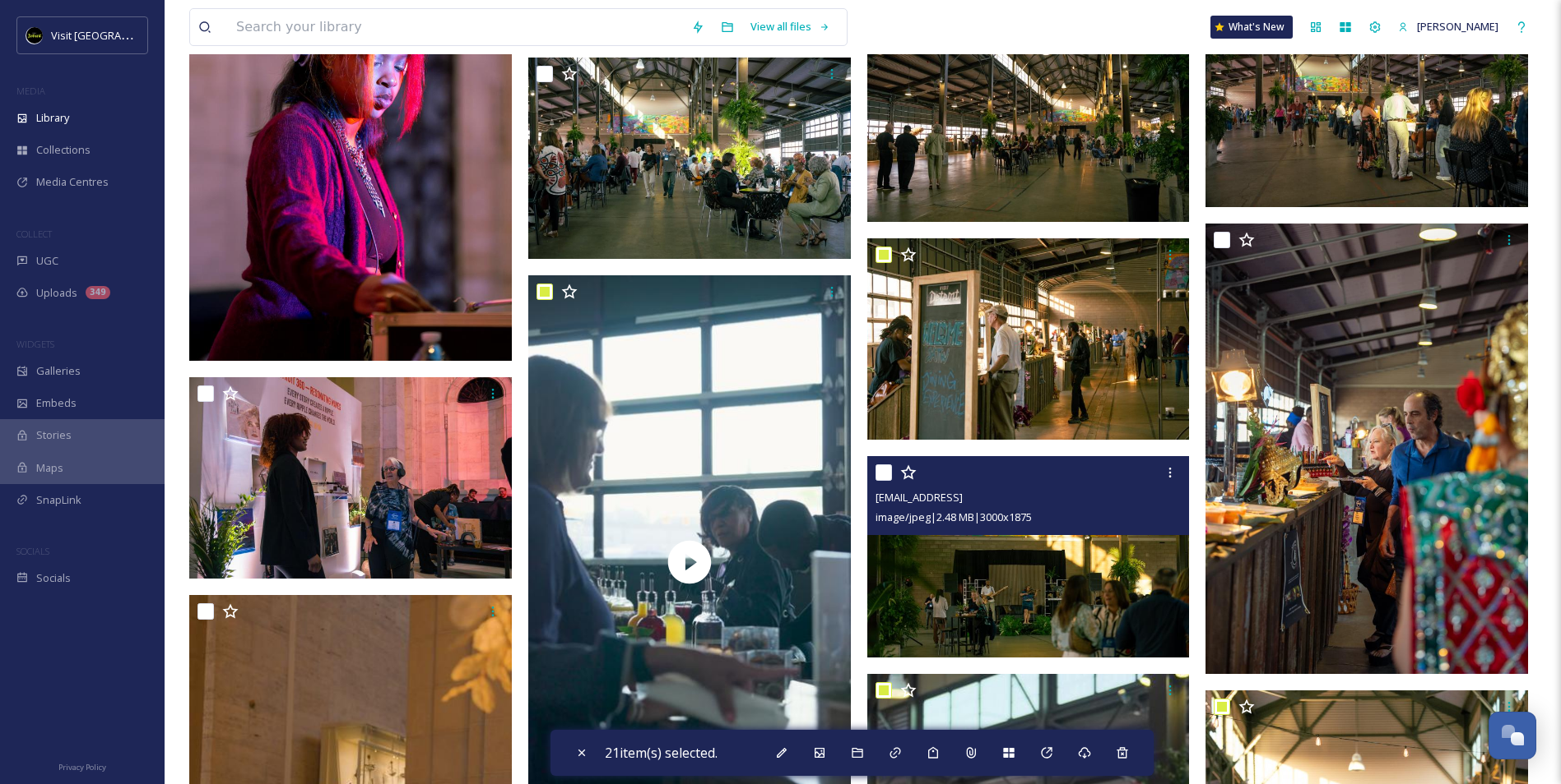
click at [876, 472] on input "checkbox" at bounding box center [884, 473] width 17 height 17
checkbox input "true"
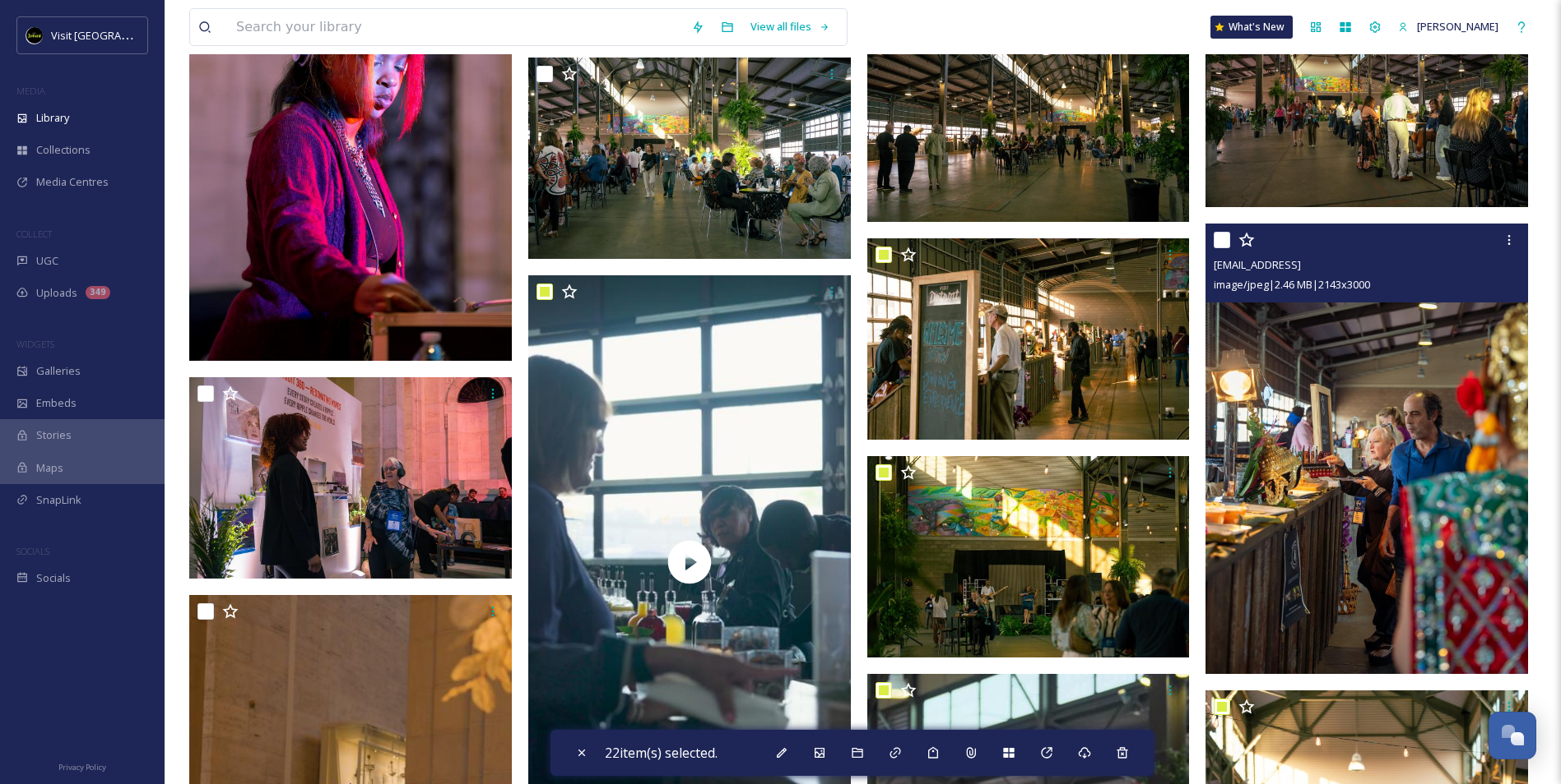
click at [1223, 238] on input "checkbox" at bounding box center [1222, 240] width 17 height 17
checkbox input "true"
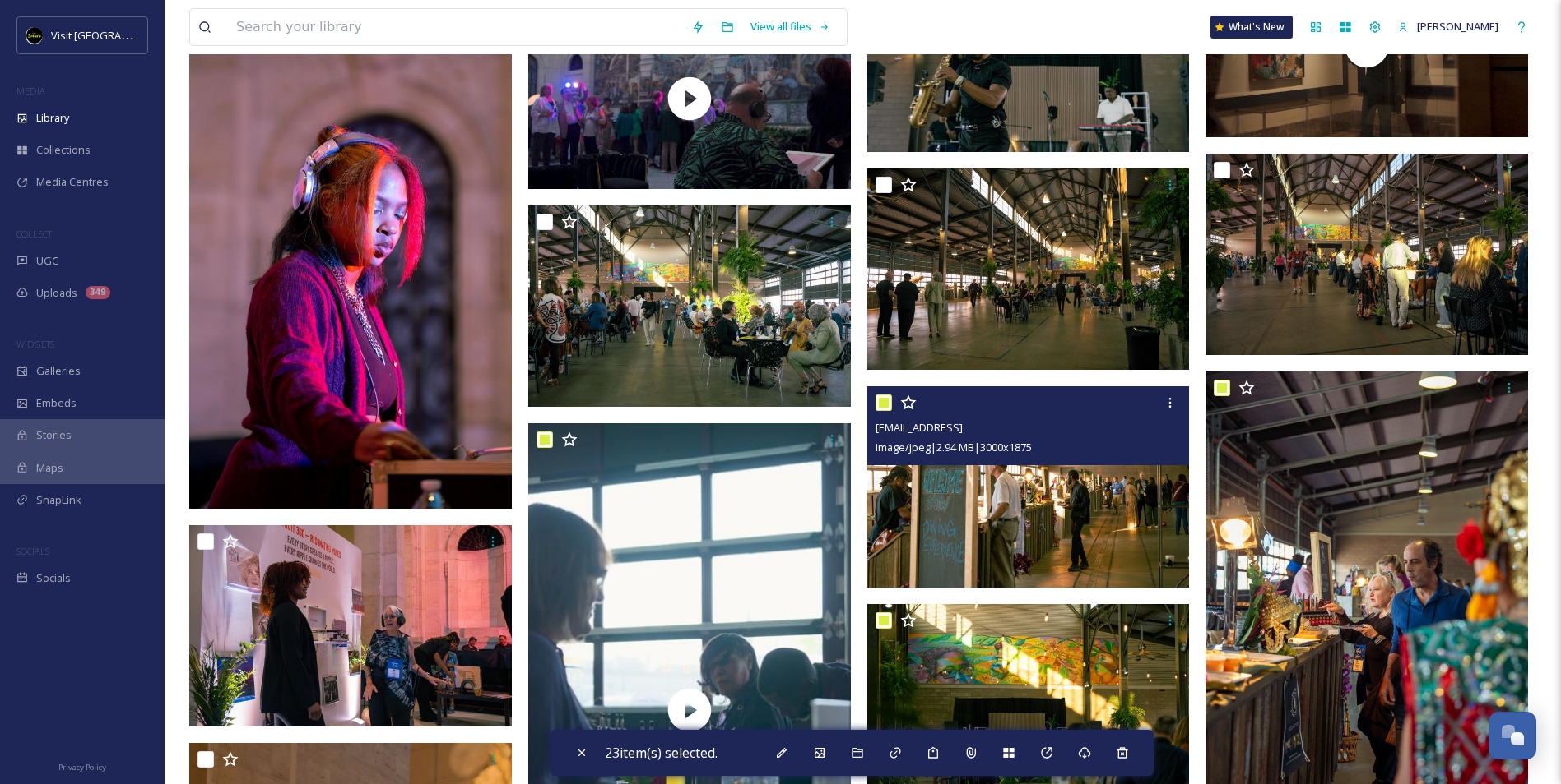
scroll to position [16191, 0]
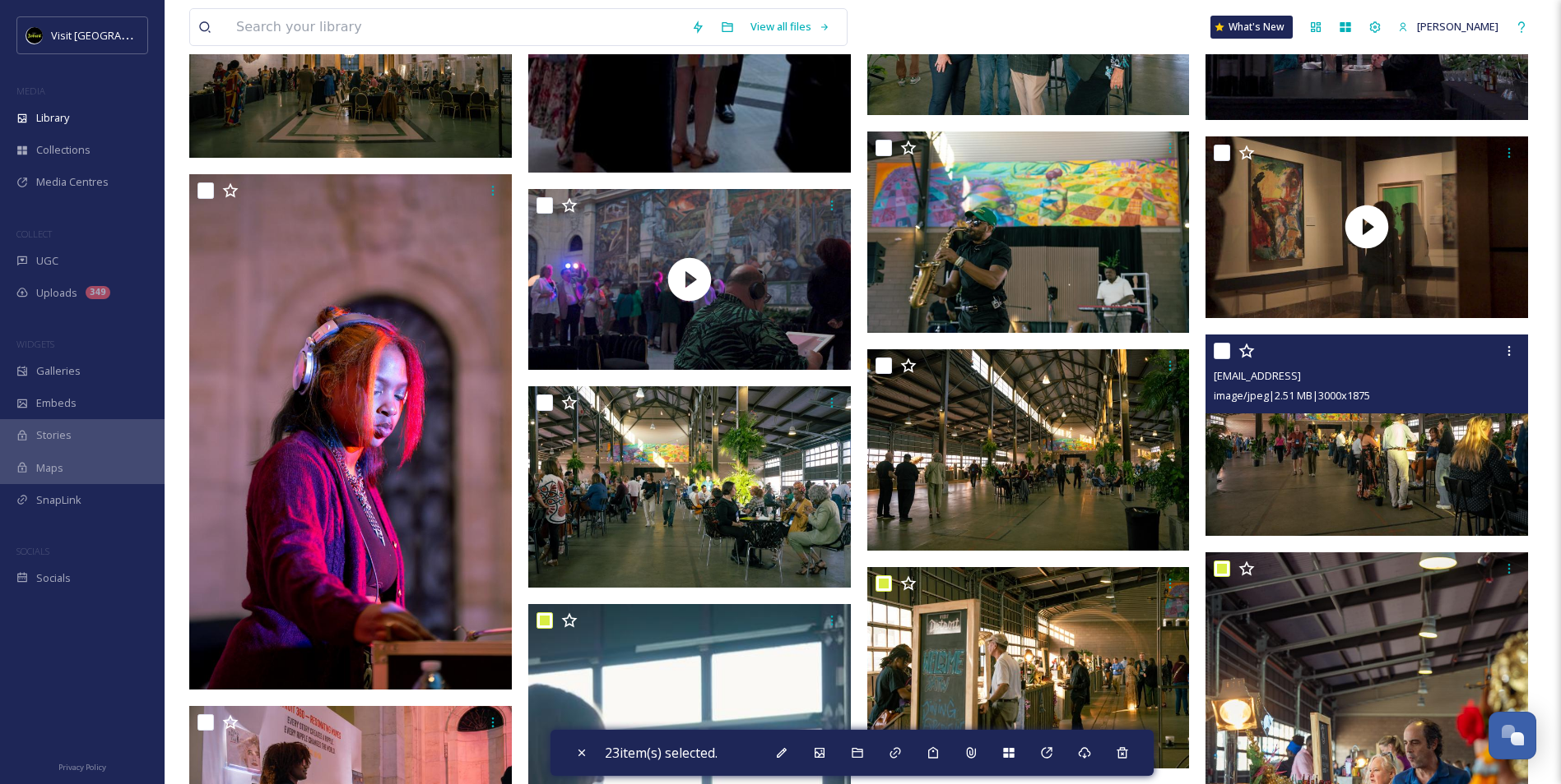
click at [1214, 355] on input "checkbox" at bounding box center [1222, 351] width 17 height 17
checkbox input "true"
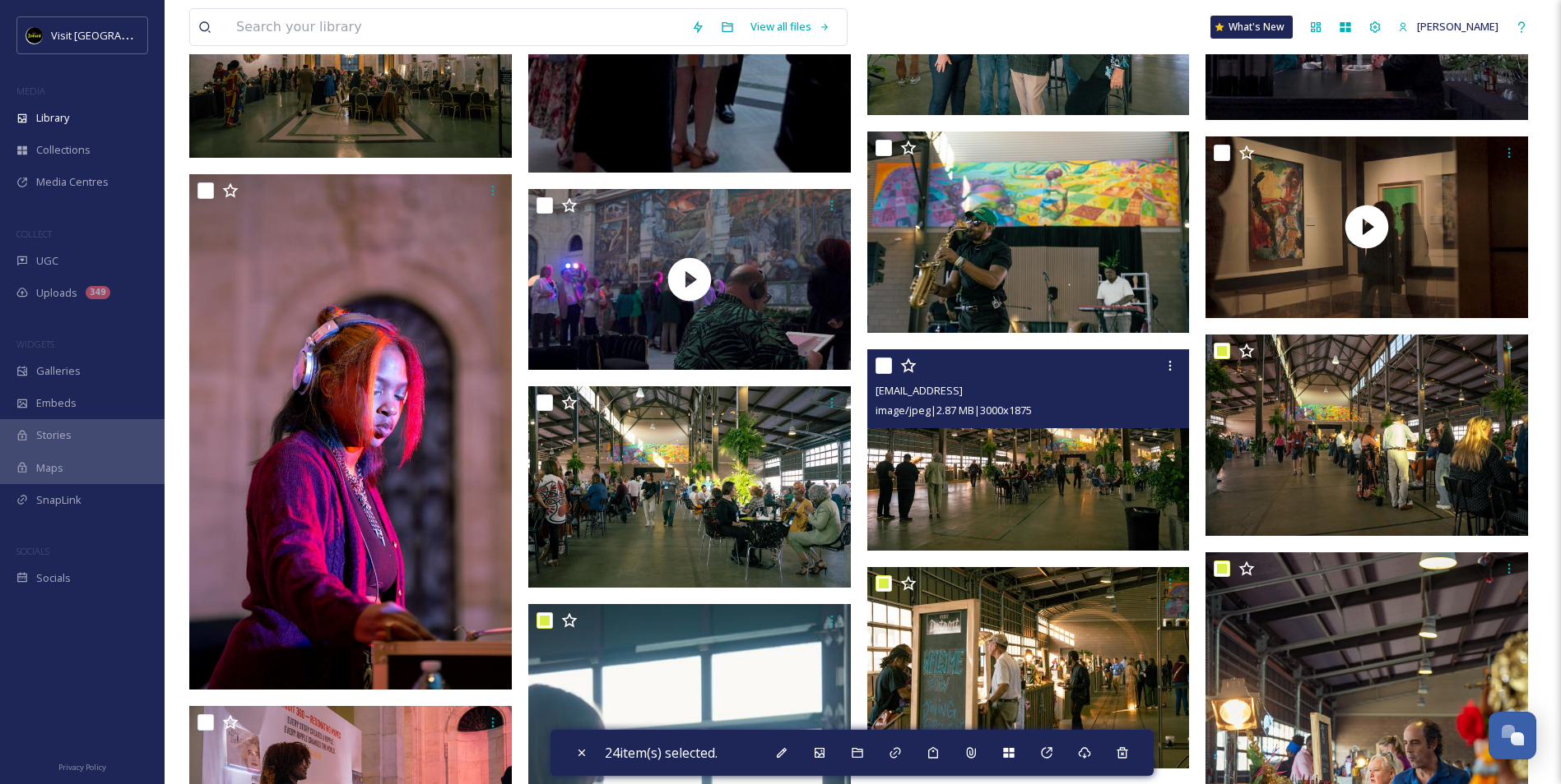
click at [881, 366] on input "checkbox" at bounding box center [884, 365] width 17 height 17
checkbox input "true"
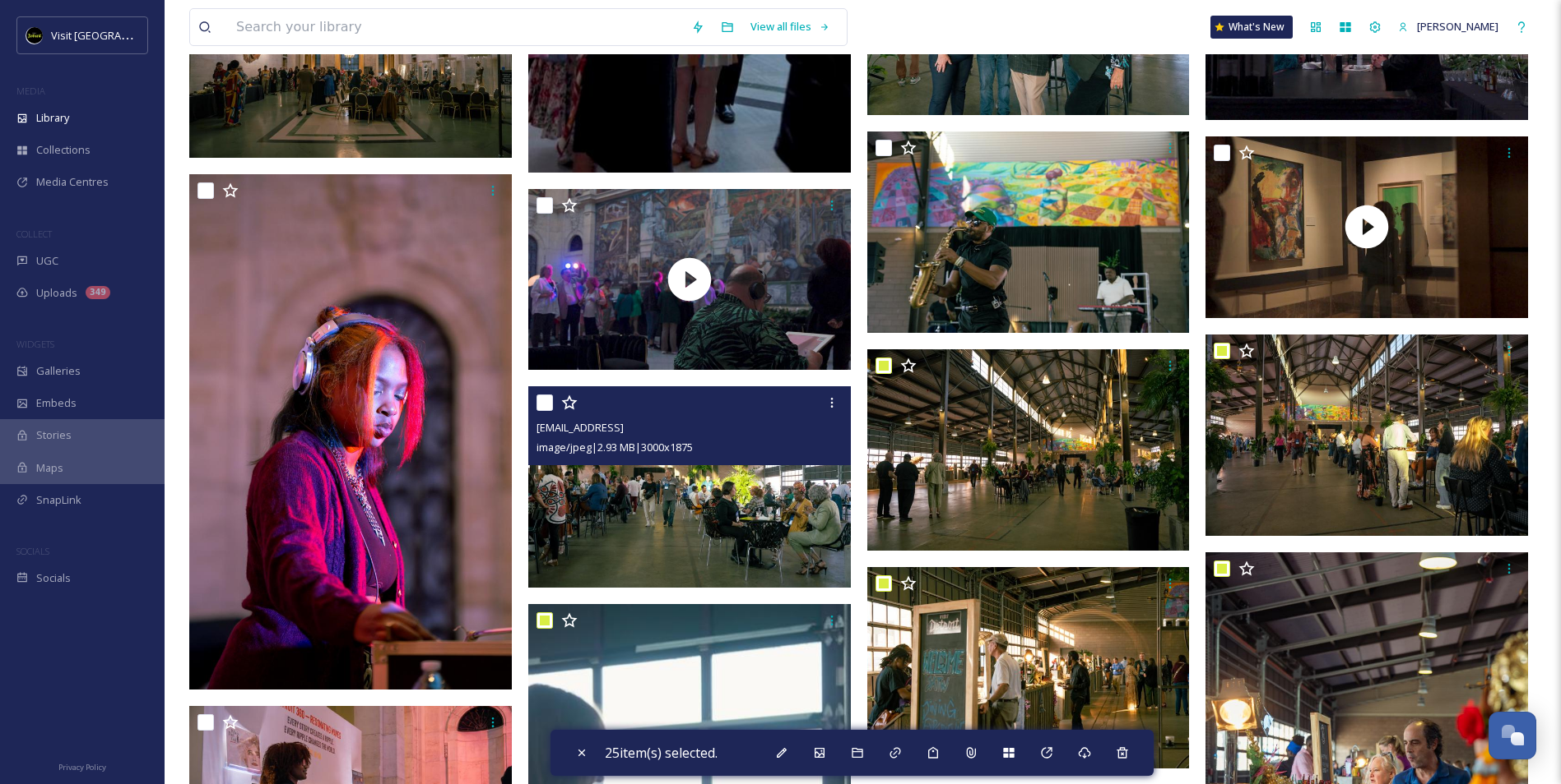
click at [541, 401] on input "checkbox" at bounding box center [545, 403] width 17 height 17
checkbox input "true"
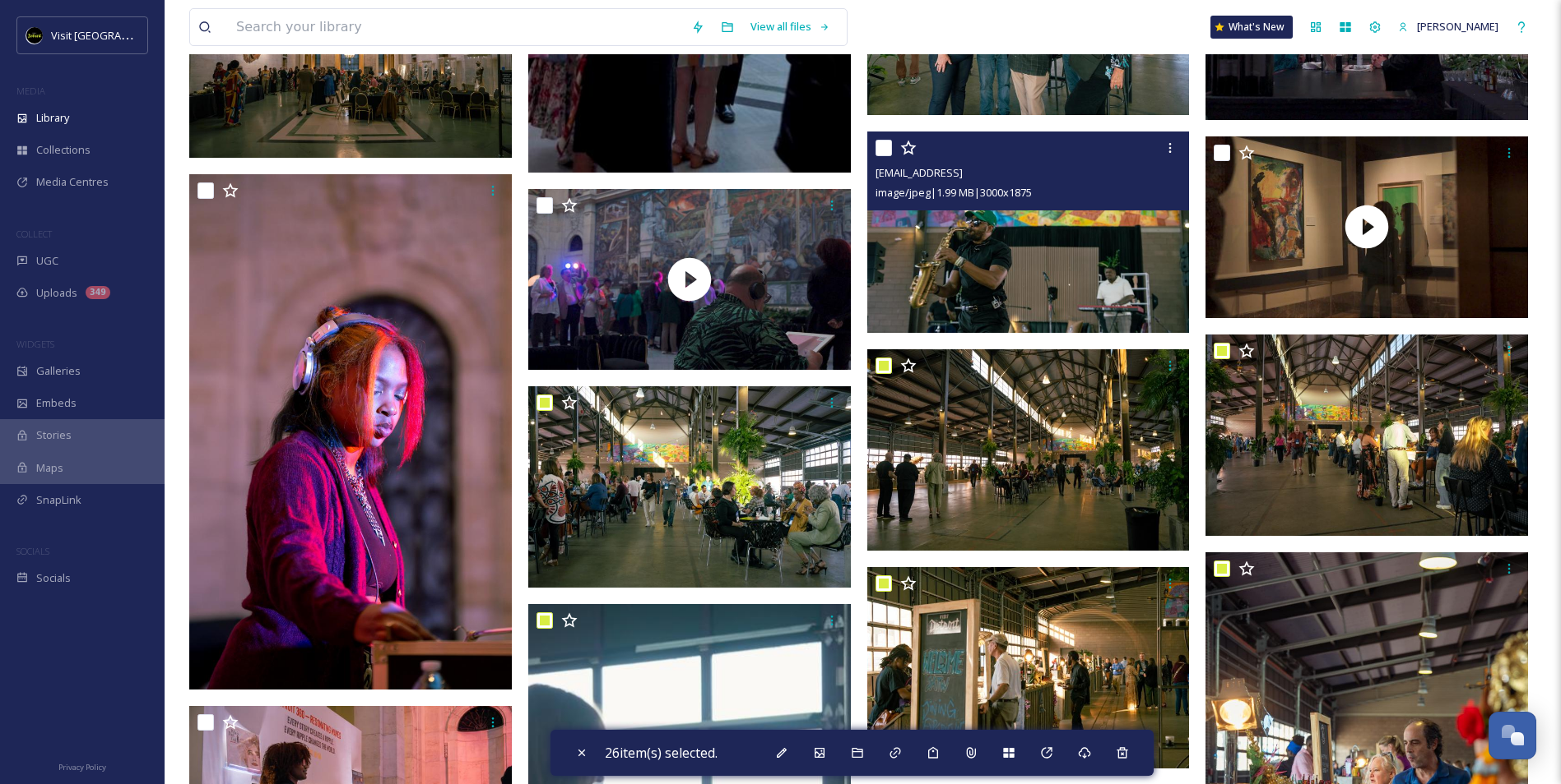
click at [881, 147] on input "checkbox" at bounding box center [884, 147] width 17 height 17
checkbox input "true"
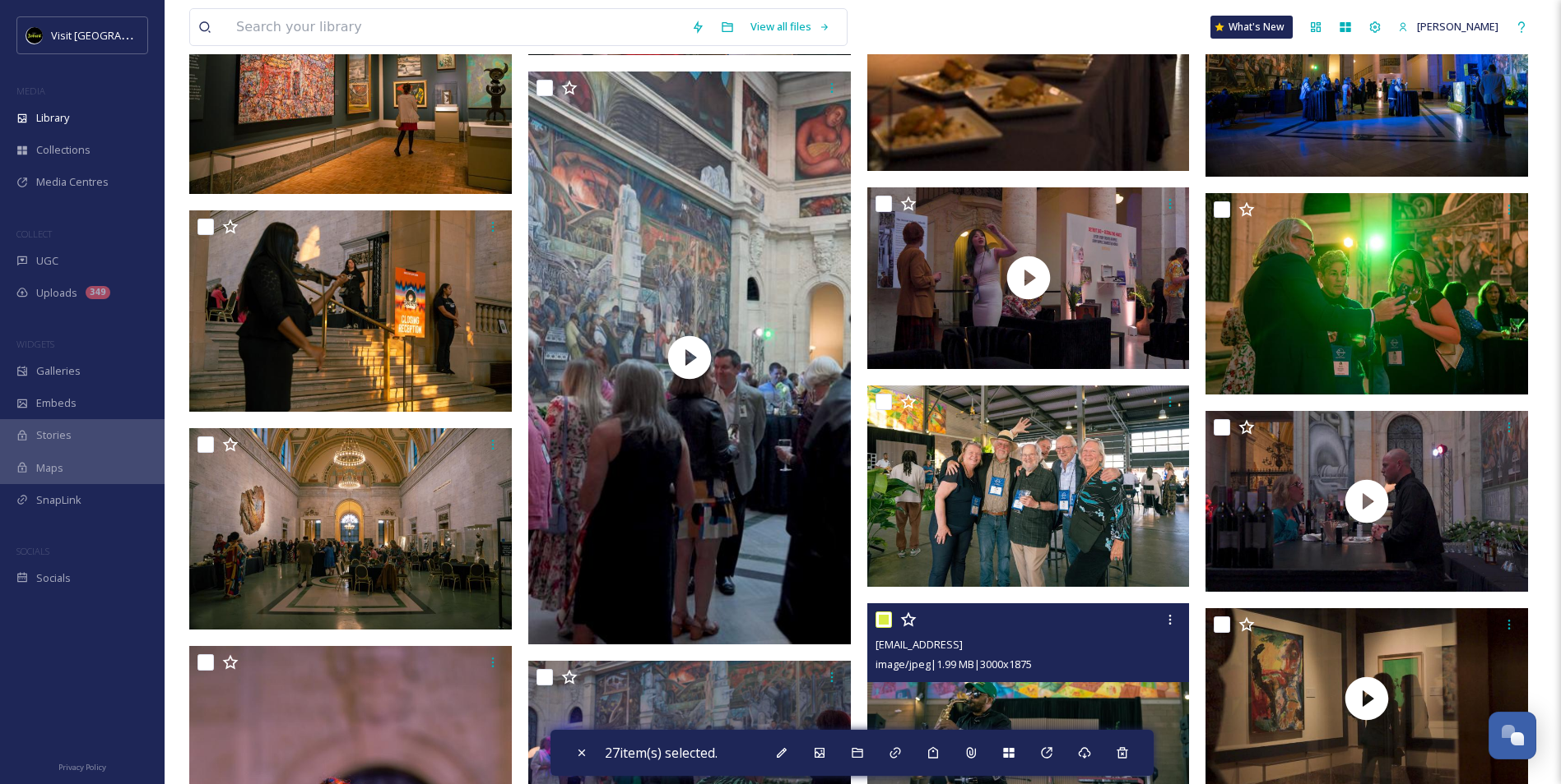
scroll to position [15698, 0]
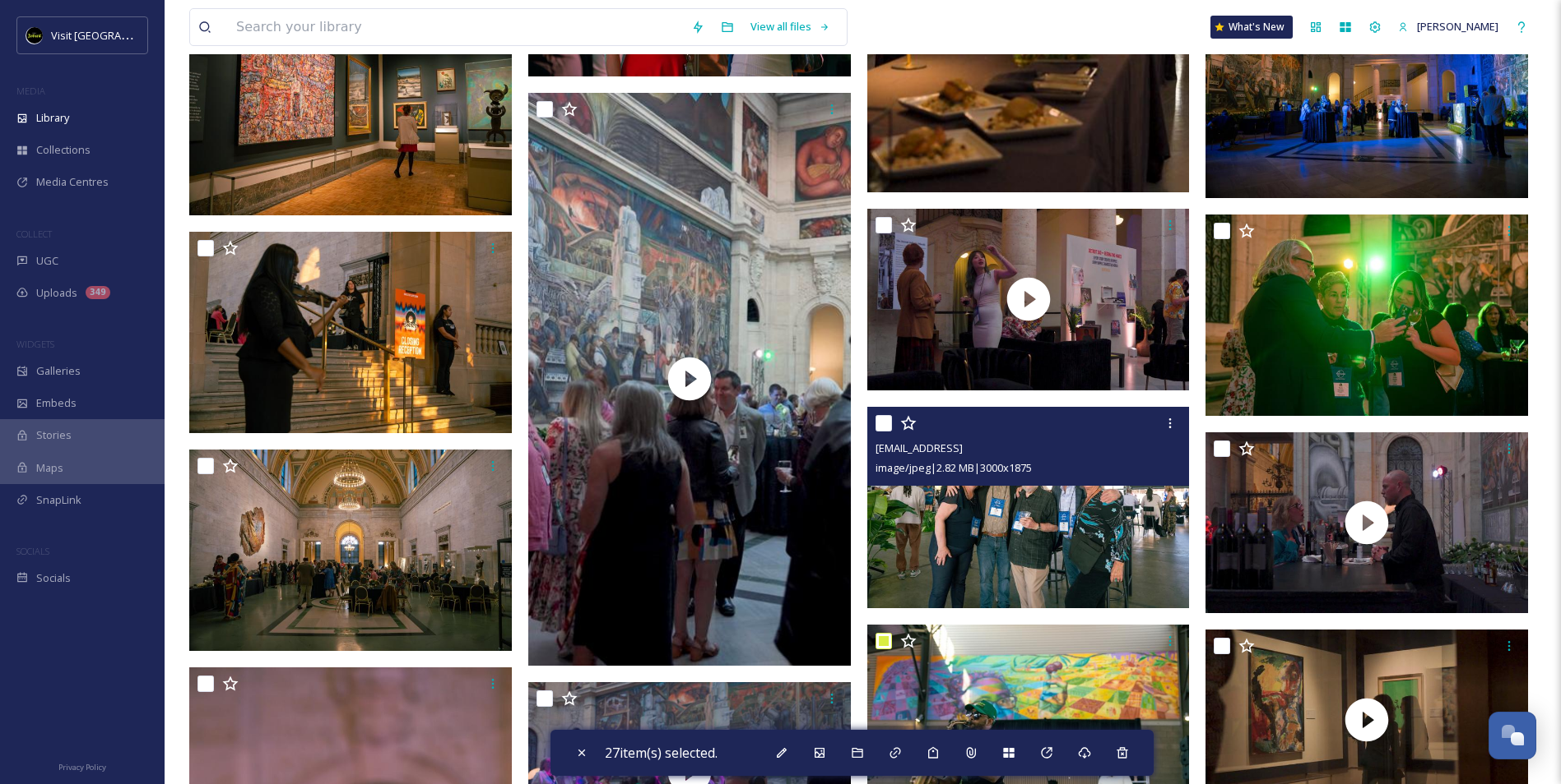
click at [878, 426] on input "checkbox" at bounding box center [884, 423] width 17 height 17
checkbox input "true"
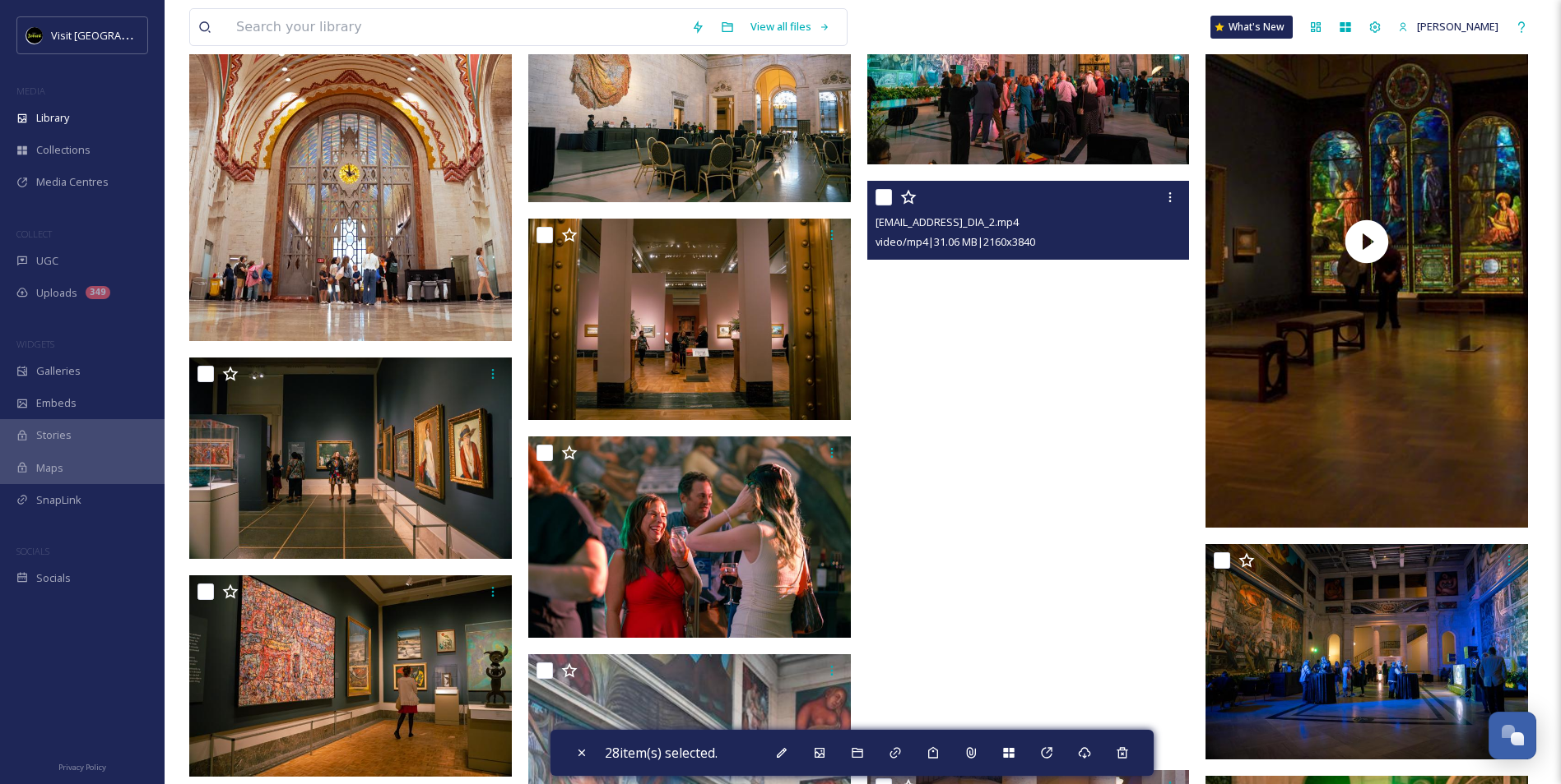
scroll to position [15286, 0]
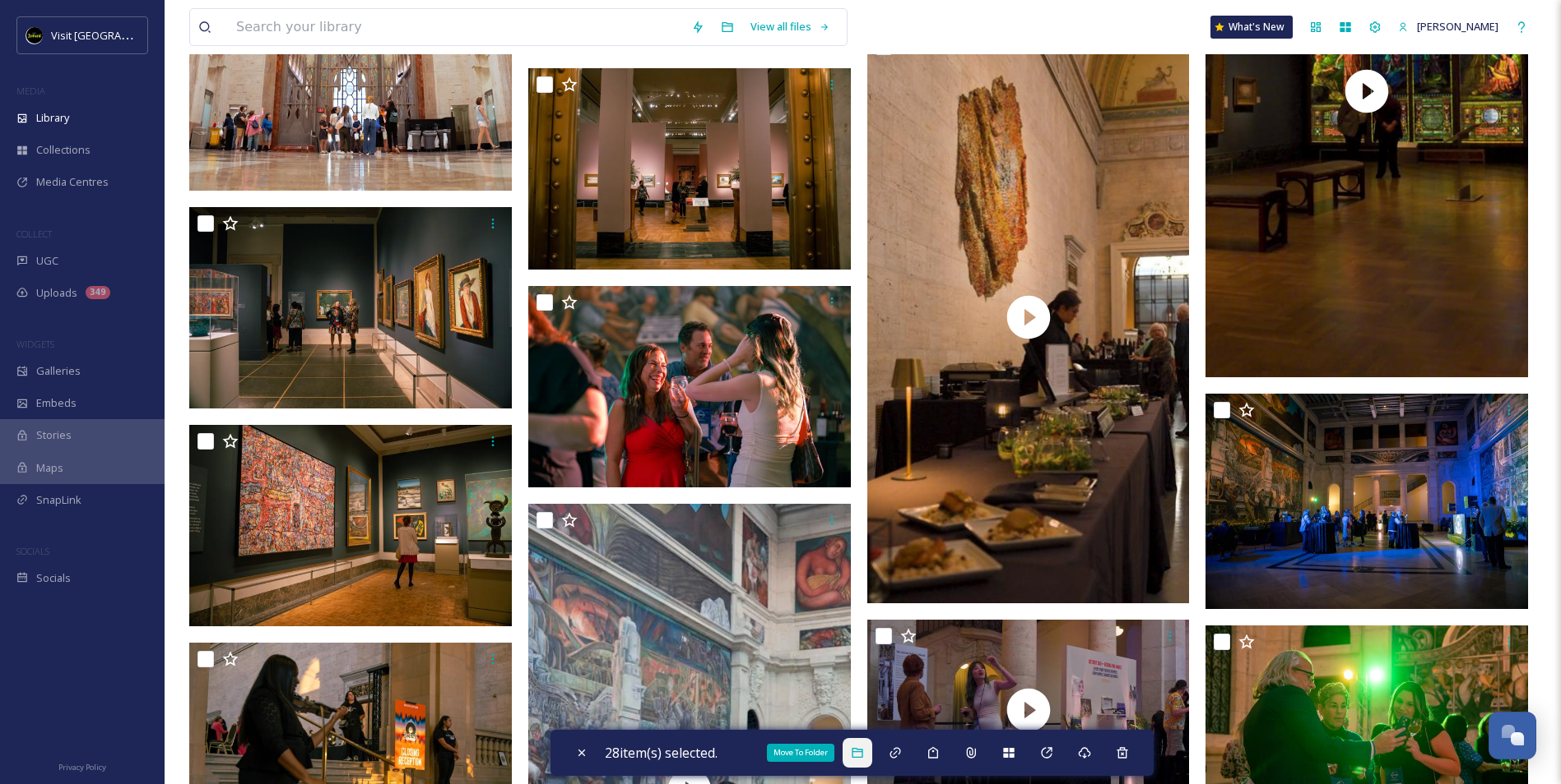
click at [862, 758] on icon at bounding box center [856, 754] width 11 height 10
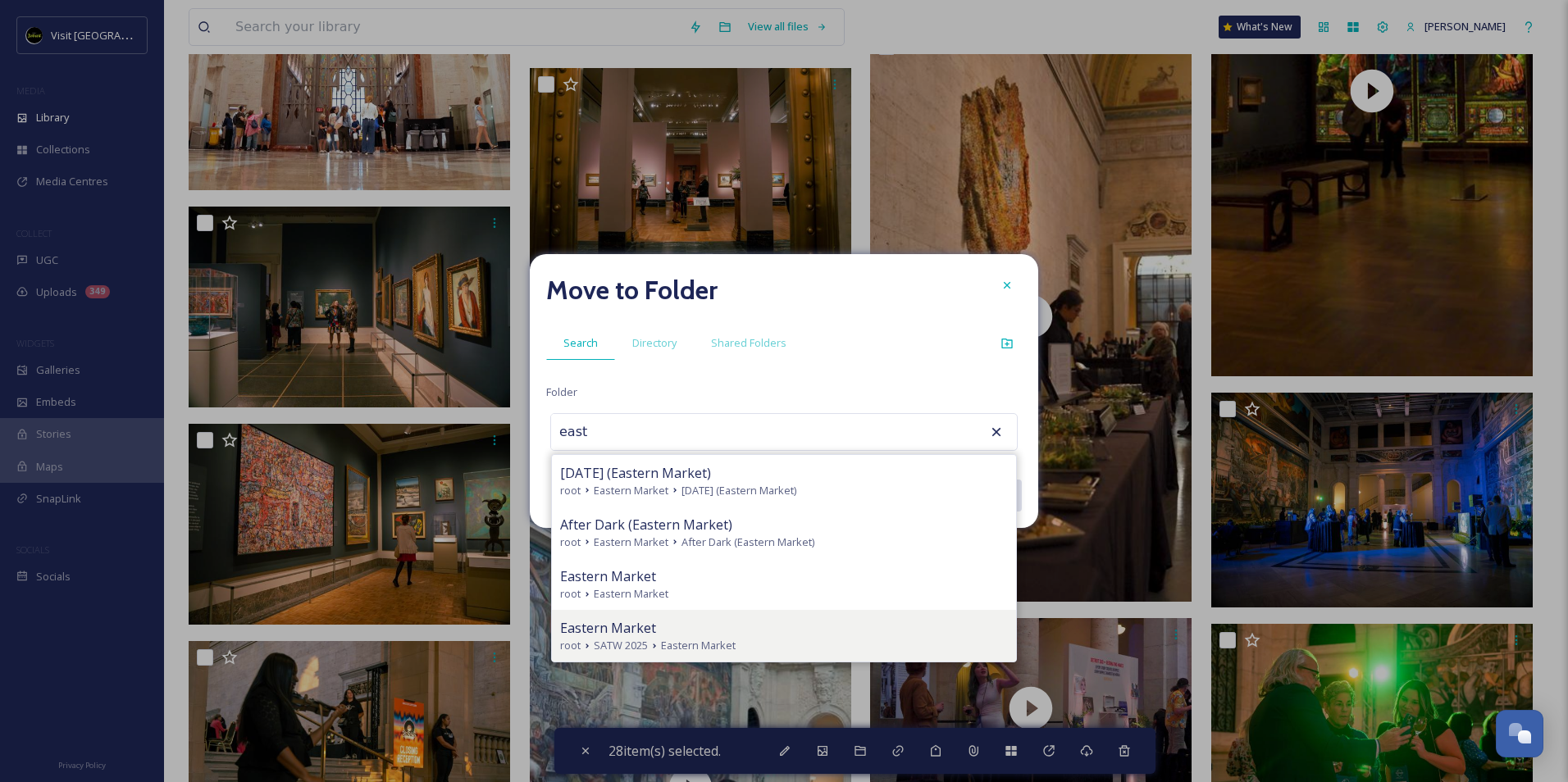
click at [681, 635] on div "Eastern Market" at bounding box center [784, 628] width 448 height 20
type input "Eastern Market"
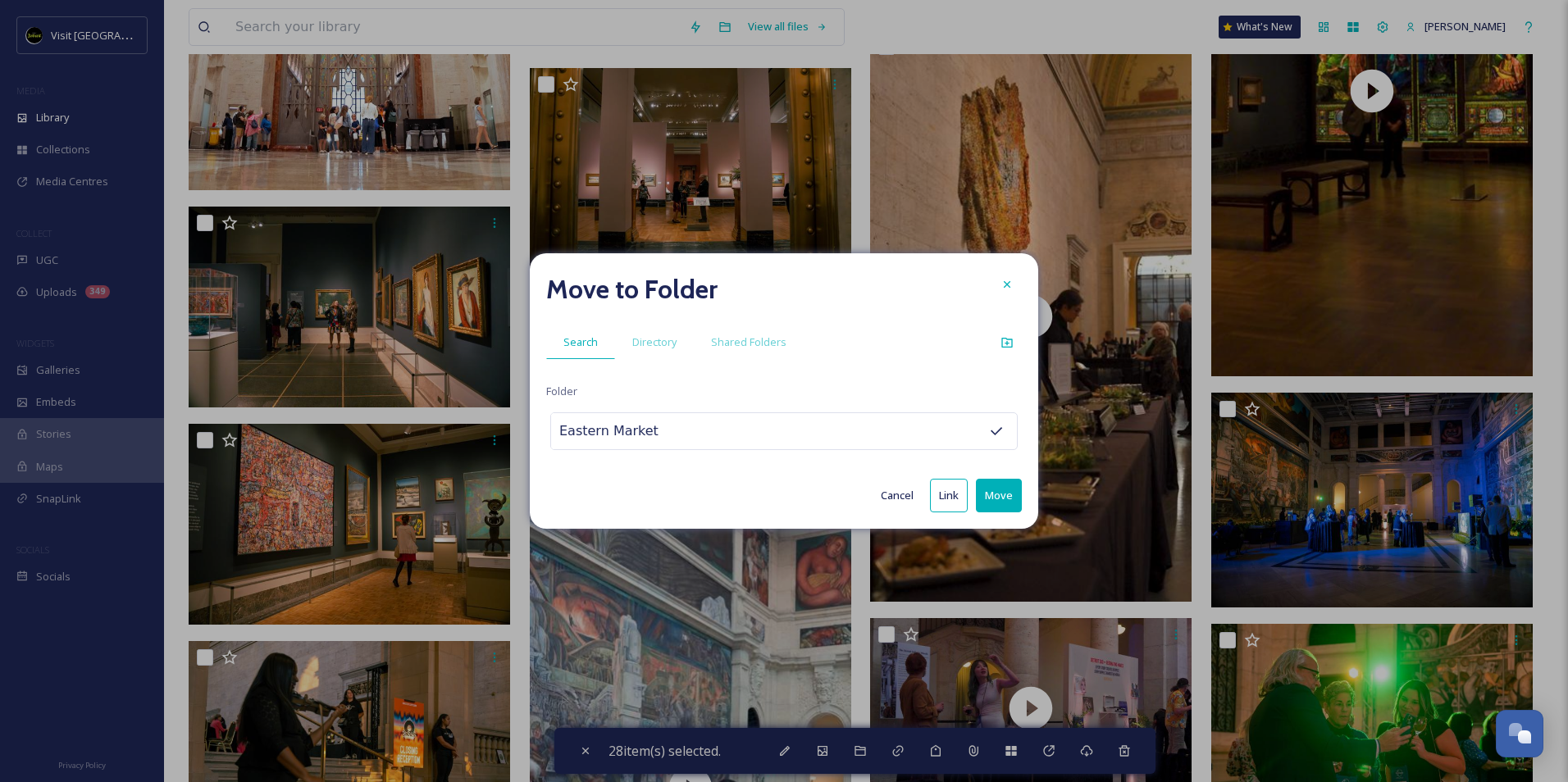
click at [996, 501] on button "Move" at bounding box center [999, 496] width 46 height 33
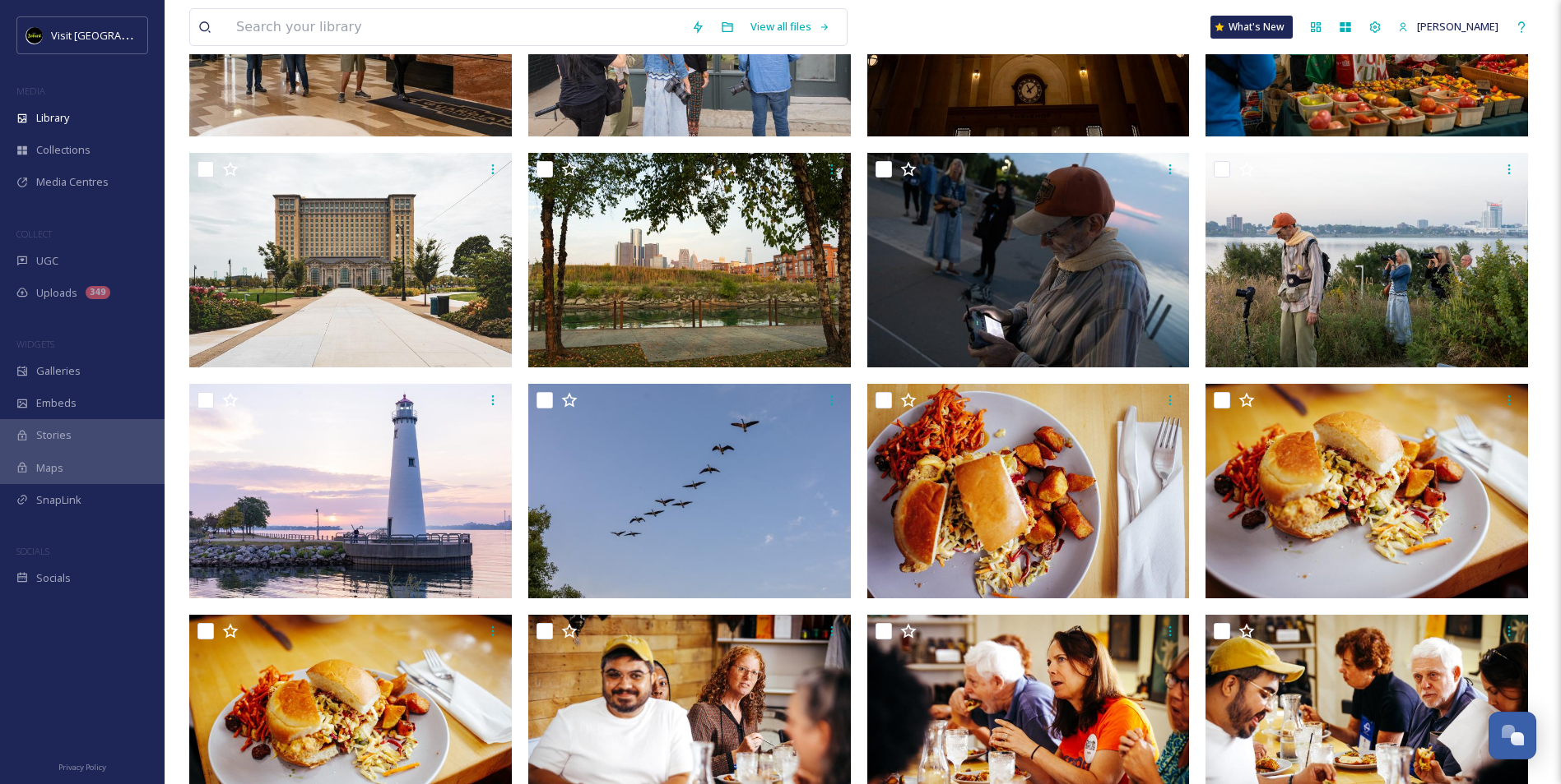
scroll to position [0, 0]
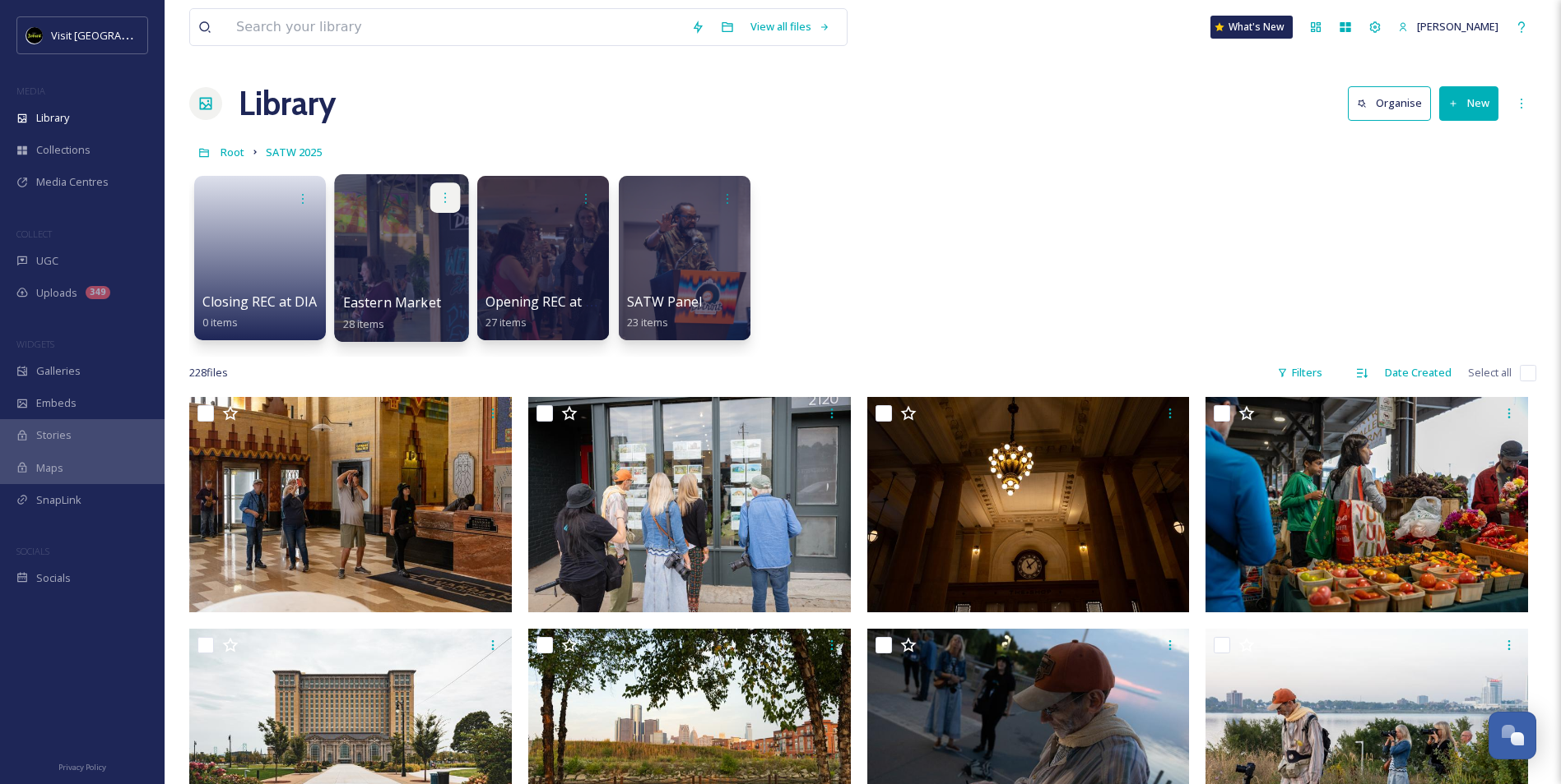
click at [448, 195] on icon at bounding box center [444, 196] width 13 height 13
click at [427, 239] on span "Edit / Share" at bounding box center [404, 234] width 58 height 17
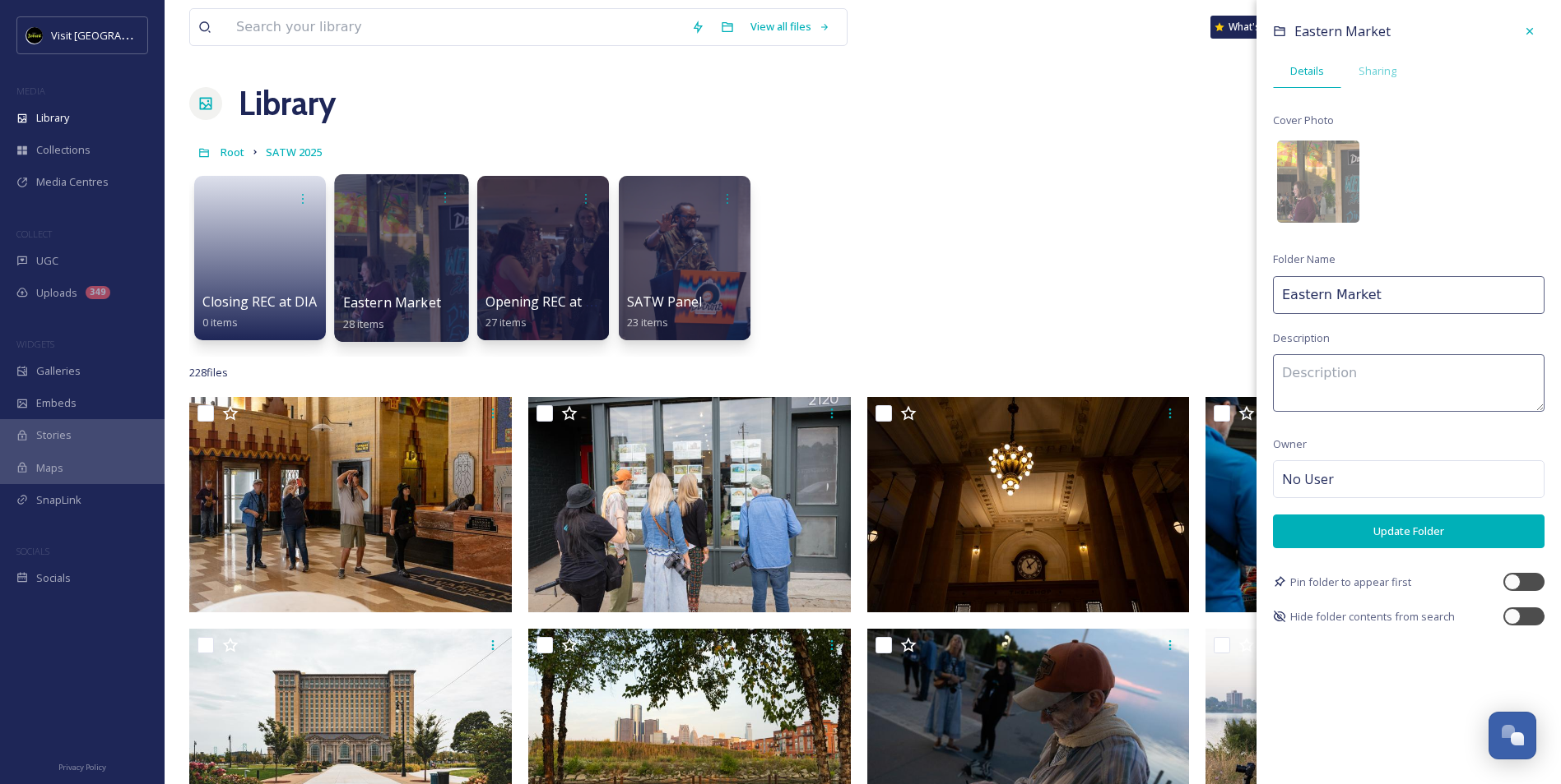
click at [1394, 292] on input "Eastern Market" at bounding box center [1409, 295] width 271 height 38
type input "Eastern Market Activation"
click at [1425, 544] on button "Update Folder" at bounding box center [1409, 532] width 271 height 33
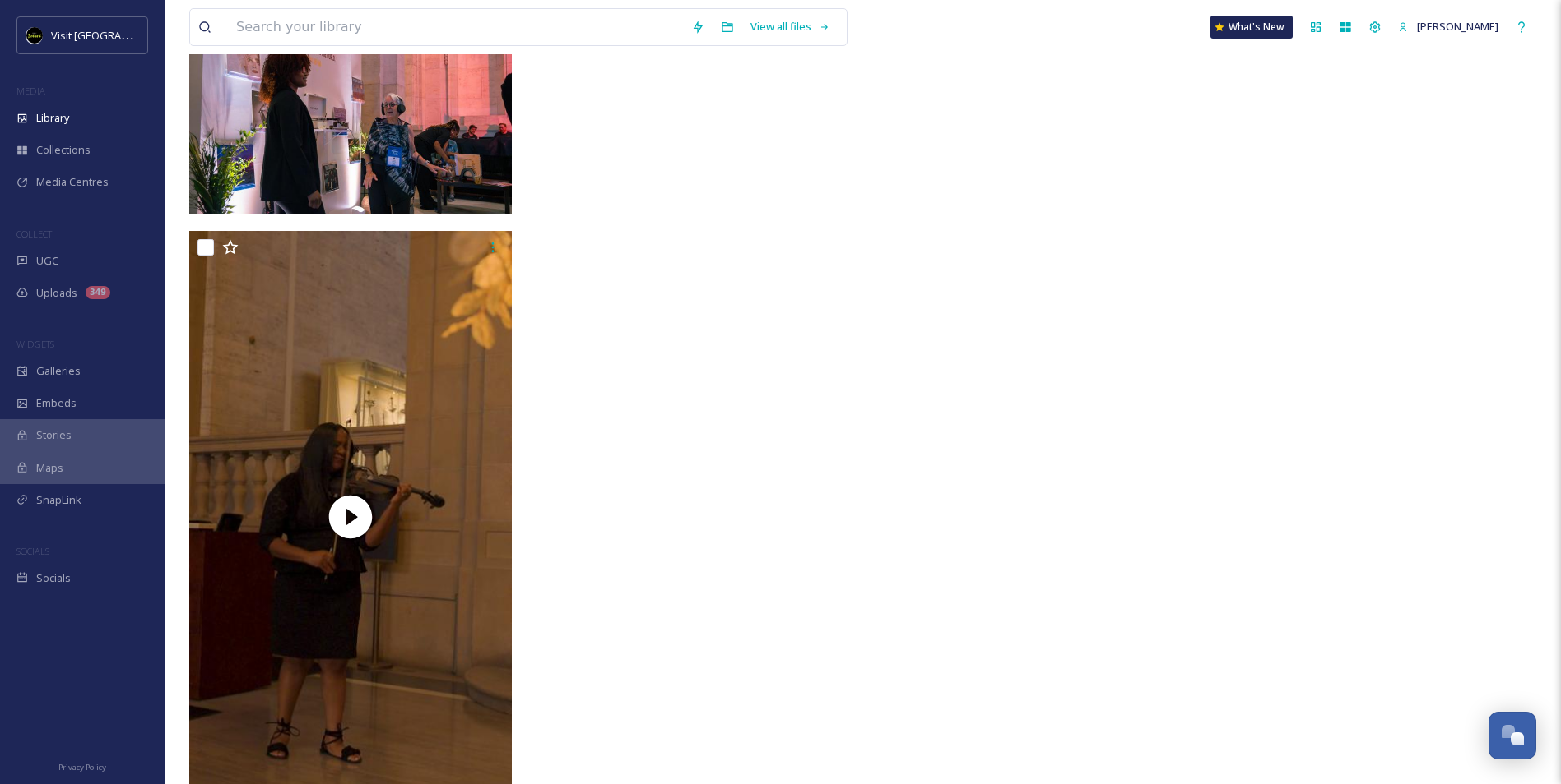
scroll to position [17129, 0]
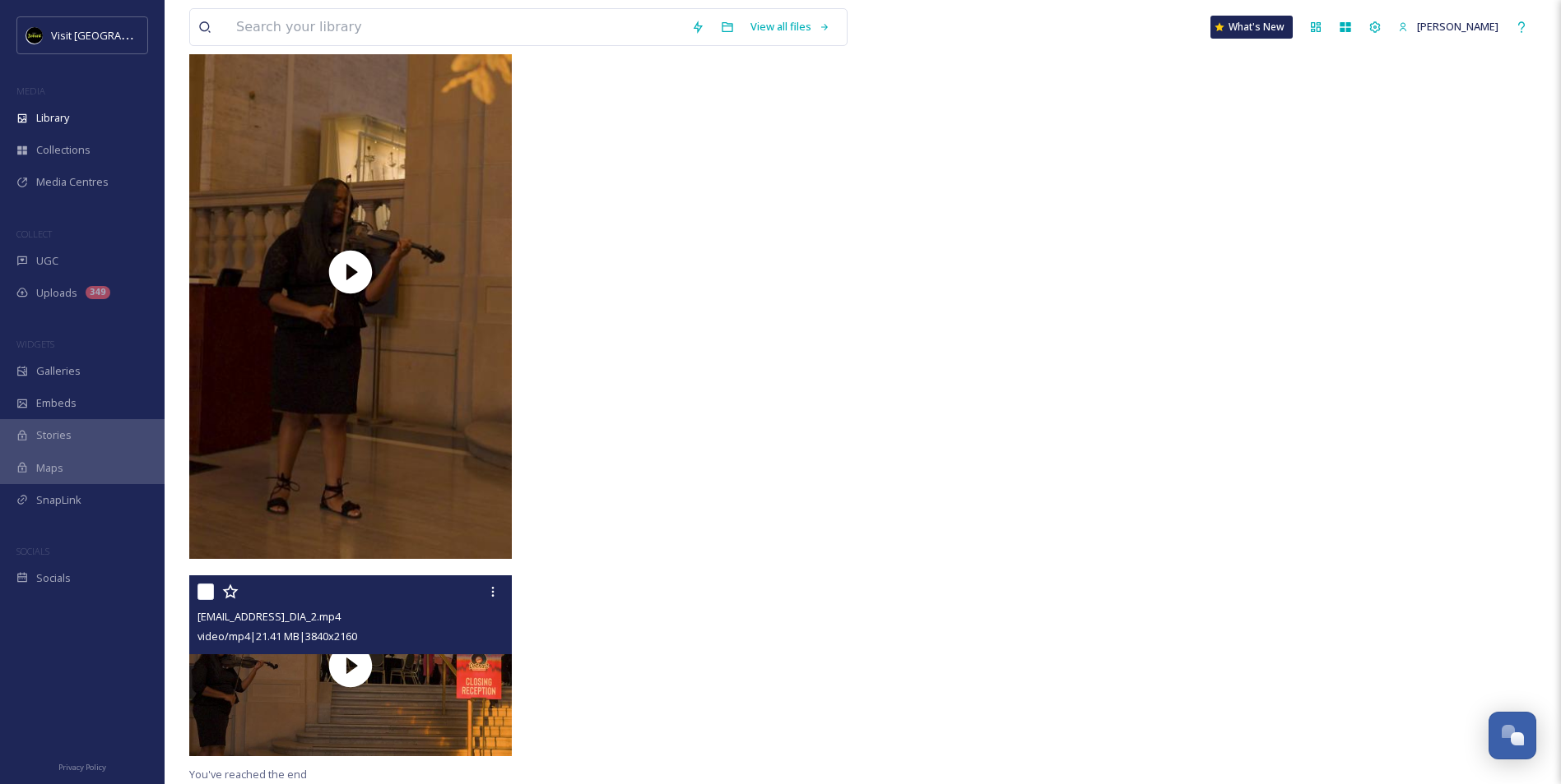
click at [204, 594] on input "checkbox" at bounding box center [205, 591] width 17 height 17
checkbox input "true"
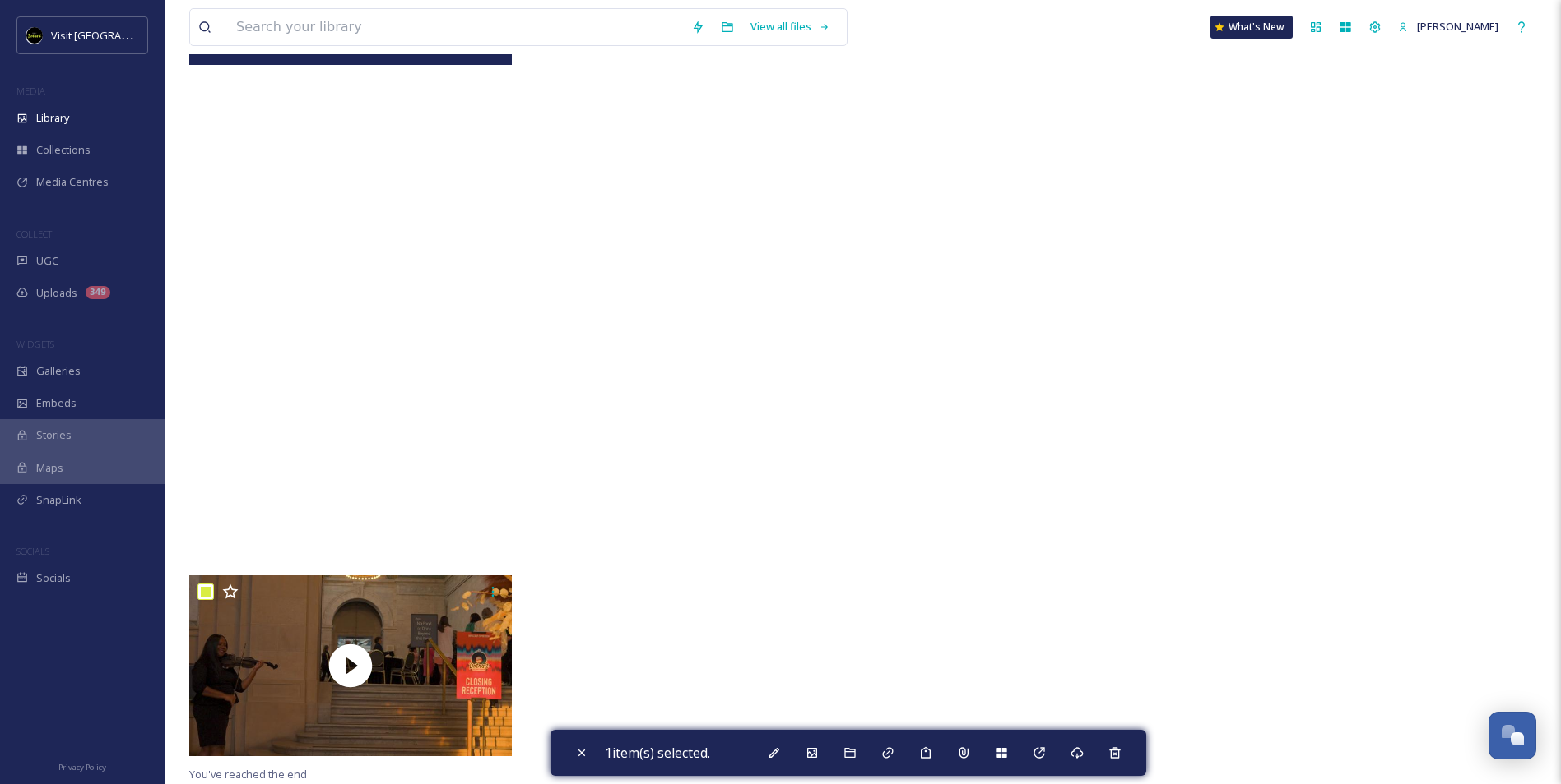
scroll to position [16800, 0]
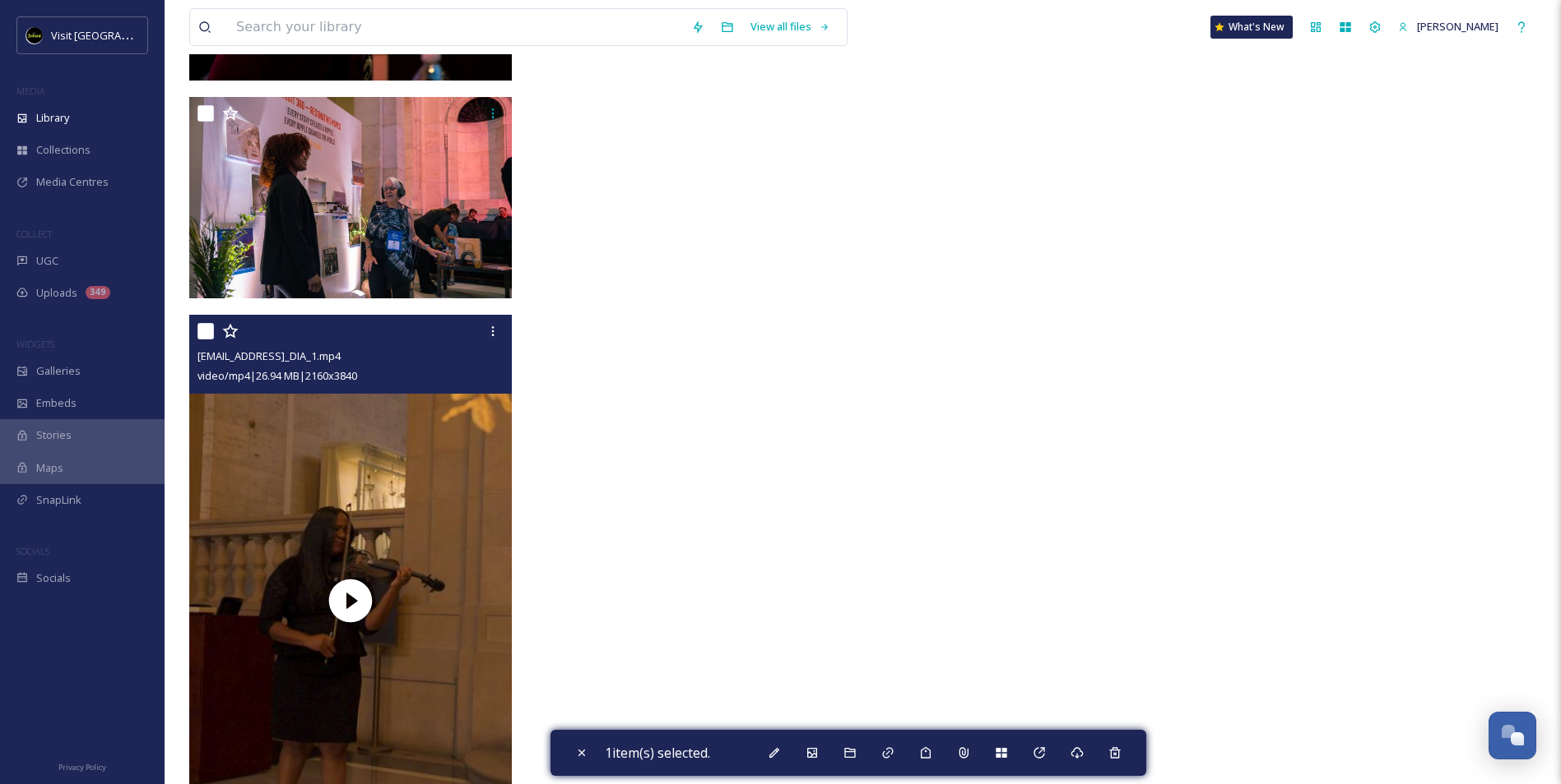
click at [209, 327] on input "checkbox" at bounding box center [205, 331] width 17 height 17
checkbox input "true"
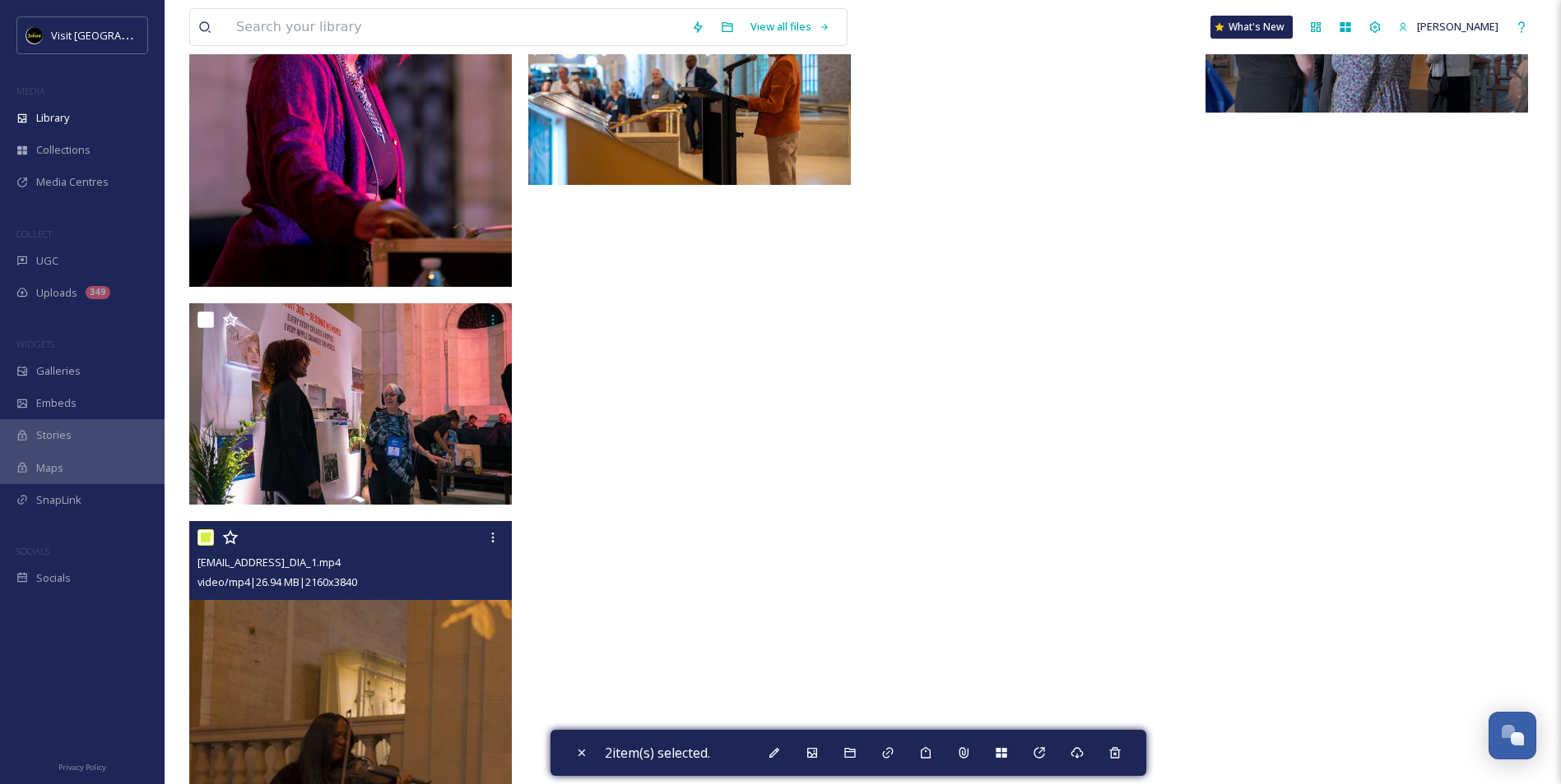
scroll to position [16471, 0]
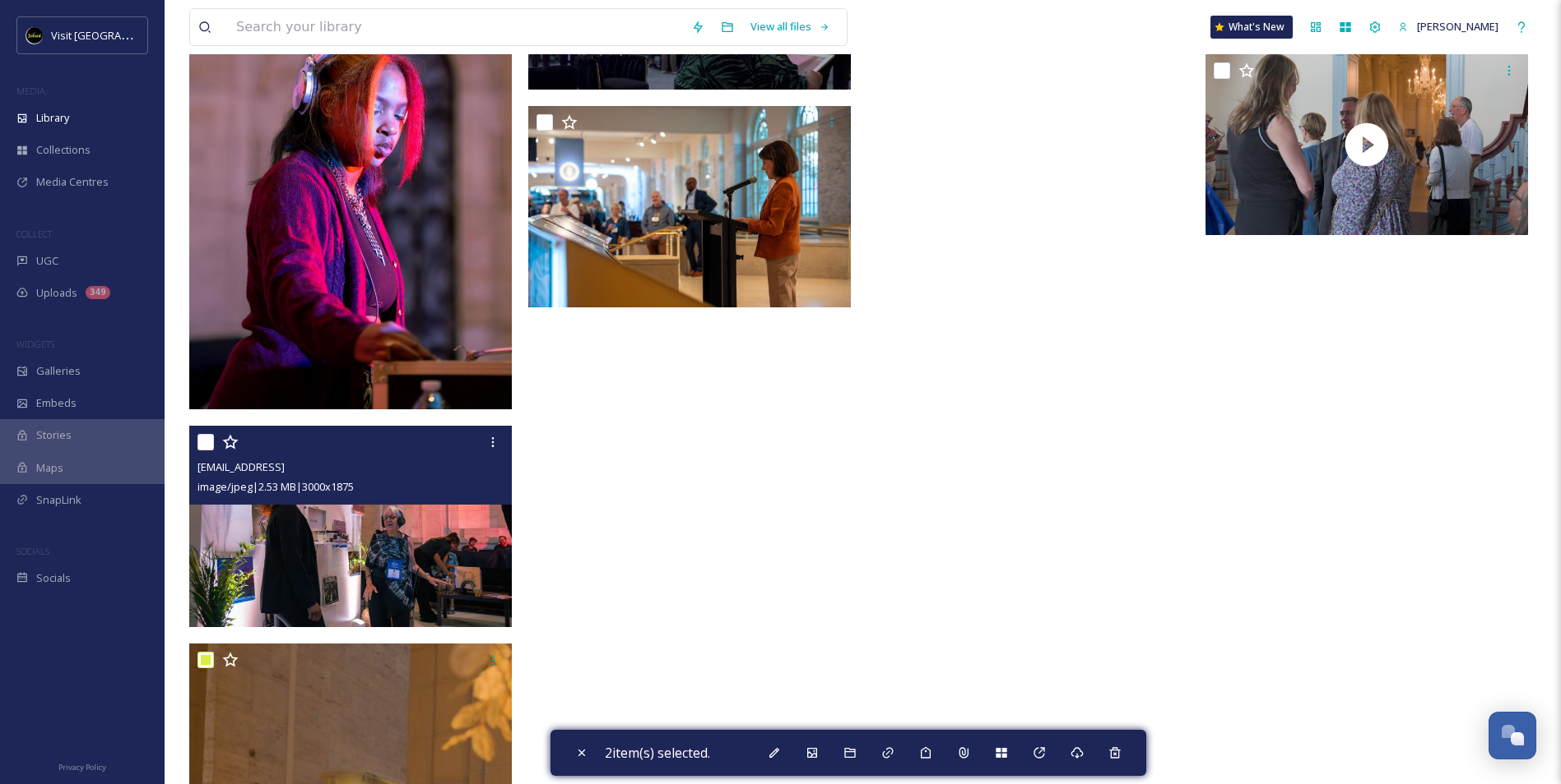
click at [204, 444] on input "checkbox" at bounding box center [205, 442] width 17 height 17
checkbox input "true"
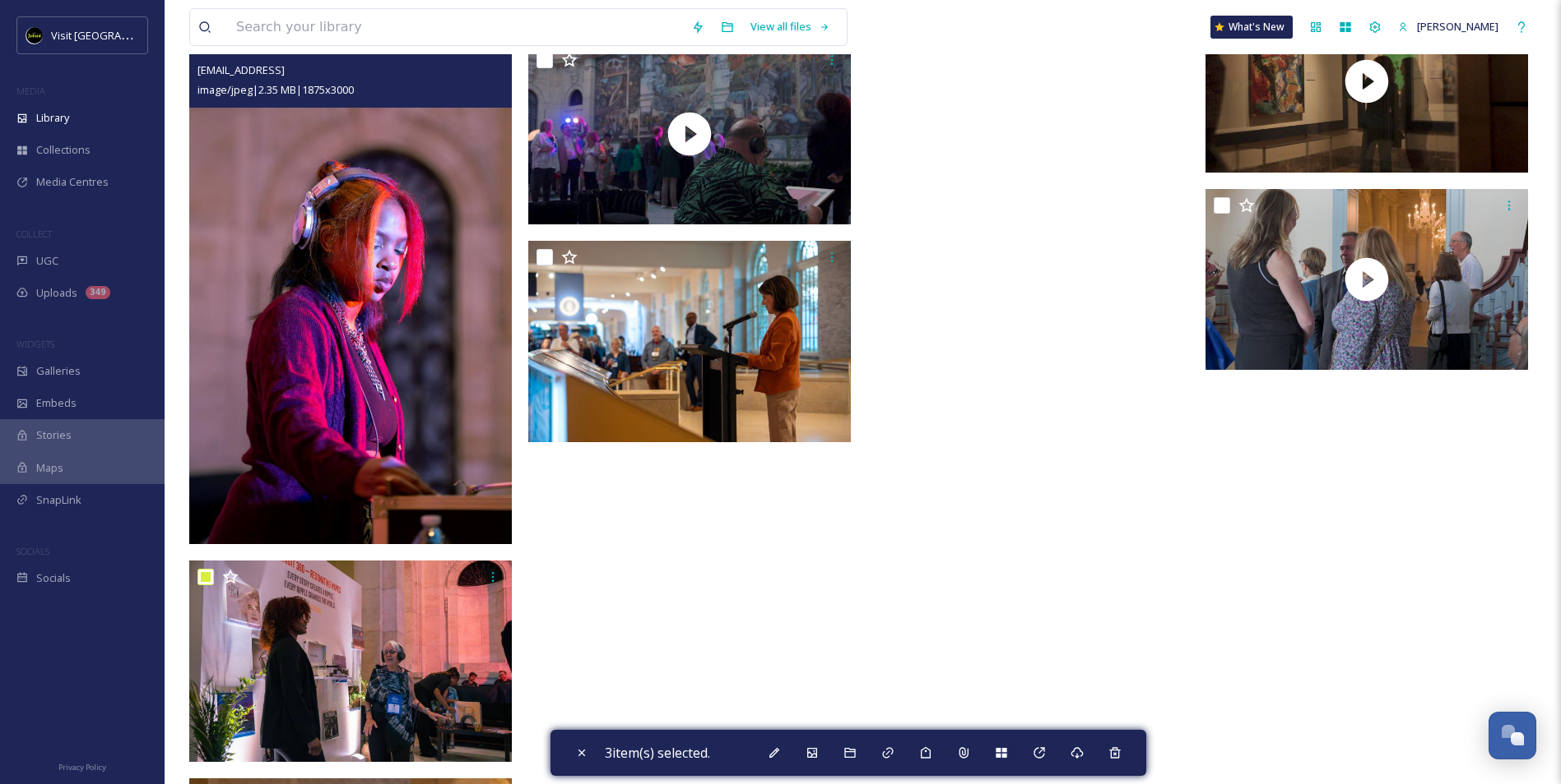
scroll to position [16143, 0]
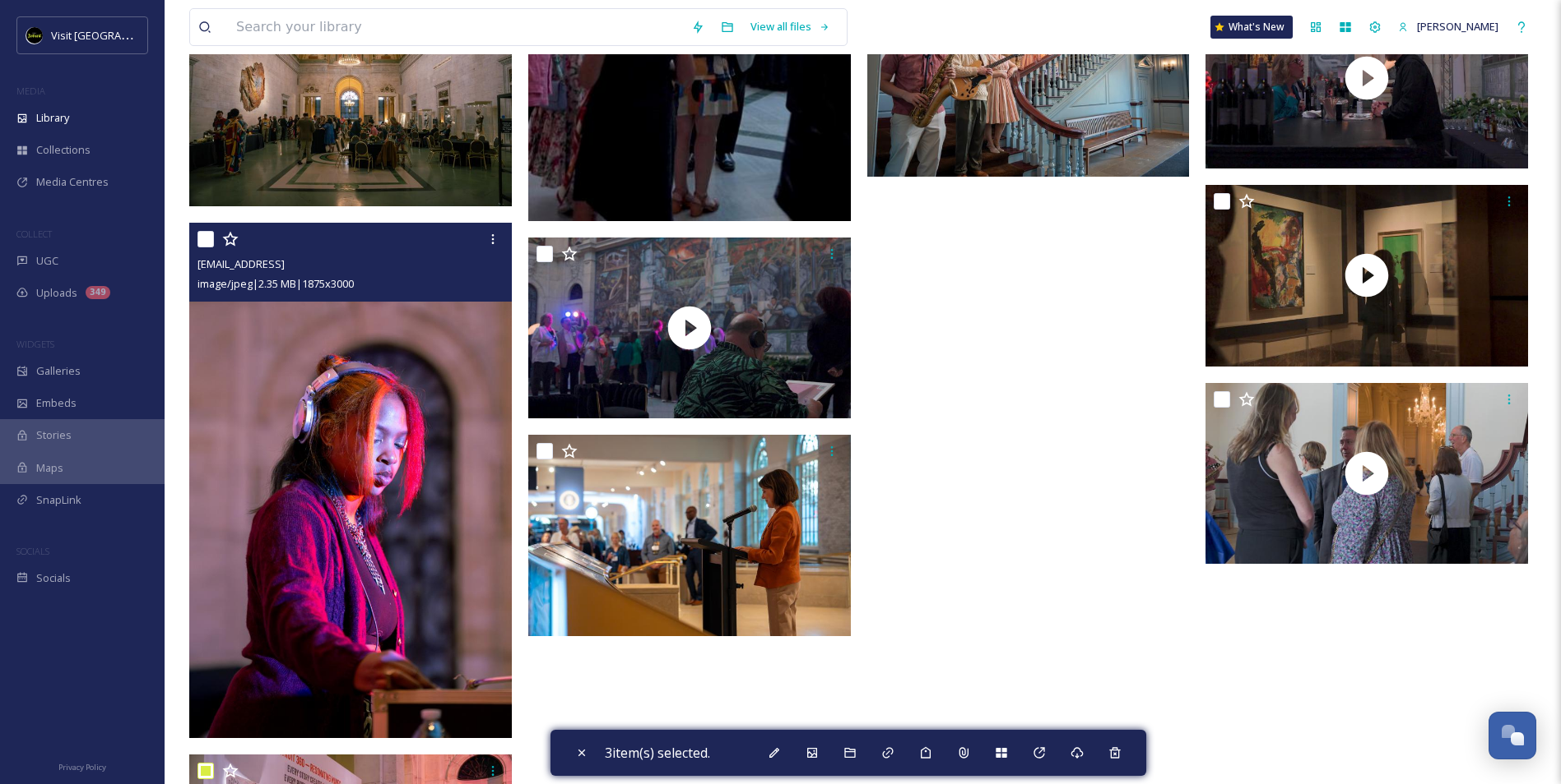
drag, startPoint x: 207, startPoint y: 240, endPoint x: 292, endPoint y: 247, distance: 85.3
click at [207, 240] on input "checkbox" at bounding box center [205, 239] width 17 height 17
checkbox input "true"
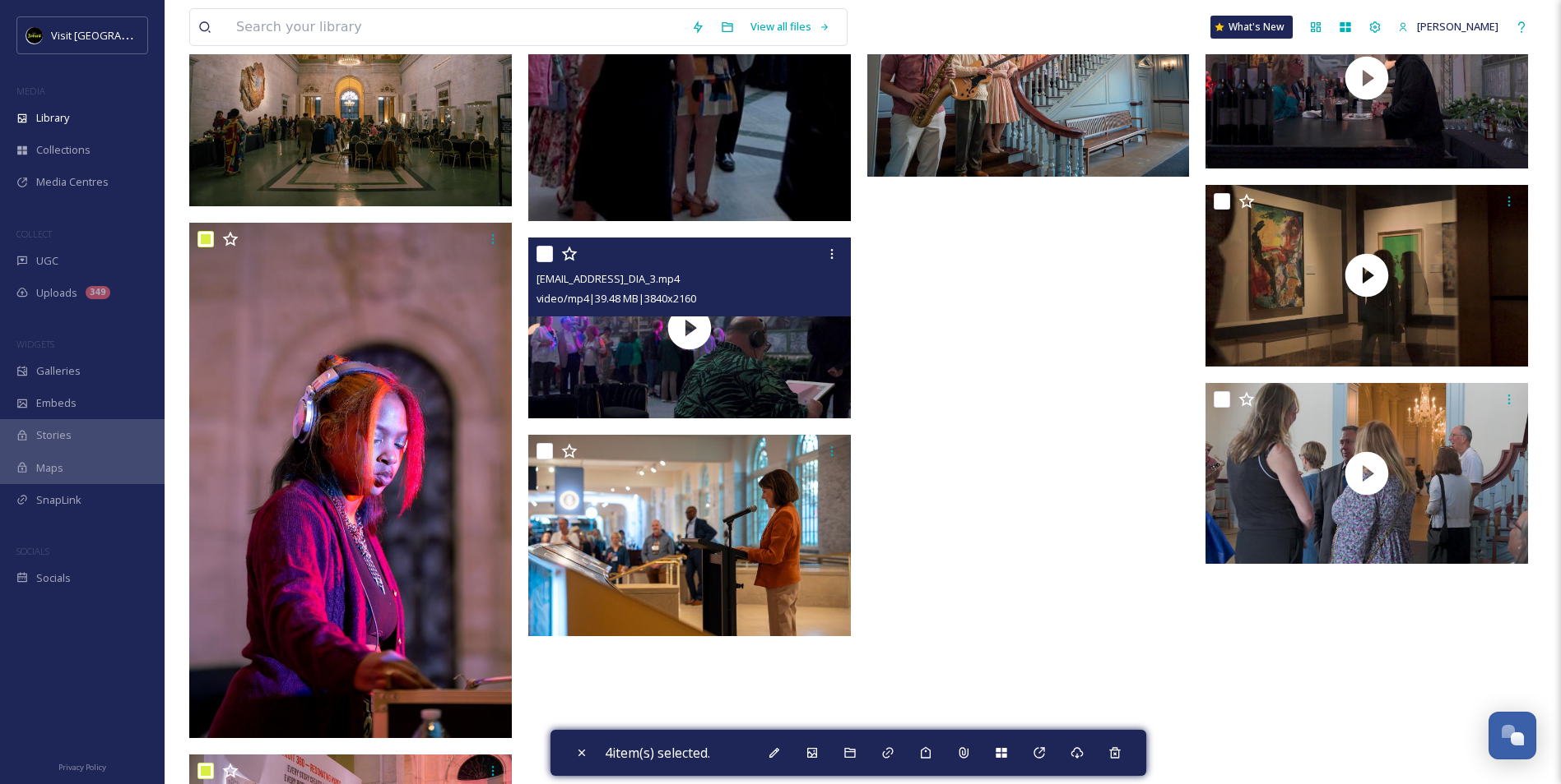
click at [545, 252] on input "checkbox" at bounding box center [545, 253] width 17 height 17
checkbox input "true"
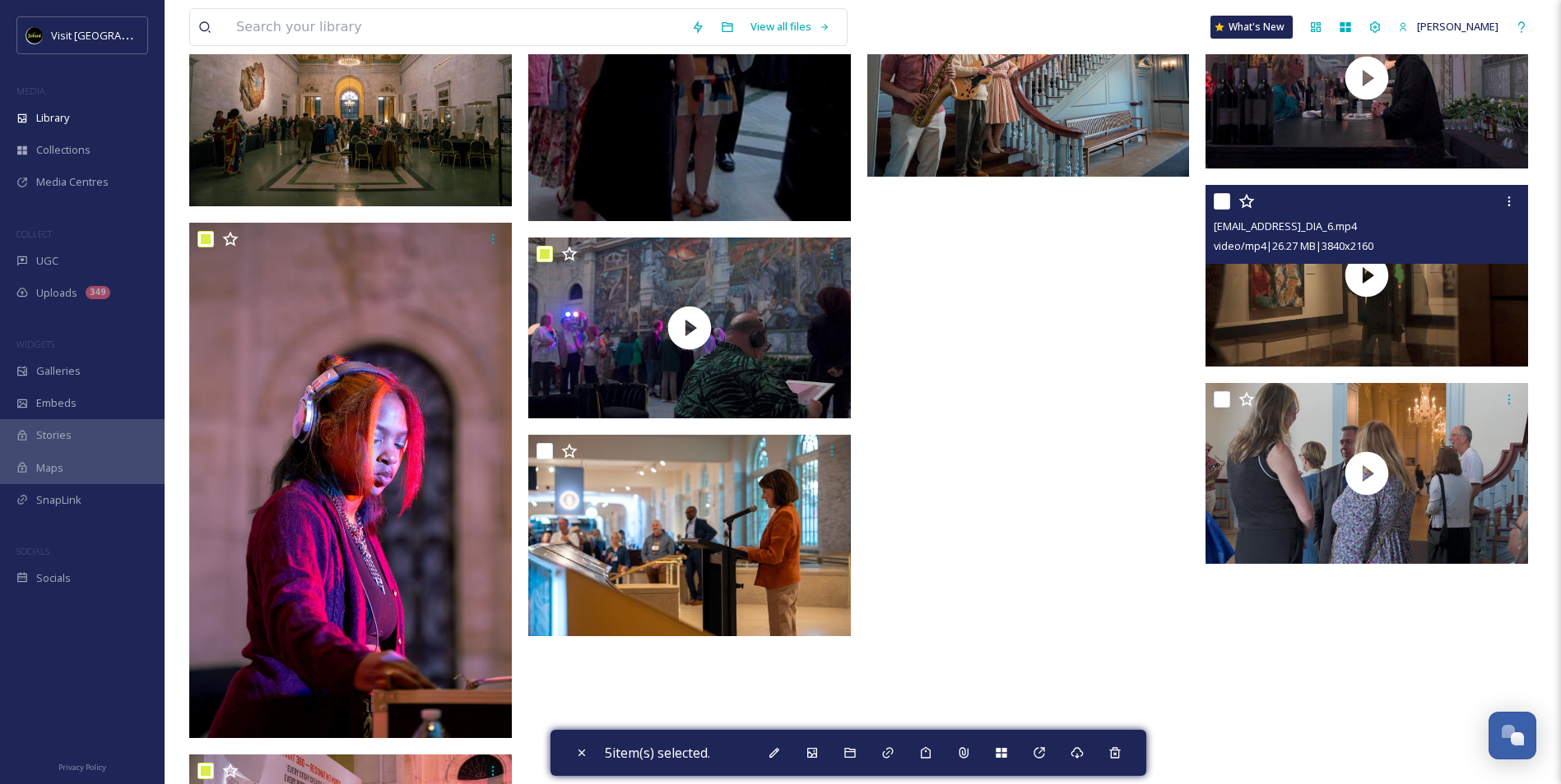
click at [1215, 201] on input "checkbox" at bounding box center [1222, 201] width 17 height 17
checkbox input "true"
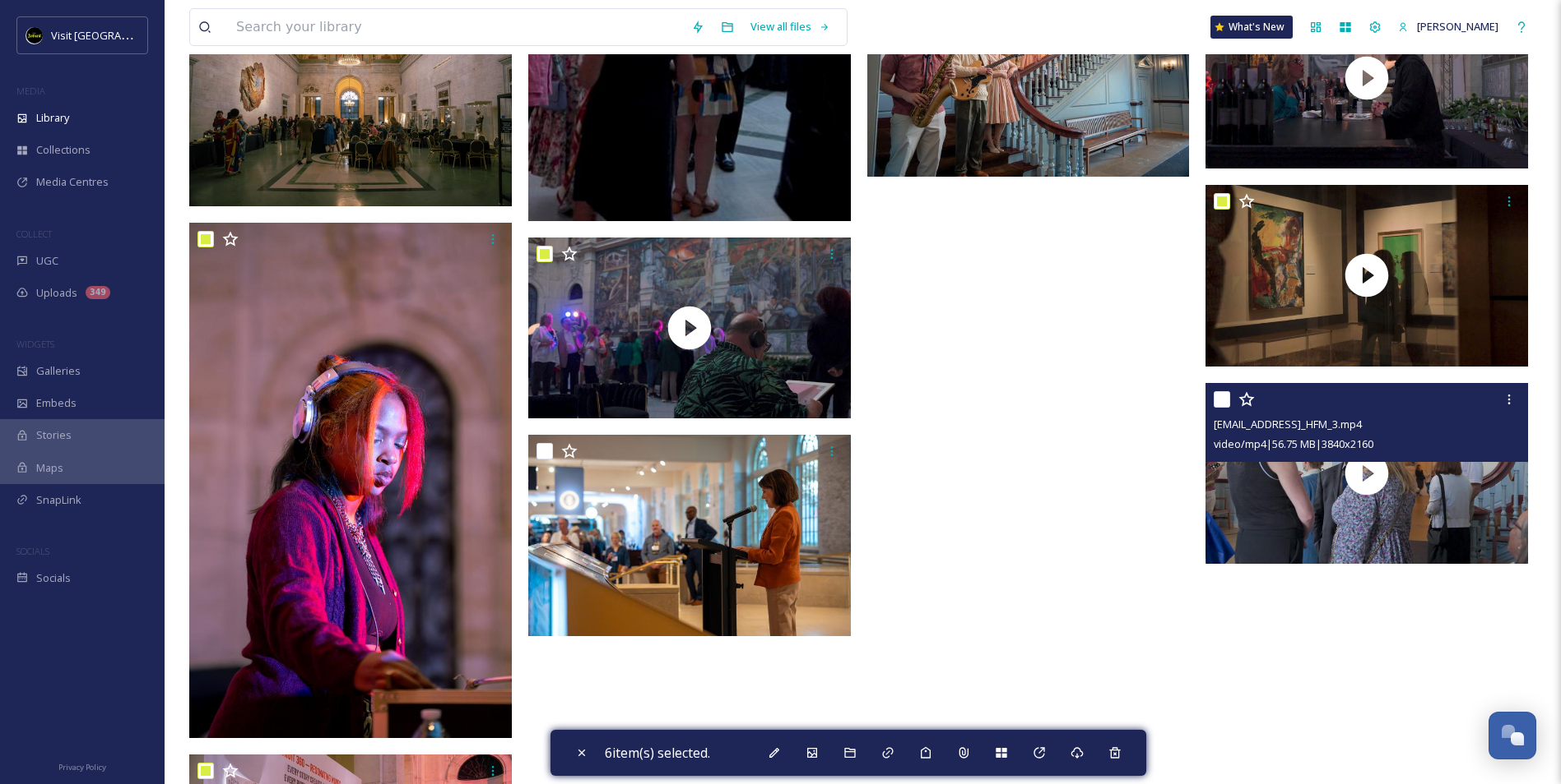
click at [1220, 407] on input "checkbox" at bounding box center [1222, 399] width 17 height 17
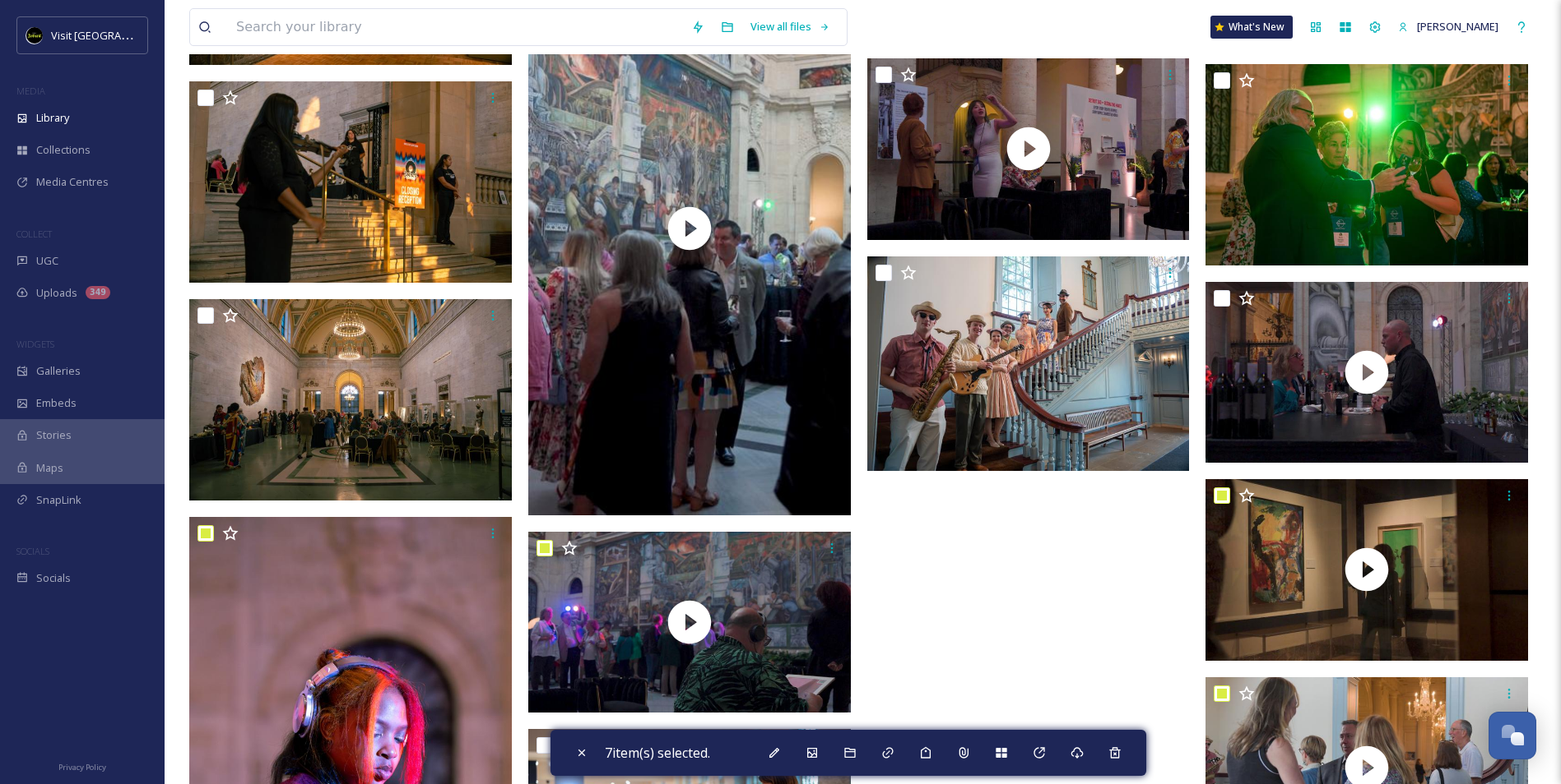
scroll to position [15814, 0]
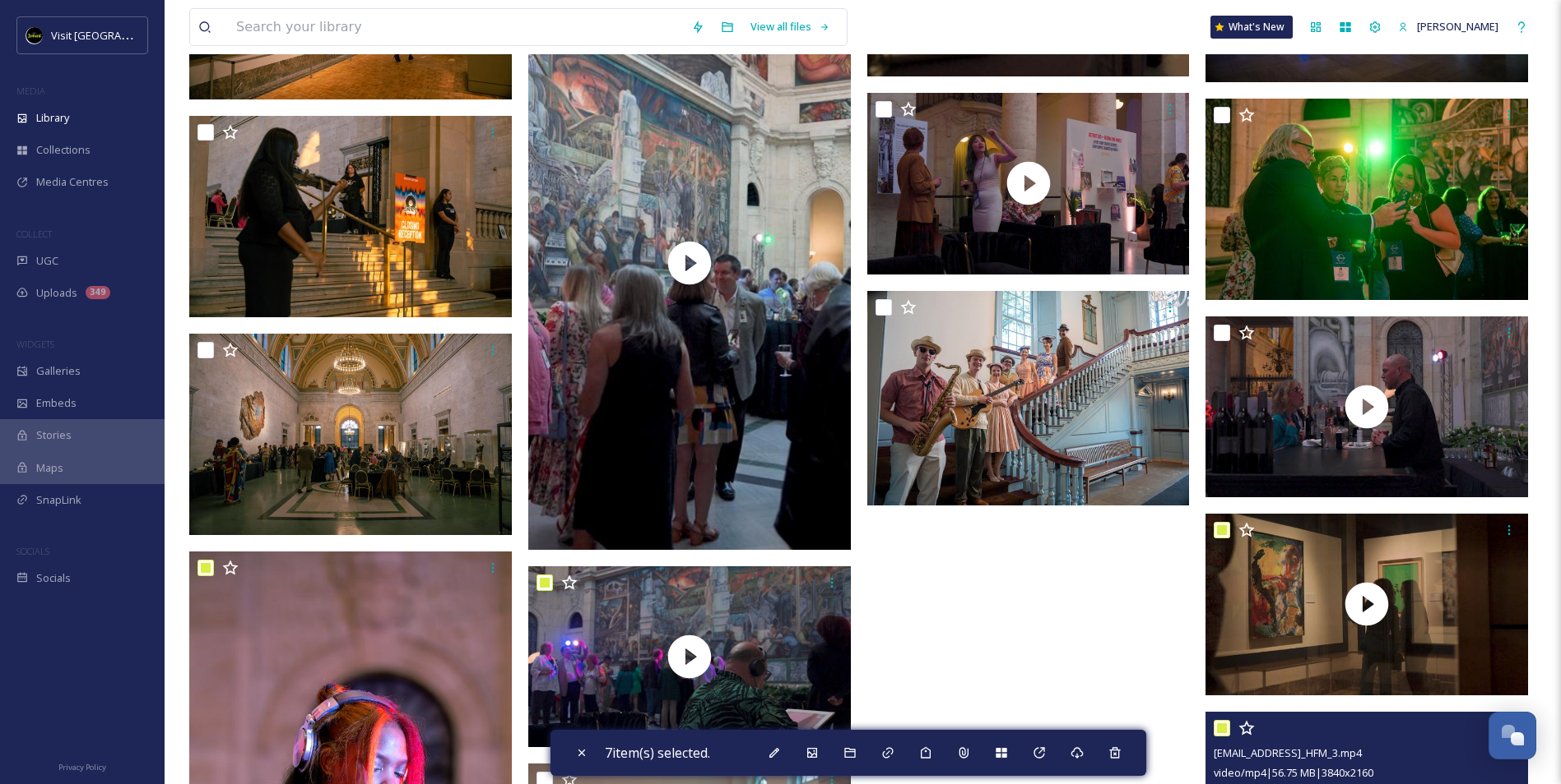
click at [1219, 725] on input "checkbox" at bounding box center [1222, 728] width 17 height 17
checkbox input "false"
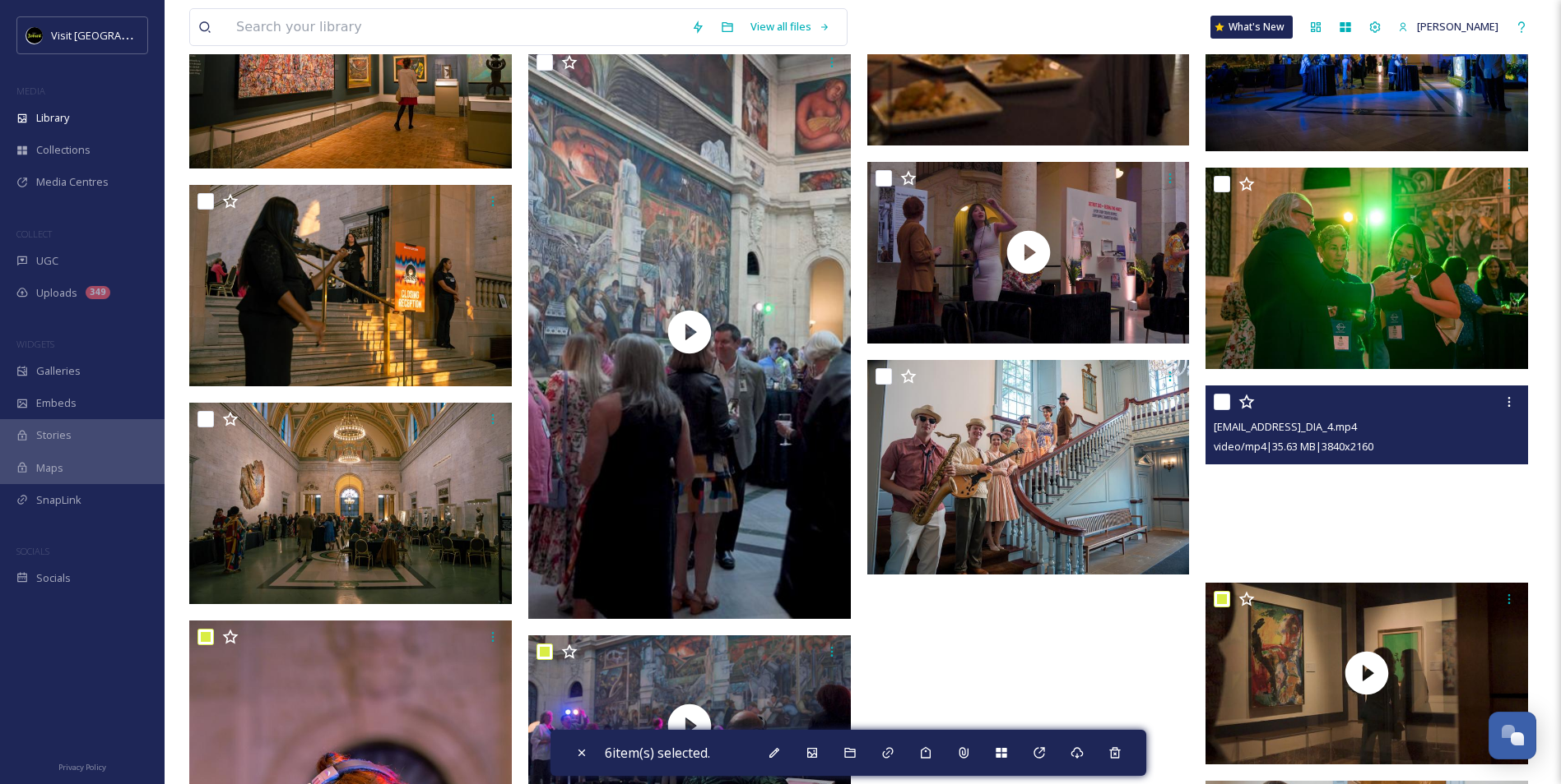
scroll to position [15649, 0]
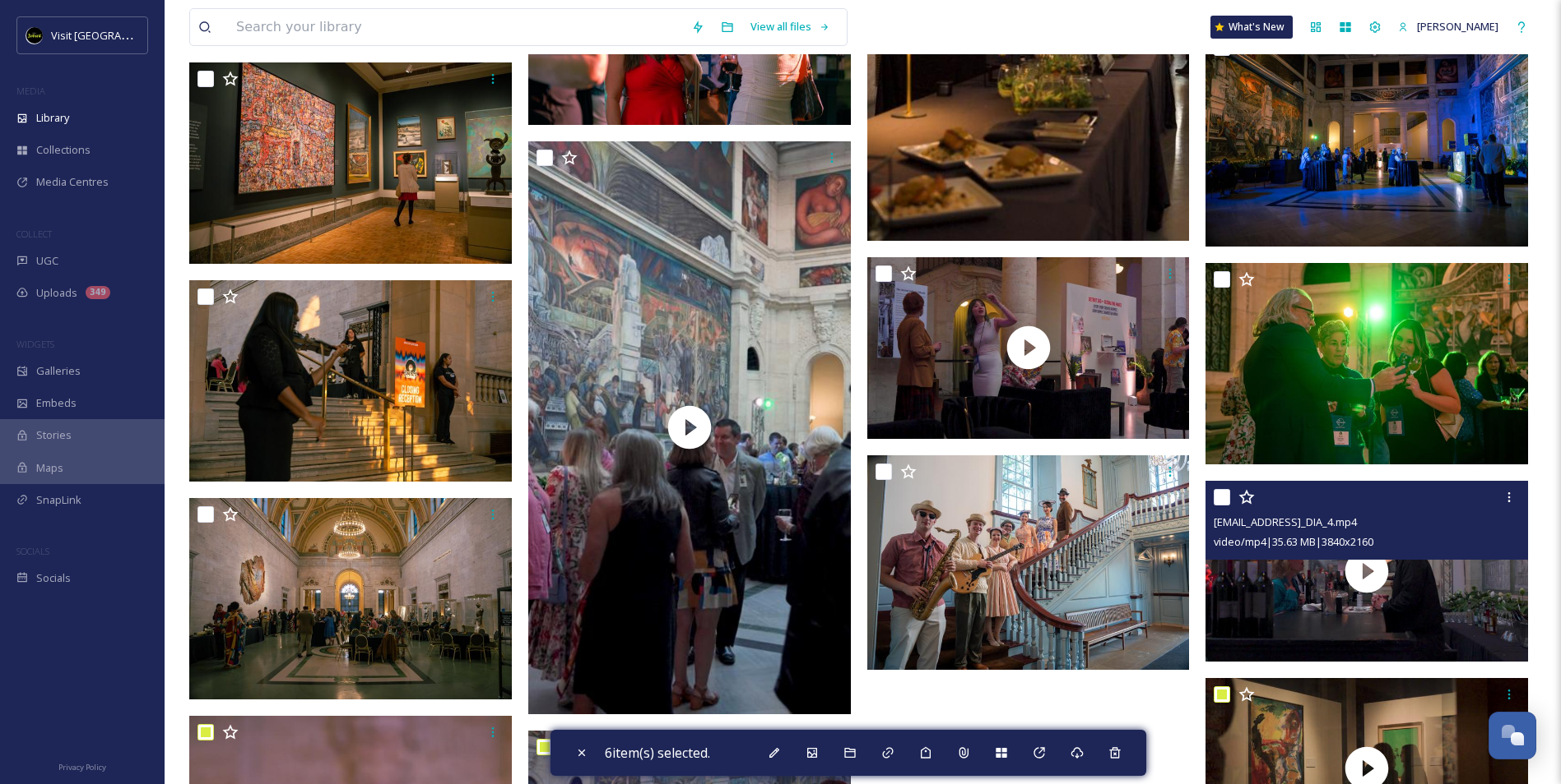
click at [1218, 492] on input "checkbox" at bounding box center [1222, 497] width 17 height 17
checkbox input "true"
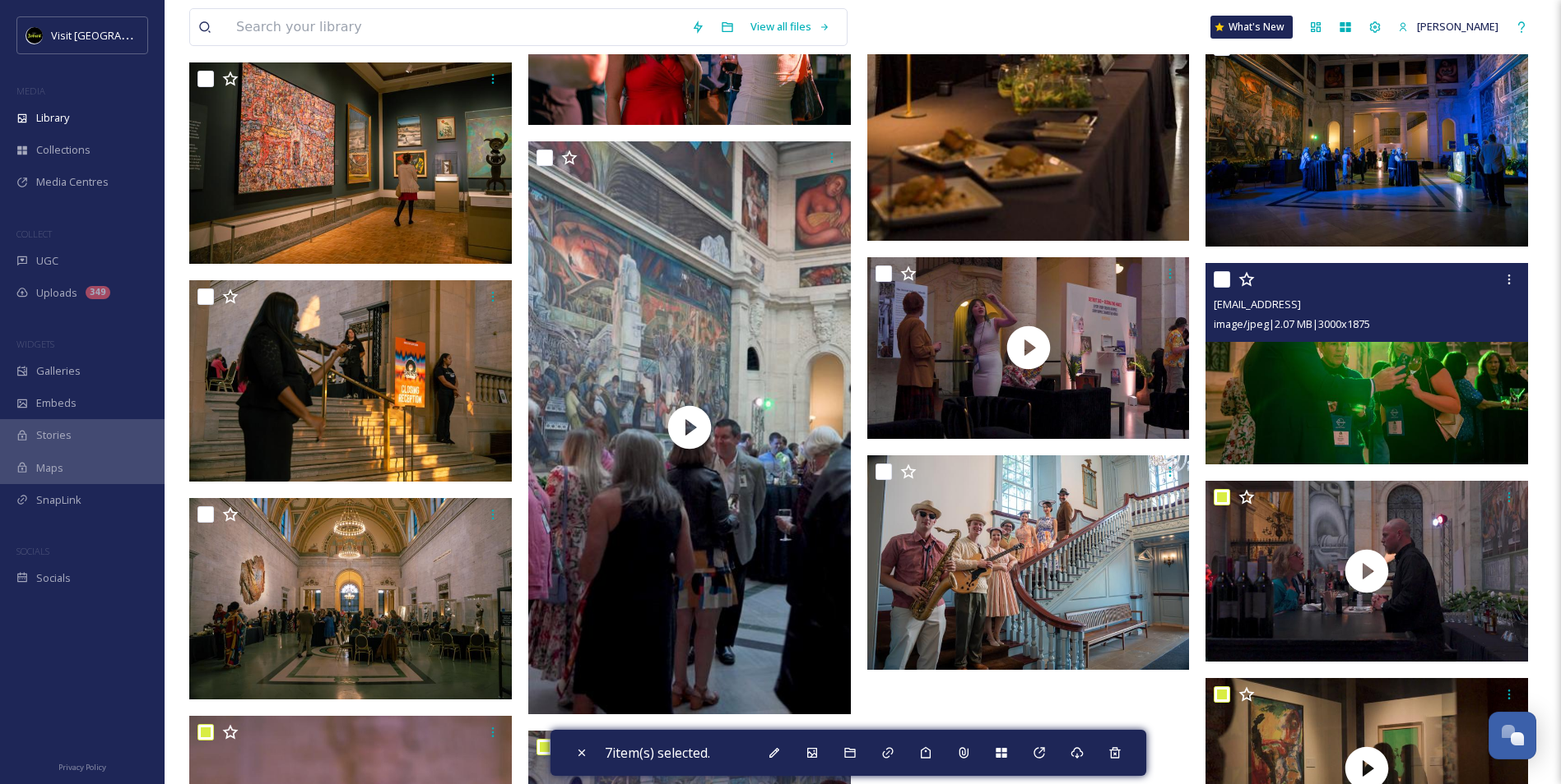
click at [1224, 278] on input "checkbox" at bounding box center [1222, 279] width 17 height 17
checkbox input "true"
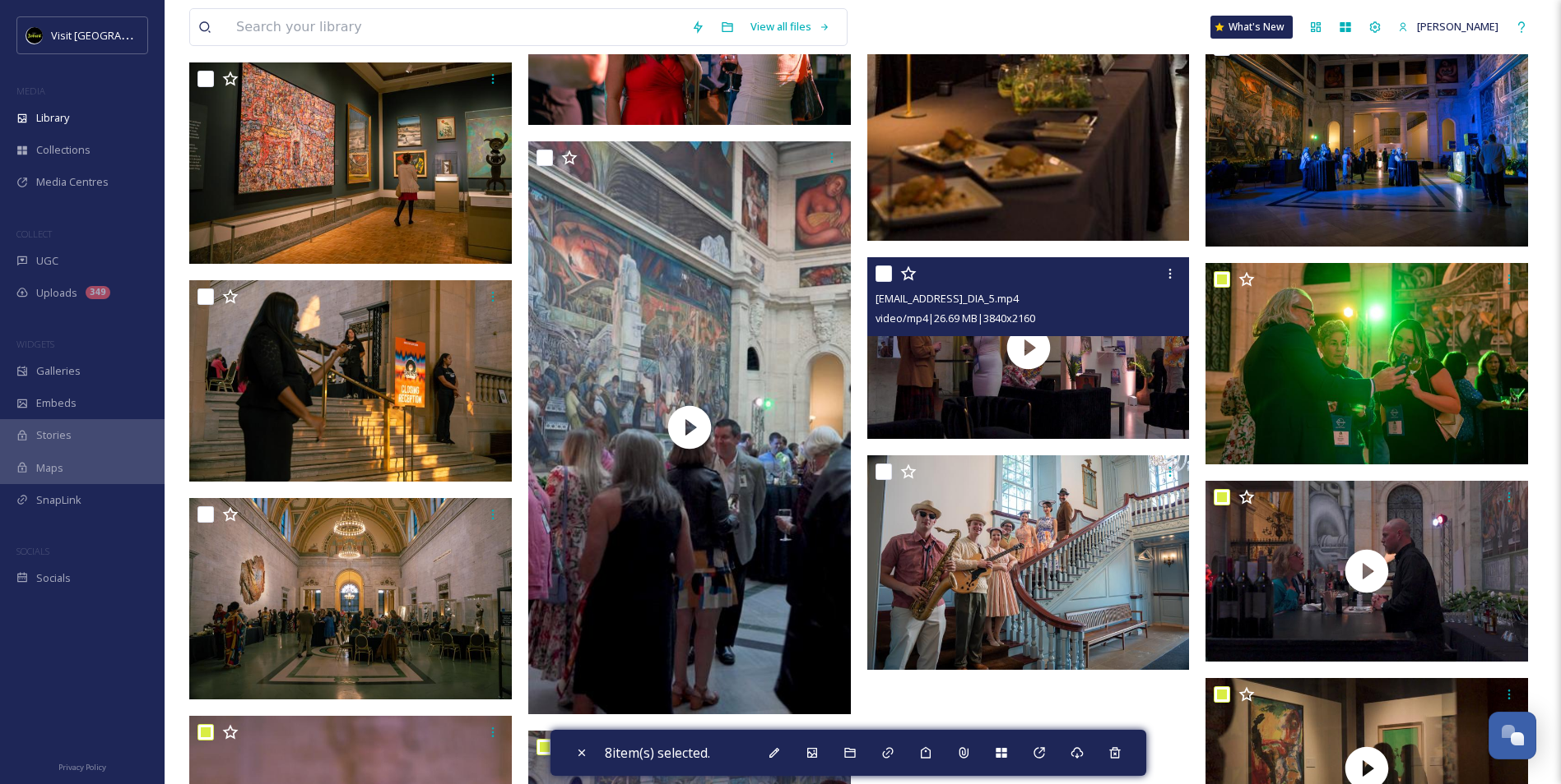
drag, startPoint x: 879, startPoint y: 270, endPoint x: 843, endPoint y: 263, distance: 36.7
click at [880, 271] on input "checkbox" at bounding box center [884, 273] width 17 height 17
checkbox input "true"
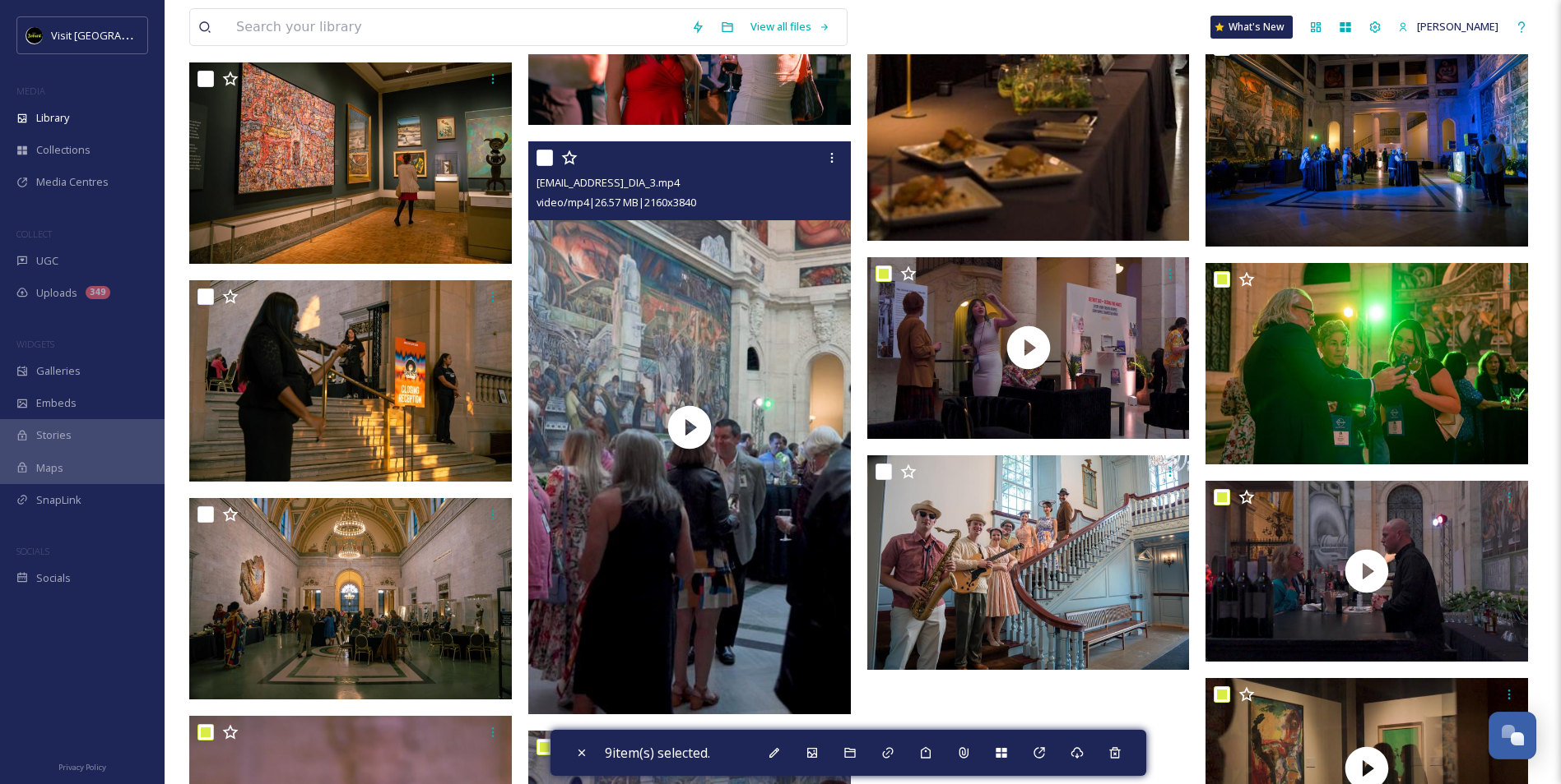
click at [545, 157] on input "checkbox" at bounding box center [545, 157] width 17 height 17
checkbox input "true"
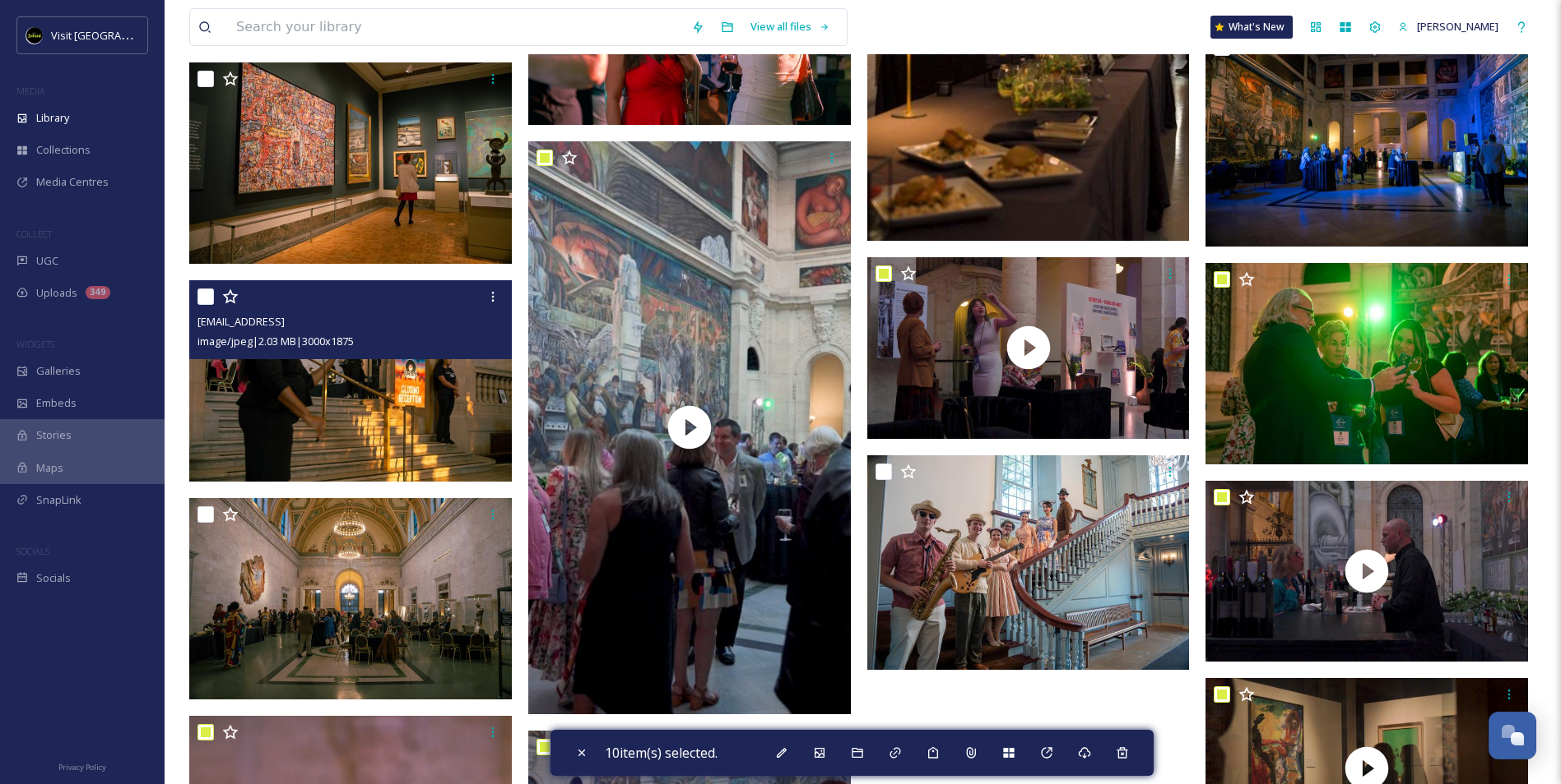
click at [204, 290] on input "checkbox" at bounding box center [205, 297] width 17 height 17
checkbox input "true"
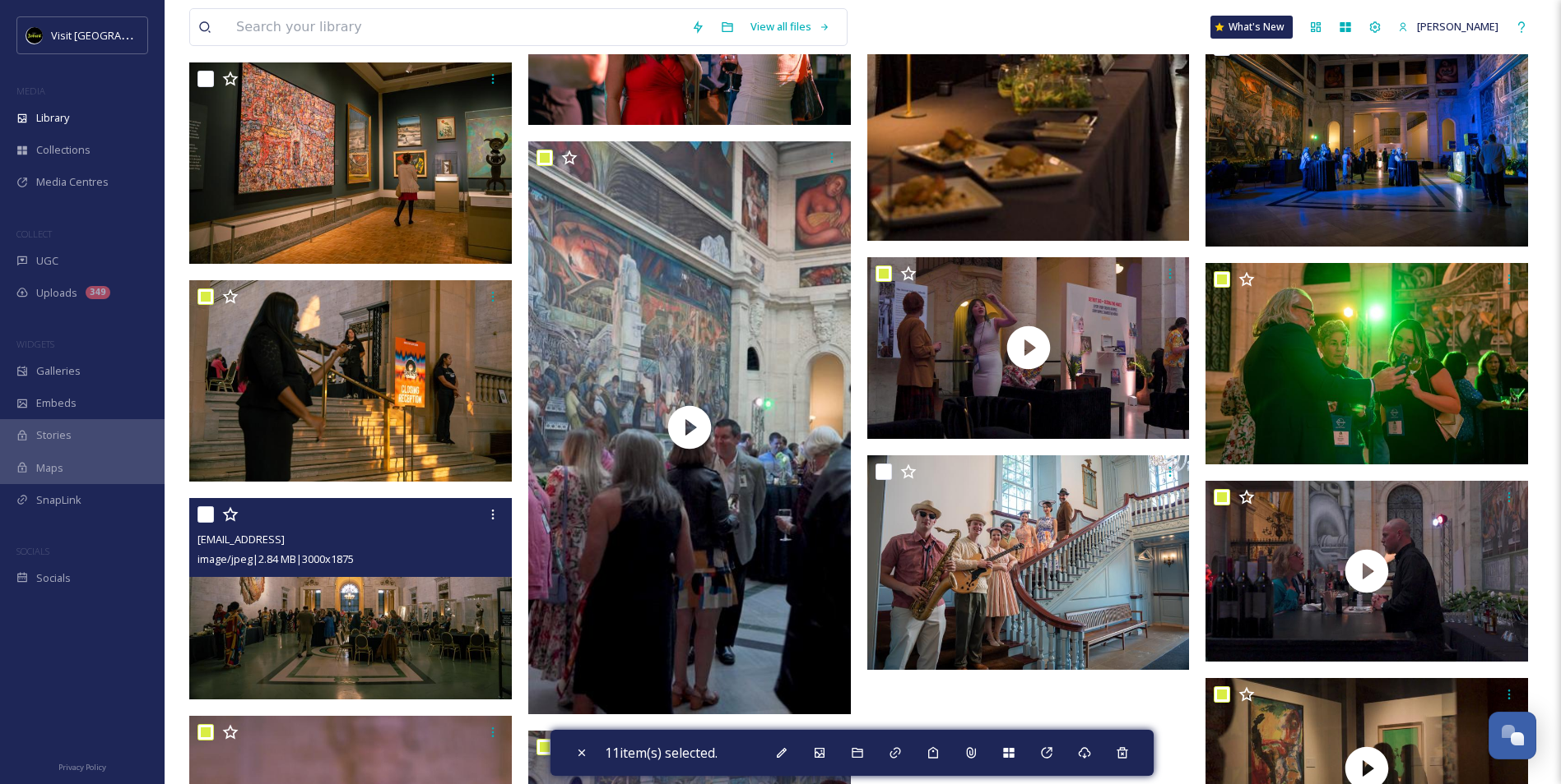
click at [207, 522] on input "checkbox" at bounding box center [205, 515] width 17 height 17
checkbox input "true"
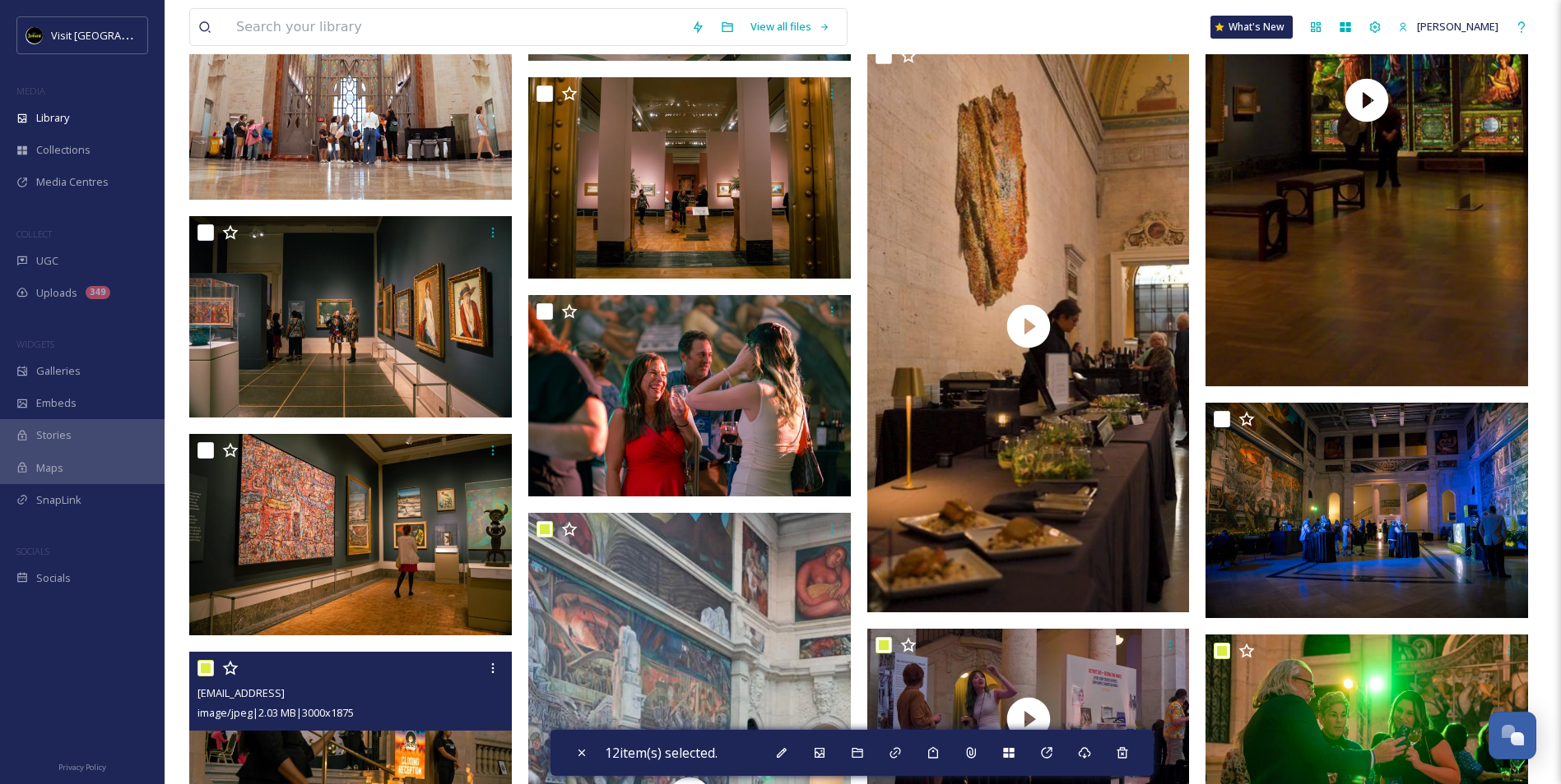
scroll to position [15238, 0]
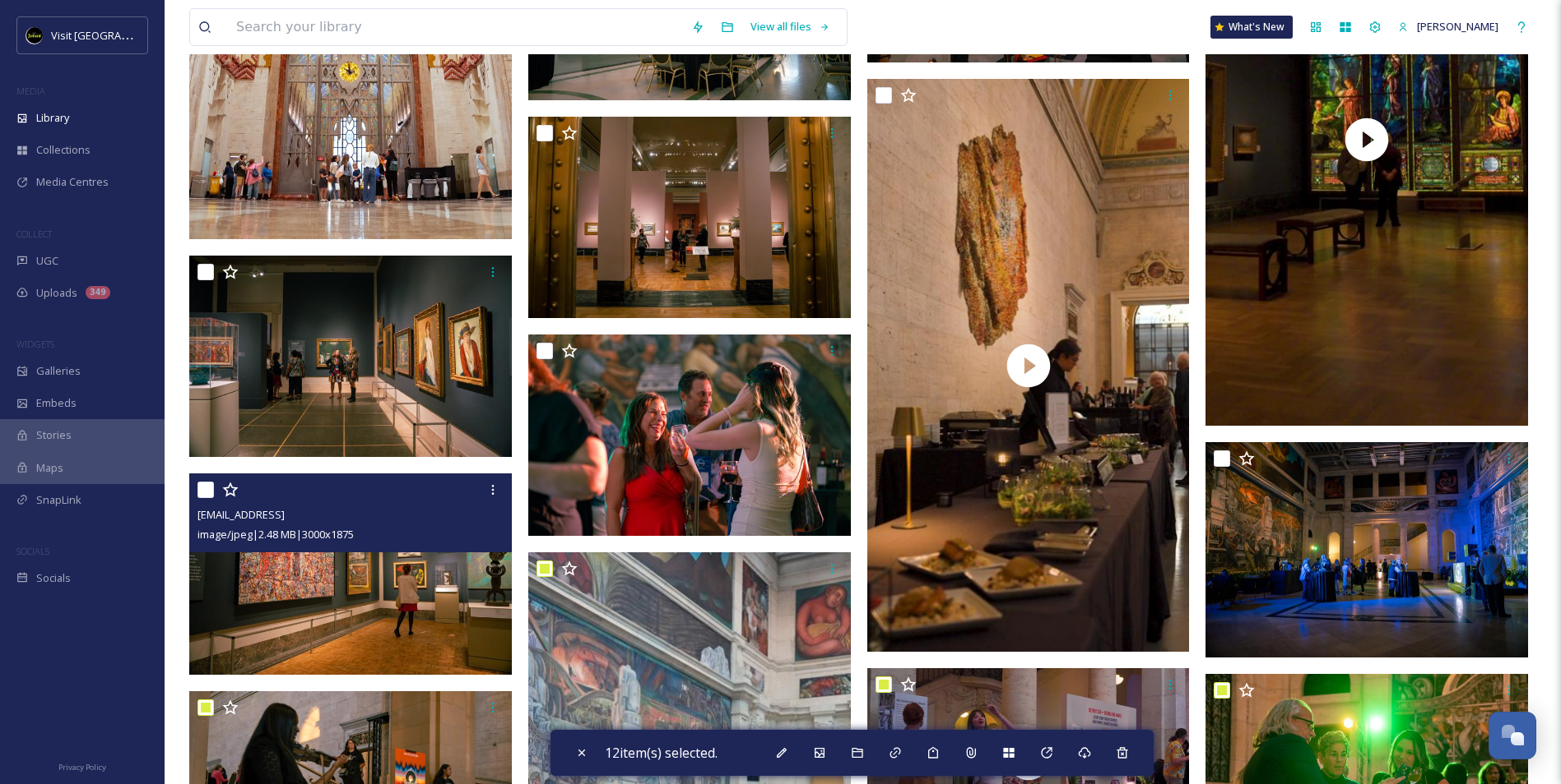
drag, startPoint x: 202, startPoint y: 488, endPoint x: 215, endPoint y: 359, distance: 129.7
click at [202, 487] on input "checkbox" at bounding box center [205, 489] width 17 height 17
checkbox input "true"
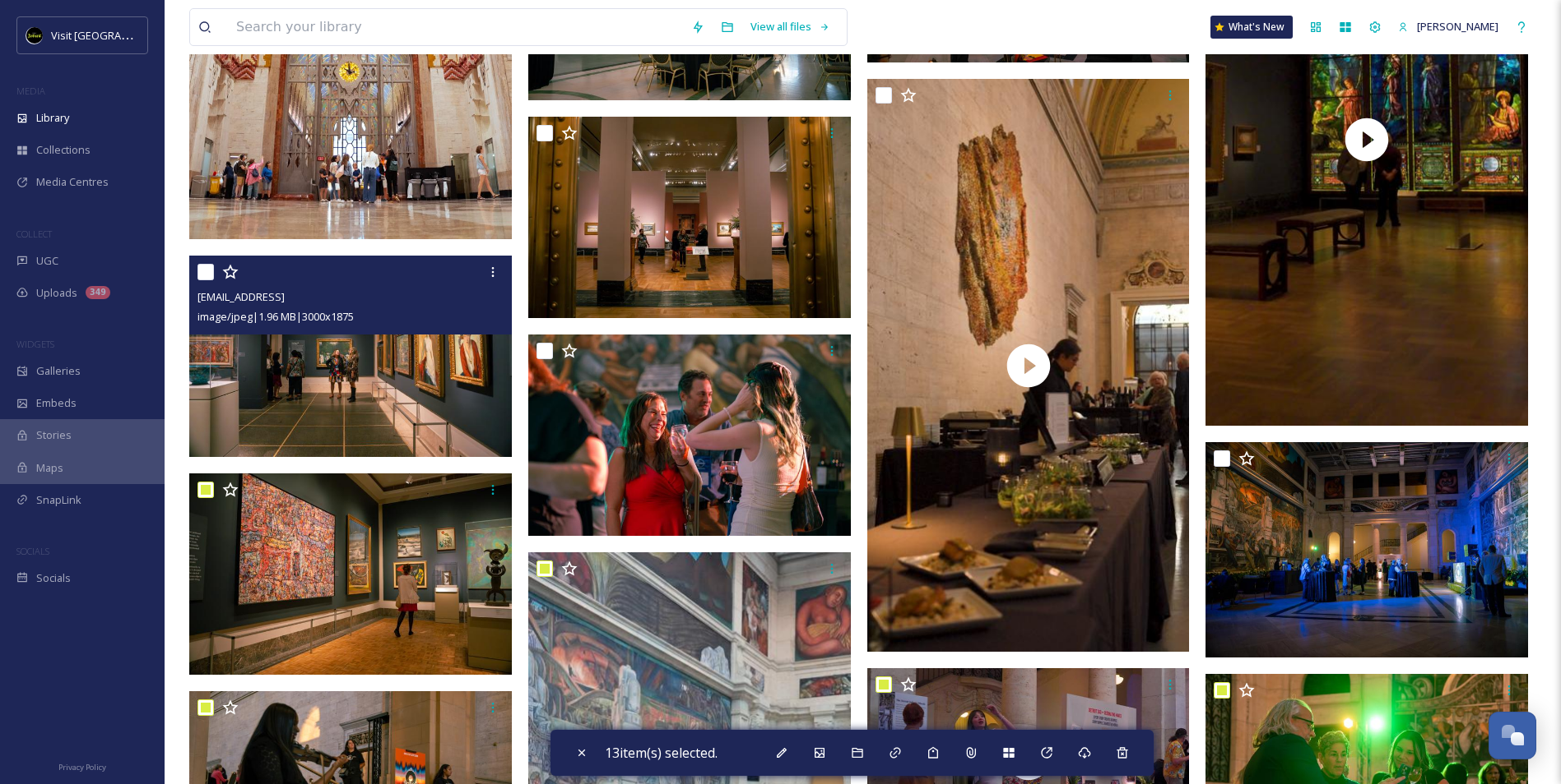
click at [204, 274] on input "checkbox" at bounding box center [205, 272] width 17 height 17
checkbox input "true"
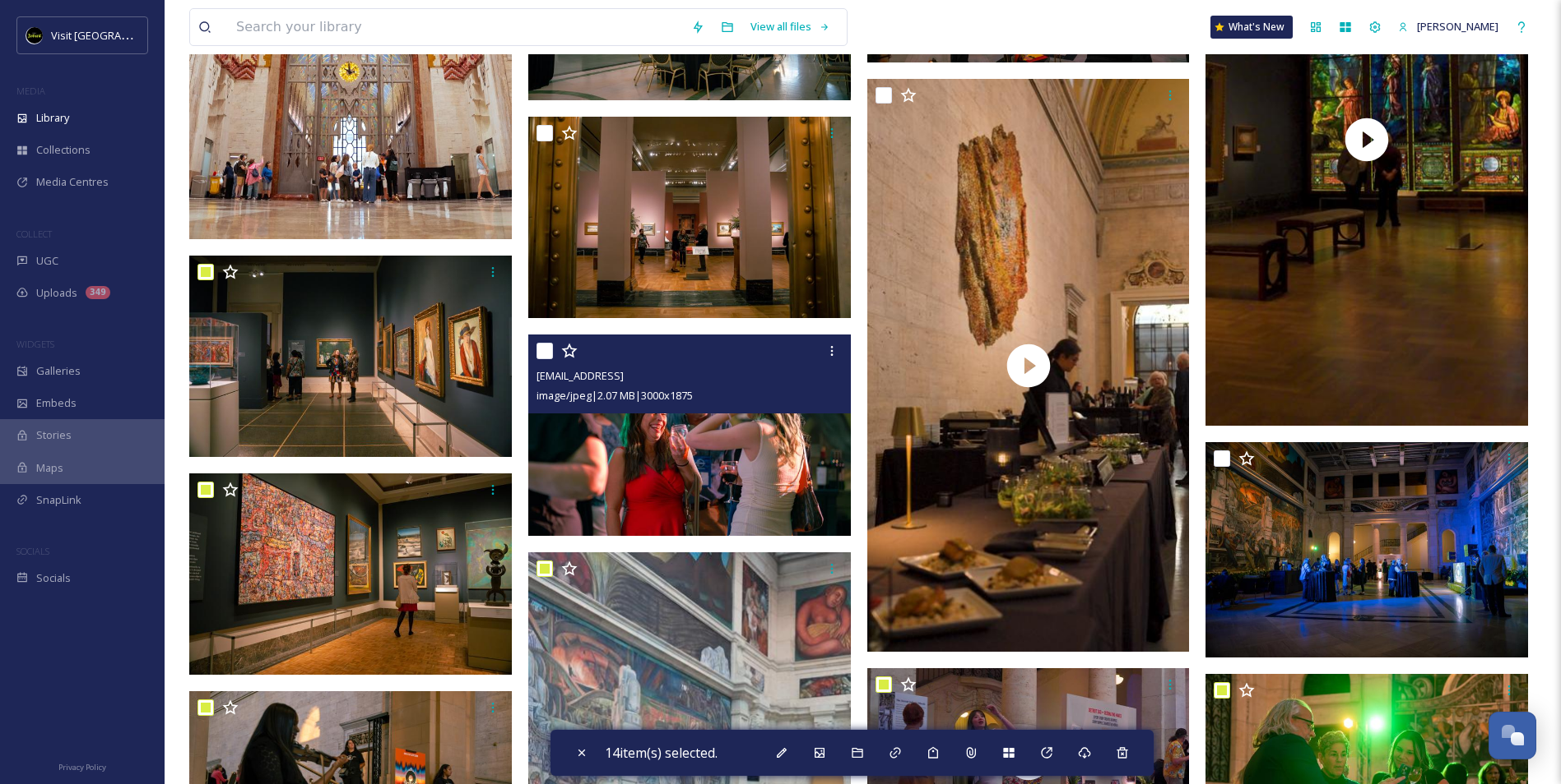
click at [546, 355] on input "checkbox" at bounding box center [545, 351] width 17 height 17
checkbox input "true"
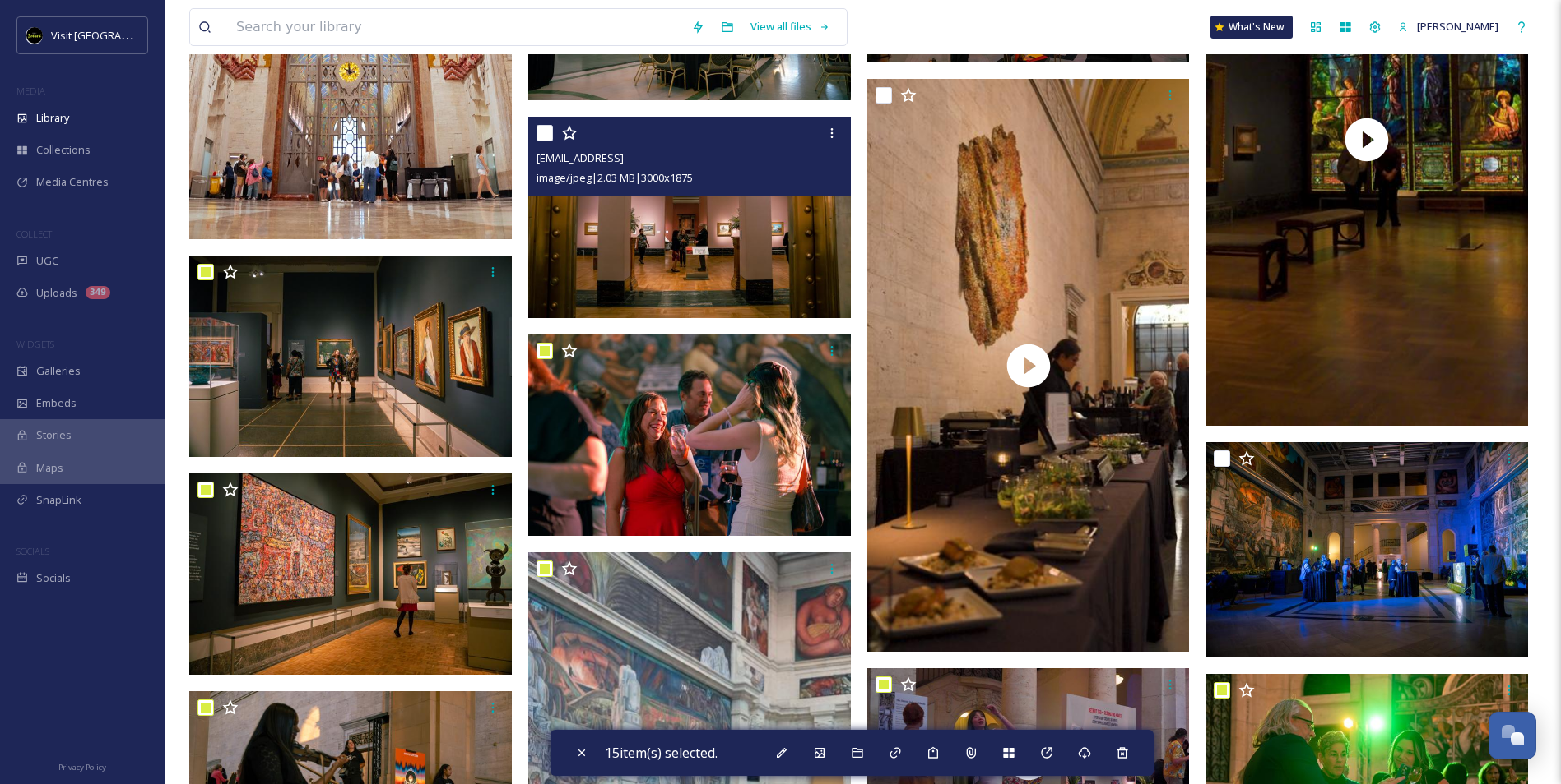
click at [545, 128] on input "checkbox" at bounding box center [545, 133] width 17 height 17
checkbox input "true"
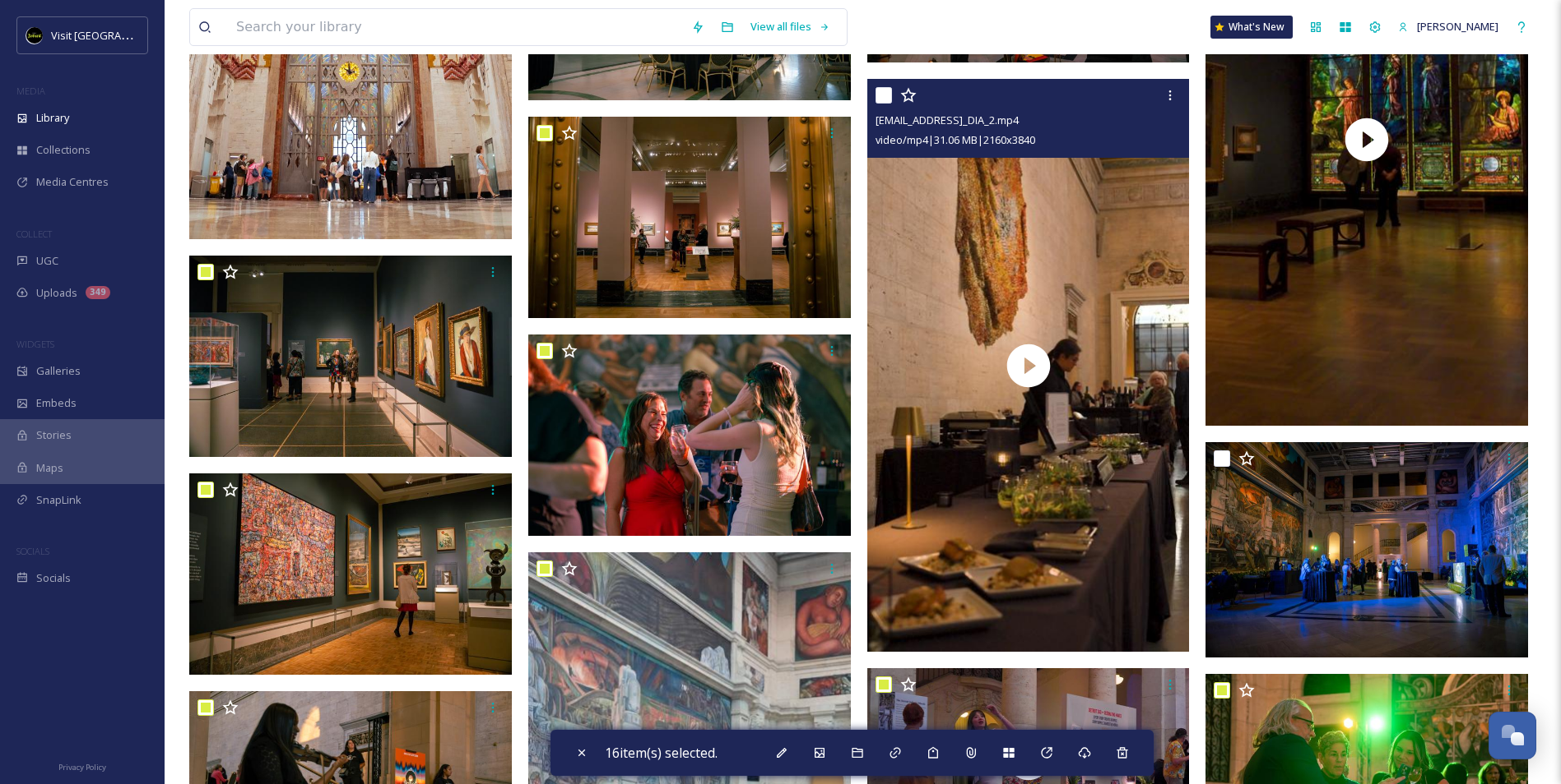
click at [881, 98] on input "checkbox" at bounding box center [884, 95] width 17 height 17
checkbox input "true"
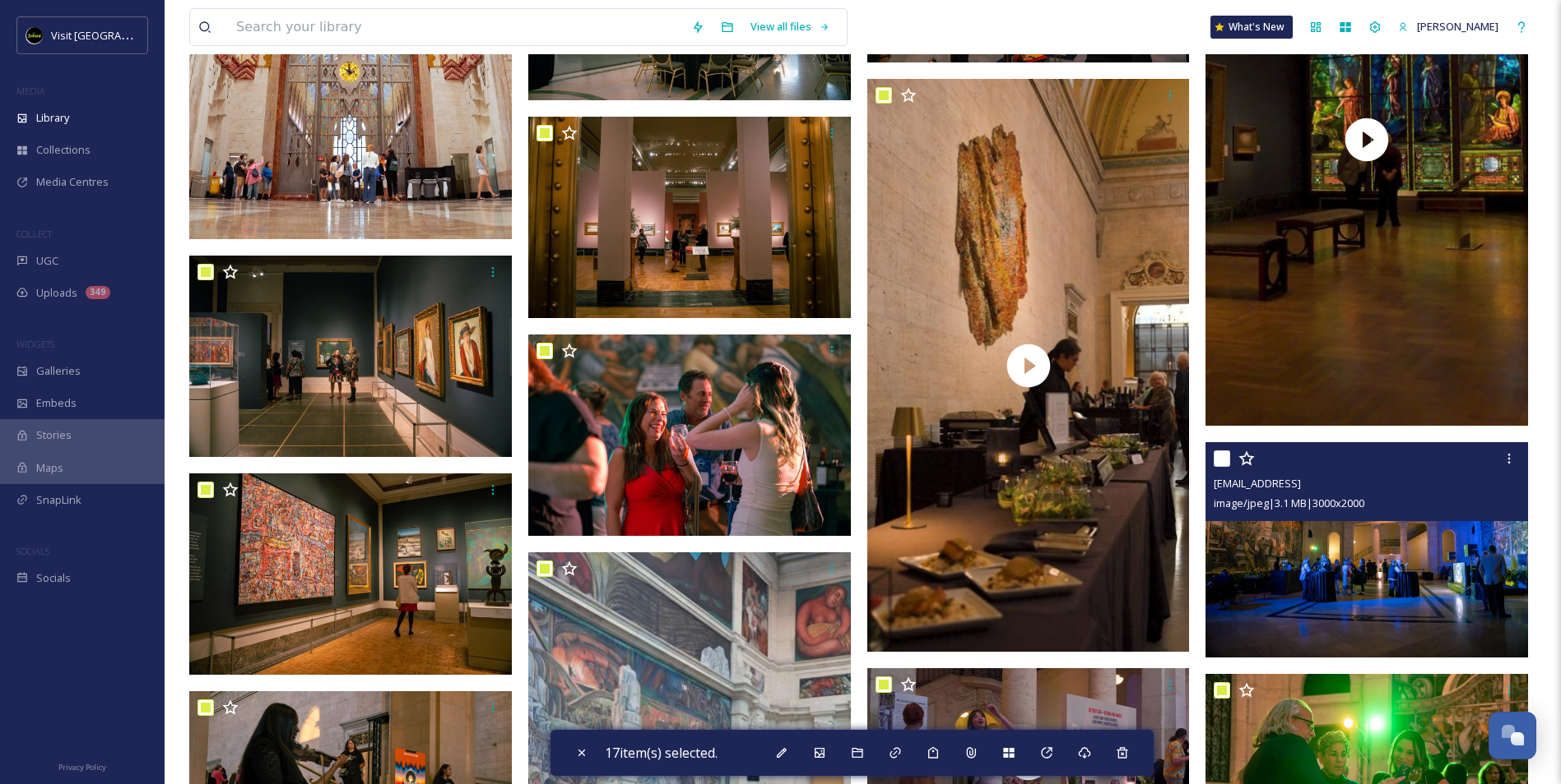
click at [1224, 453] on input "checkbox" at bounding box center [1222, 459] width 17 height 17
checkbox input "true"
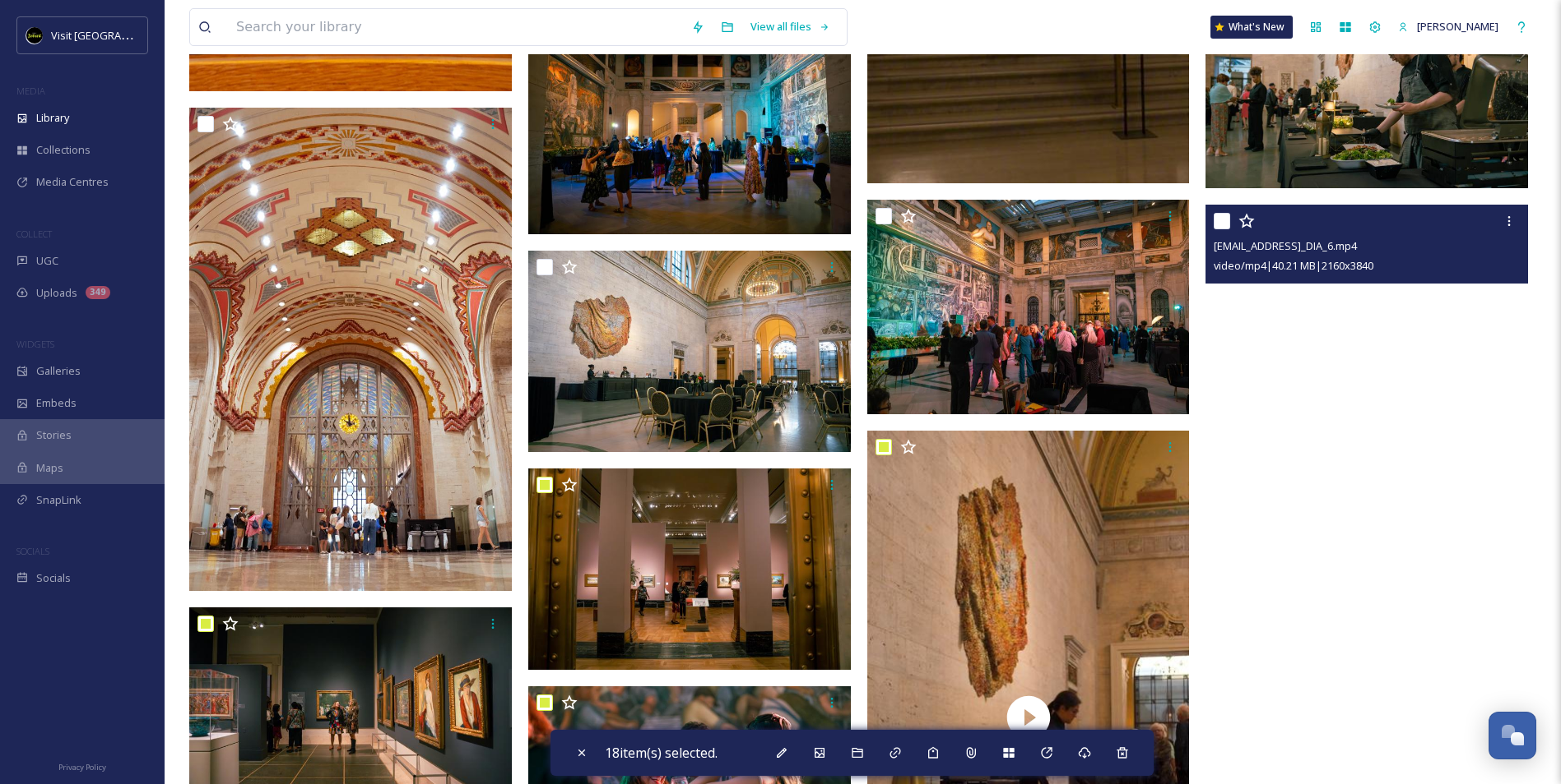
scroll to position [14826, 0]
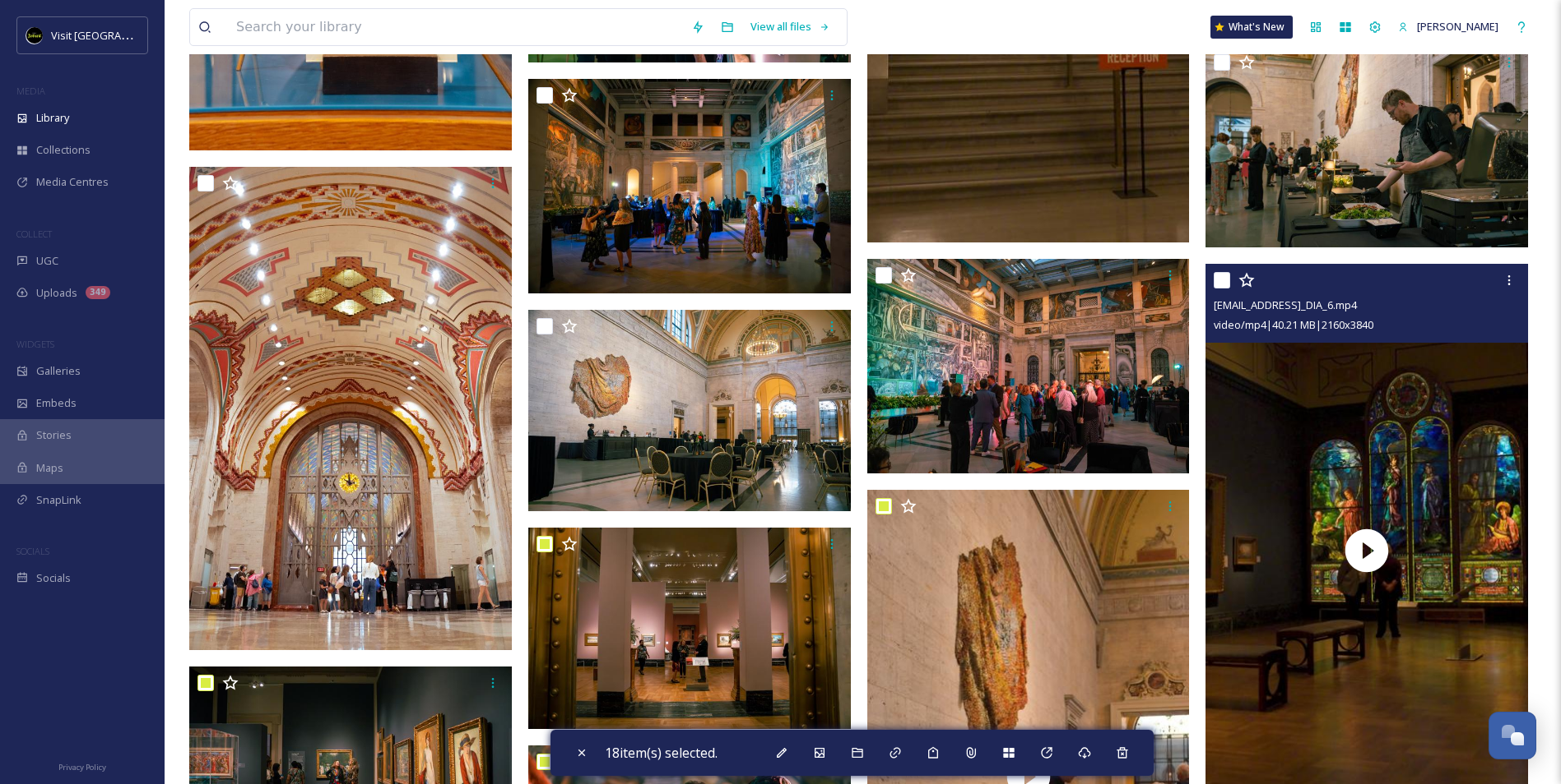
click at [1224, 282] on input "checkbox" at bounding box center [1222, 280] width 17 height 17
checkbox input "true"
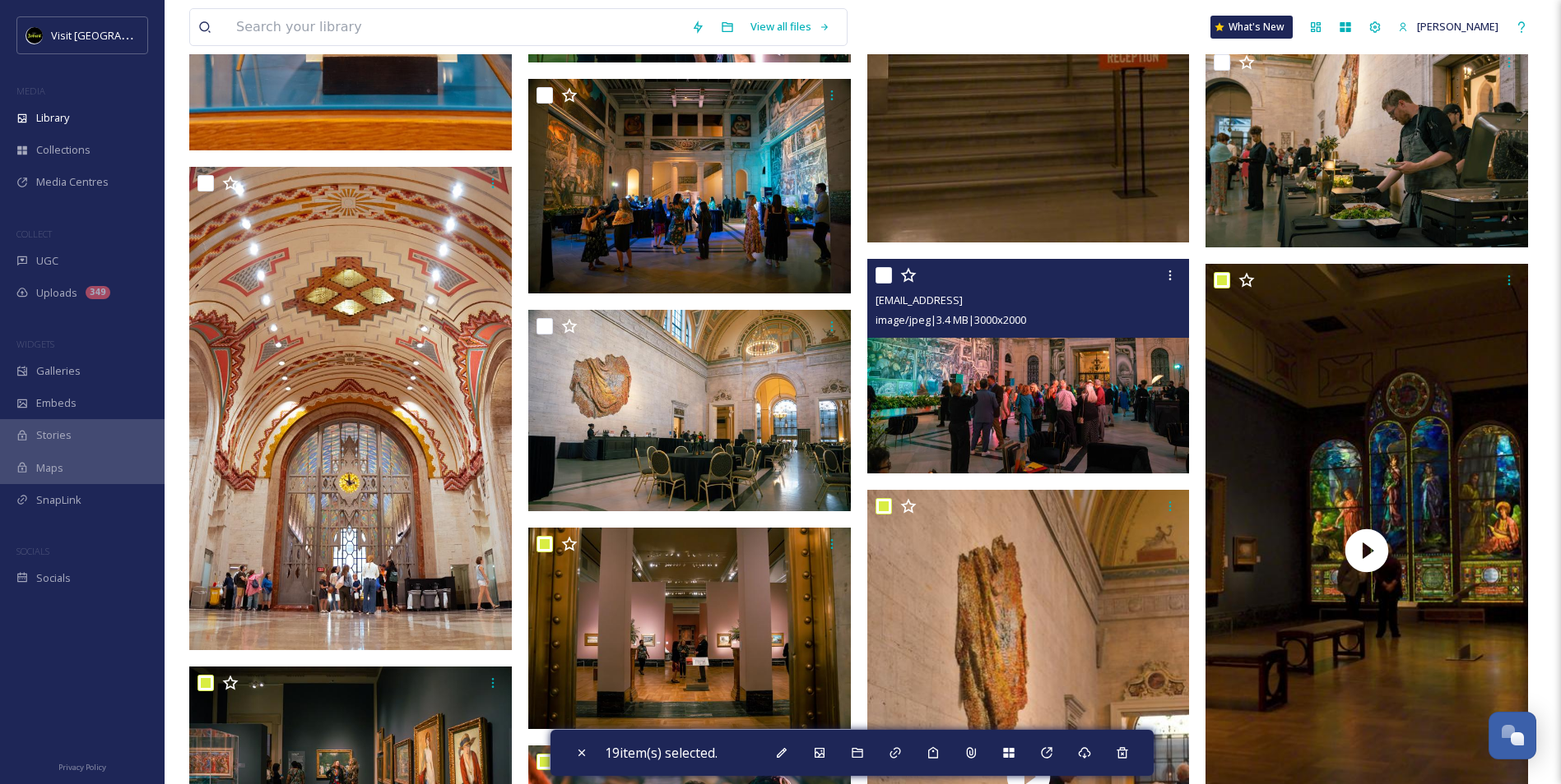
click at [885, 279] on input "checkbox" at bounding box center [884, 275] width 17 height 17
checkbox input "true"
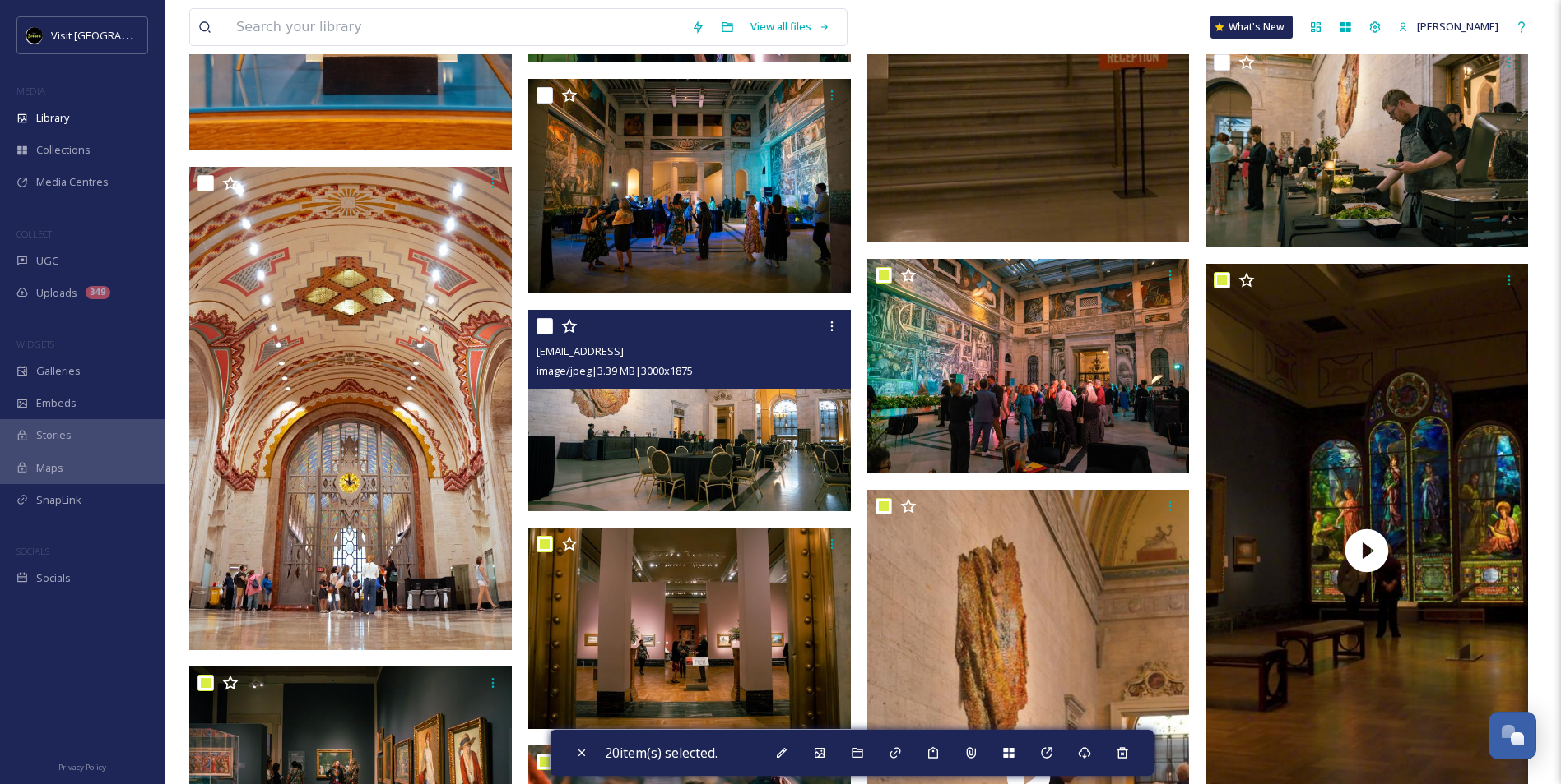
click at [545, 326] on input "checkbox" at bounding box center [545, 326] width 17 height 17
checkbox input "true"
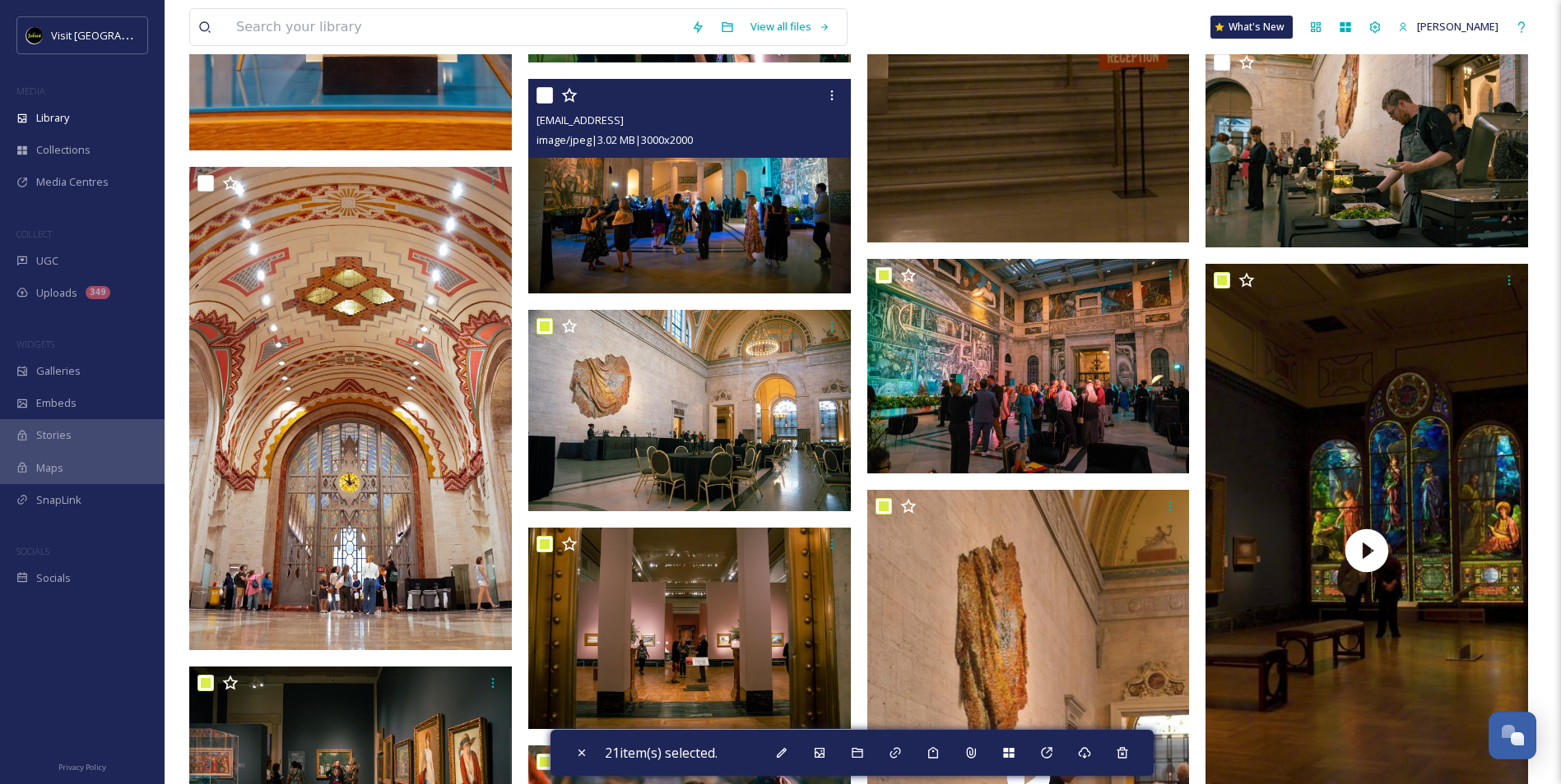
click at [546, 94] on input "checkbox" at bounding box center [545, 95] width 17 height 17
checkbox input "true"
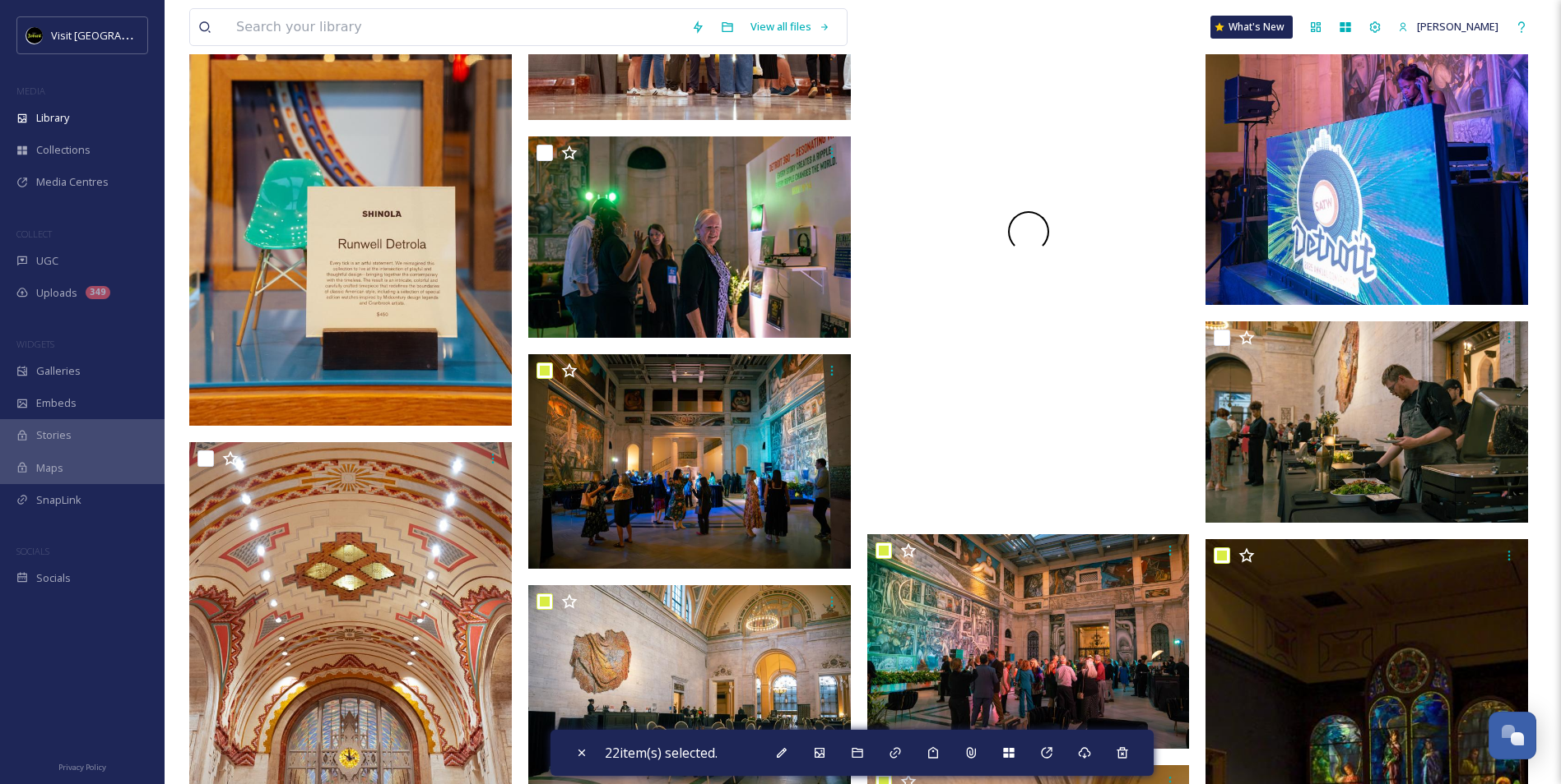
scroll to position [14498, 0]
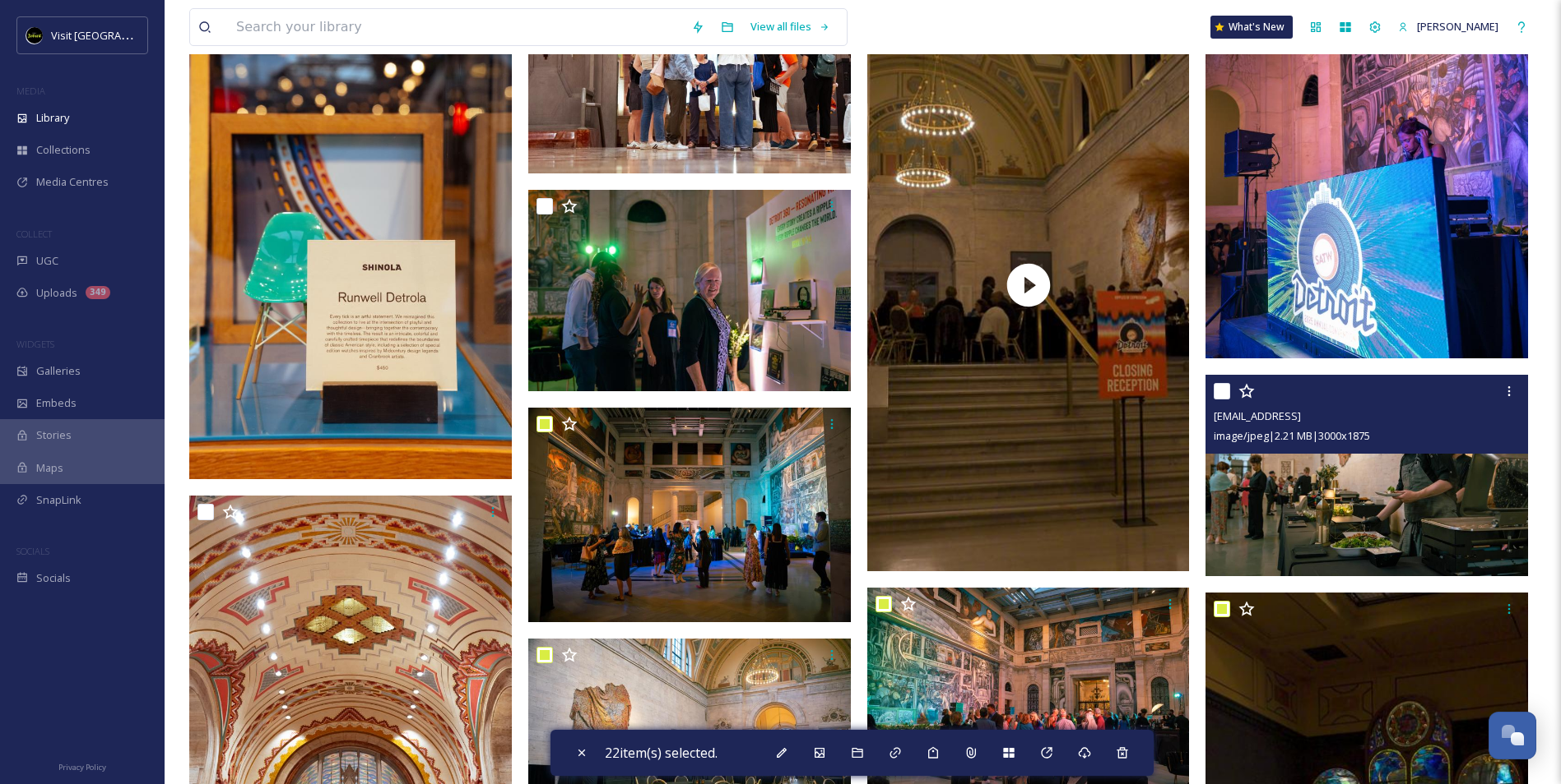
click at [1218, 389] on input "checkbox" at bounding box center [1222, 391] width 17 height 17
checkbox input "true"
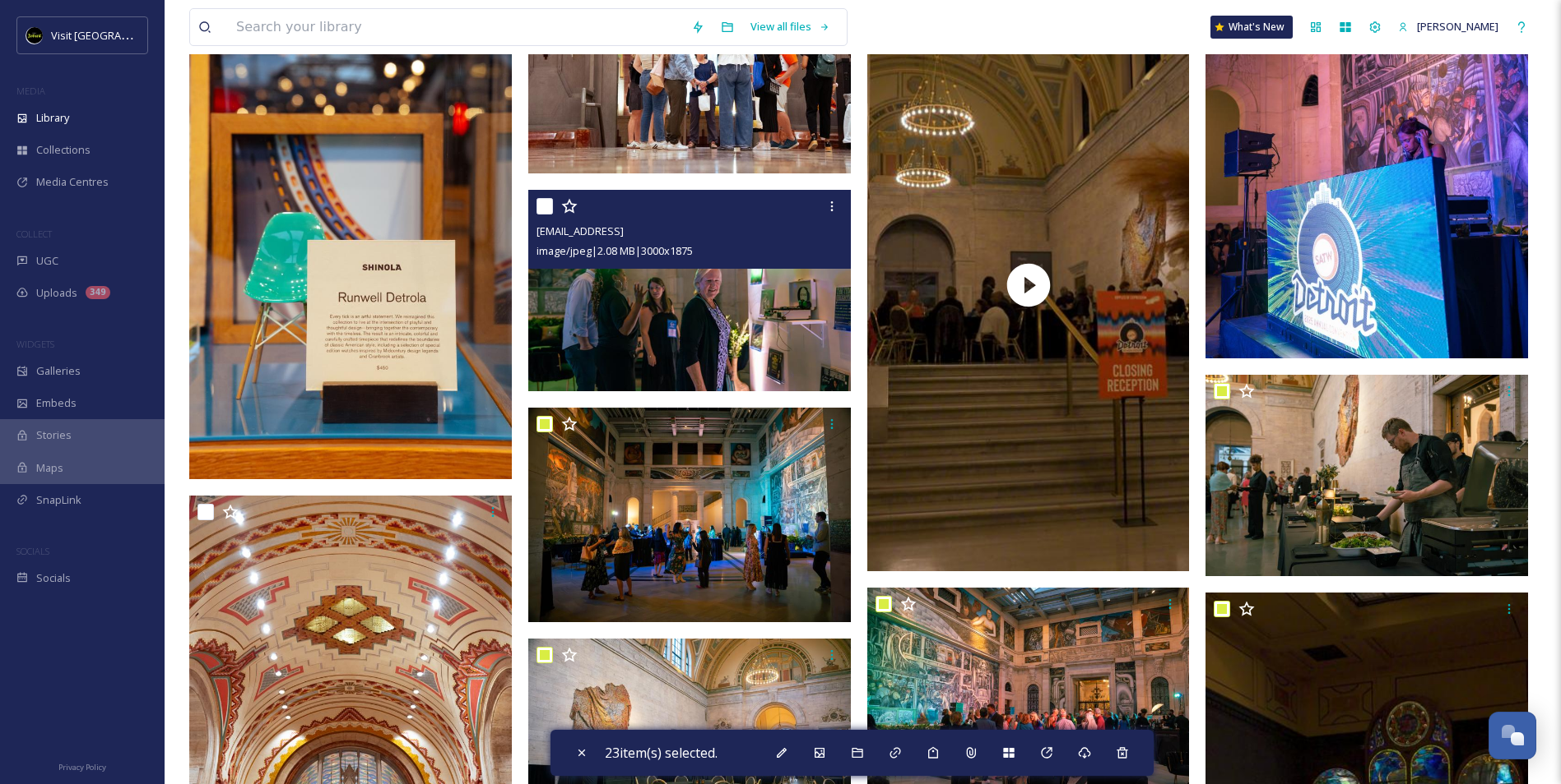
click at [539, 208] on input "checkbox" at bounding box center [545, 206] width 17 height 17
checkbox input "true"
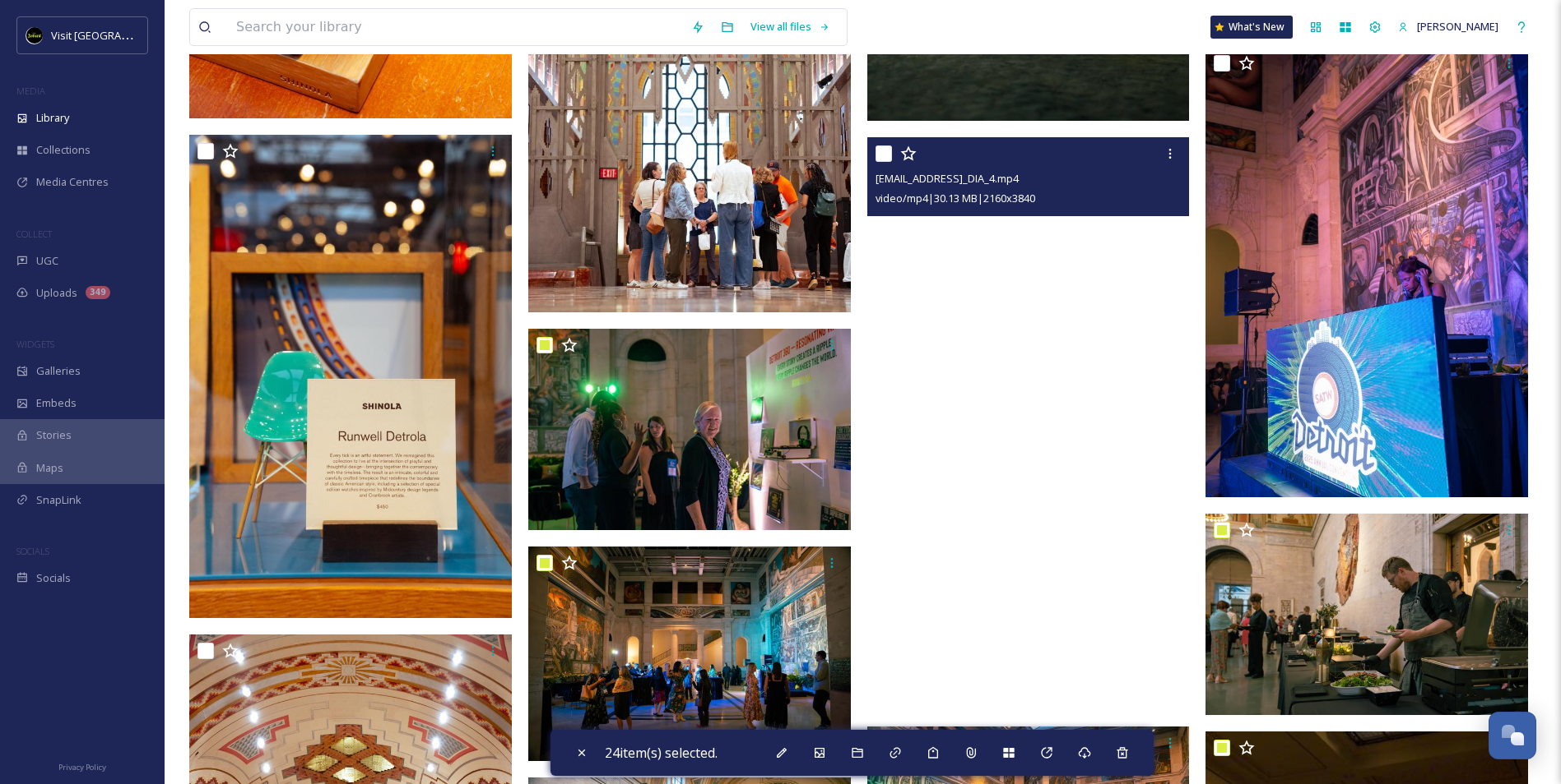
scroll to position [14333, 0]
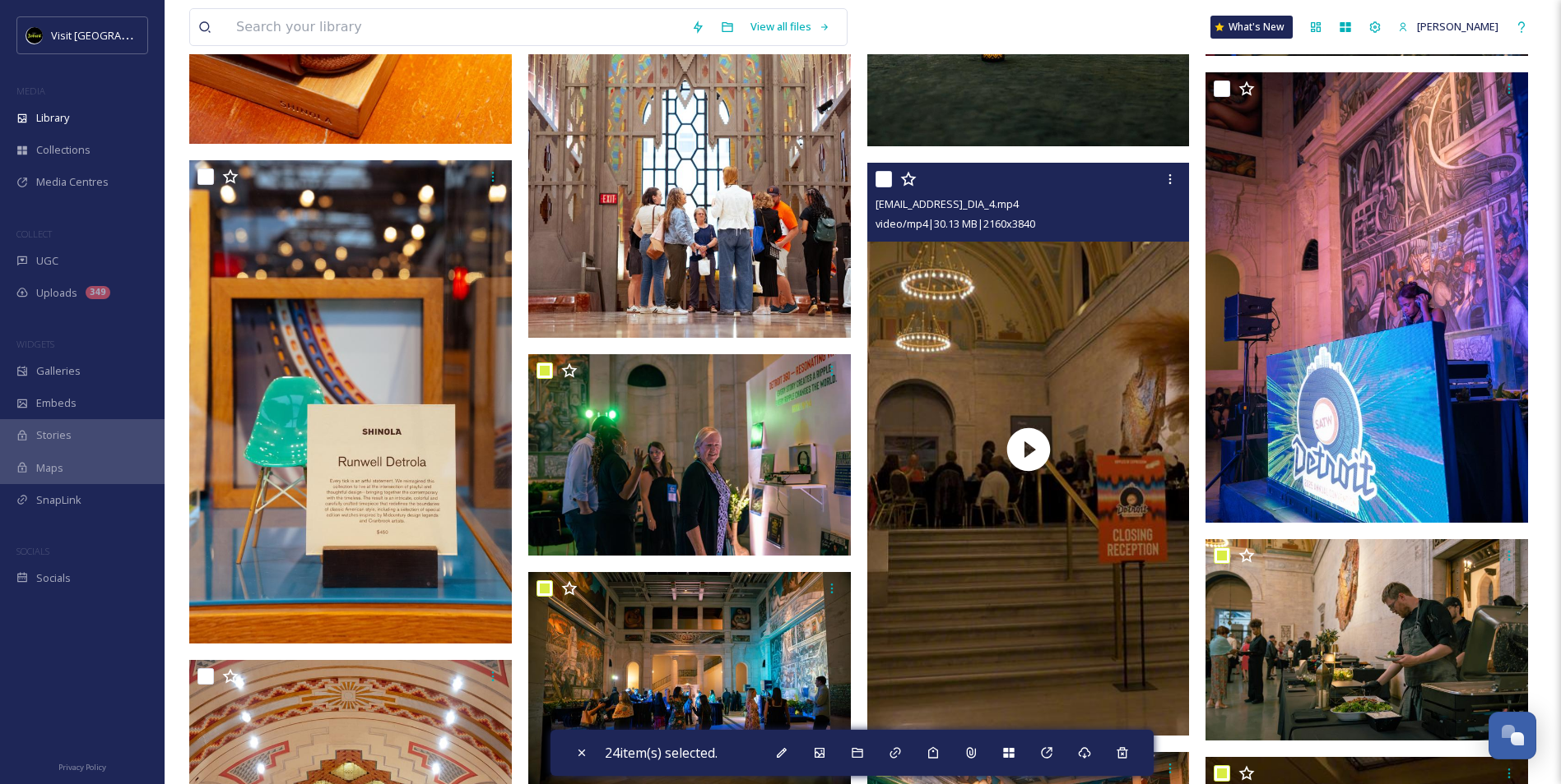
click at [885, 179] on input "checkbox" at bounding box center [884, 179] width 17 height 17
checkbox input "true"
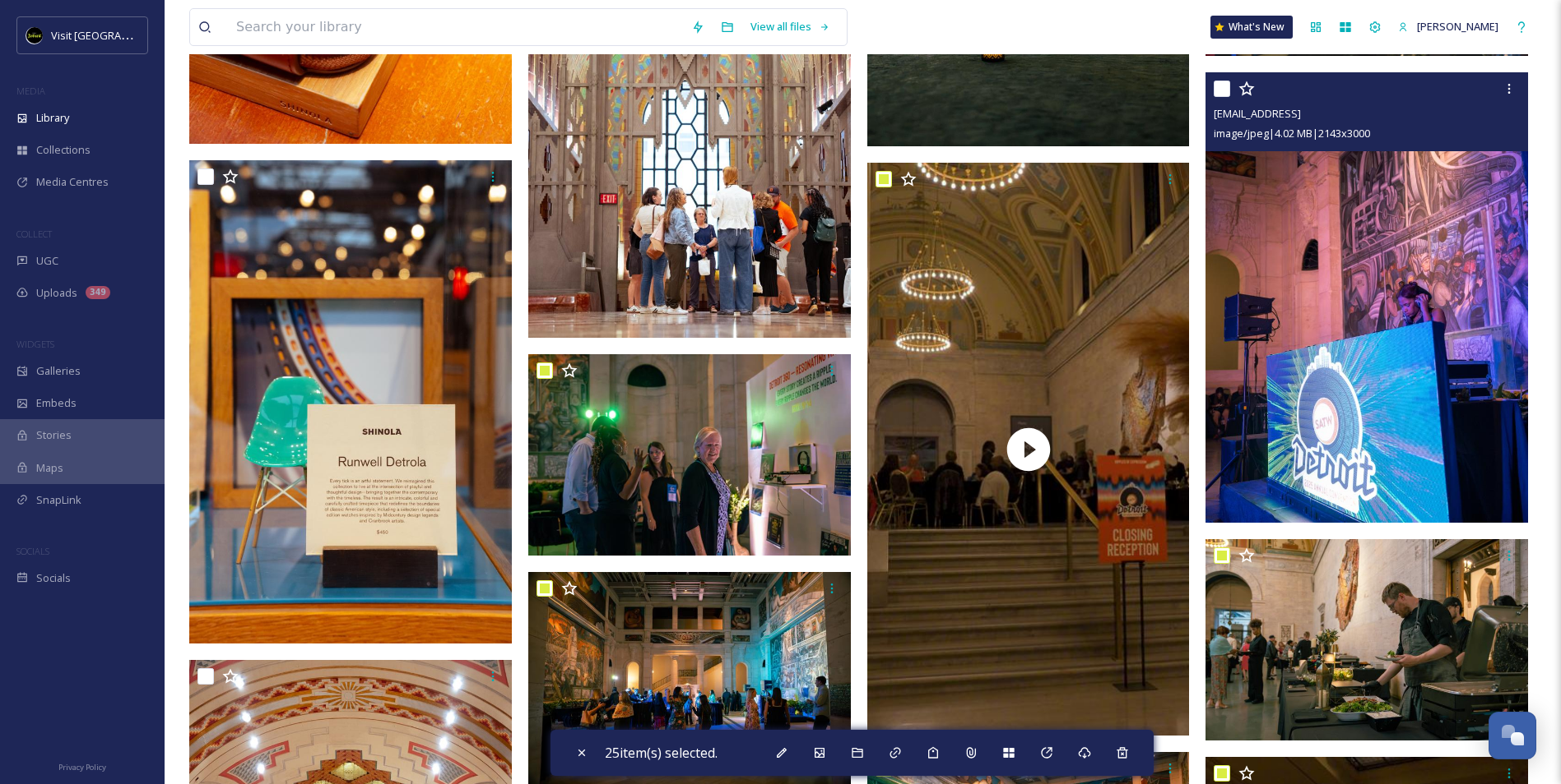
click at [1222, 88] on input "checkbox" at bounding box center [1222, 88] width 17 height 17
checkbox input "true"
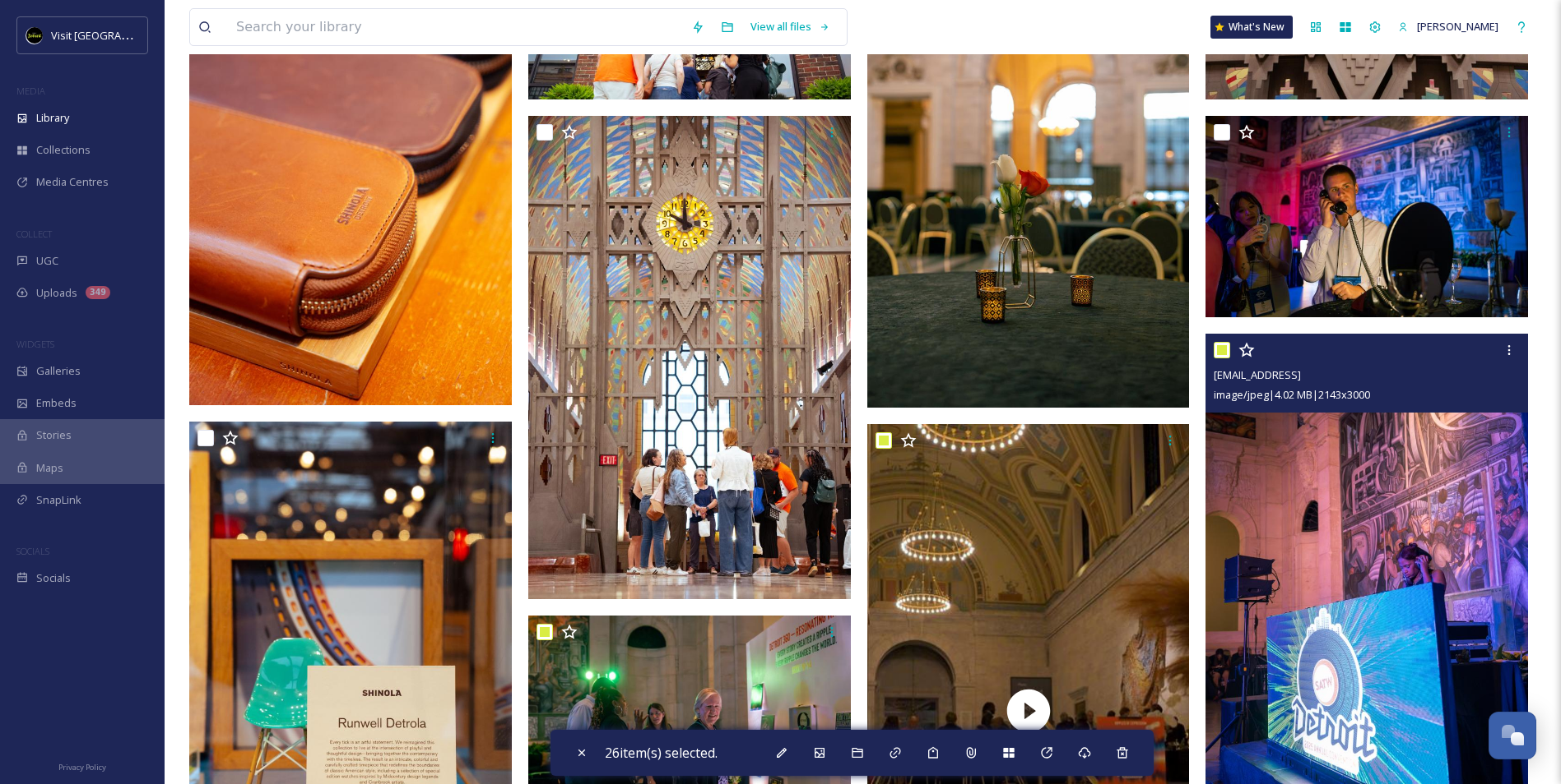
scroll to position [14004, 0]
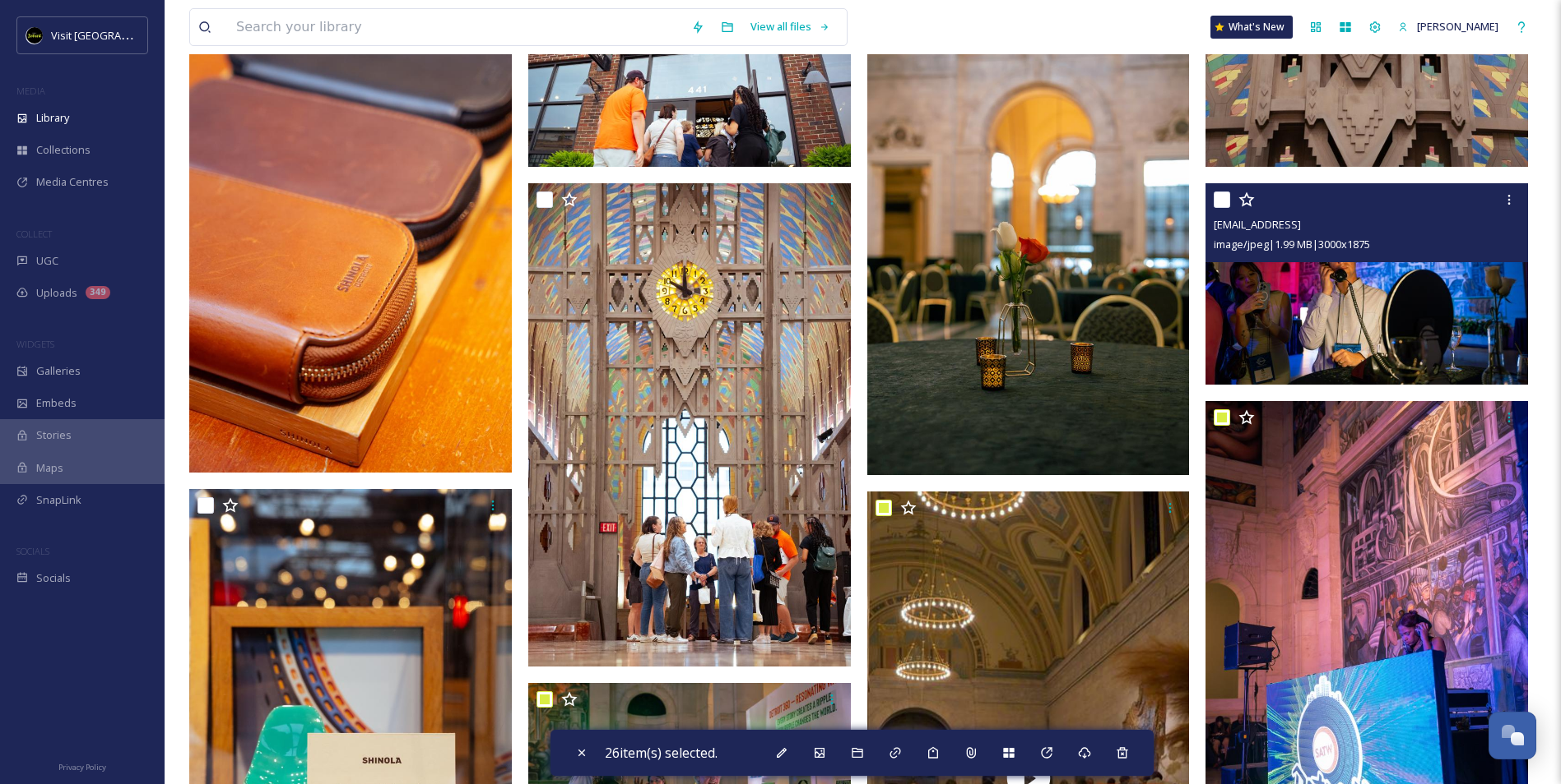
click at [1221, 200] on input "checkbox" at bounding box center [1222, 199] width 17 height 17
checkbox input "true"
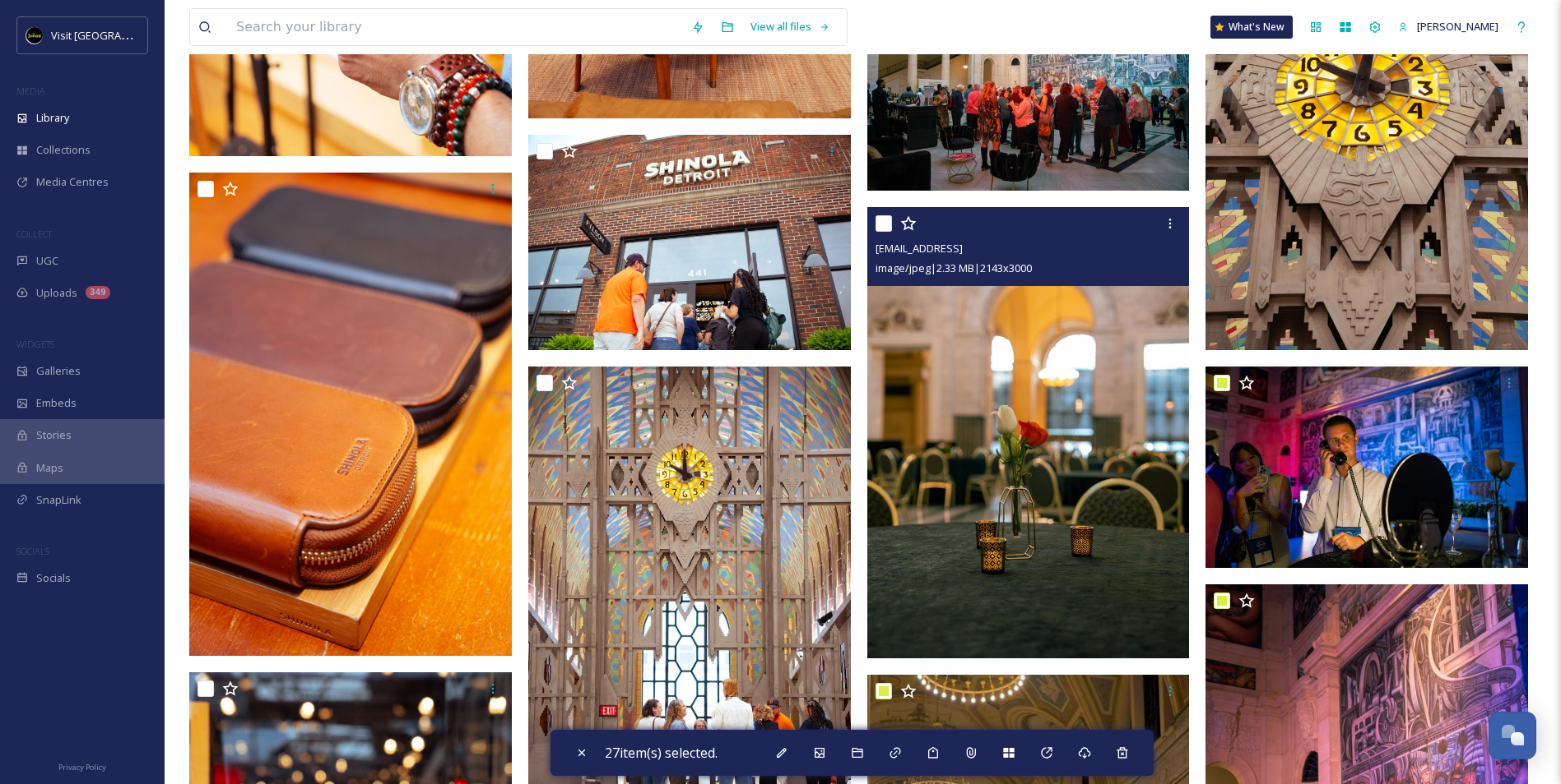
scroll to position [13757, 0]
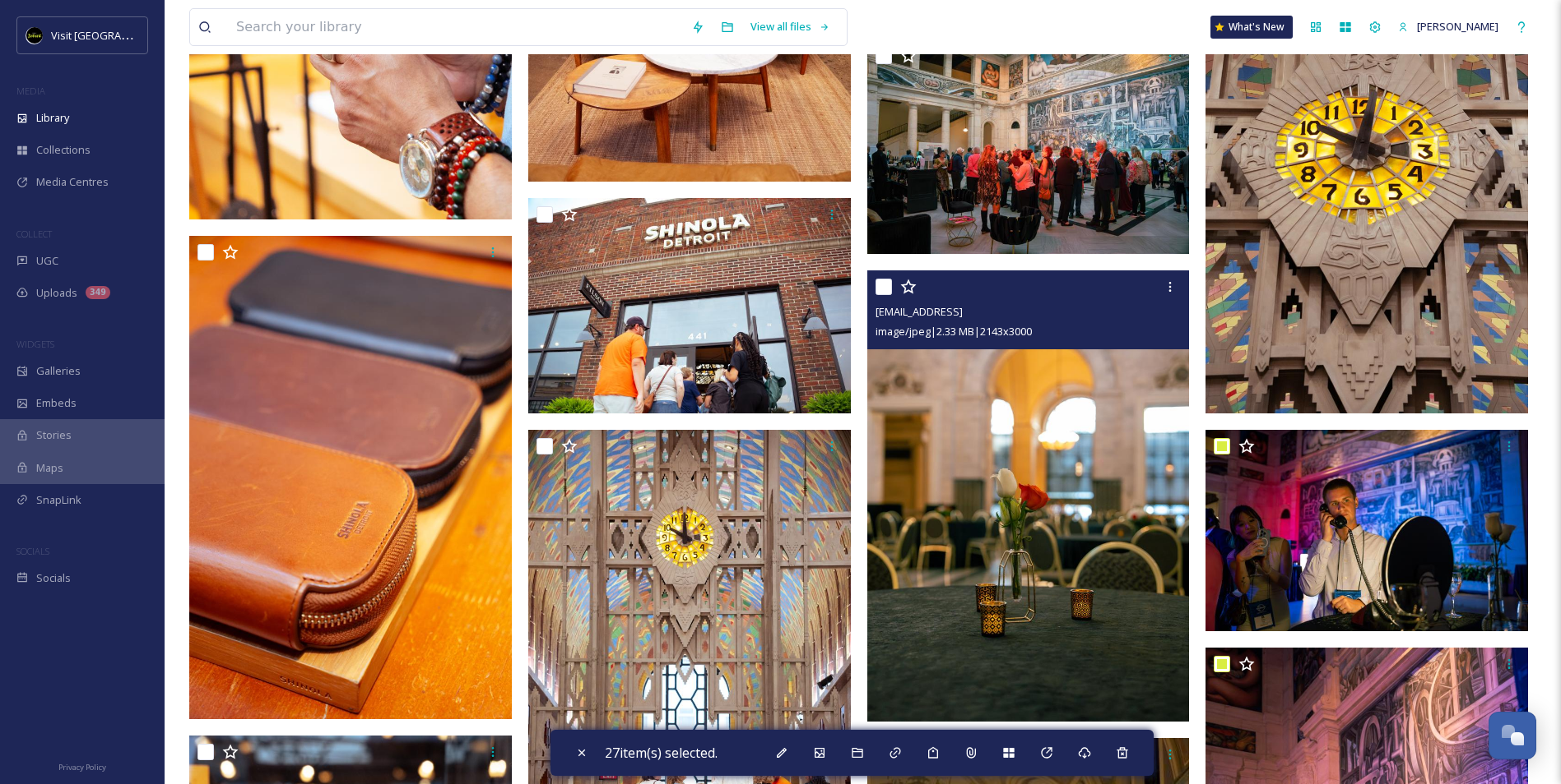
click at [886, 285] on input "checkbox" at bounding box center [884, 287] width 17 height 17
checkbox input "true"
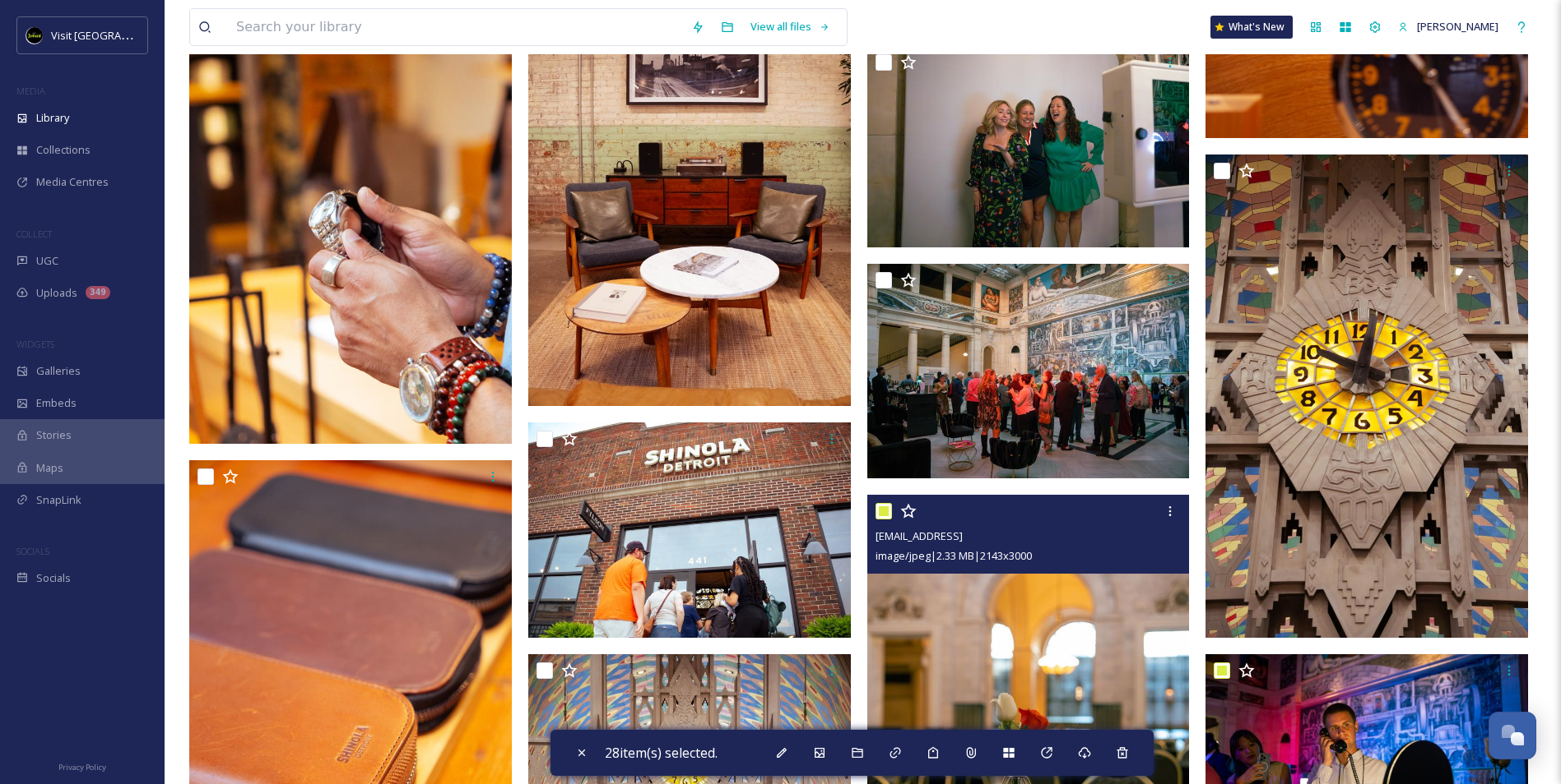
scroll to position [13511, 0]
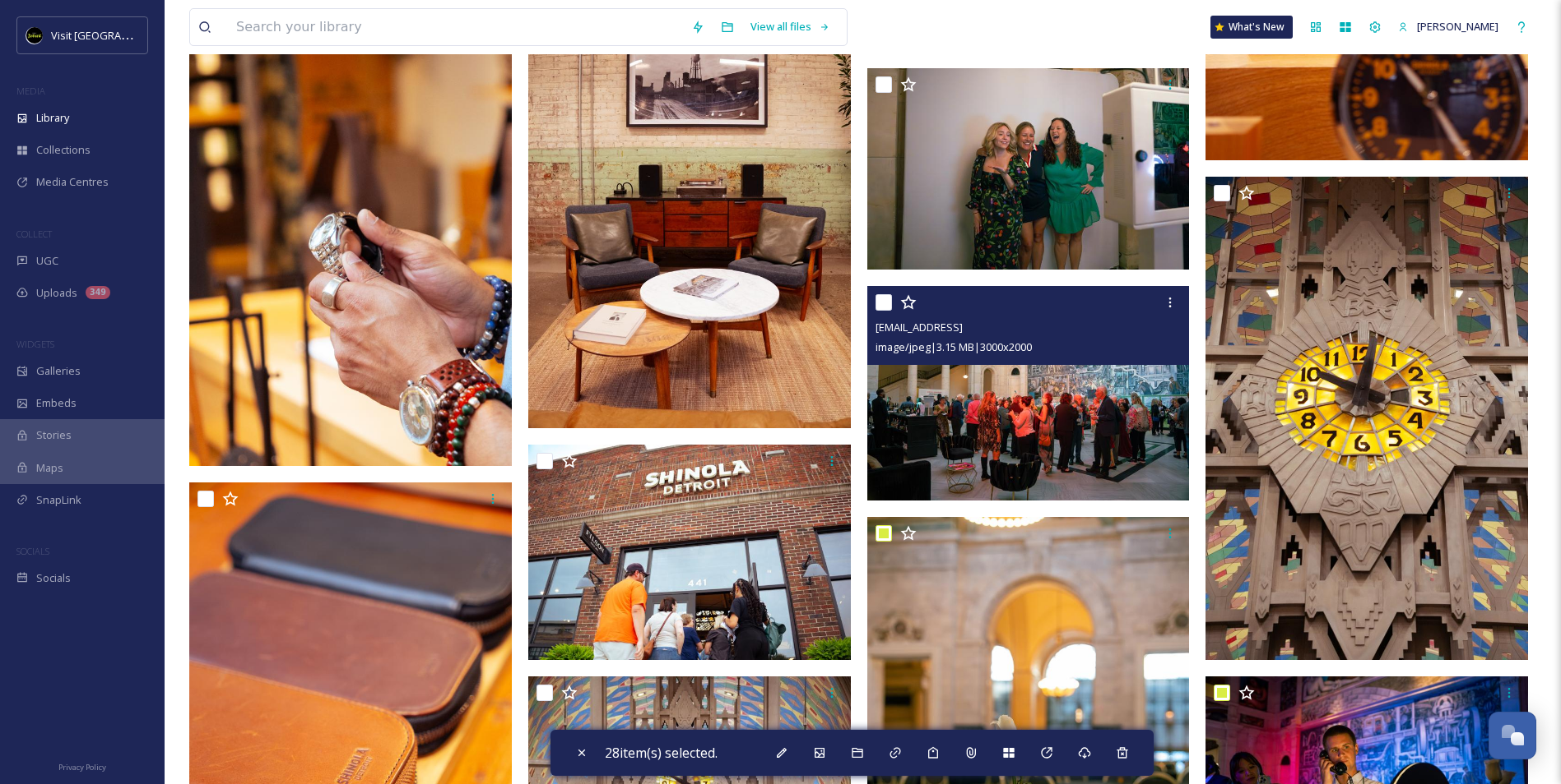
click at [880, 300] on input "checkbox" at bounding box center [884, 303] width 17 height 17
checkbox input "true"
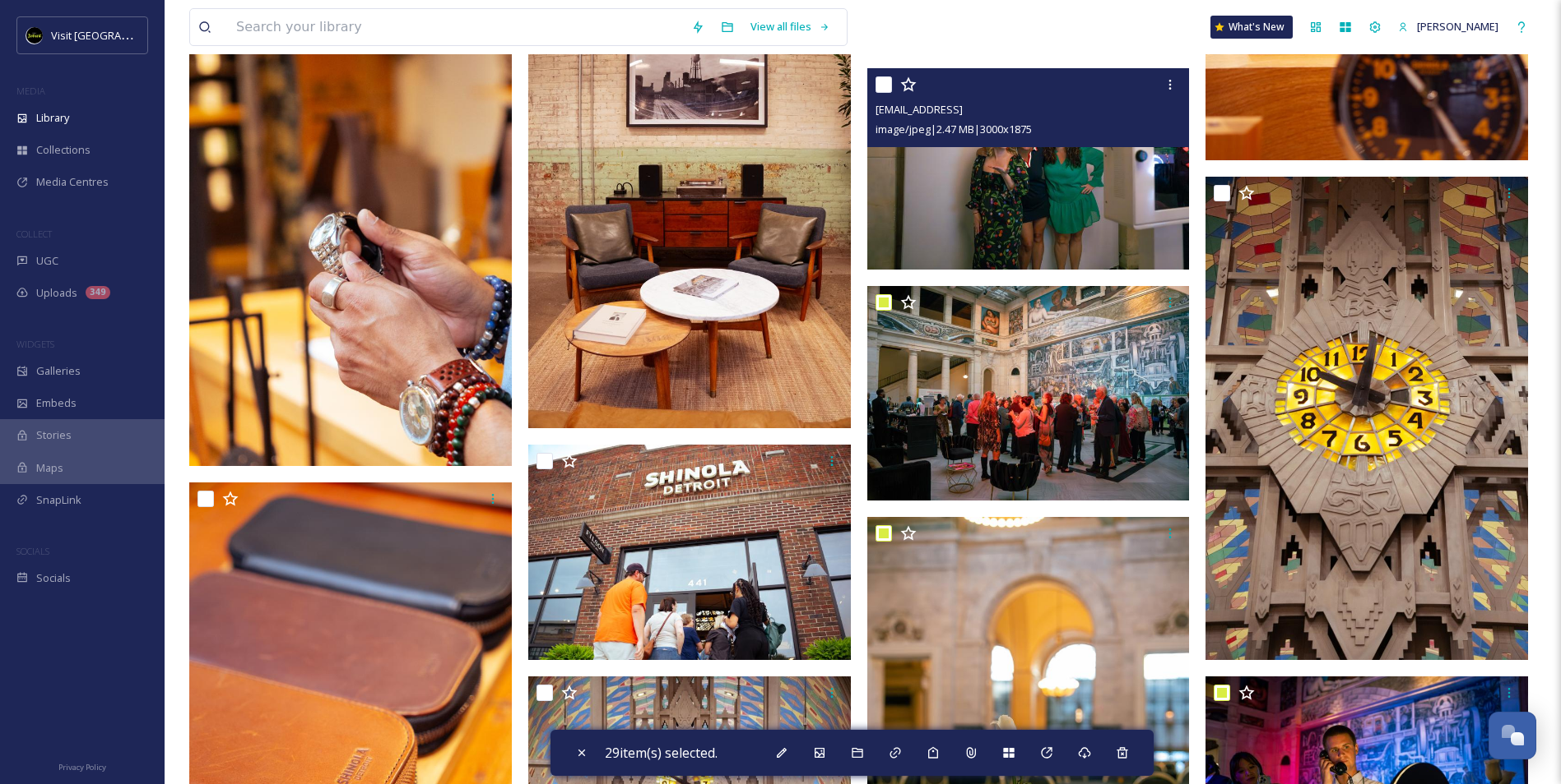
click at [886, 88] on input "checkbox" at bounding box center [884, 84] width 17 height 17
checkbox input "true"
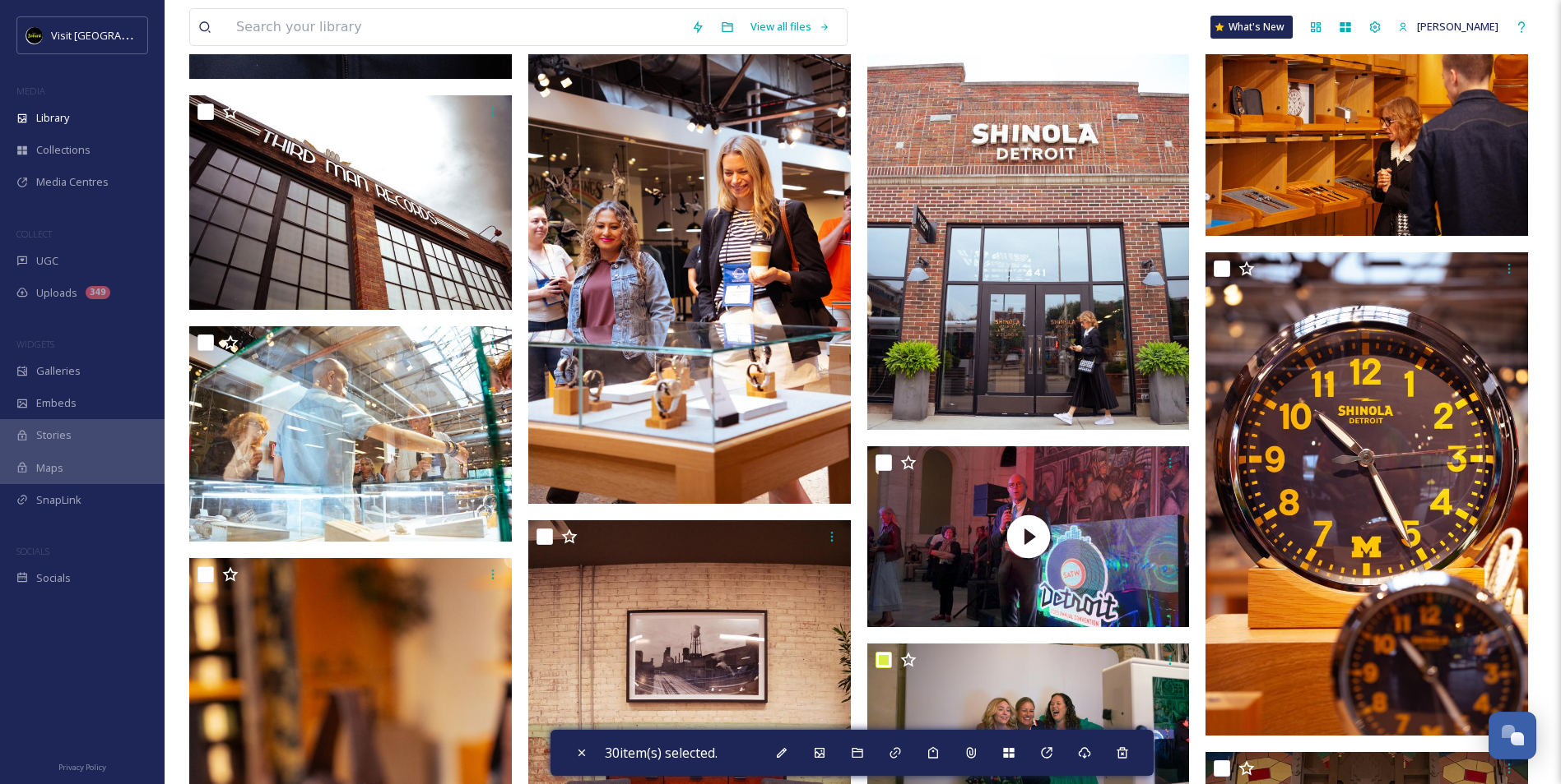
scroll to position [12853, 0]
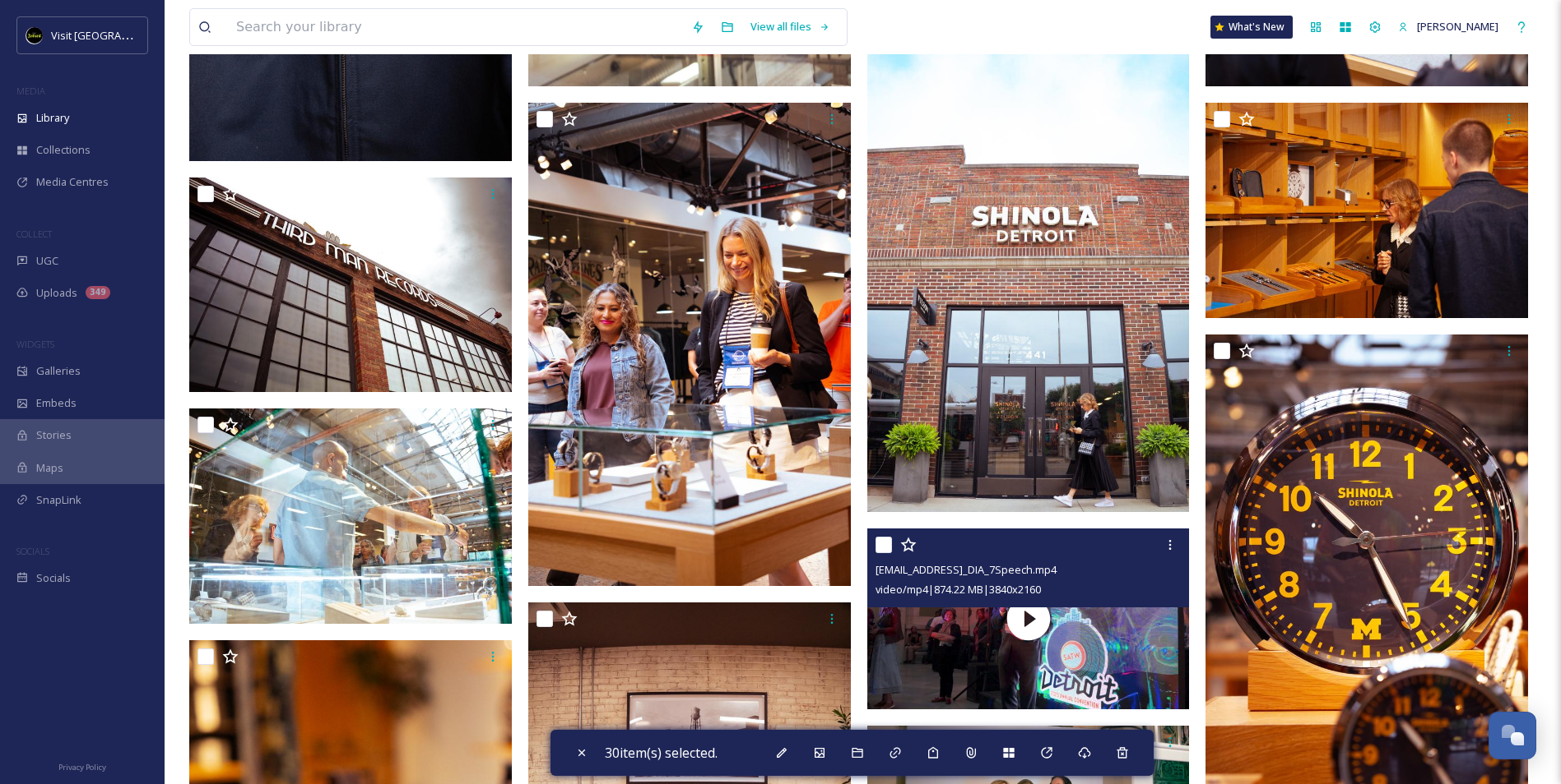
click at [879, 549] on input "checkbox" at bounding box center [884, 545] width 17 height 17
checkbox input "true"
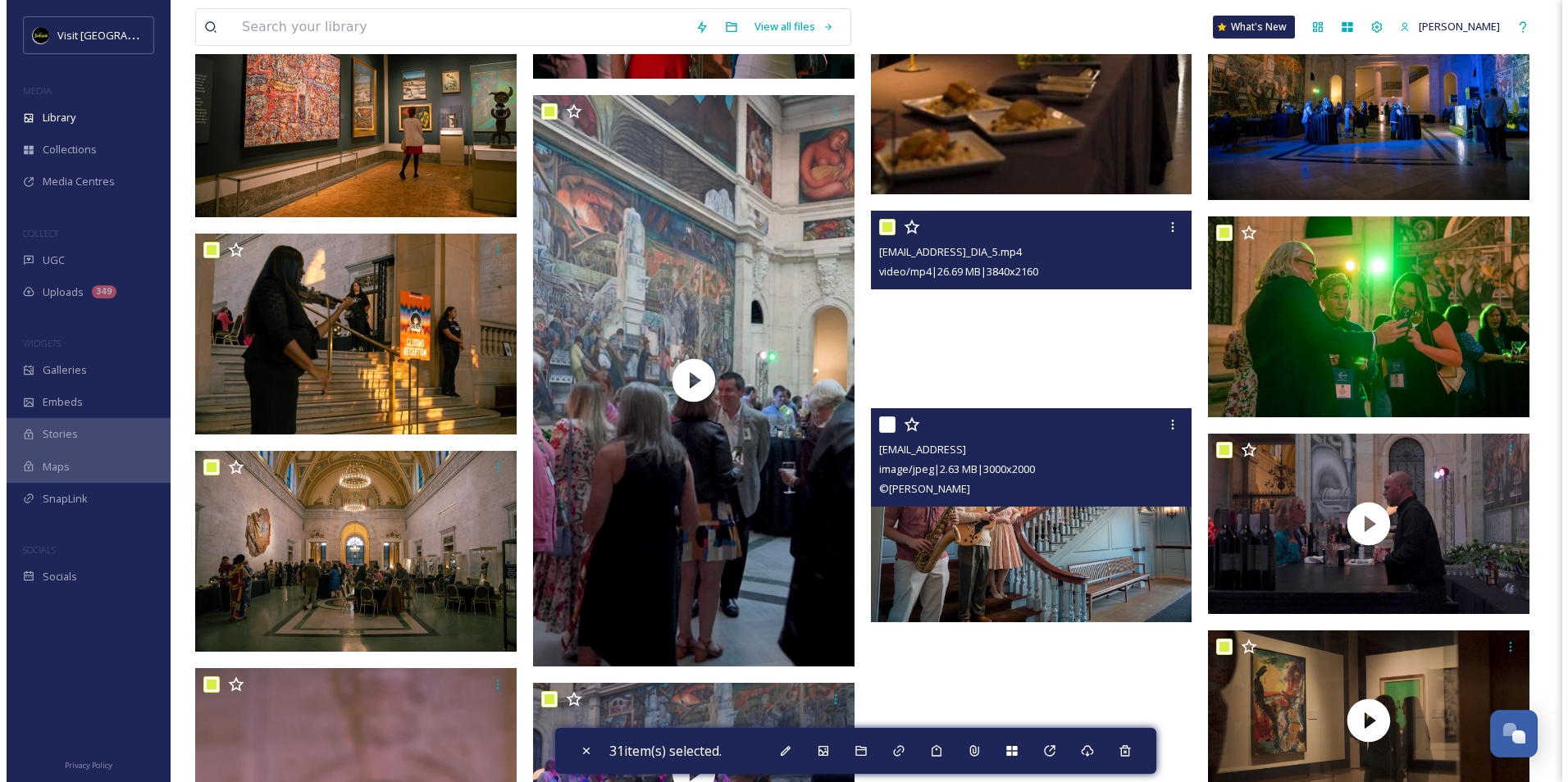
scroll to position [16019, 0]
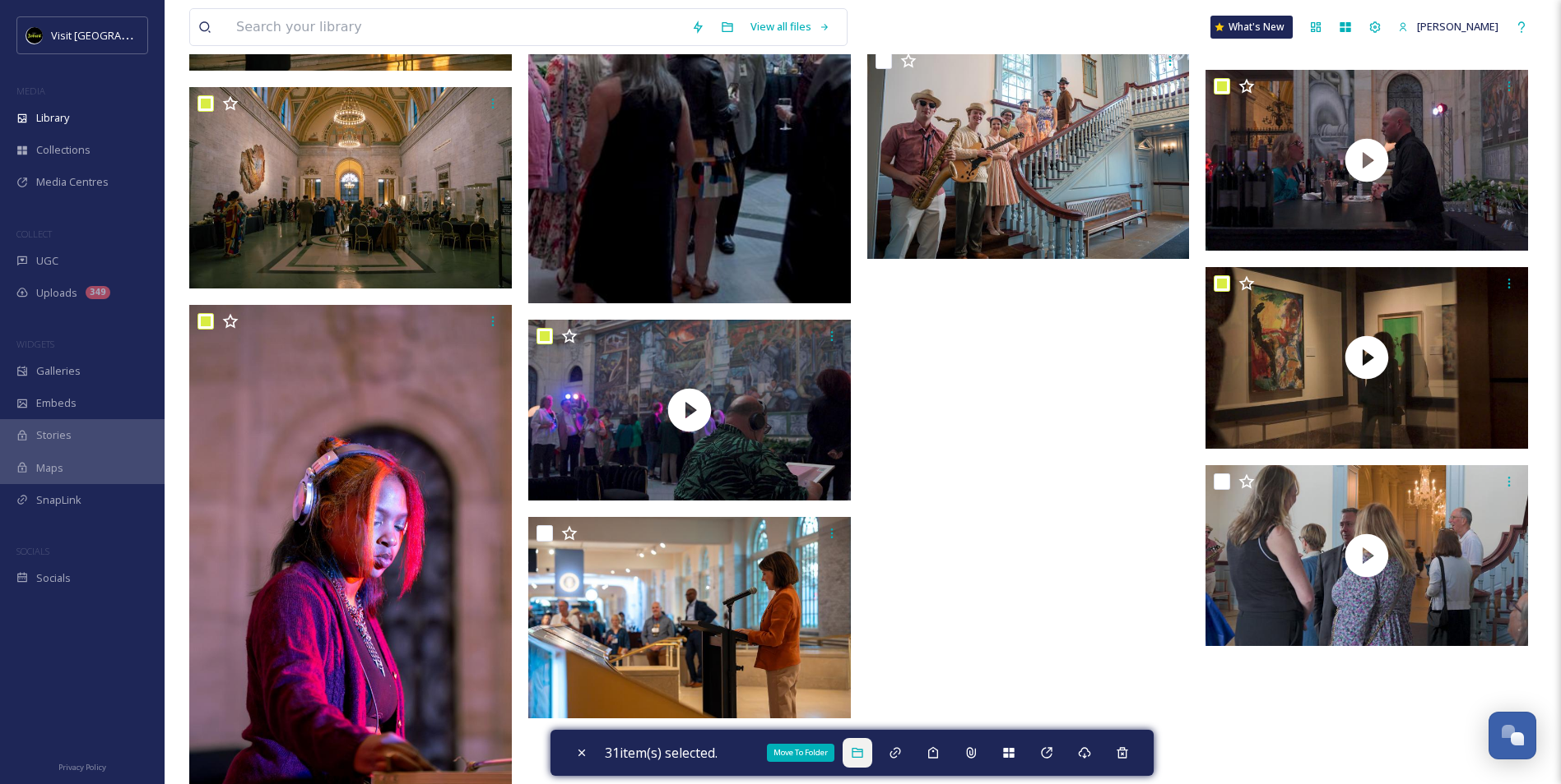
click at [861, 756] on icon at bounding box center [856, 753] width 13 height 13
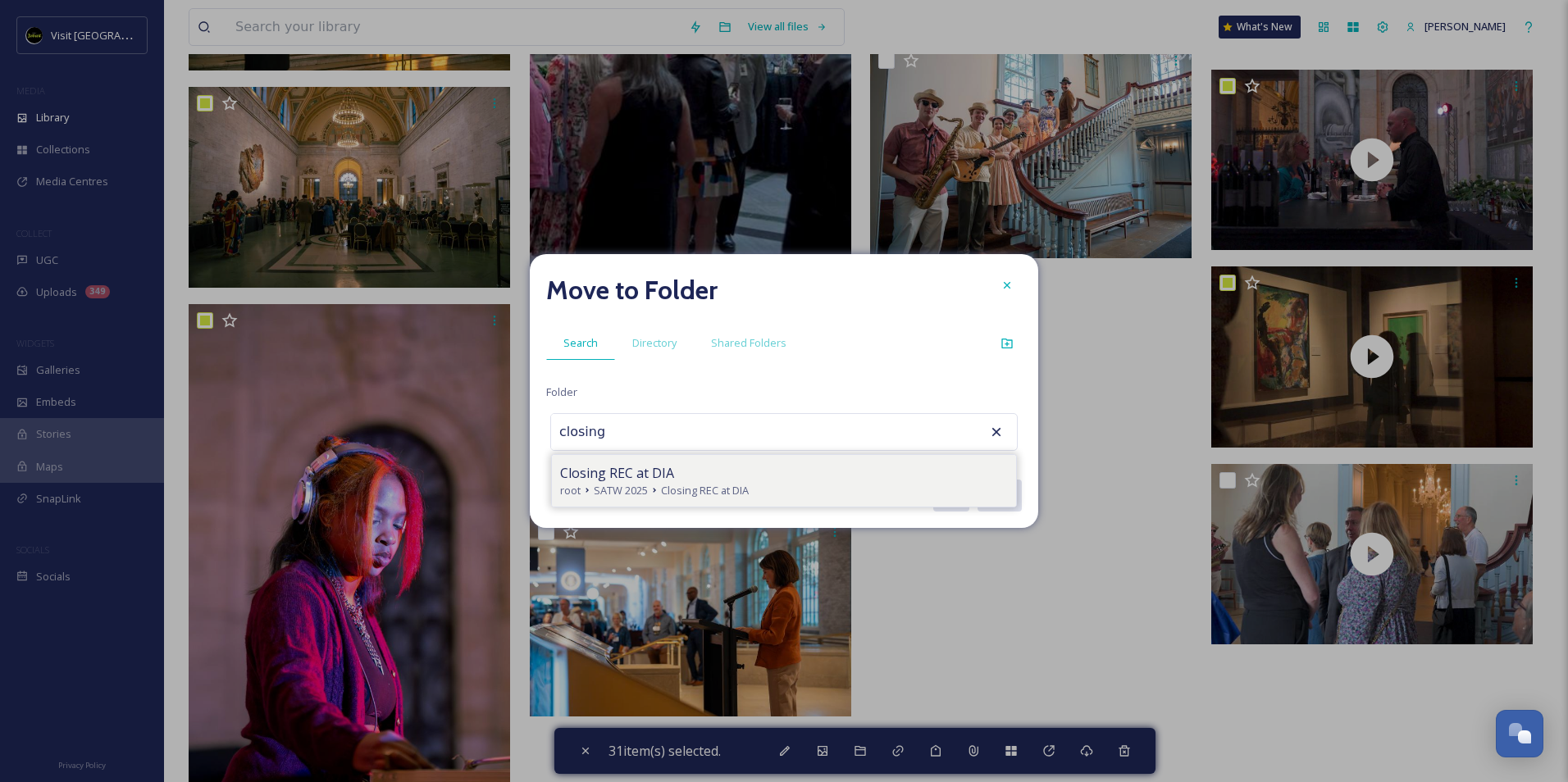
click at [710, 475] on div "Closing REC at DIA" at bounding box center [784, 473] width 448 height 20
type input "Closing REC at DIA"
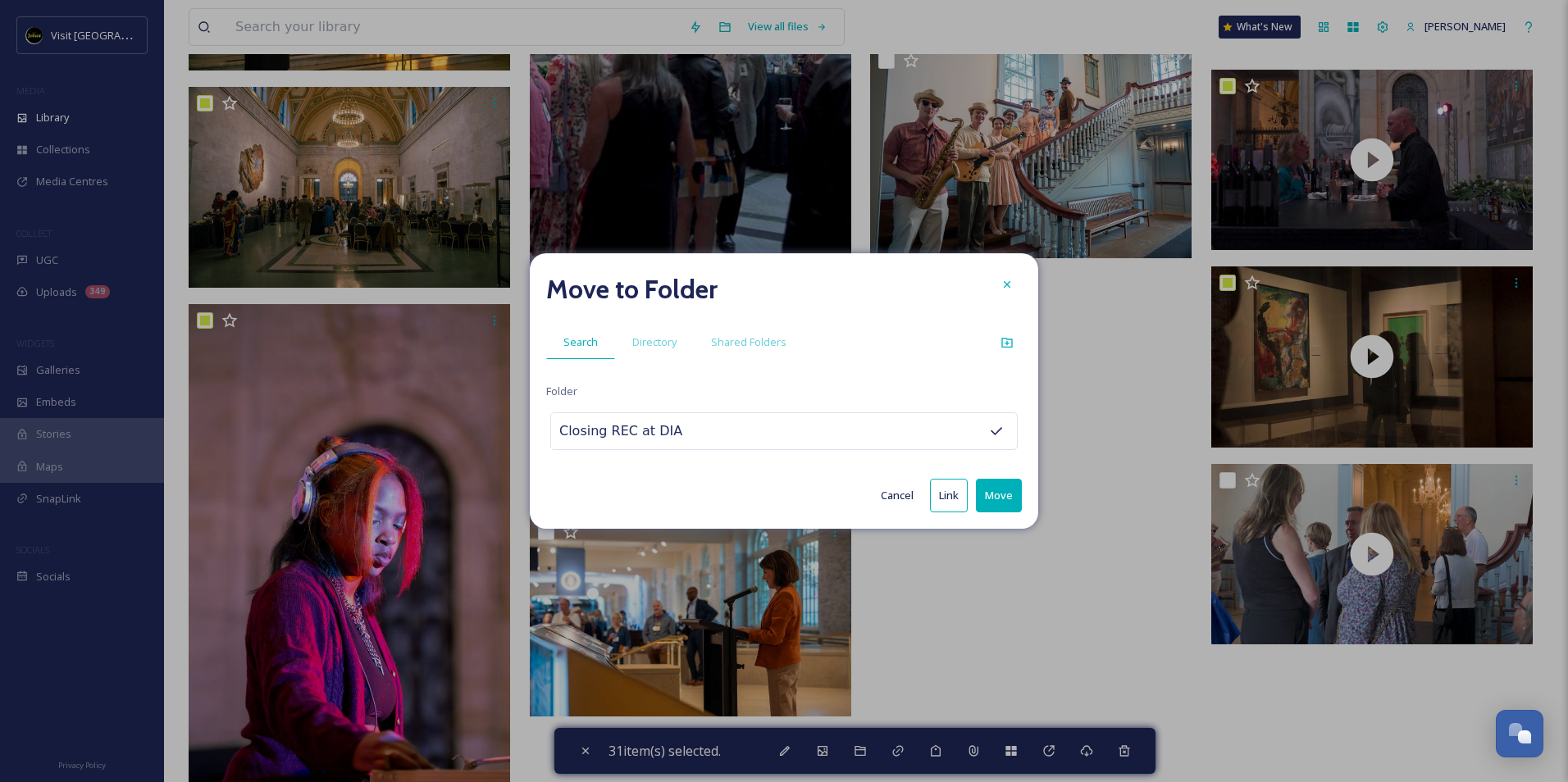
click at [1001, 494] on button "Move" at bounding box center [999, 496] width 46 height 33
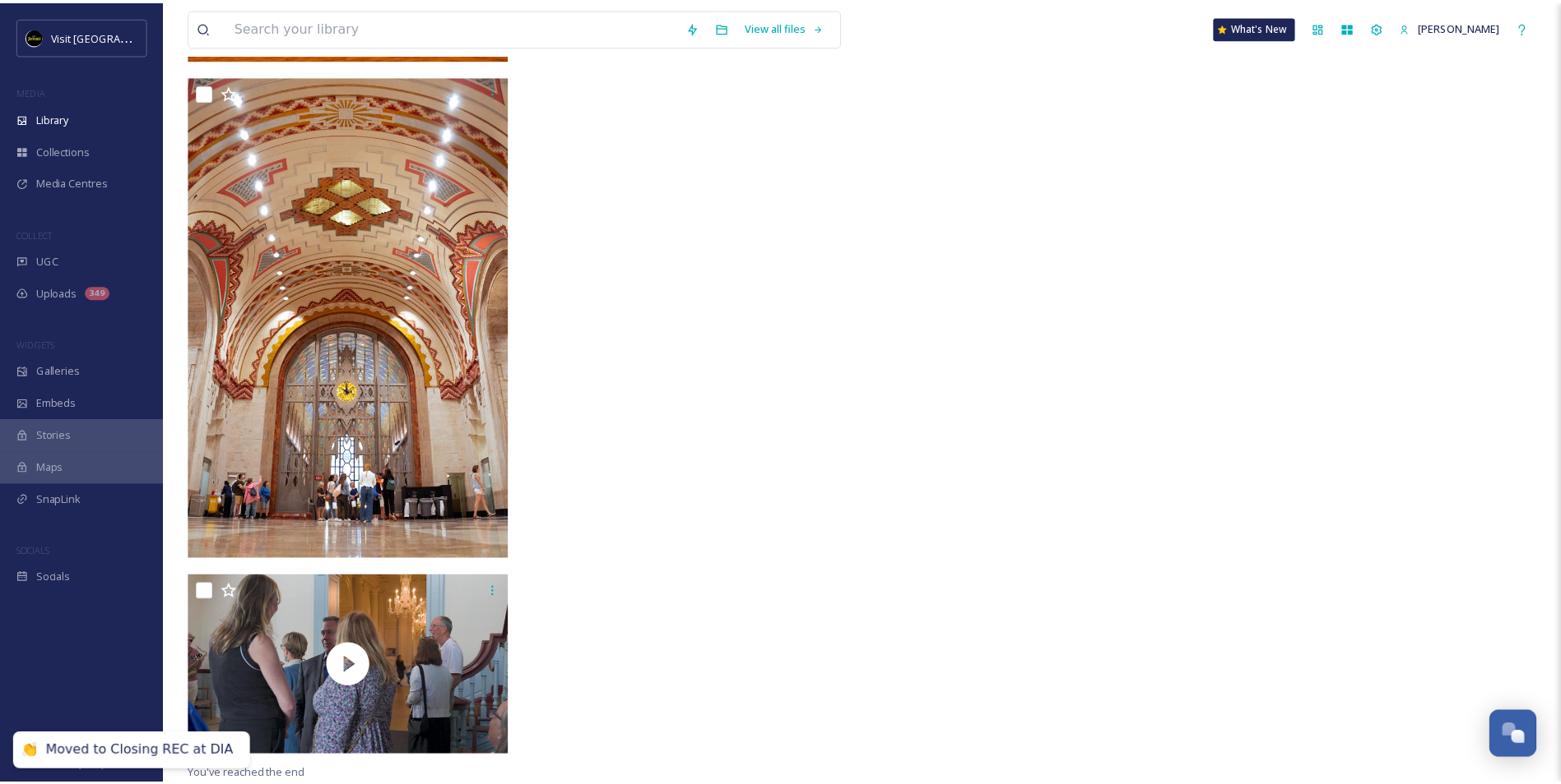
scroll to position [14918, 0]
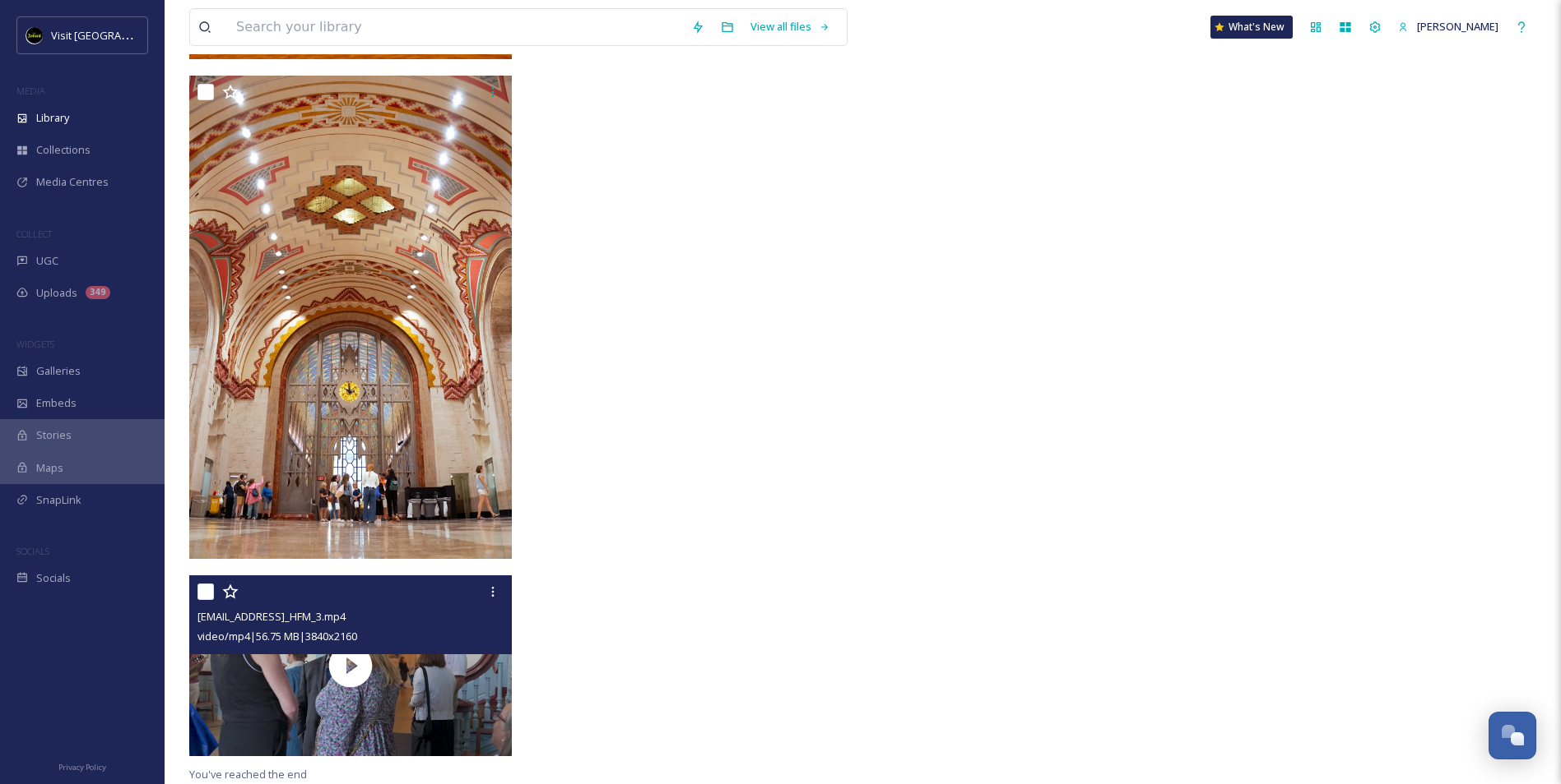
click at [202, 597] on input "checkbox" at bounding box center [205, 591] width 17 height 17
checkbox input "true"
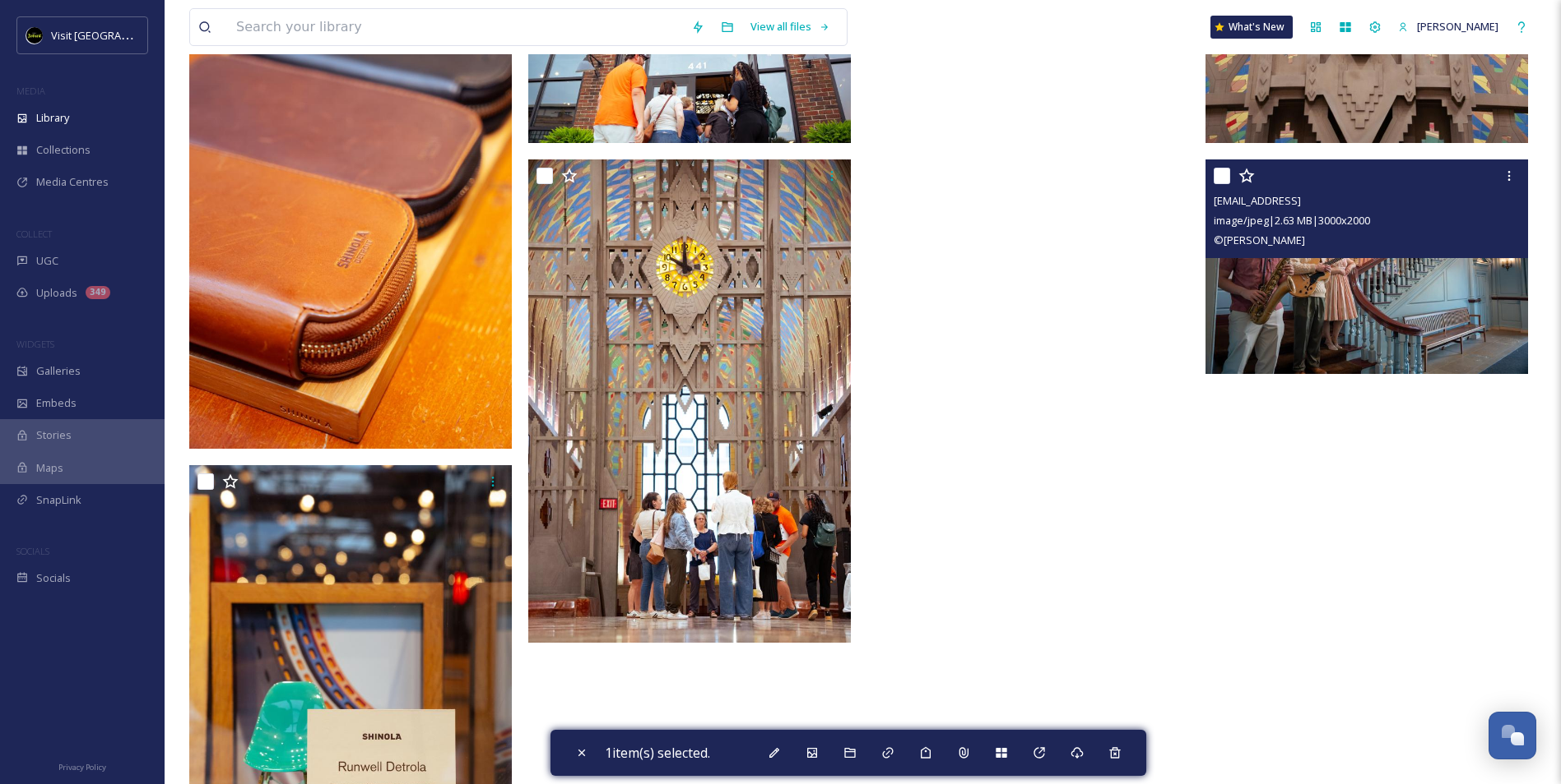
scroll to position [13849, 0]
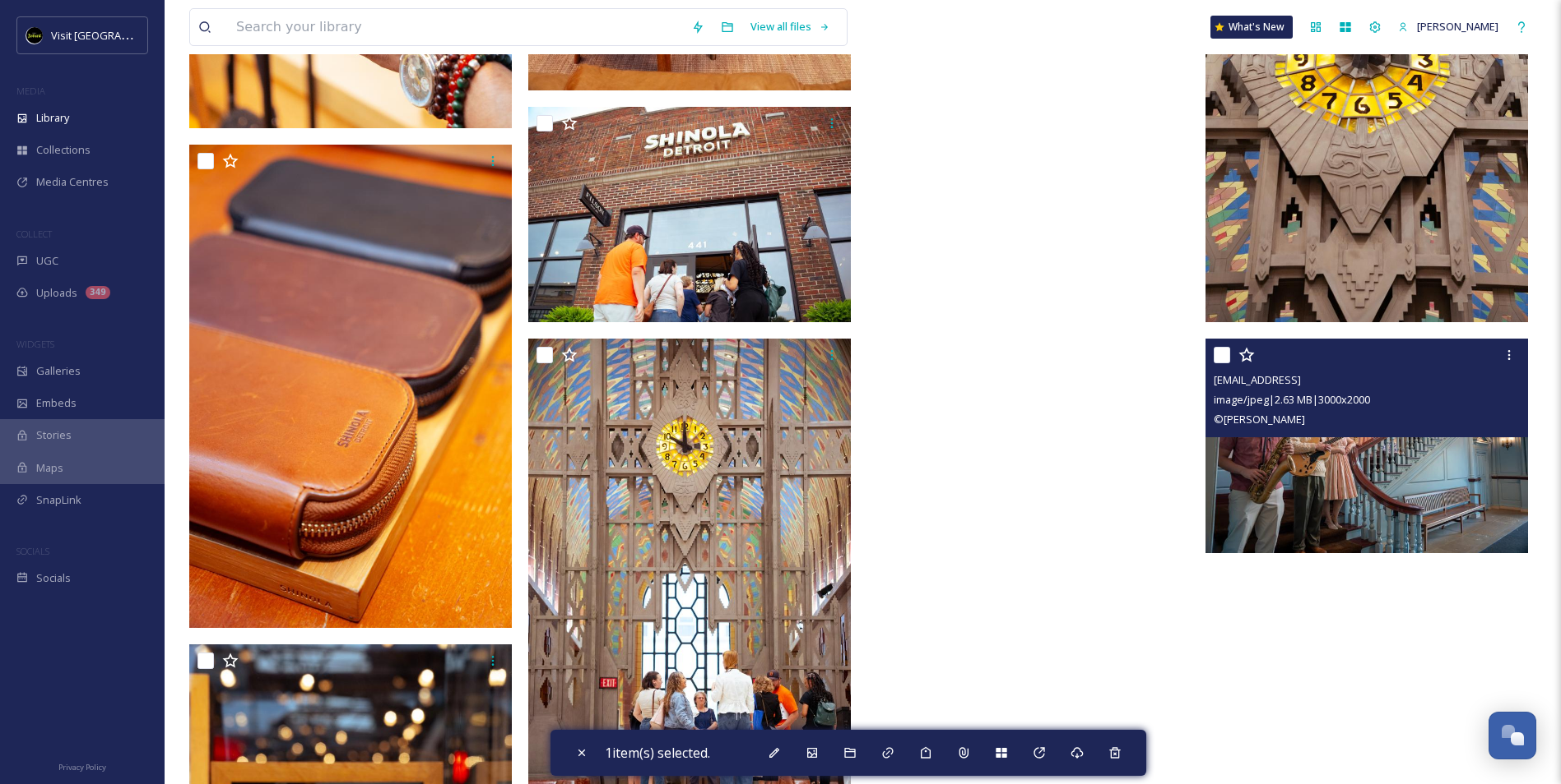
click at [1219, 355] on input "checkbox" at bounding box center [1222, 355] width 17 height 17
checkbox input "true"
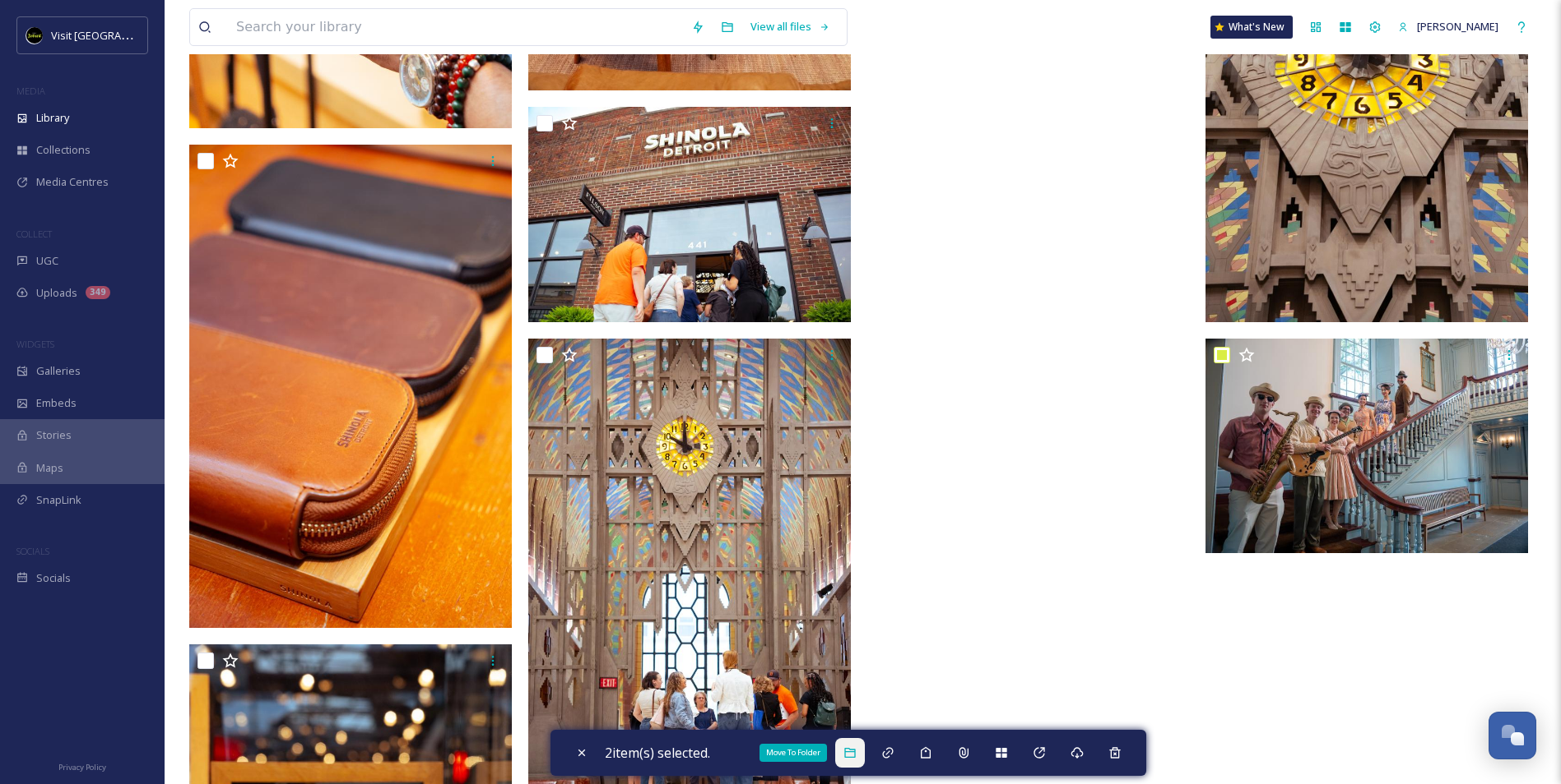
click at [864, 759] on div "Move To Folder" at bounding box center [850, 754] width 29 height 29
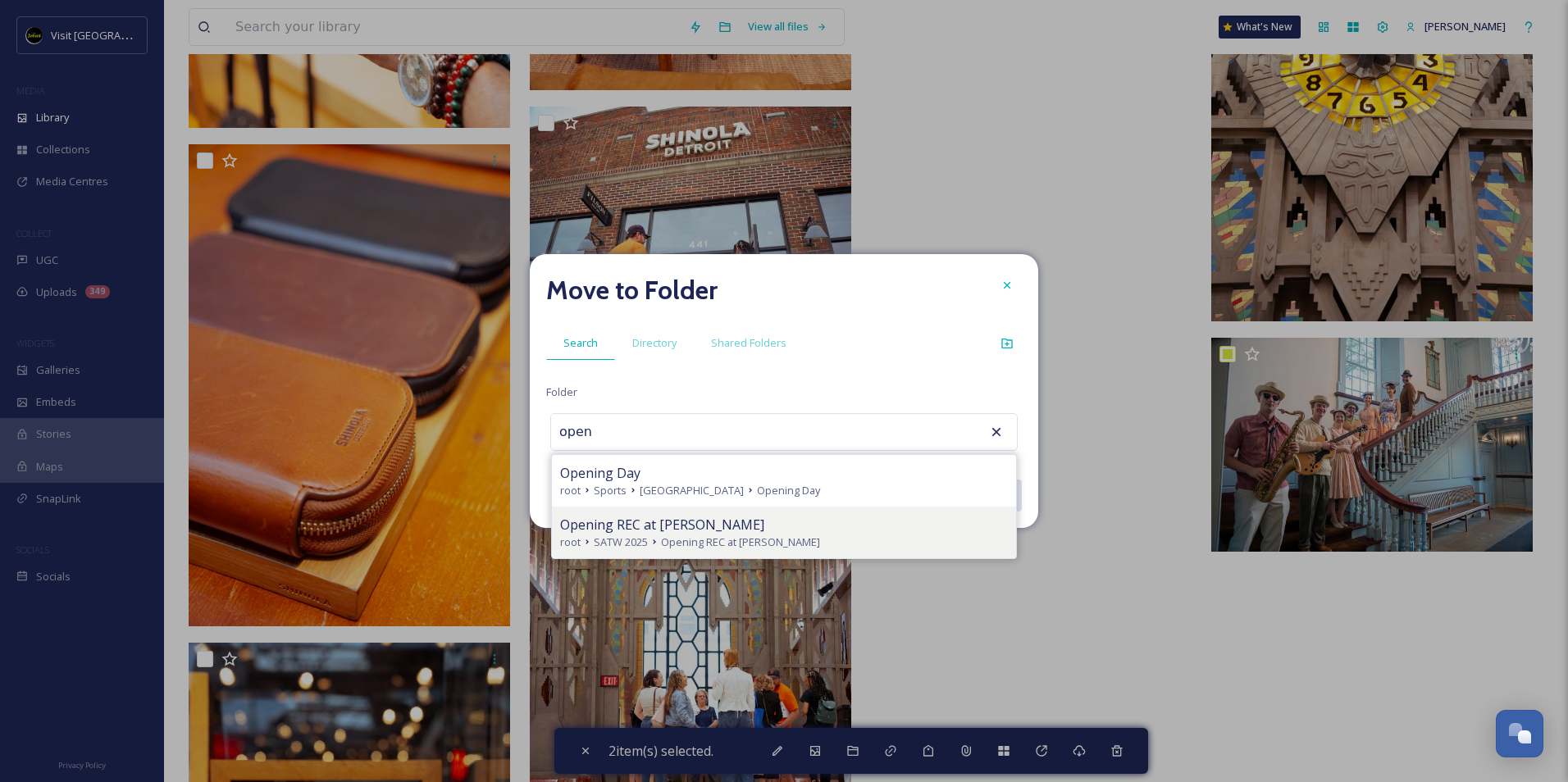
click at [723, 535] on span "Opening REC at [PERSON_NAME]" at bounding box center [741, 543] width 159 height 16
type input "Opening REC at [PERSON_NAME]"
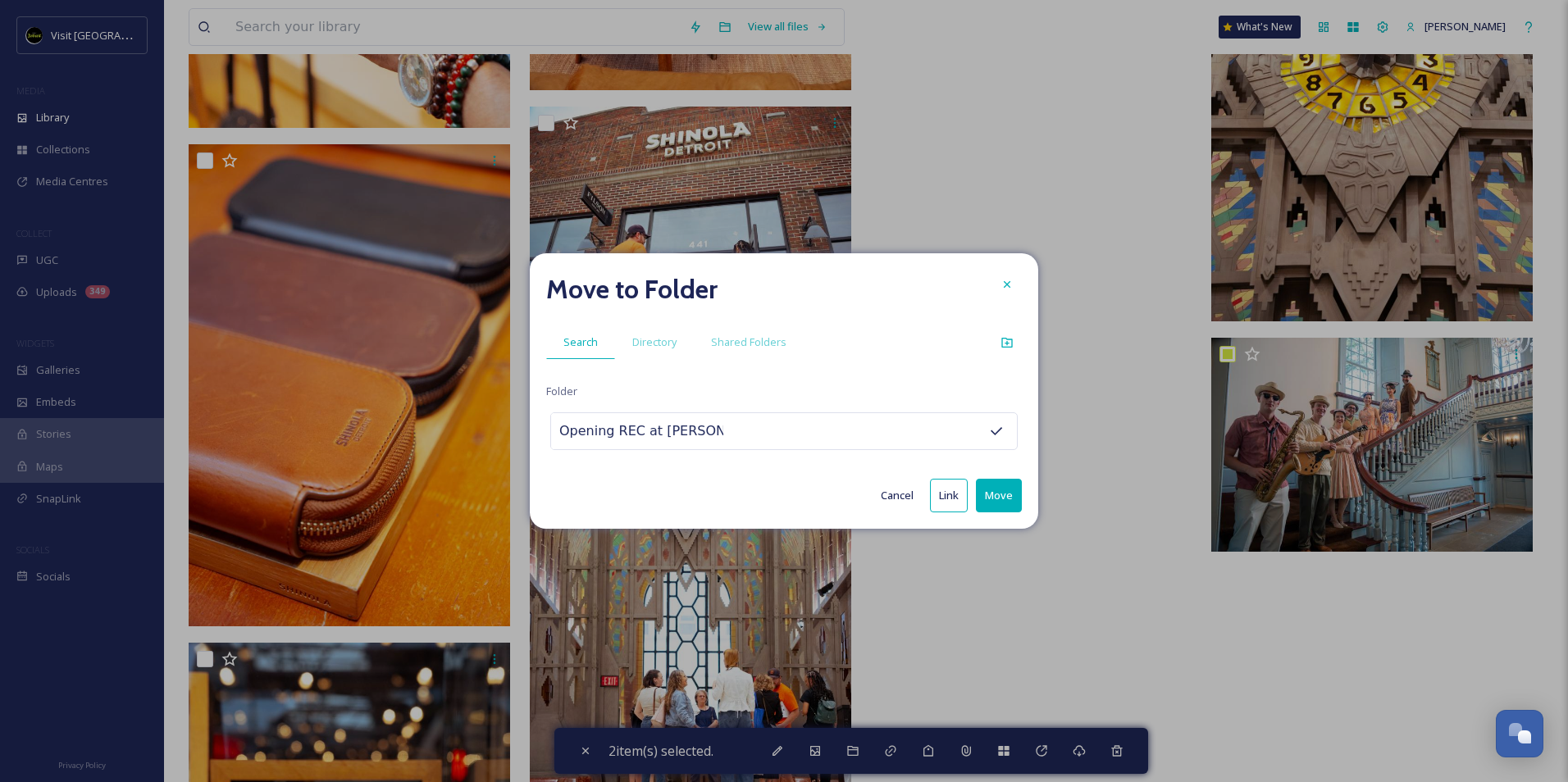
click at [1004, 498] on button "Move" at bounding box center [999, 496] width 46 height 33
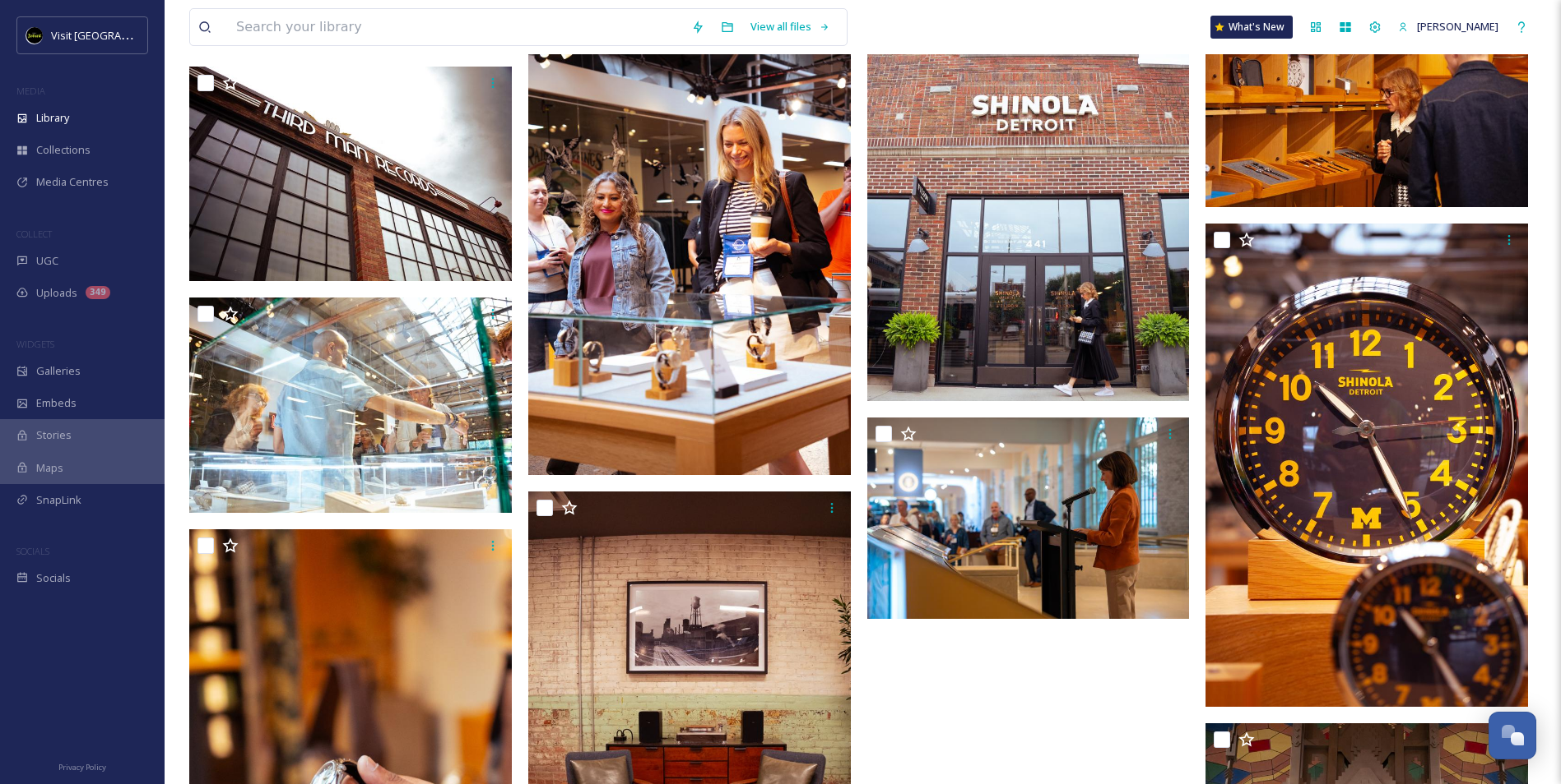
scroll to position [12947, 0]
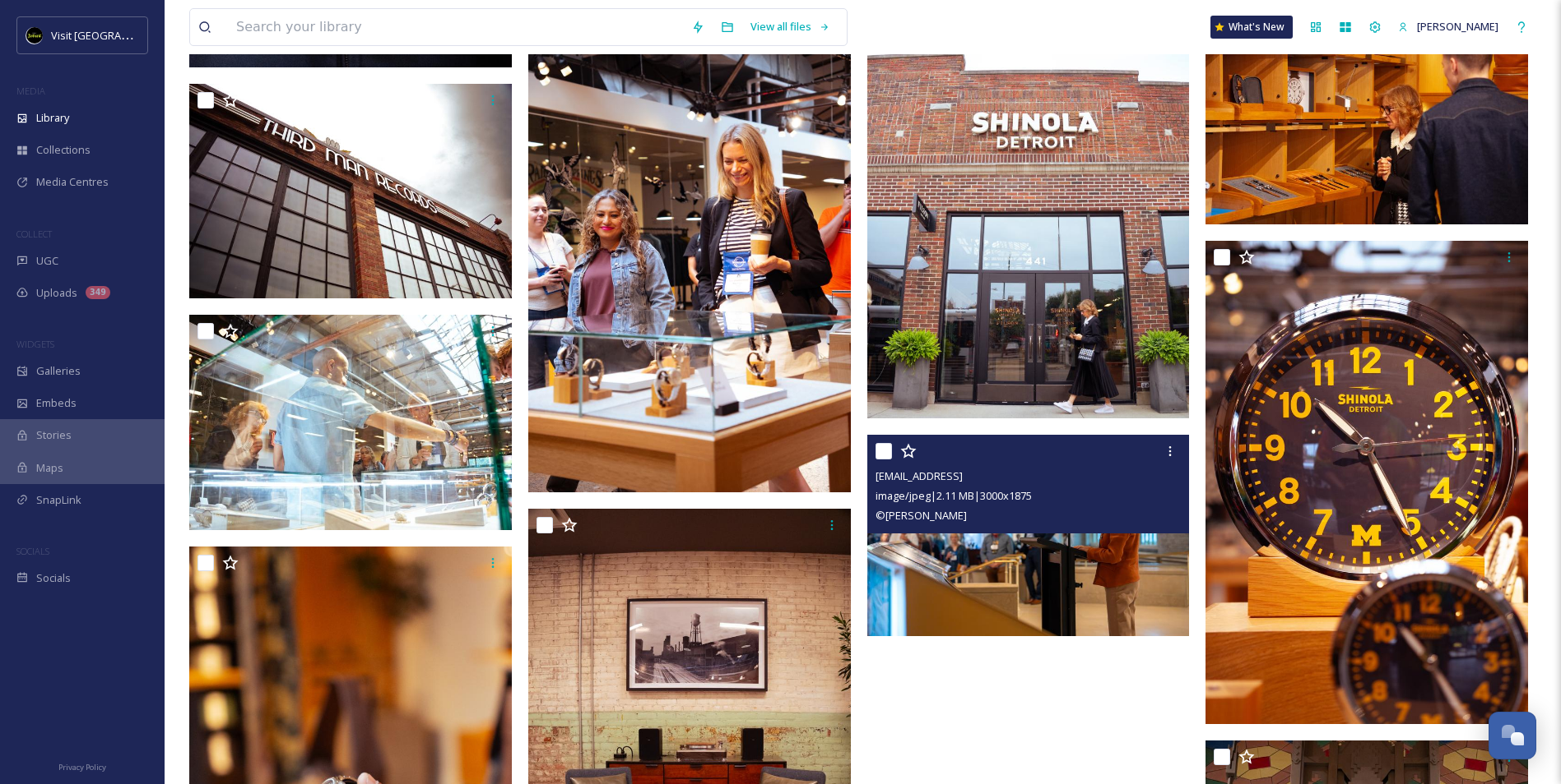
click at [882, 453] on input "checkbox" at bounding box center [884, 451] width 17 height 17
checkbox input "true"
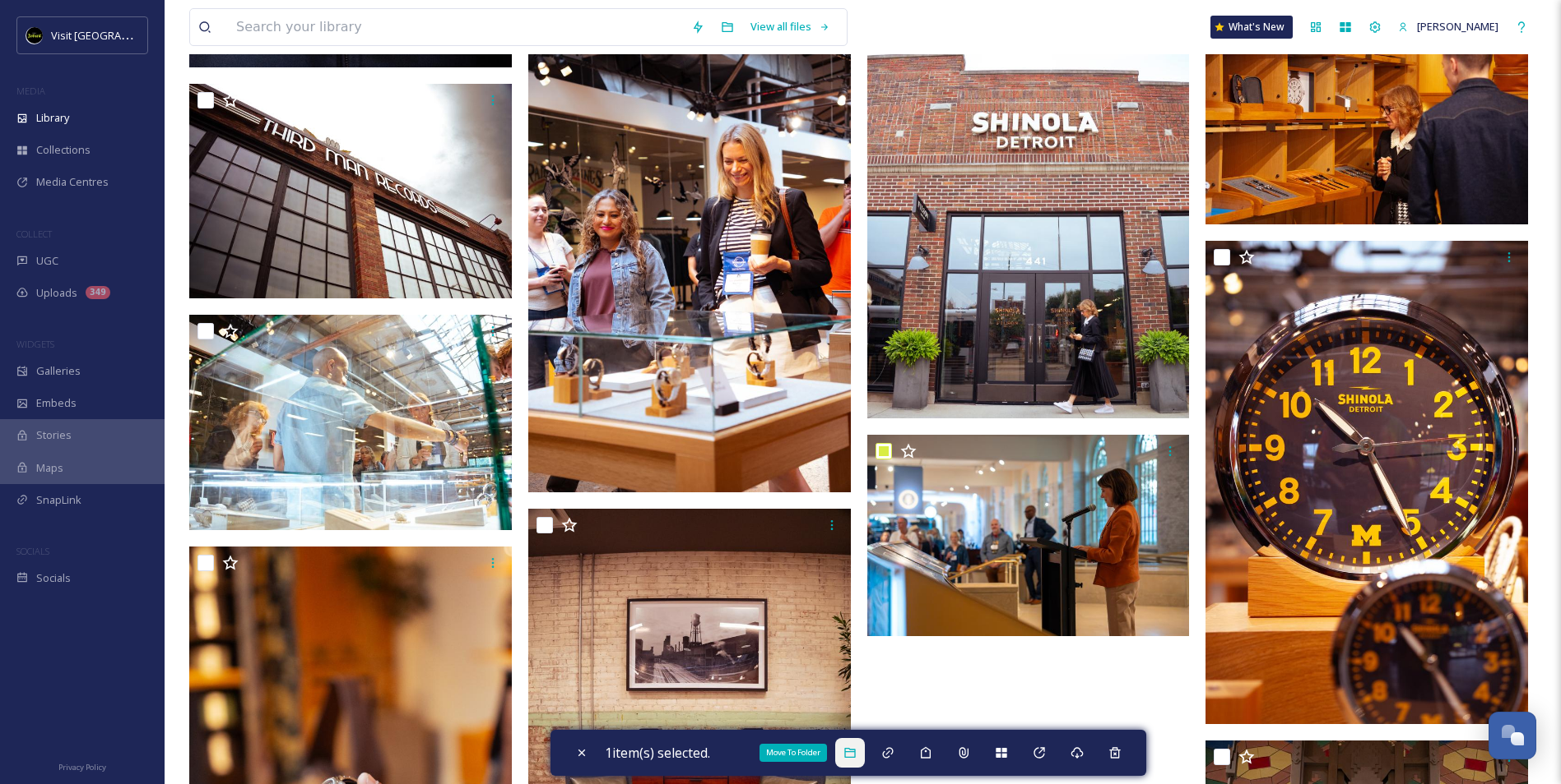
click at [861, 756] on div "Move To Folder" at bounding box center [850, 754] width 29 height 29
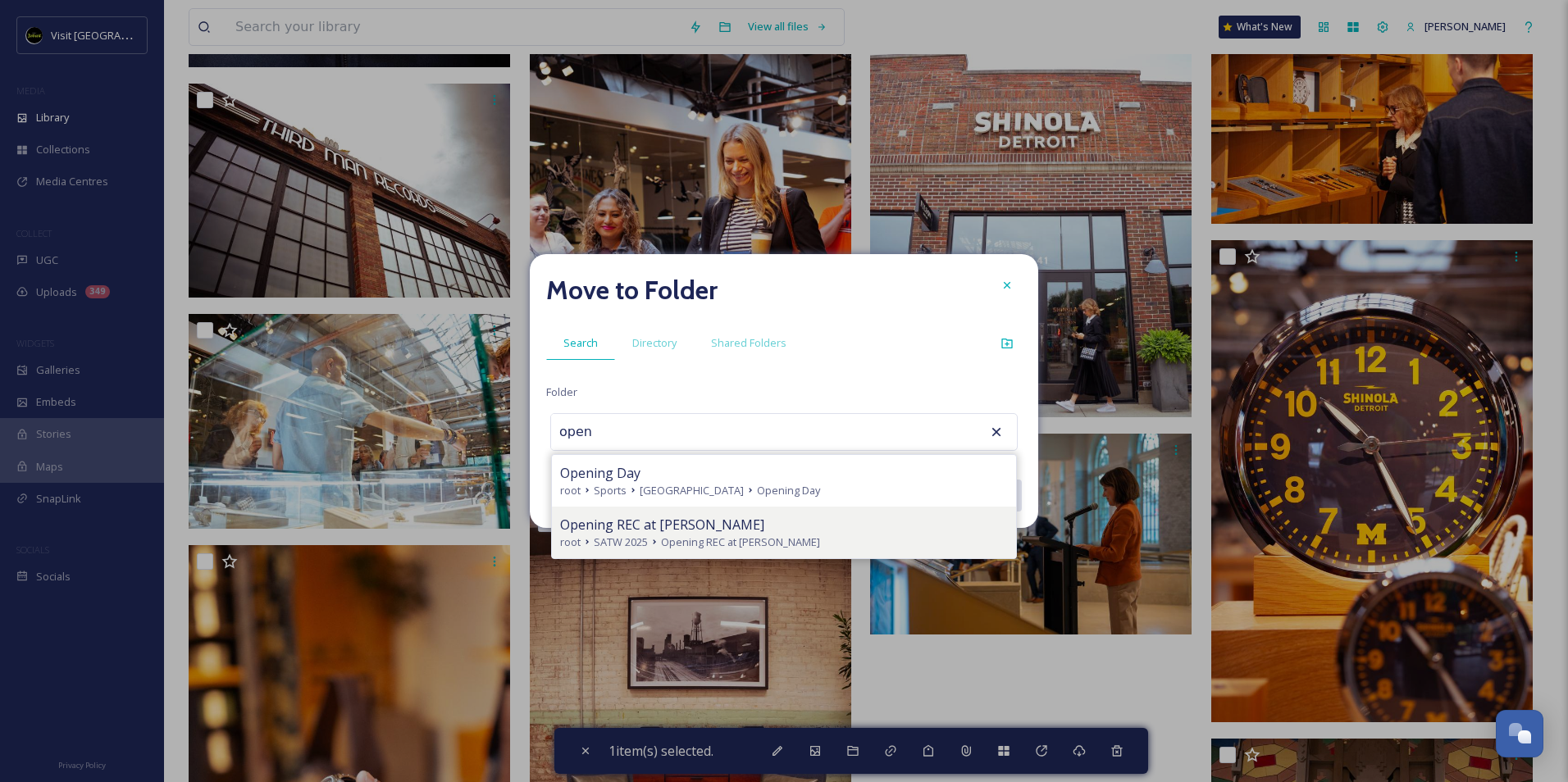
click at [687, 520] on span "Opening REC at [PERSON_NAME]" at bounding box center [662, 525] width 204 height 20
type input "Opening REC at [PERSON_NAME]"
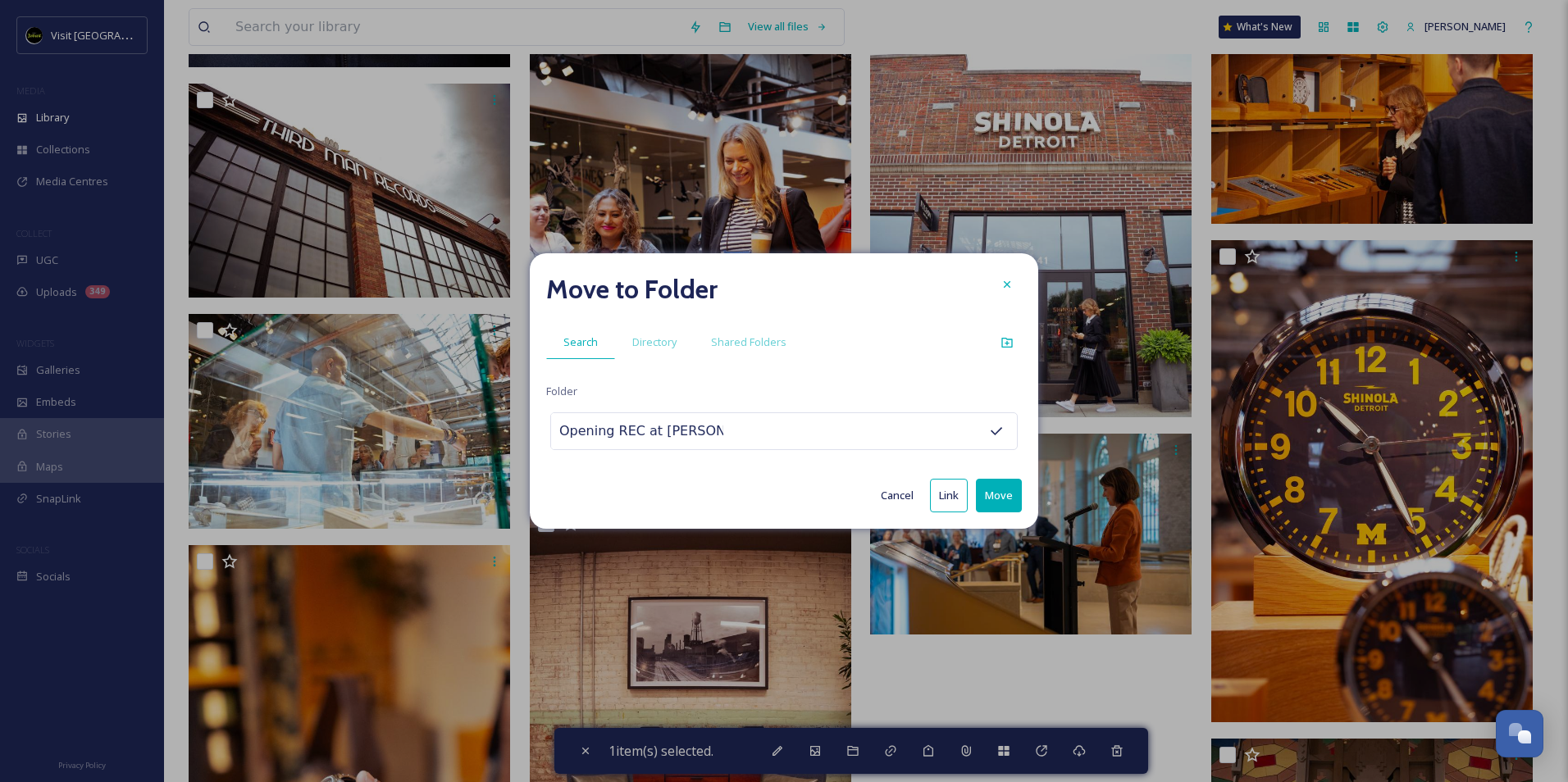
click at [1007, 492] on button "Move" at bounding box center [999, 496] width 46 height 33
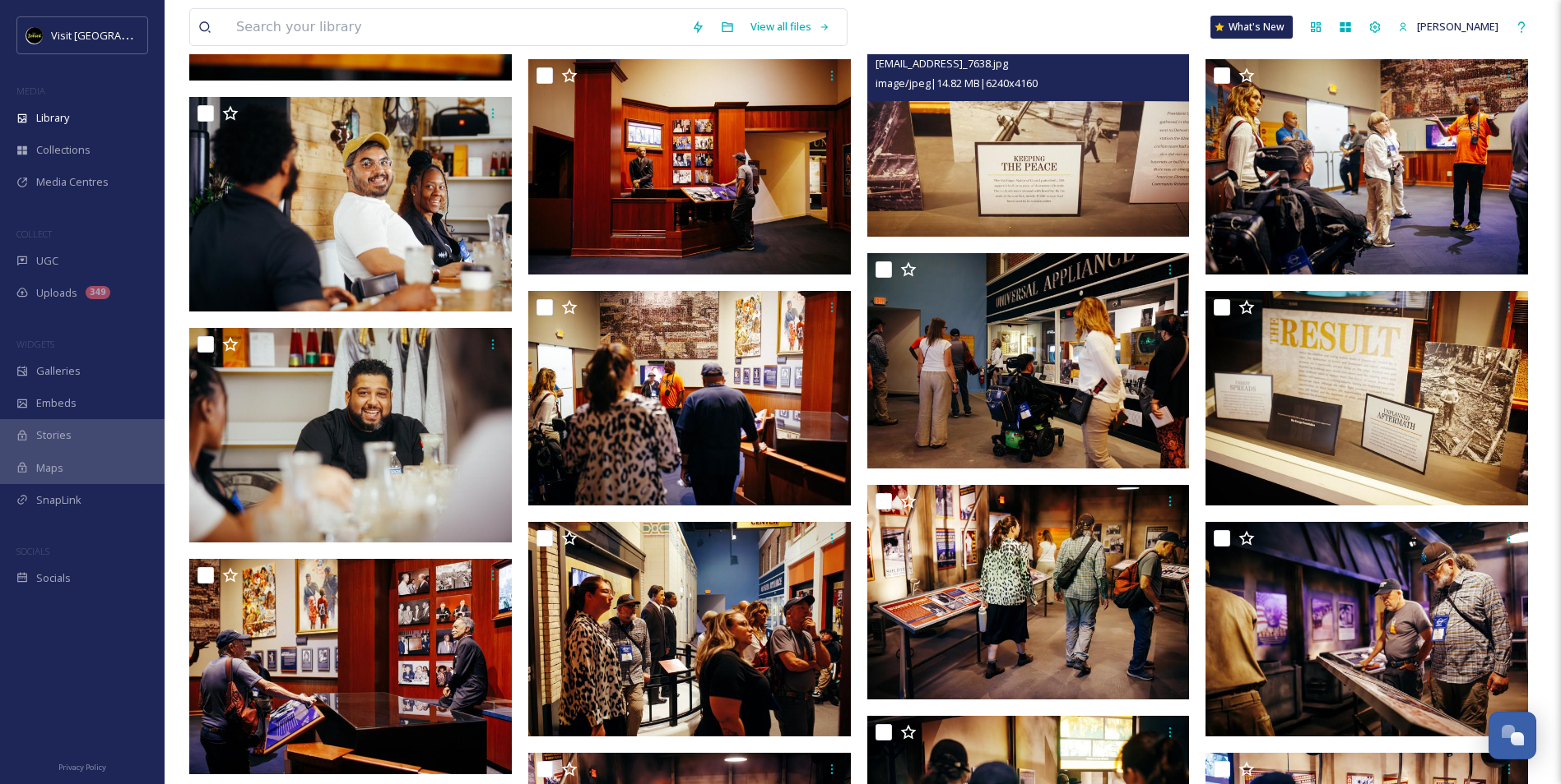
scroll to position [3820, 0]
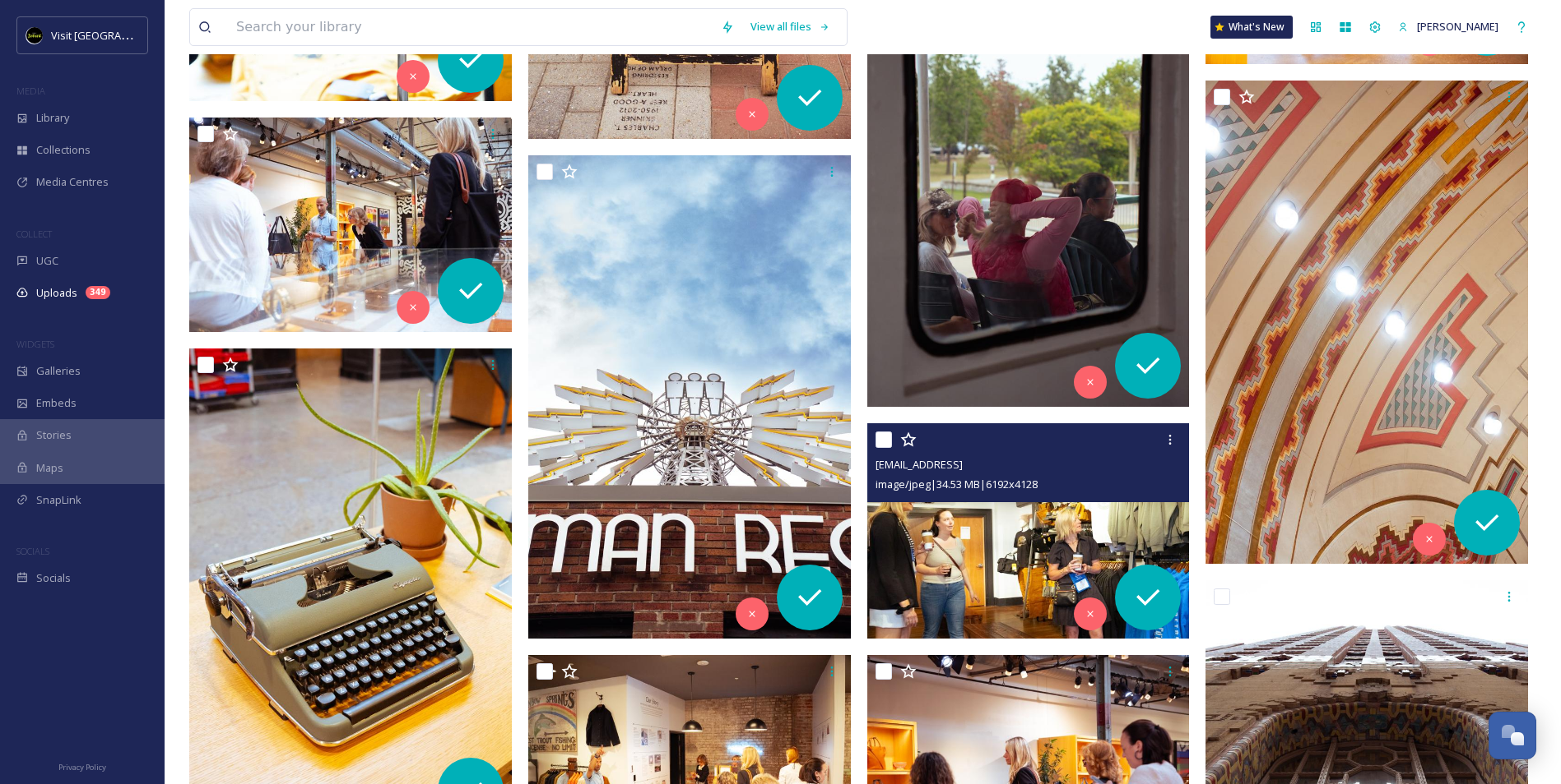
scroll to position [6524, 0]
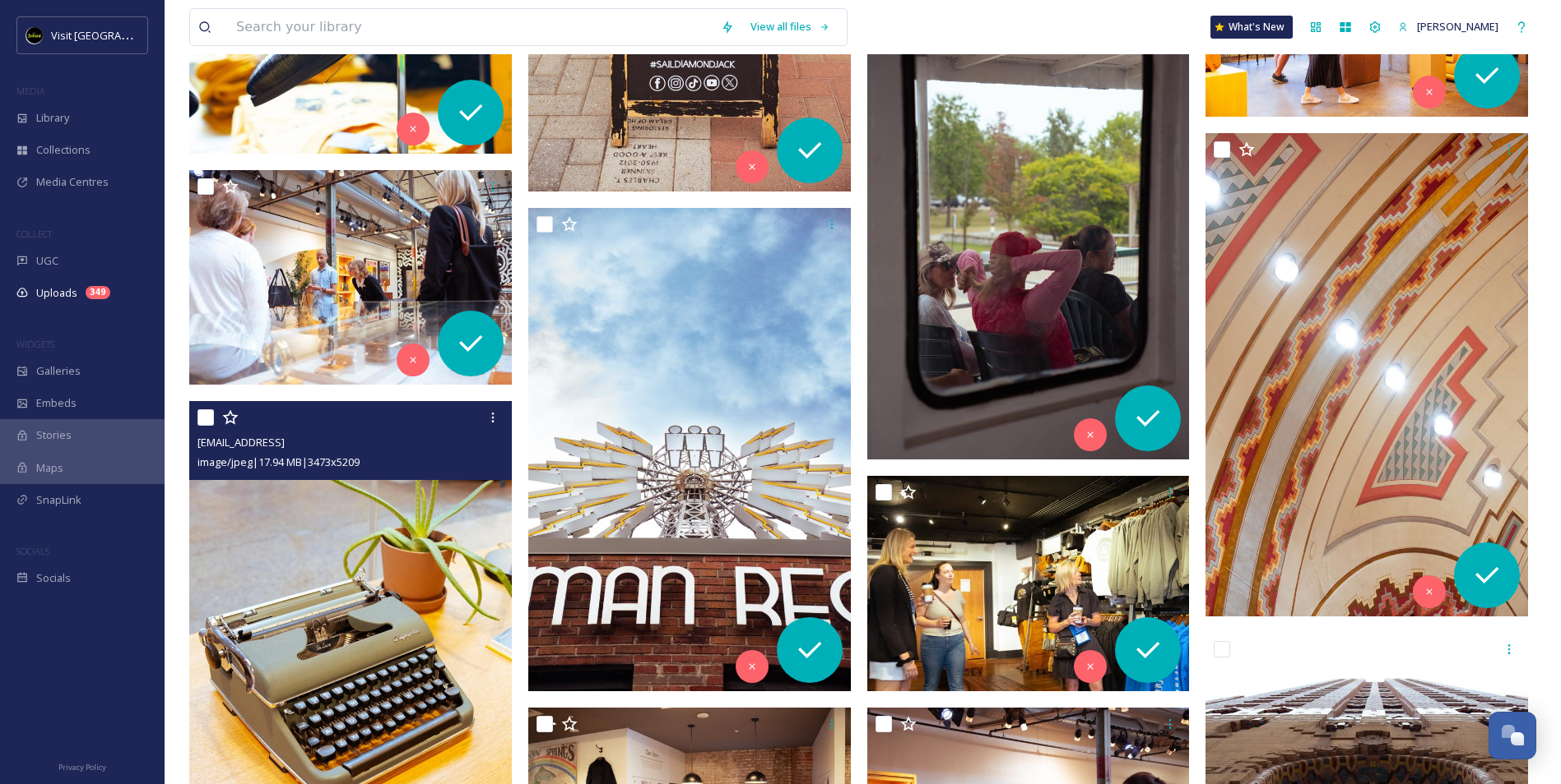
click at [201, 417] on input "checkbox" at bounding box center [205, 418] width 17 height 17
checkbox input "true"
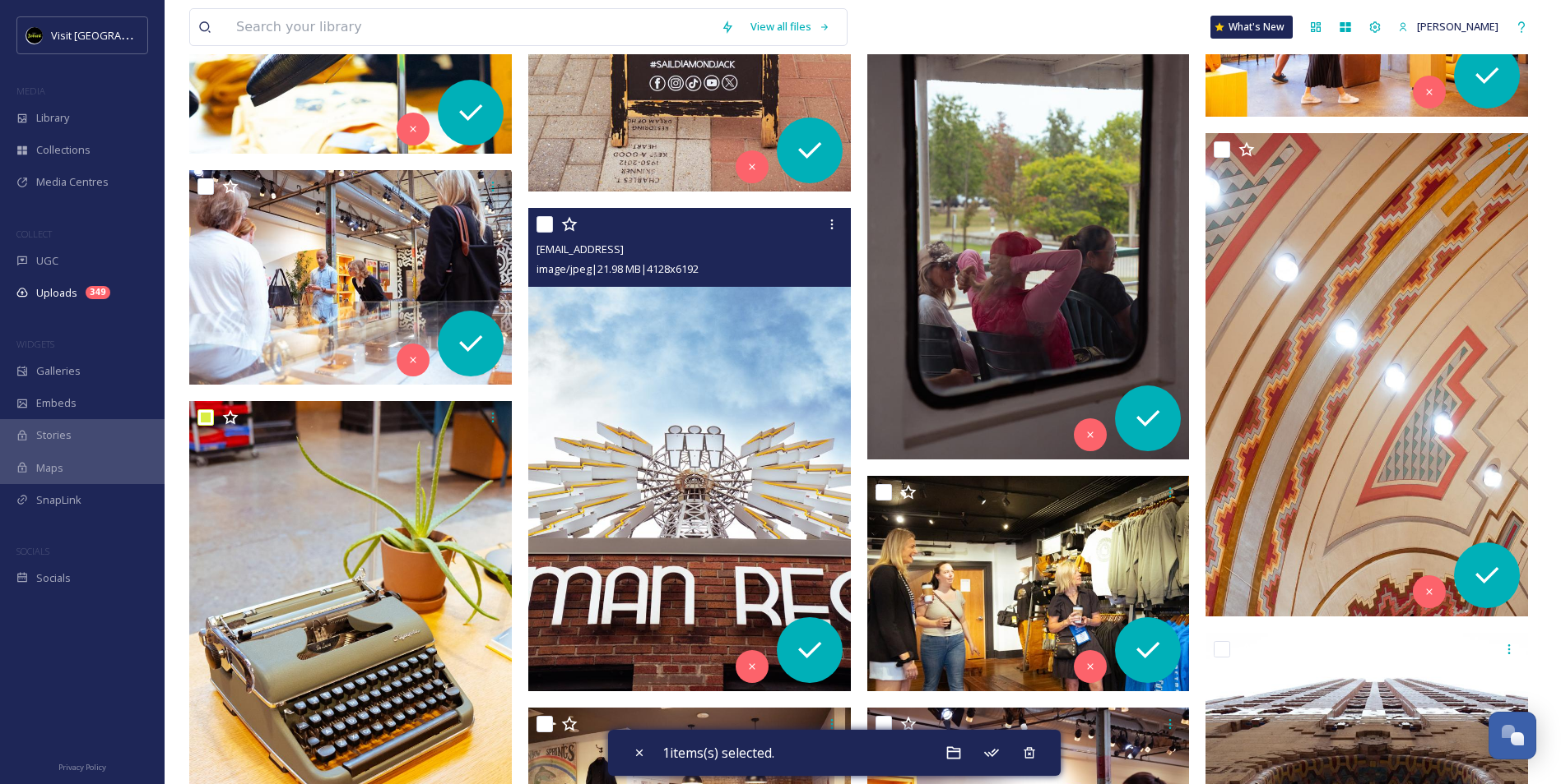
click at [543, 224] on input "checkbox" at bounding box center [545, 224] width 17 height 17
checkbox input "true"
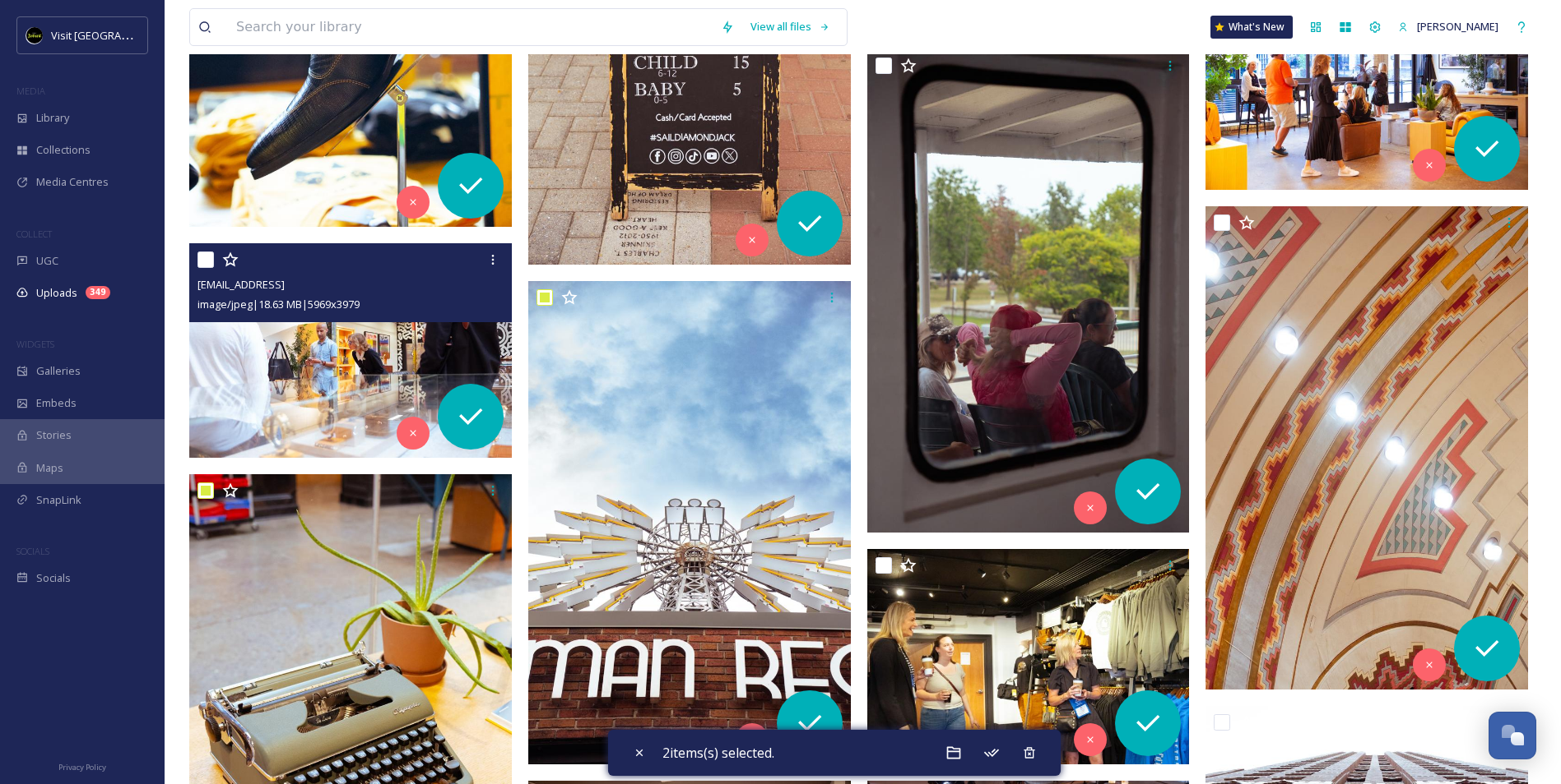
scroll to position [6358, 0]
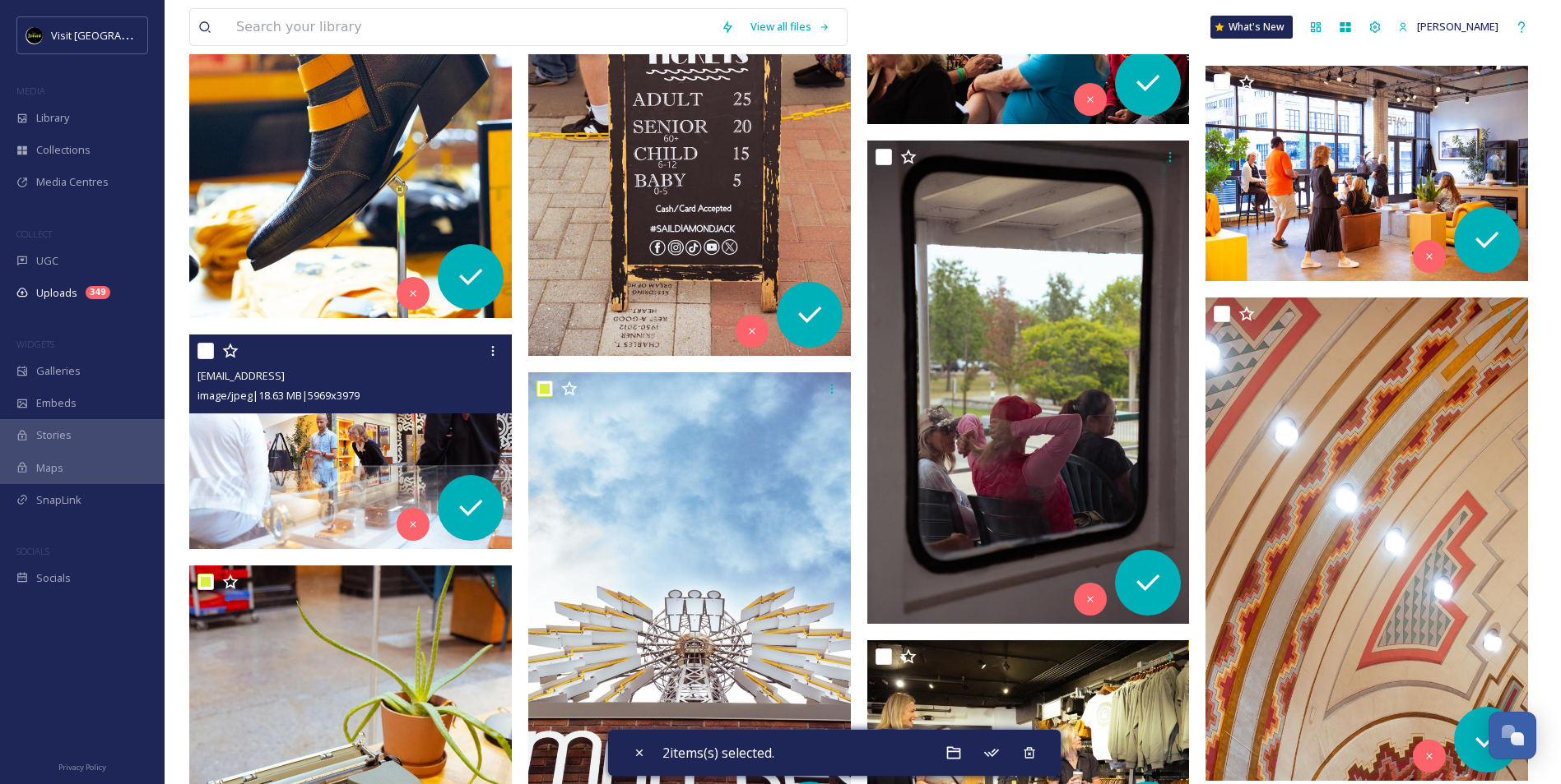
click at [200, 352] on input "checkbox" at bounding box center [205, 351] width 17 height 17
checkbox input "true"
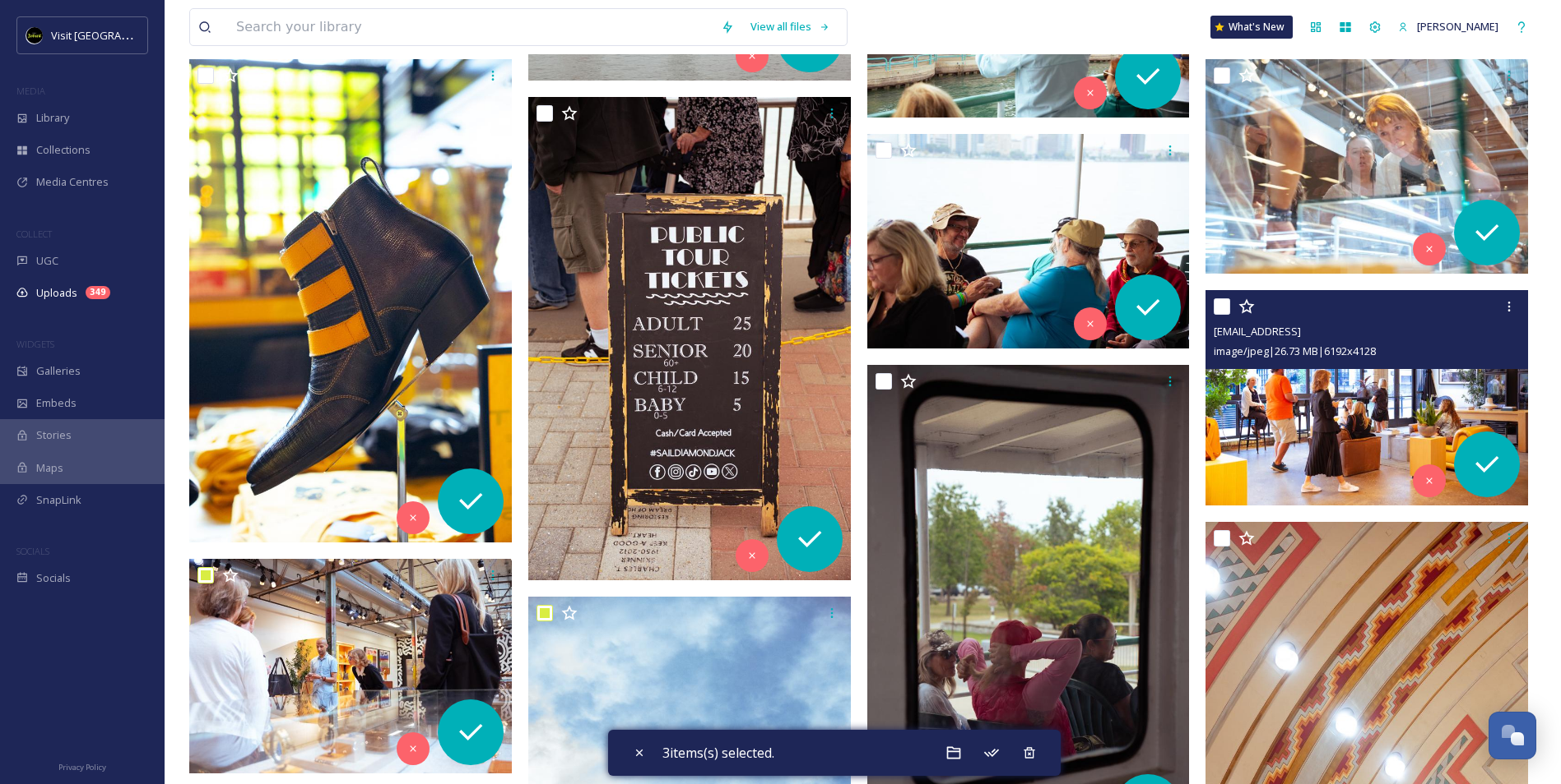
scroll to position [6112, 0]
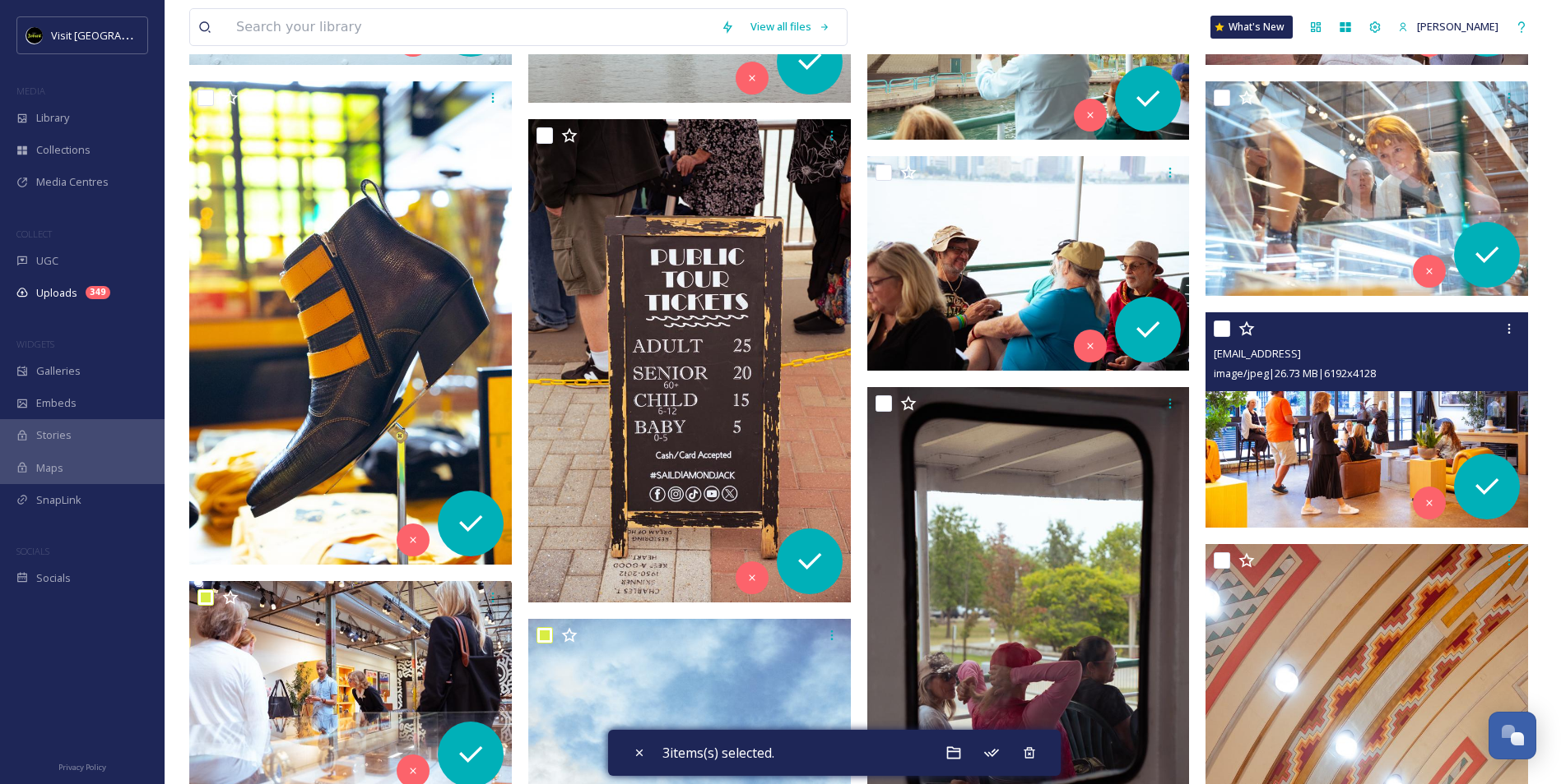
click at [1223, 325] on input "checkbox" at bounding box center [1222, 328] width 17 height 17
checkbox input "true"
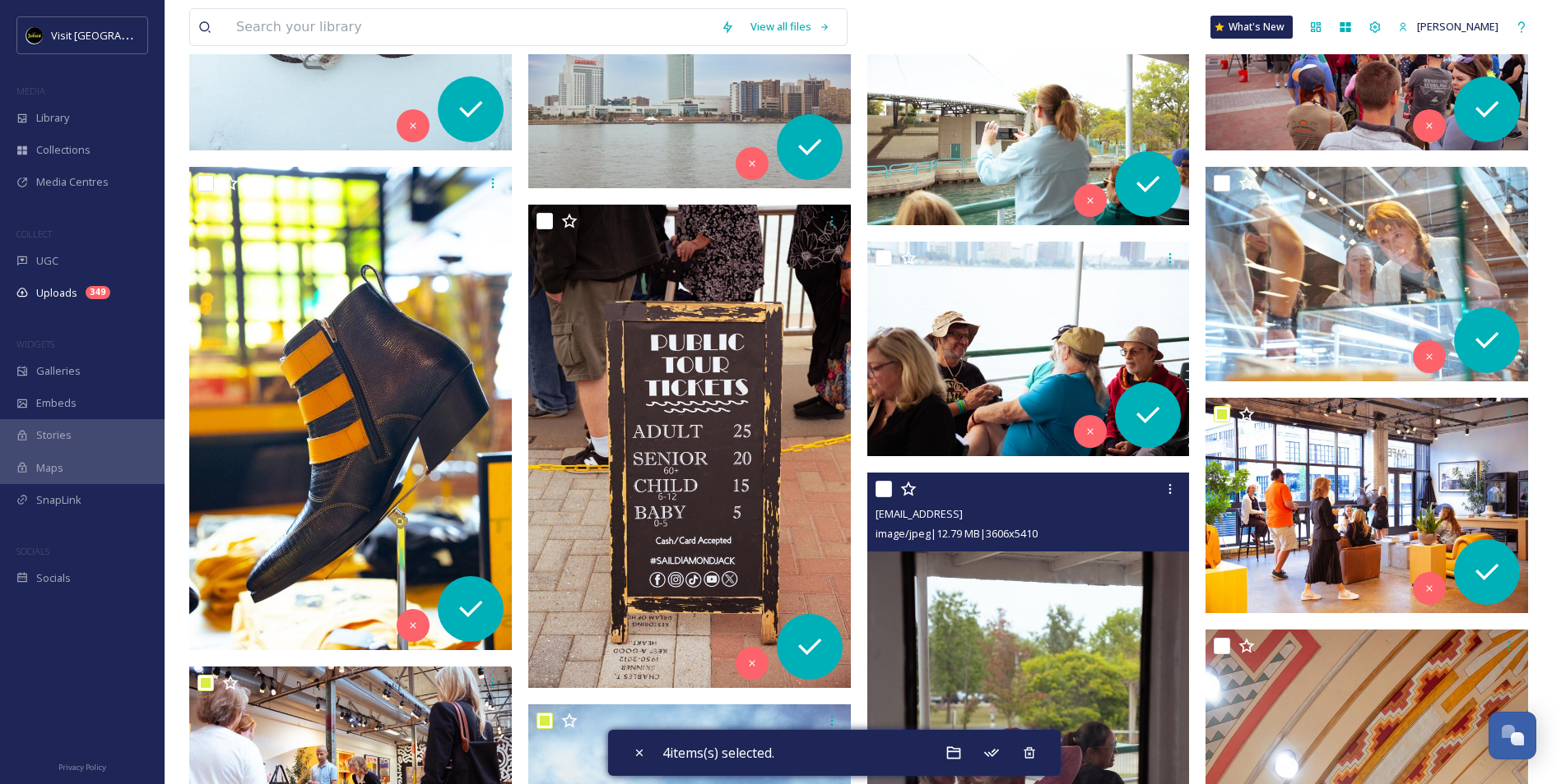
scroll to position [5948, 0]
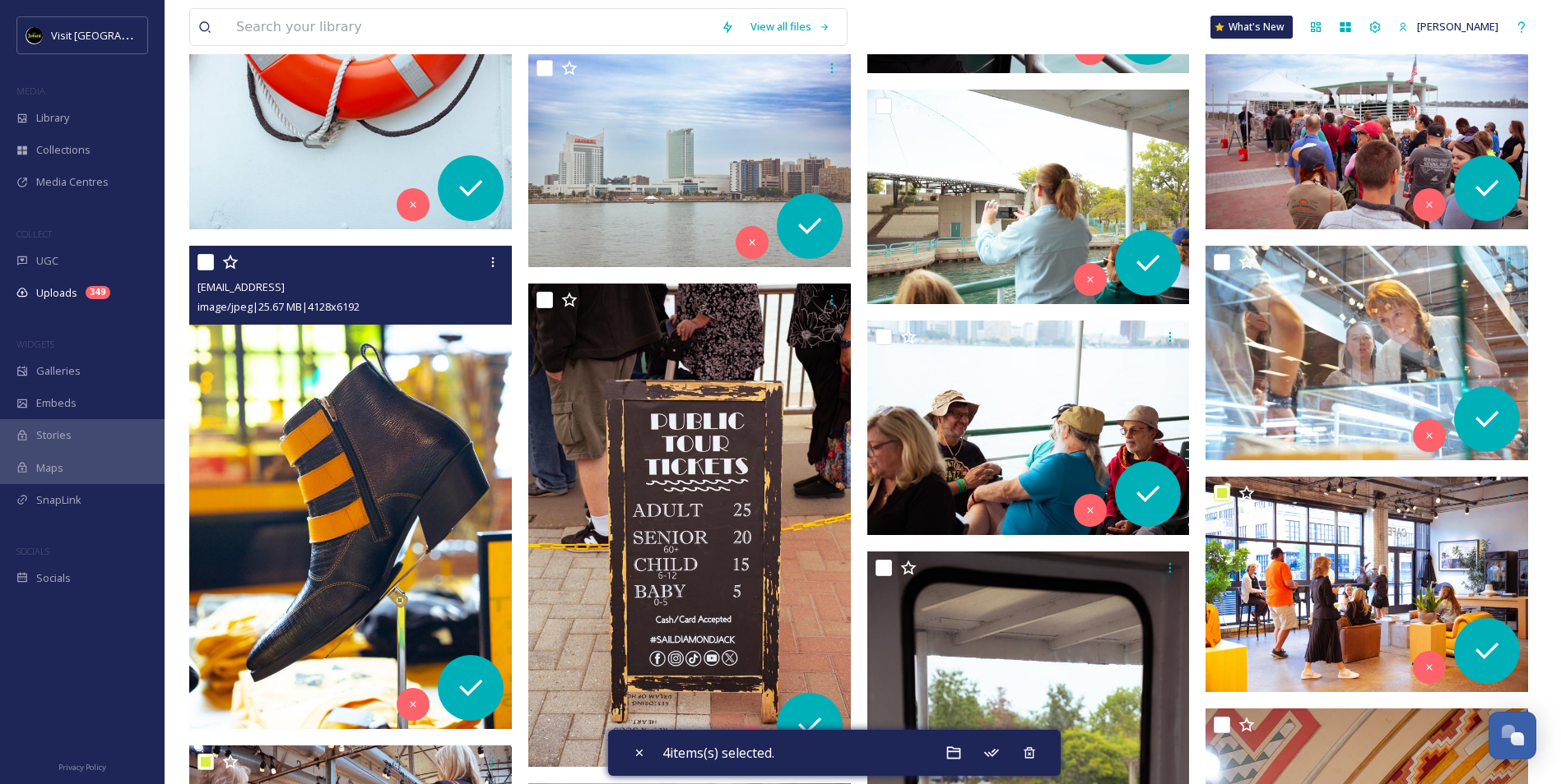
click at [205, 261] on input "checkbox" at bounding box center [205, 262] width 17 height 17
checkbox input "true"
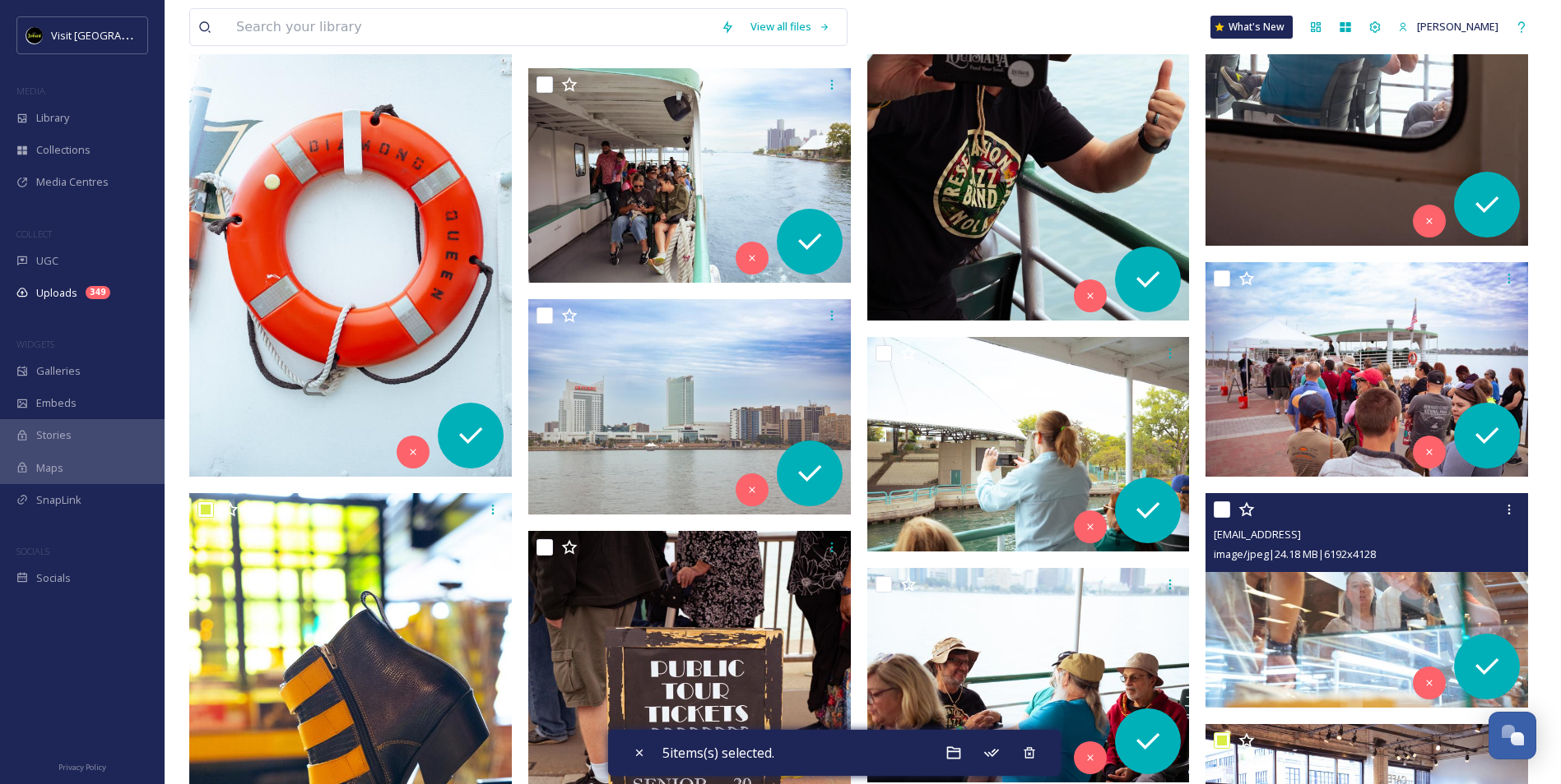
scroll to position [5619, 0]
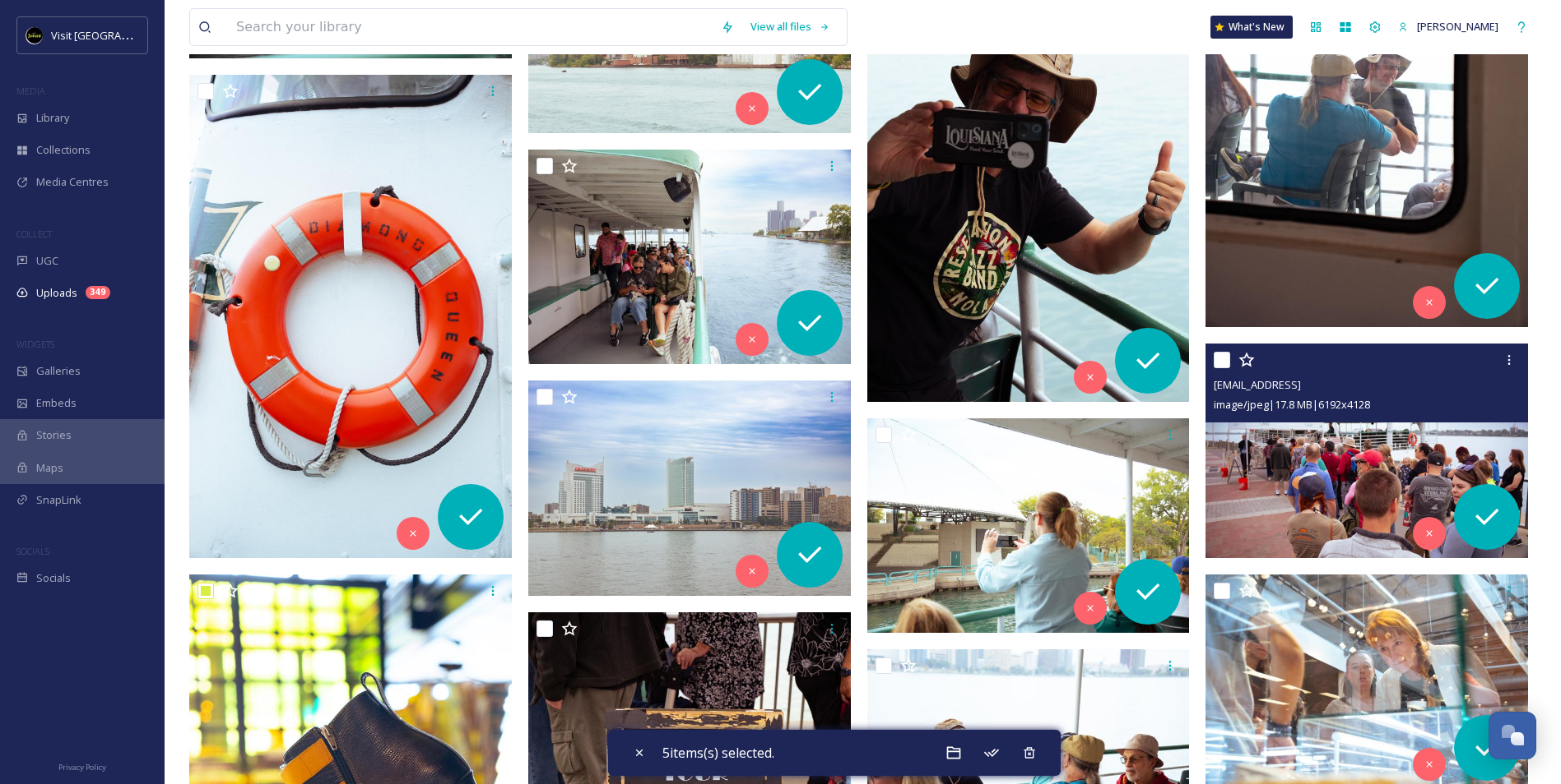
click at [1219, 361] on input "checkbox" at bounding box center [1222, 360] width 17 height 17
checkbox input "true"
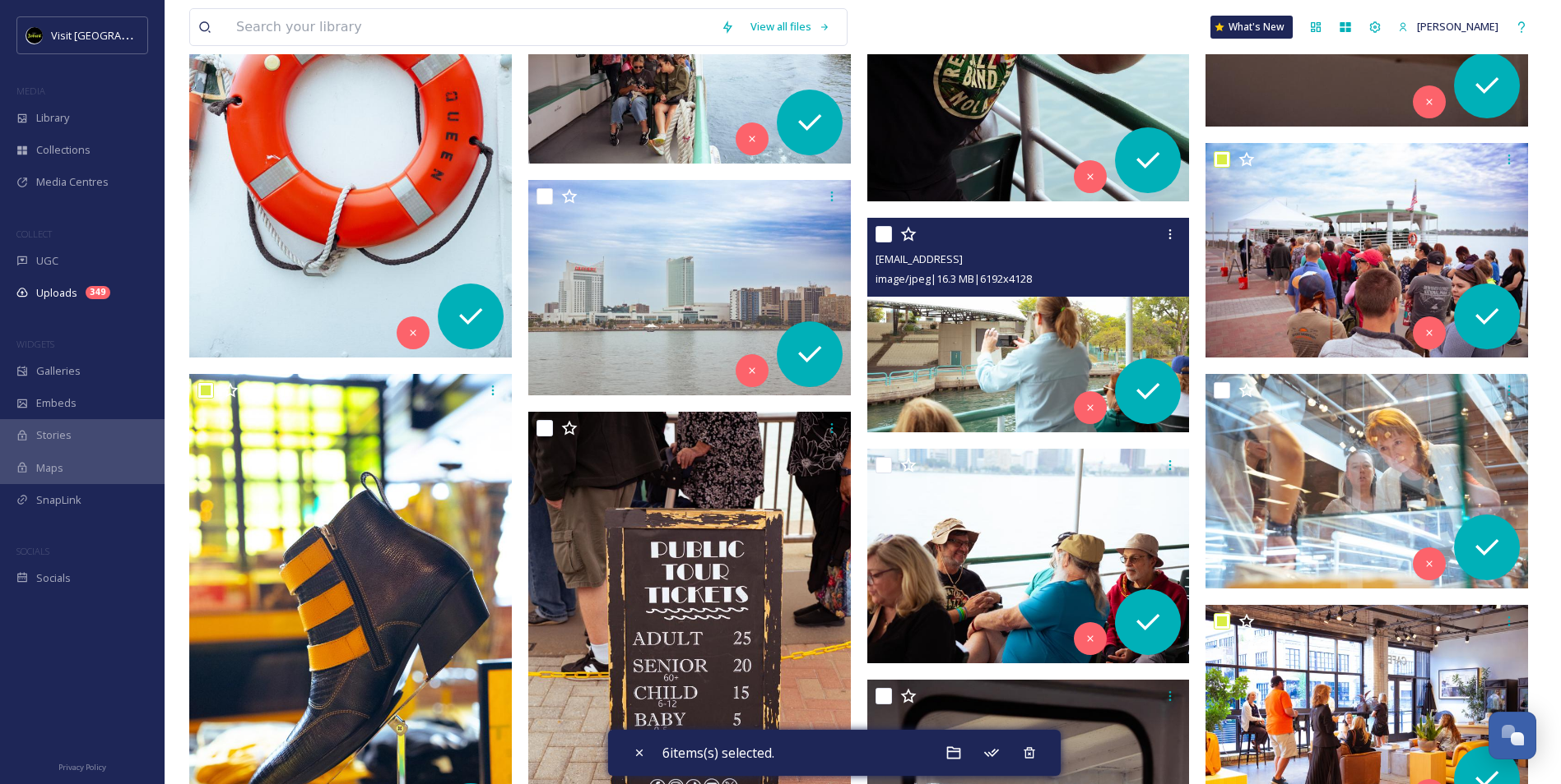
scroll to position [5865, 0]
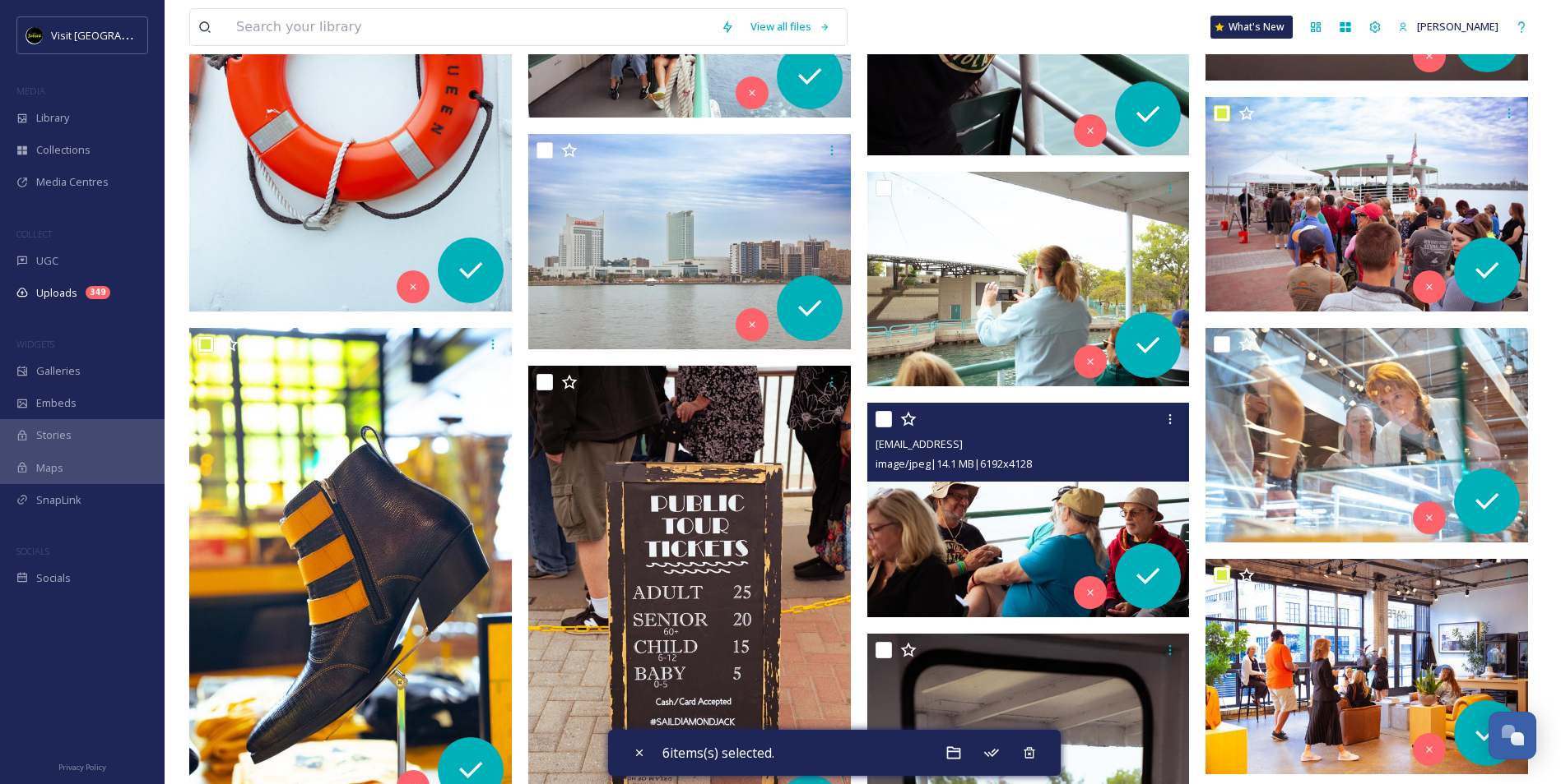
click at [886, 419] on input "checkbox" at bounding box center [884, 419] width 17 height 17
checkbox input "true"
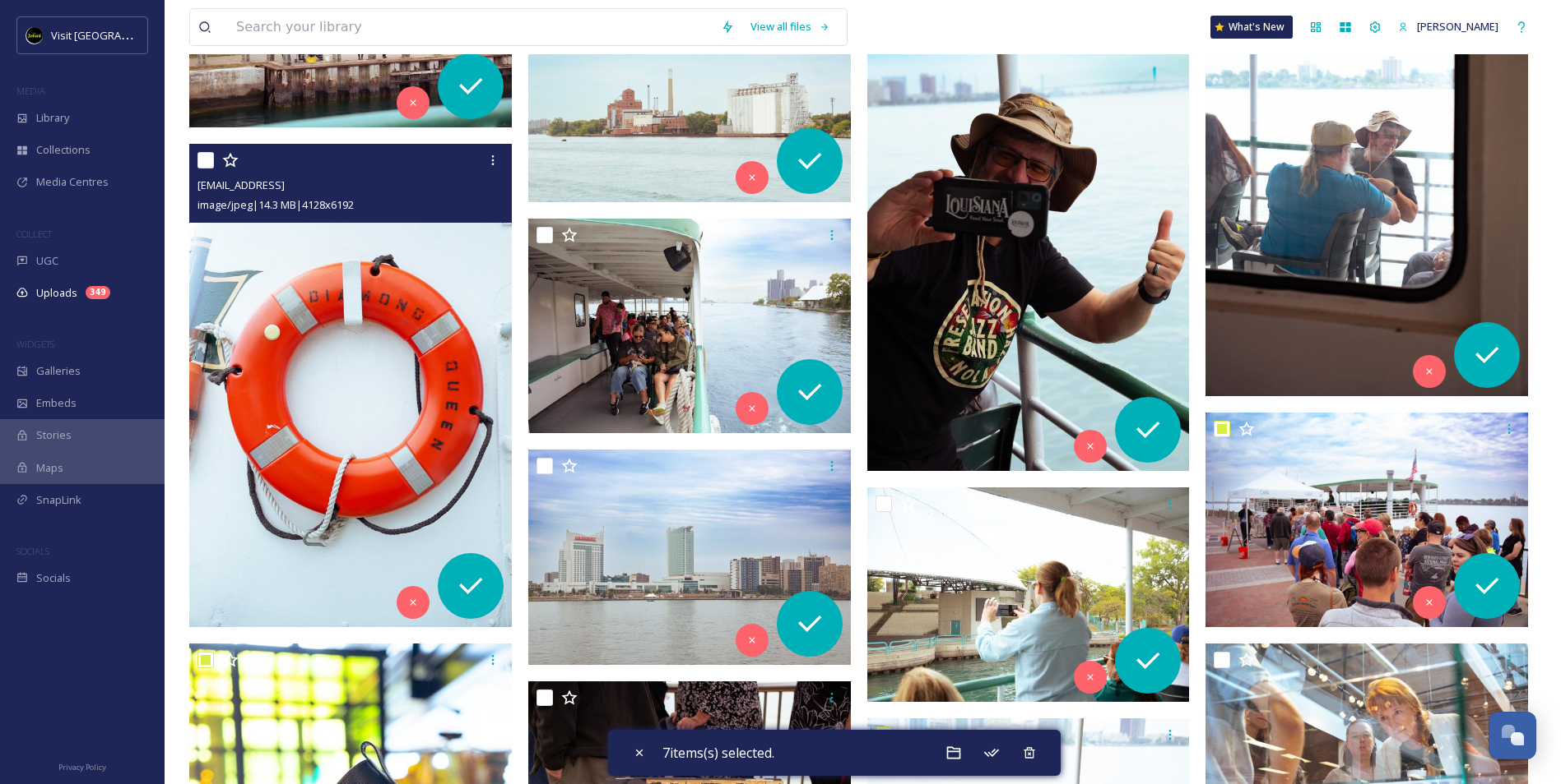
scroll to position [5536, 0]
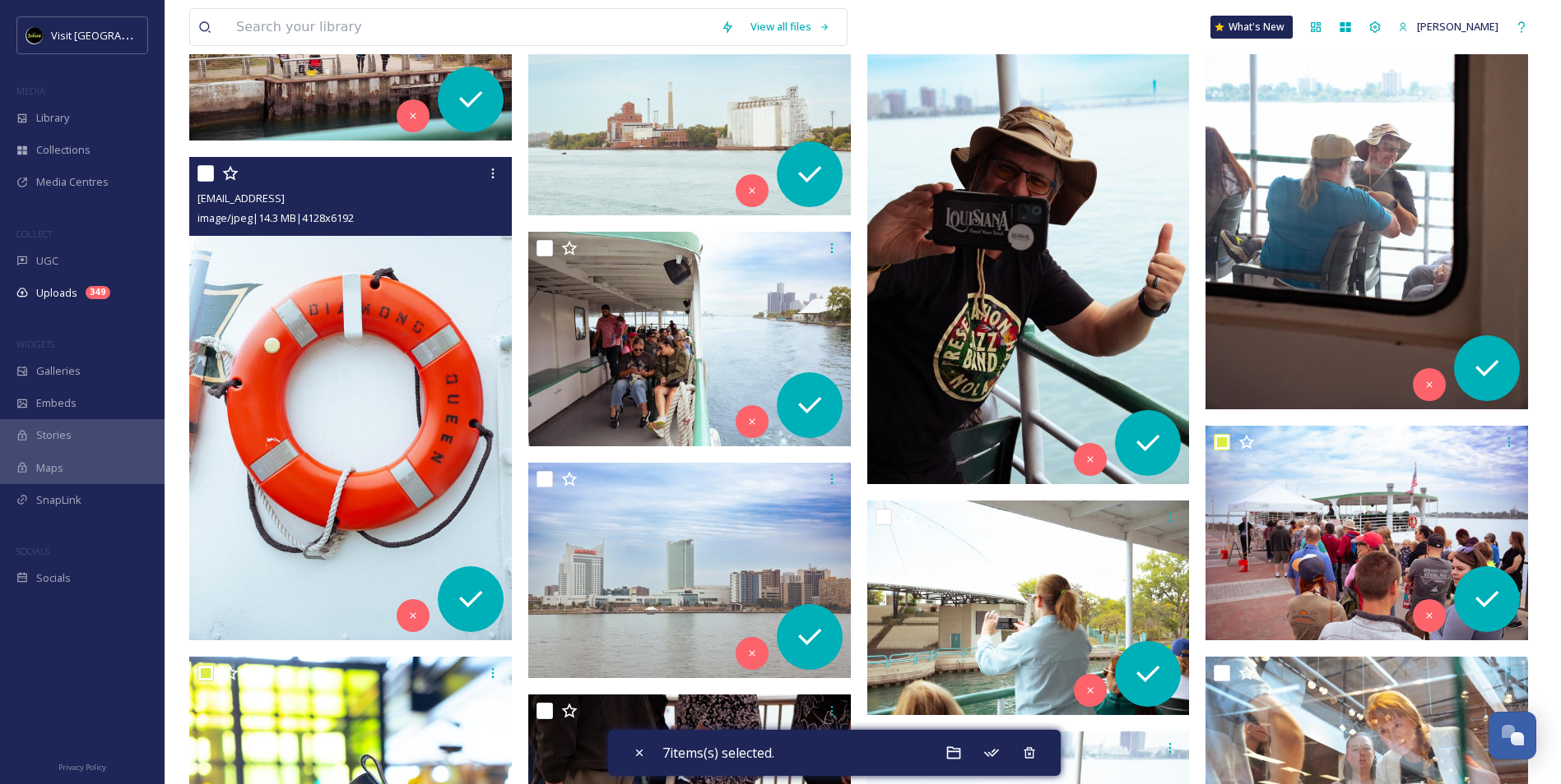
click at [204, 173] on input "checkbox" at bounding box center [205, 173] width 17 height 17
checkbox input "true"
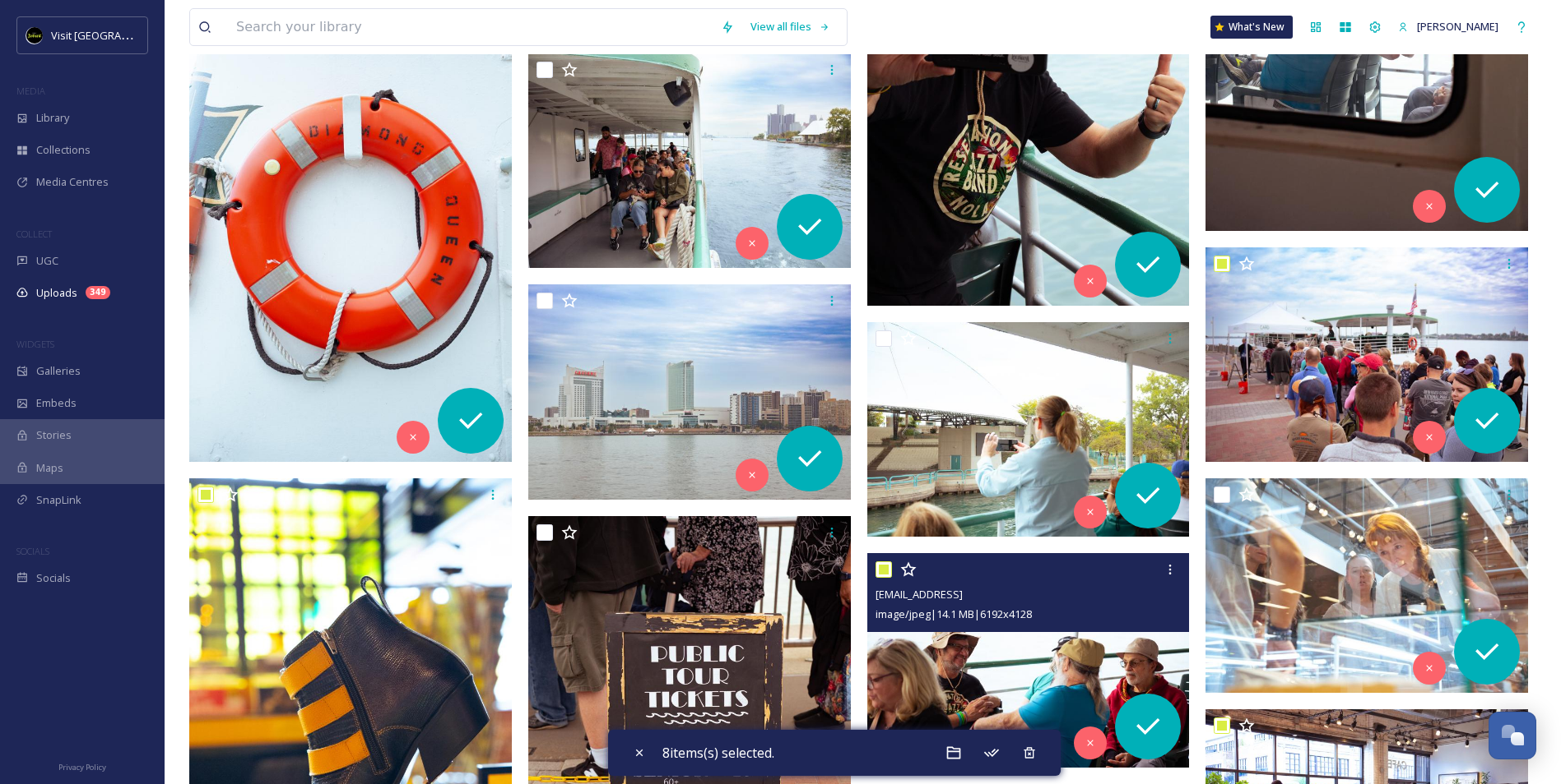
scroll to position [5948, 0]
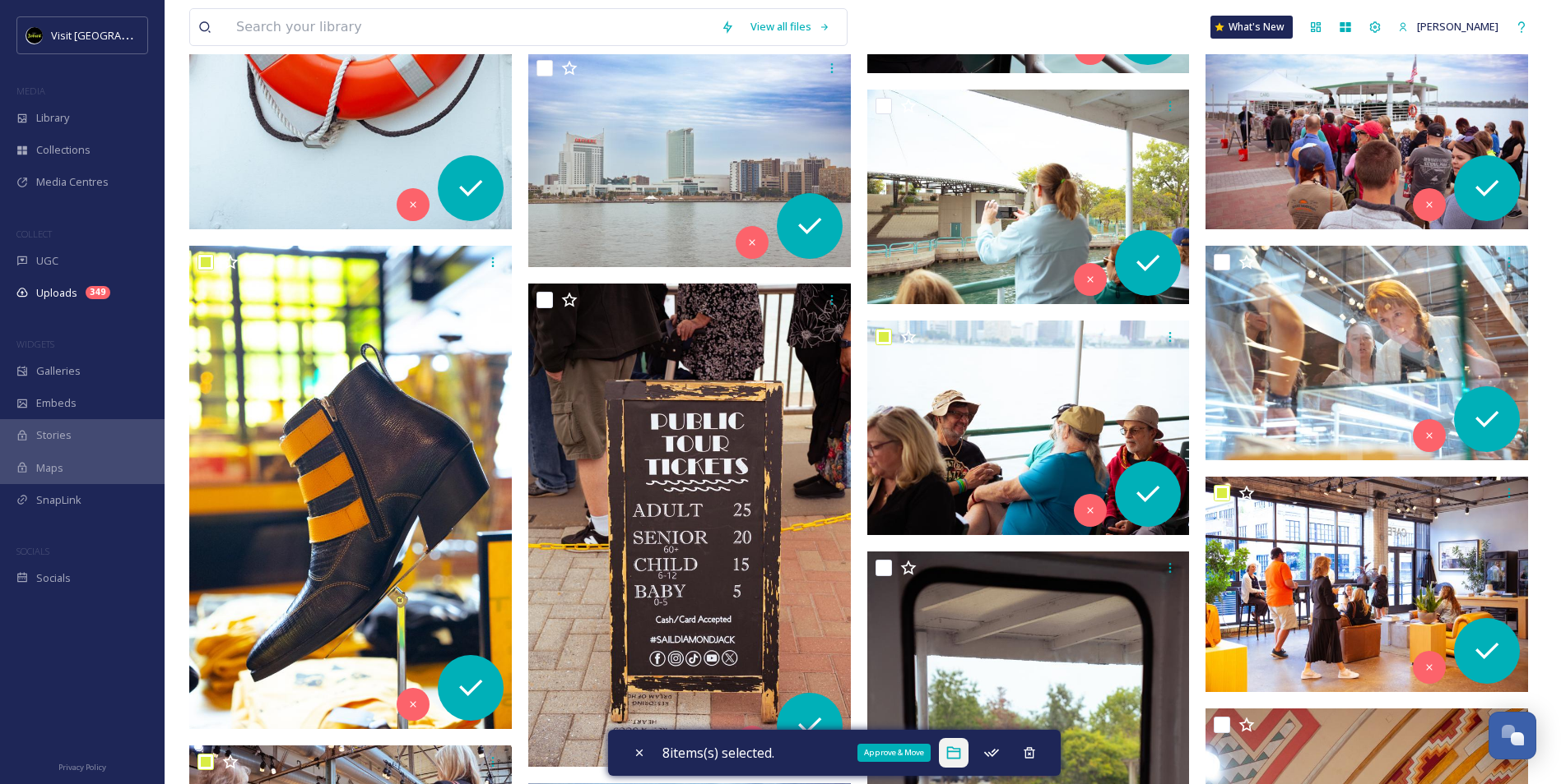
click at [967, 756] on div "Approve & Move" at bounding box center [954, 754] width 29 height 29
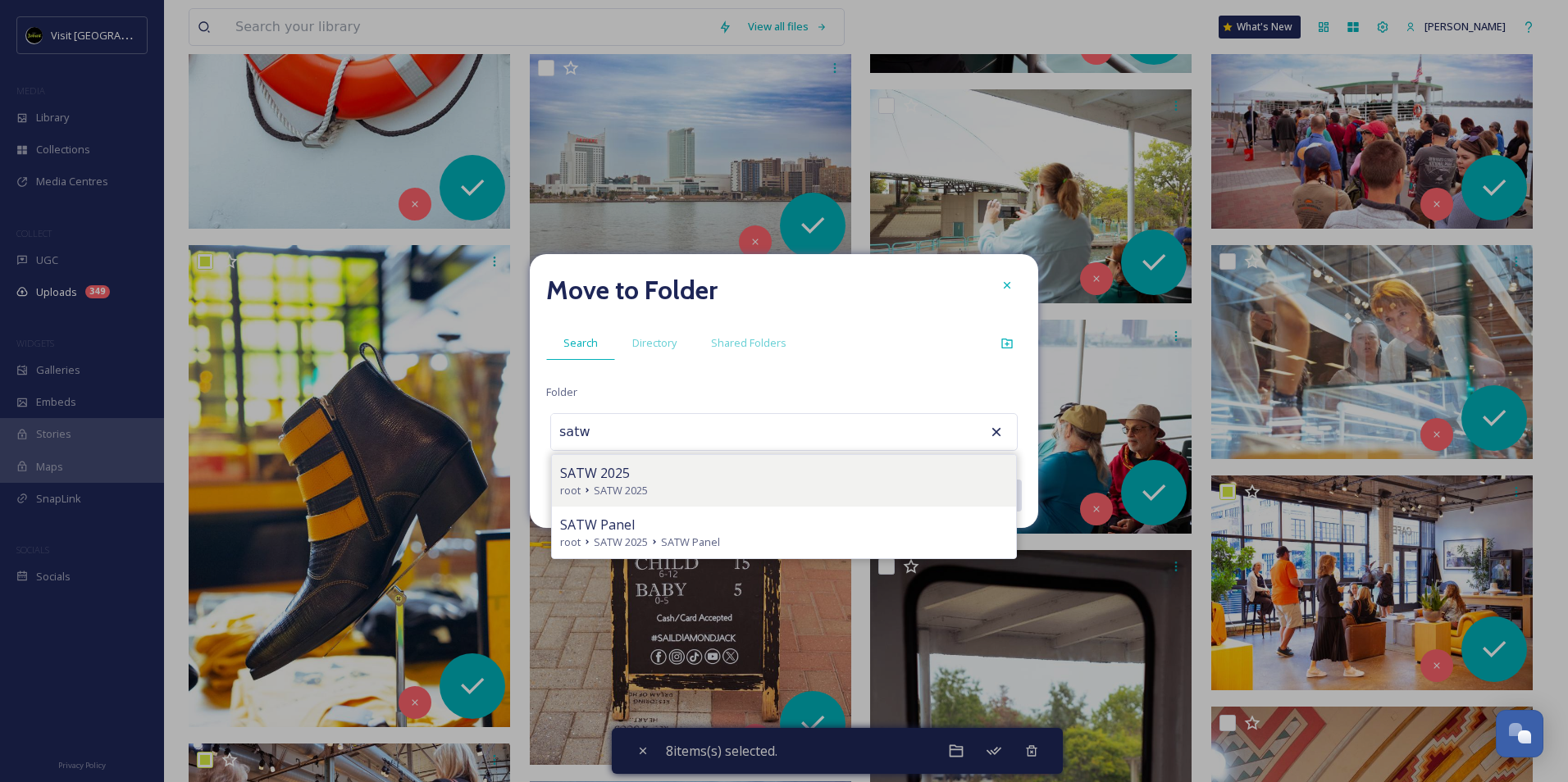
click at [773, 485] on div "root SATW 2025" at bounding box center [784, 491] width 448 height 16
type input "SATW 2025"
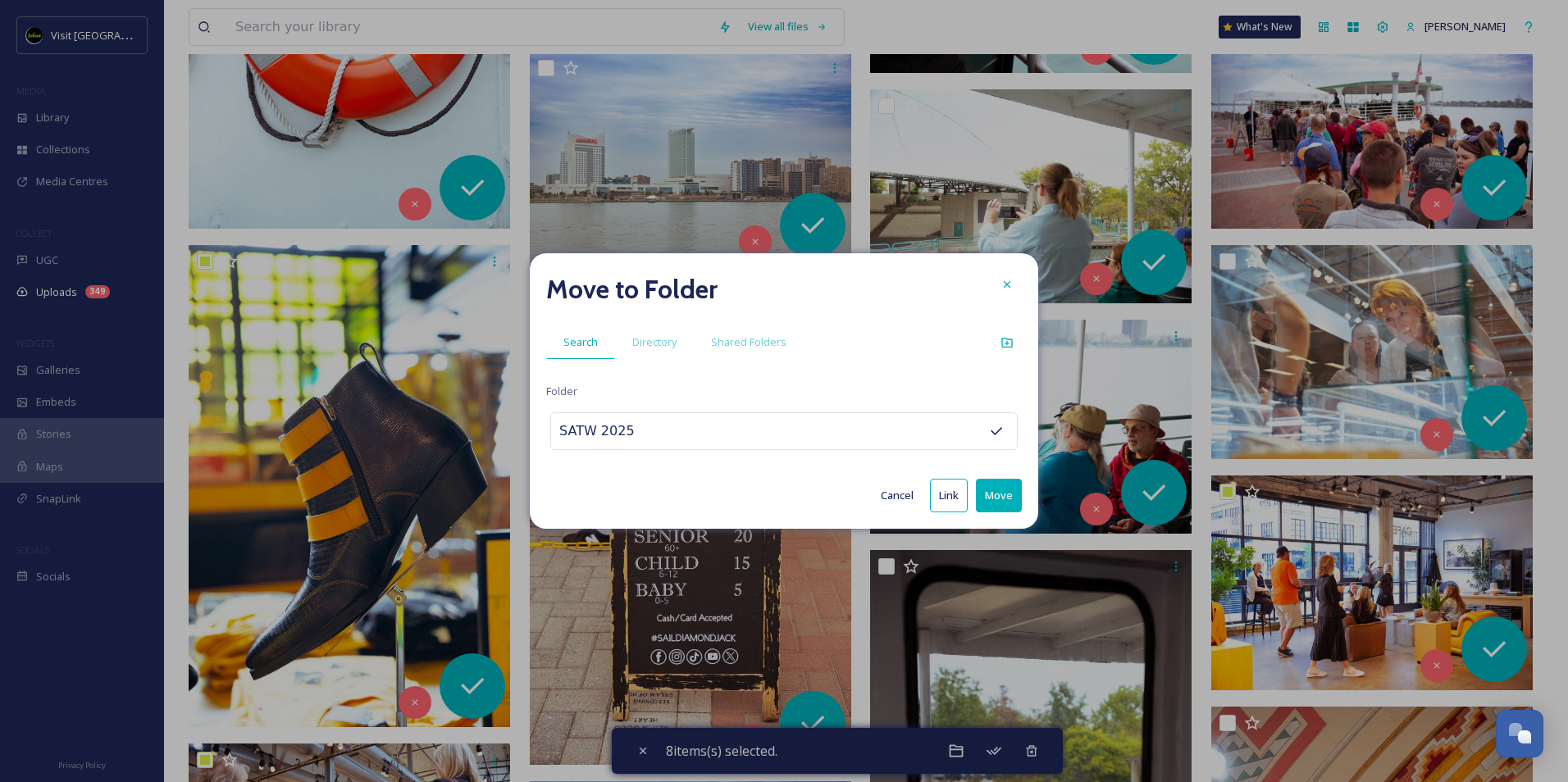
click at [993, 498] on button "Move" at bounding box center [999, 496] width 46 height 33
checkbox input "false"
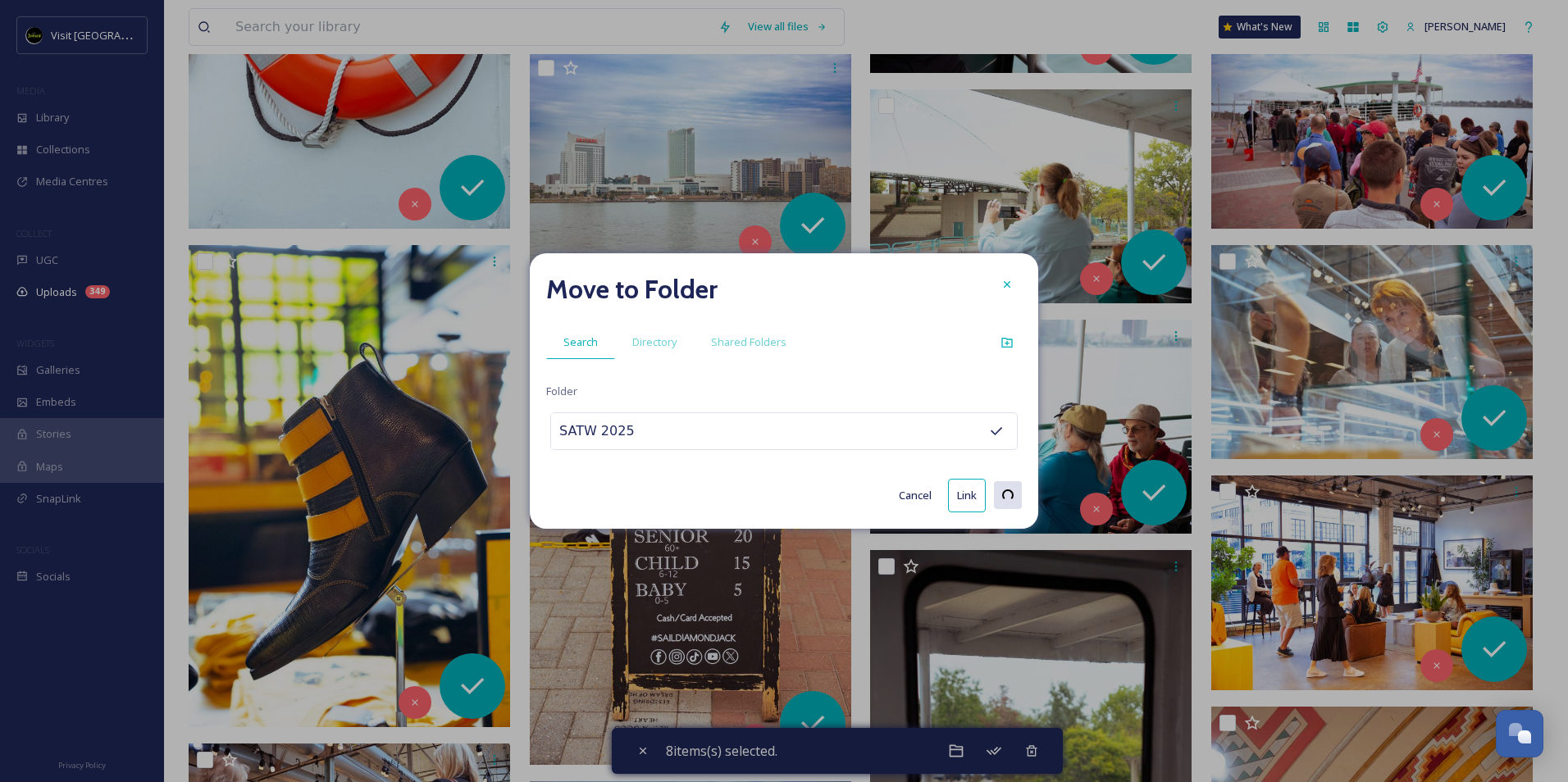
checkbox input "false"
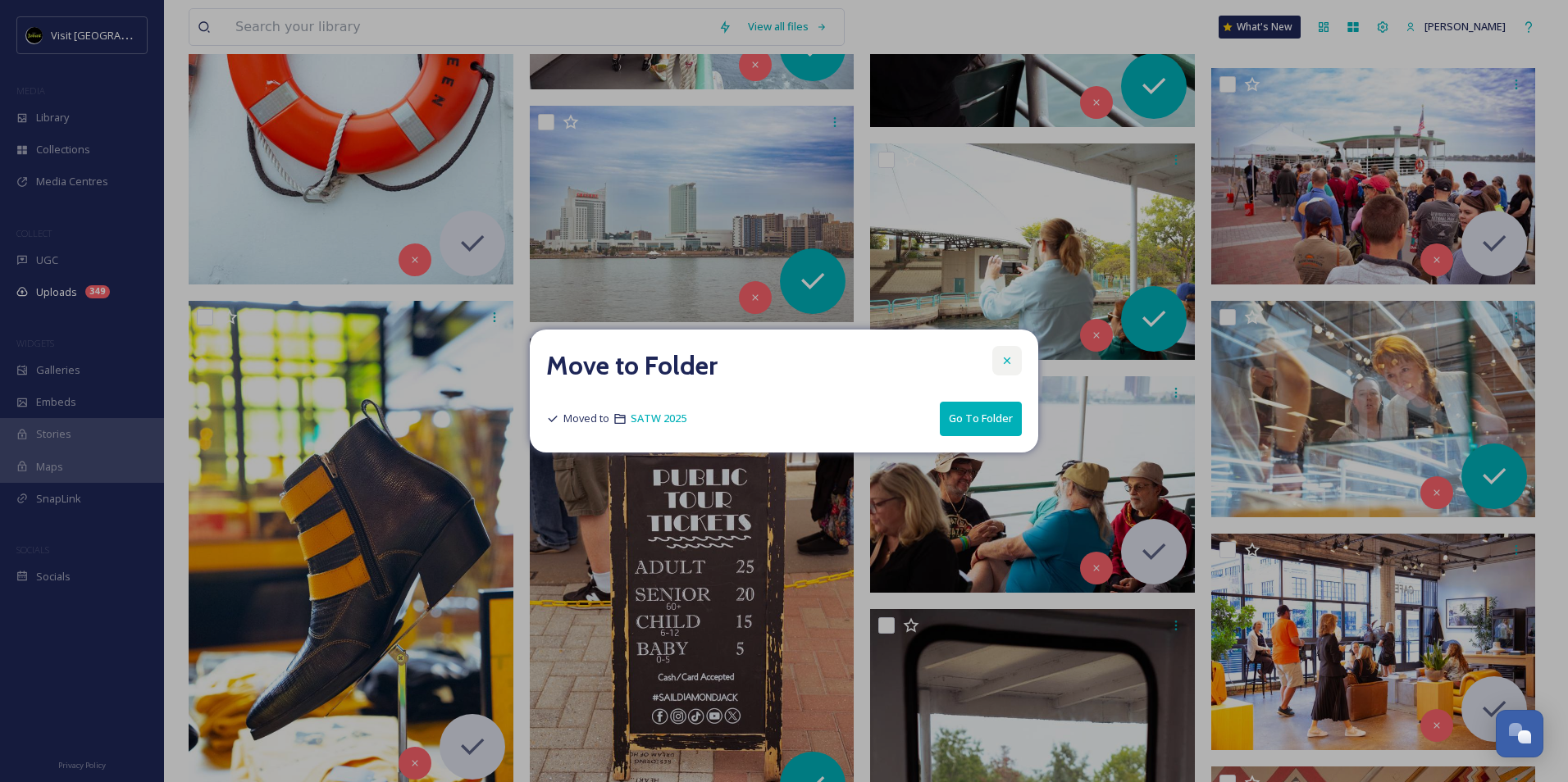
click at [1005, 360] on icon at bounding box center [1006, 361] width 7 height 7
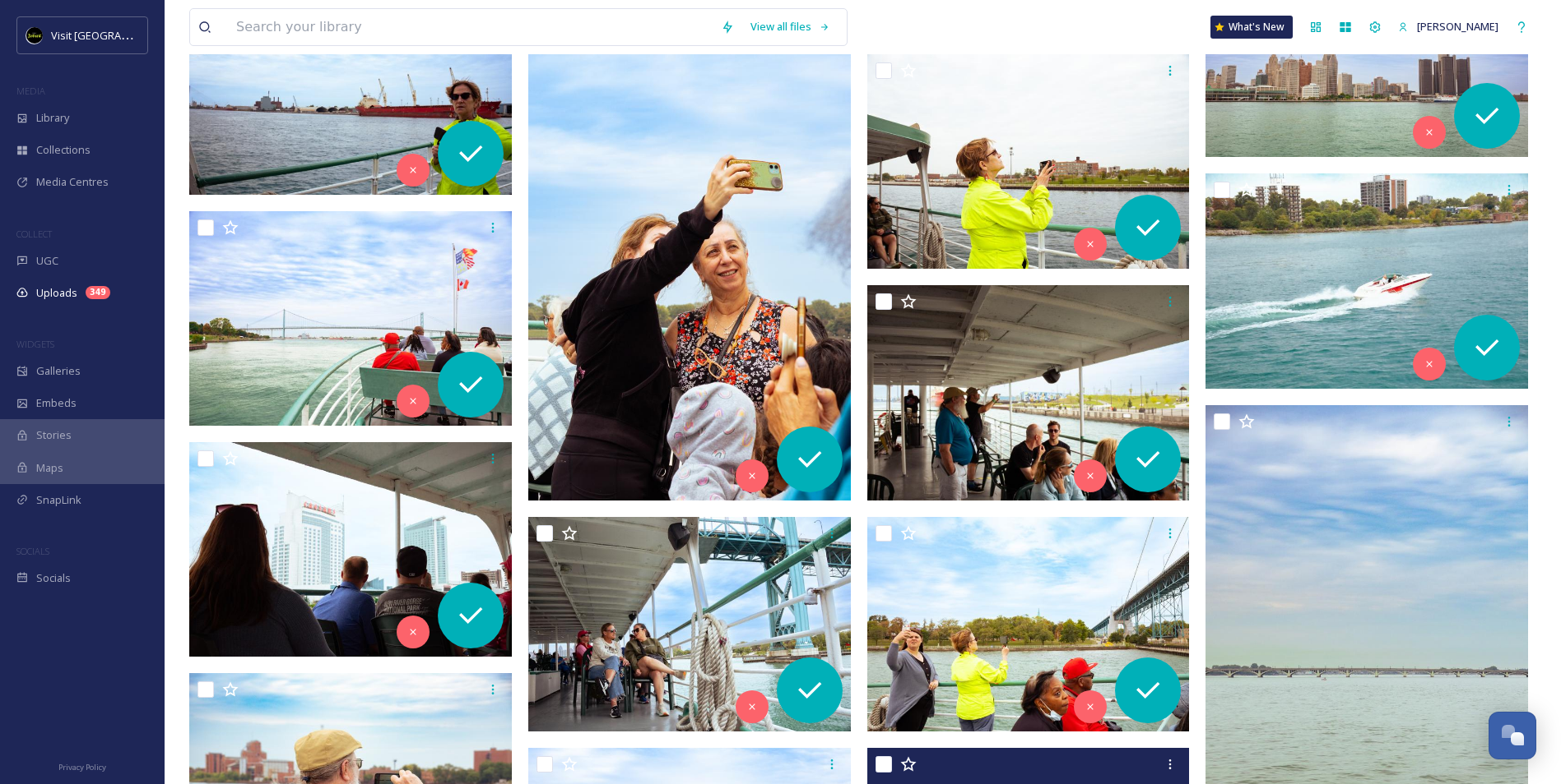
scroll to position [4057, 0]
